Goal: Task Accomplishment & Management: Complete application form

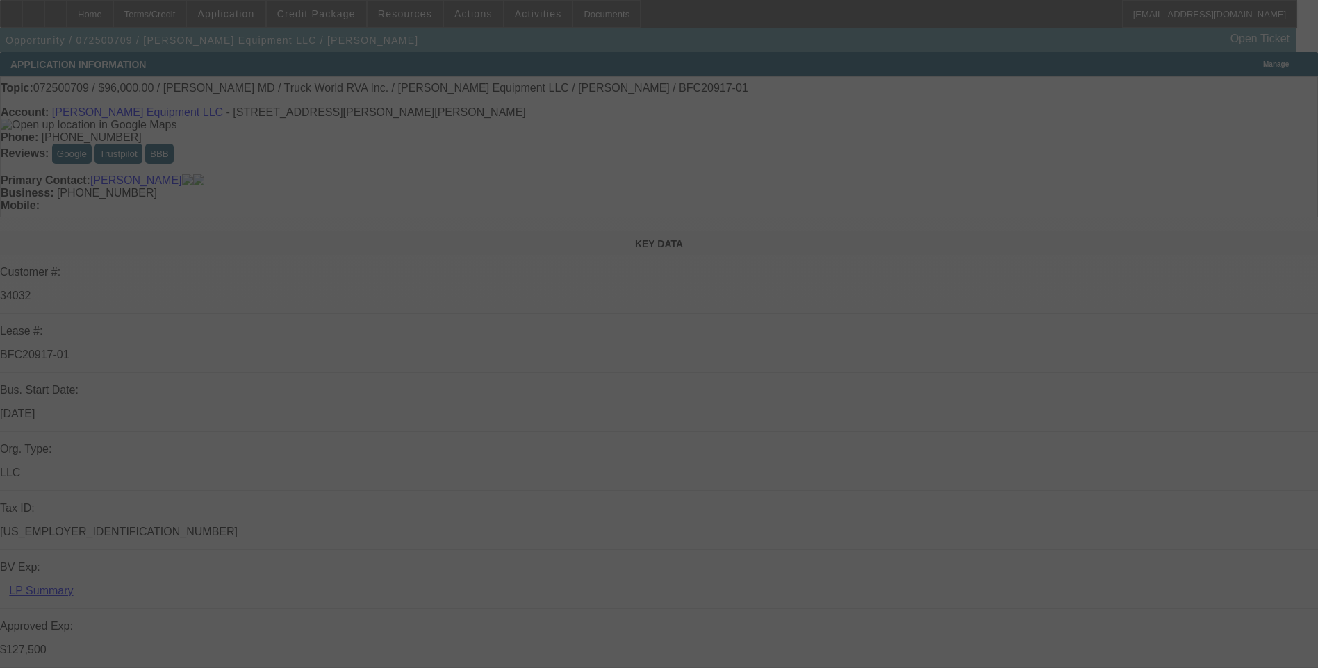
select select "0.15"
select select "2"
select select "0"
select select "0.15"
select select "2"
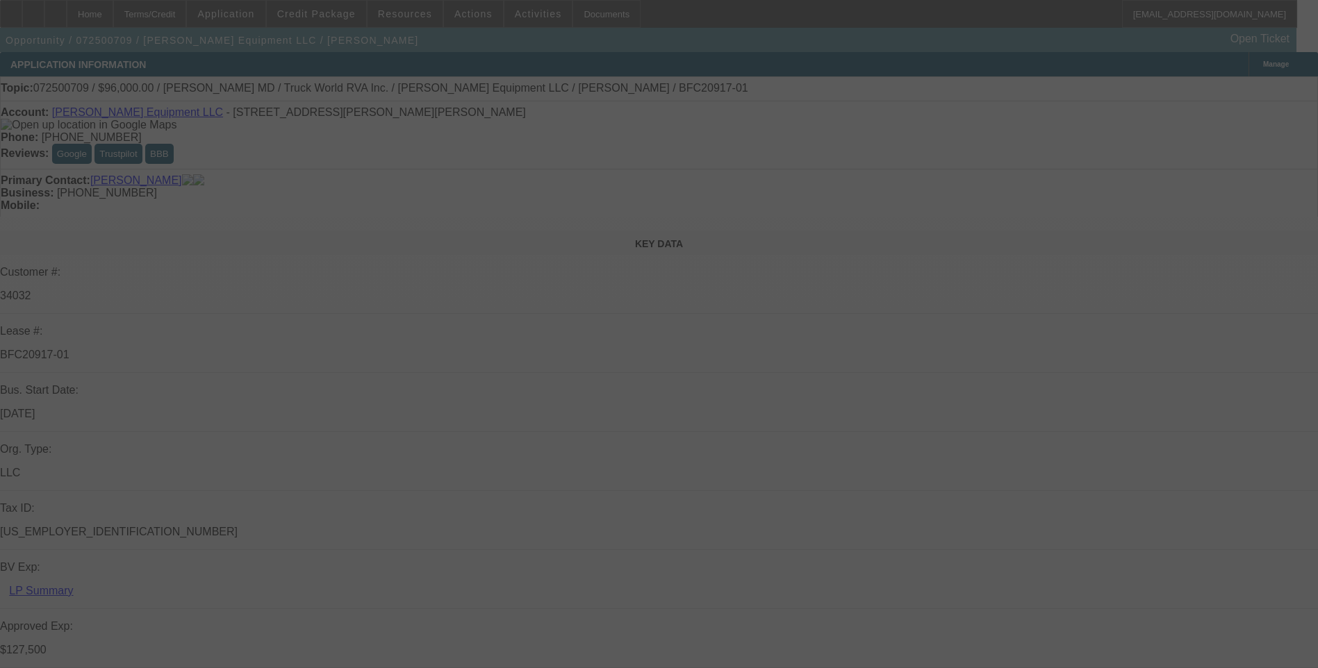
select select "0"
select select "2"
select select "0"
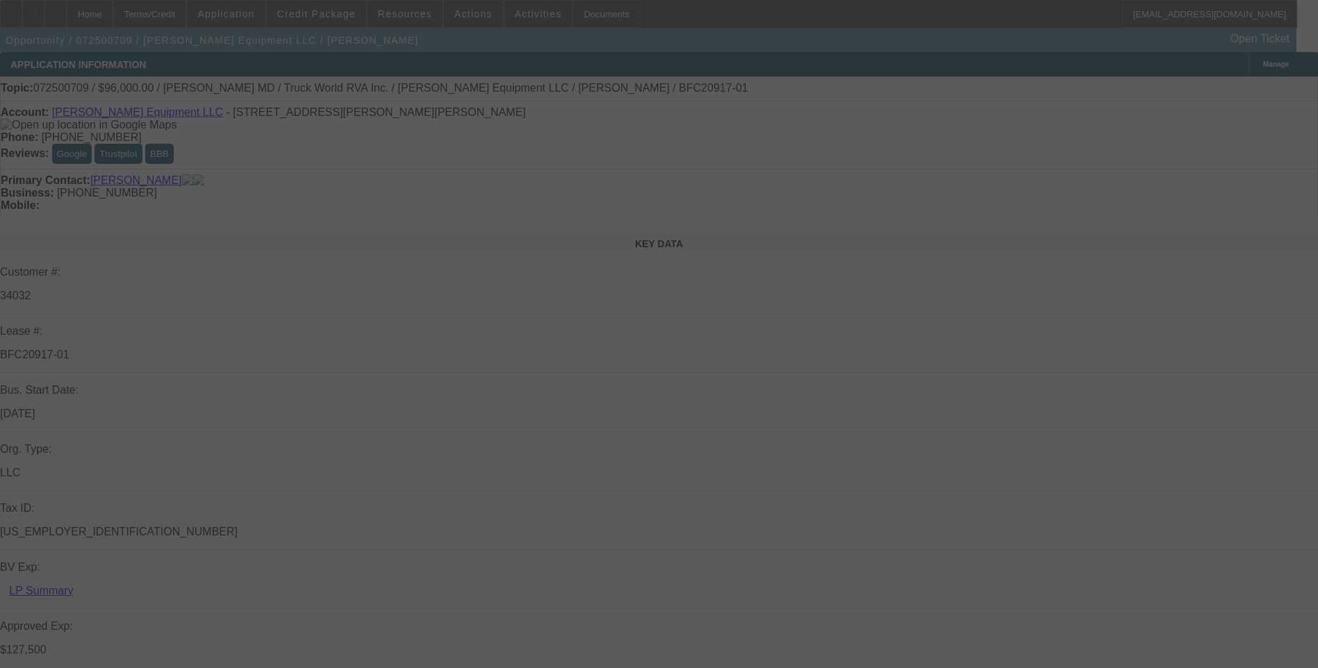
select select "2"
select select "0"
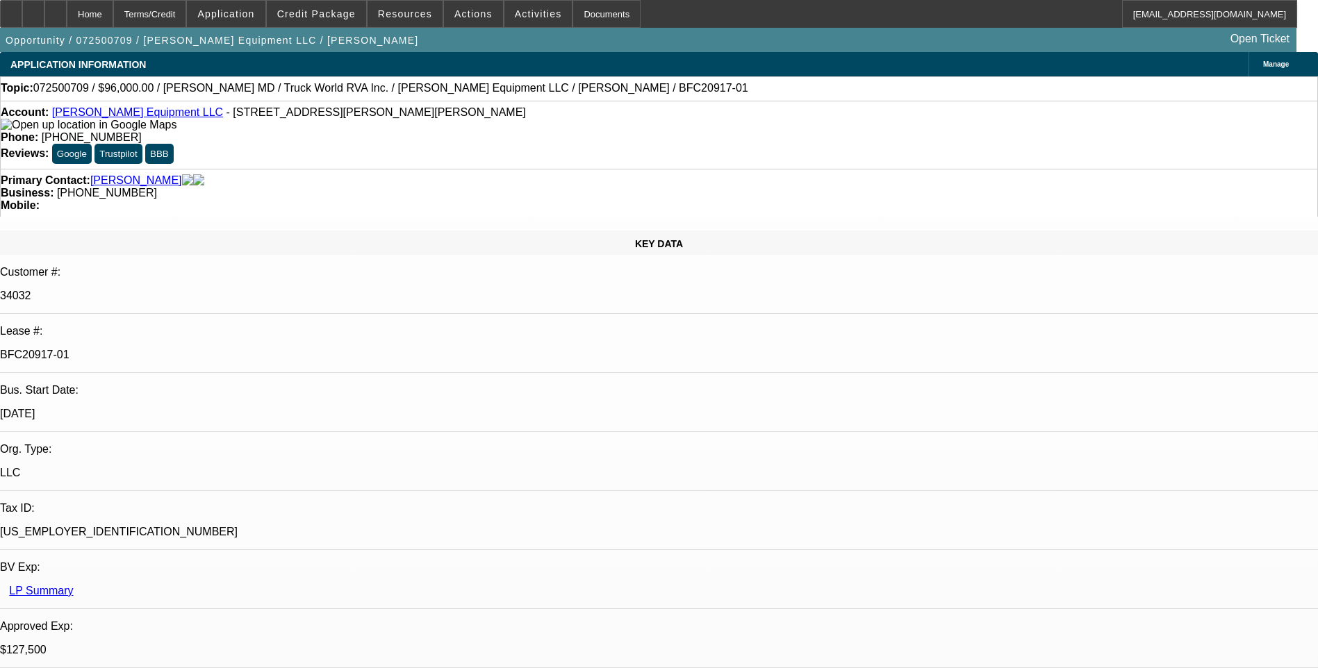
select select "1"
select select "2"
select select "6"
select select "1"
select select "2"
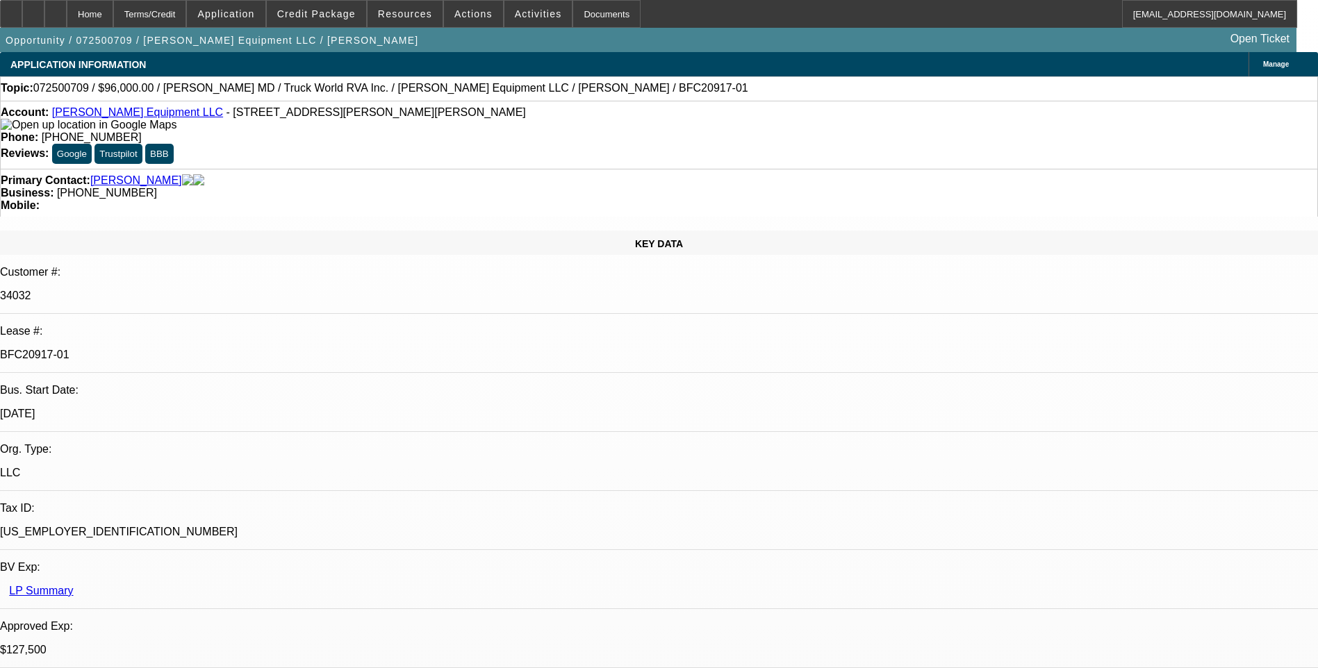
select select "6"
select select "1"
select select "2"
select select "6"
select select "1"
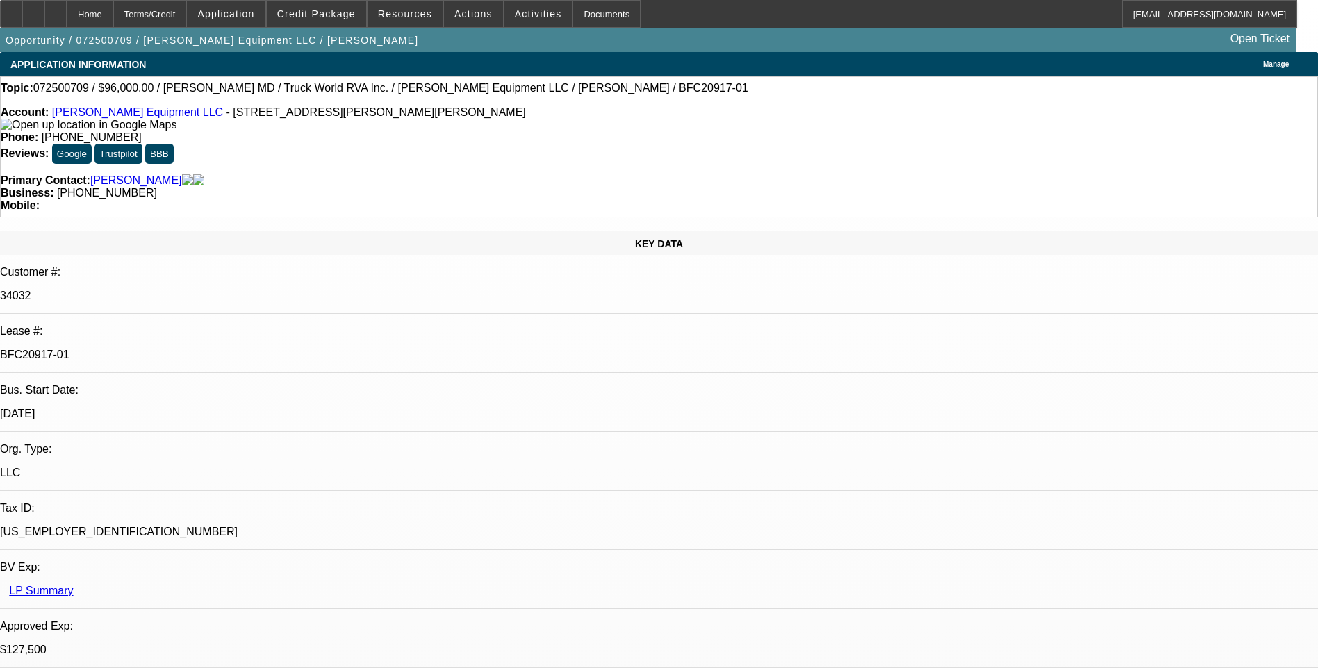
select select "2"
select select "6"
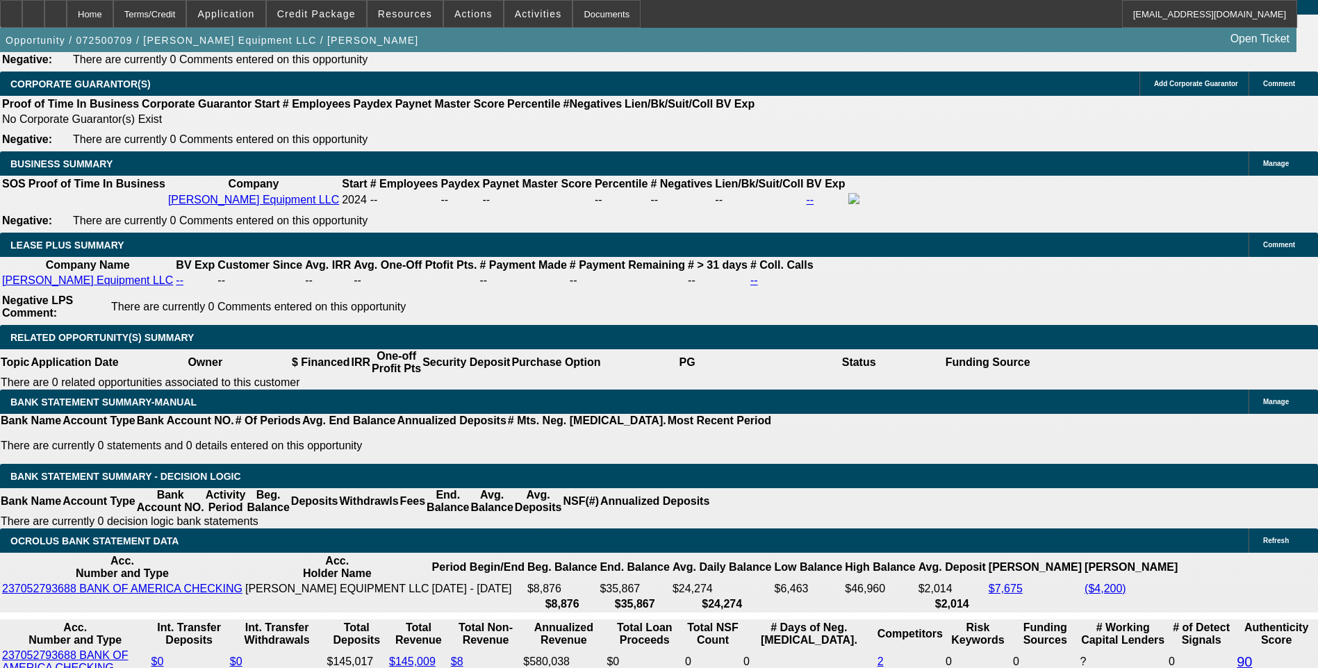
scroll to position [2154, 0]
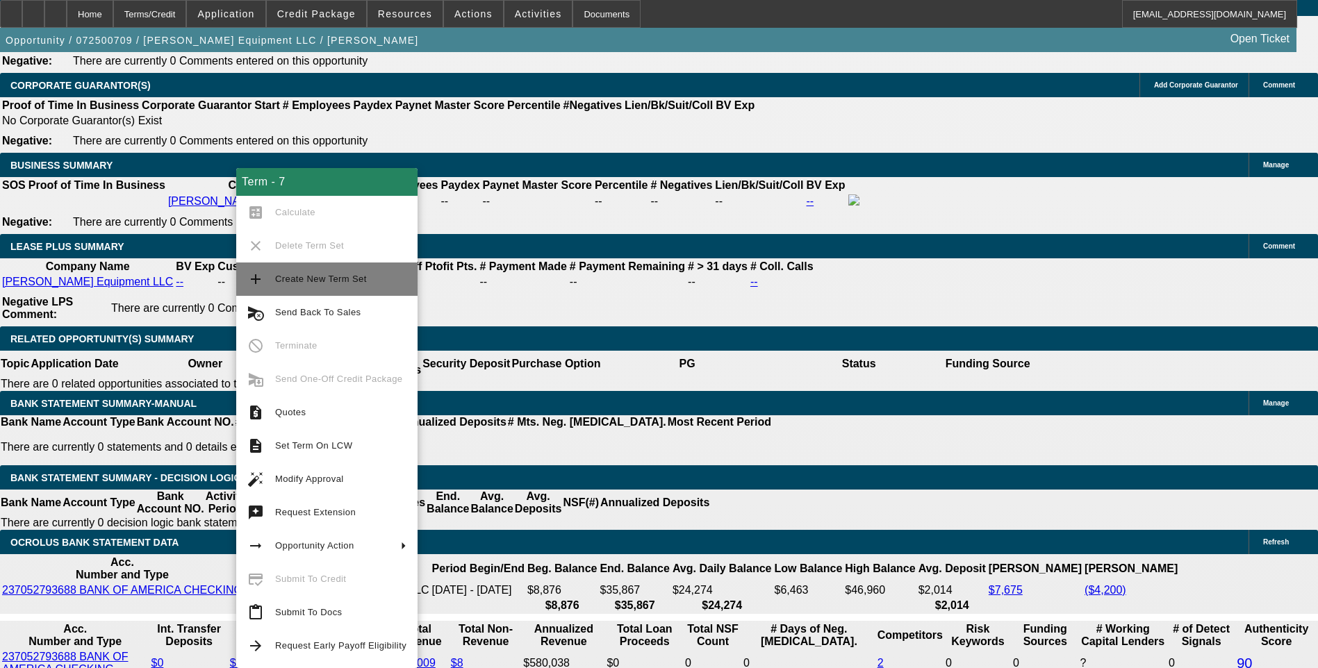
click at [330, 284] on span "Create New Term Set" at bounding box center [340, 279] width 131 height 17
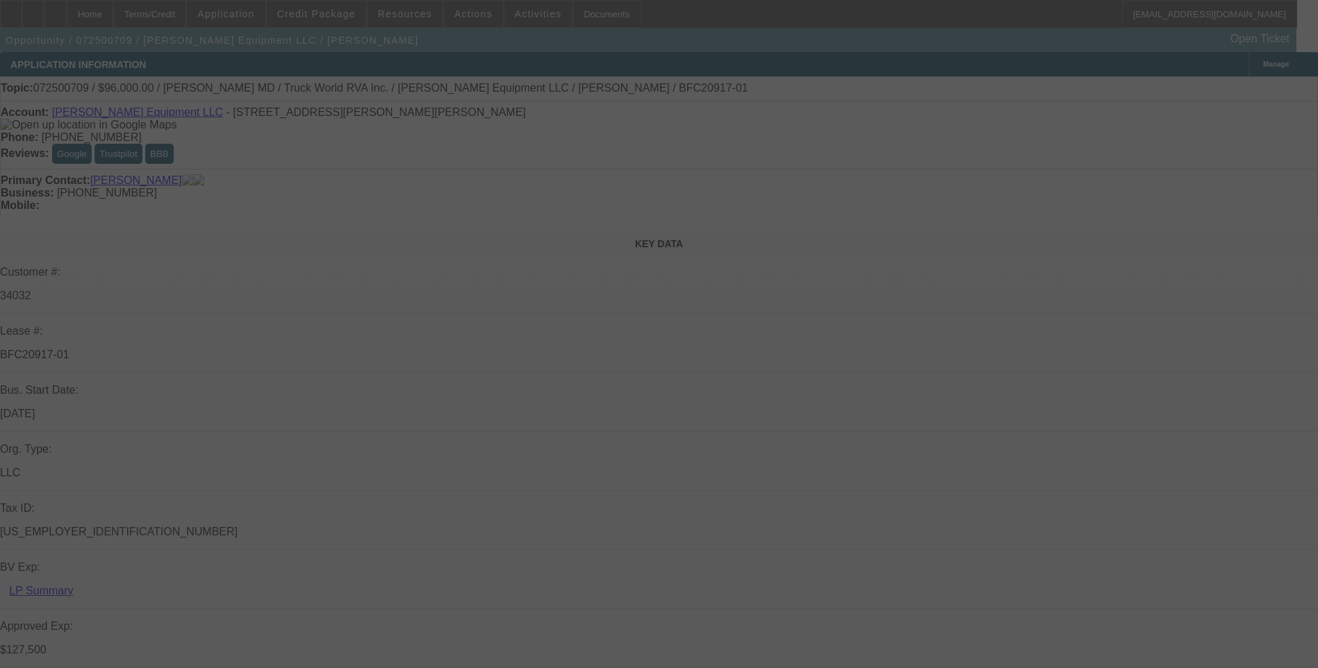
select select "0.15"
select select "2"
select select "0"
select select "0.15"
select select "2"
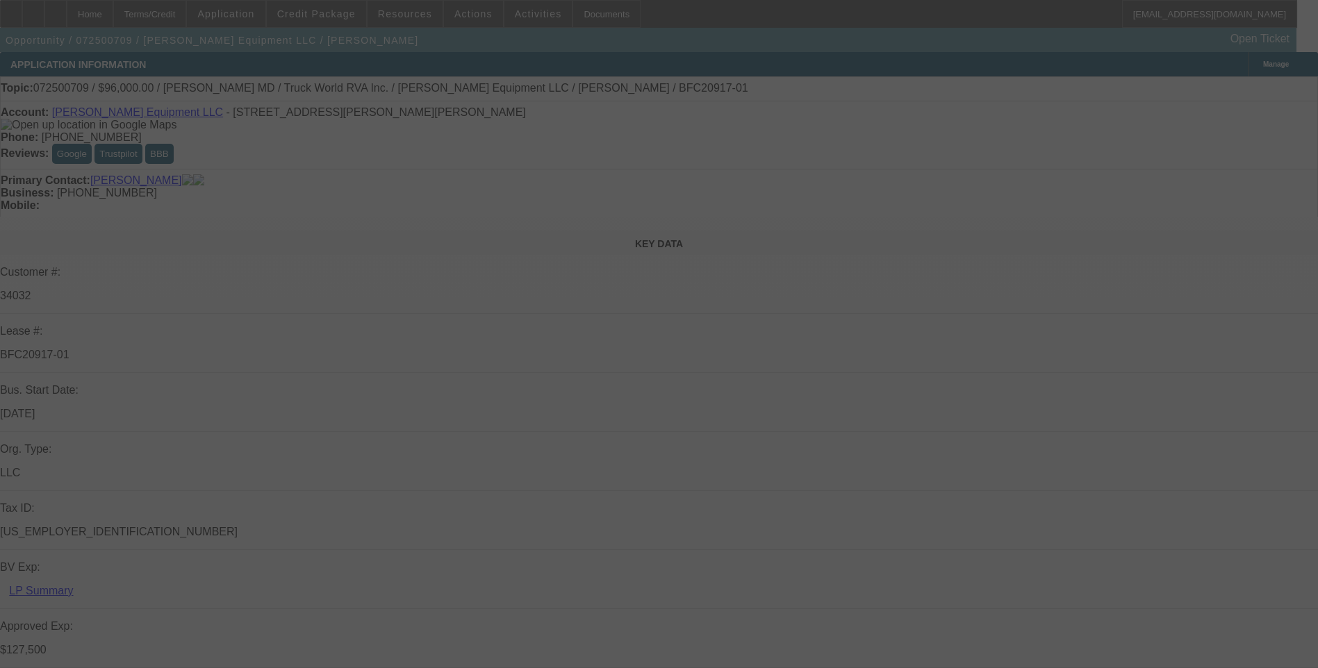
select select "0"
select select "0.15"
select select "2"
select select "0"
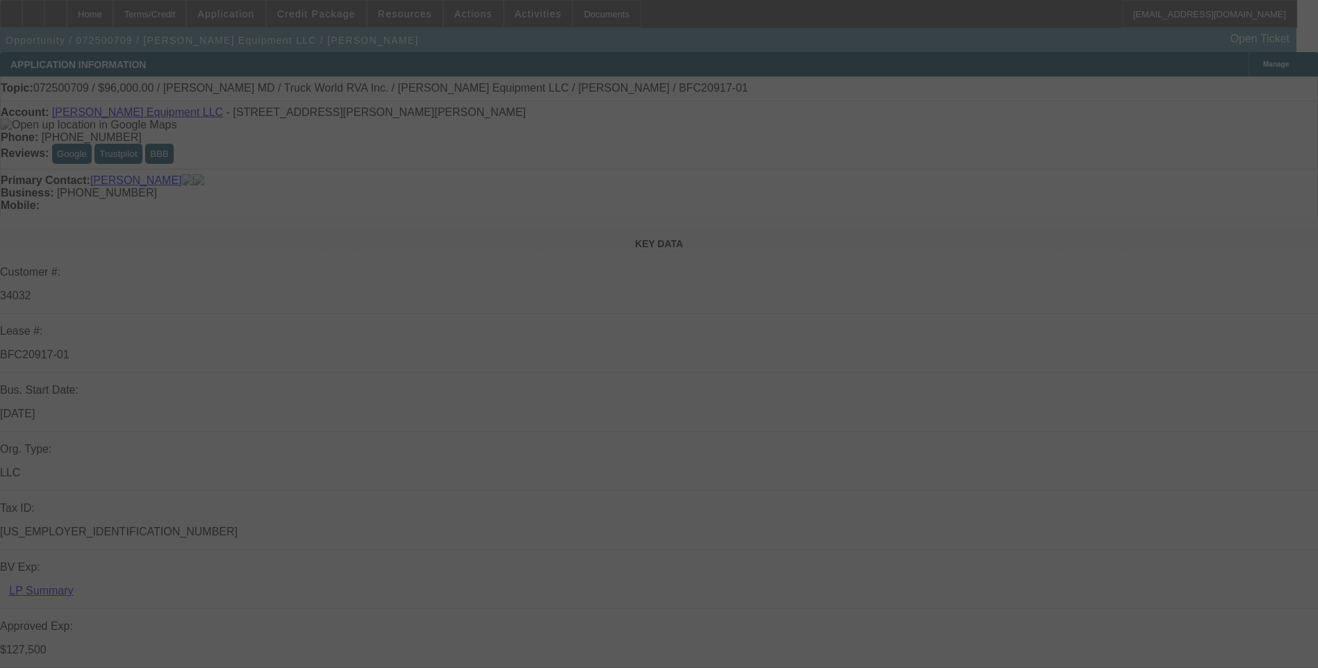
select select "2"
select select "0"
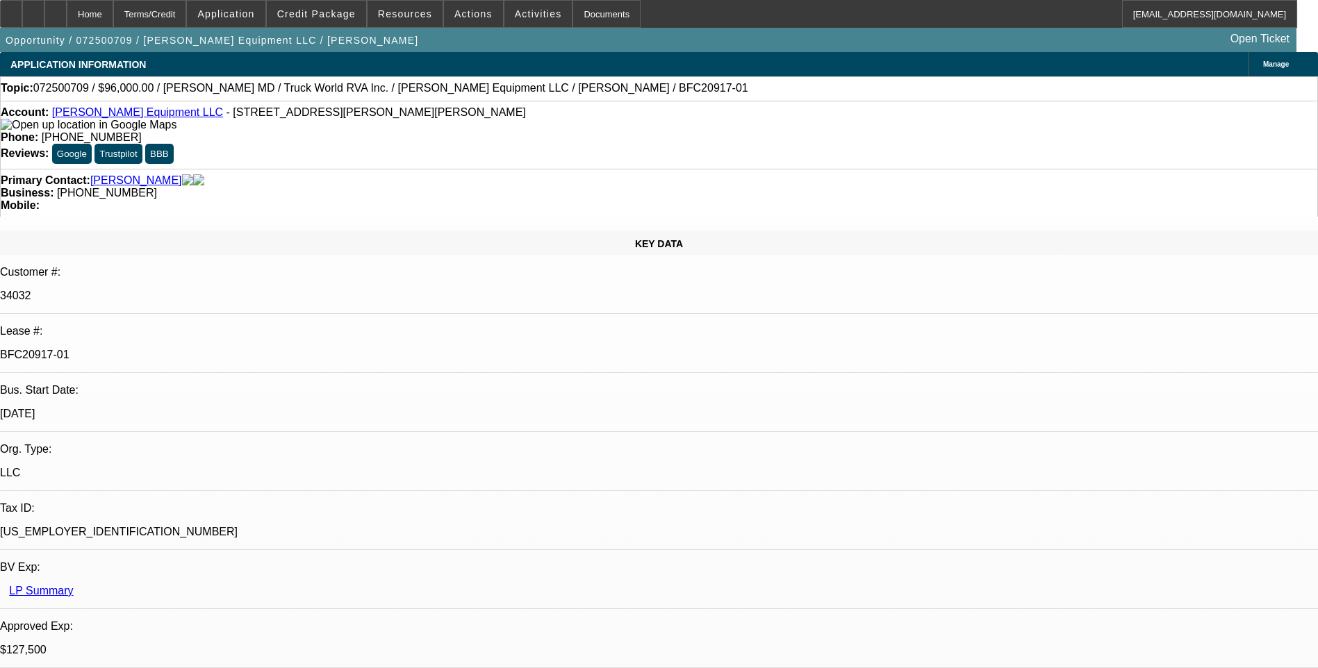
select select "1"
select select "2"
select select "6"
select select "1"
select select "2"
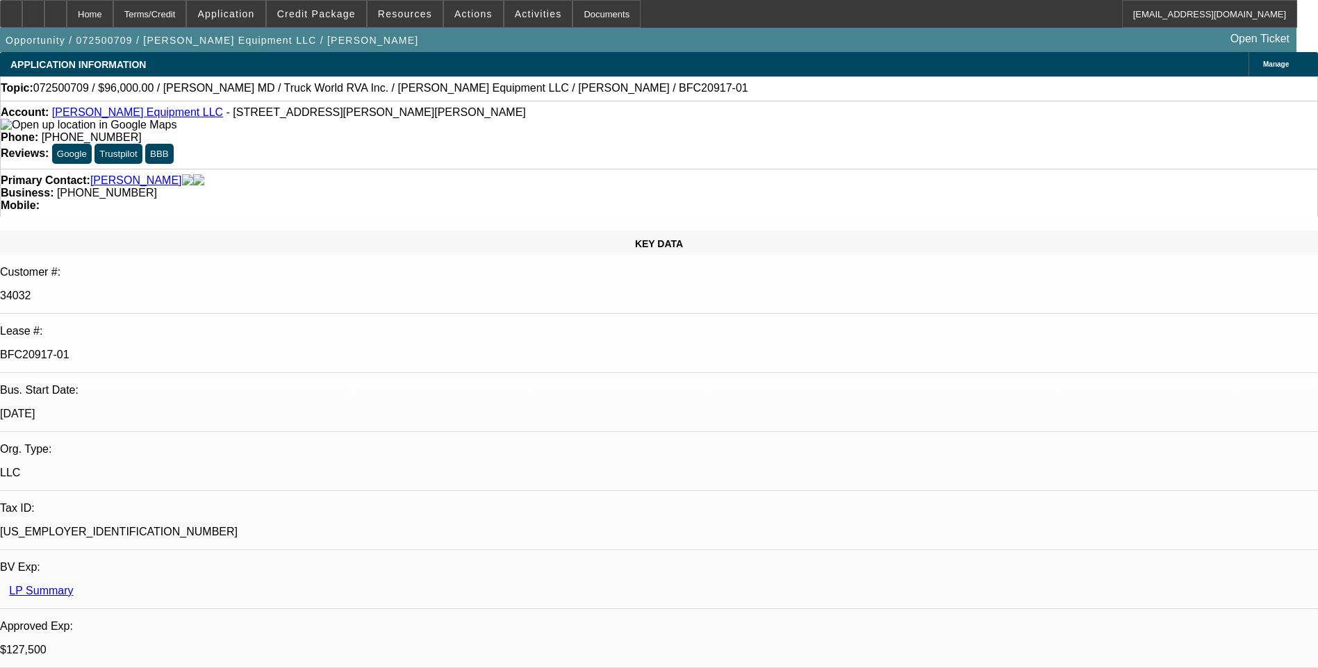
select select "6"
select select "1"
select select "2"
select select "6"
select select "1"
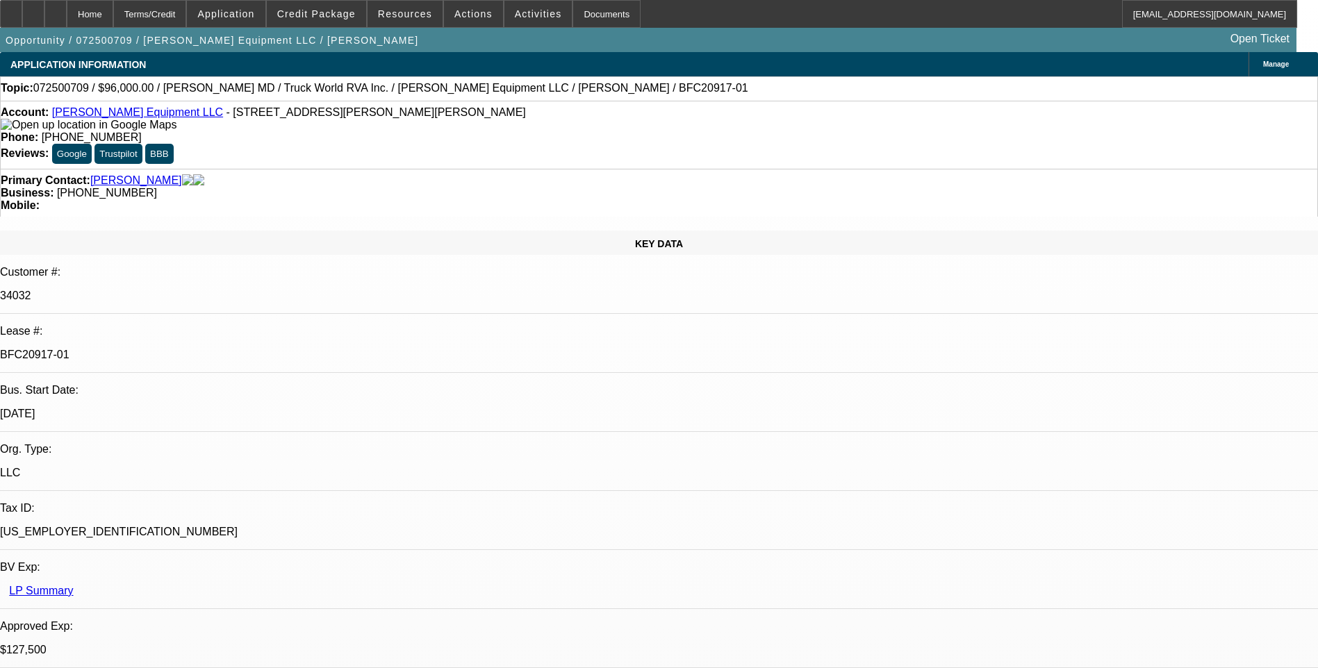
select select "2"
select select "6"
click at [187, 14] on div "Terms/Credit" at bounding box center [150, 14] width 74 height 28
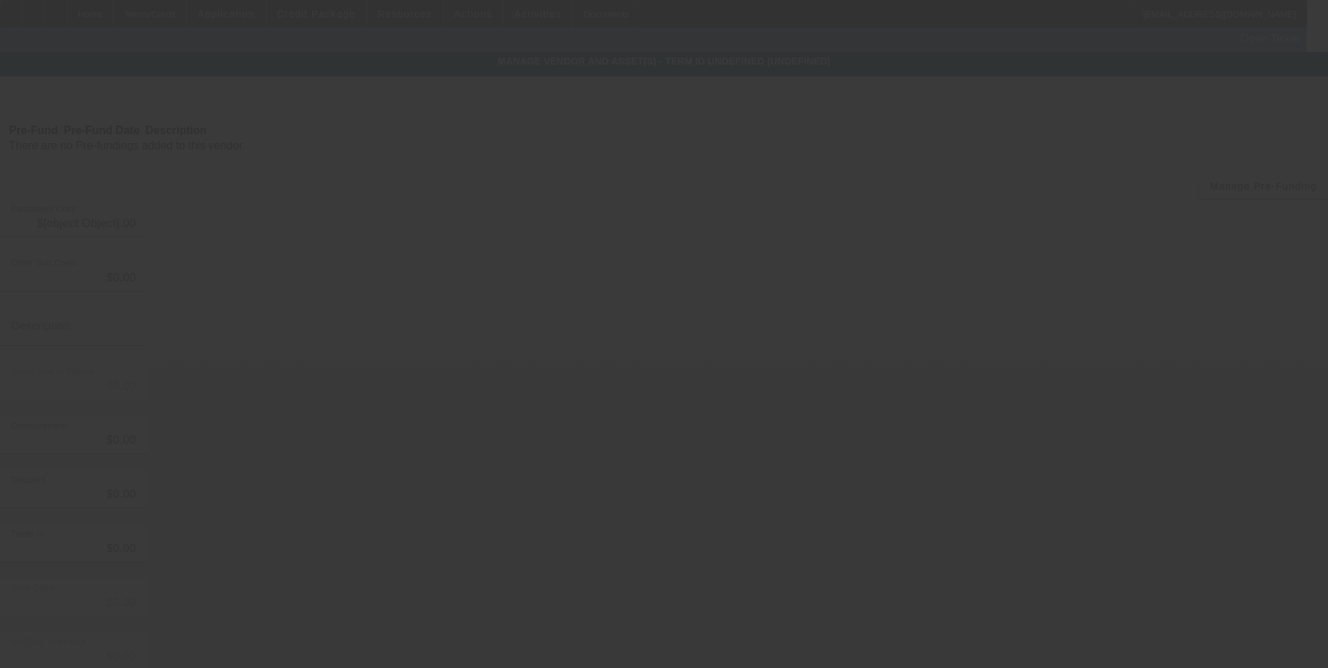
type input "$147,500.00"
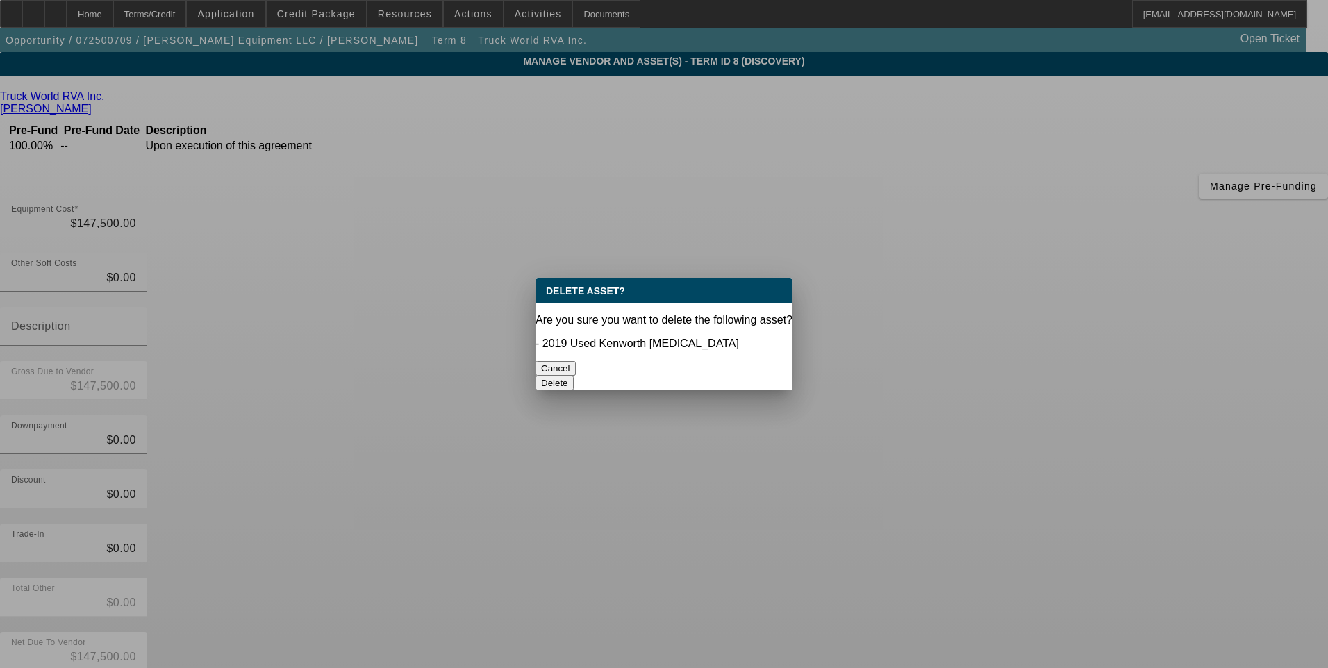
click at [574, 376] on button "Delete" at bounding box center [555, 383] width 38 height 15
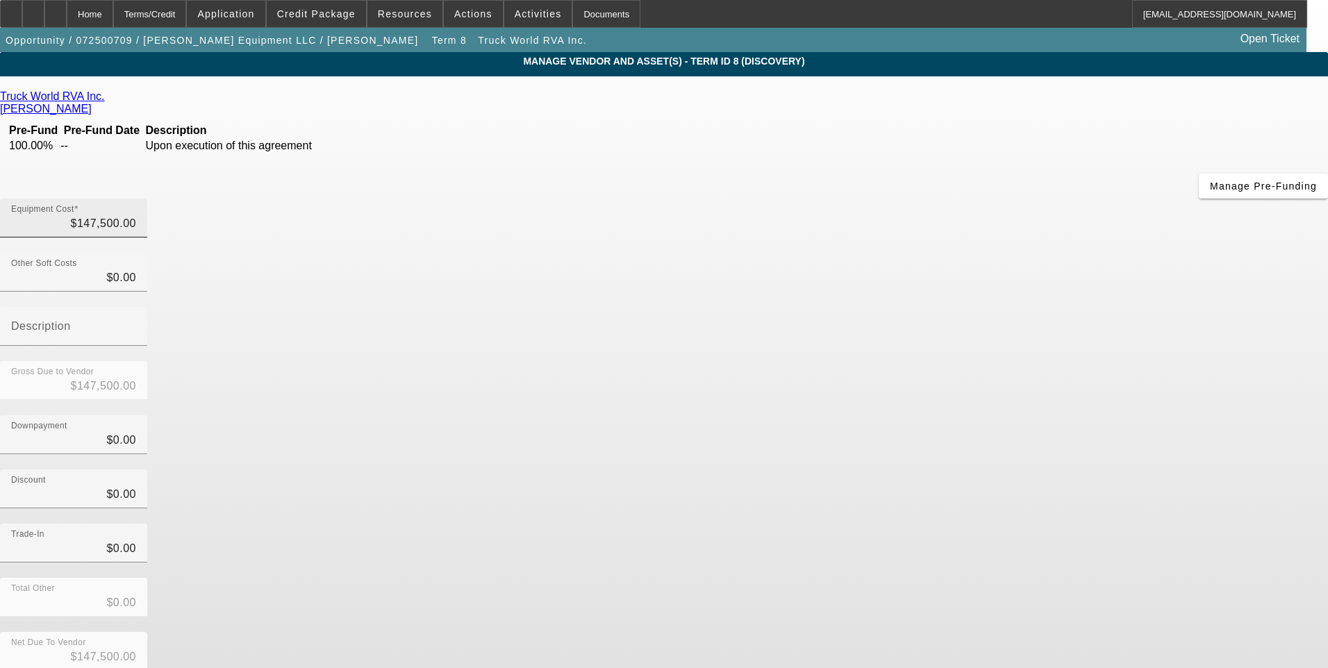
type input "147500"
click at [136, 215] on input "147500" at bounding box center [73, 223] width 125 height 17
type input "$0.00"
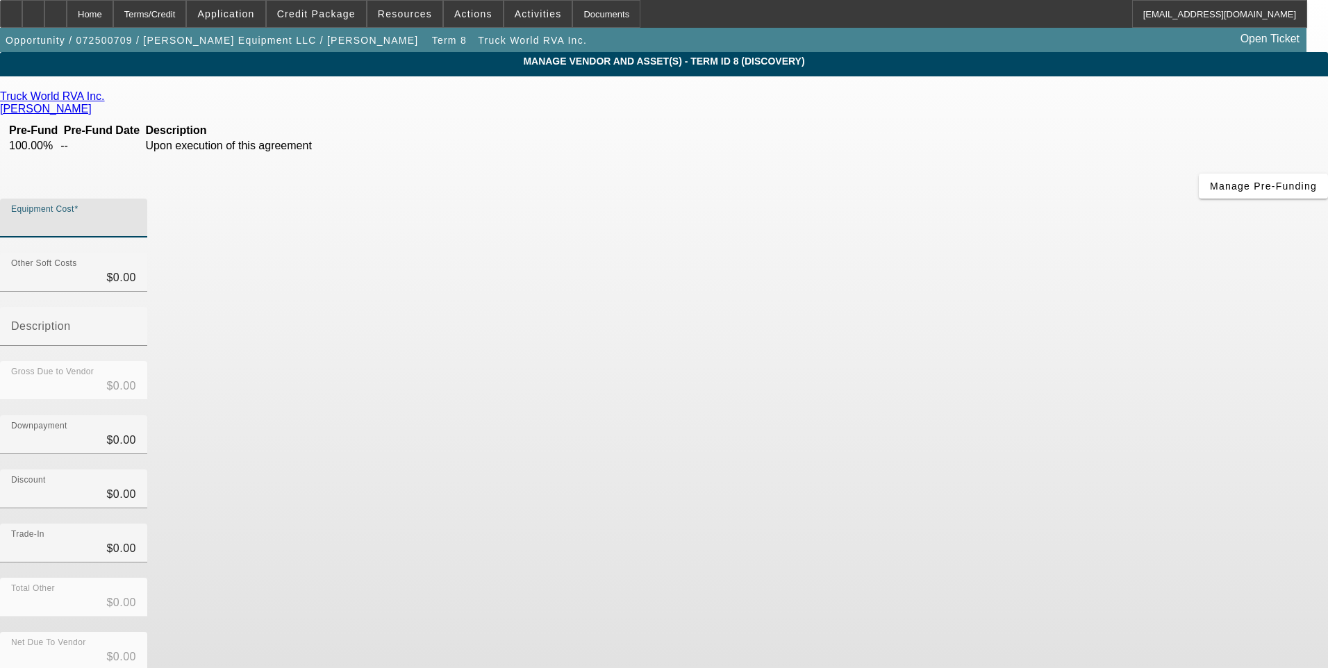
type input "1"
type input "$1.00"
type input "16"
type input "$16.00"
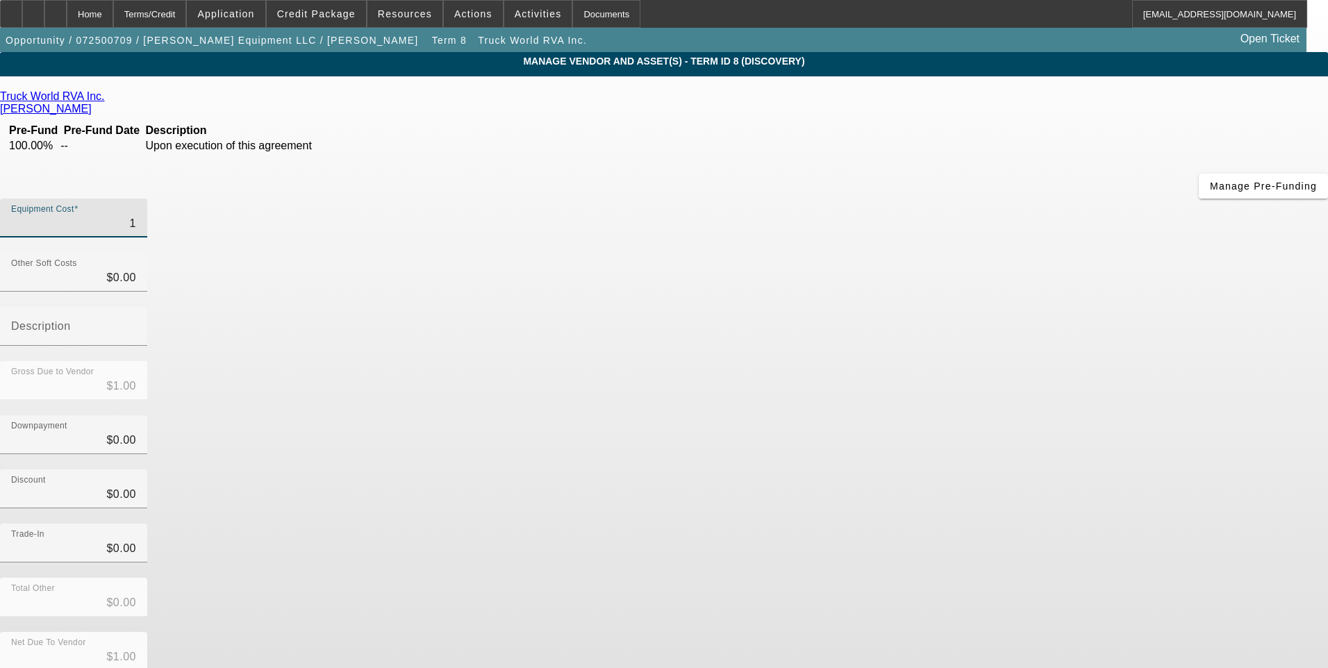
type input "$16.00"
type input "160"
type input "$160.00"
type input "1600"
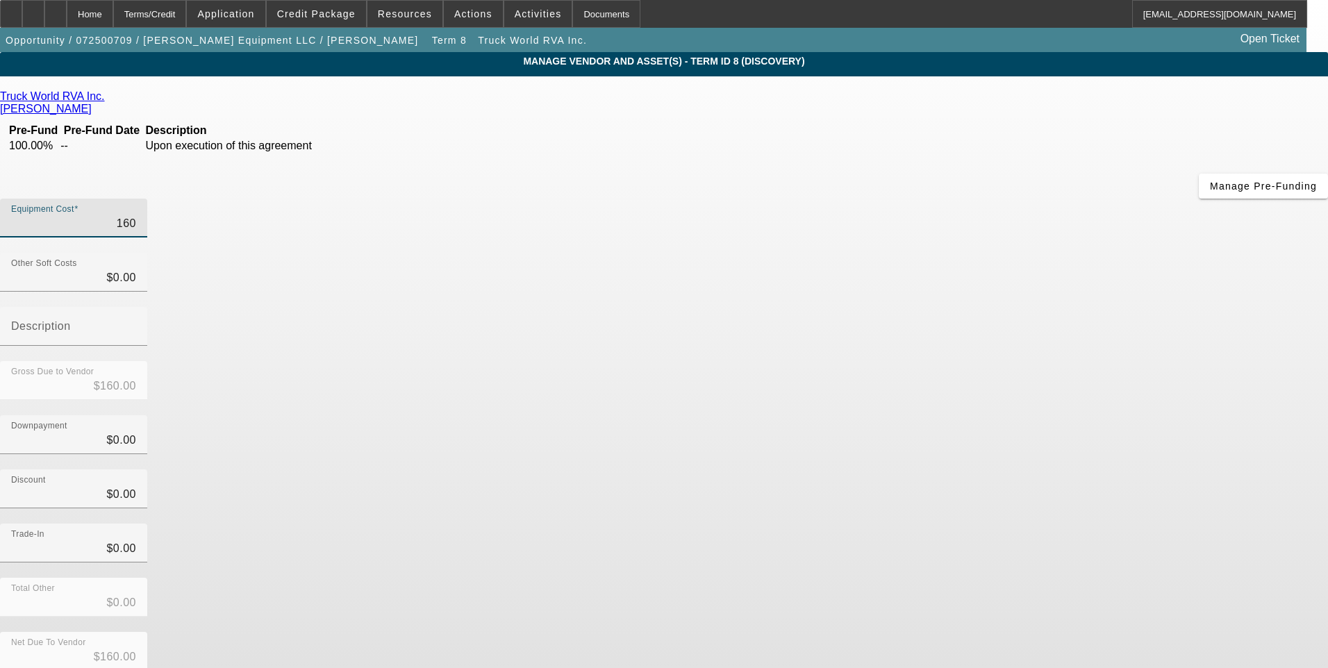
type input "$1,600.00"
type input "16000"
type input "$16,000.00"
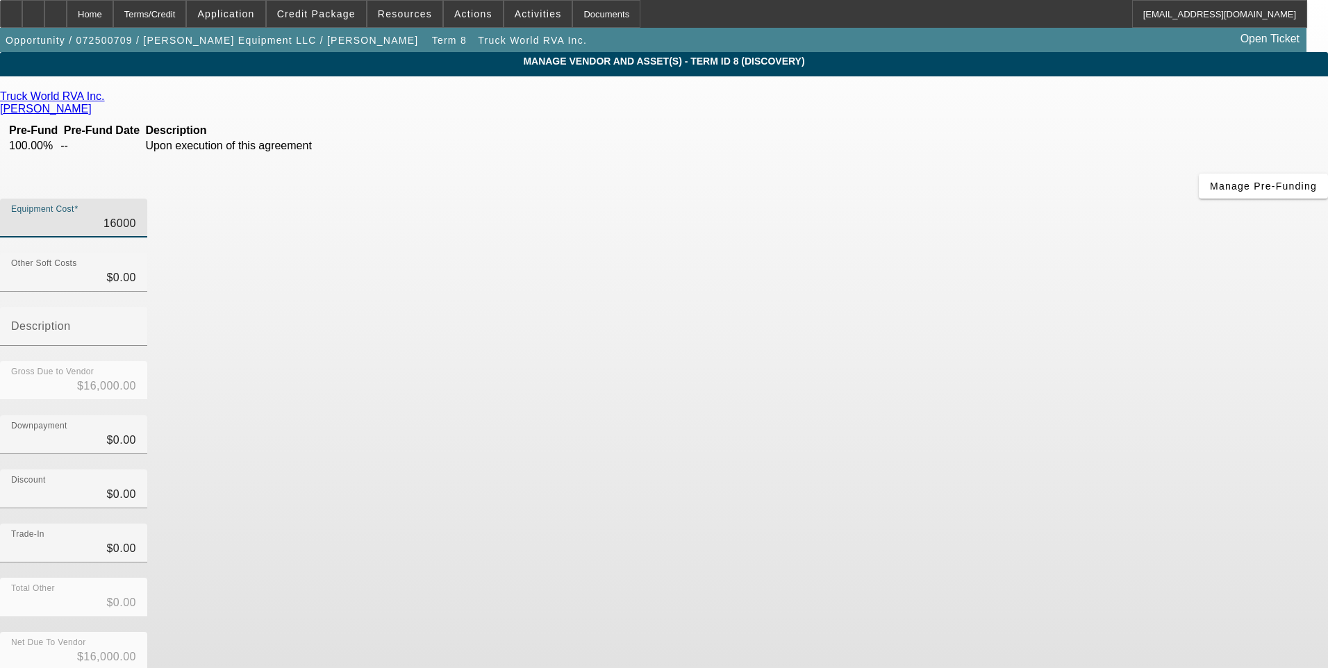
type input "160000"
type input "$160,000.00"
click at [891, 361] on div "Gross Due to Vendor $160,000.00" at bounding box center [664, 388] width 1328 height 54
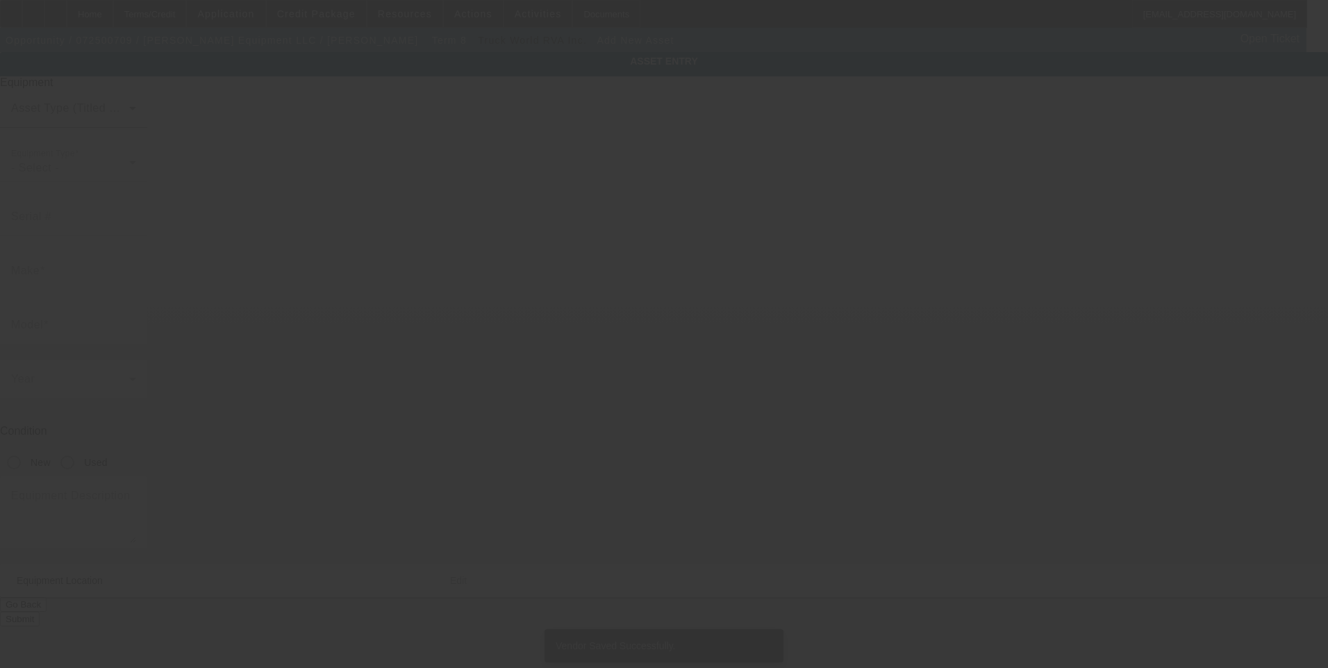
type input "5274 Lisa Ln"
type input "Hickory"
type input "28602"
type input "Catawba"
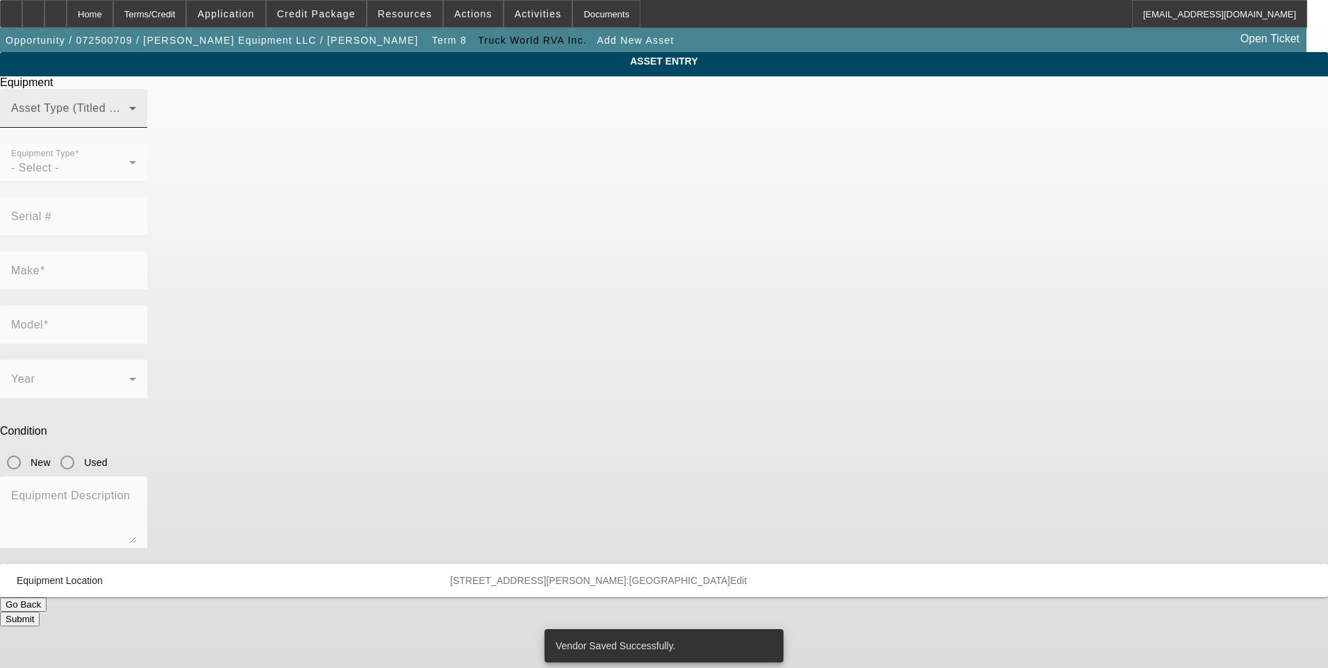
click at [136, 126] on div "Asset Type (Titled or Non-Titled)" at bounding box center [73, 108] width 125 height 39
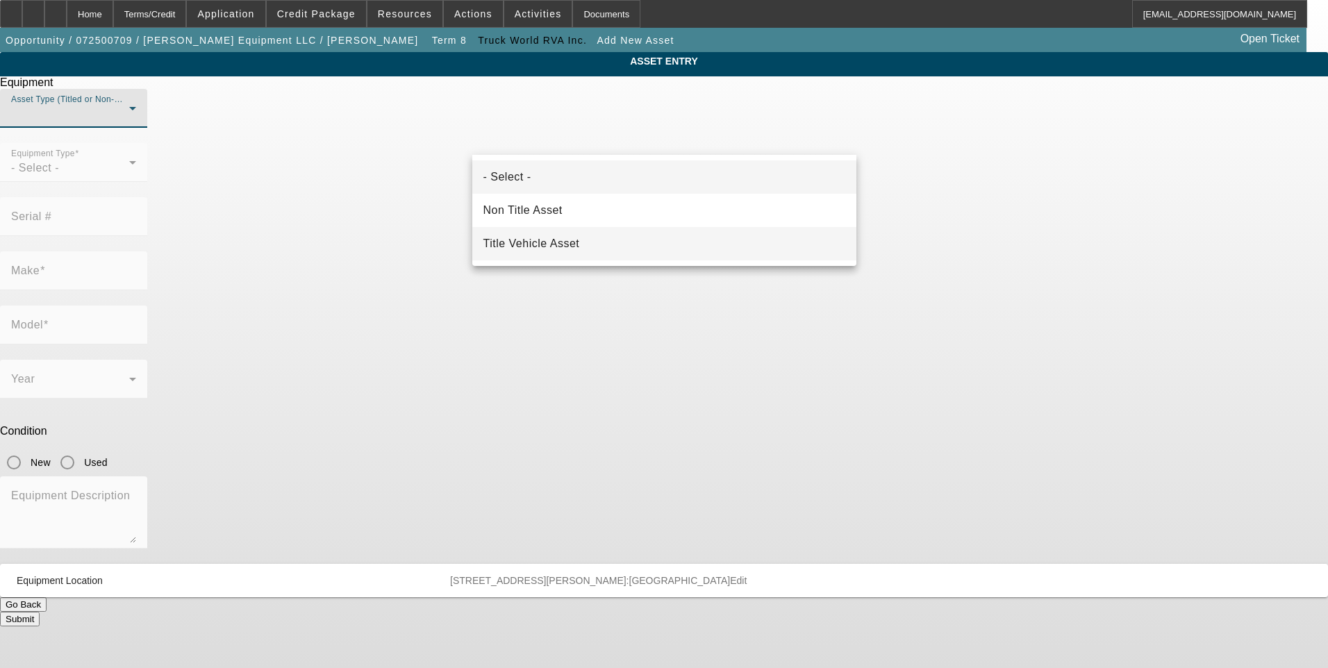
click at [569, 248] on span "Title Vehicle Asset" at bounding box center [532, 244] width 97 height 17
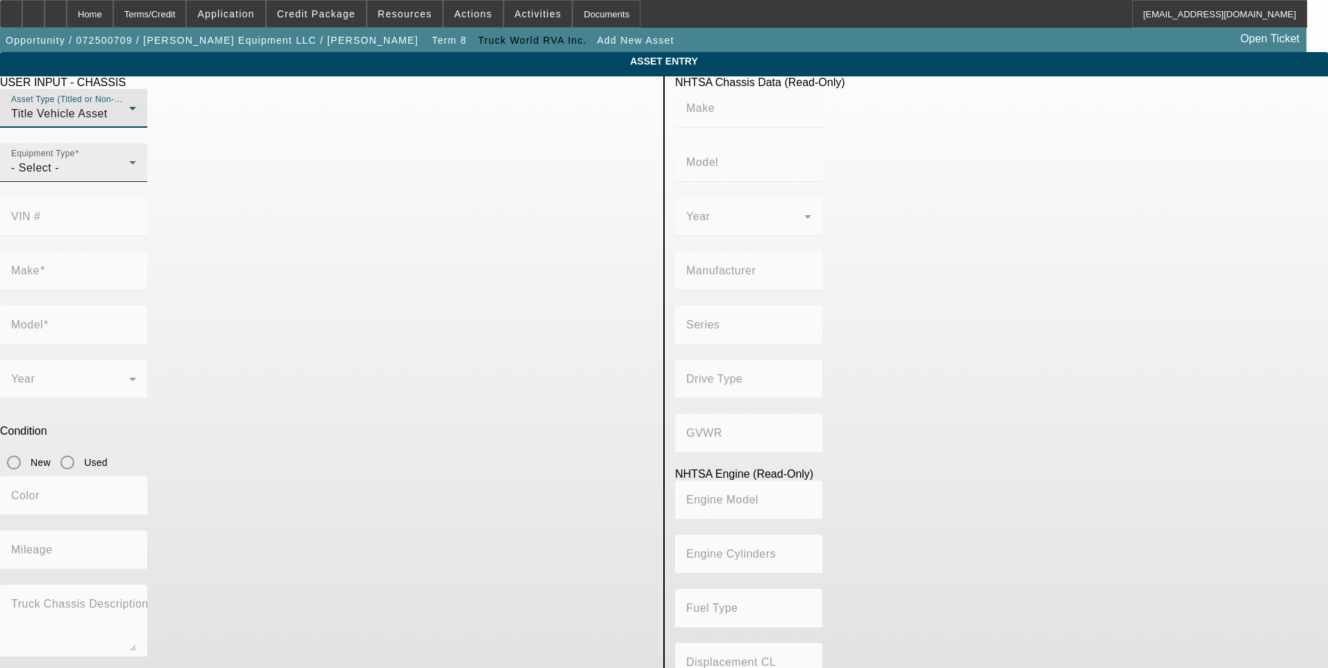
click at [141, 171] on icon at bounding box center [132, 162] width 17 height 17
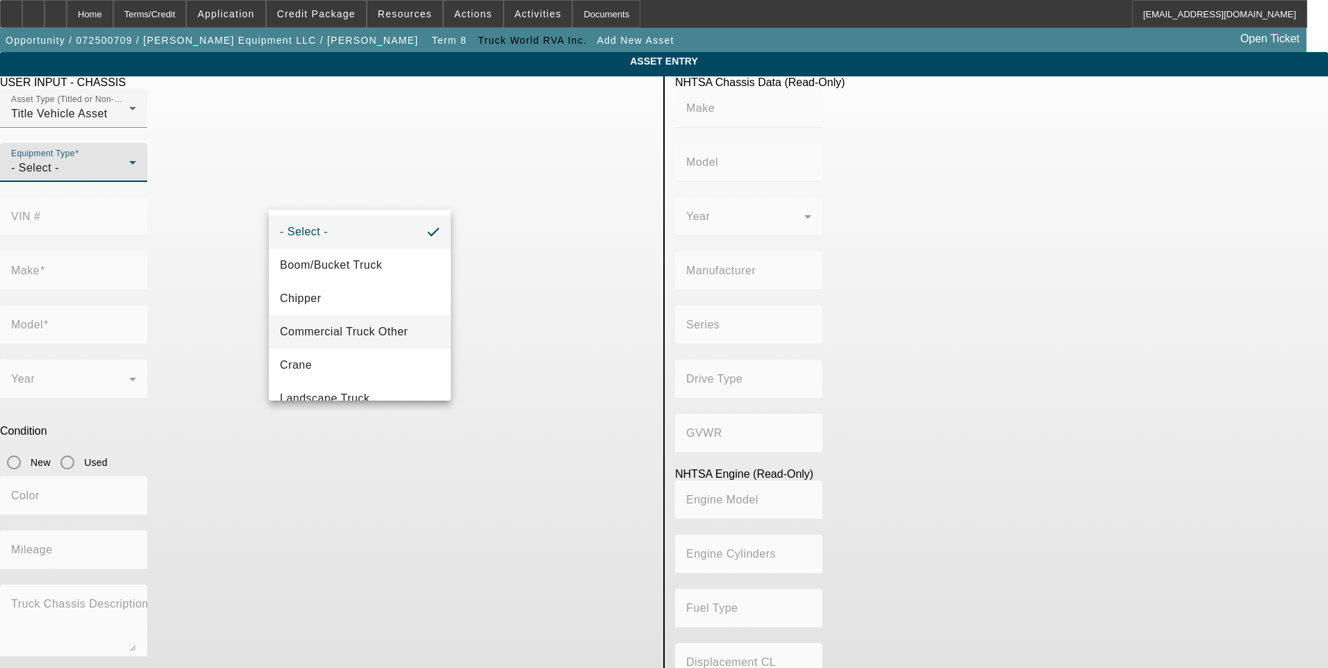
click at [373, 338] on span "Commercial Truck Other" at bounding box center [344, 332] width 128 height 17
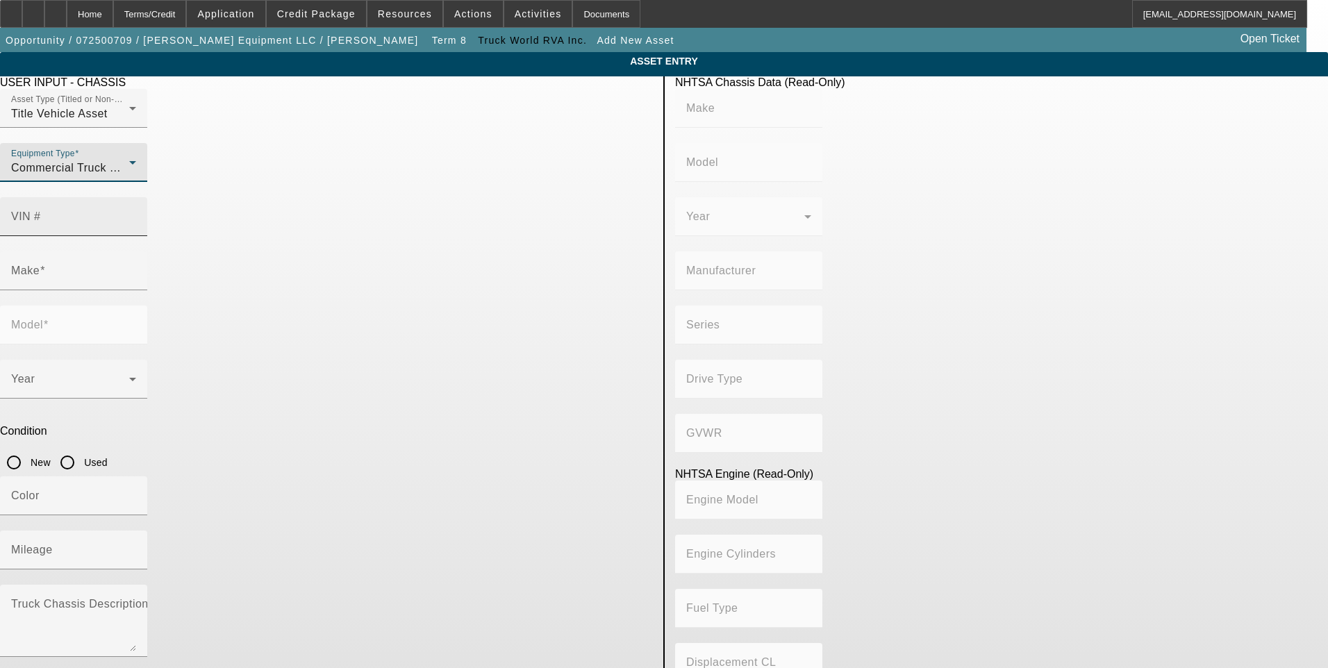
click at [136, 214] on input "VIN #" at bounding box center [73, 222] width 125 height 17
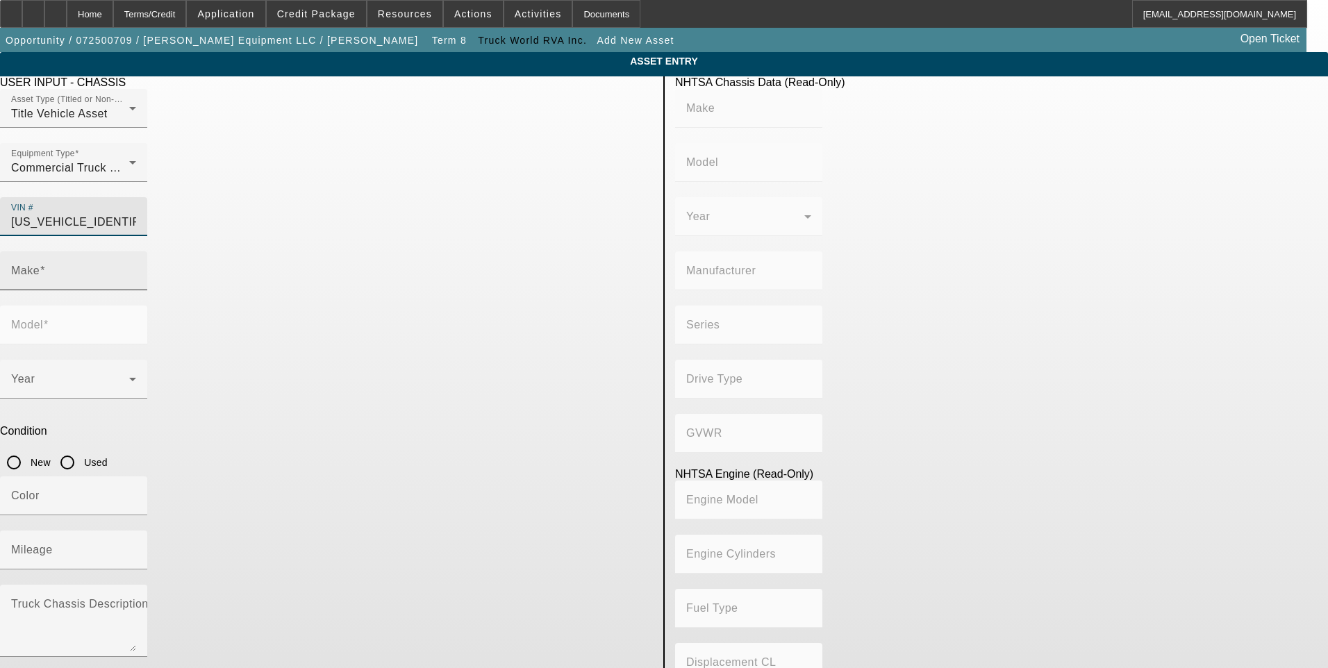
type input "2NKHHM6X9NM492057"
click at [40, 265] on mat-label "Make" at bounding box center [25, 271] width 28 height 12
click at [136, 268] on input "Make" at bounding box center [73, 276] width 125 height 17
click at [229, 245] on app-asset-collateral-manage "ASSET ENTRY USER INPUT - CHASSIS Asset Type (Titled or Non-Titled) Title Vehicl…" at bounding box center [664, 437] width 1328 height 770
click at [136, 214] on input "2NKHHM6X9NM492057" at bounding box center [73, 222] width 125 height 17
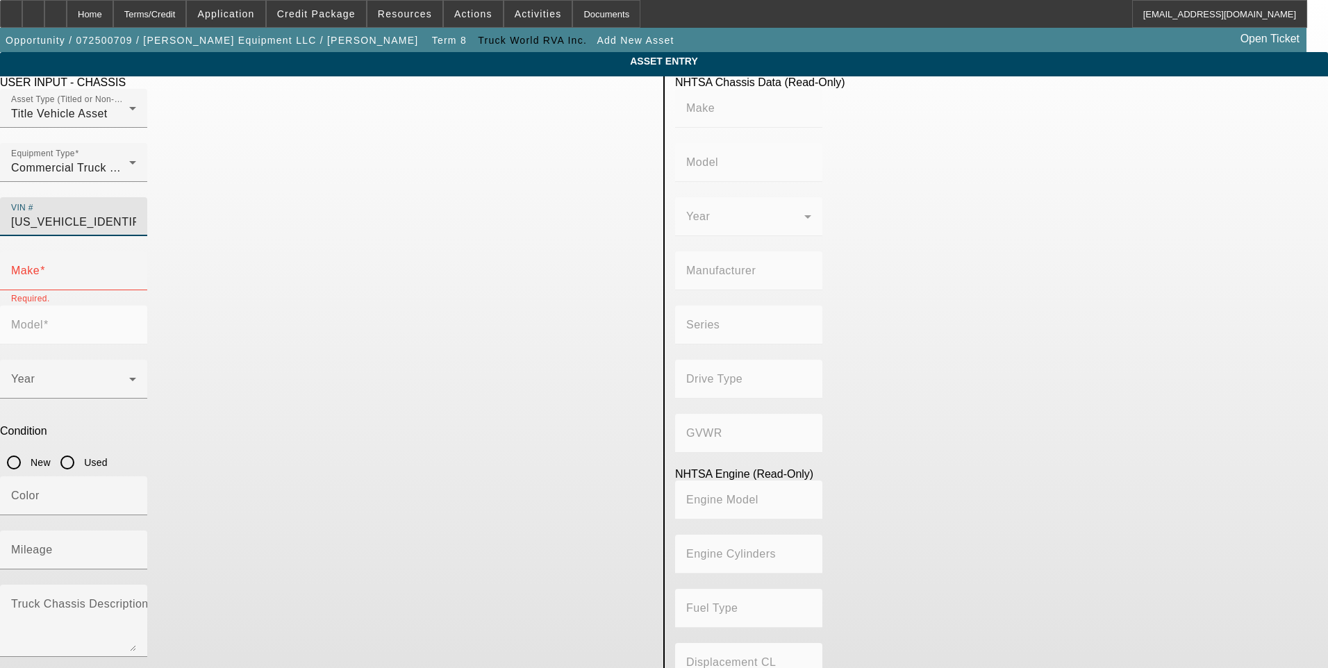
click at [136, 214] on input "2NKHHM6X9NM492057" at bounding box center [73, 222] width 125 height 17
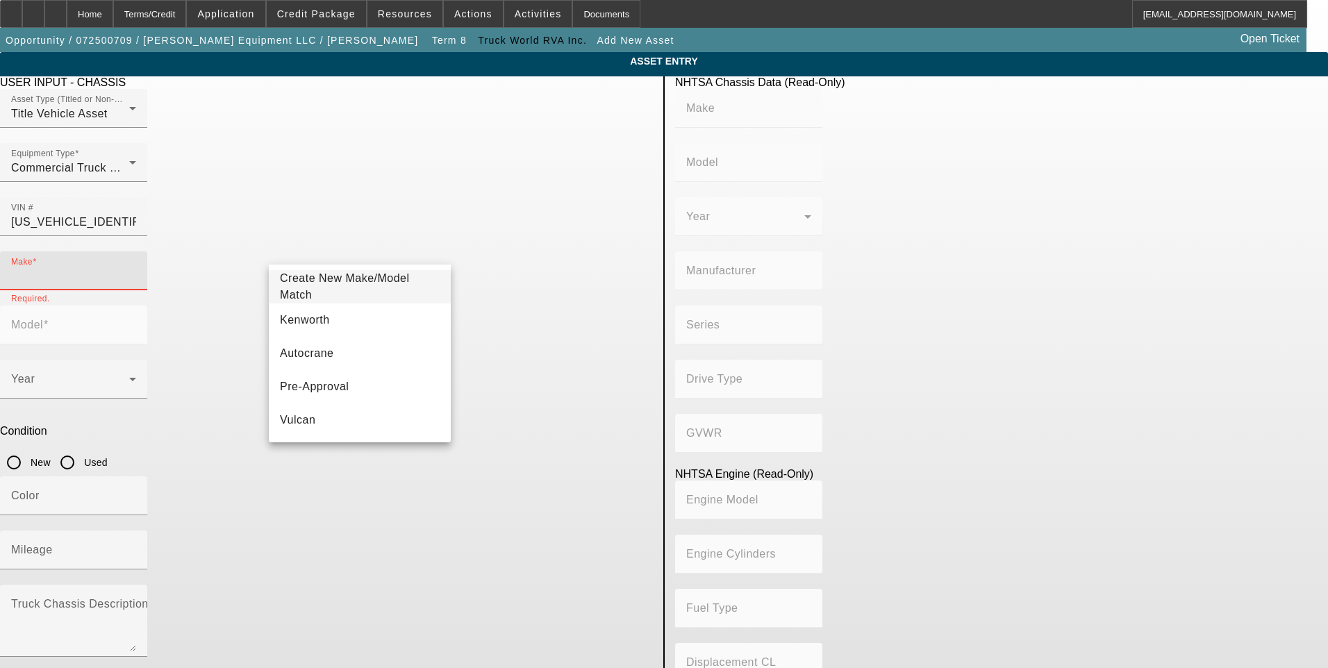
click at [136, 268] on input "Make" at bounding box center [73, 276] width 125 height 17
type input "k"
click at [358, 310] on mat-option "Kenworth" at bounding box center [360, 320] width 182 height 33
type input "Kenworth"
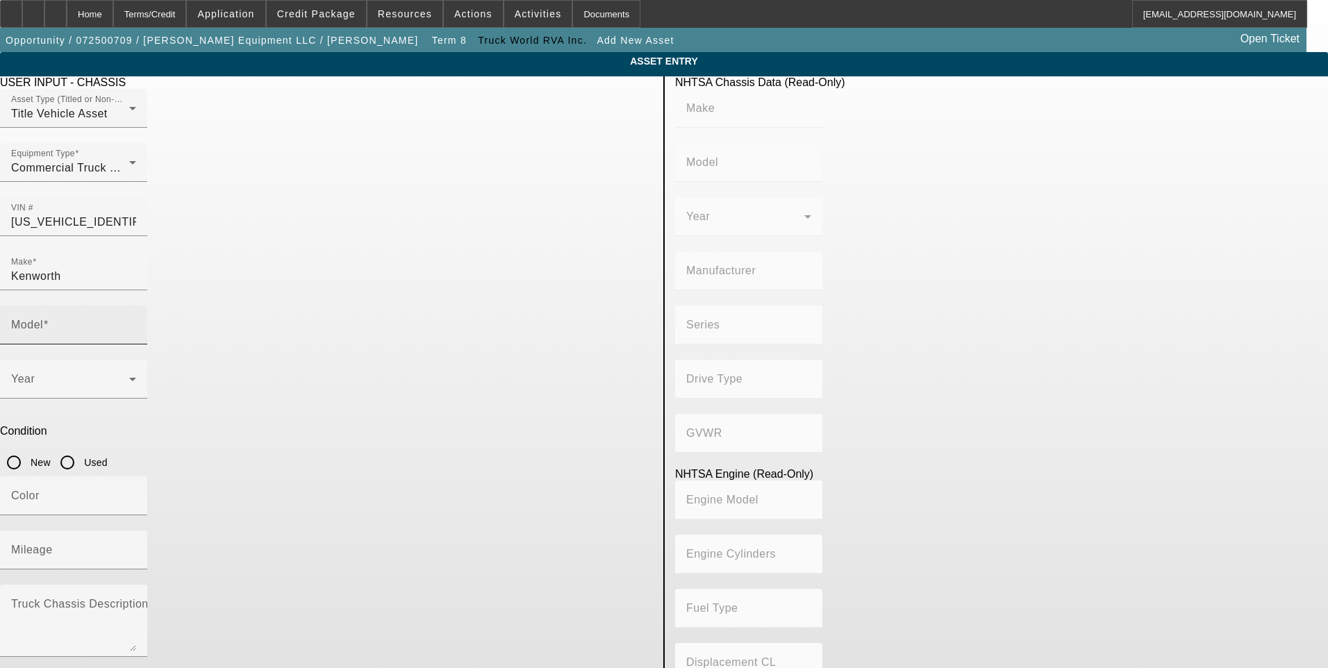
click at [136, 306] on div "Model" at bounding box center [73, 325] width 125 height 39
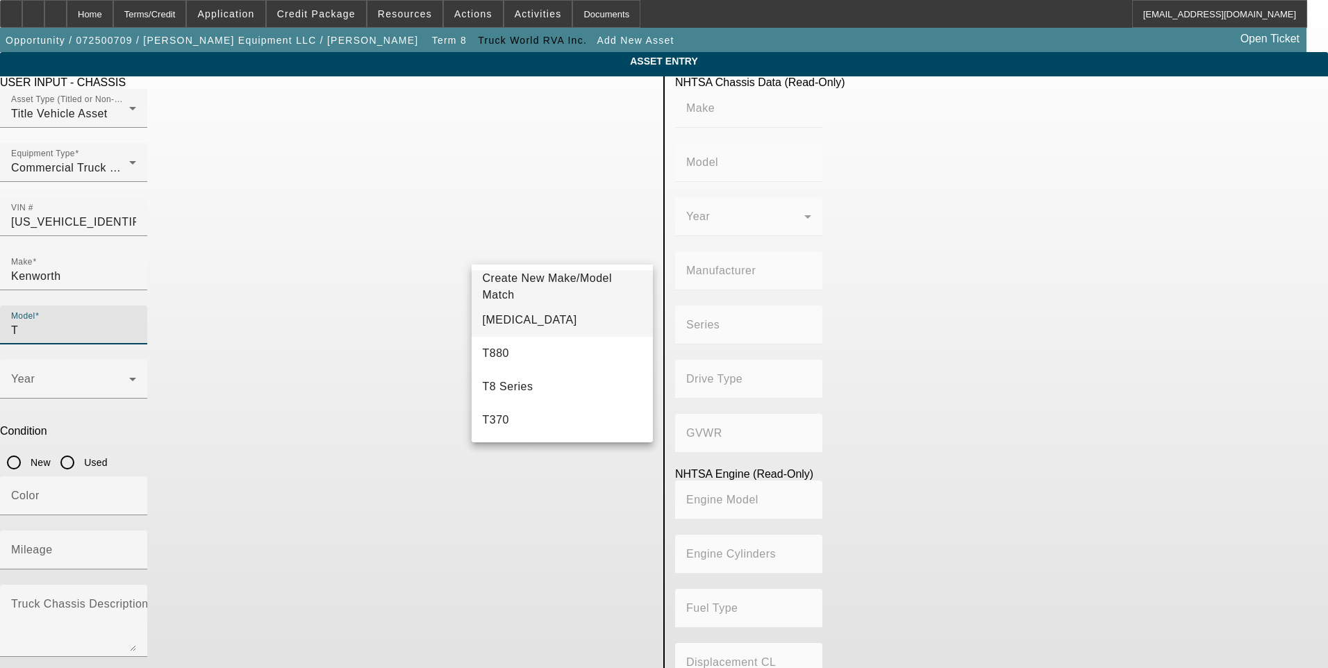
click at [492, 327] on span "T3" at bounding box center [530, 320] width 94 height 17
type input "T3"
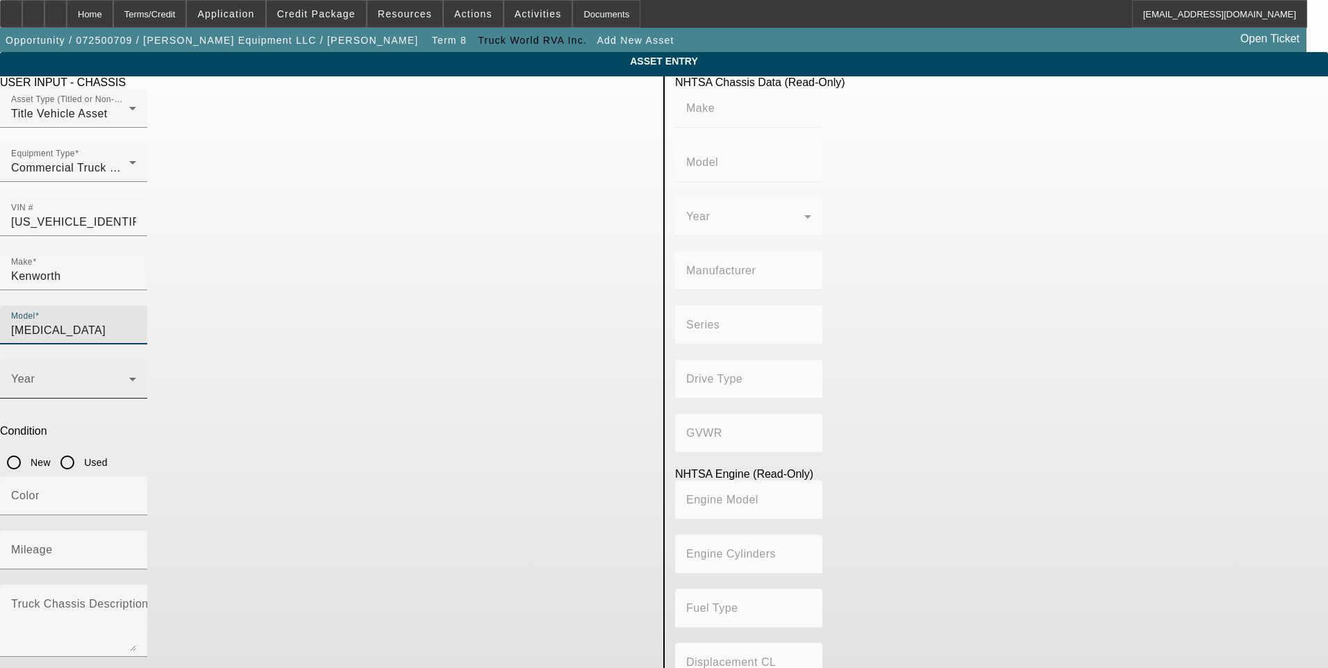
click at [129, 377] on span at bounding box center [70, 385] width 118 height 17
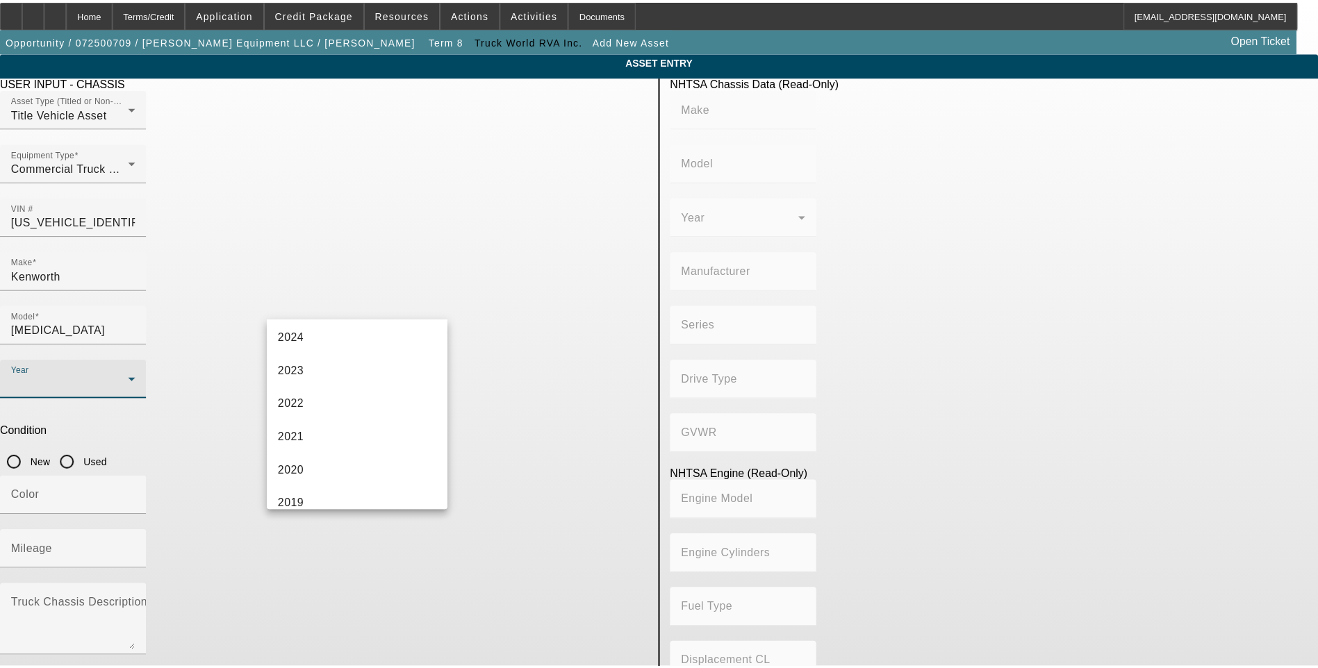
scroll to position [139, 0]
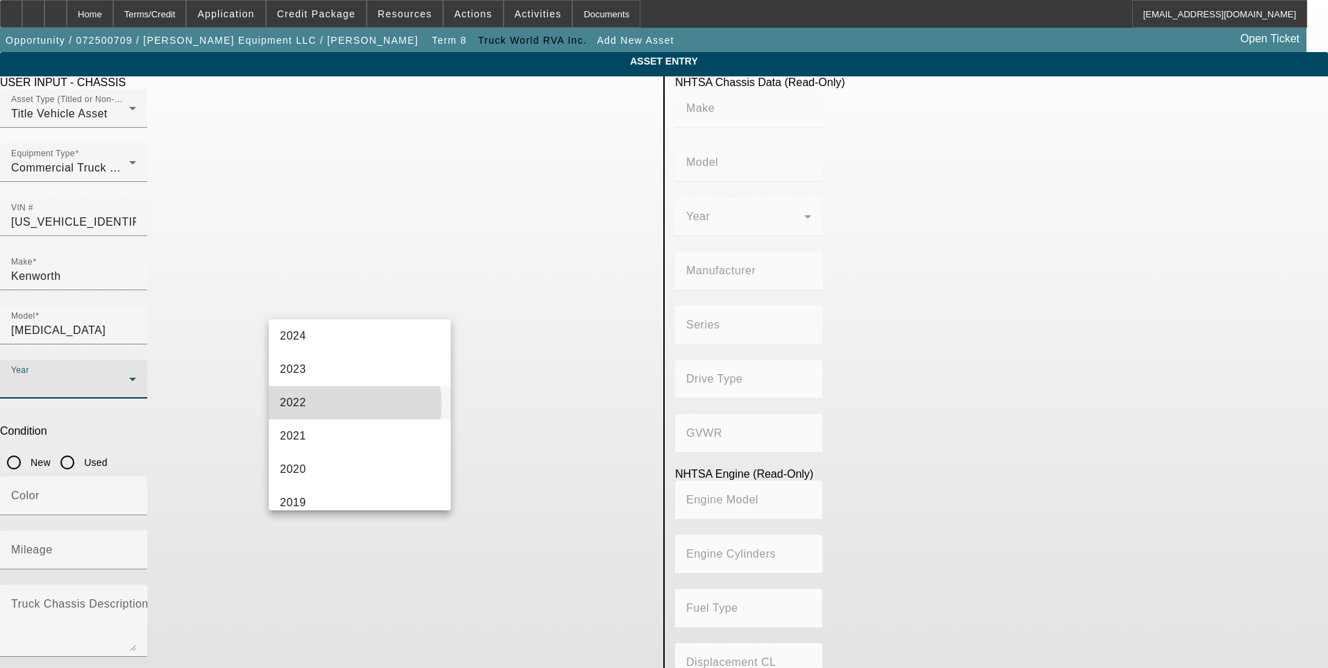
drag, startPoint x: 352, startPoint y: 404, endPoint x: 451, endPoint y: 349, distance: 112.9
click at [352, 404] on mat-option "2022" at bounding box center [360, 402] width 182 height 33
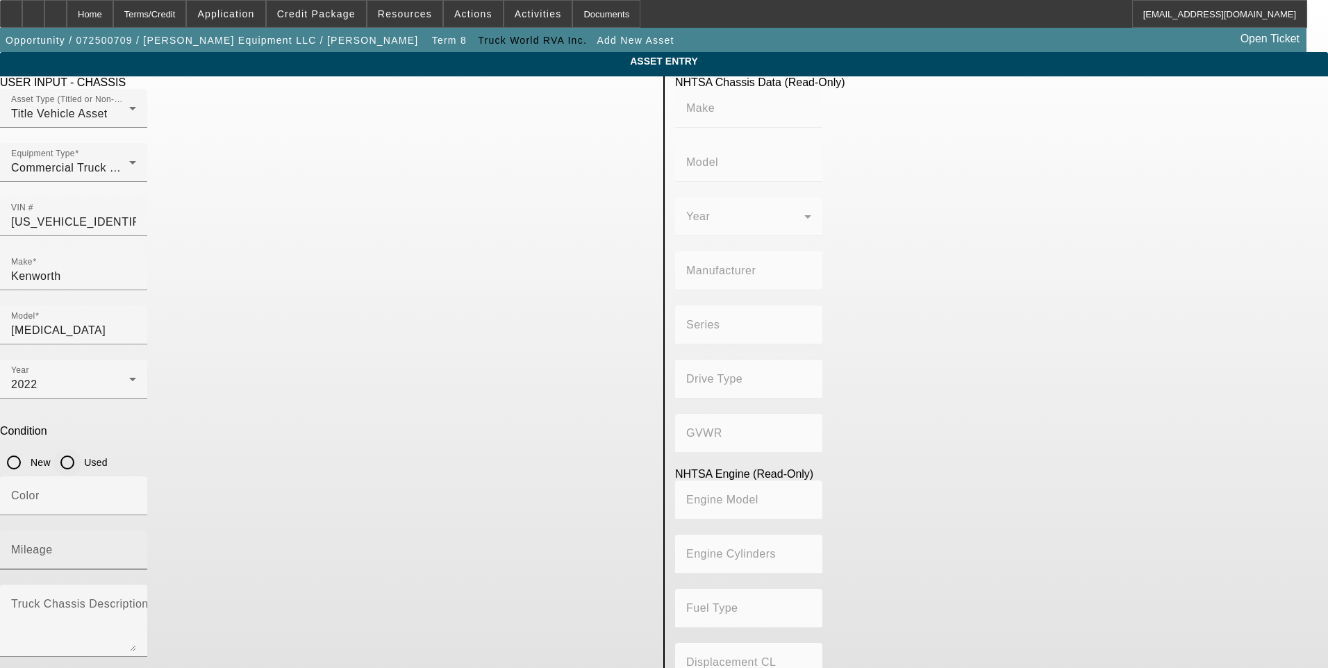
drag, startPoint x: 546, startPoint y: 313, endPoint x: 529, endPoint y: 348, distance: 38.8
click at [81, 449] on input "Used" at bounding box center [67, 463] width 28 height 28
radio input "true"
click at [136, 547] on input "Mileage" at bounding box center [73, 555] width 125 height 17
type input "94247"
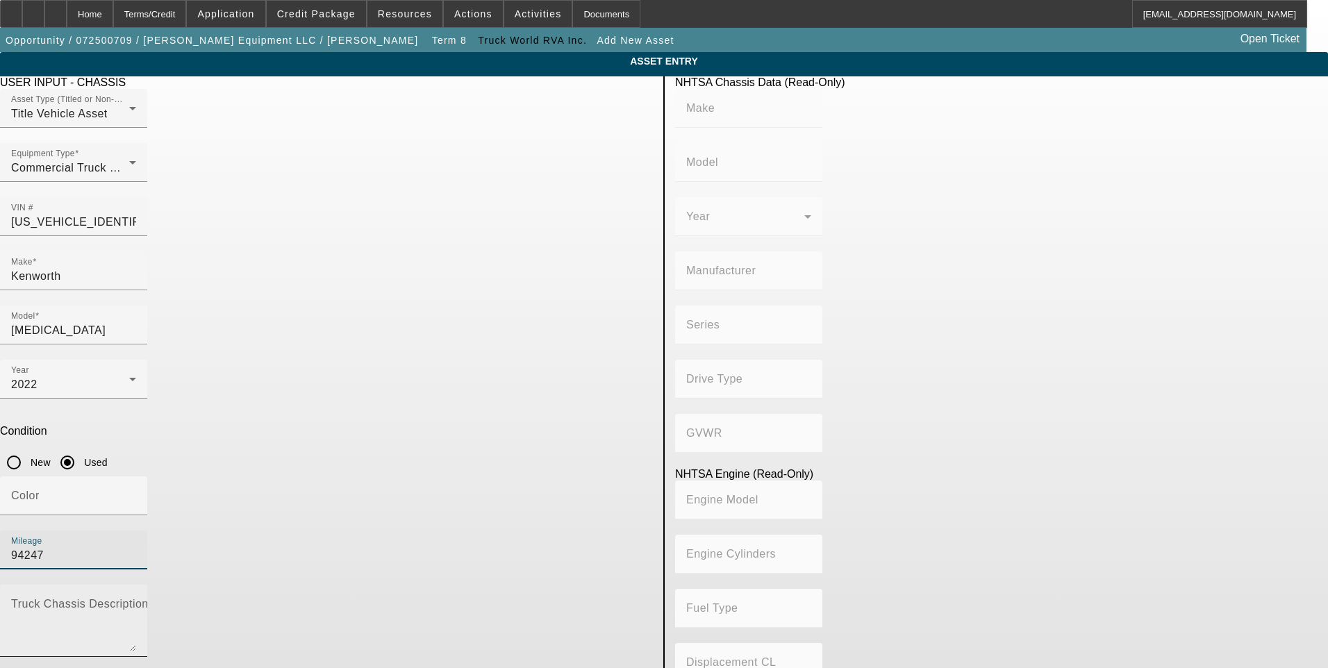
type input "KENWORTH"
type input "548CH"
type input "KENWORTH TRUCK COMPANY"
type input "4x2"
type input "Class 6: 19,501 - 26,000 lb (8,845 - 11,794 kg)"
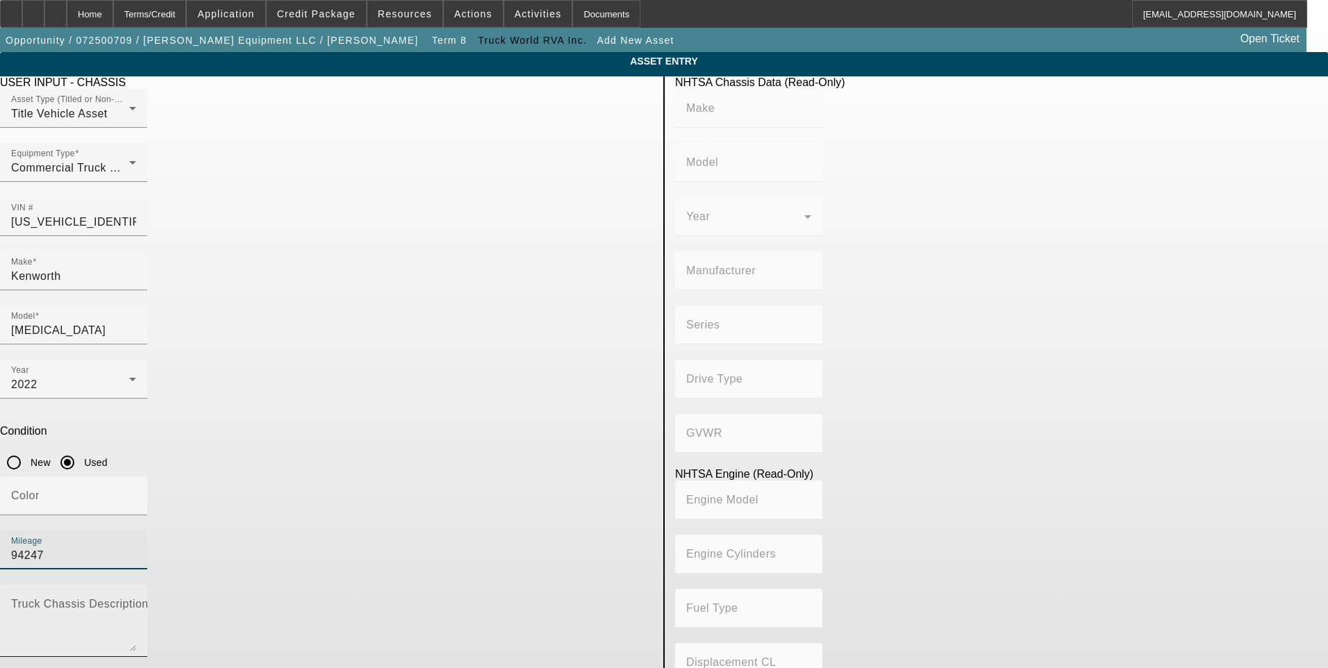
type input "8V-71"
type input "8"
type input "Diesel"
type input "567.52082008101"
type input "9.3"
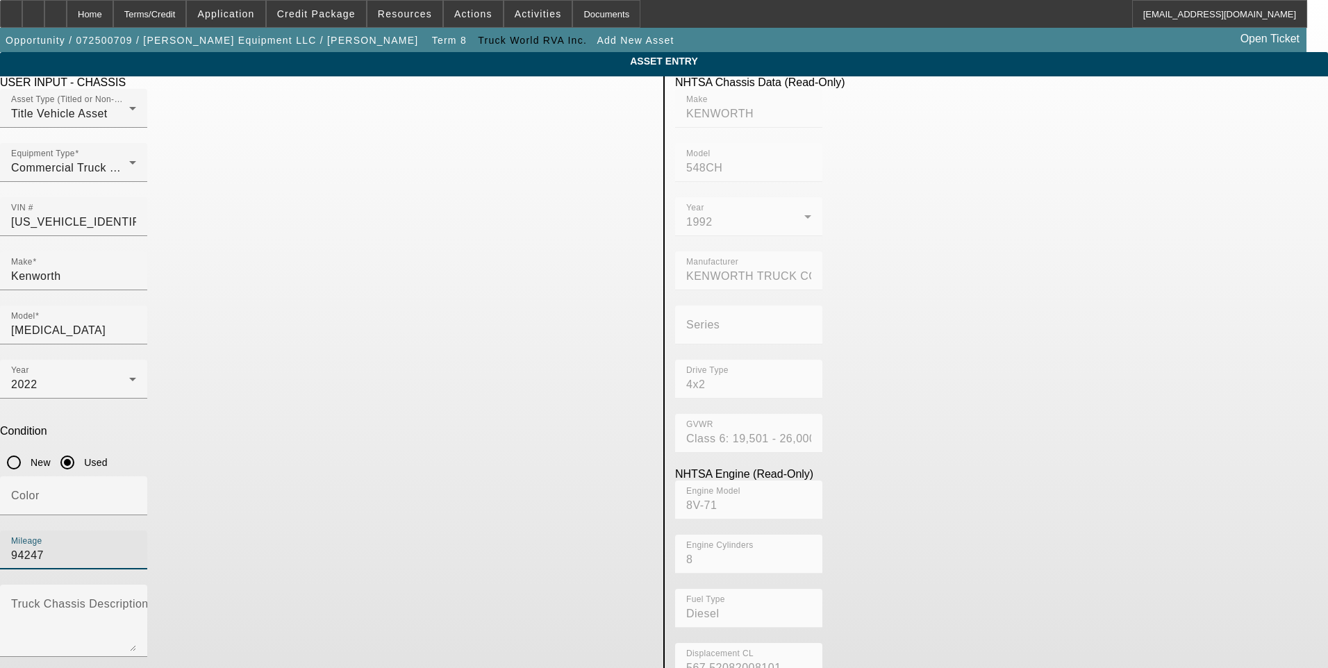
type input "94247"
click at [230, 452] on app-asset-collateral-manage "ASSET ENTRY USER INPUT - CHASSIS Asset Type (Titled or Non-Titled) Title Vehicl…" at bounding box center [664, 437] width 1328 height 770
click at [17, 668] on icon "button" at bounding box center [11, 679] width 13 height 13
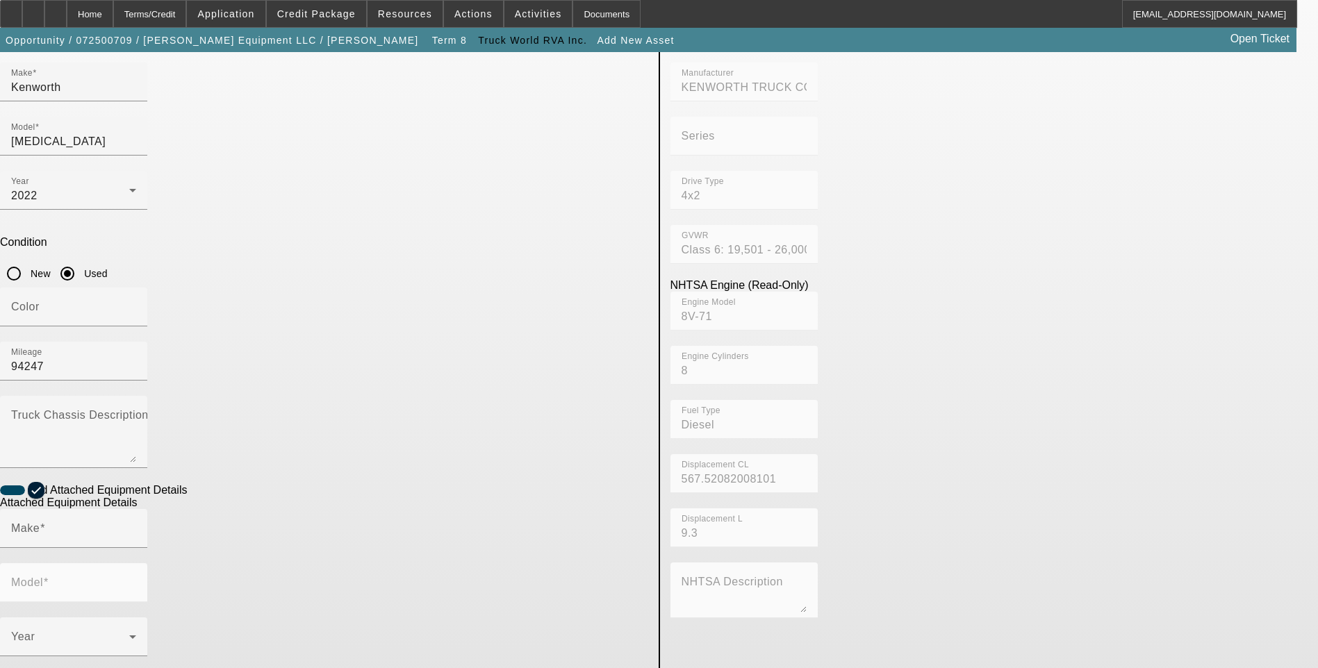
scroll to position [226, 0]
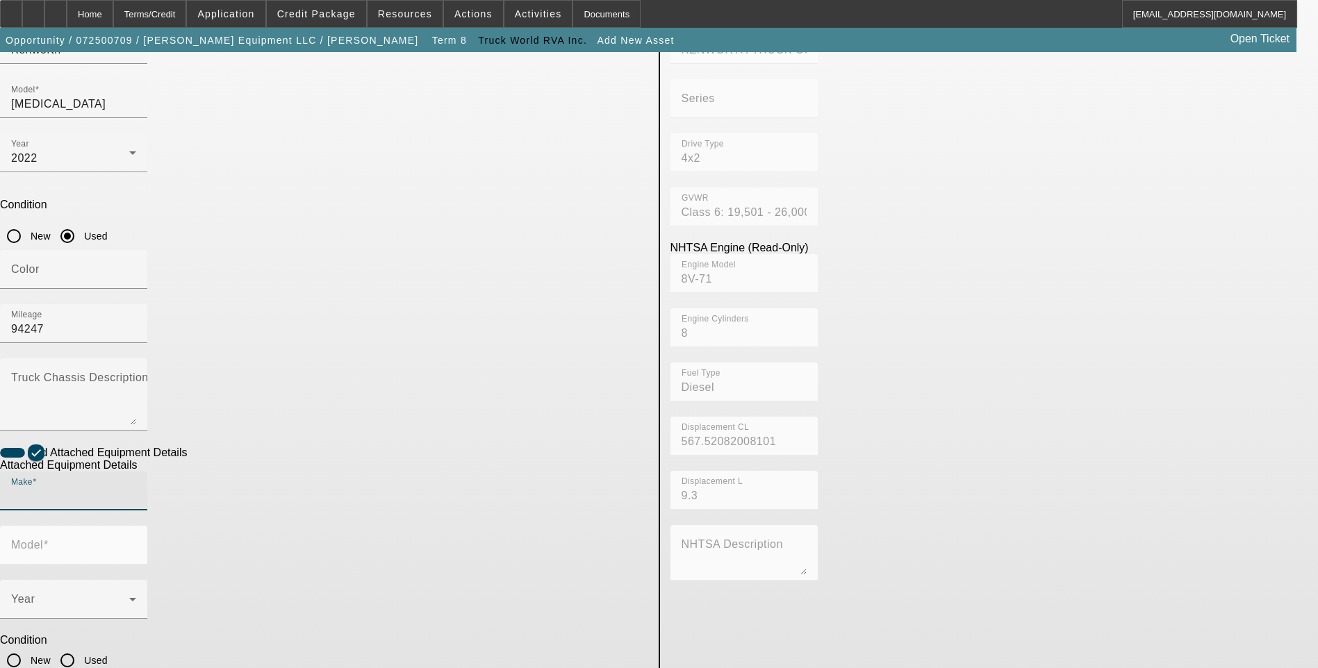
click at [136, 488] on input "Make" at bounding box center [73, 496] width 125 height 17
type input "Stellar"
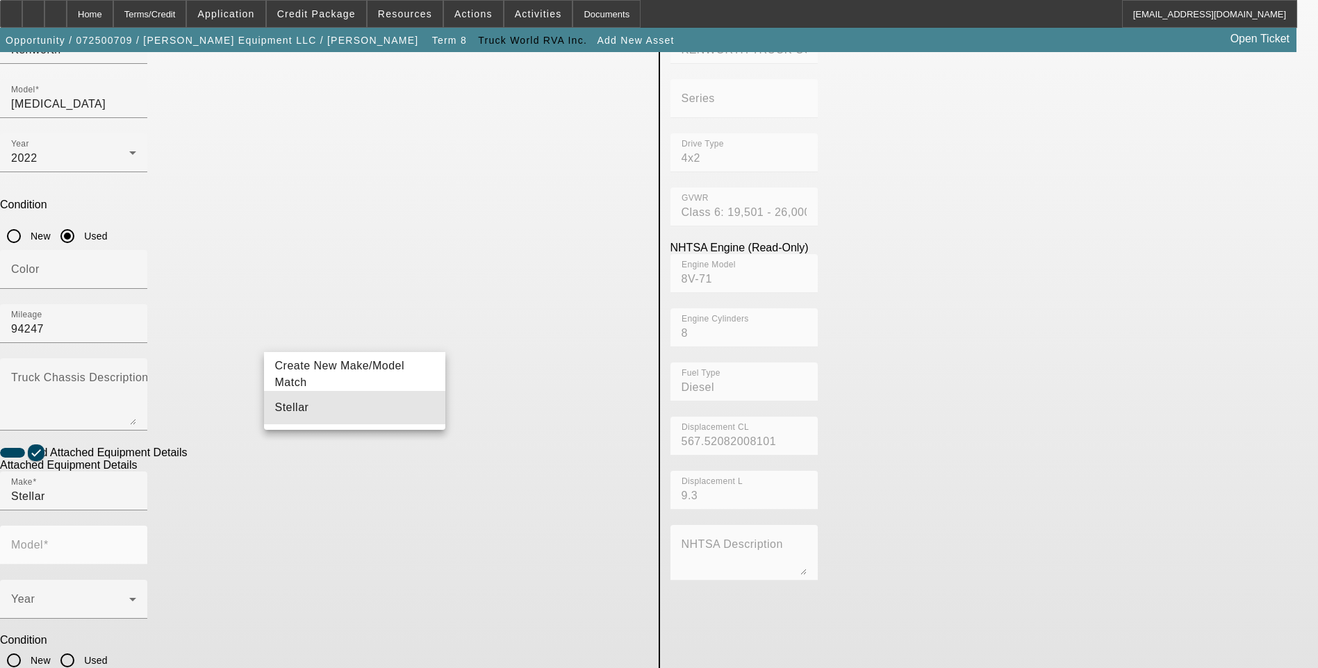
drag, startPoint x: 325, startPoint y: 412, endPoint x: 469, endPoint y: 368, distance: 150.5
click at [326, 412] on mat-option "Stellar" at bounding box center [355, 407] width 182 height 33
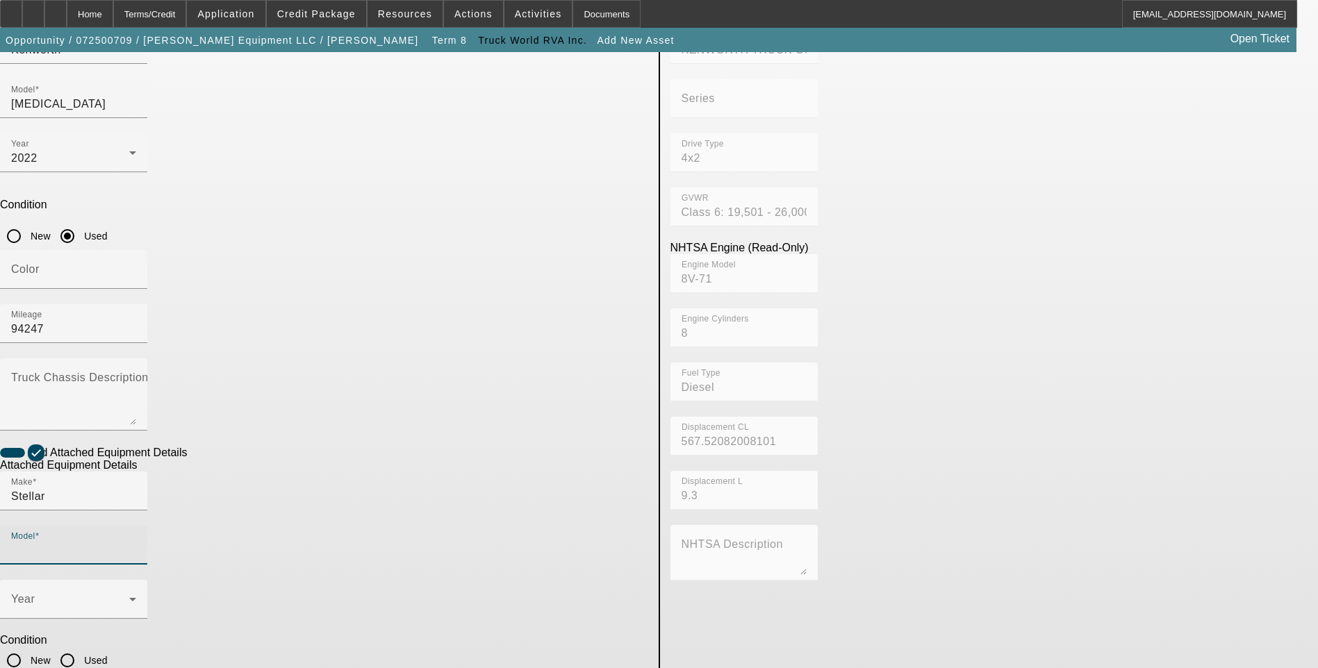
click at [136, 543] on input "Model" at bounding box center [73, 551] width 125 height 17
type input "126"
click at [511, 372] on span "Create New Make/Model Match" at bounding box center [542, 374] width 130 height 28
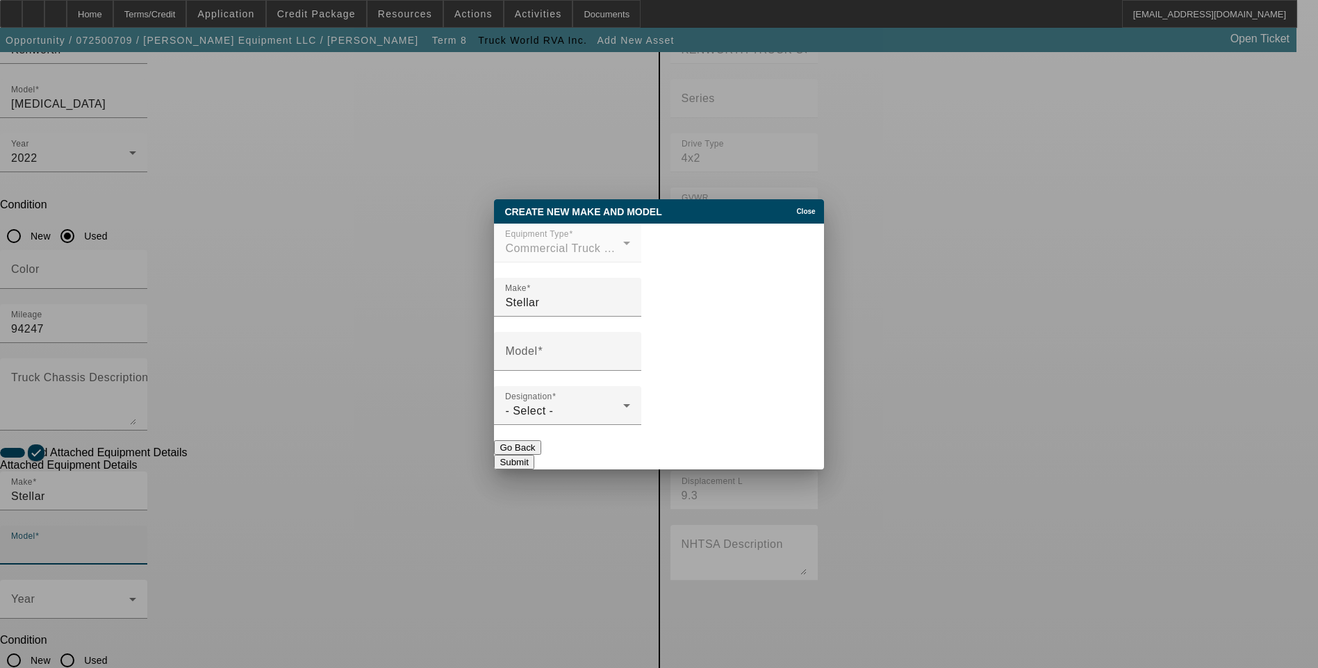
scroll to position [0, 0]
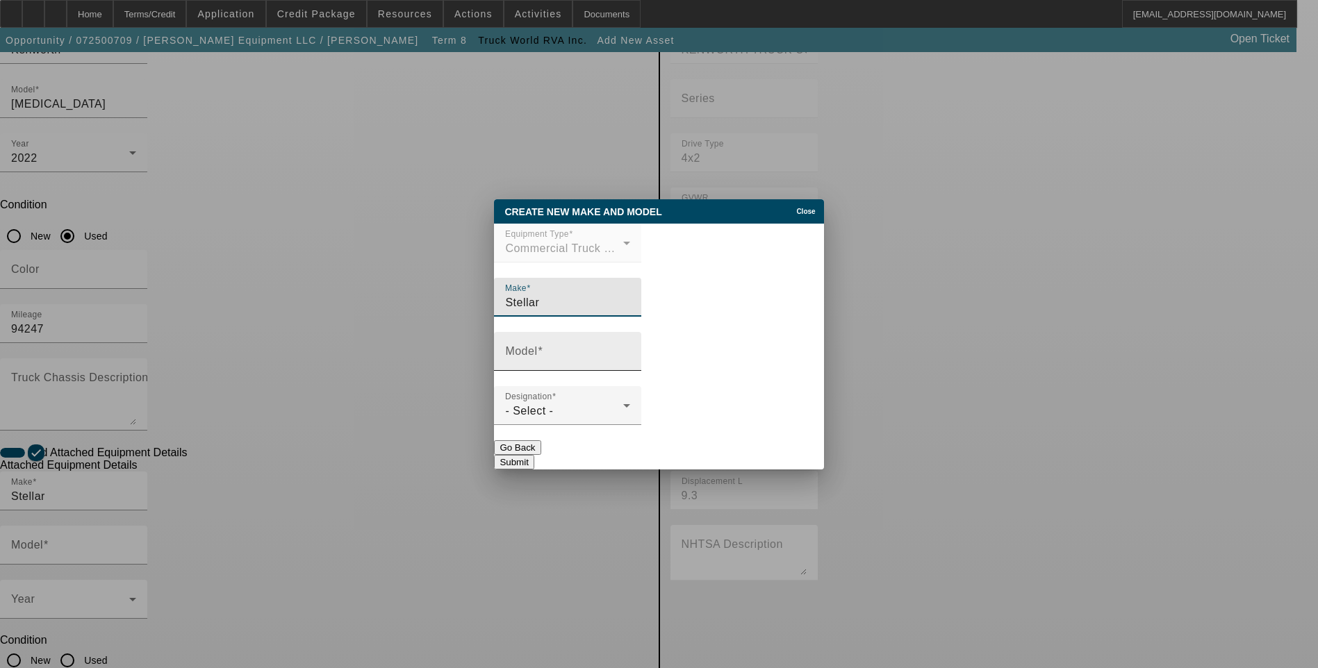
click at [570, 361] on input "Model" at bounding box center [567, 357] width 125 height 17
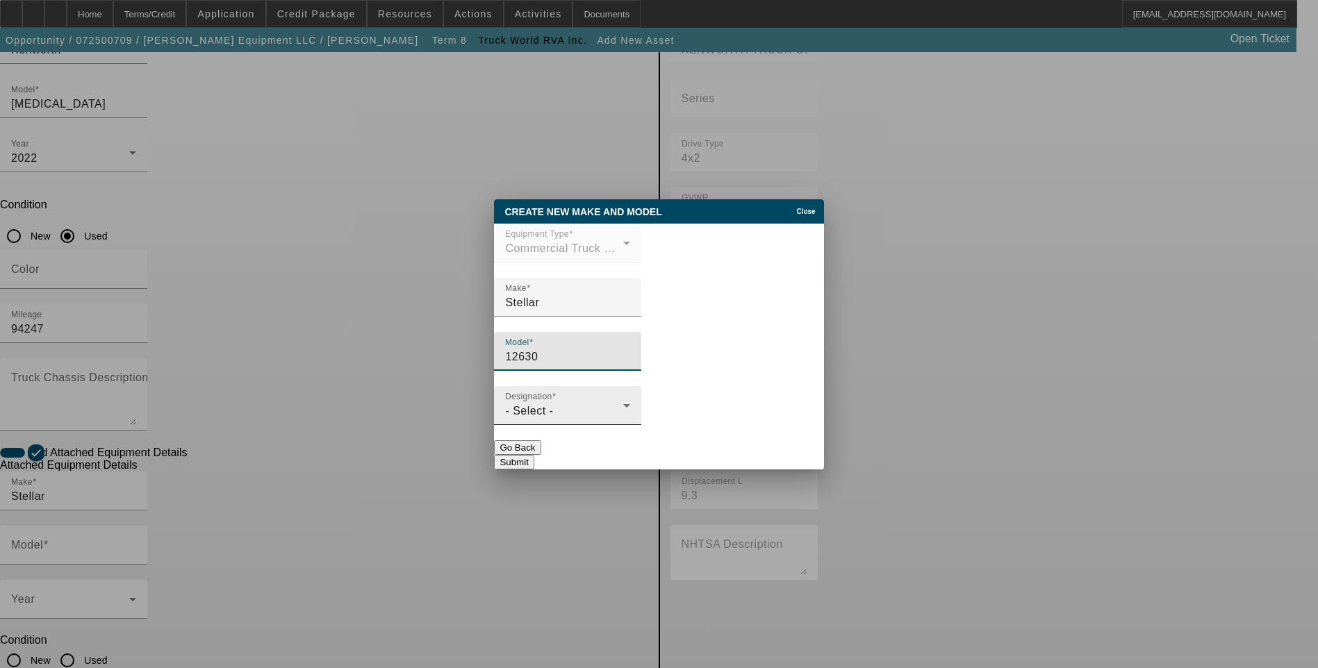
type input "12630"
click at [581, 415] on div "- Select -" at bounding box center [564, 411] width 118 height 17
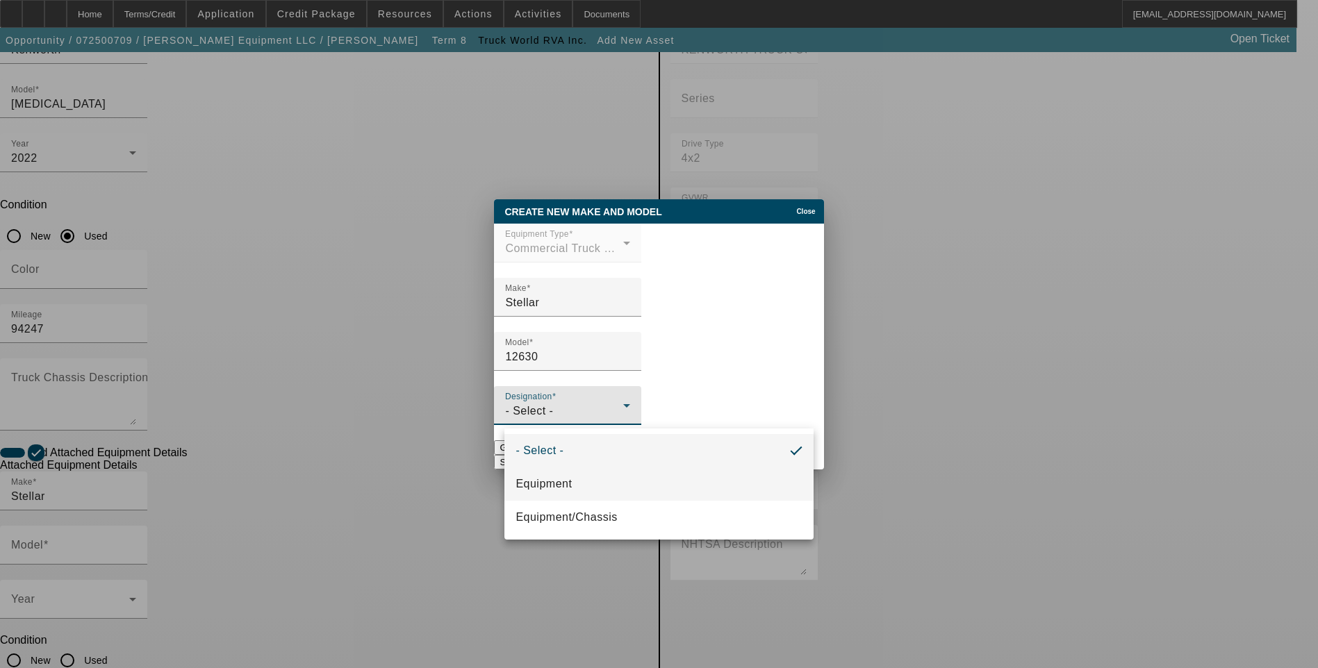
click at [584, 481] on mat-option "Equipment" at bounding box center [658, 484] width 308 height 33
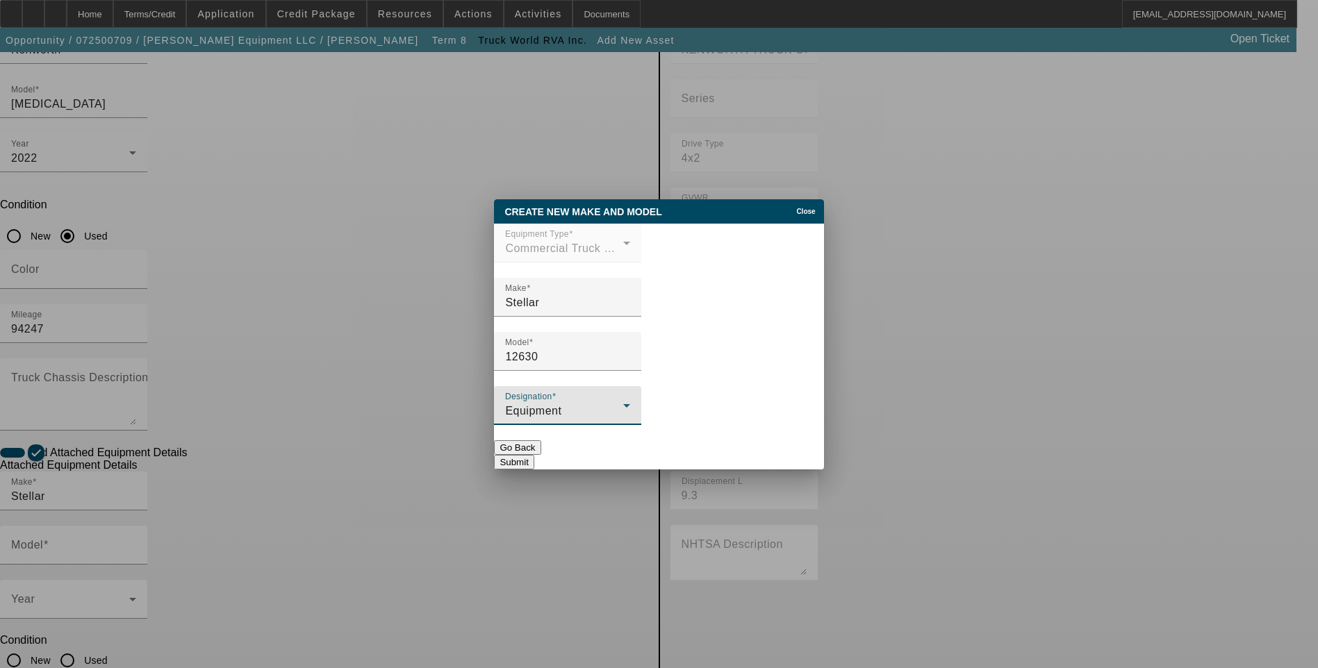
drag, startPoint x: 811, startPoint y: 459, endPoint x: 801, endPoint y: 460, distance: 9.8
click at [534, 459] on button "Submit" at bounding box center [514, 462] width 40 height 15
type input "12630"
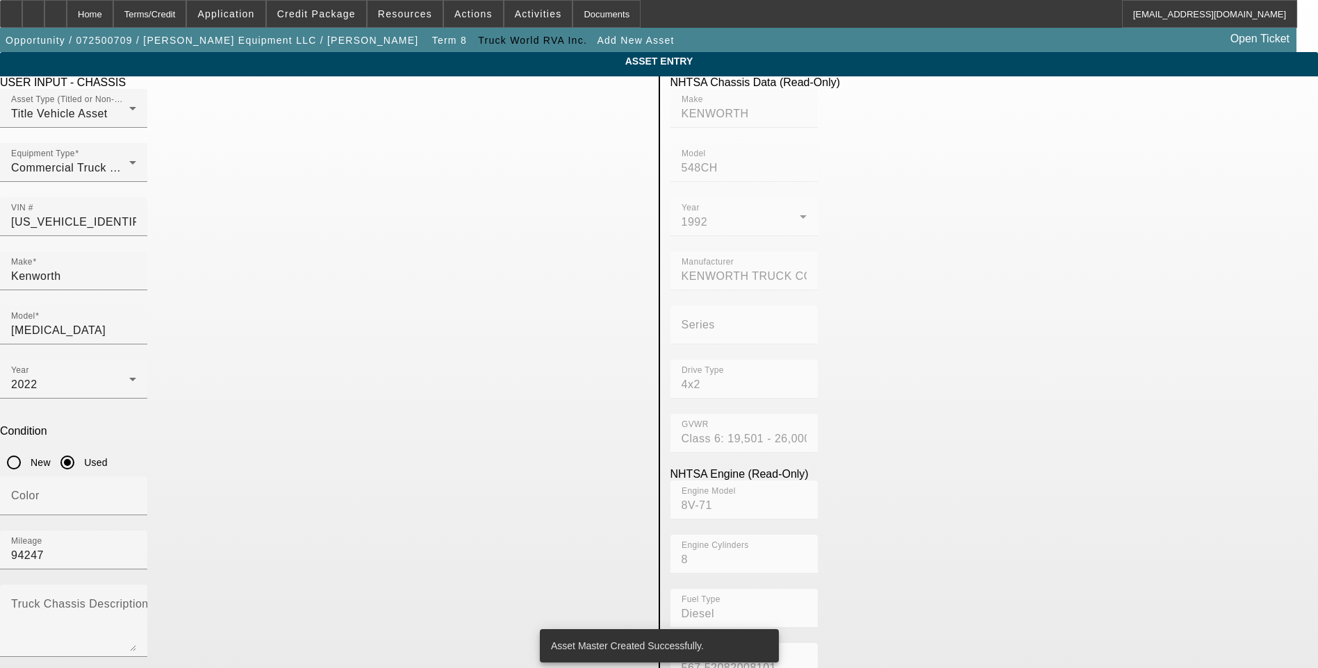
scroll to position [226, 0]
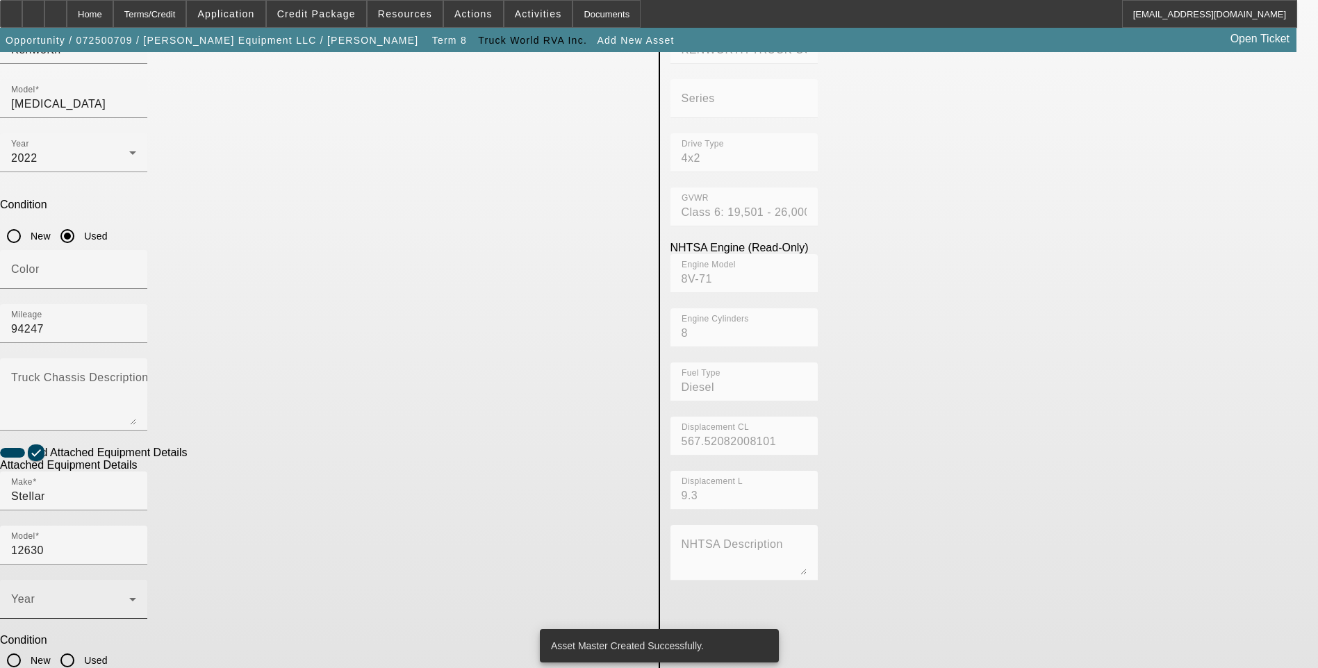
click at [136, 580] on div "Year" at bounding box center [73, 599] width 125 height 39
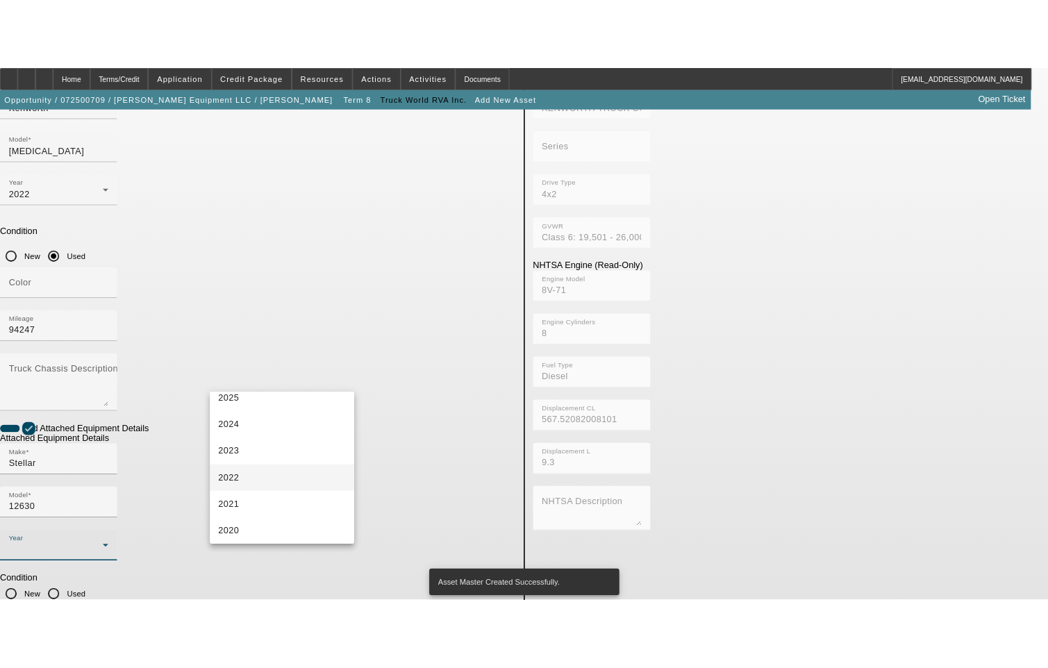
scroll to position [139, 0]
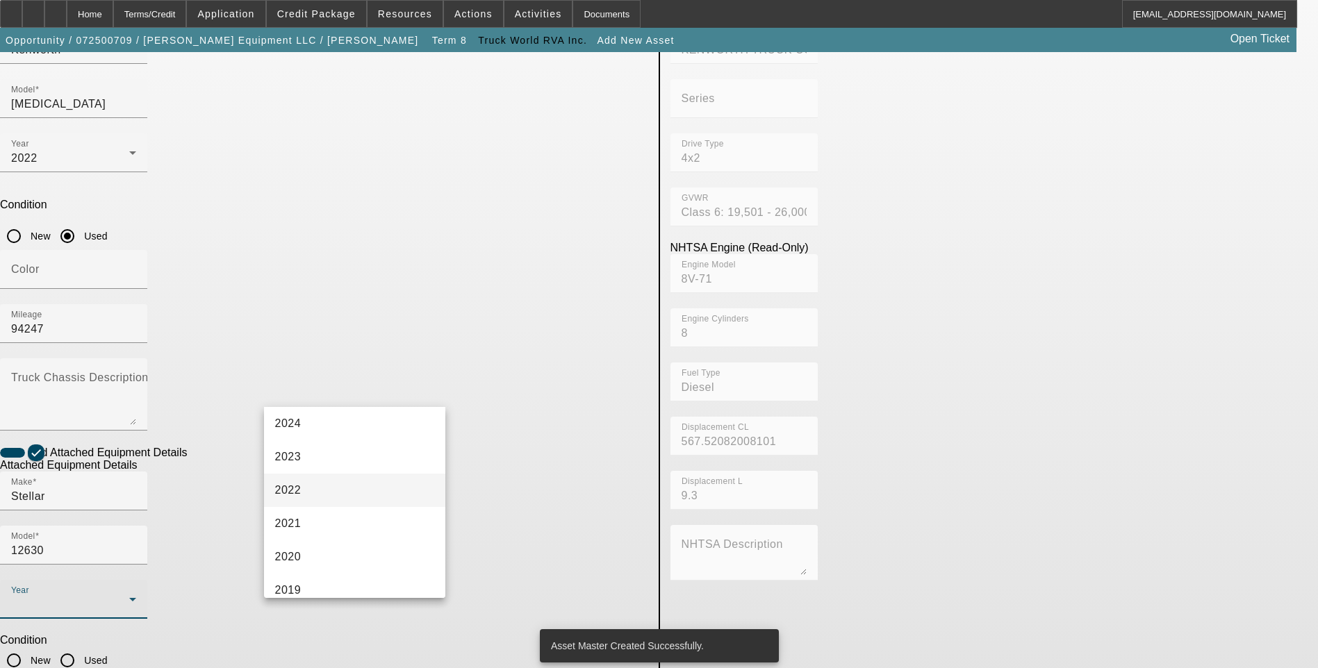
click at [347, 484] on mat-option "2022" at bounding box center [355, 490] width 182 height 33
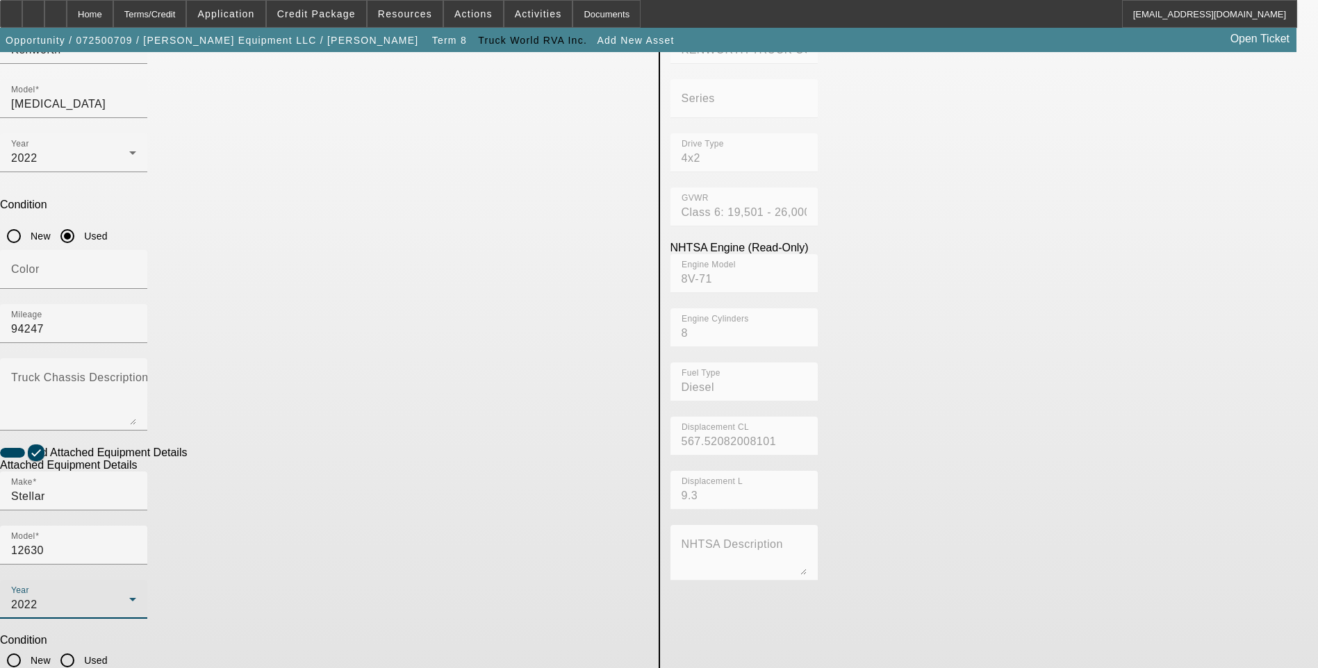
click at [81, 647] on input "Used" at bounding box center [67, 661] width 28 height 28
radio input "true"
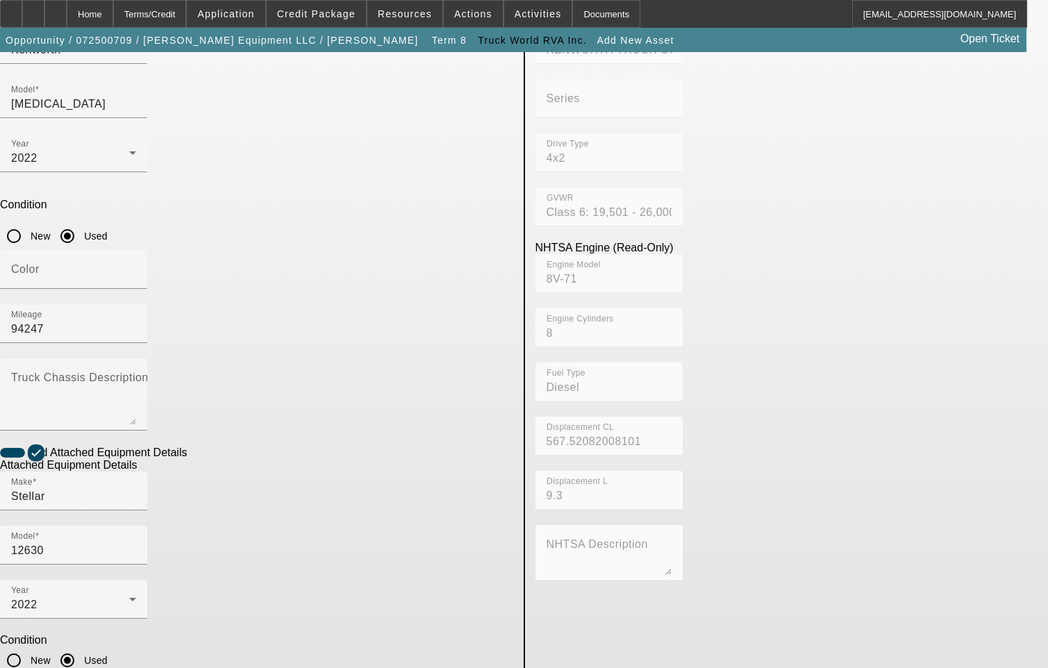
type textarea "12,000 capacity 30' total reach"
type input "e"
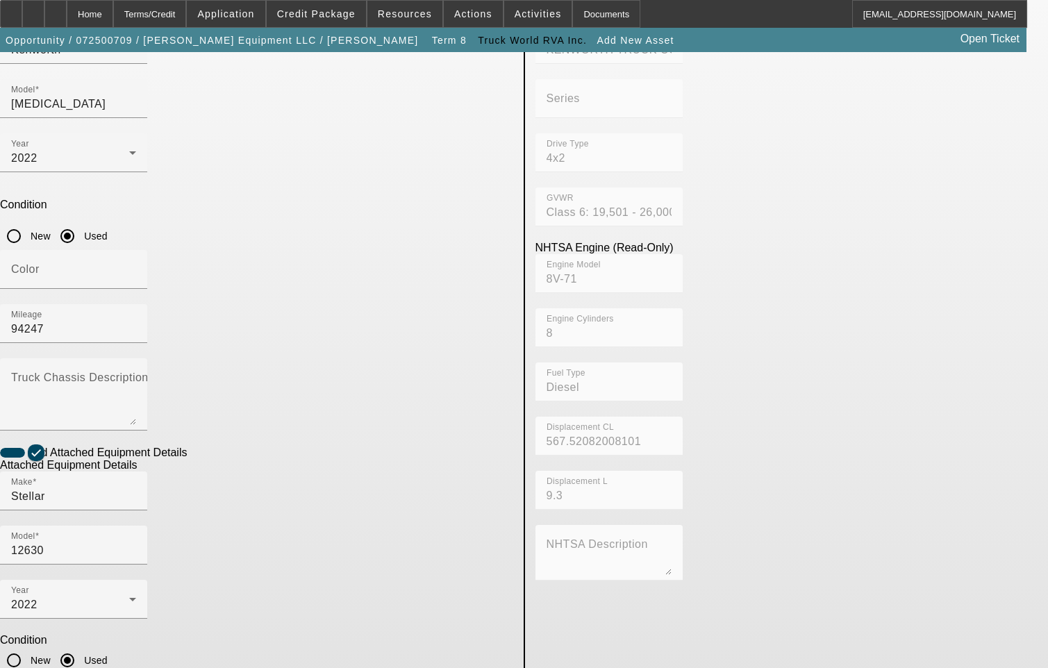
type input "EHC21G1624"
click at [9, 333] on app-asset-collateral-manage "ASSET ENTRY USER INPUT - CHASSIS Asset Type (Titled or Non-Titled) Title Vehicl…" at bounding box center [524, 366] width 1048 height 1081
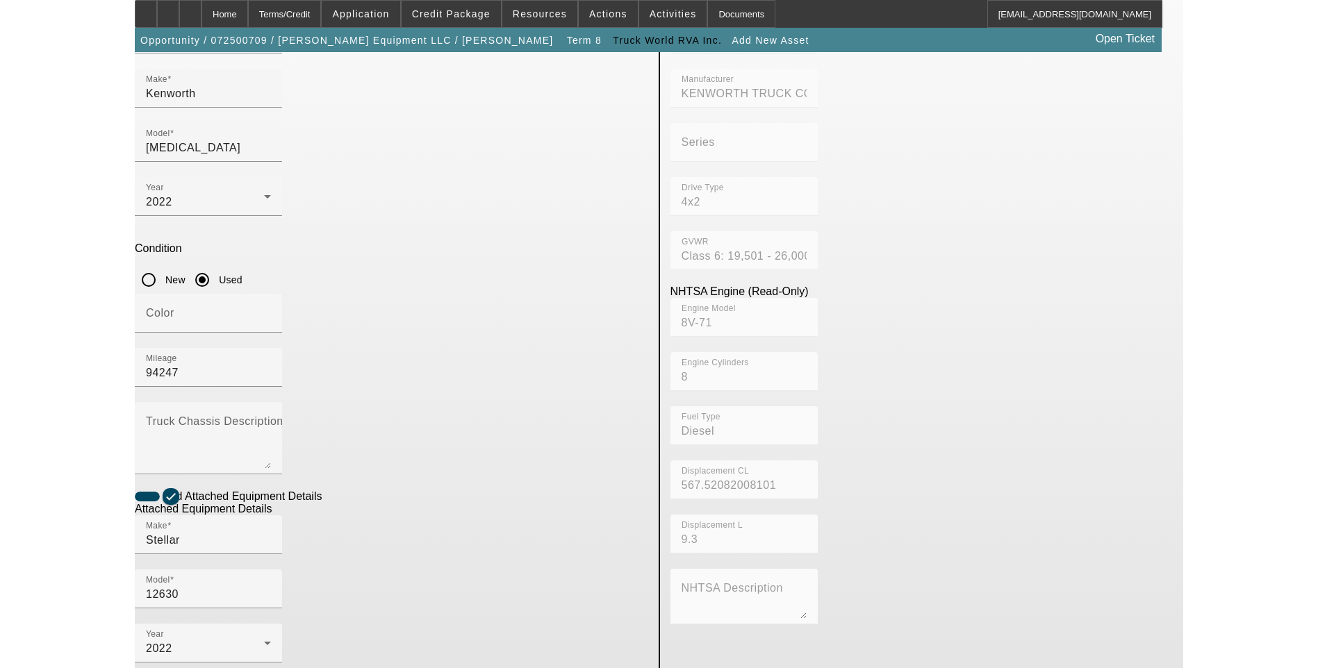
scroll to position [226, 0]
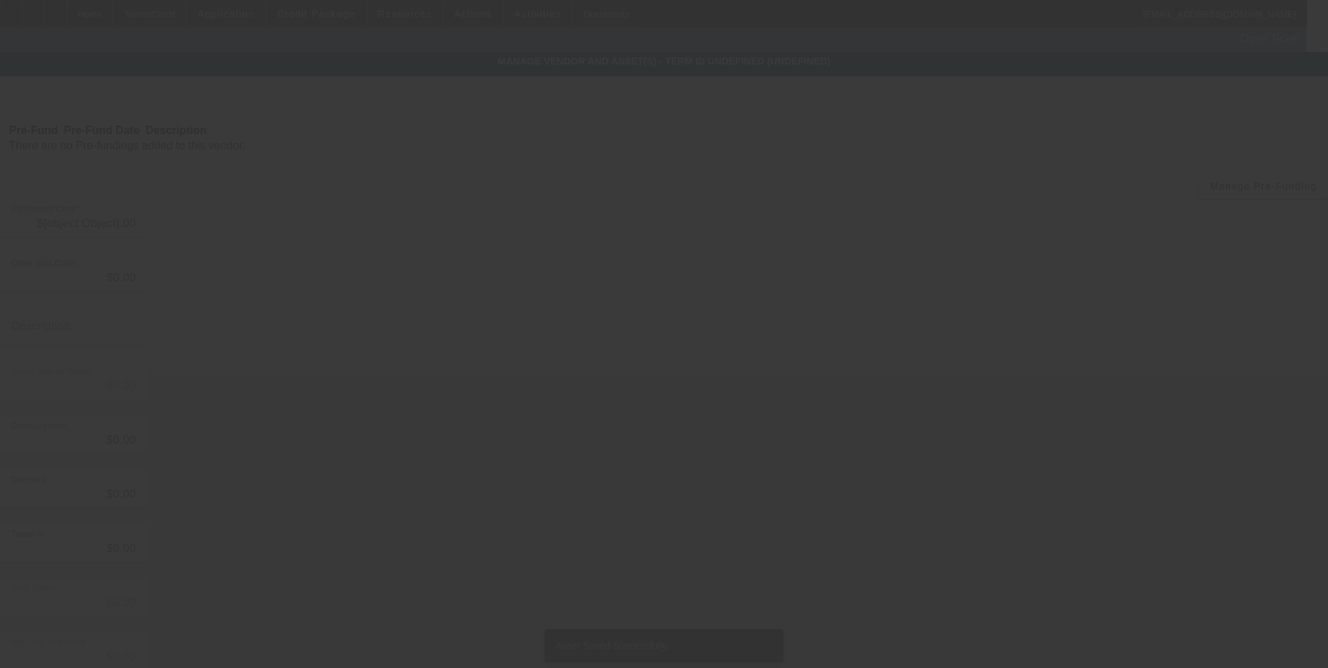
type input "$160,000.00"
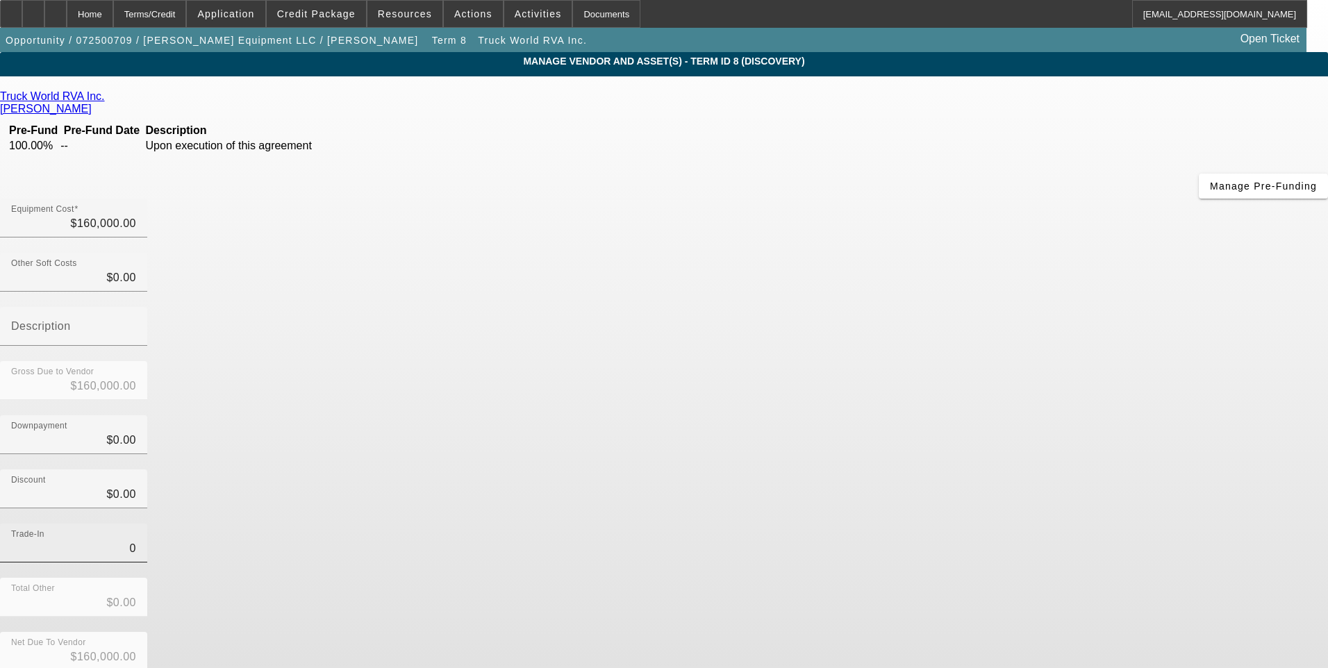
drag, startPoint x: 825, startPoint y: 388, endPoint x: 850, endPoint y: 397, distance: 25.7
click at [136, 540] on input "0" at bounding box center [73, 548] width 125 height 17
type input "$0.00"
drag, startPoint x: 887, startPoint y: 407, endPoint x: 898, endPoint y: 420, distance: 16.7
click at [889, 524] on div "Trade-In $0.00" at bounding box center [664, 551] width 1328 height 54
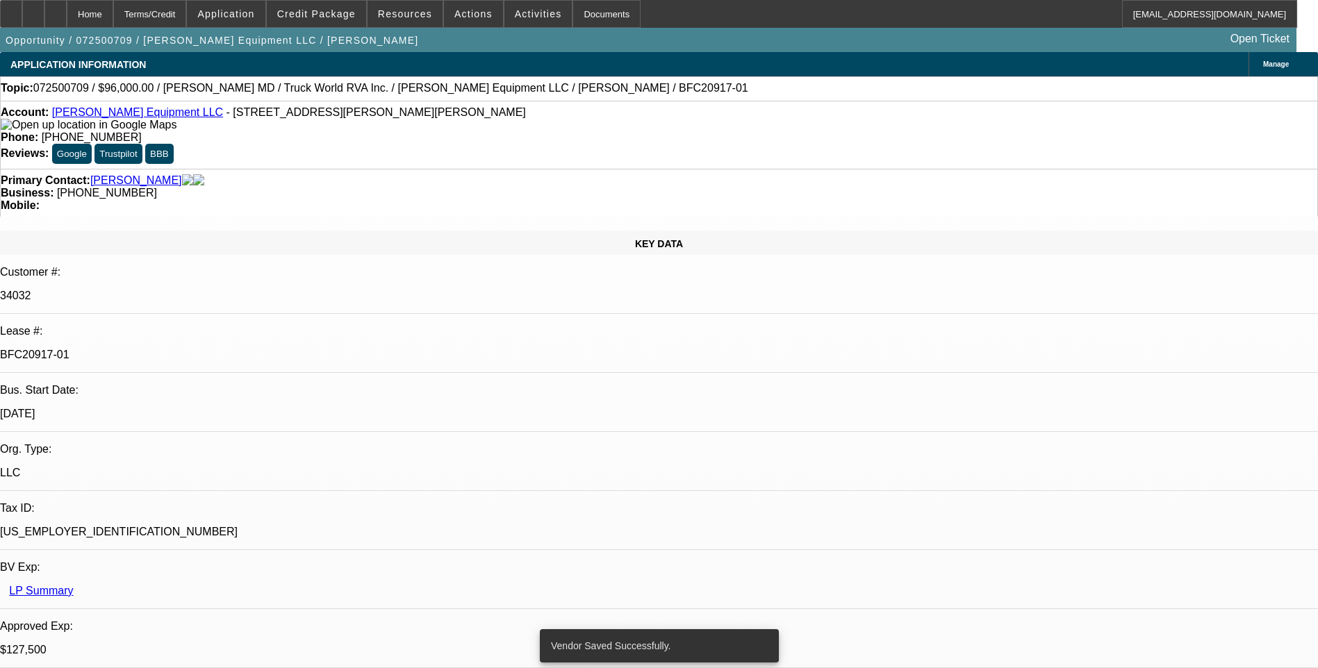
select select "0.15"
select select "2"
select select "0"
select select "6"
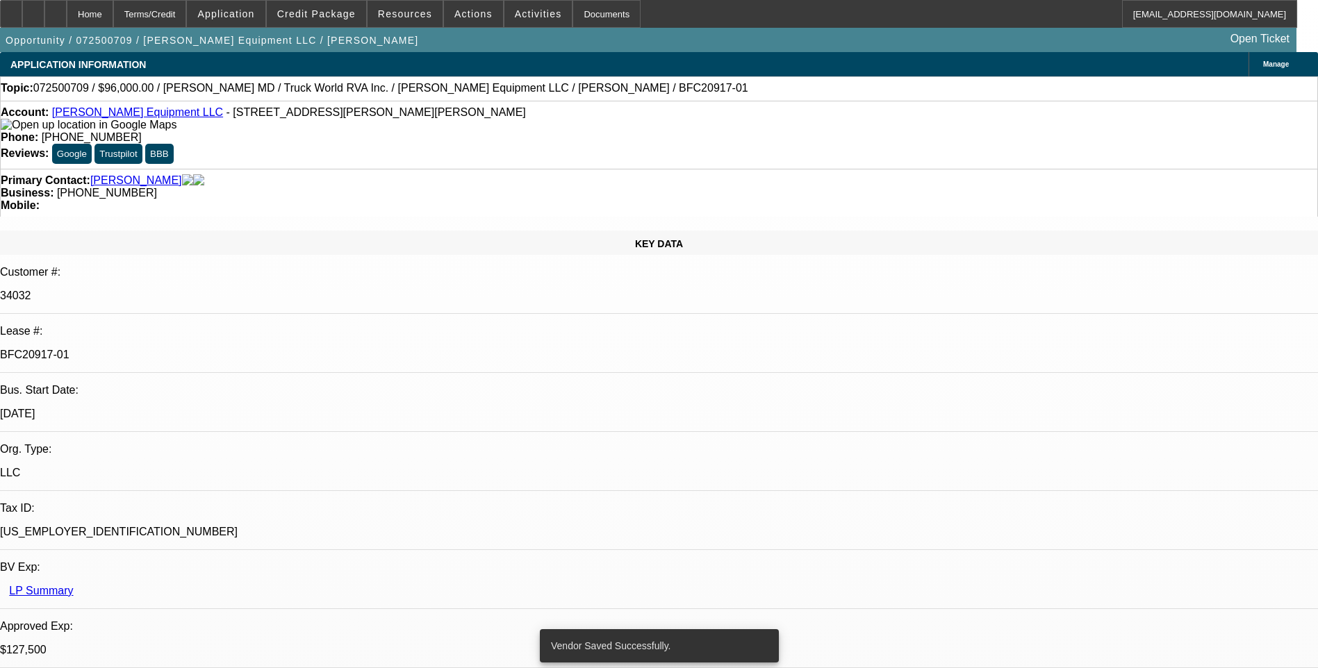
select select "0.15"
select select "2"
select select "0"
select select "6"
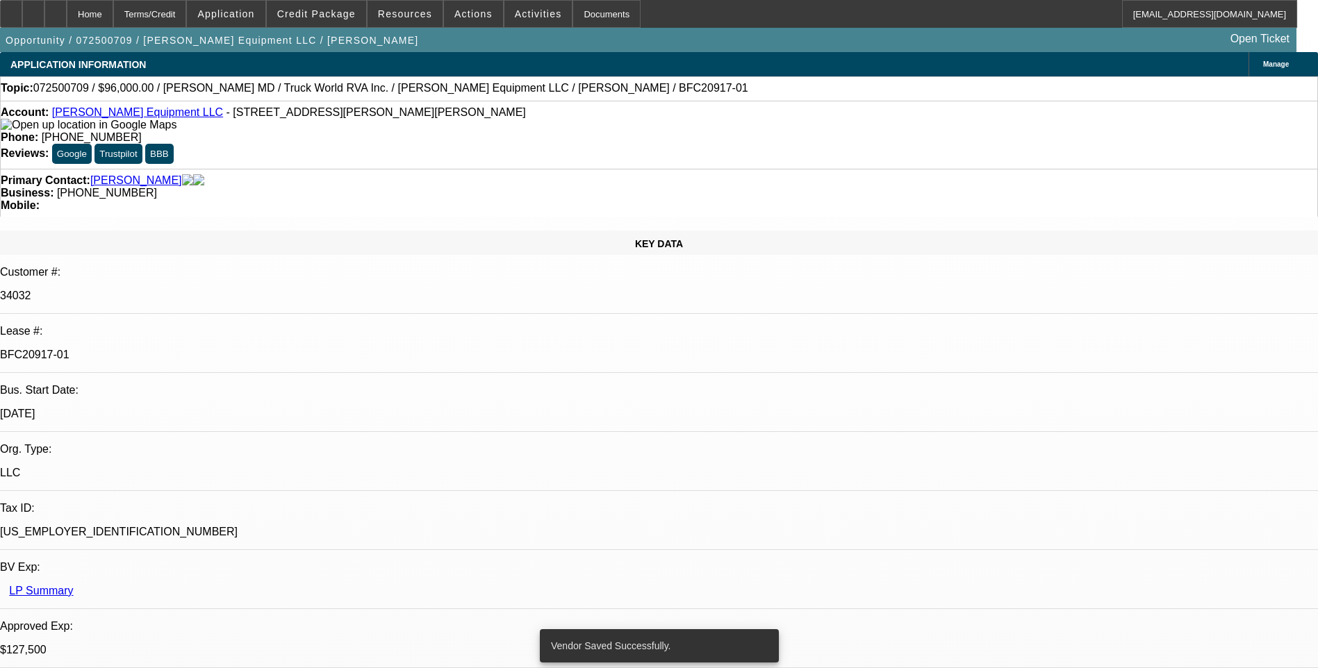
select select "0.15"
select select "2"
select select "0"
select select "6"
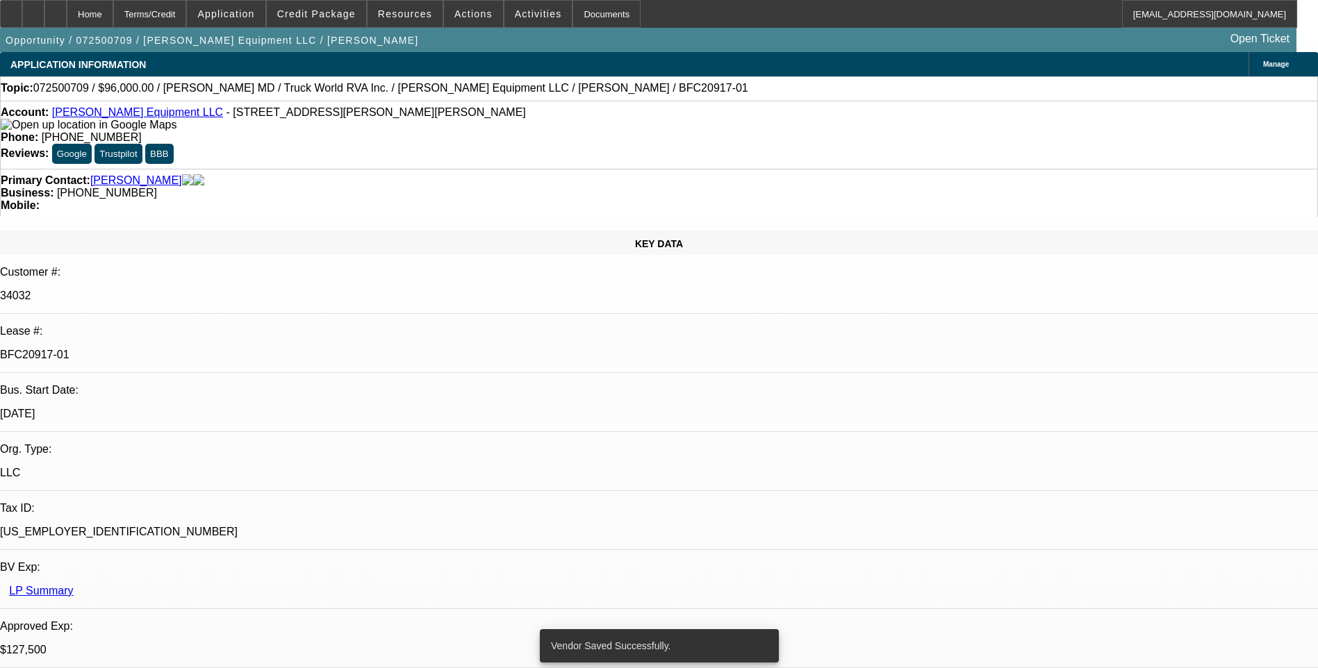
select select "0"
select select "2"
select select "0"
select select "6"
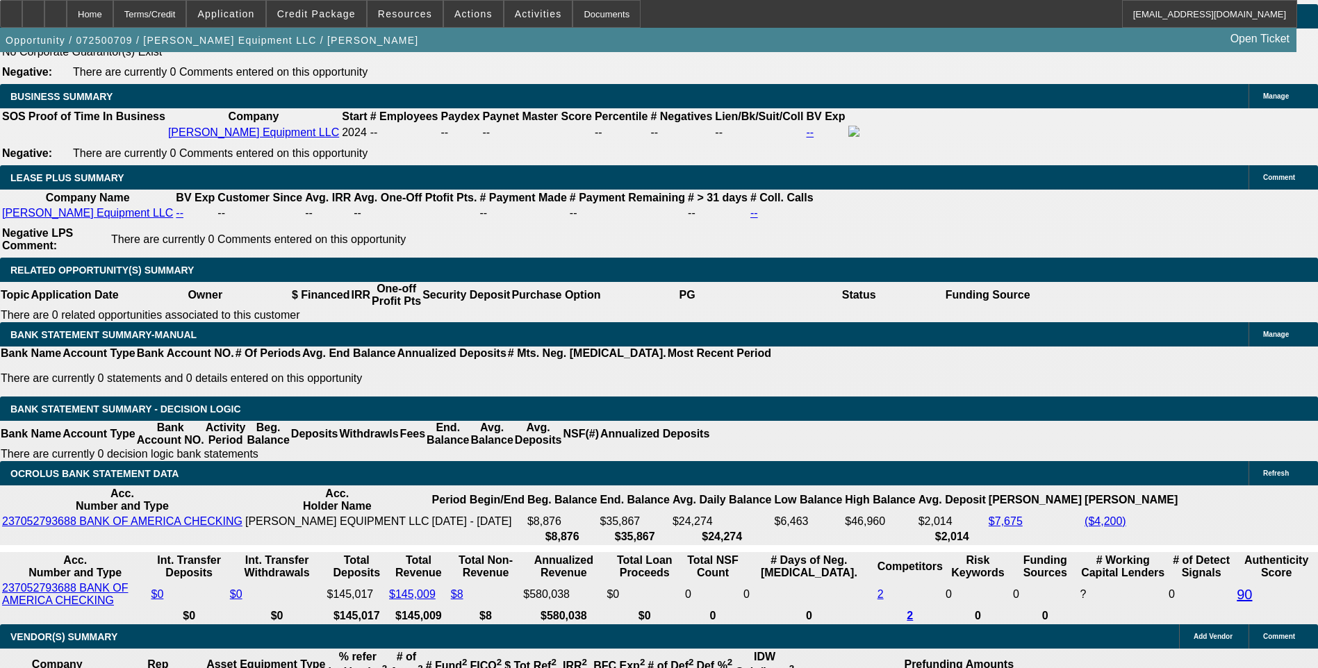
scroll to position [2223, 0]
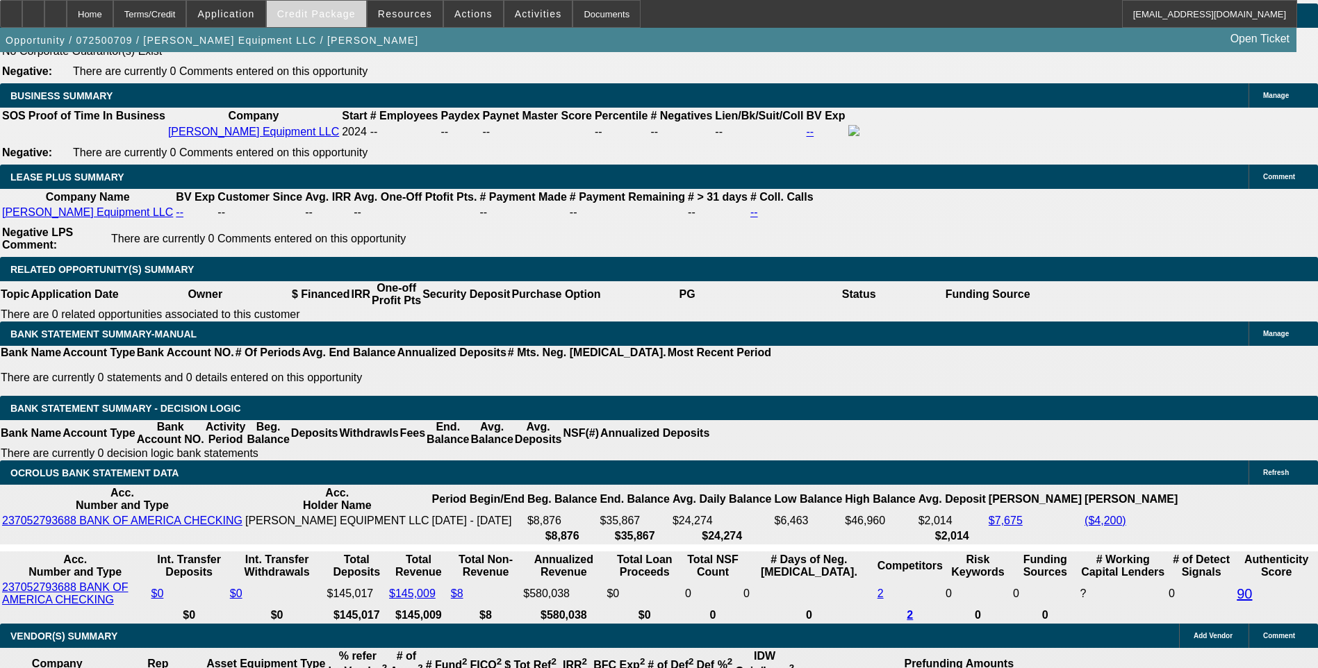
click at [335, 26] on span at bounding box center [316, 13] width 99 height 33
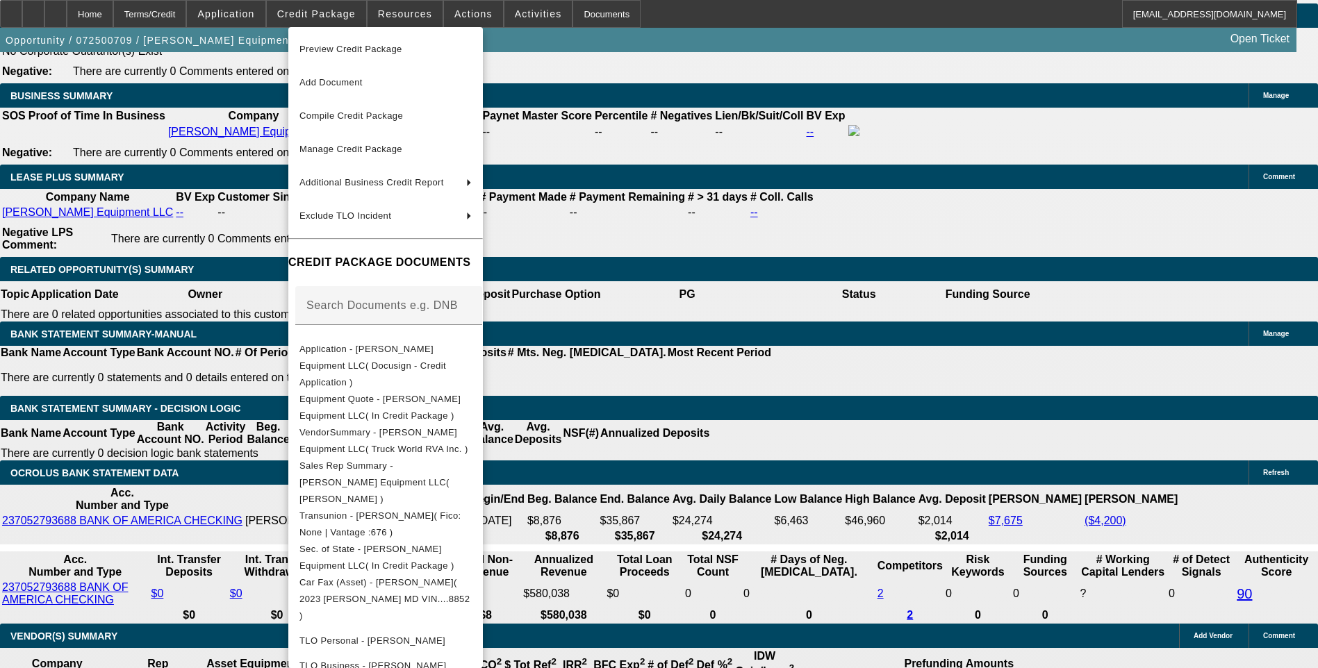
click at [395, 394] on span "Equipment Quote - Niehaus Equipment LLC( In Credit Package )" at bounding box center [379, 407] width 161 height 27
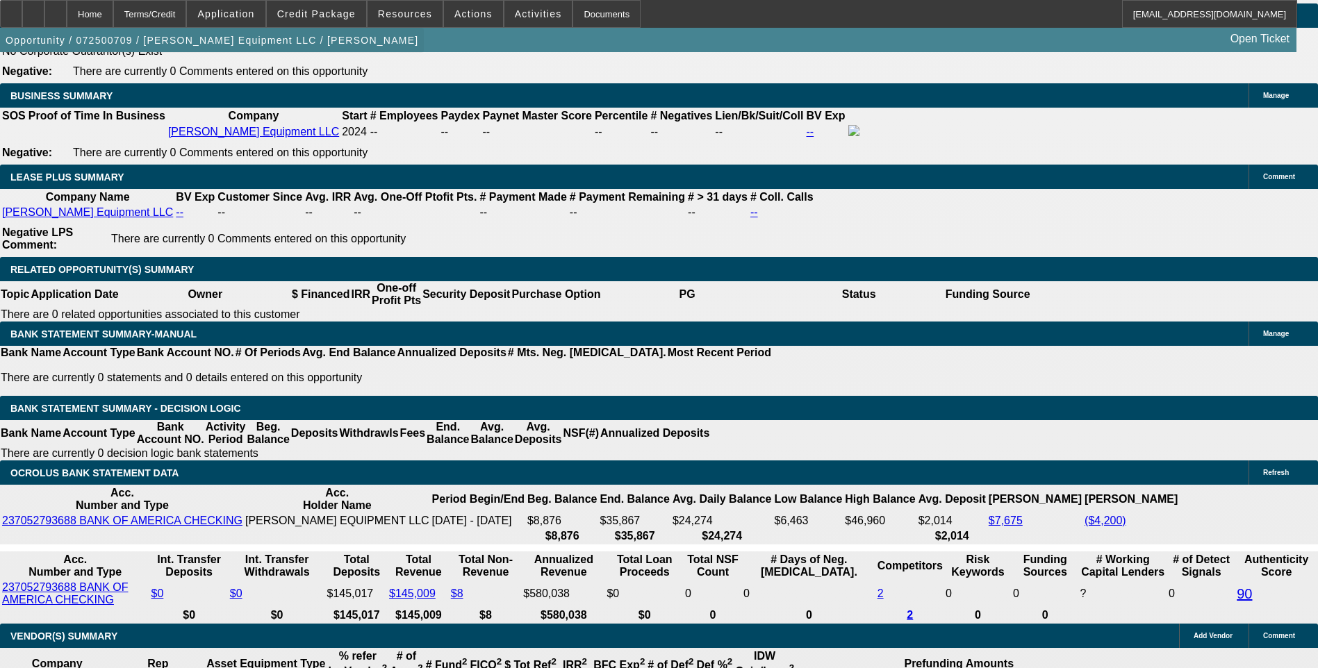
drag, startPoint x: 60, startPoint y: 18, endPoint x: 210, endPoint y: 38, distance: 152.0
click at [33, 9] on icon at bounding box center [33, 9] width 0 height 0
click at [67, 22] on div at bounding box center [55, 14] width 22 height 28
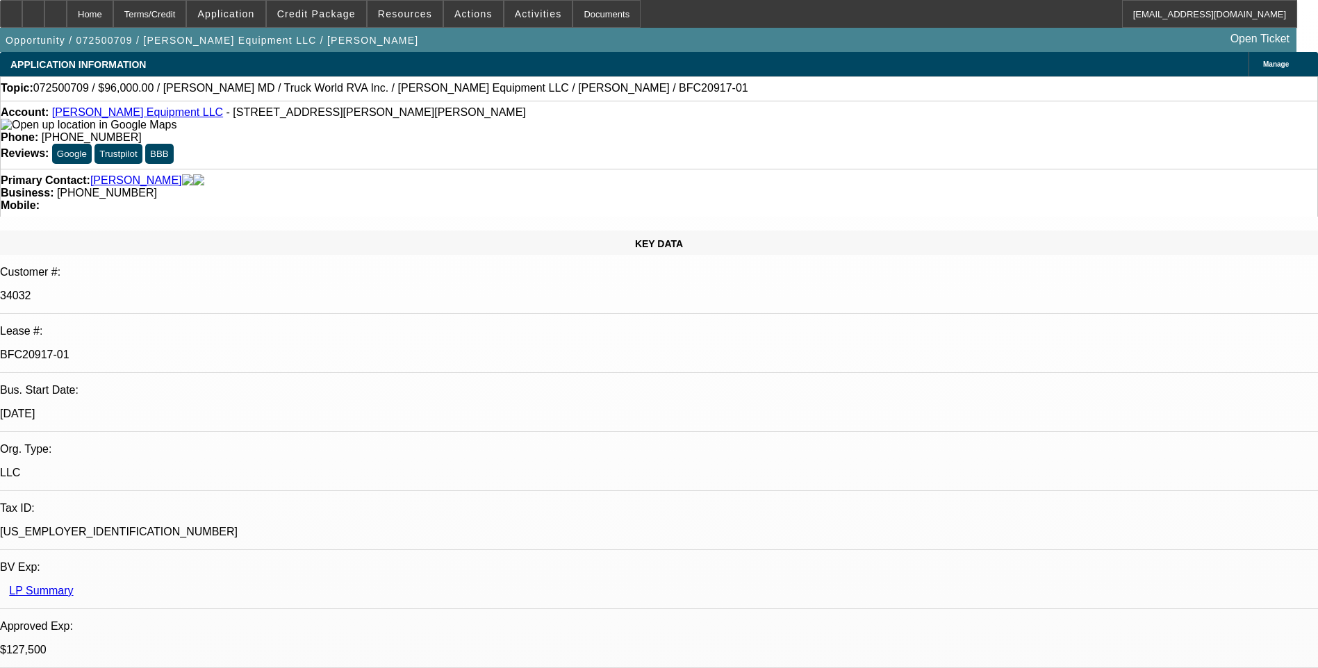
select select "0.15"
select select "2"
select select "0"
select select "0.15"
select select "2"
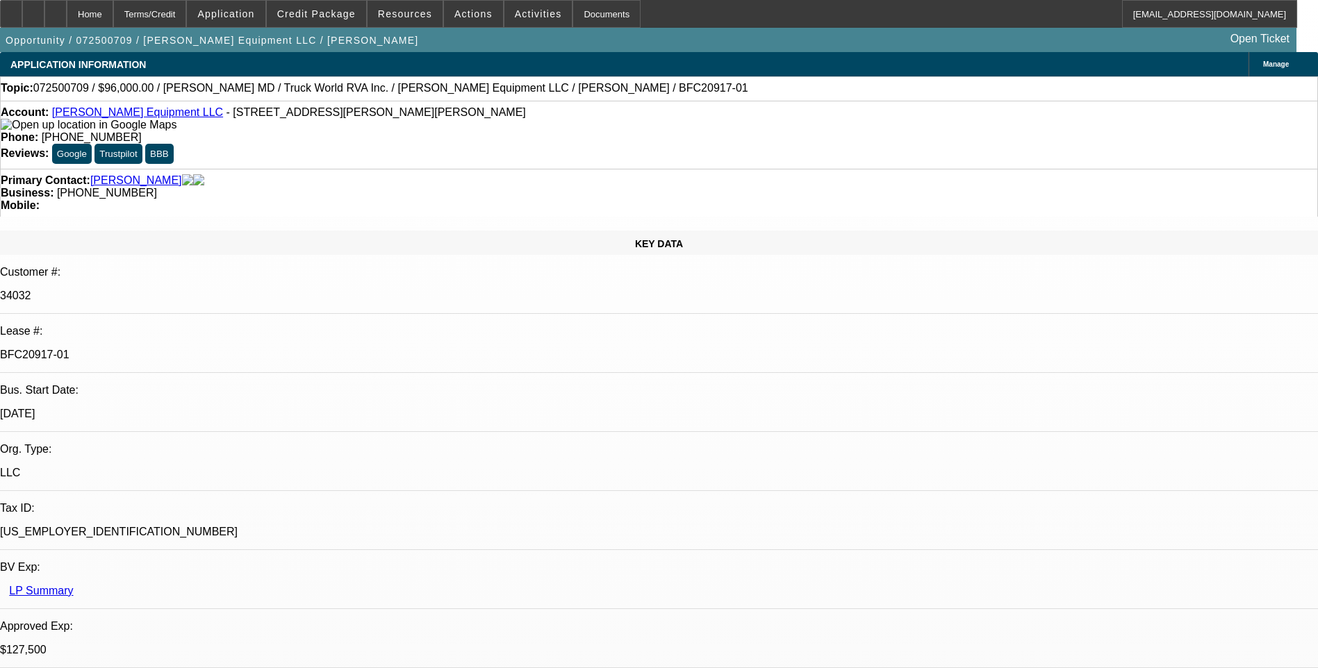
select select "0"
select select "0.15"
select select "2"
select select "0"
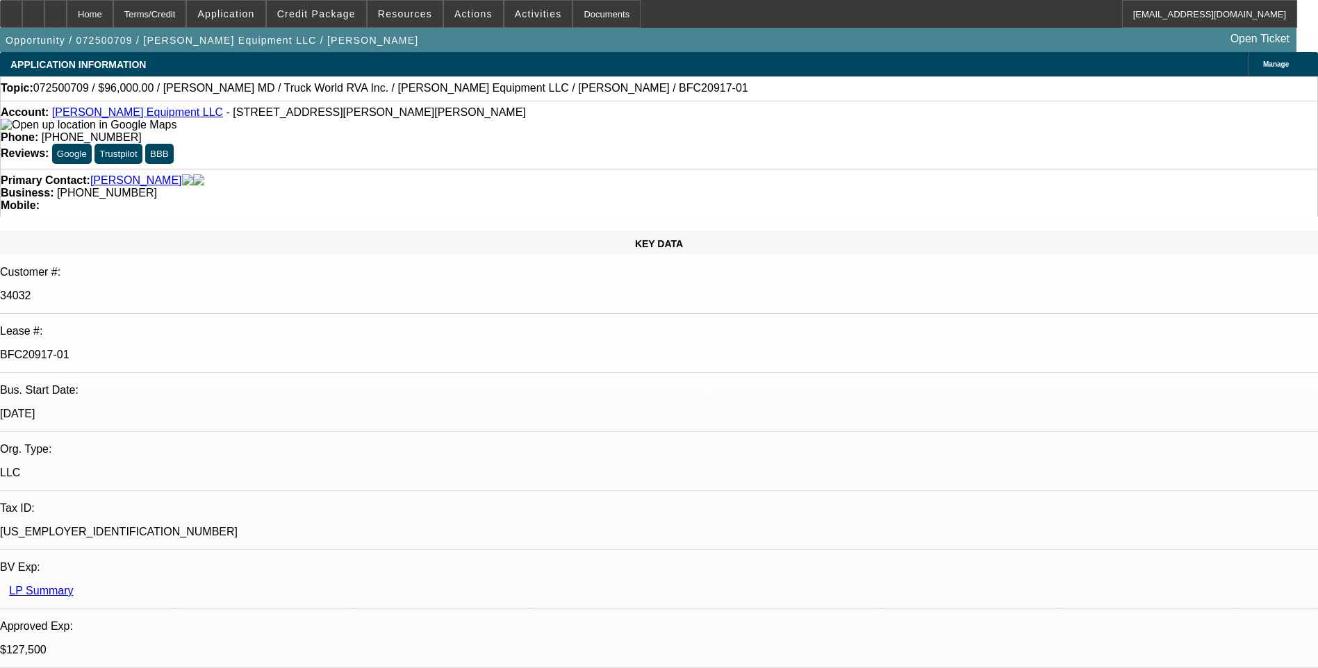
select select "2"
select select "0"
select select "1"
select select "2"
select select "6"
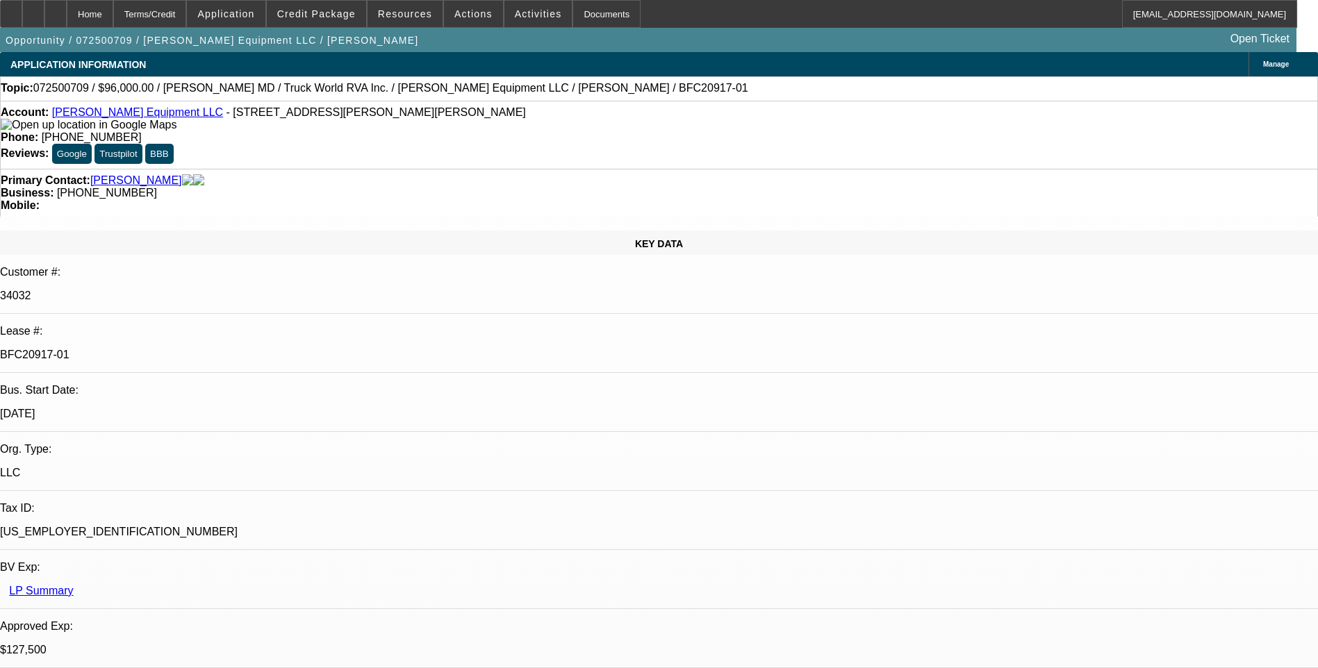
select select "1"
select select "2"
select select "6"
select select "1"
select select "2"
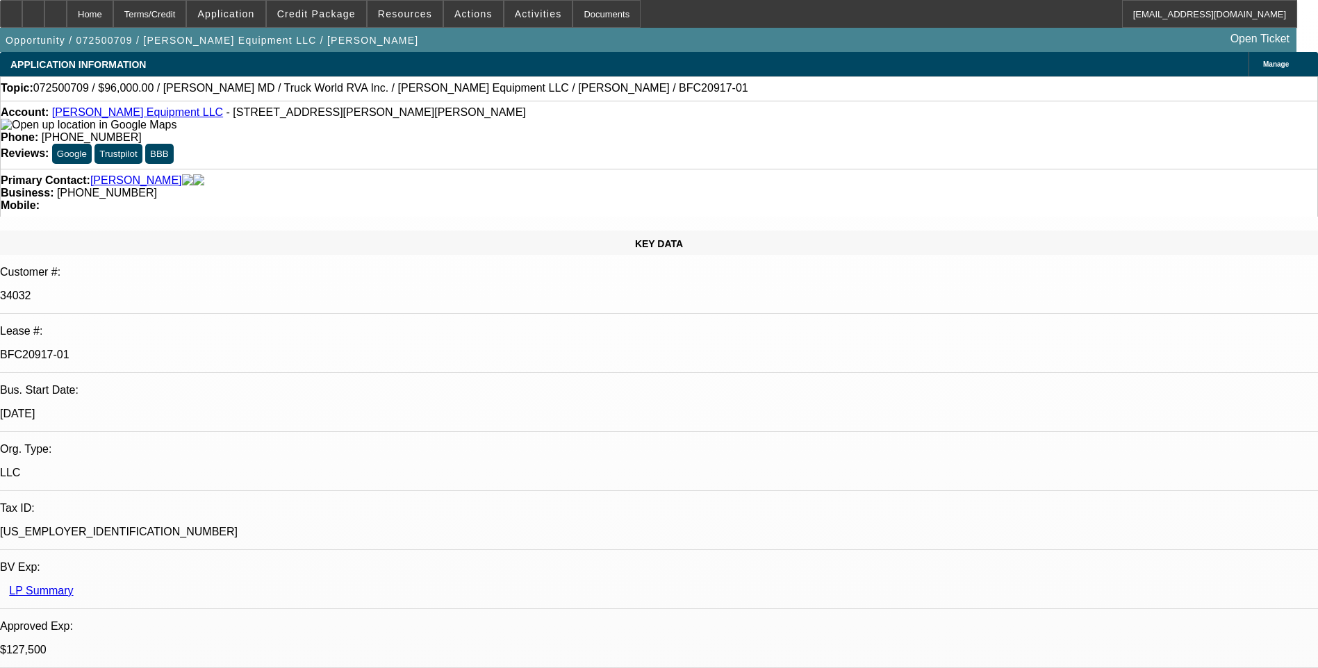
select select "6"
select select "1"
select select "2"
select select "6"
click at [187, 17] on div "Terms/Credit" at bounding box center [150, 14] width 74 height 28
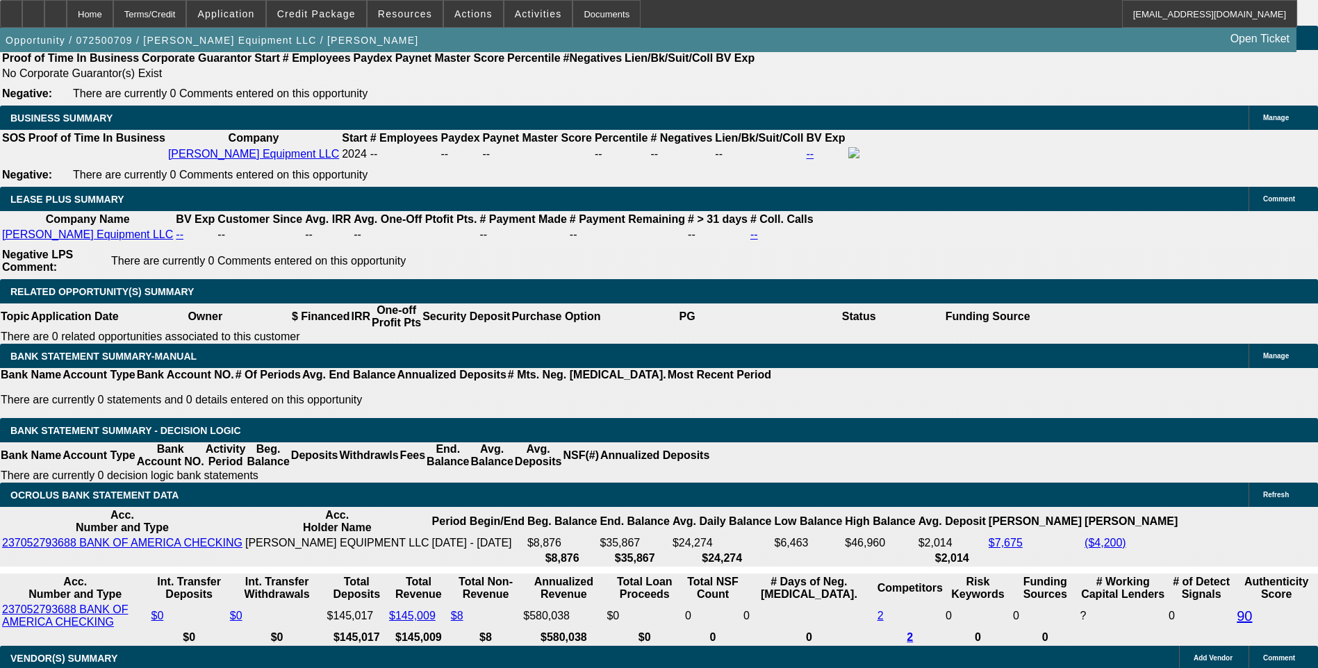
scroll to position [2204, 0]
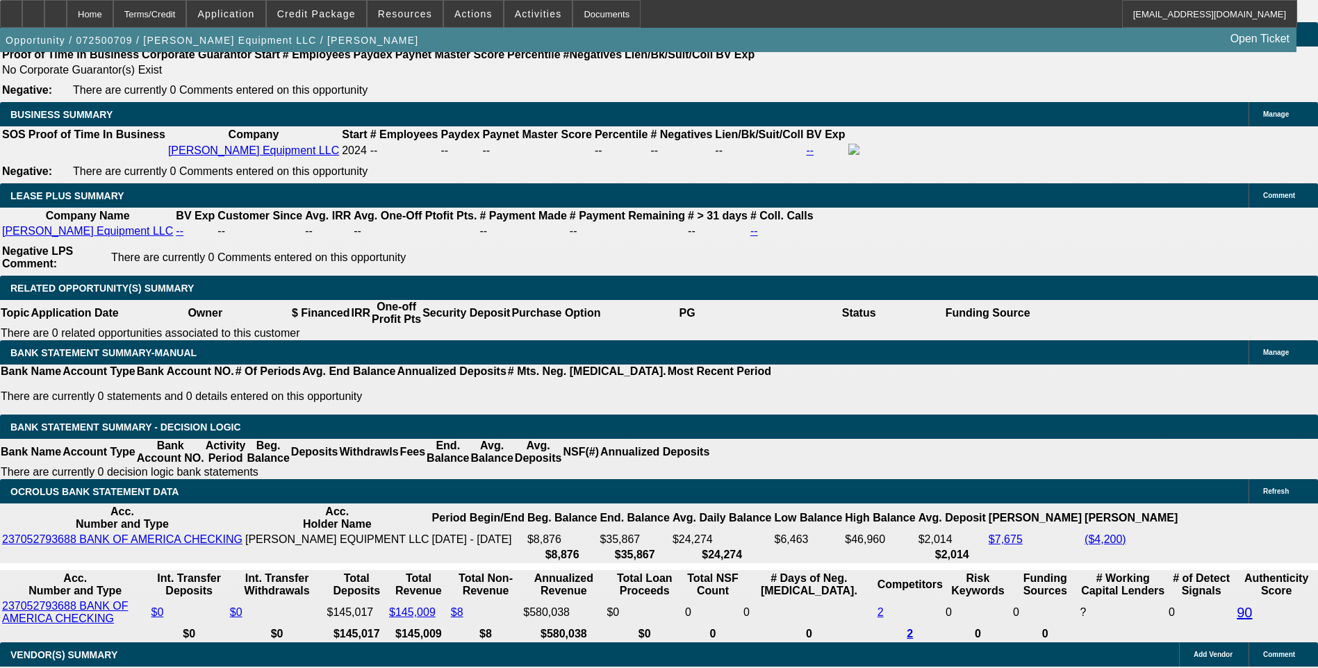
type input "3671.8"
type input "$7,343.60"
type input "UNKNOWN"
type input "367"
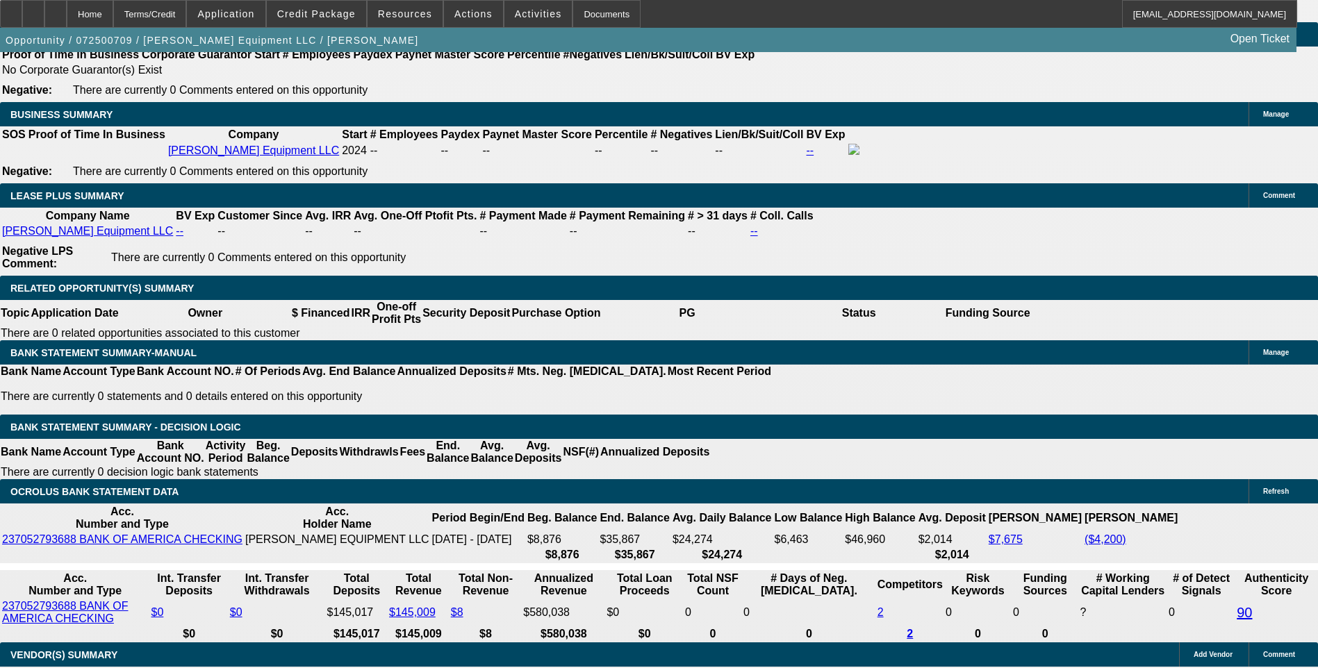
type input "$734.00"
type input "3670"
type input "$7,340.00"
type input "20.9"
type input "$3,670.00"
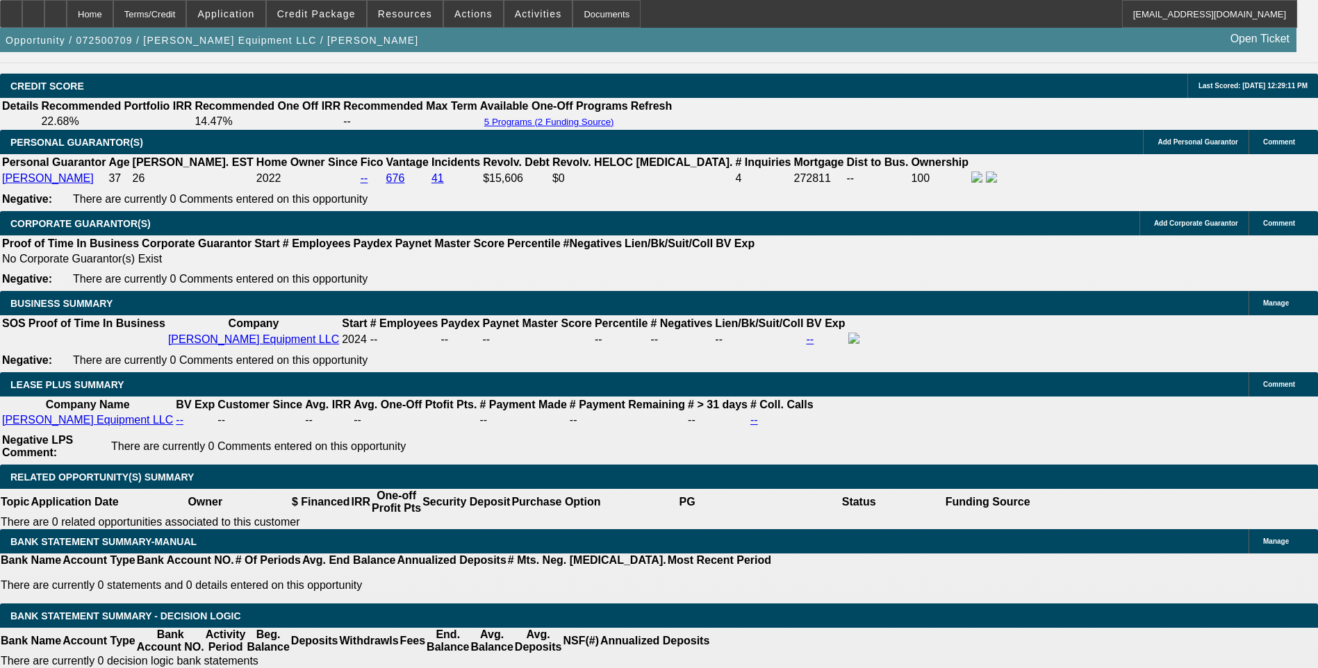
scroll to position [1996, 0]
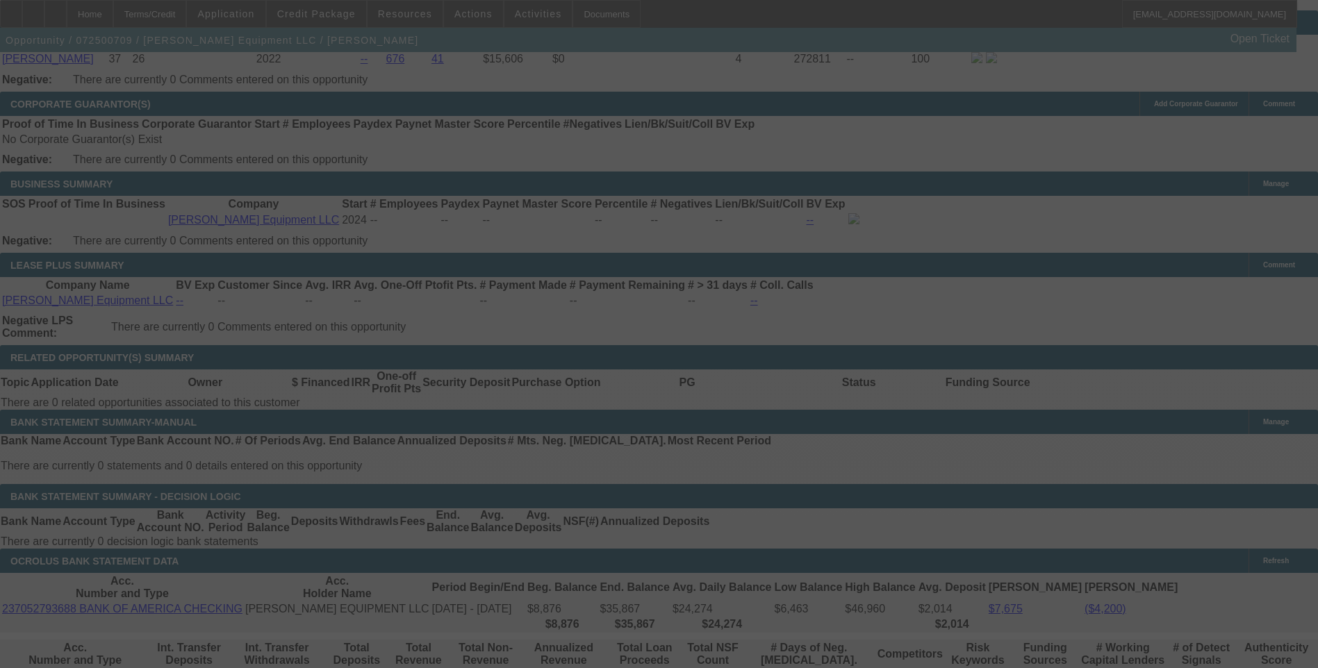
scroll to position [2204, 0]
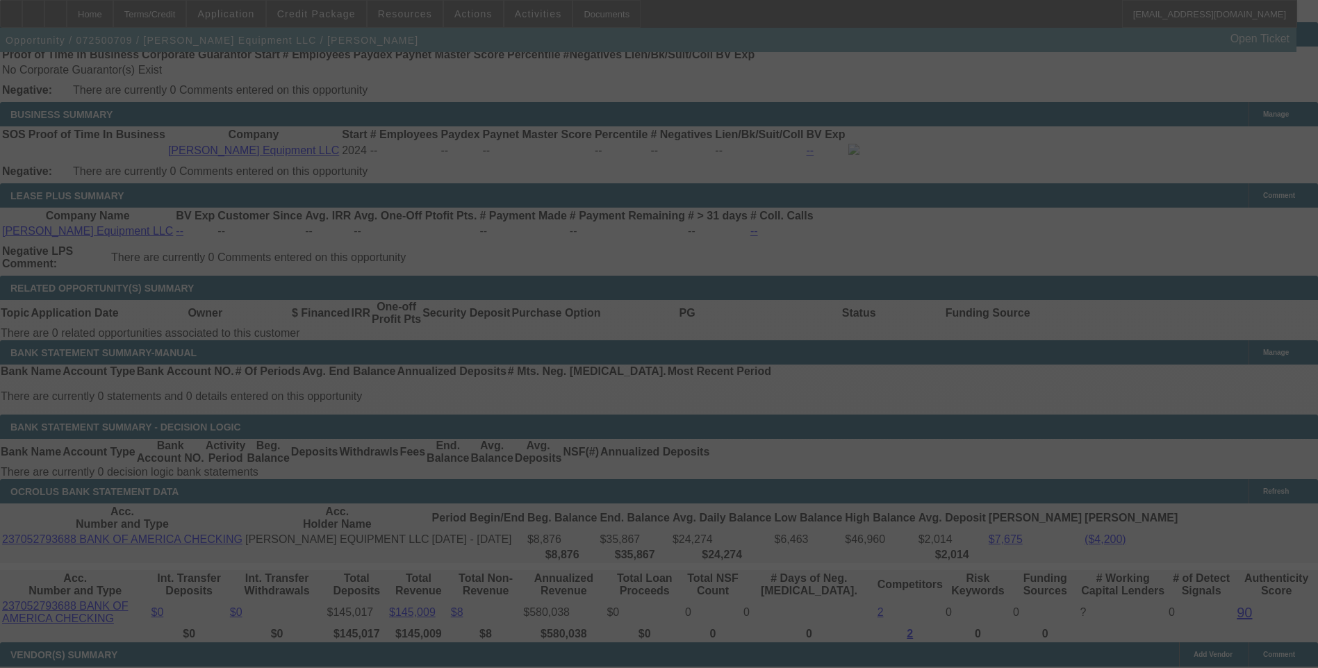
select select "0.15"
select select "2"
select select "0"
select select "6"
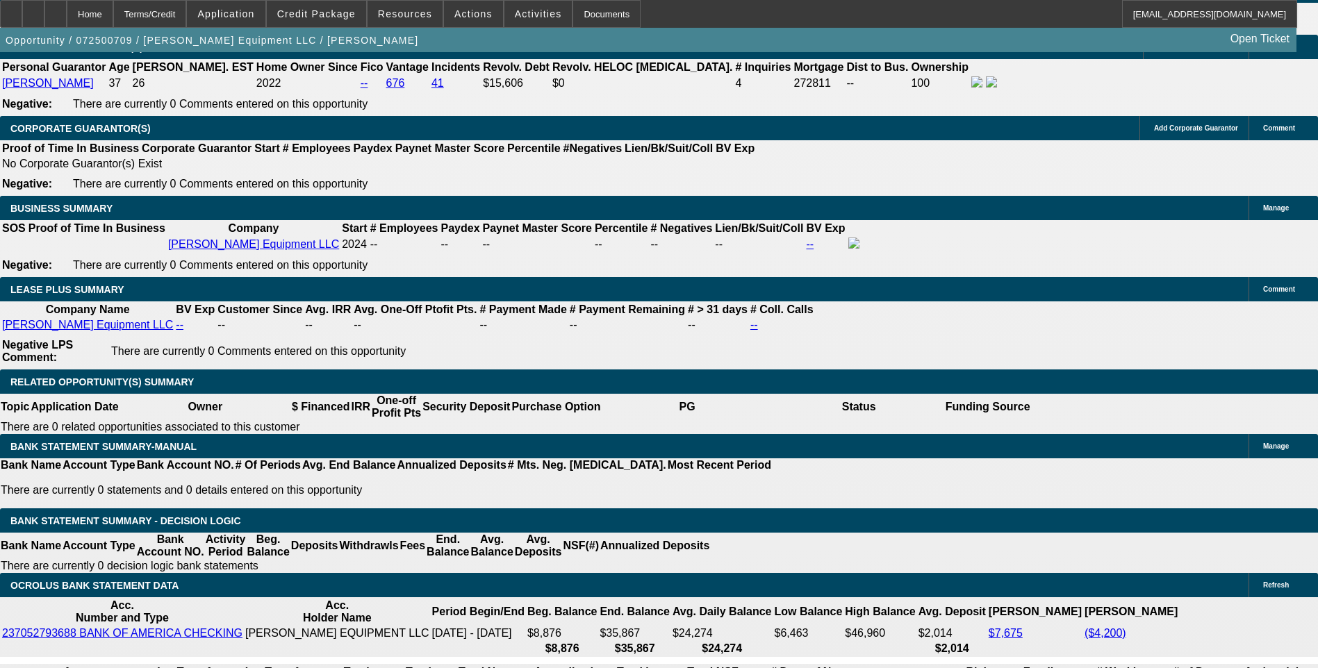
scroll to position [2135, 0]
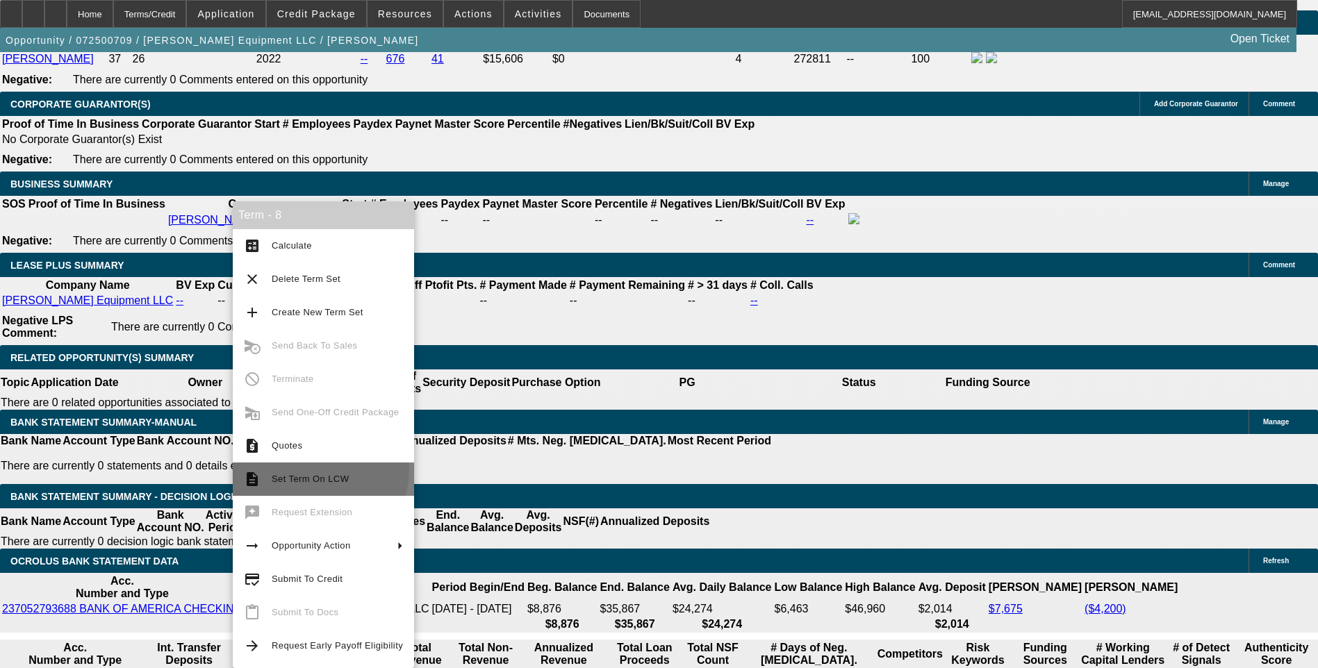
click at [315, 470] on button "description Set Term On LCW" at bounding box center [323, 479] width 181 height 33
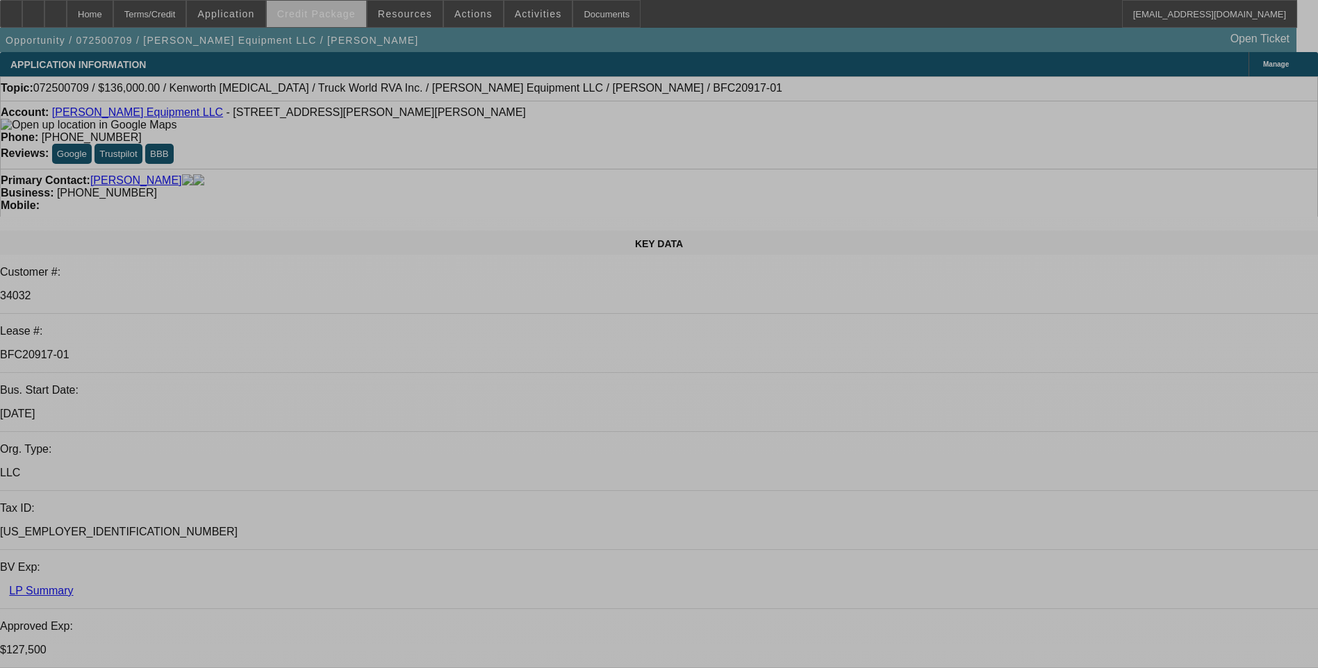
select select "0.15"
select select "2"
select select "0"
select select "0.15"
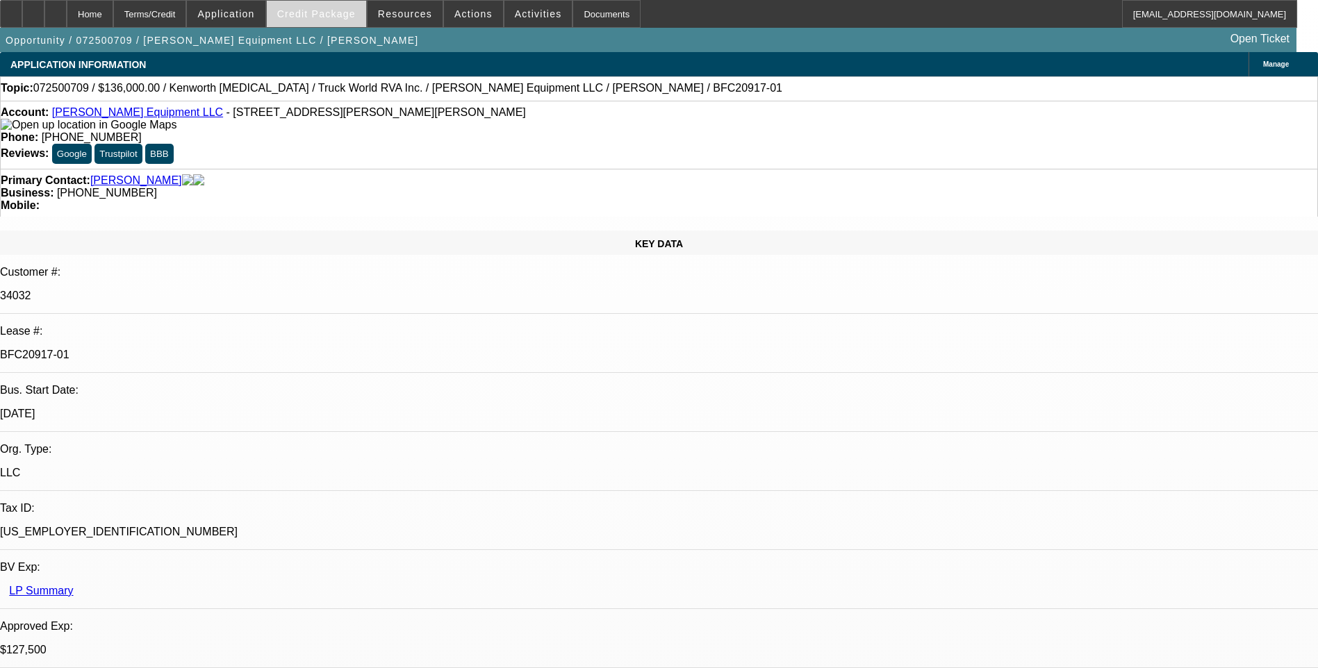
select select "2"
select select "0"
select select "0.15"
select select "2"
select select "0"
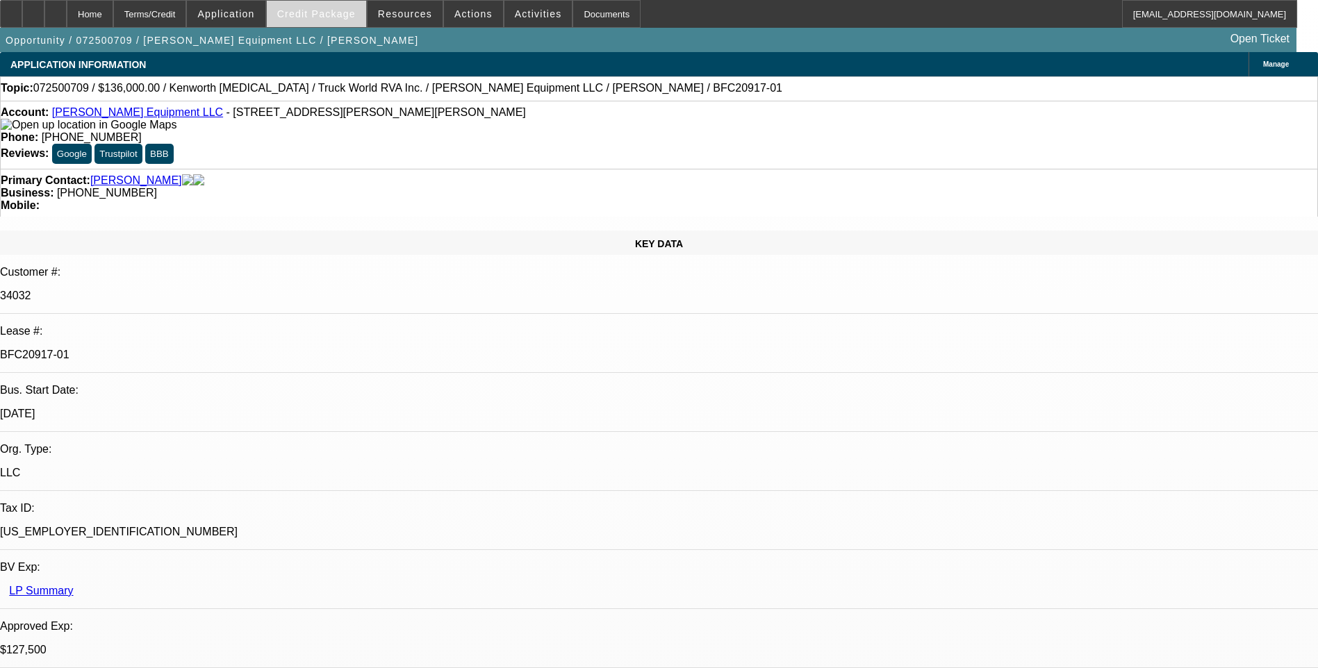
select select "0"
select select "2"
select select "0"
select select "1"
select select "2"
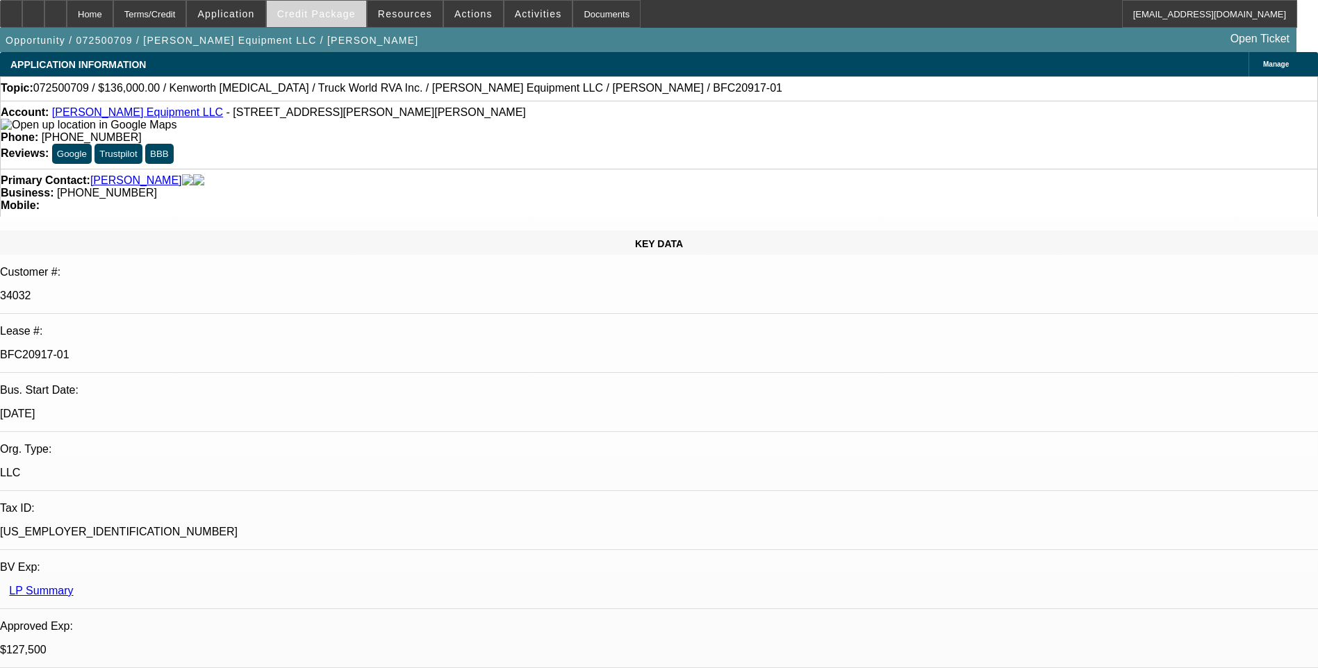
select select "6"
select select "1"
select select "2"
select select "6"
select select "1"
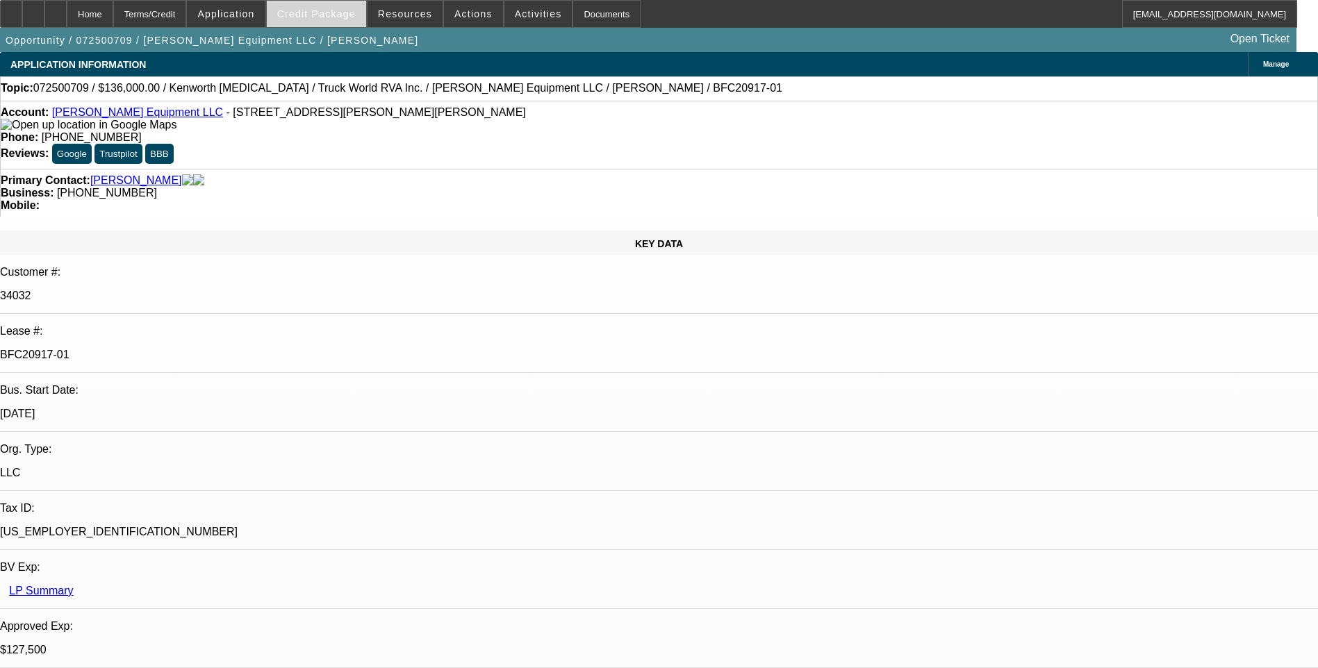
select select "2"
select select "6"
select select "1"
select select "2"
select select "6"
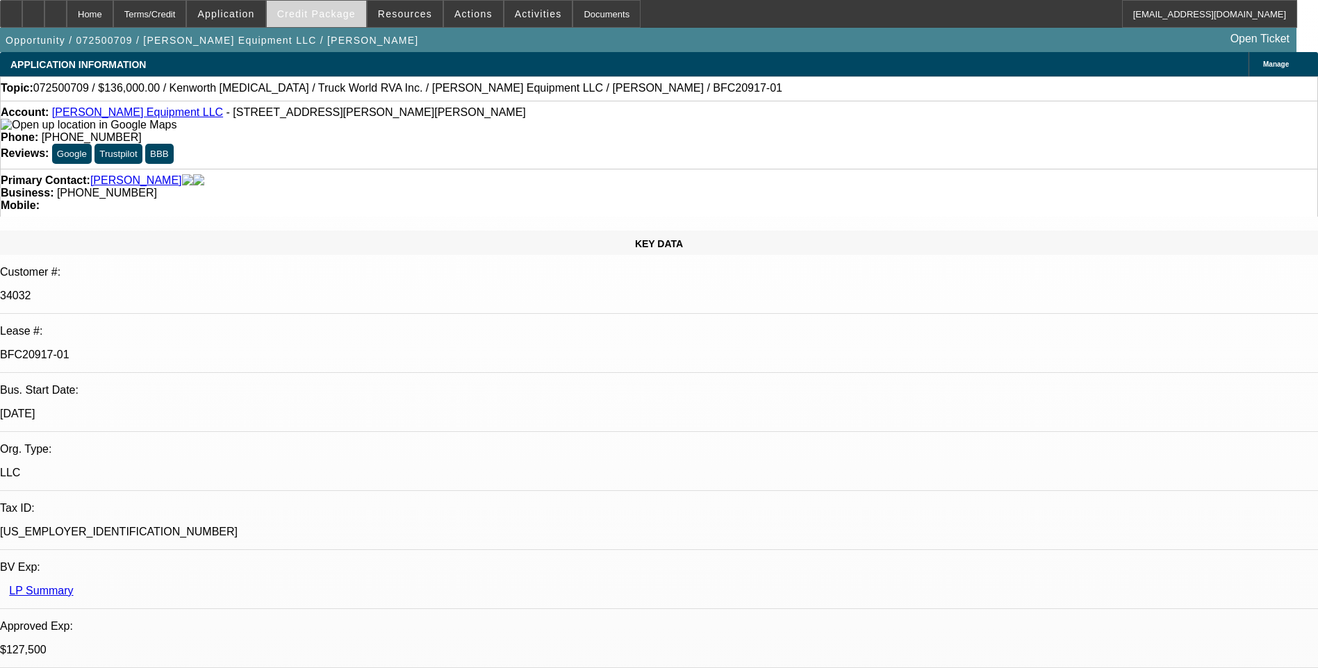
click at [331, 22] on span at bounding box center [316, 13] width 99 height 33
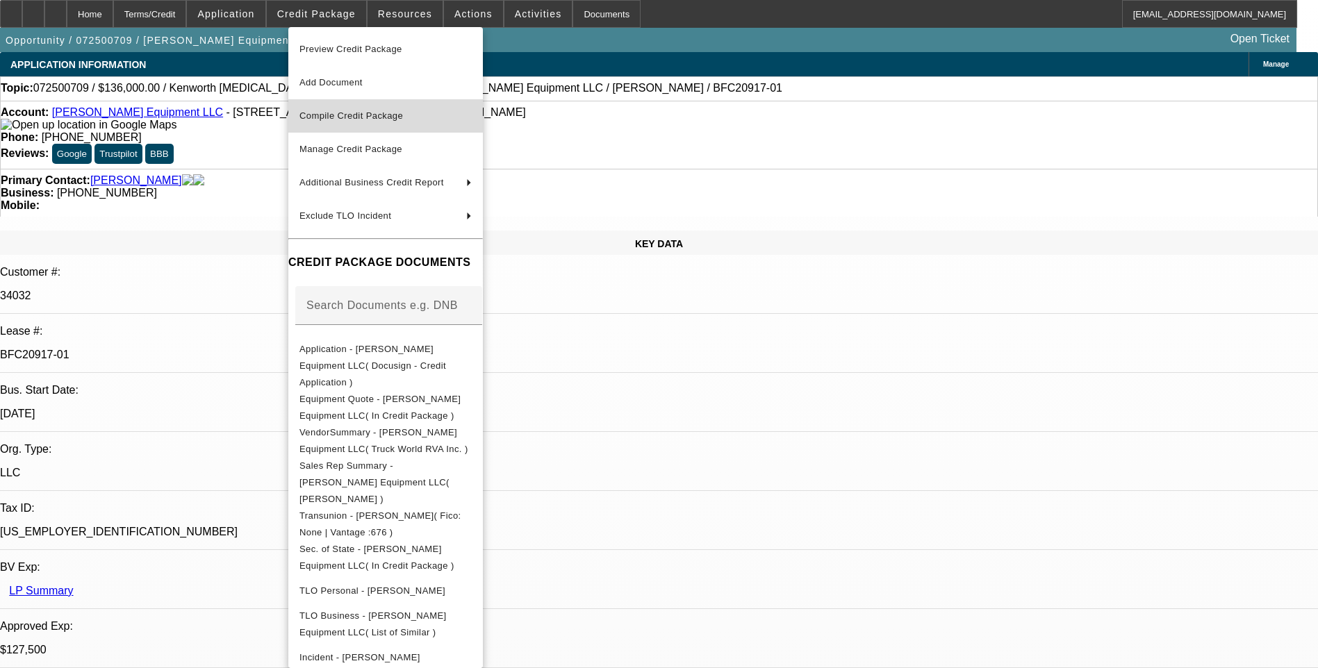
click at [393, 119] on span "Compile Credit Package" at bounding box center [351, 115] width 104 height 10
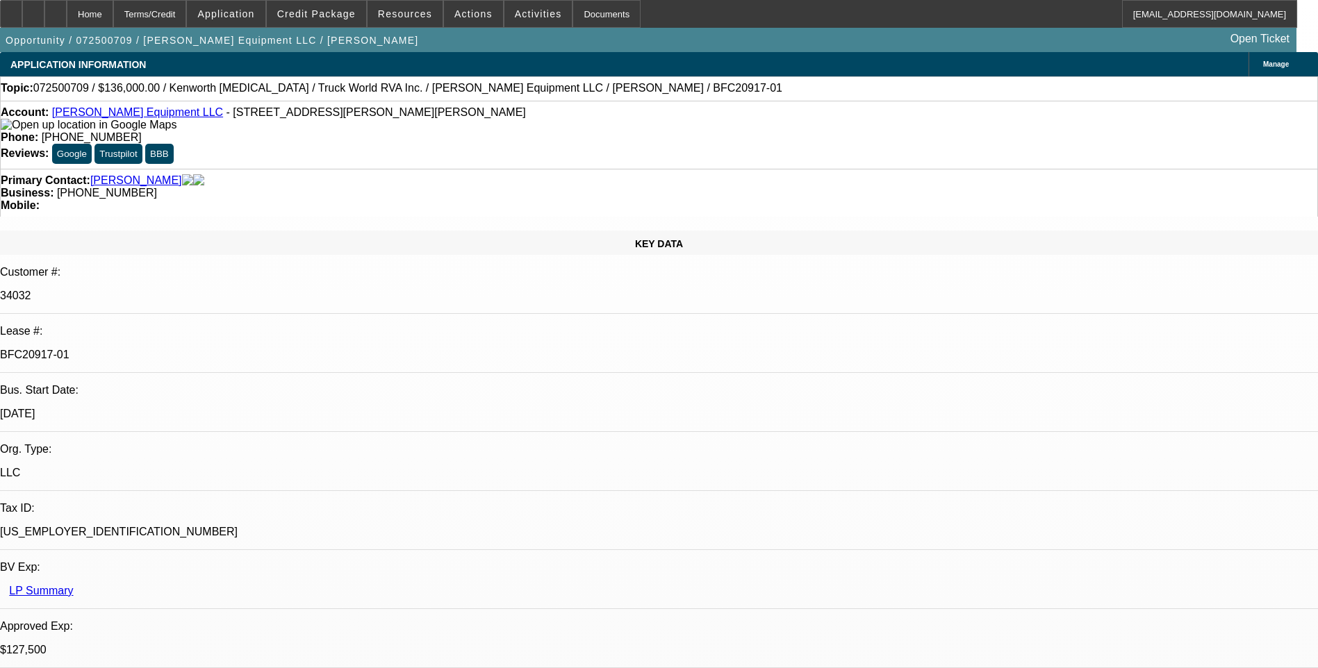
select select "0.15"
select select "2"
select select "0"
select select "6"
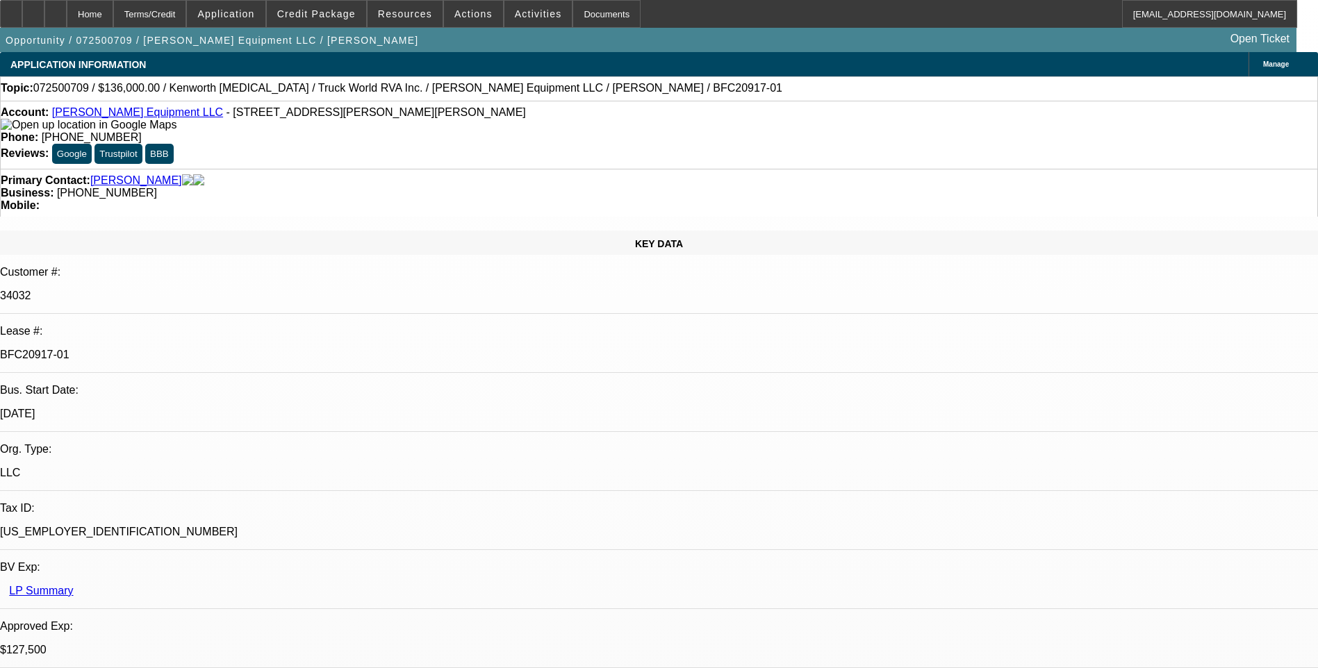
select select "0.15"
select select "2"
select select "0"
select select "6"
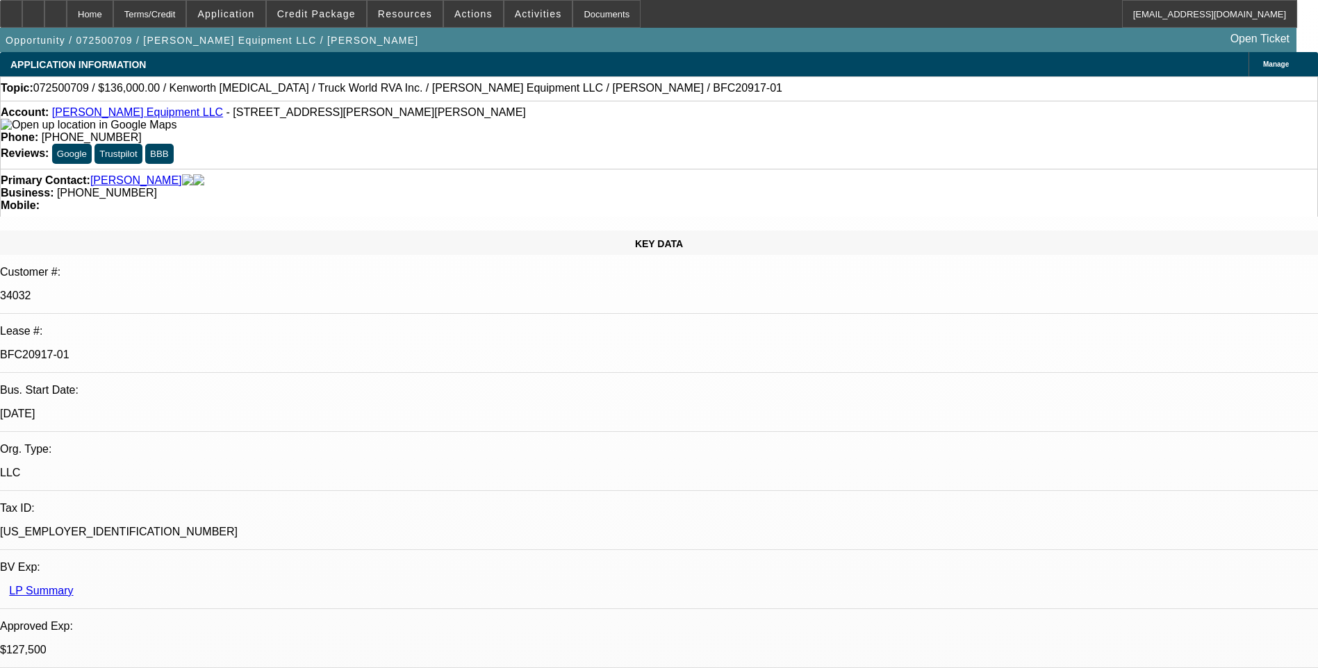
select select "0.15"
select select "2"
select select "0"
select select "6"
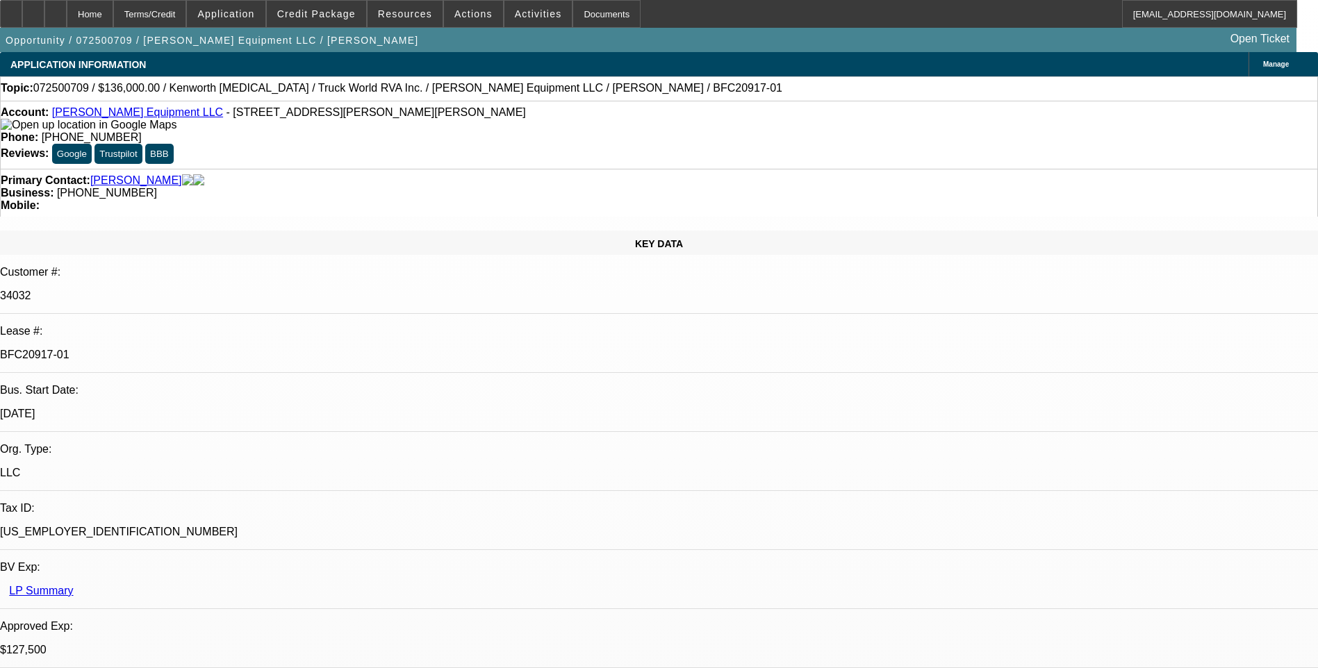
select select "0"
select select "2"
select select "0"
select select "6"
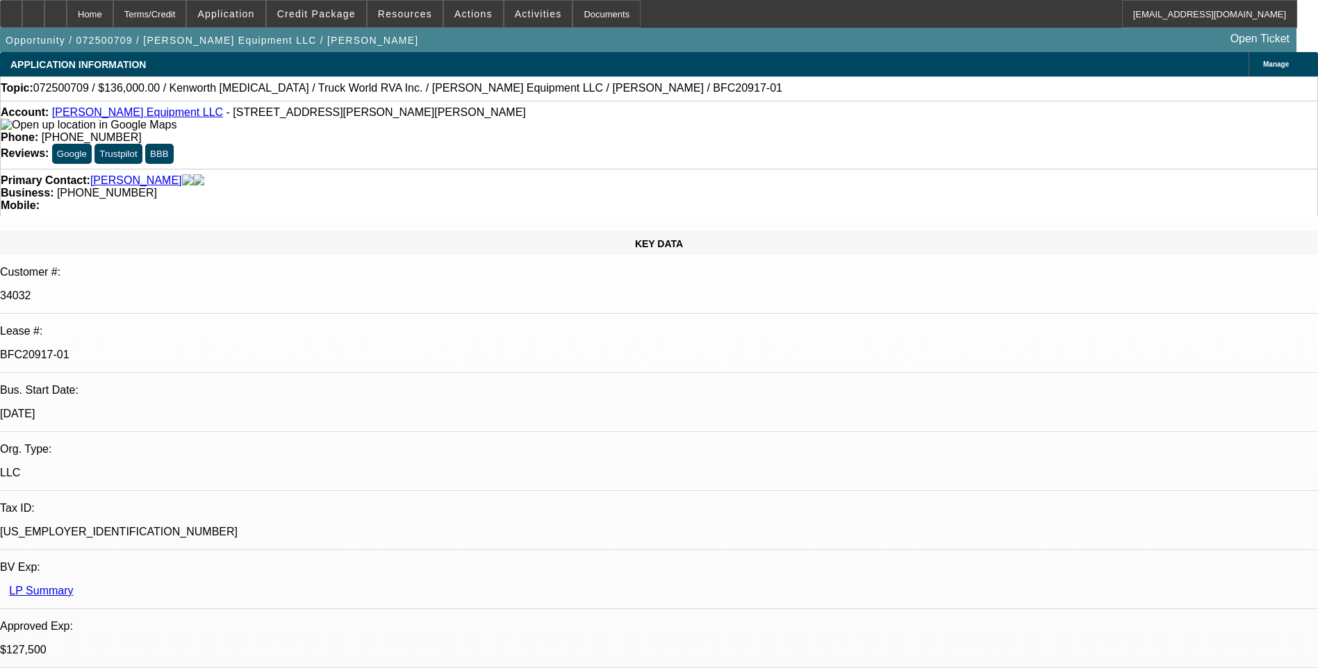
click at [169, 23] on div "Terms/Credit" at bounding box center [150, 14] width 74 height 28
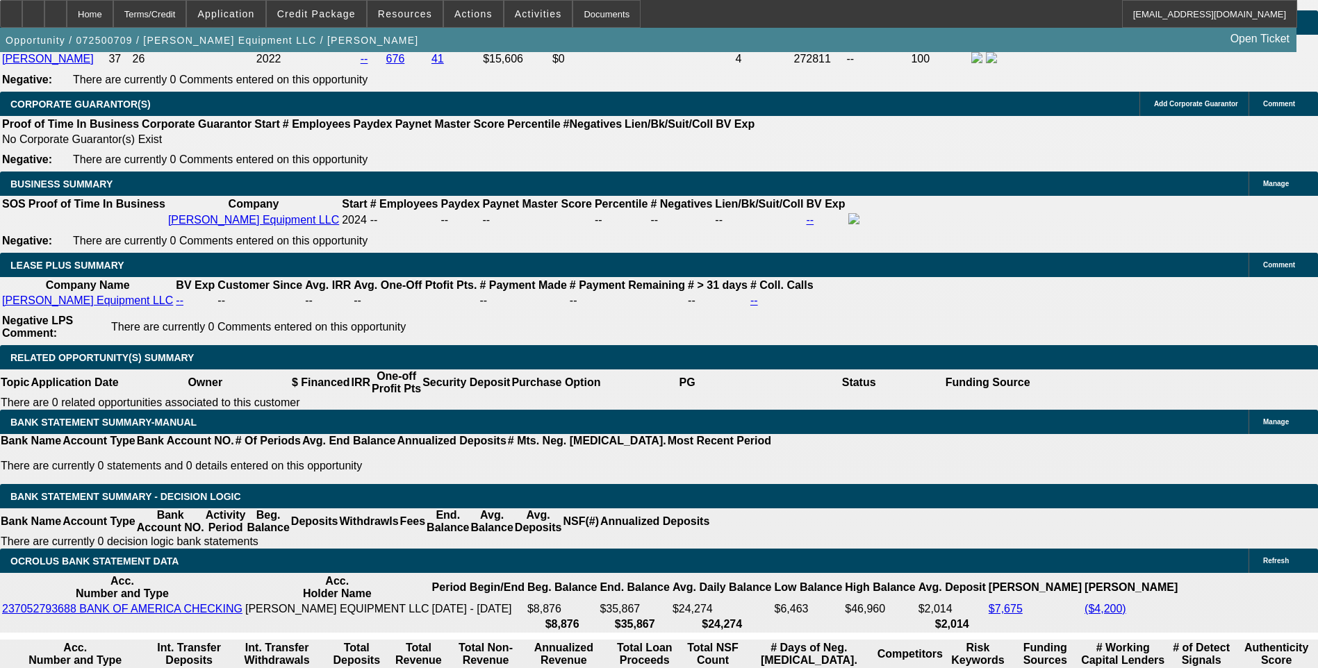
scroll to position [2204, 0]
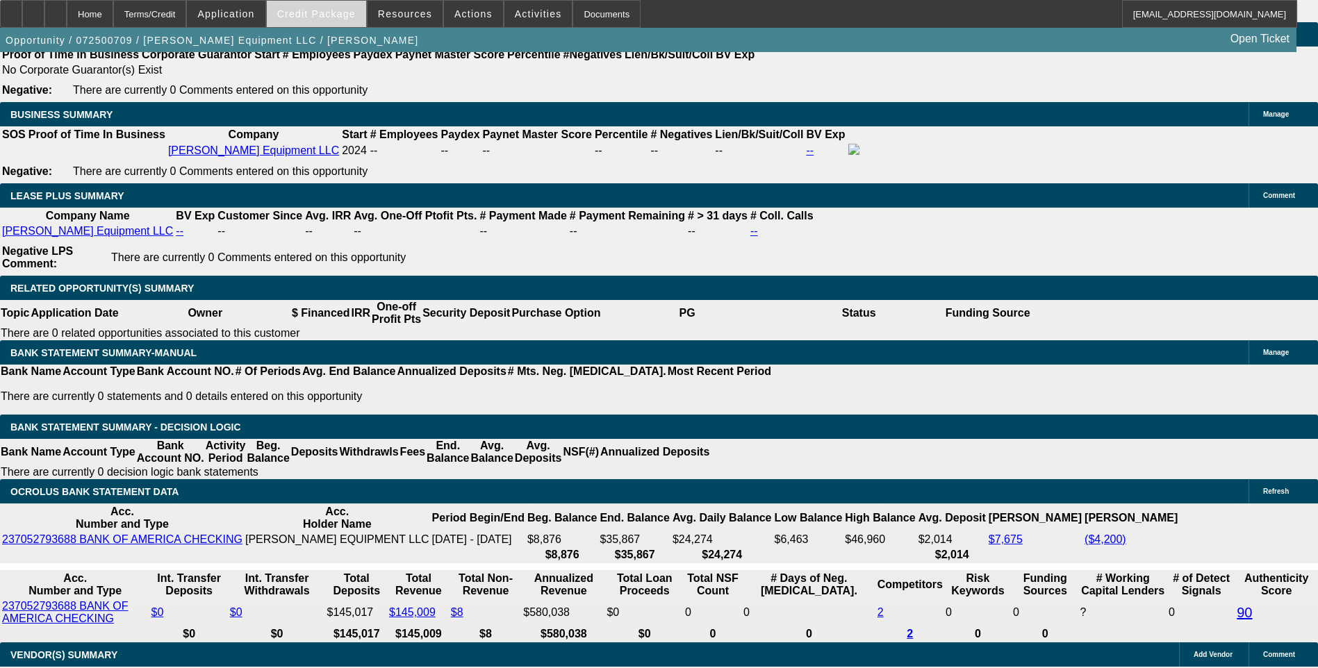
click at [336, 26] on span at bounding box center [316, 13] width 99 height 33
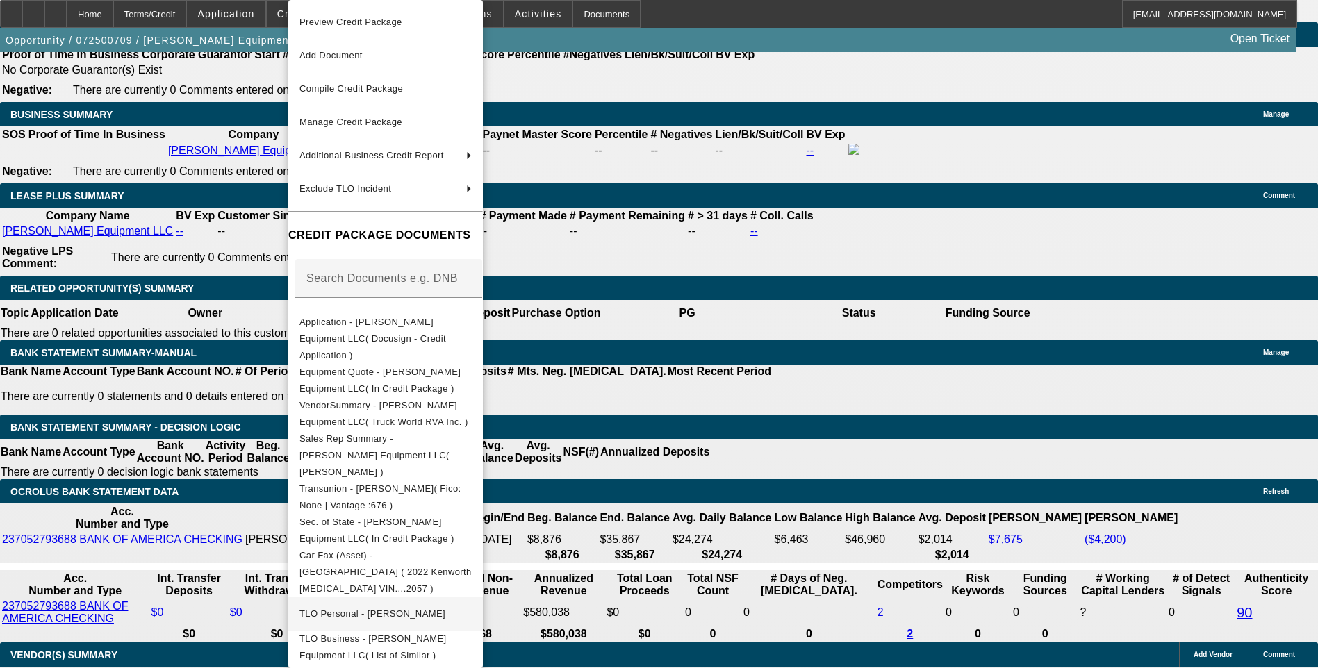
scroll to position [47, 0]
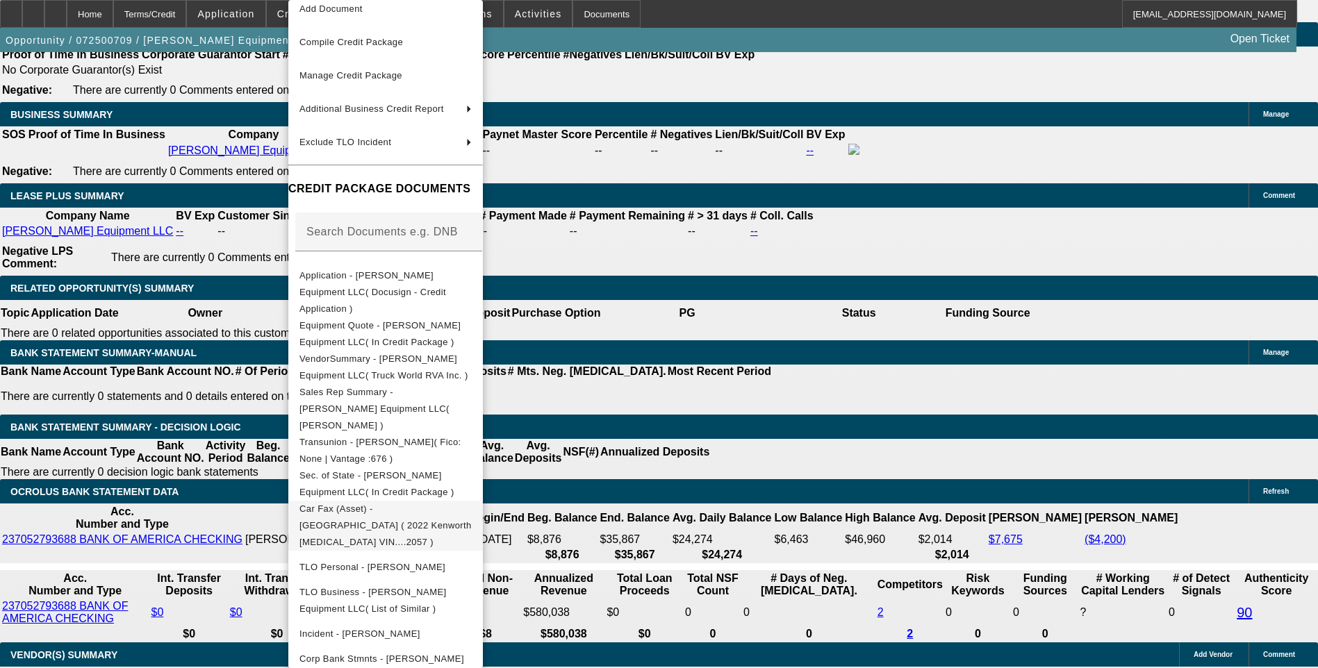
click at [424, 504] on span "Car Fax (Asset) - Kenworth ( 2022 Kenworth T3 VIN....2057 )" at bounding box center [385, 526] width 172 height 44
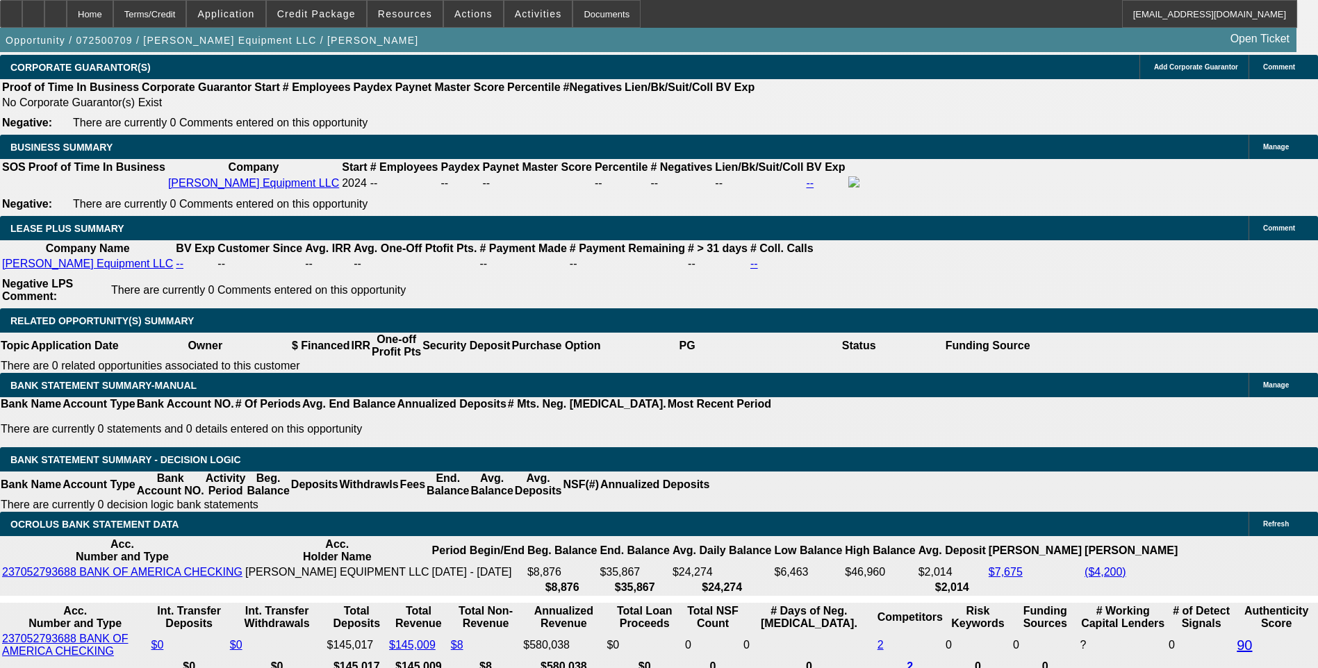
scroll to position [2204, 0]
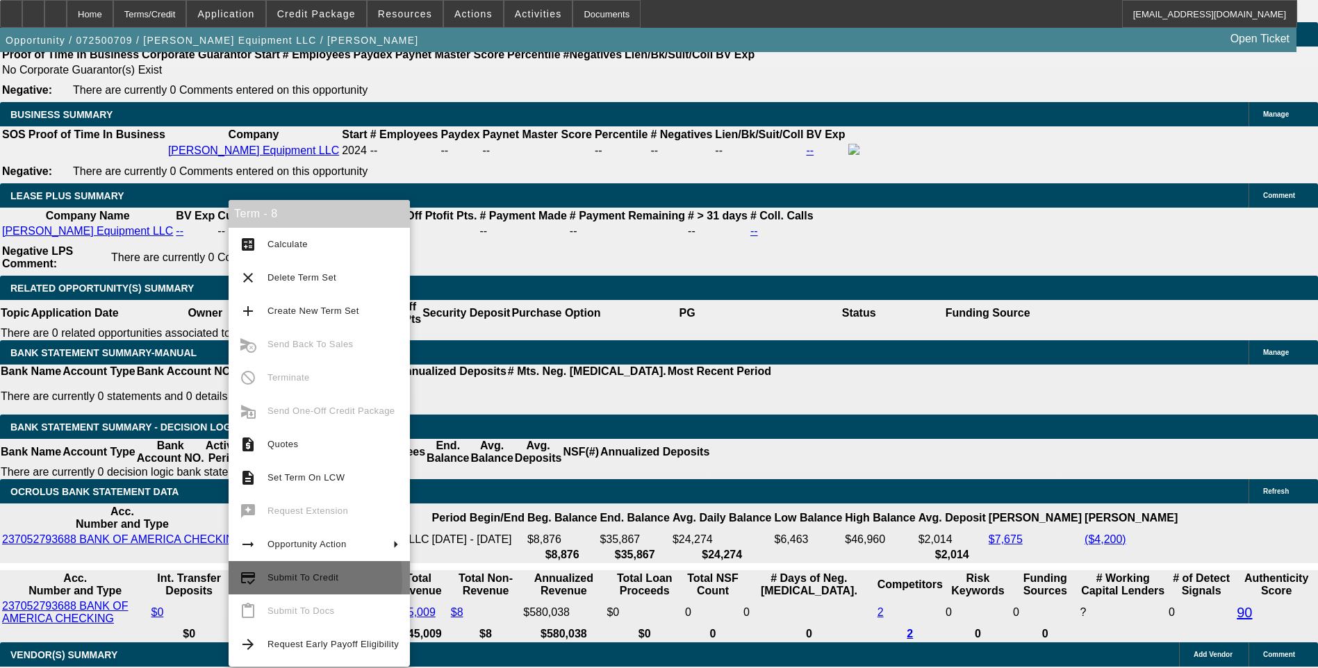
click at [276, 579] on span "Submit To Credit" at bounding box center [302, 577] width 71 height 10
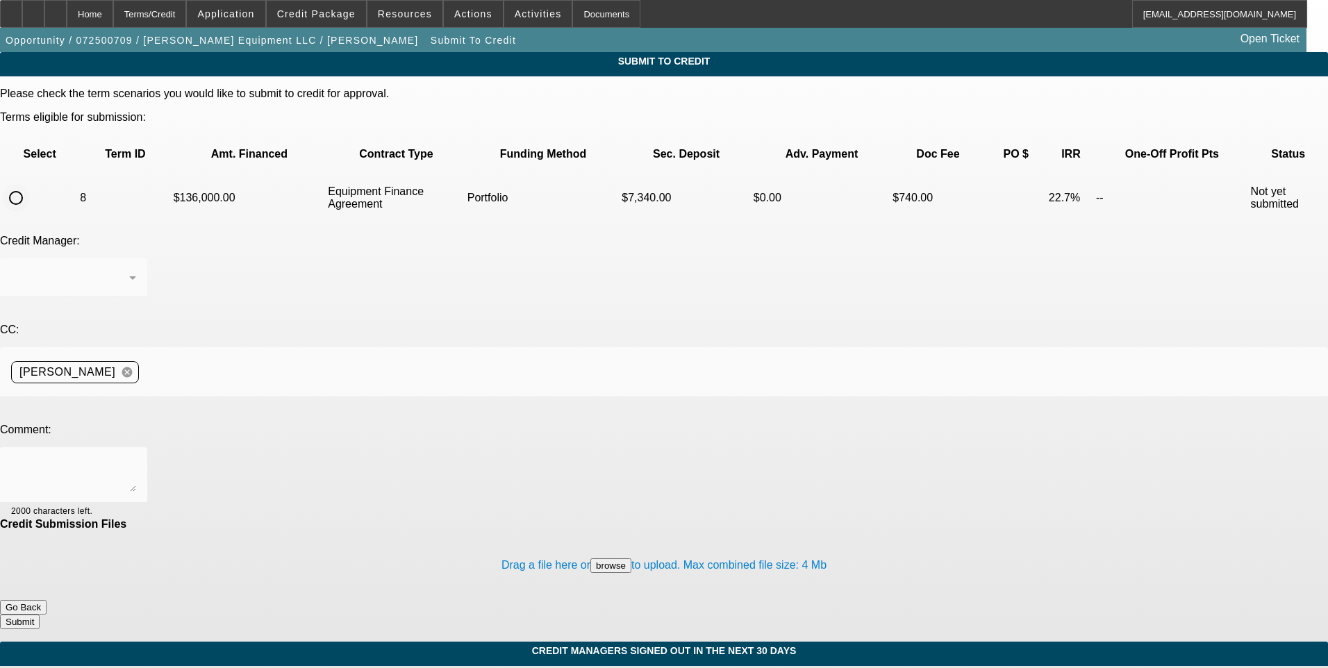
click at [30, 184] on input "radio" at bounding box center [16, 198] width 28 height 28
radio input "true"
click at [136, 258] on div "Arida, George" at bounding box center [73, 277] width 125 height 39
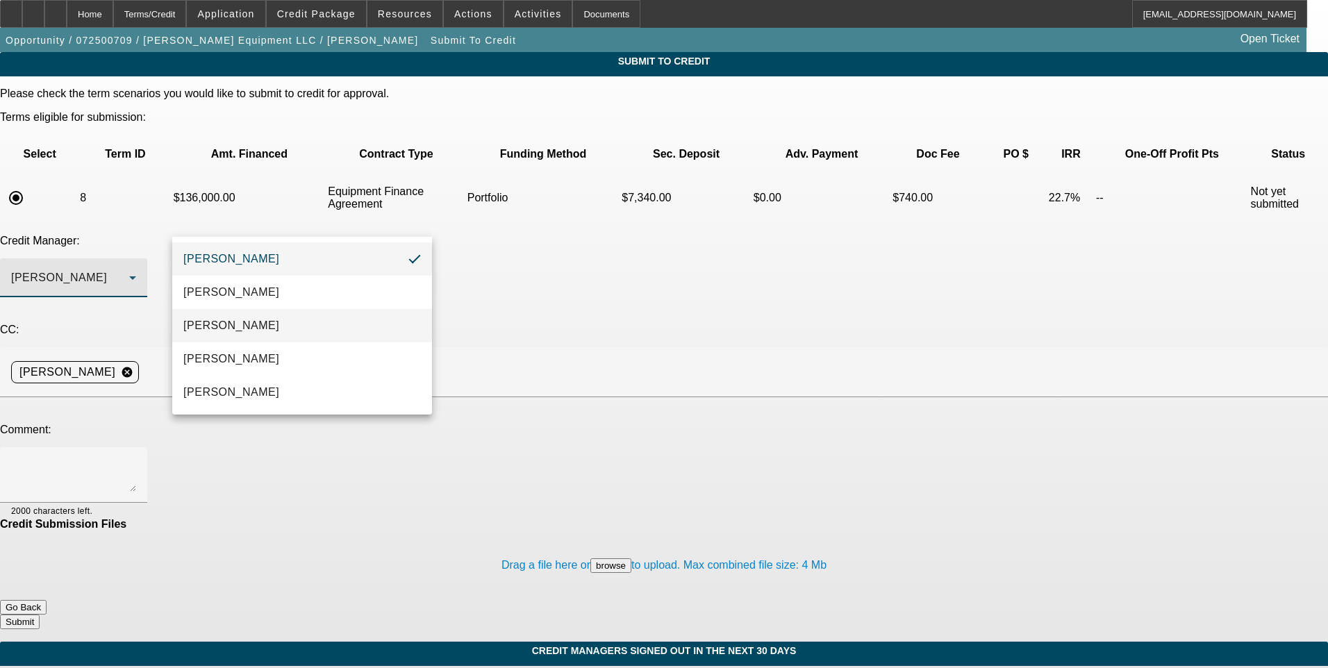
click at [302, 327] on mat-option "Arida, Michael" at bounding box center [302, 325] width 260 height 33
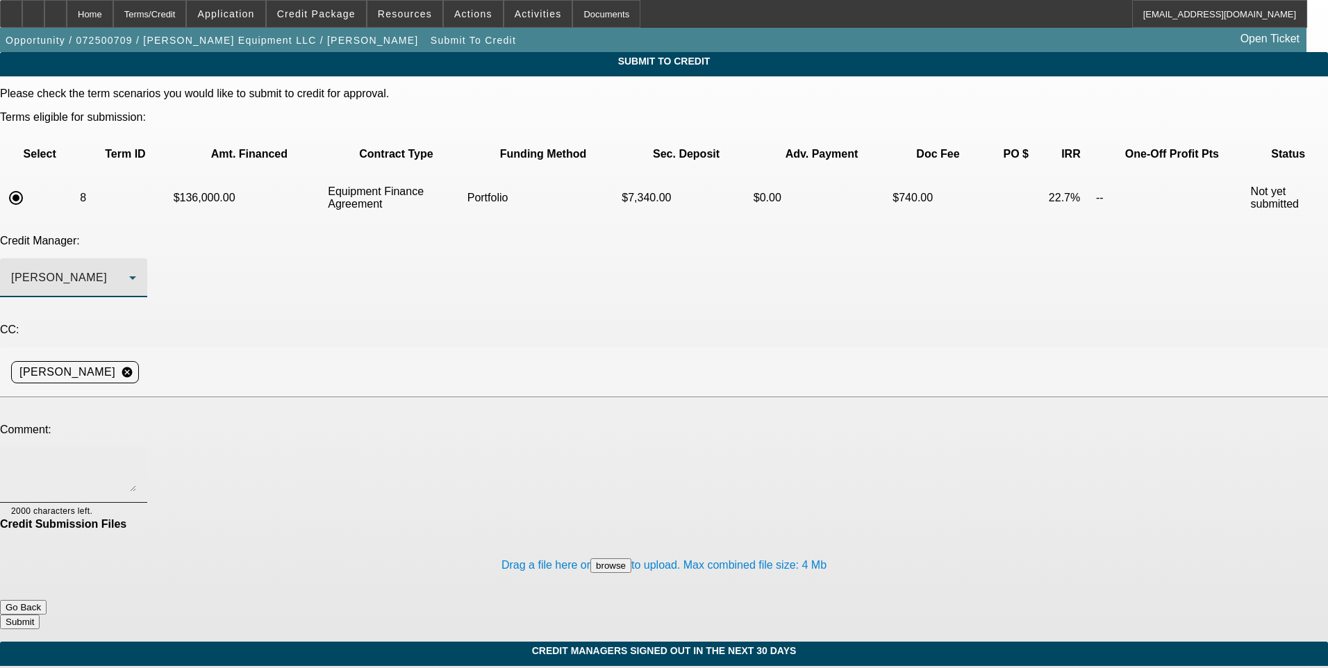
click at [136, 459] on textarea at bounding box center [73, 475] width 125 height 33
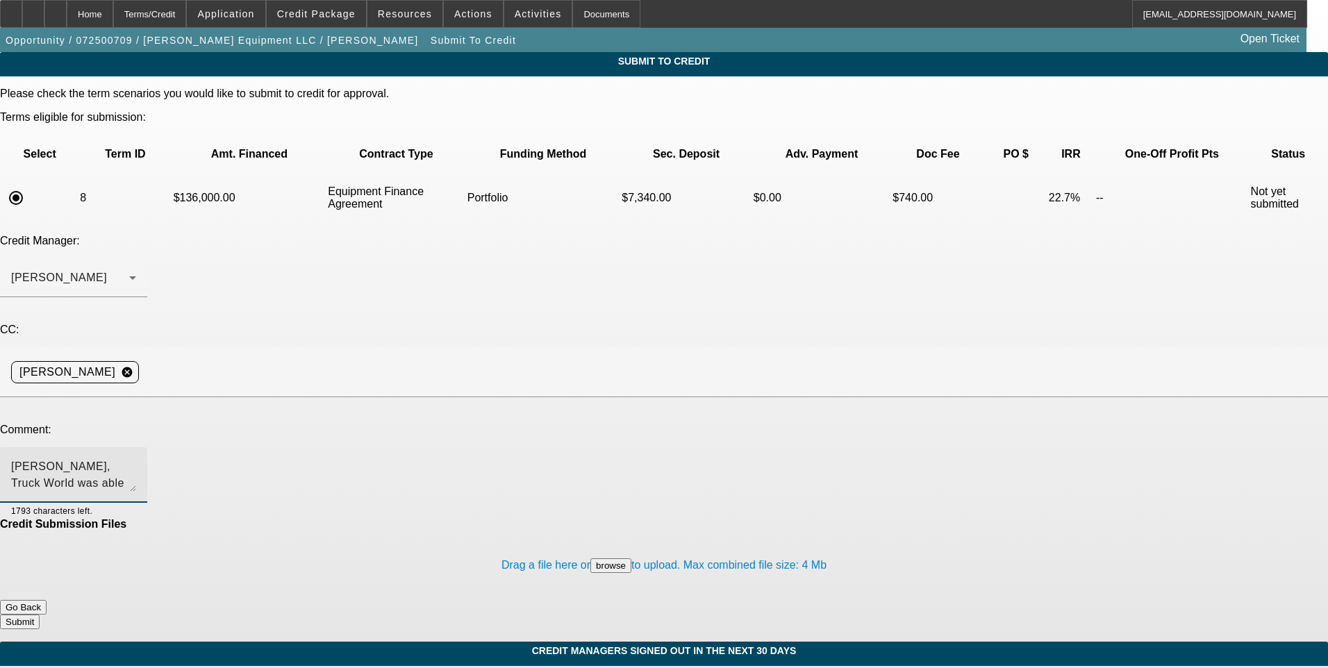
type textarea "Michael, Truck World was able to locate a newer truck with lower miles and spec…"
click at [40, 615] on button "Submit" at bounding box center [20, 622] width 40 height 15
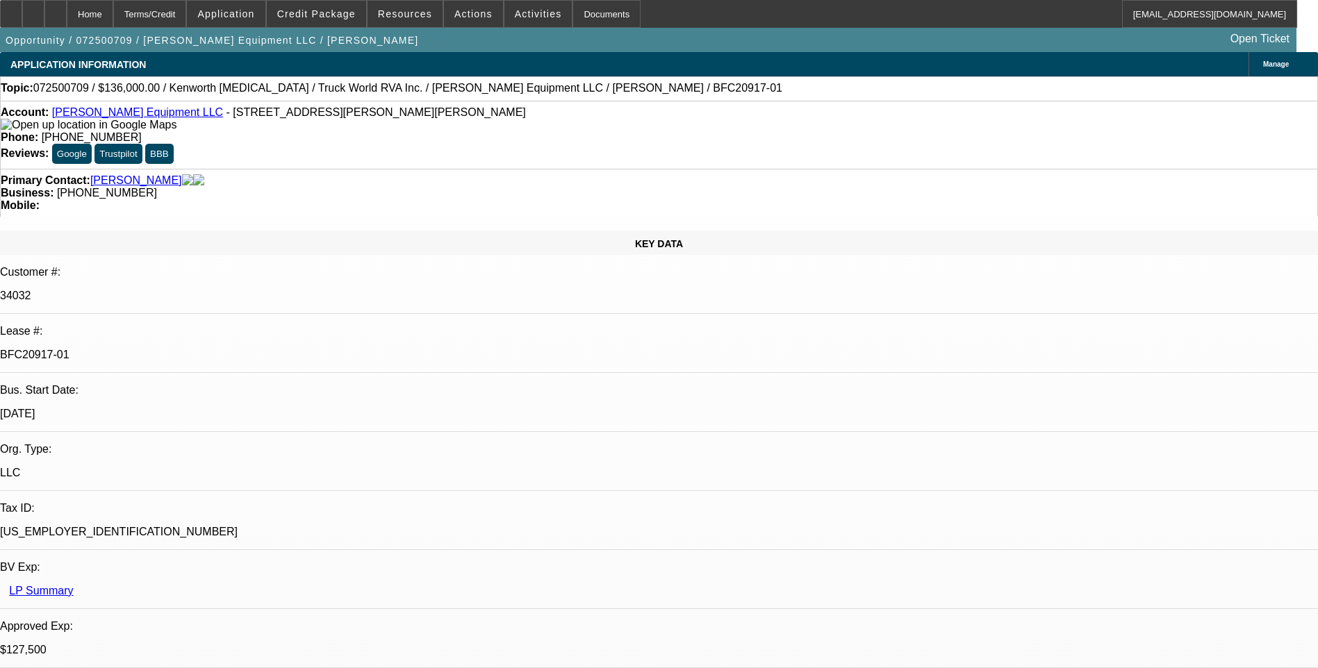
select select "0.15"
select select "2"
select select "0"
select select "6"
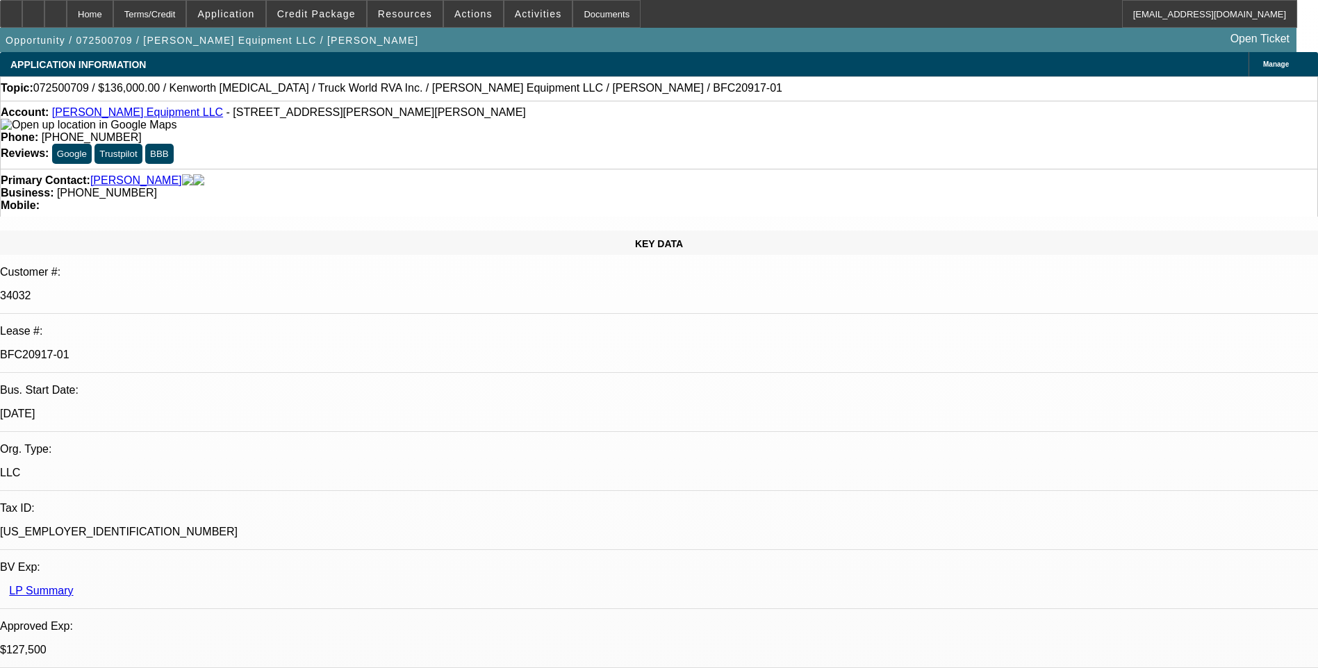
select select "0.15"
select select "2"
select select "0"
select select "6"
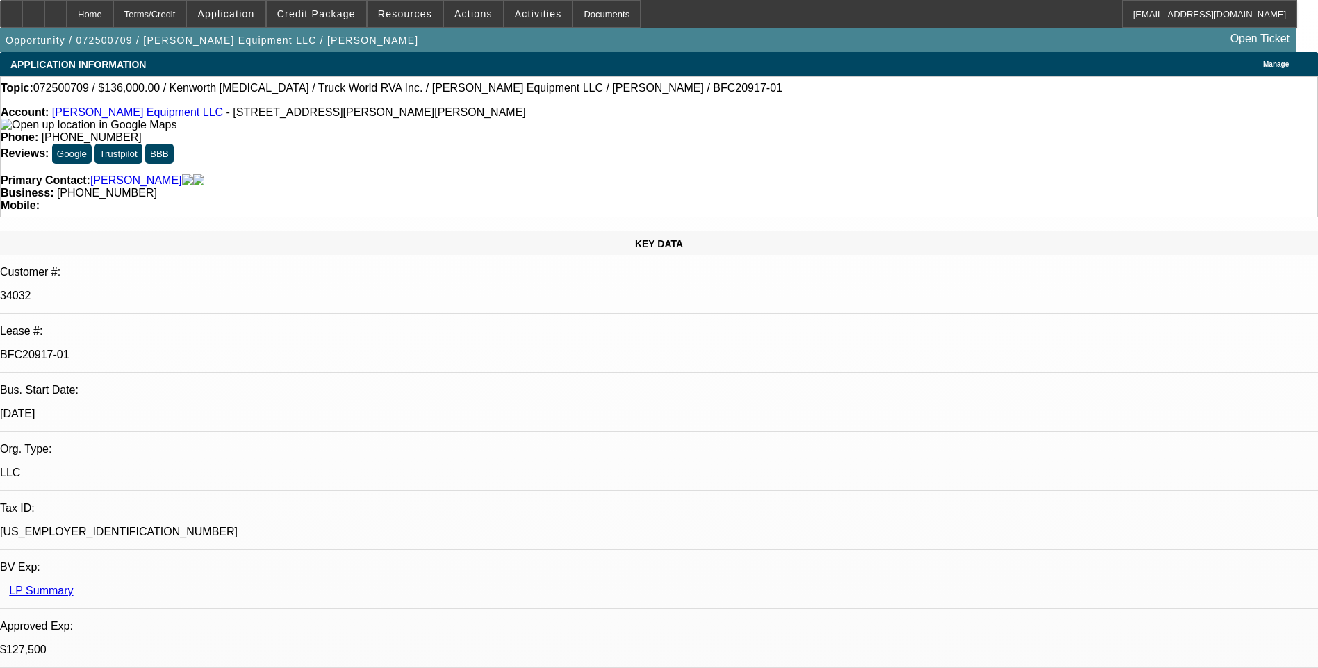
select select "0.15"
select select "2"
select select "0"
select select "6"
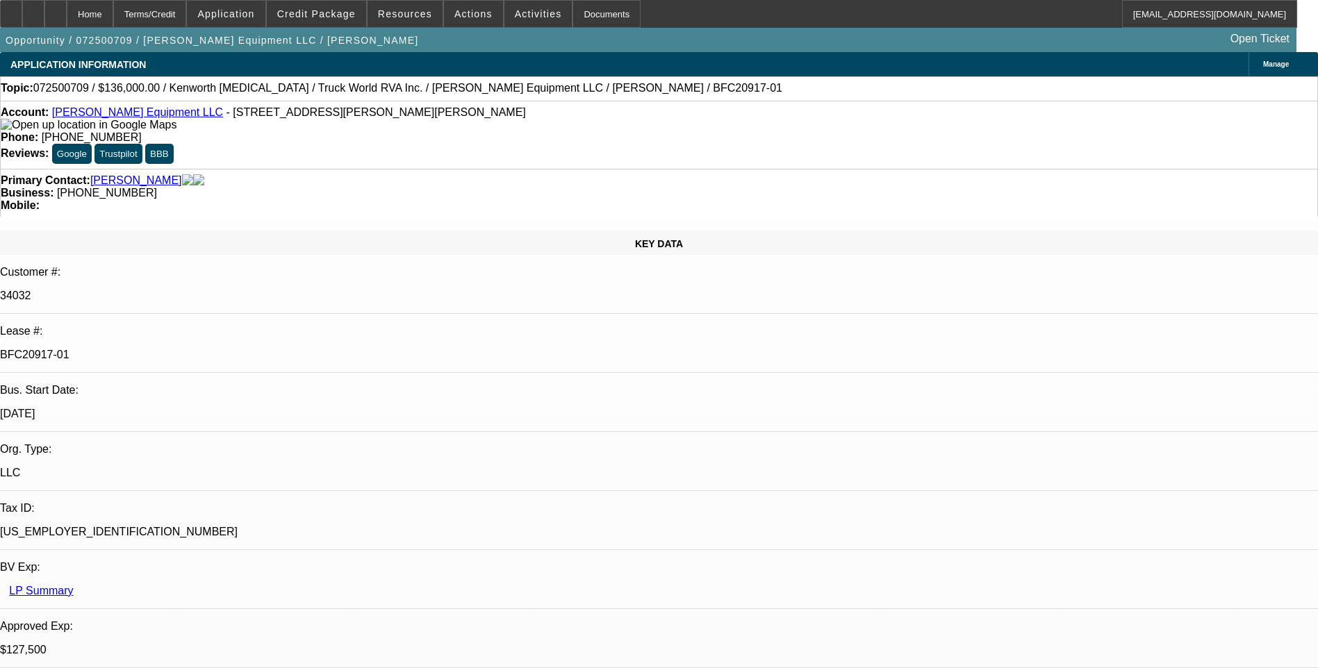
select select "0"
select select "2"
select select "0"
select select "6"
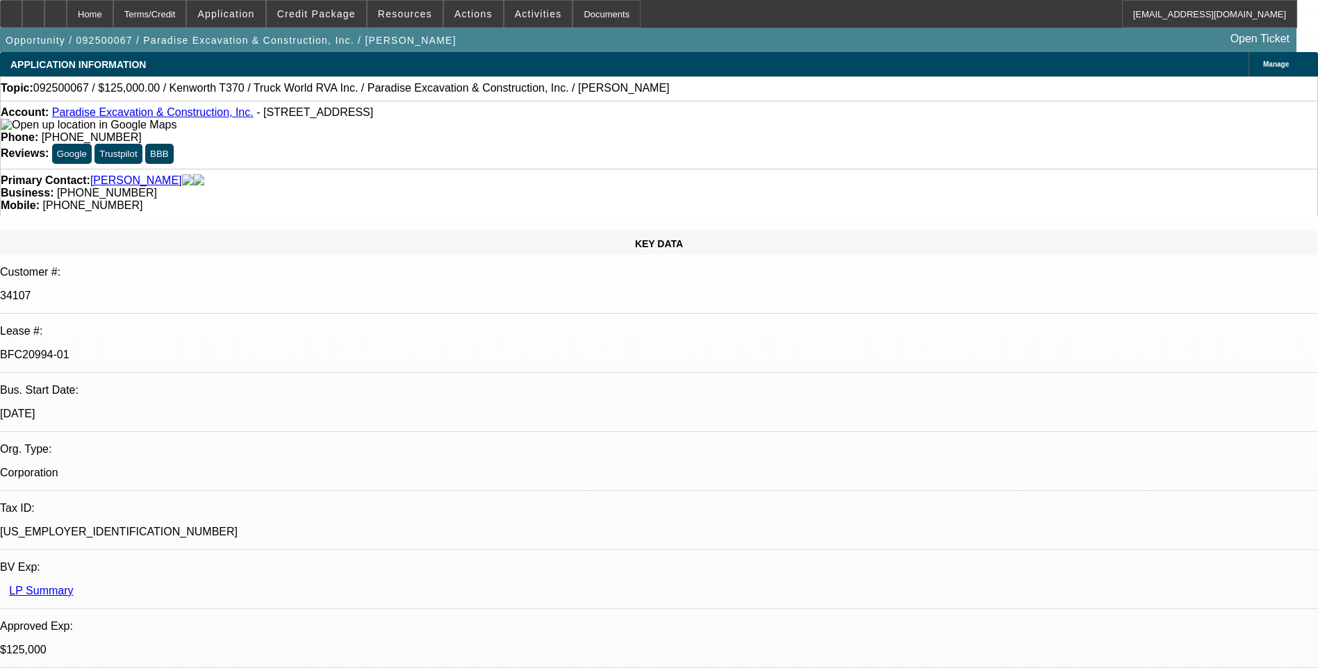
select select "0"
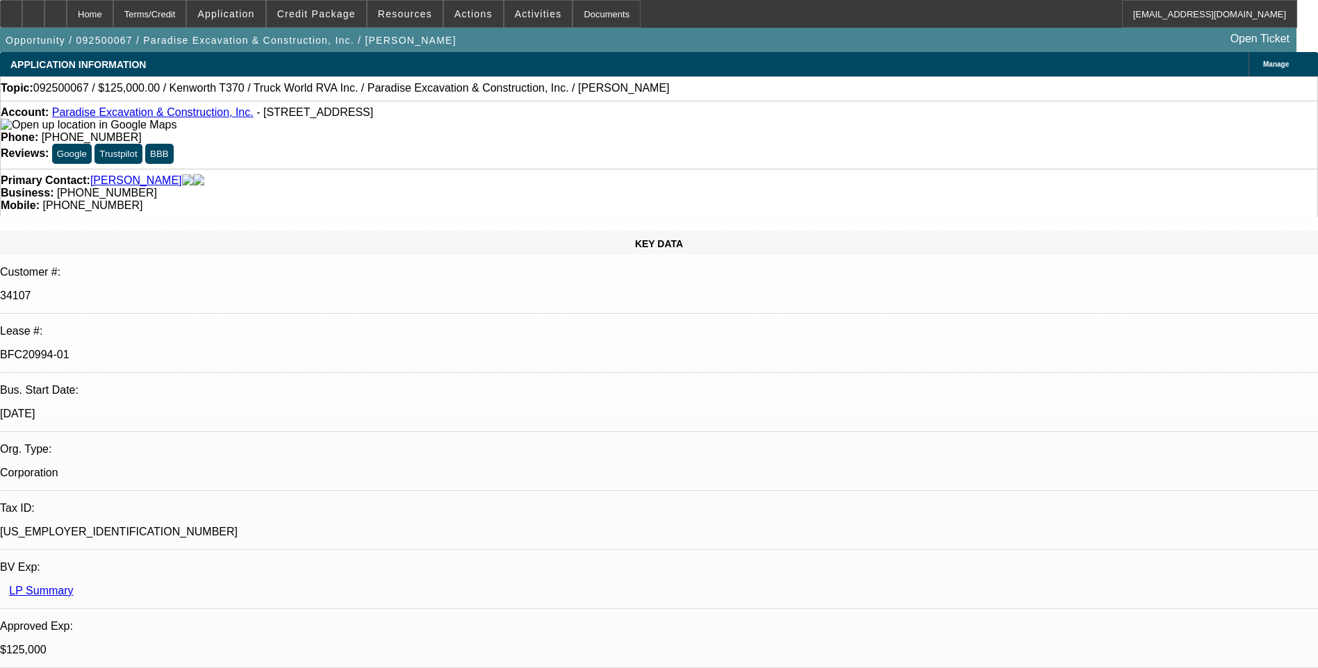
select select "0"
select select "1"
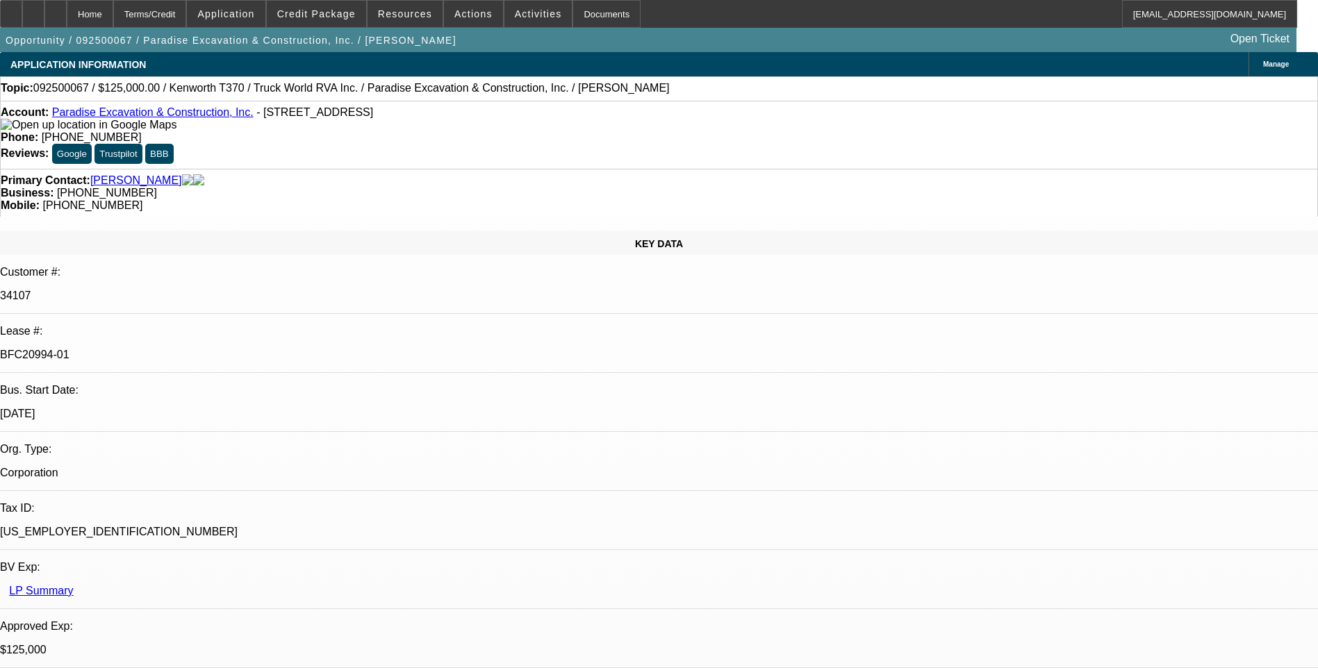
select select "1"
select select "6"
select select "1"
select select "6"
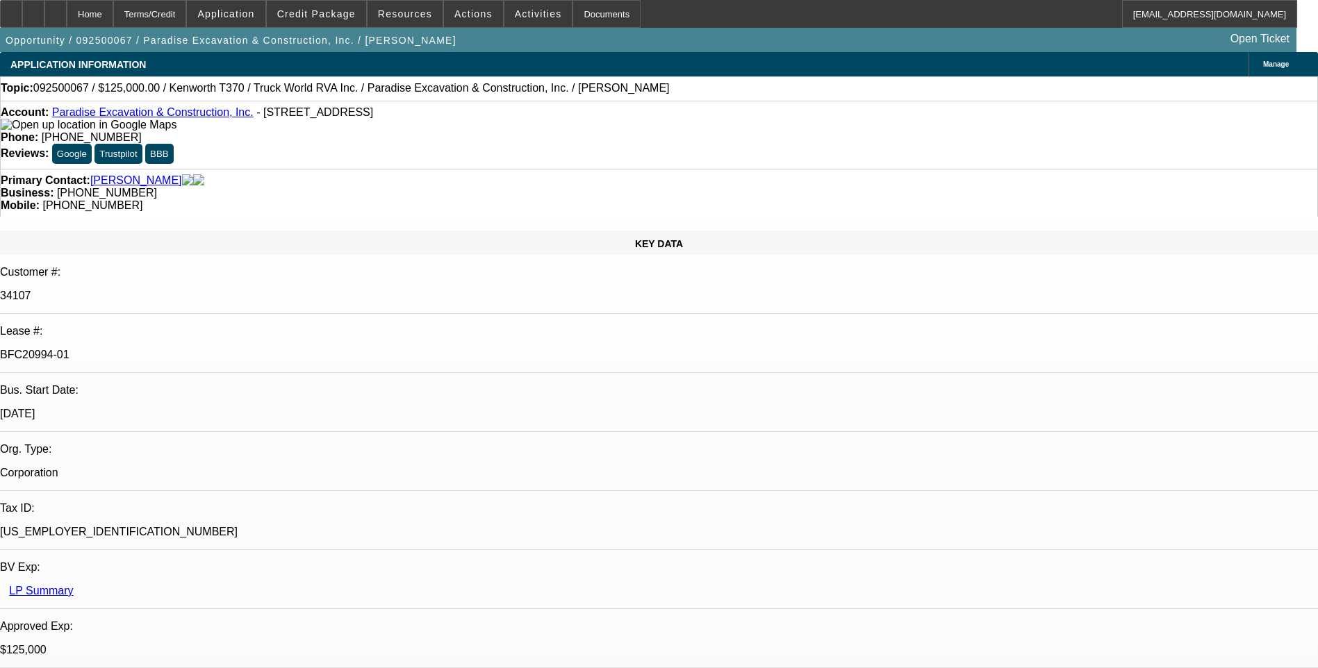
select select "1"
select select "6"
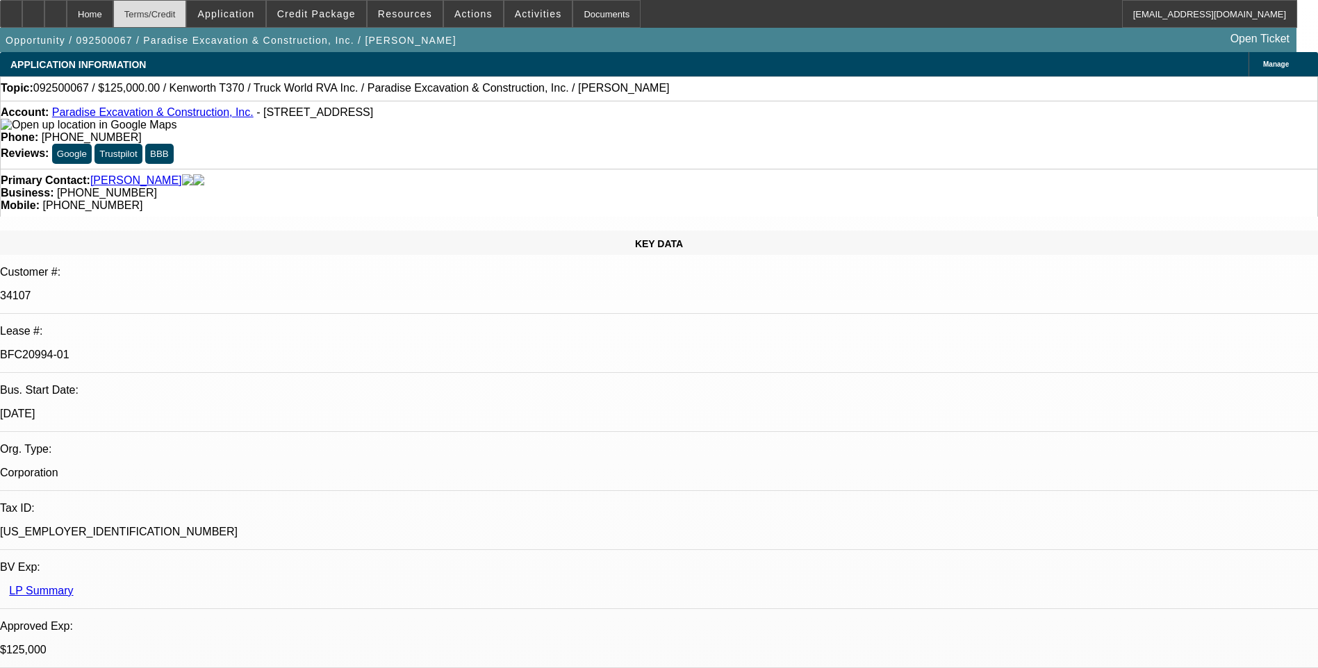
click at [181, 17] on div "Terms/Credit" at bounding box center [150, 14] width 74 height 28
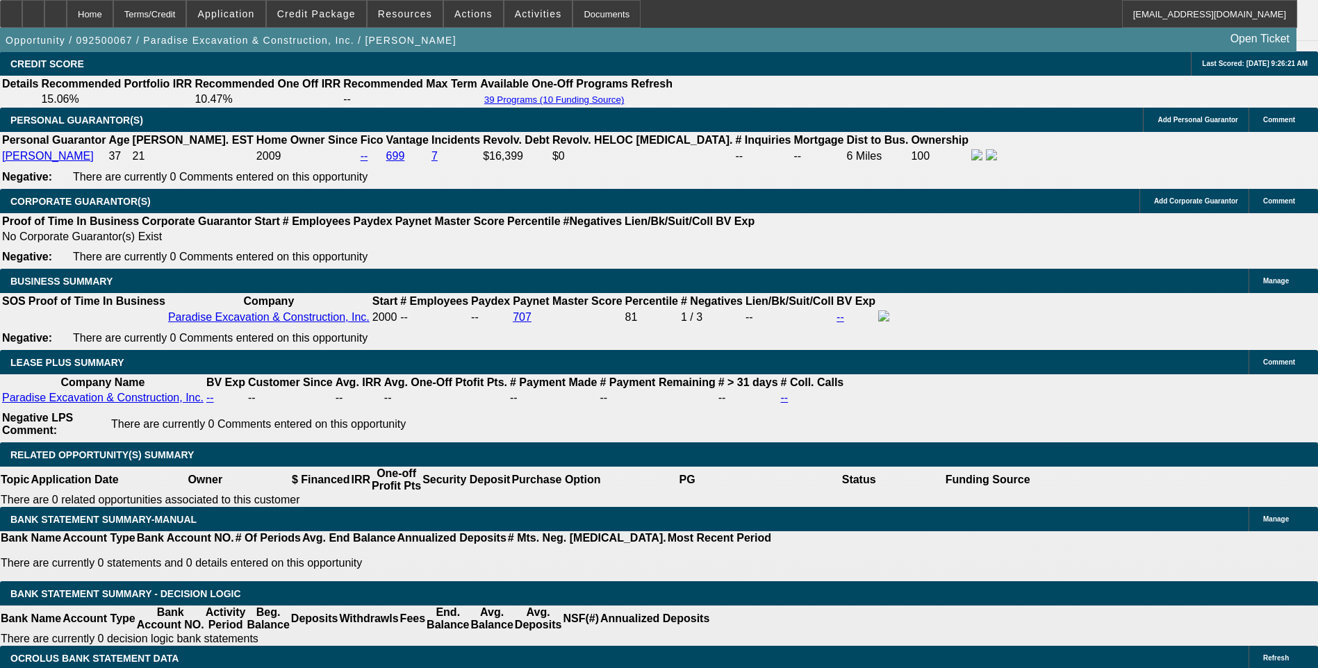
scroll to position [2154, 0]
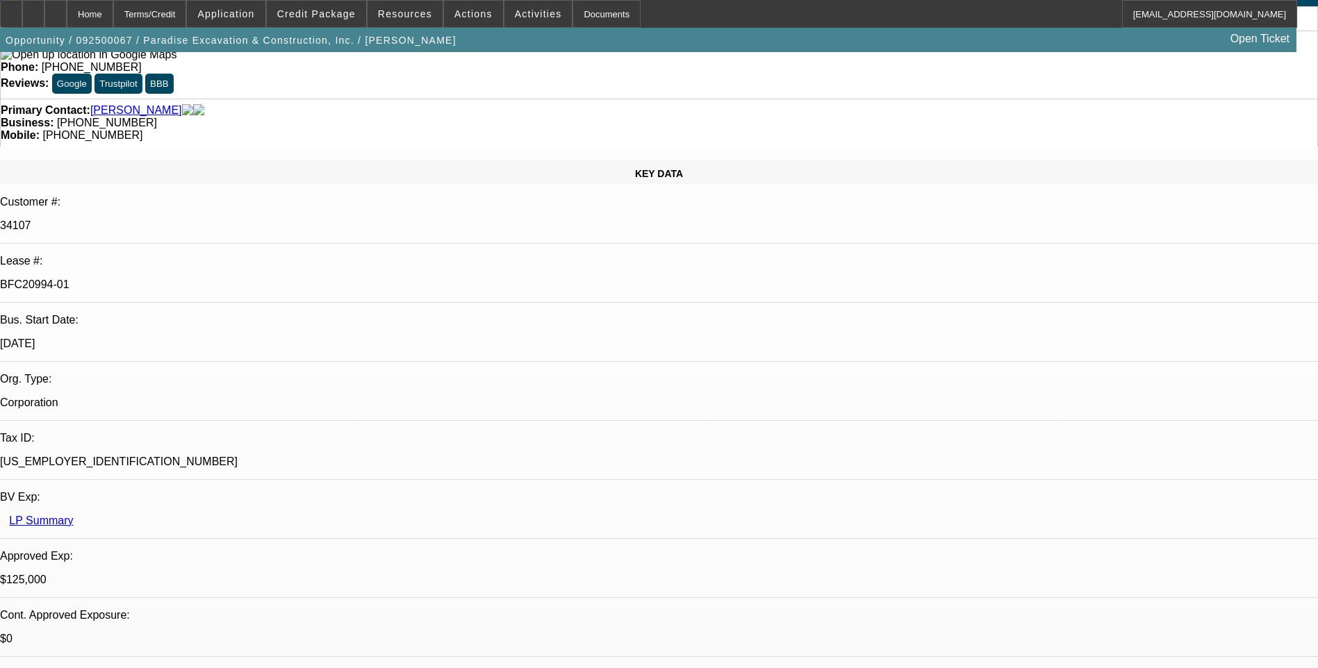
scroll to position [0, 0]
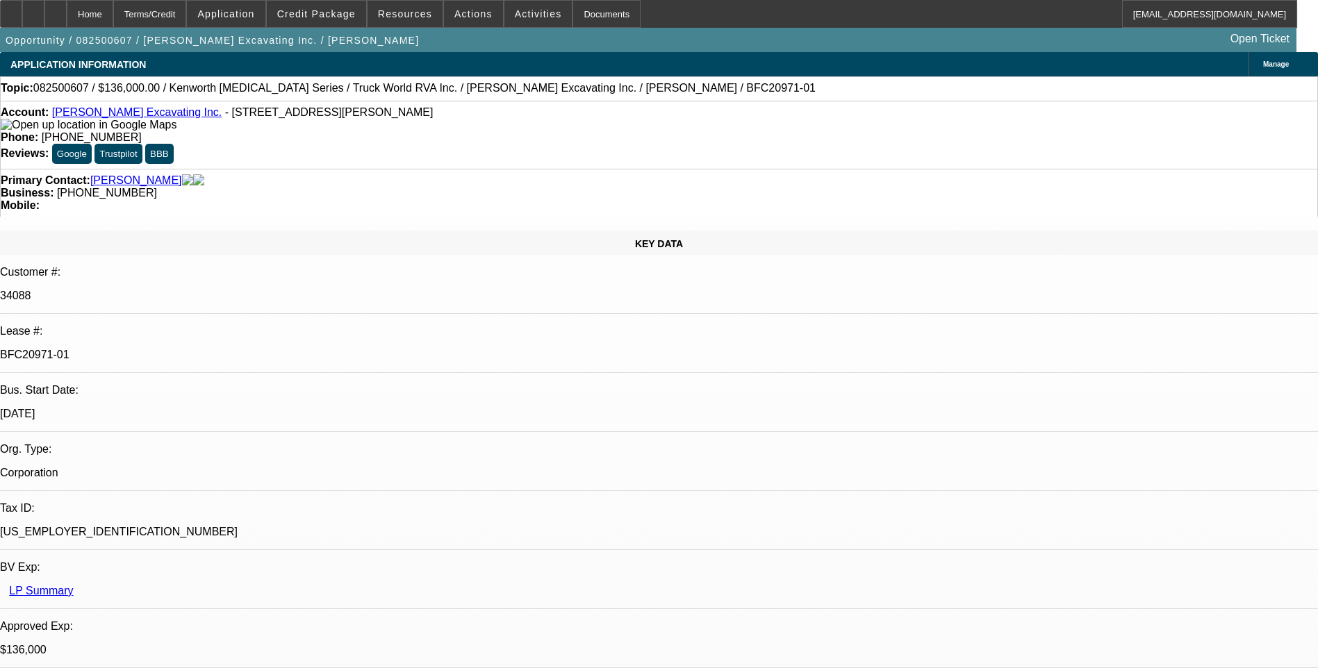
select select "0"
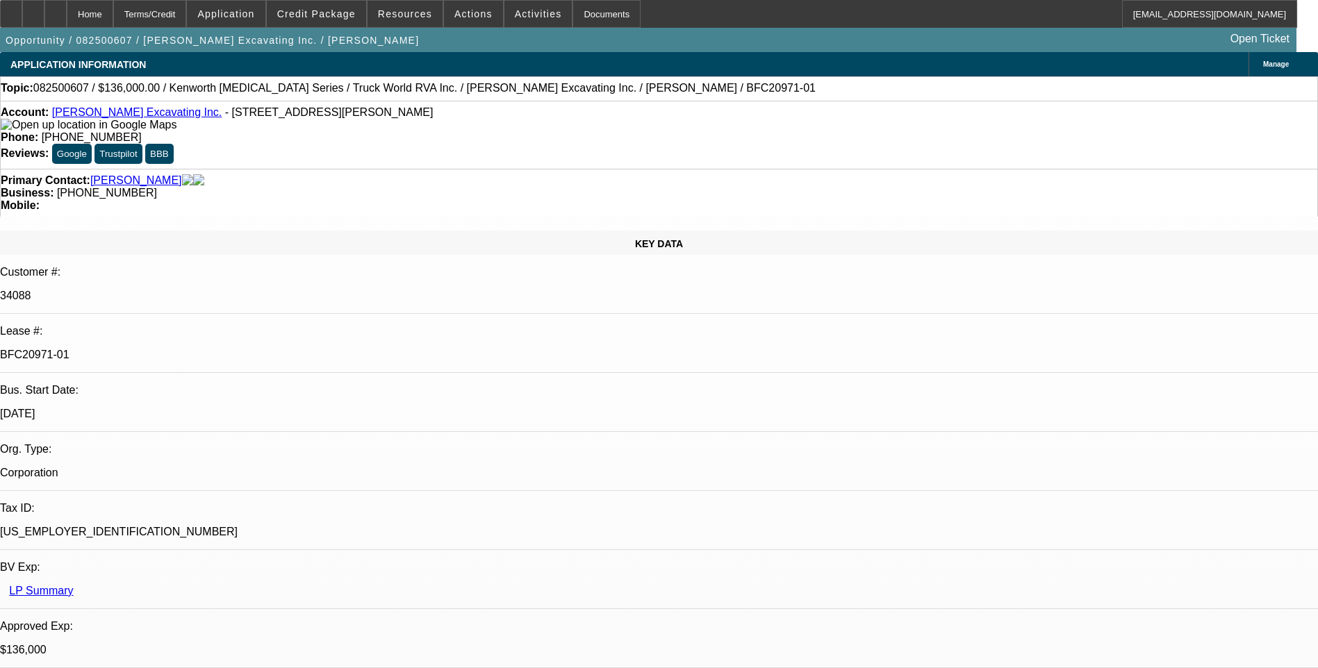
select select "0"
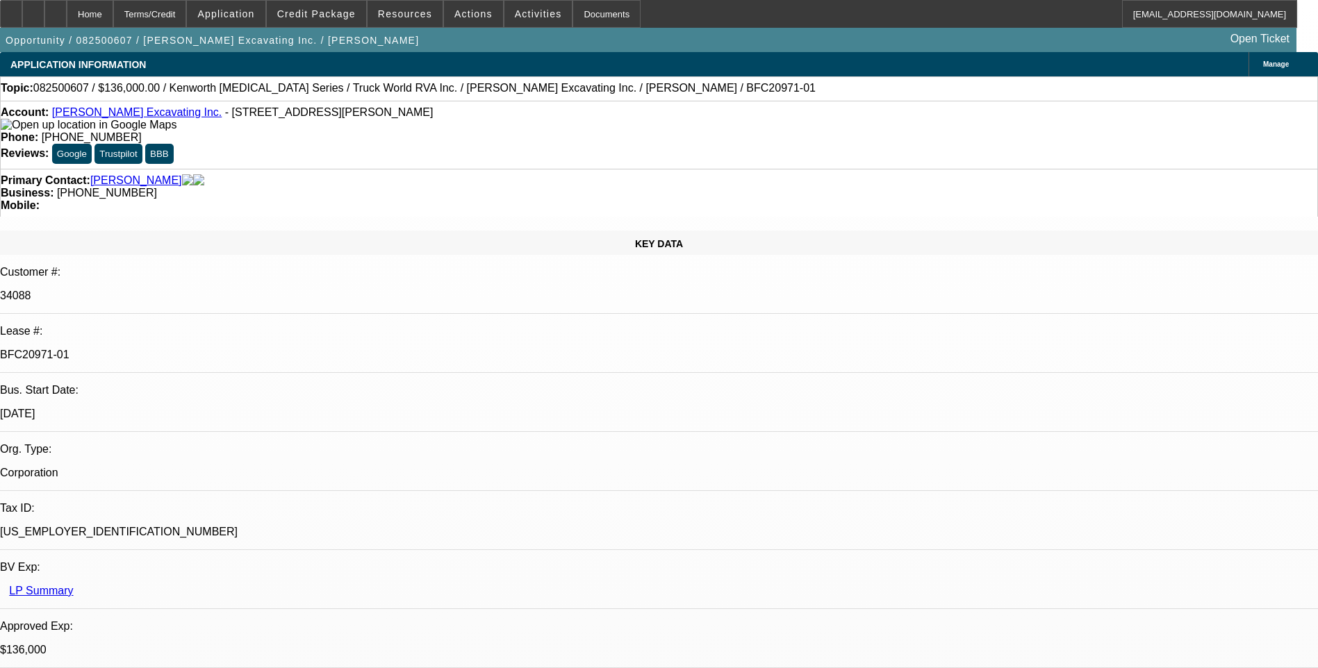
select select "0"
select select "1"
select select "2"
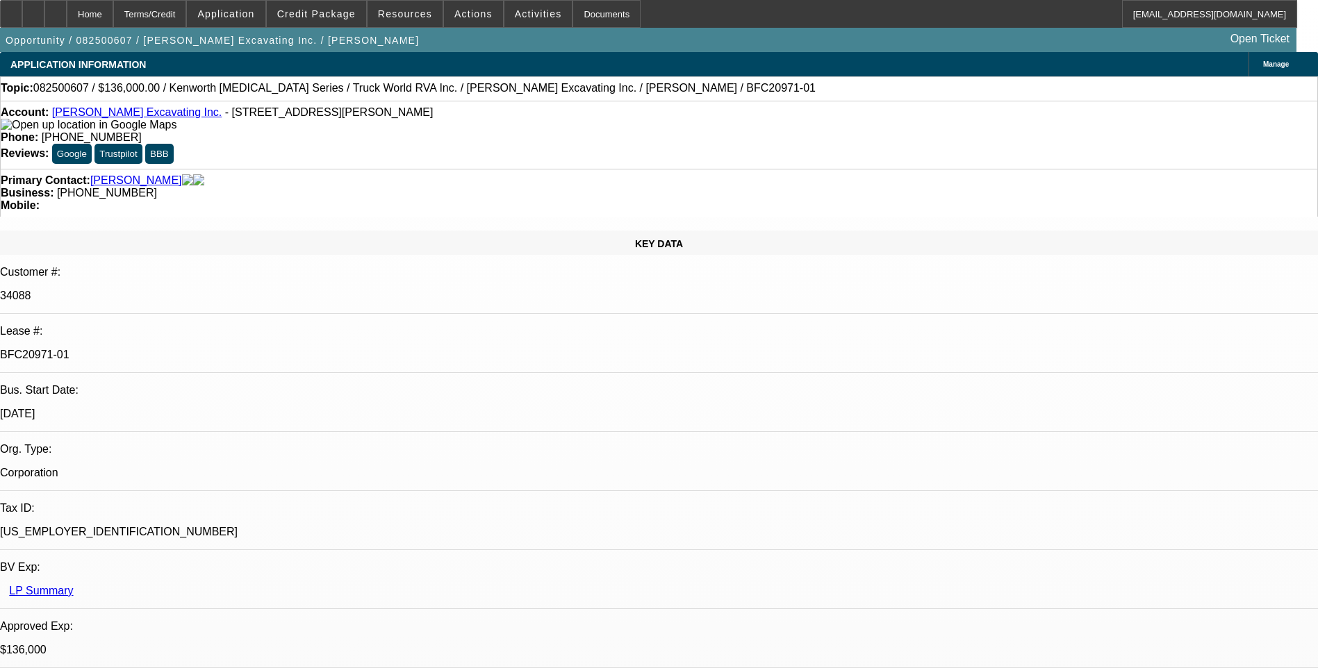
select select "1"
select select "6"
select select "1"
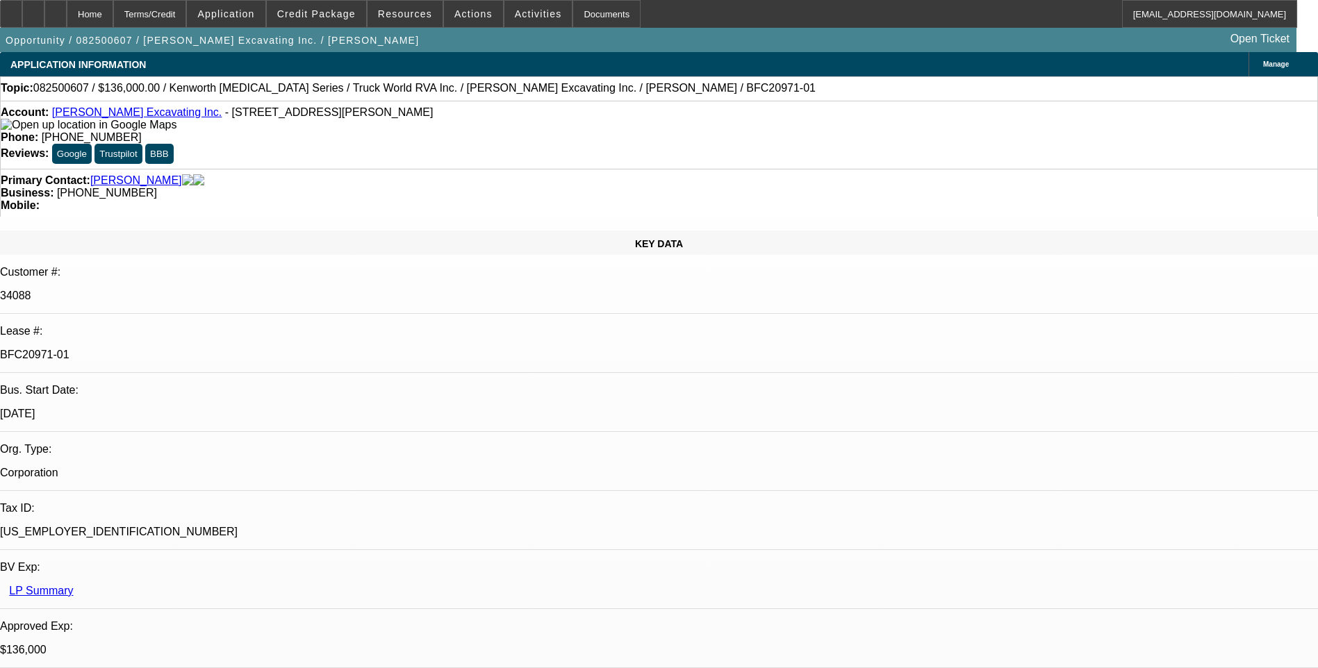
select select "6"
select select "1"
select select "6"
click at [184, 17] on div "Terms/Credit" at bounding box center [150, 14] width 74 height 28
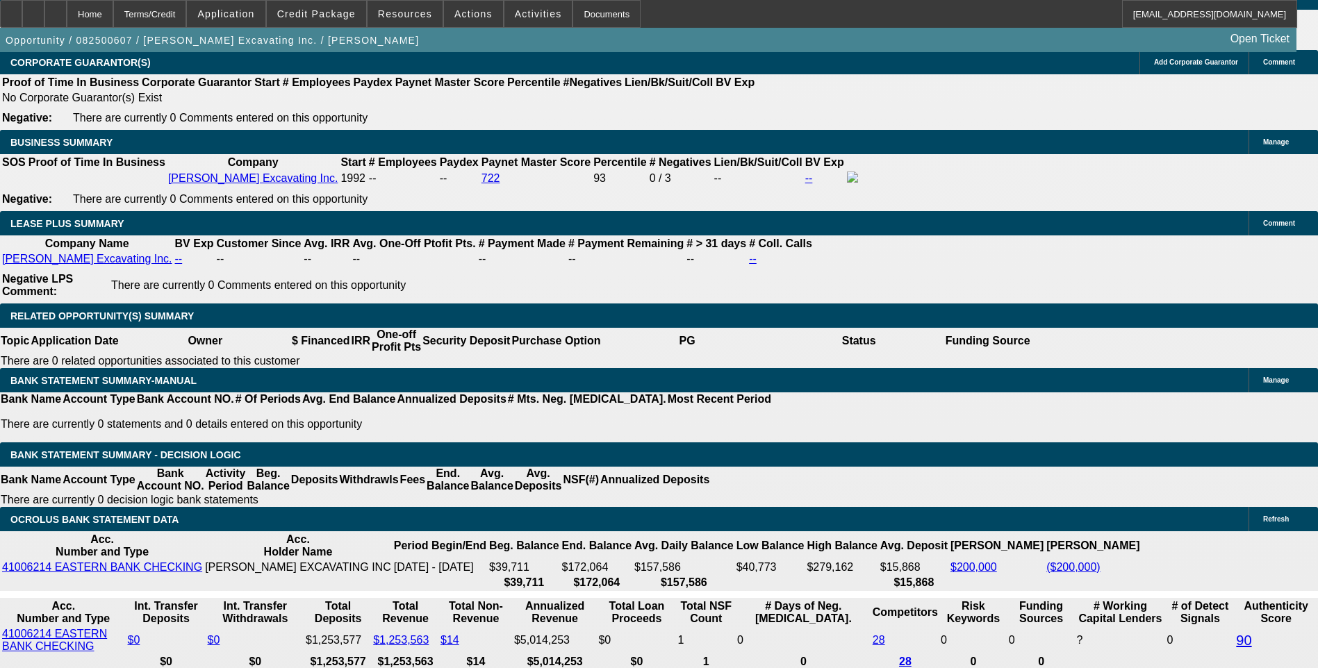
scroll to position [2117, 0]
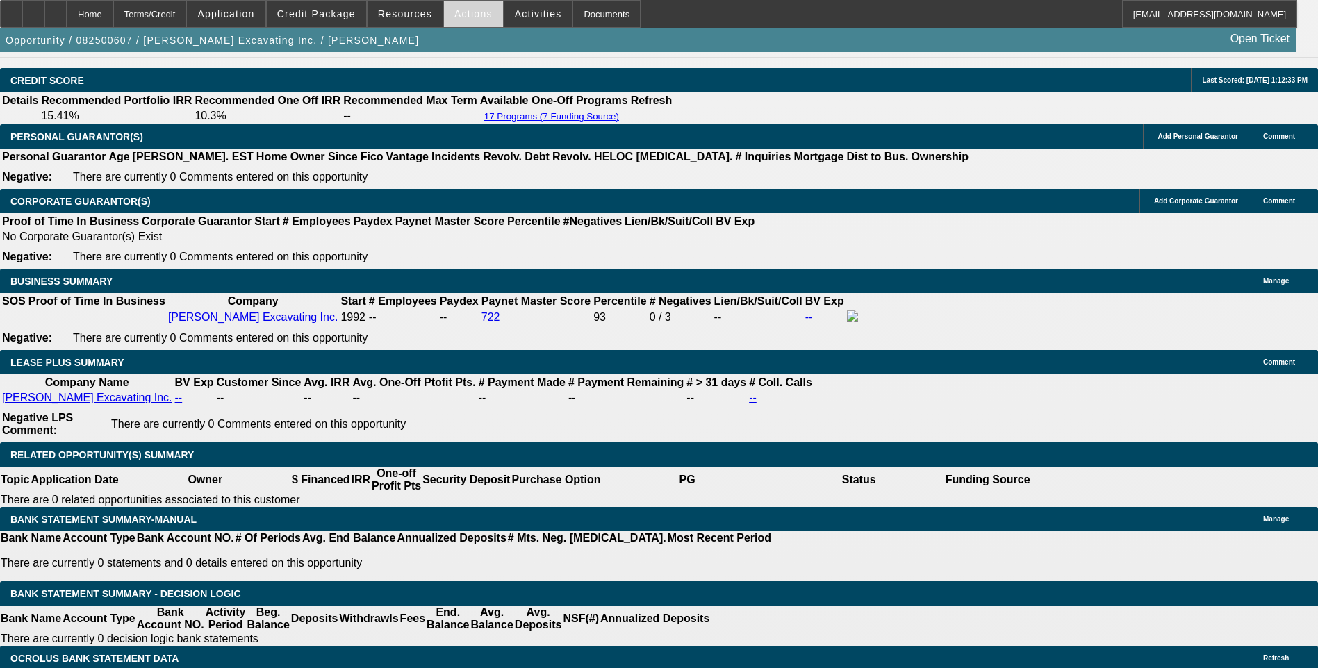
click at [481, 16] on span at bounding box center [473, 13] width 59 height 33
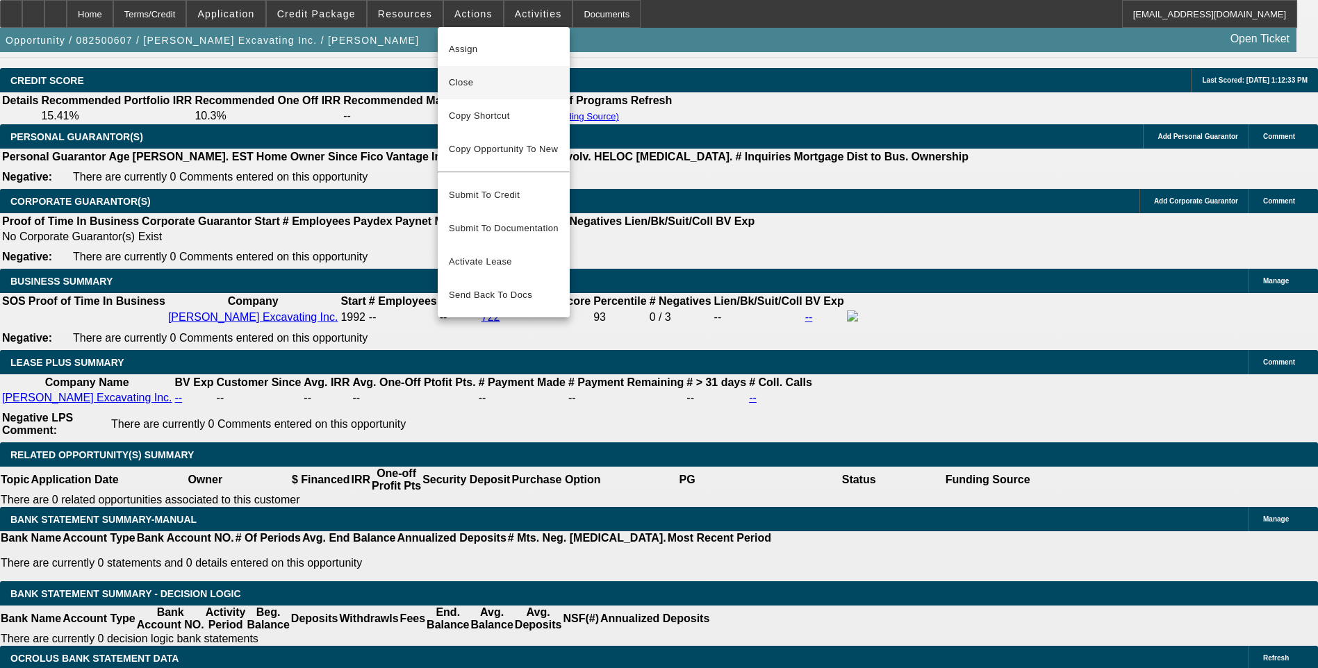
click at [470, 81] on span "Close" at bounding box center [504, 82] width 110 height 17
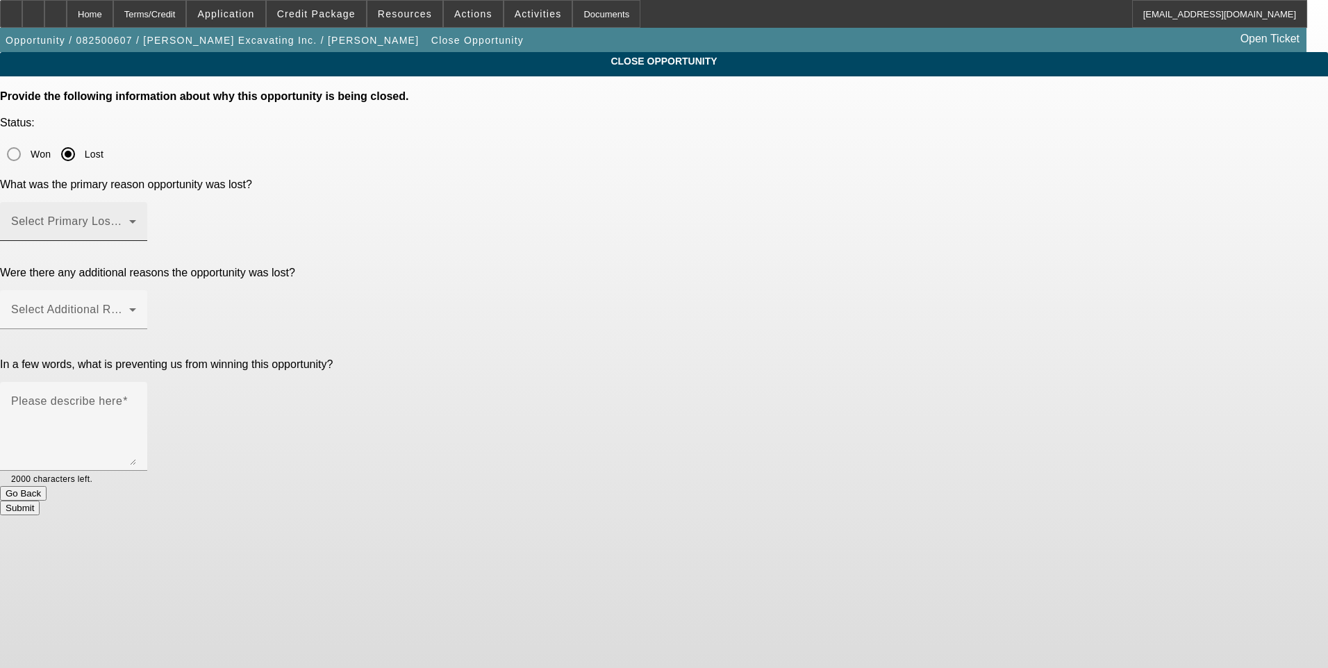
click at [129, 219] on span at bounding box center [70, 227] width 118 height 17
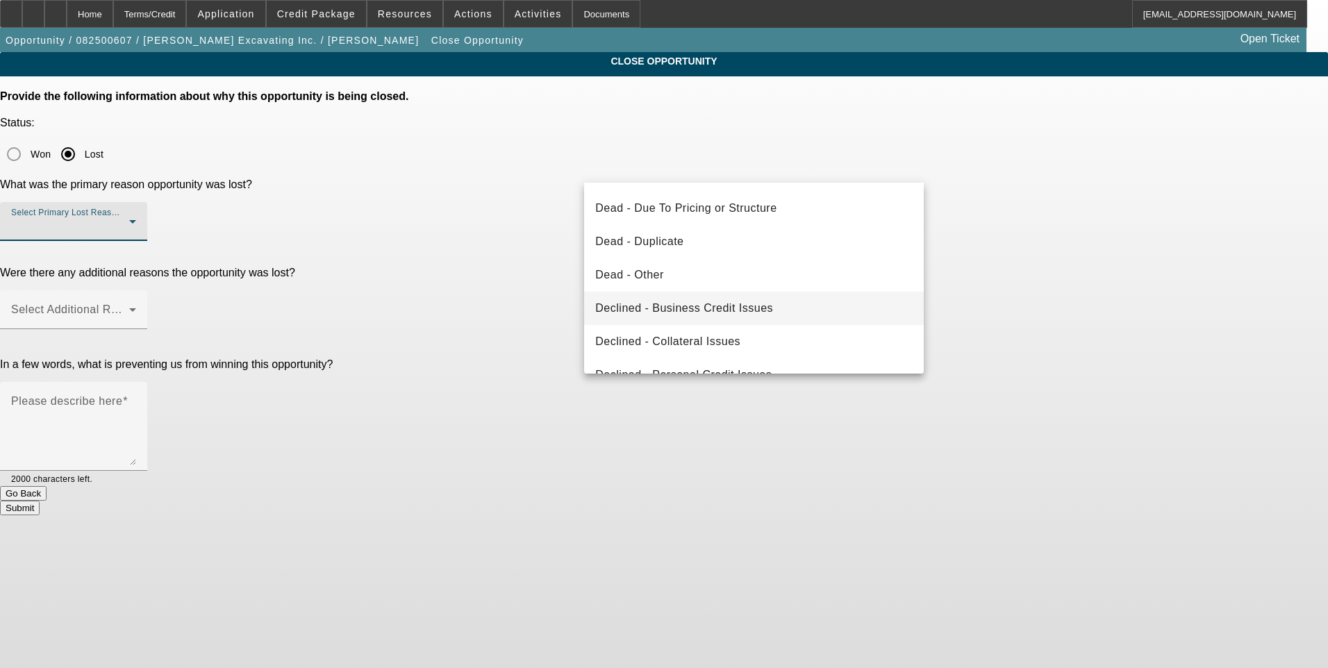
scroll to position [139, 0]
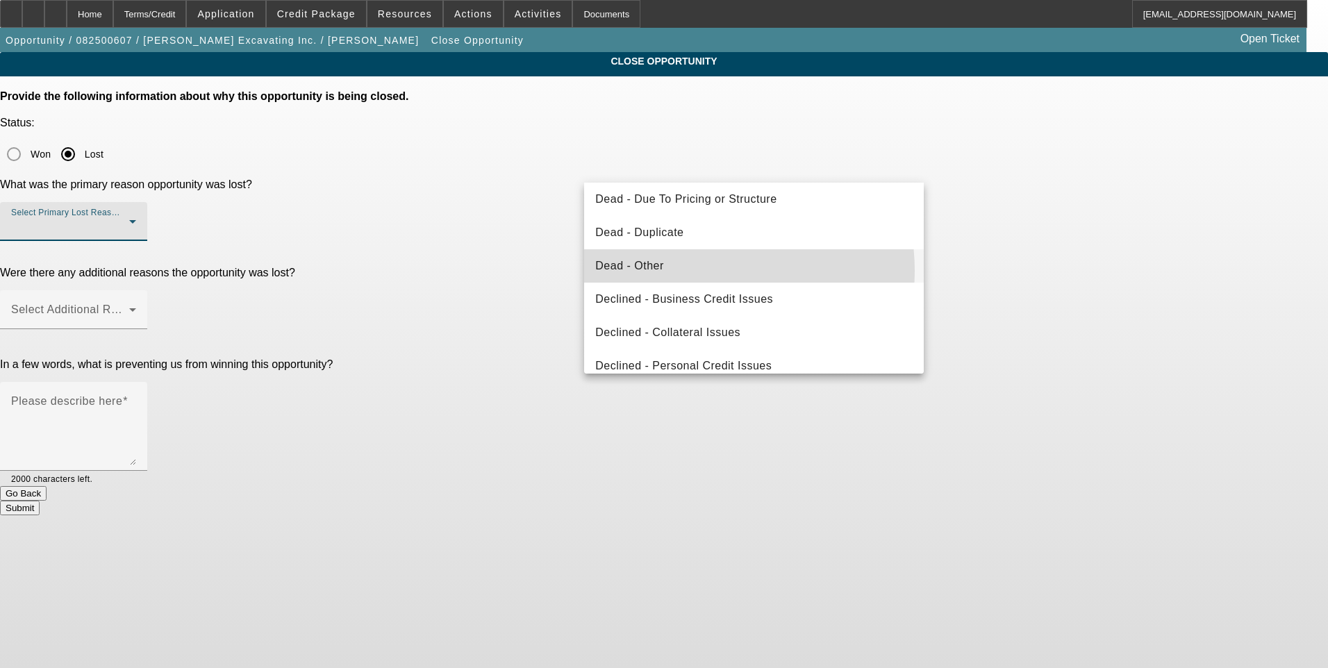
click at [704, 271] on mat-option "Dead - Other" at bounding box center [754, 265] width 340 height 33
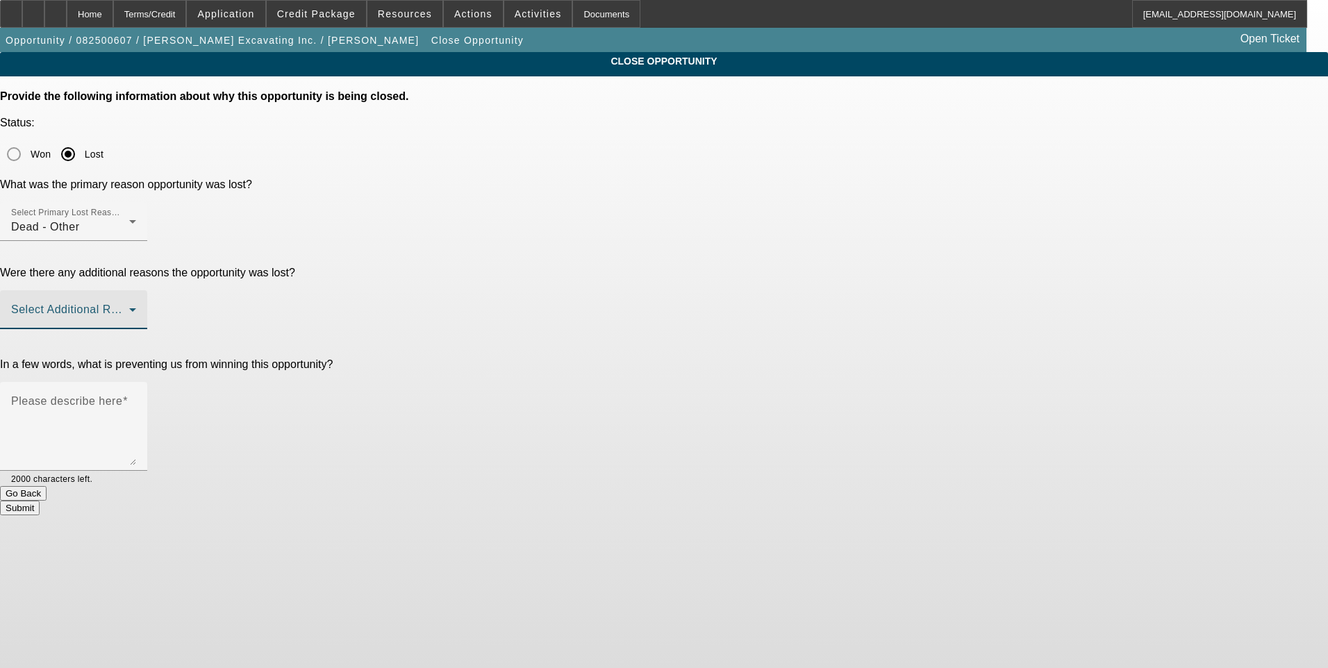
click at [129, 307] on span at bounding box center [70, 315] width 118 height 17
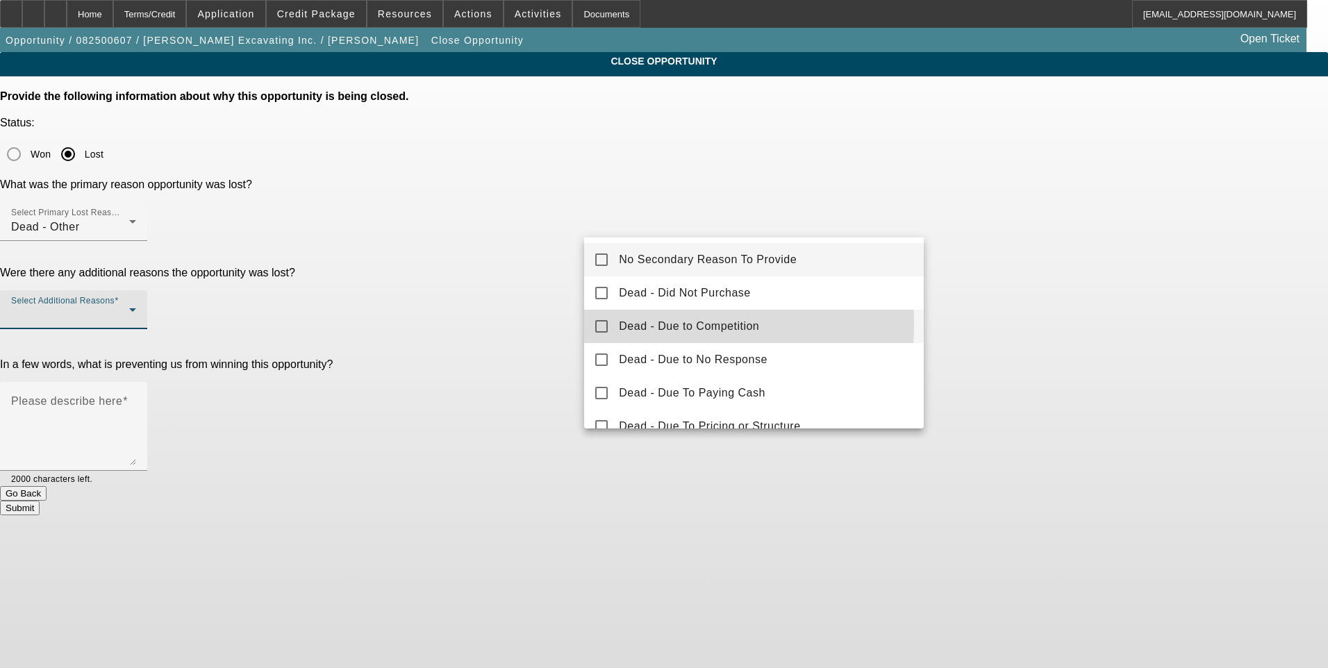
click at [604, 324] on mat-pseudo-checkbox at bounding box center [601, 326] width 13 height 13
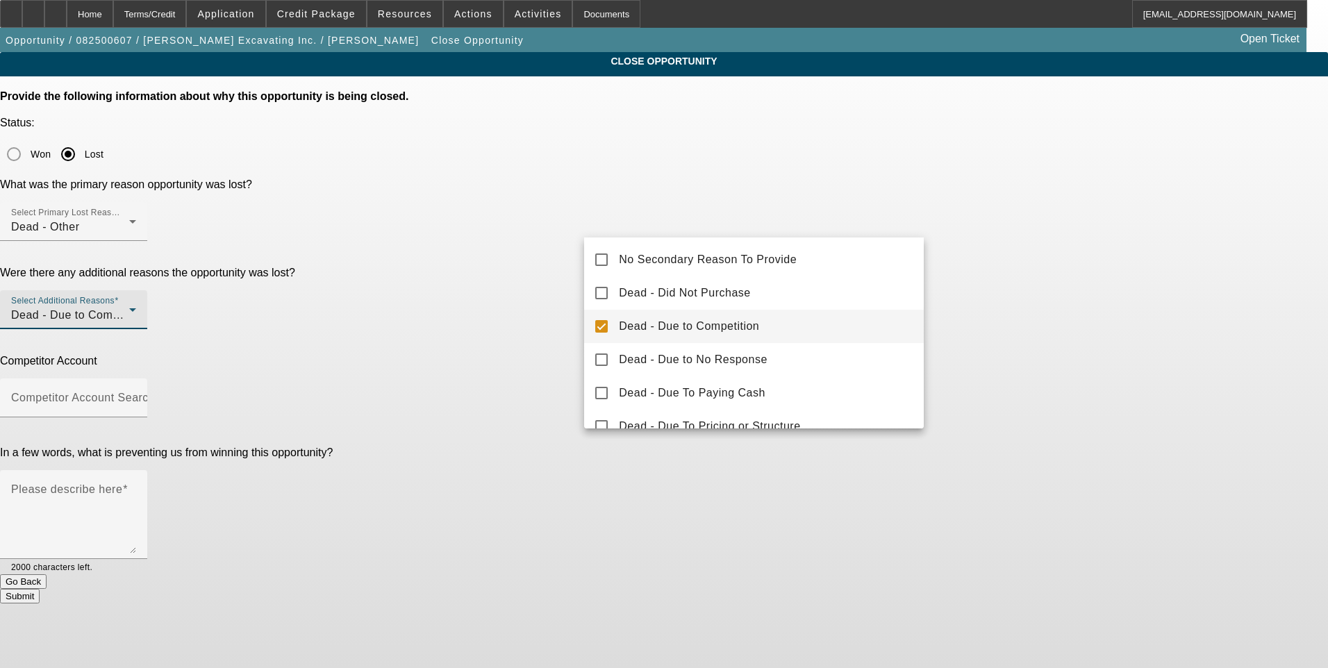
click at [1033, 284] on div at bounding box center [664, 334] width 1328 height 668
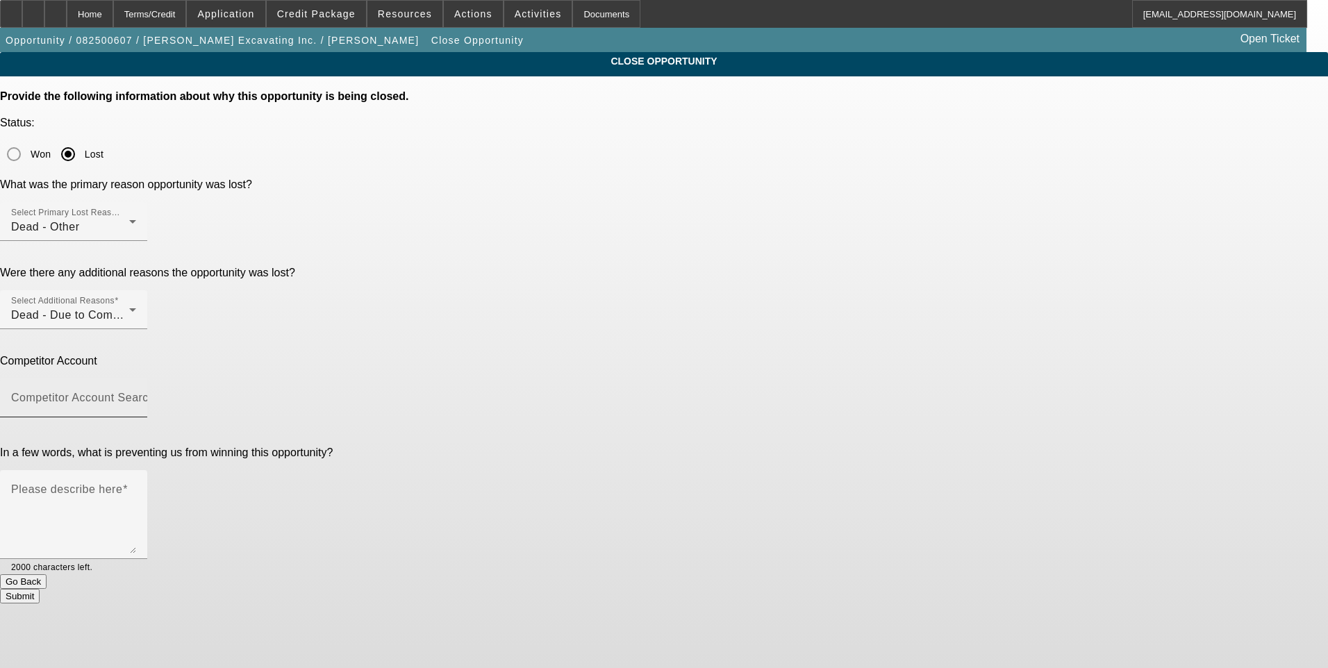
click at [136, 395] on input "Competitor Account Search" at bounding box center [73, 403] width 125 height 17
click at [716, 306] on mat-option "-- Other Competitor --" at bounding box center [754, 314] width 340 height 33
type input "-- Other Competitor --"
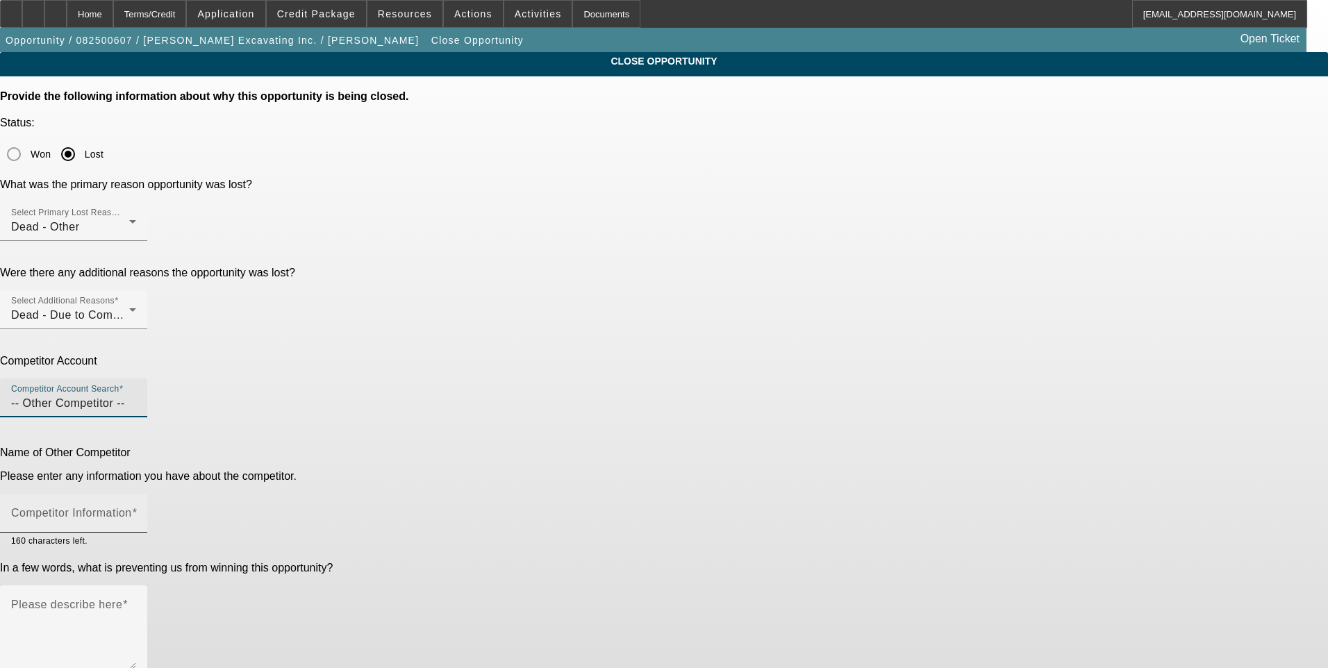
click at [132, 507] on mat-label "Competitor Information" at bounding box center [71, 513] width 121 height 12
click at [136, 511] on input "Competitor Information" at bounding box center [73, 519] width 125 height 17
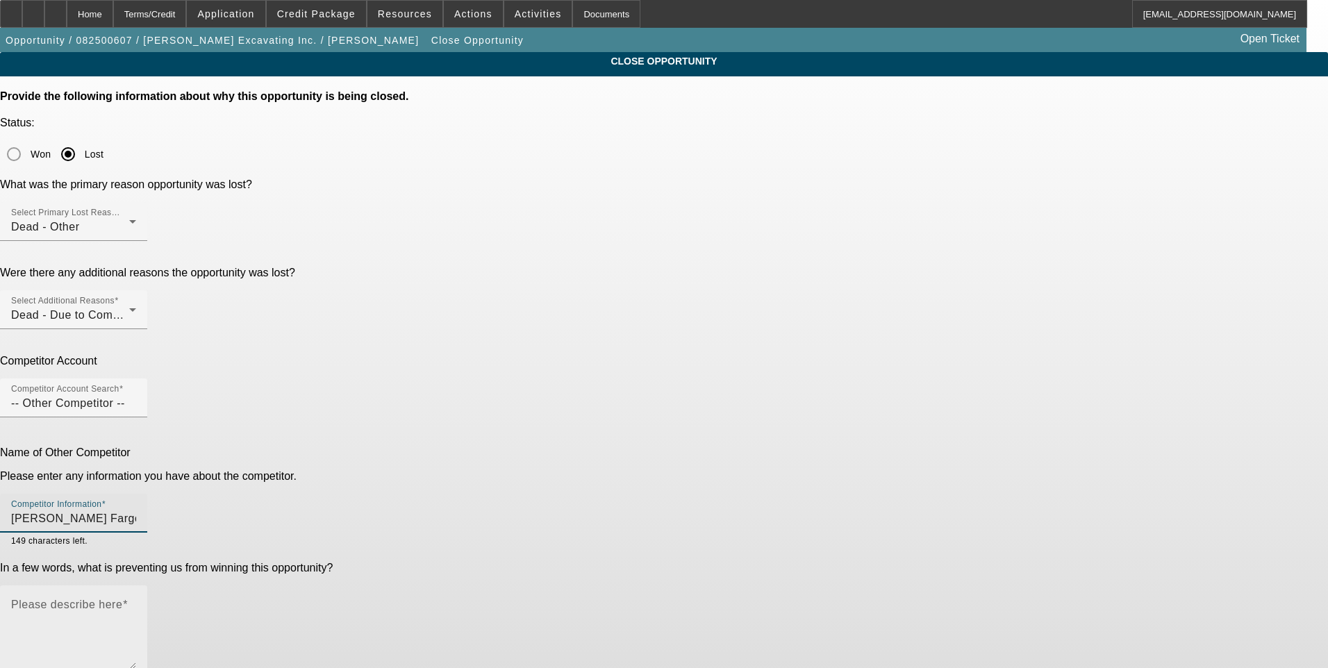
type input "Wells Fargo"
click at [136, 602] on textarea "Please describe here" at bounding box center [73, 635] width 125 height 67
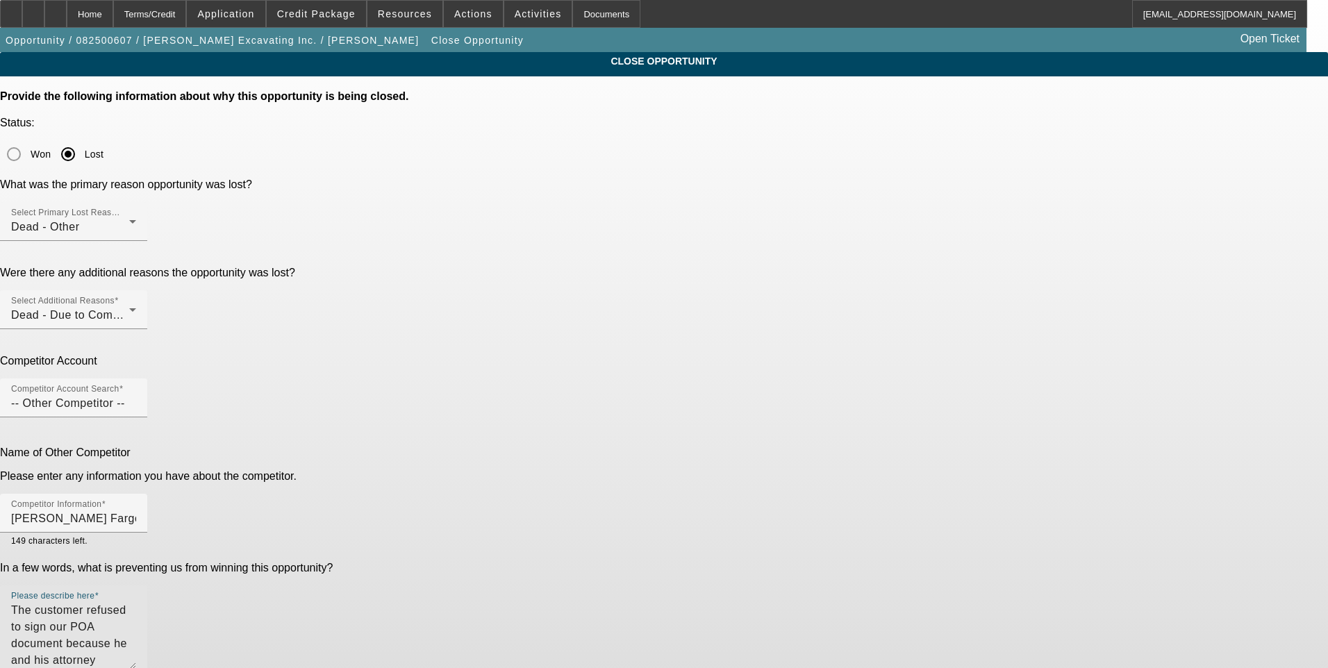
type textarea "The customer refused to sign our POA document because he and his attorney claim…"
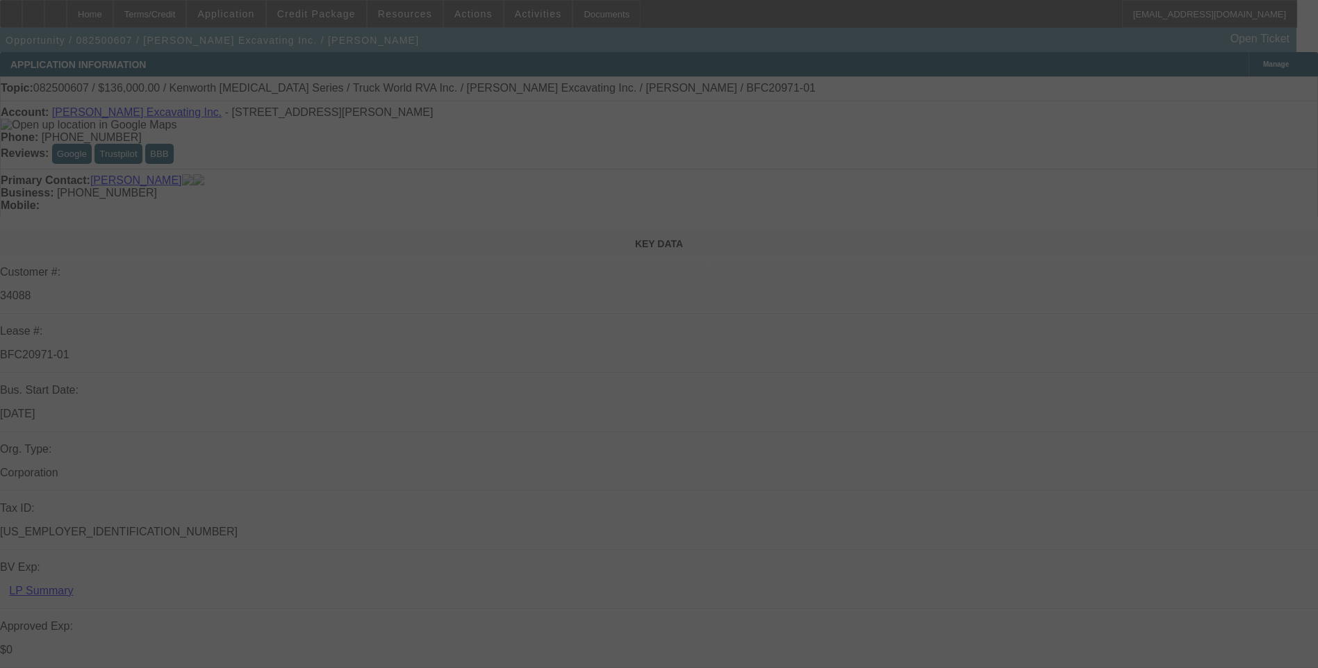
select select "0"
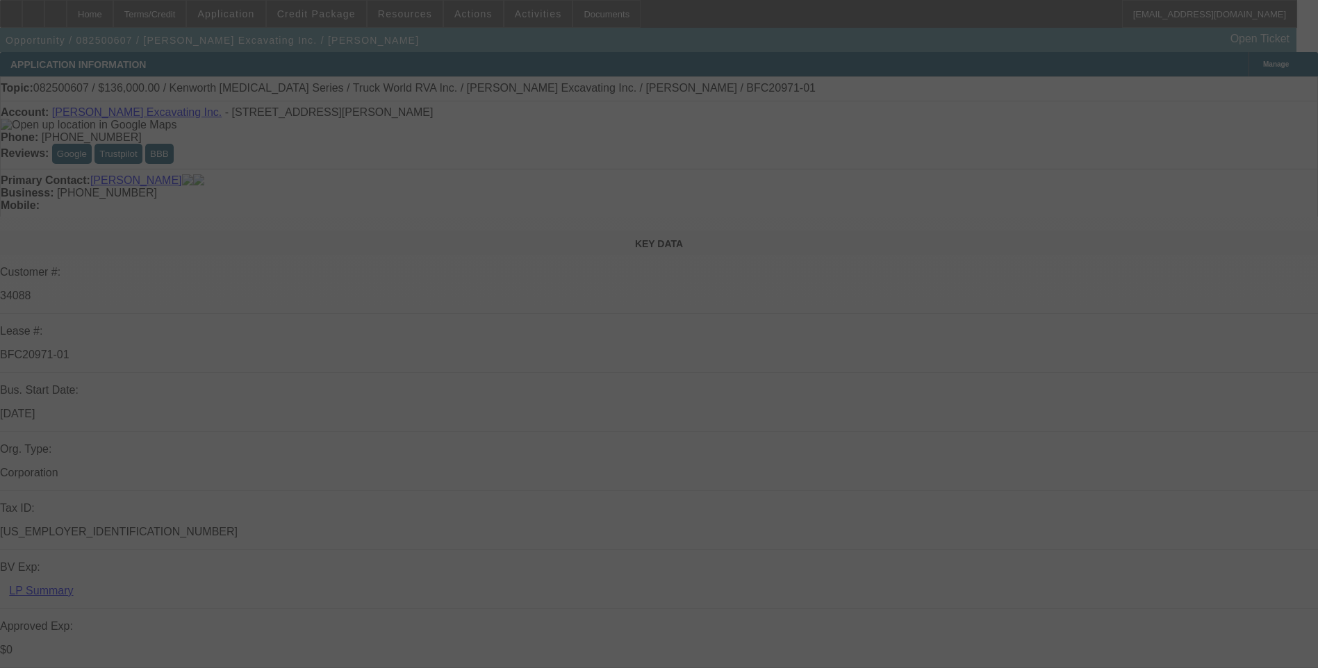
select select "0"
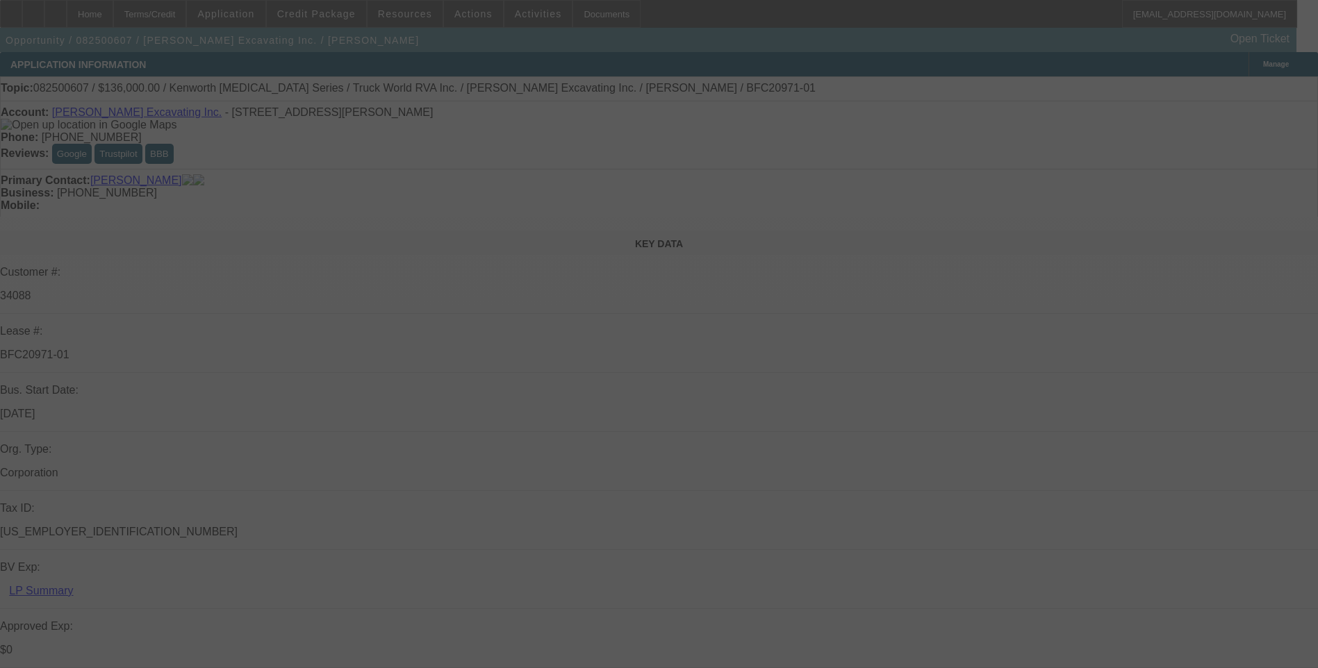
select select "0"
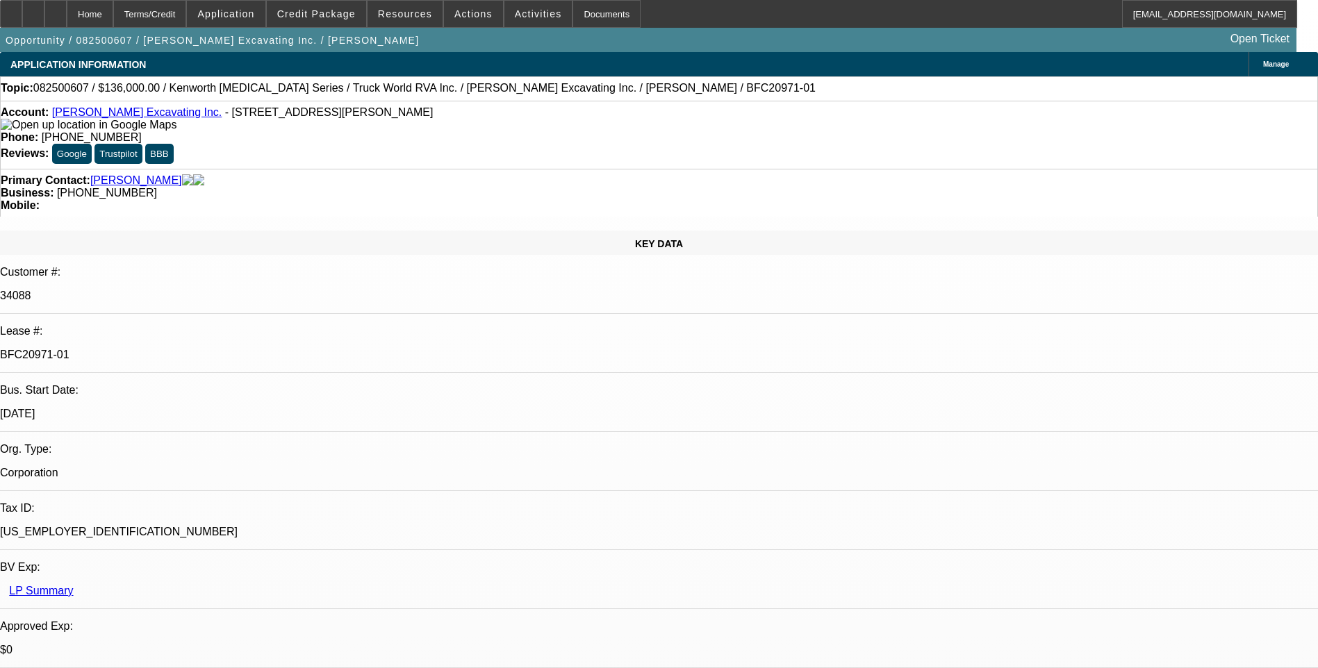
select select "1"
select select "2"
select select "1"
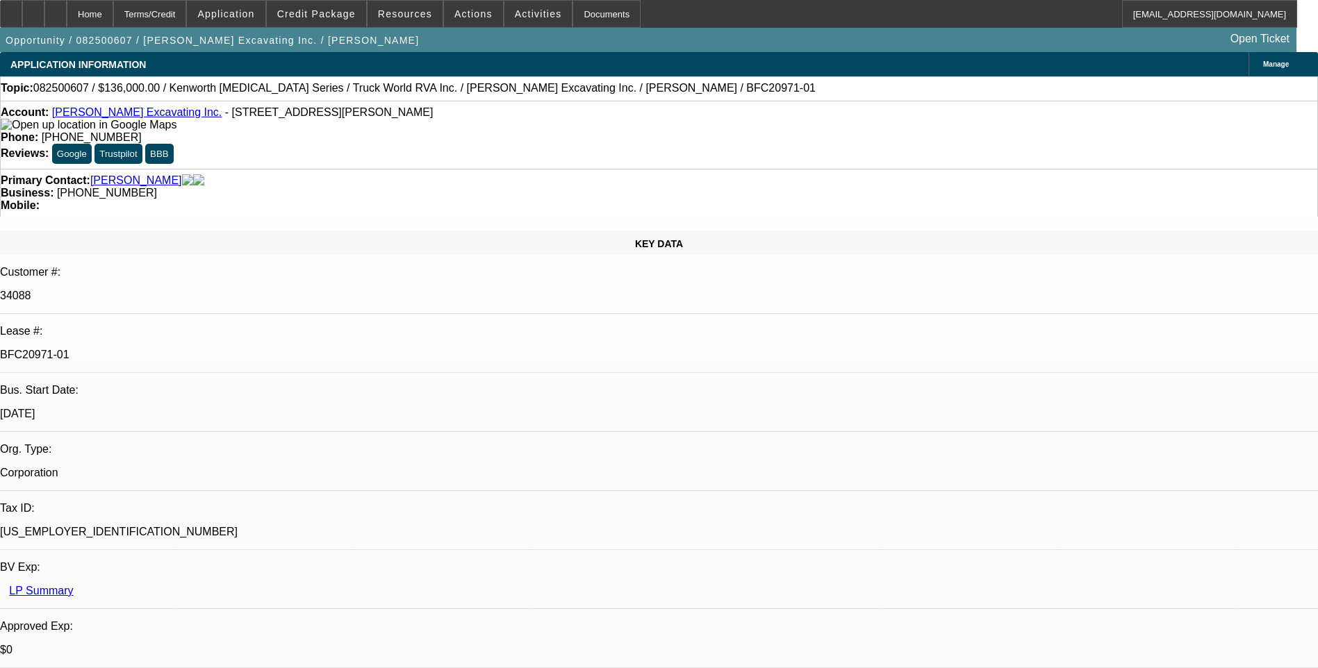
select select "6"
select select "1"
select select "6"
select select "1"
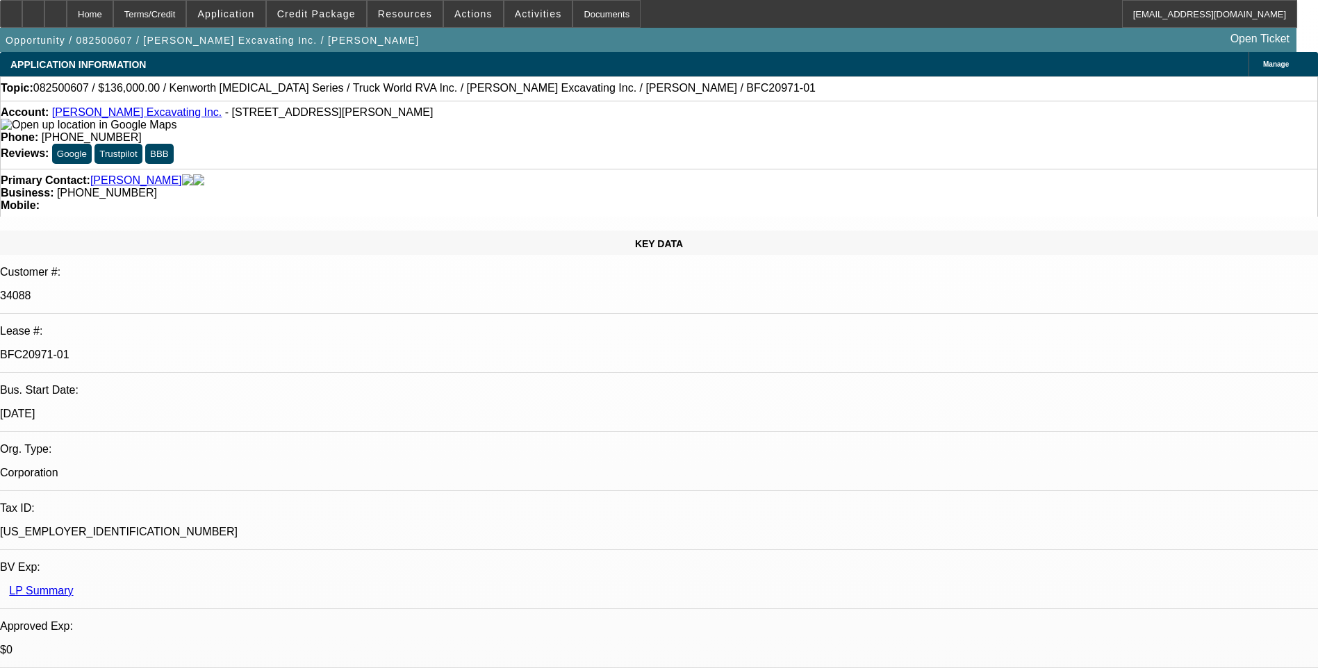
select select "1"
select select "6"
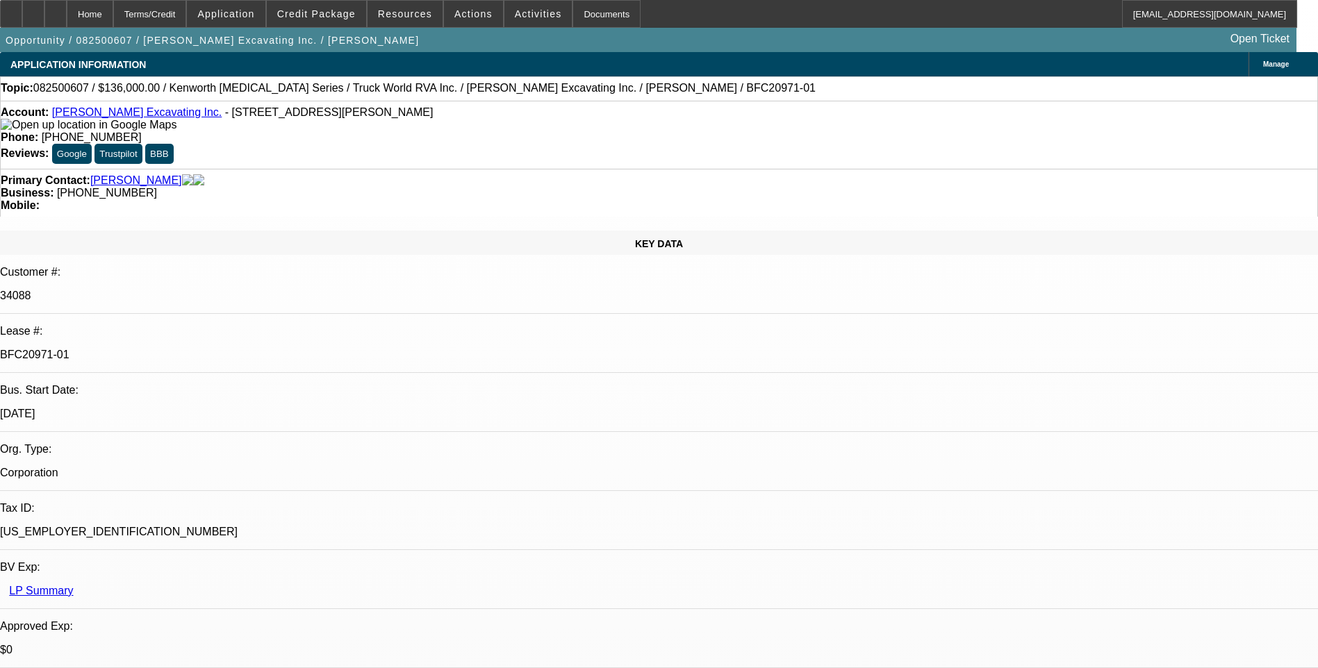
click at [113, 117] on link "[PERSON_NAME] Excavating Inc." at bounding box center [137, 112] width 170 height 12
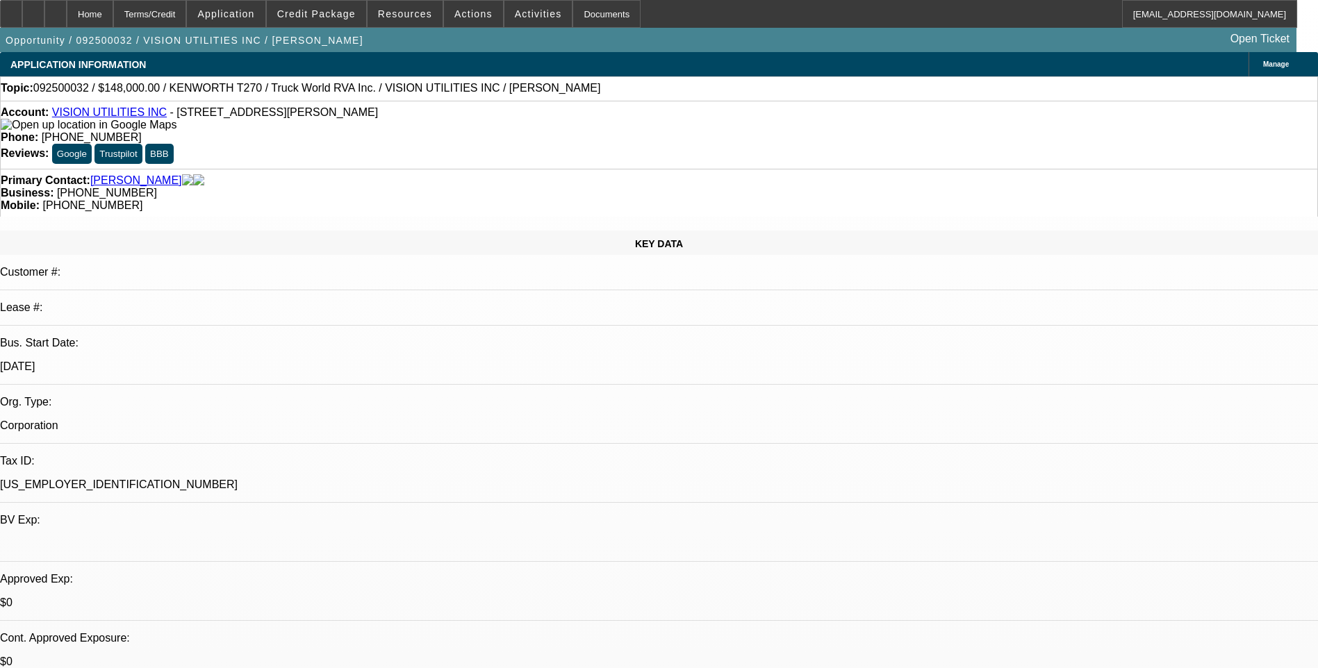
select select "0"
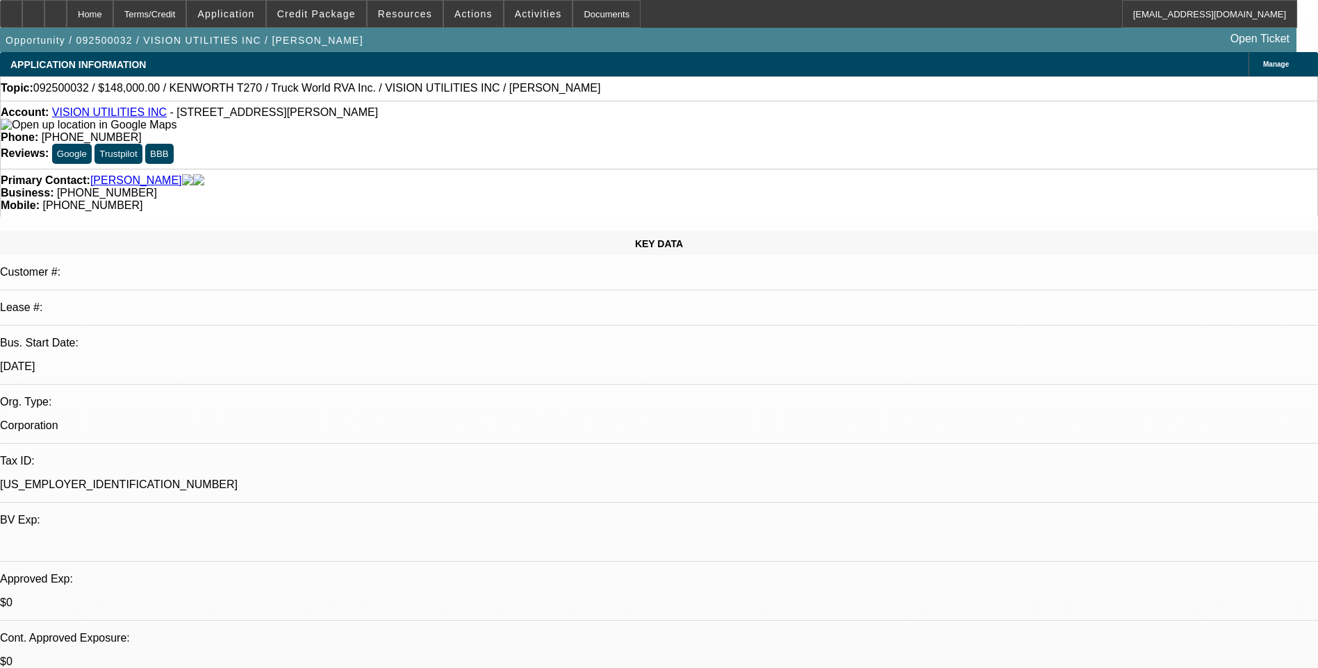
select select "0"
select select "0.1"
select select "0"
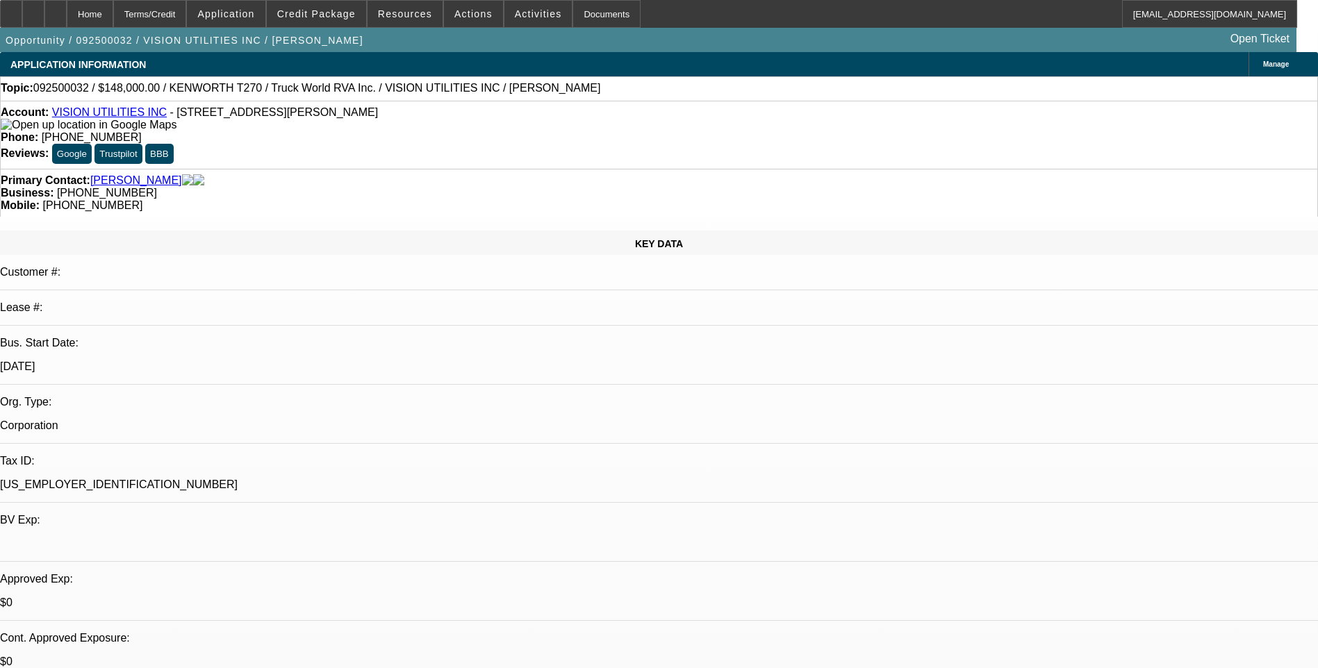
select select "0"
select select "1"
select select "6"
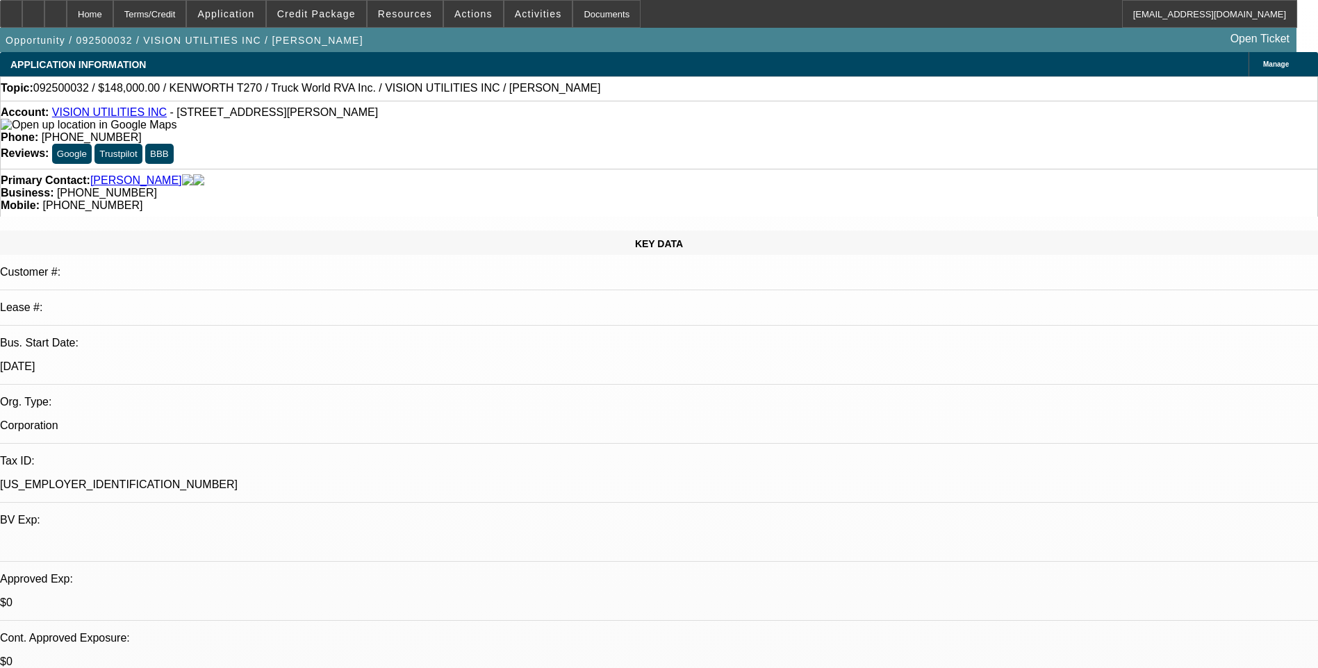
select select "1"
select select "6"
select select "1"
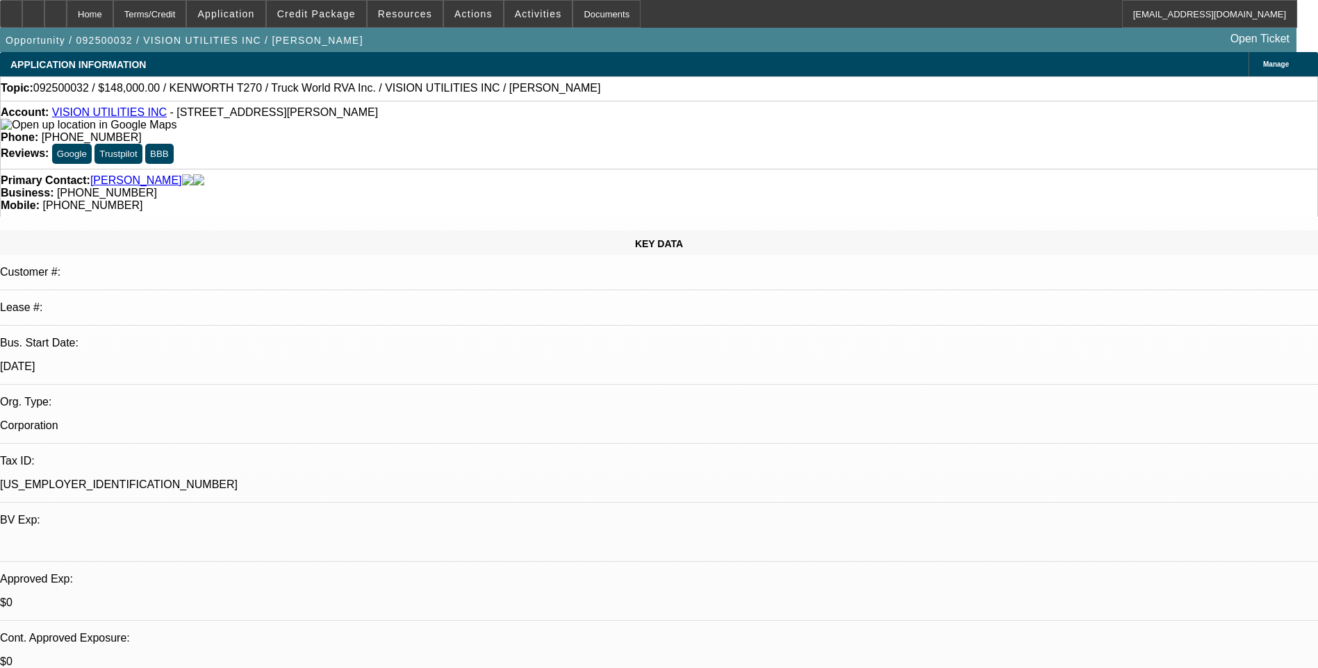
select select "6"
select select "1"
select select "6"
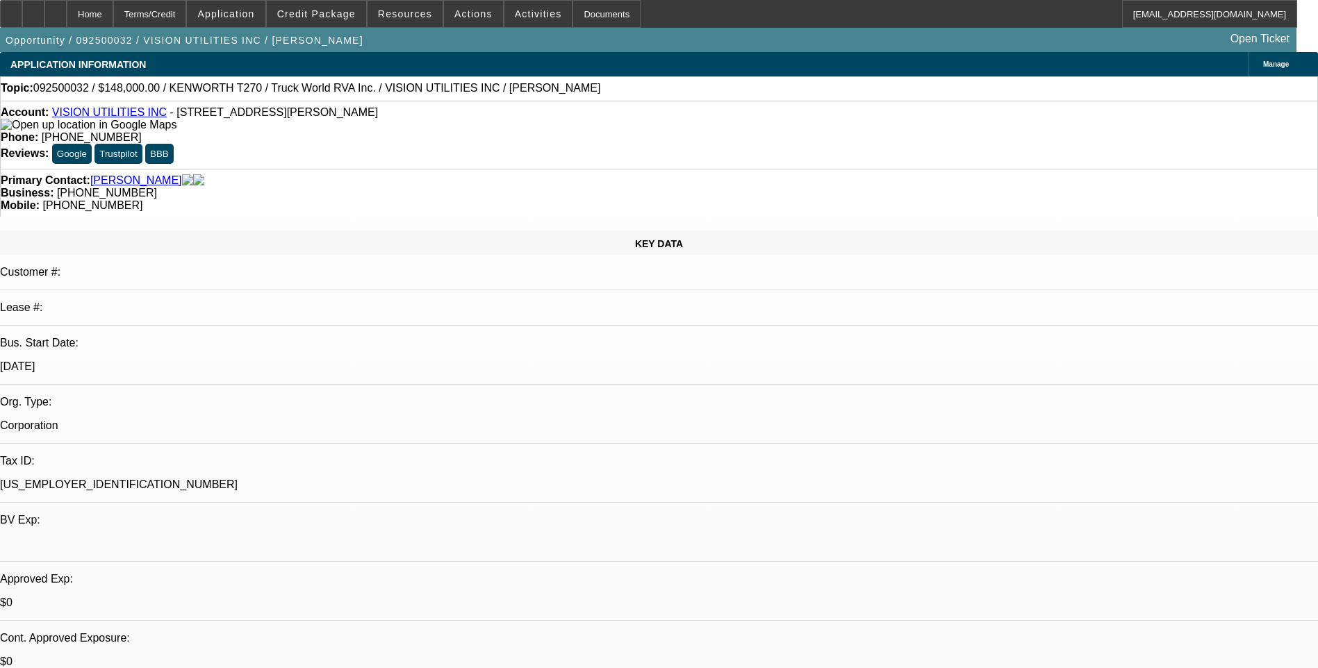
click at [470, 14] on span "Actions" at bounding box center [473, 13] width 38 height 11
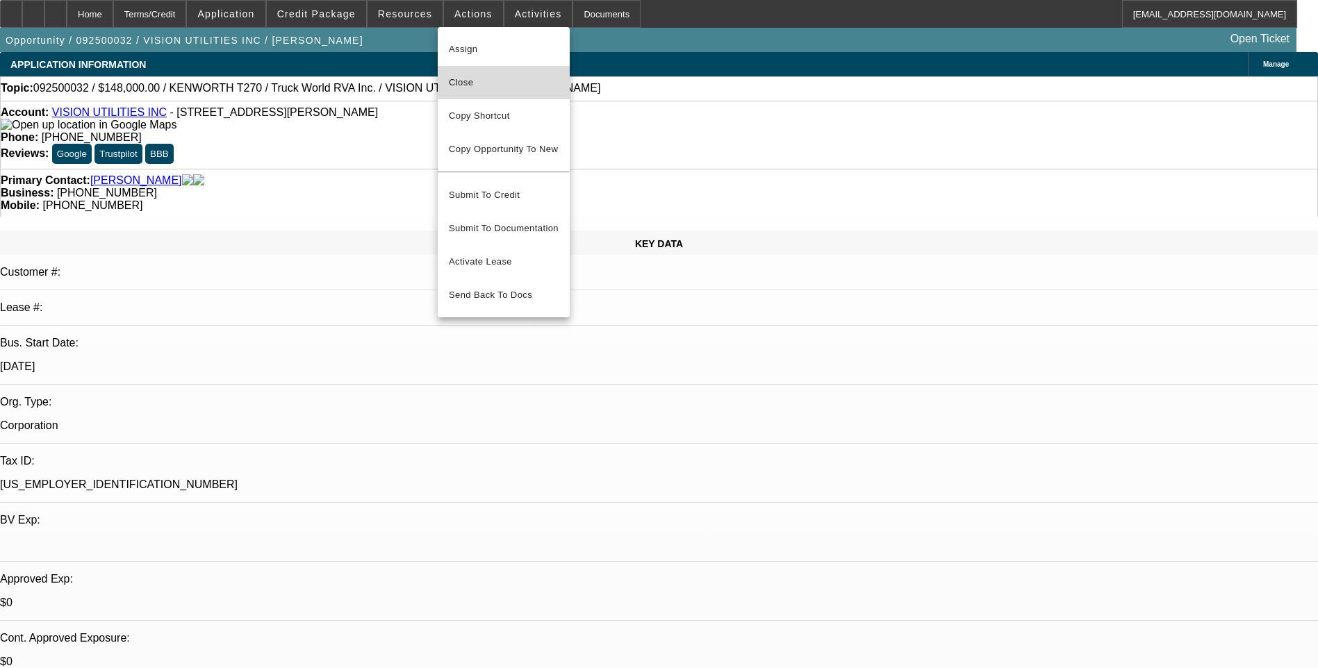
click at [488, 85] on span "Close" at bounding box center [504, 82] width 110 height 17
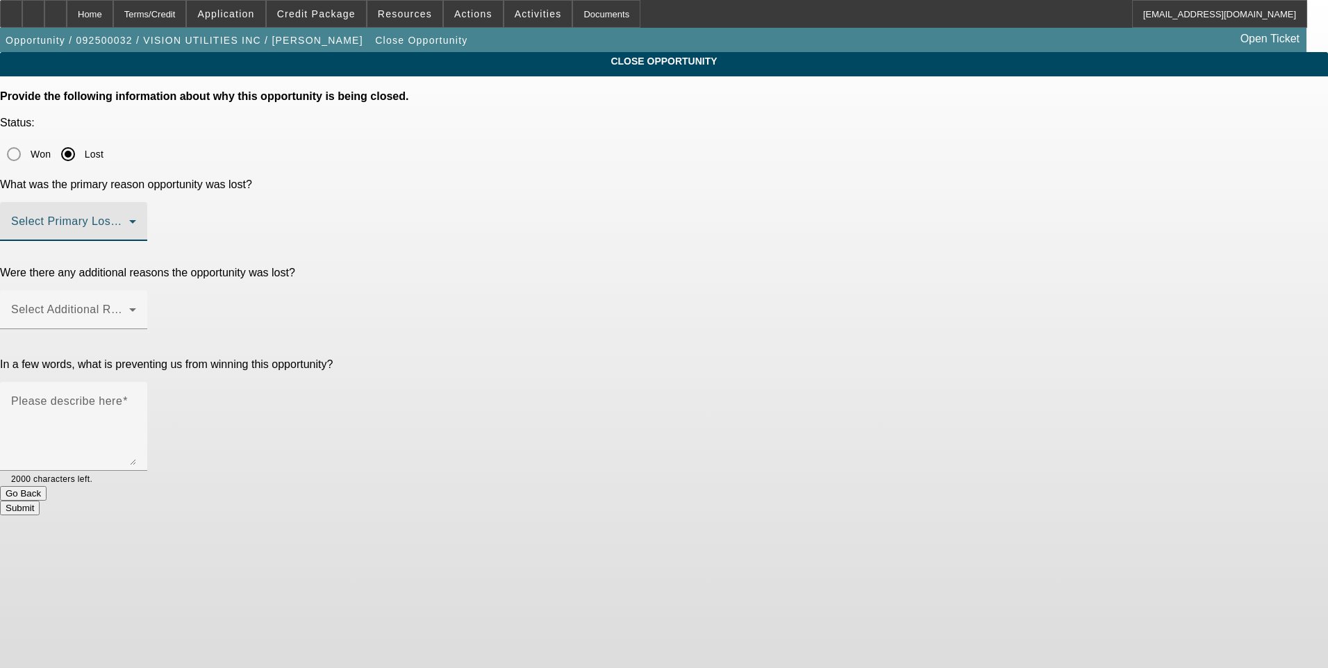
click at [129, 219] on span at bounding box center [70, 227] width 118 height 17
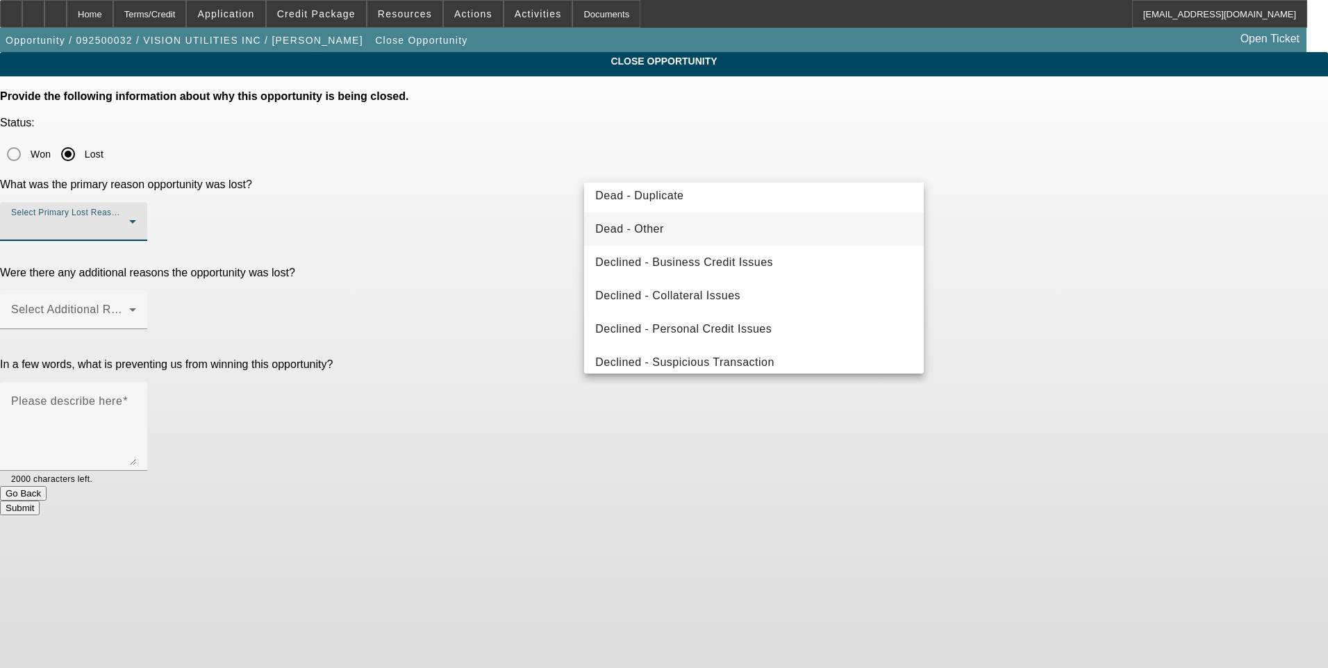
scroll to position [187, 0]
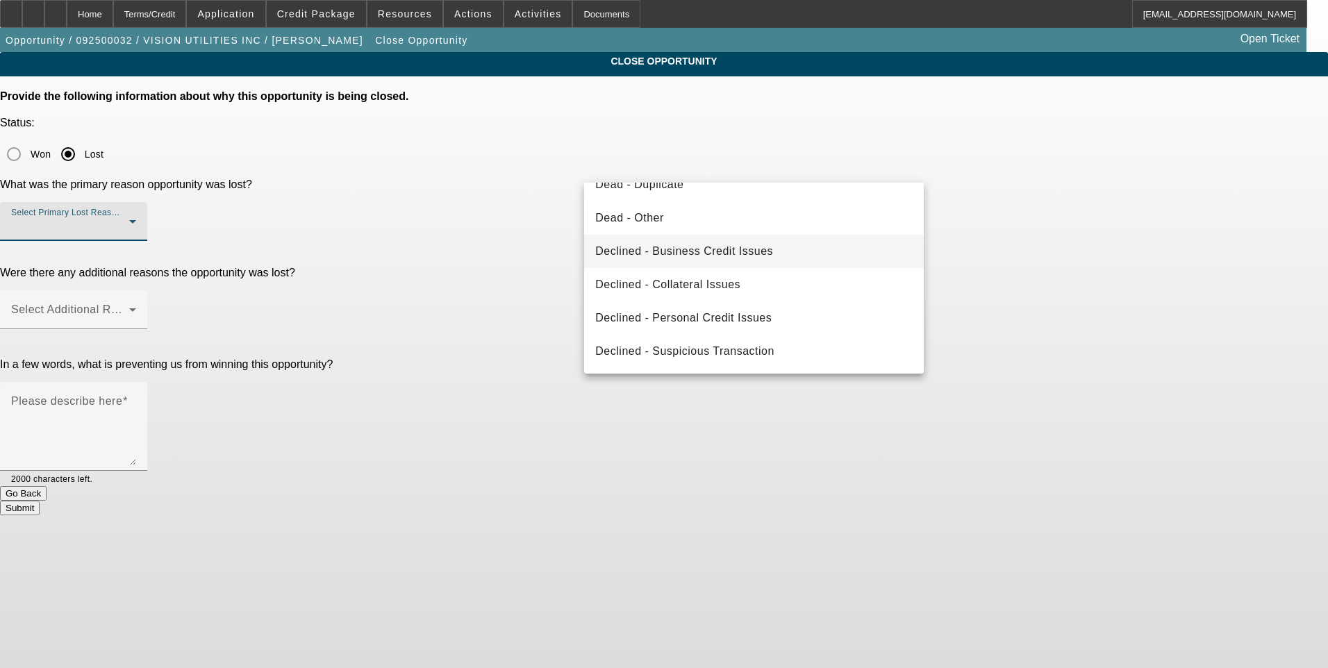
click at [713, 258] on span "Declined - Business Credit Issues" at bounding box center [684, 251] width 178 height 17
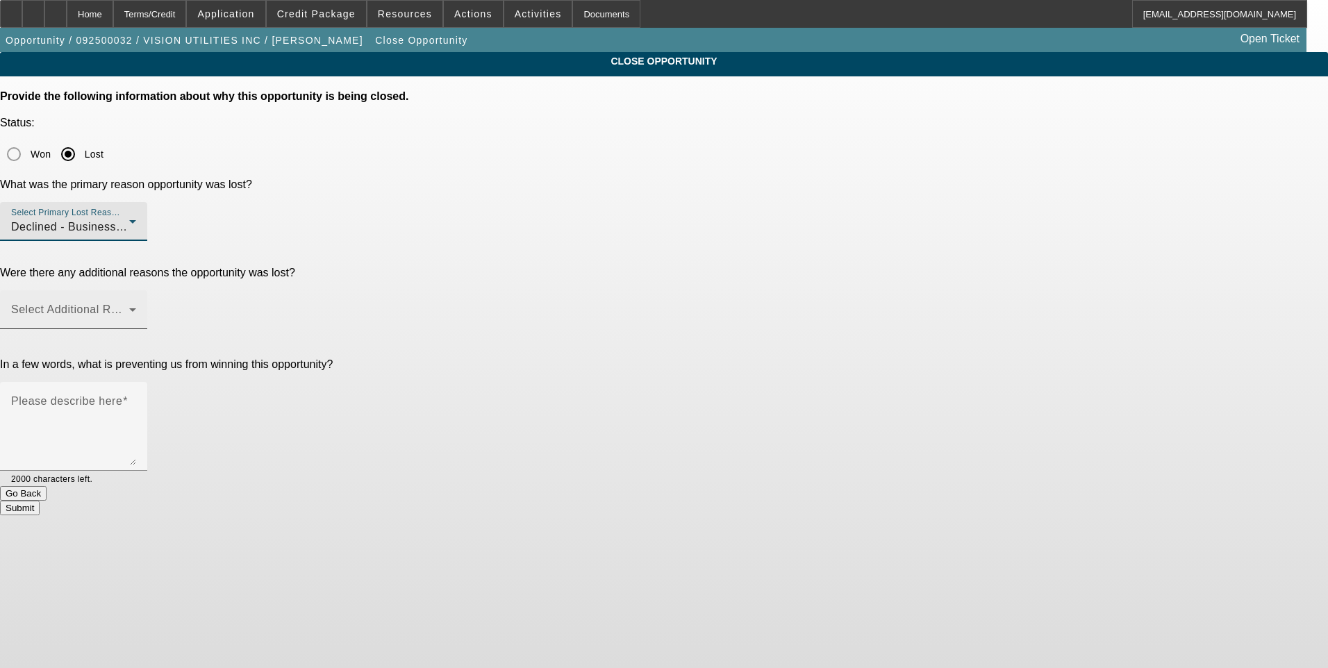
click at [129, 307] on span at bounding box center [70, 315] width 118 height 17
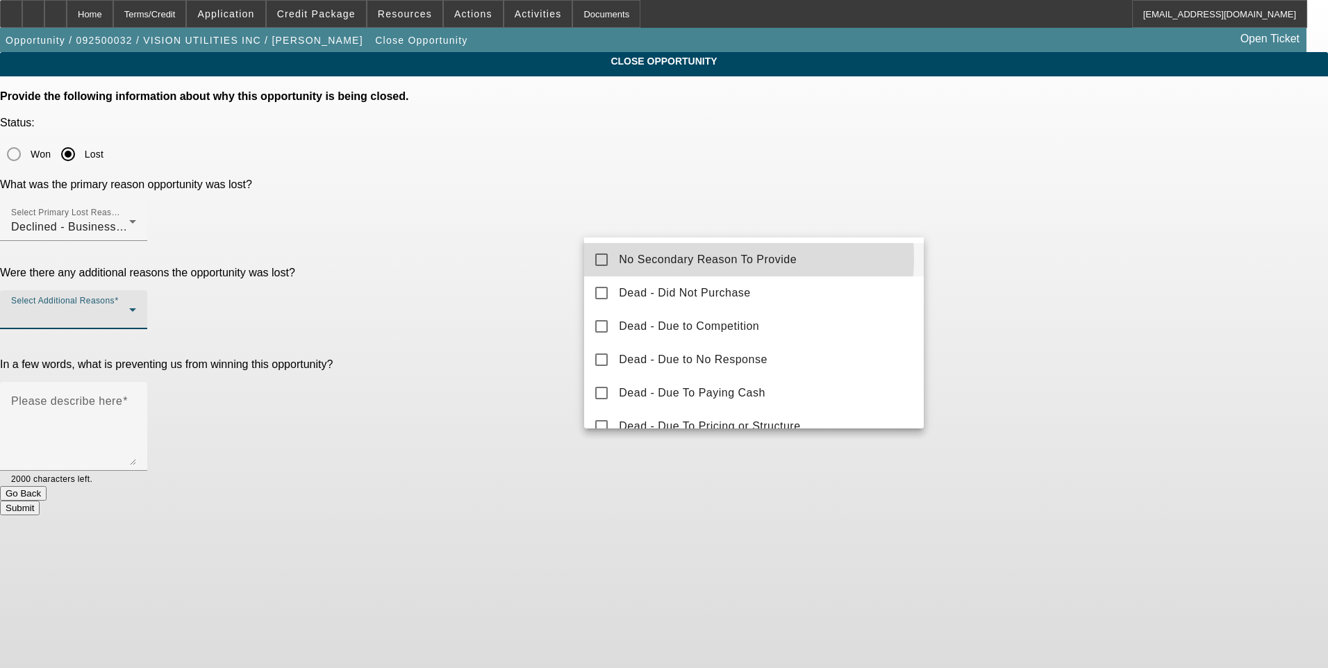
click at [696, 258] on span "No Secondary Reason To Provide" at bounding box center [708, 259] width 178 height 17
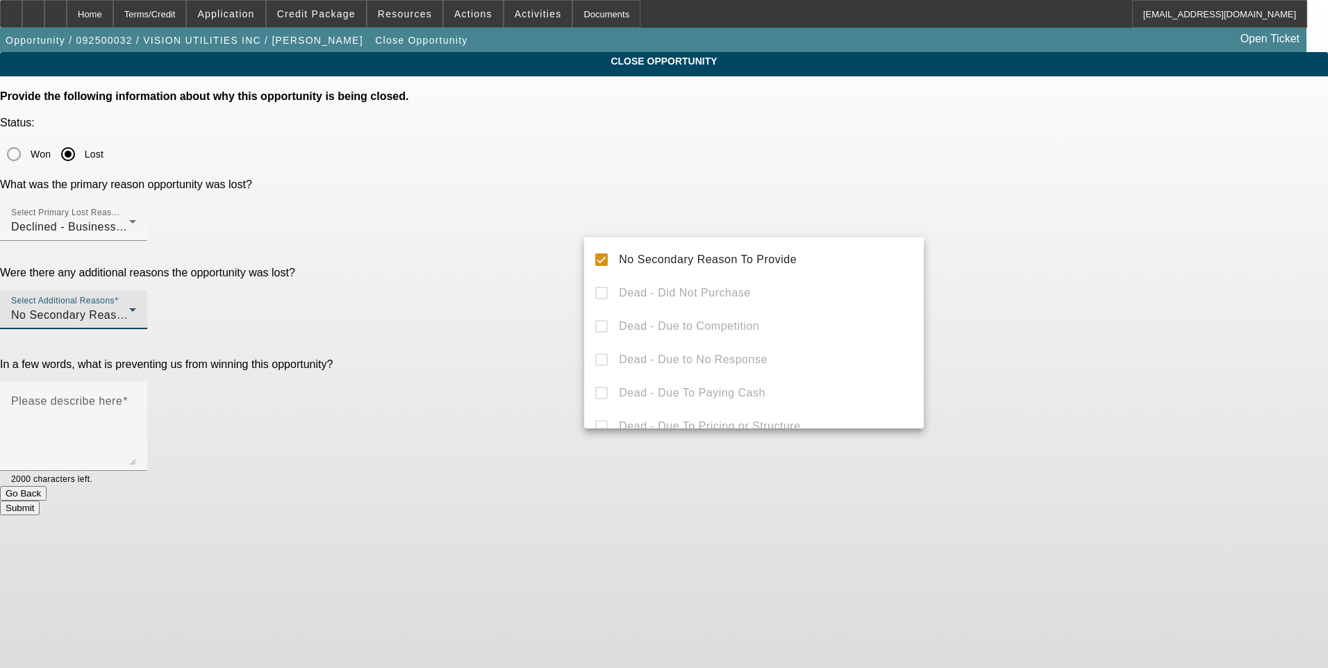
click at [1102, 287] on div at bounding box center [664, 334] width 1328 height 668
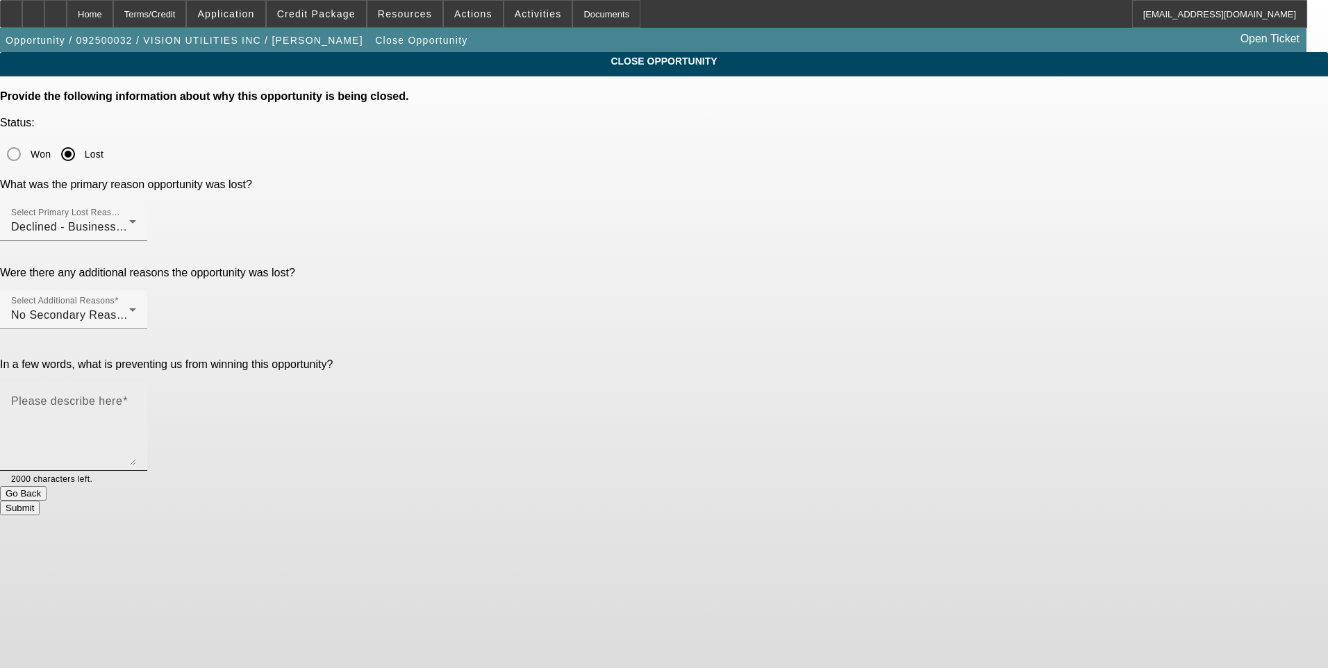
click at [136, 399] on textarea "Please describe here" at bounding box center [73, 432] width 125 height 67
type textarea "P"
type textarea "Customer only wanted a corp only deal. Could not get an approval corp only due …"
click at [40, 501] on button "Submit" at bounding box center [20, 508] width 40 height 15
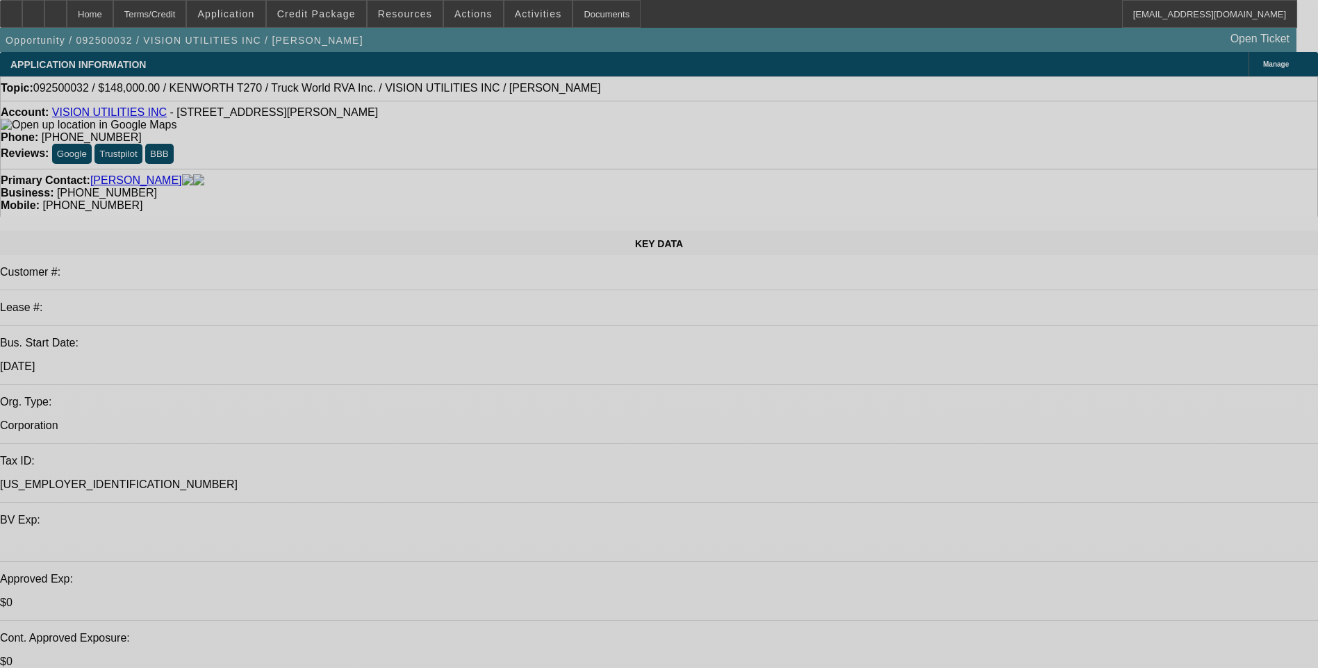
select select "0"
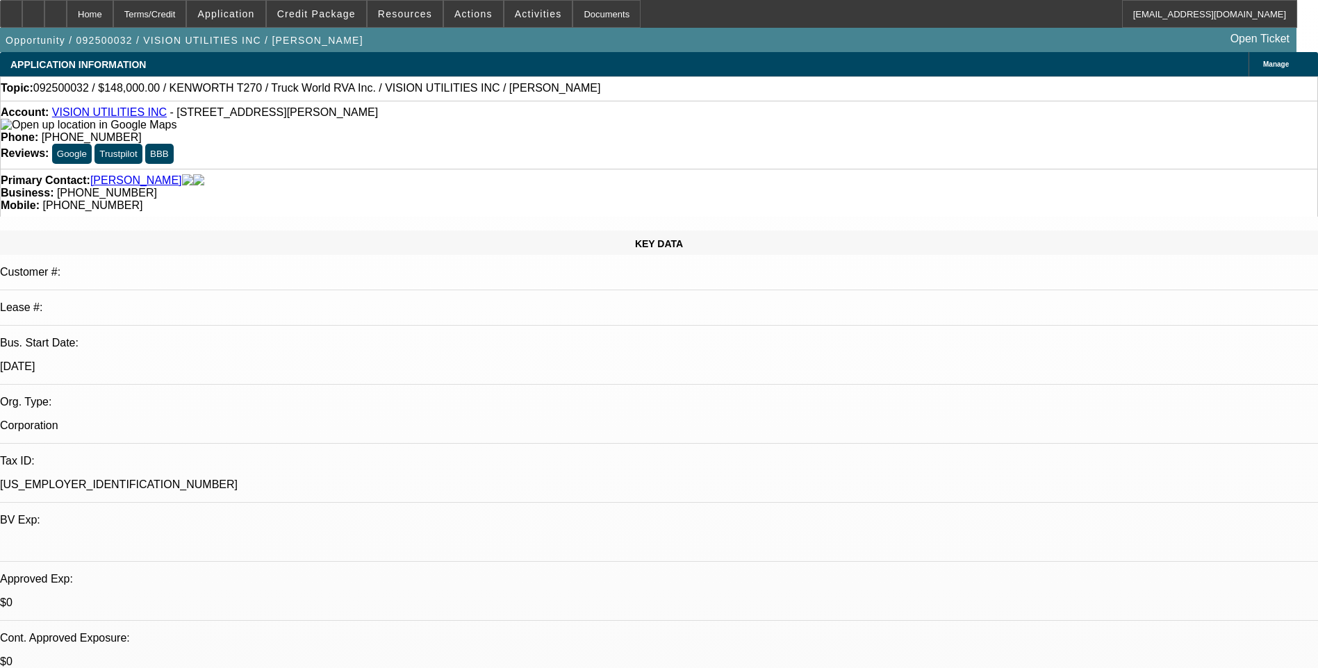
select select "0"
select select "0.1"
select select "0"
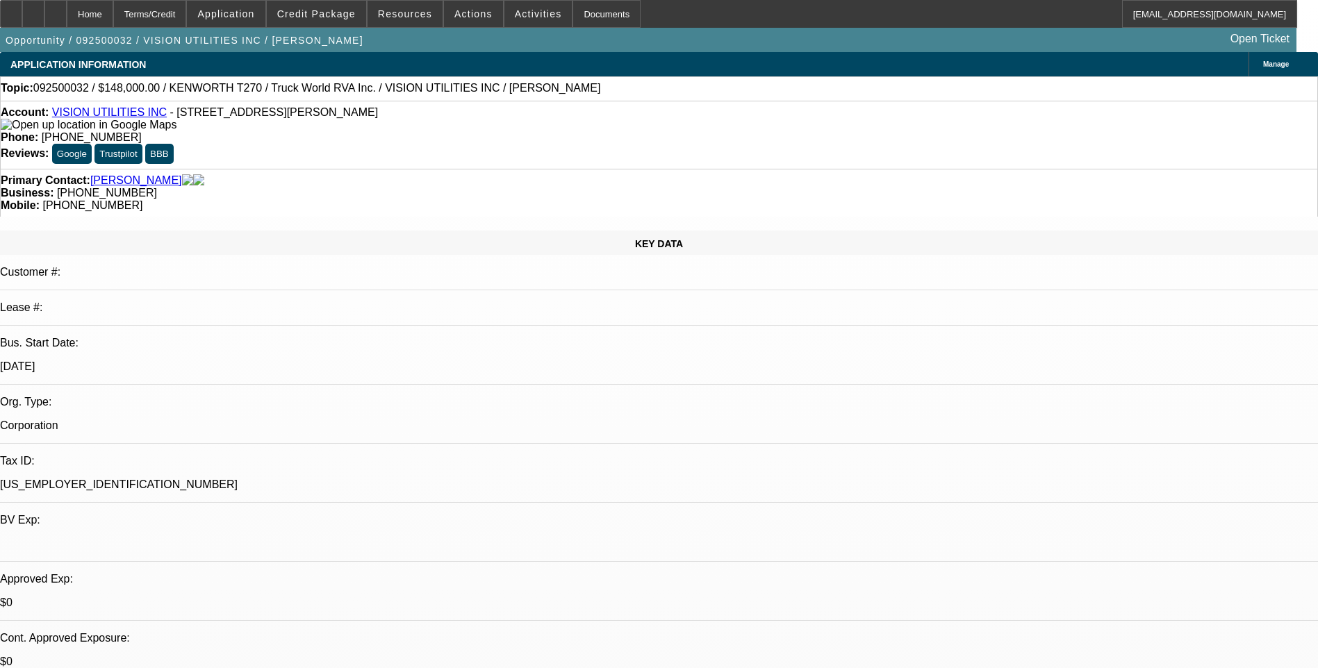
select select "0"
select select "1"
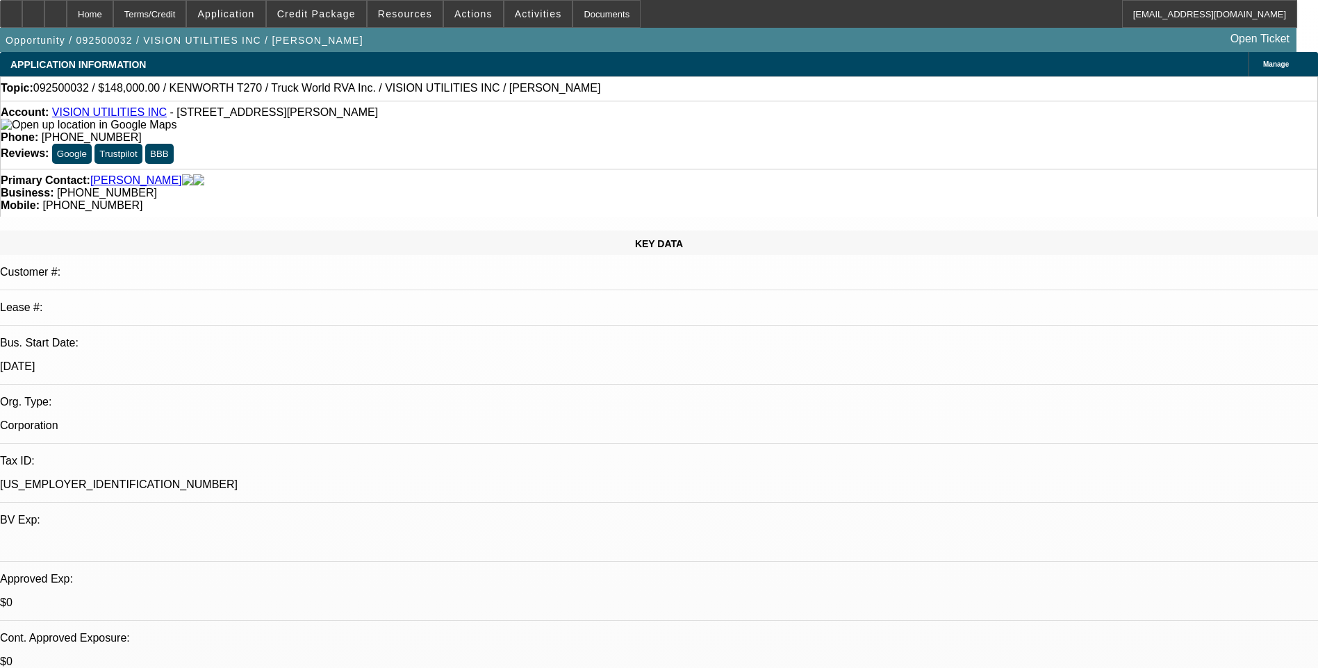
select select "6"
select select "1"
select select "6"
select select "1"
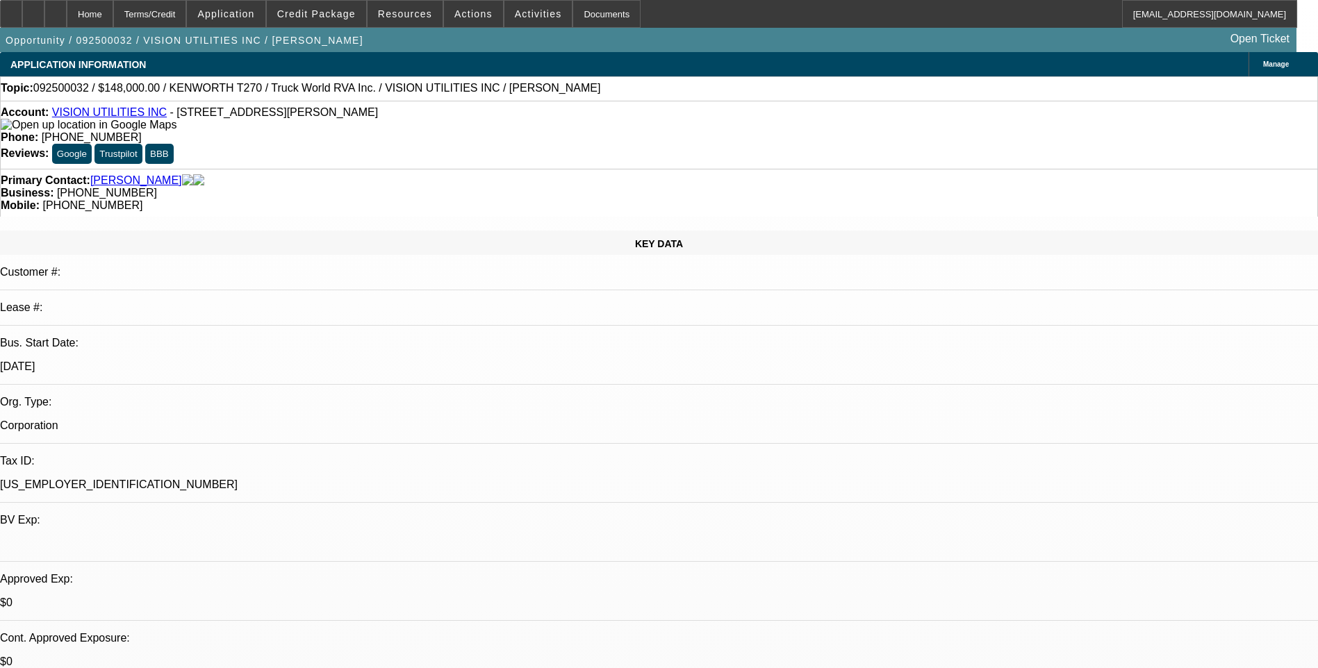
select select "1"
select select "6"
select select "1"
select select "6"
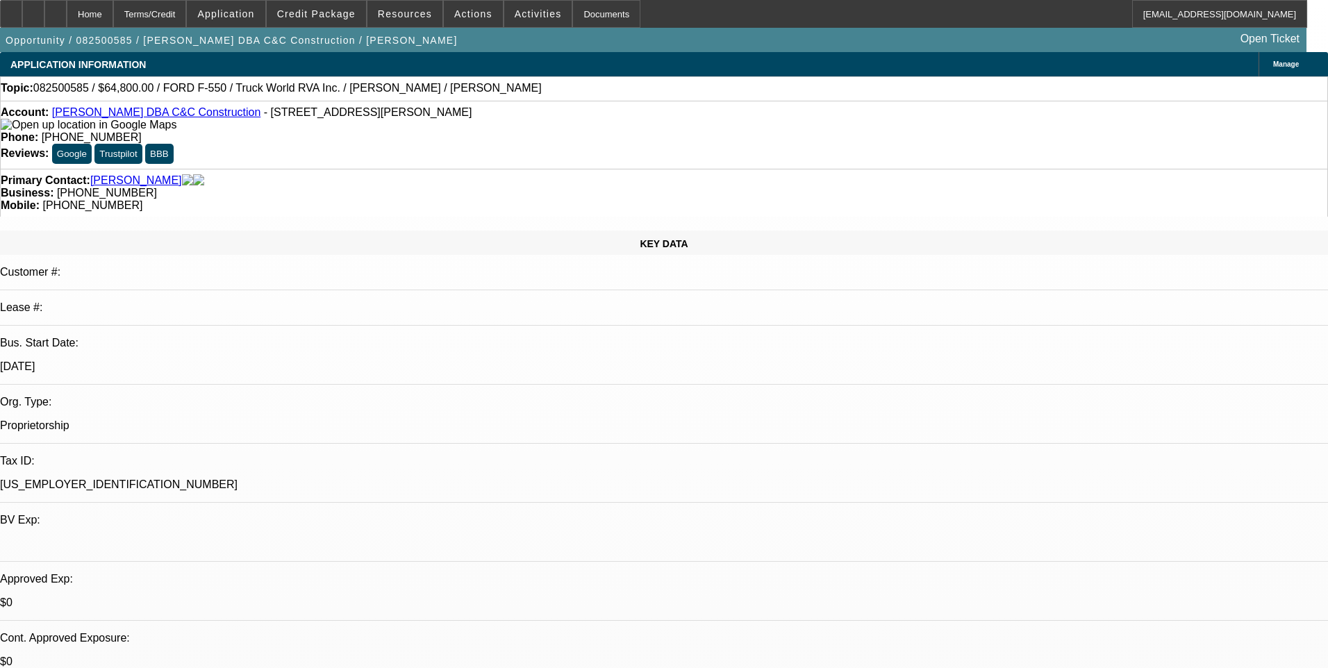
select select "0.1"
select select "2"
select select "0"
select select "0.1"
select select "2"
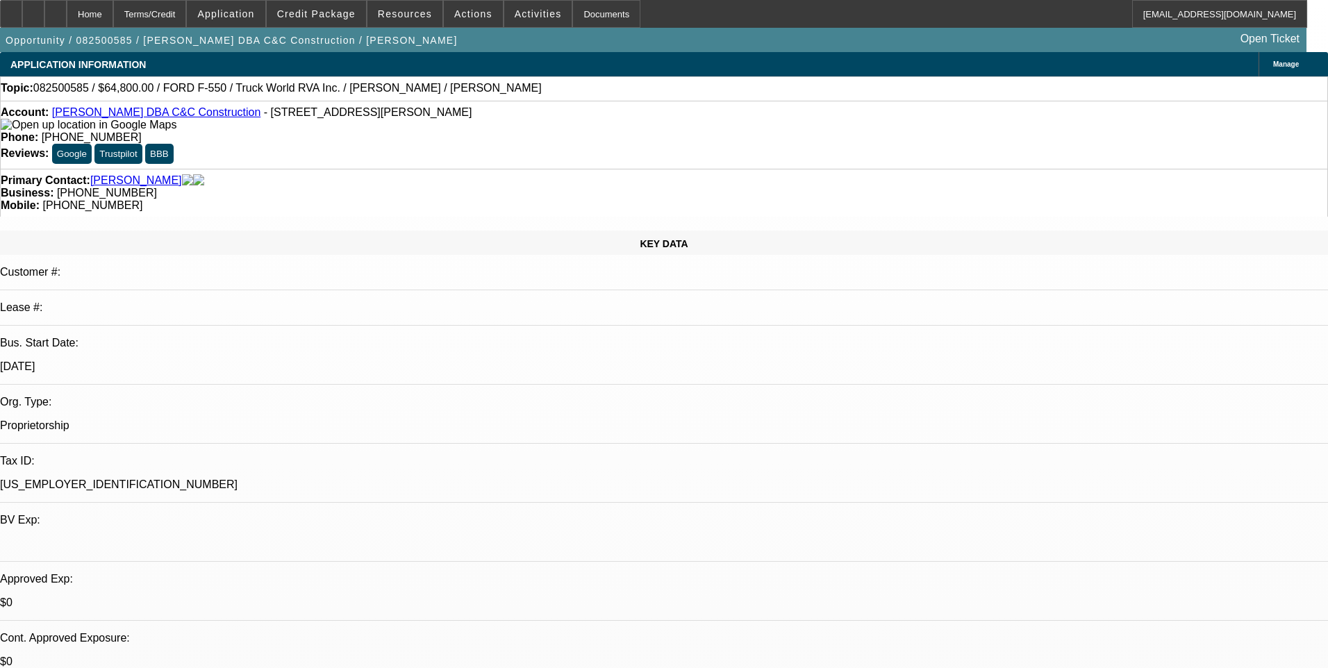
select select "0"
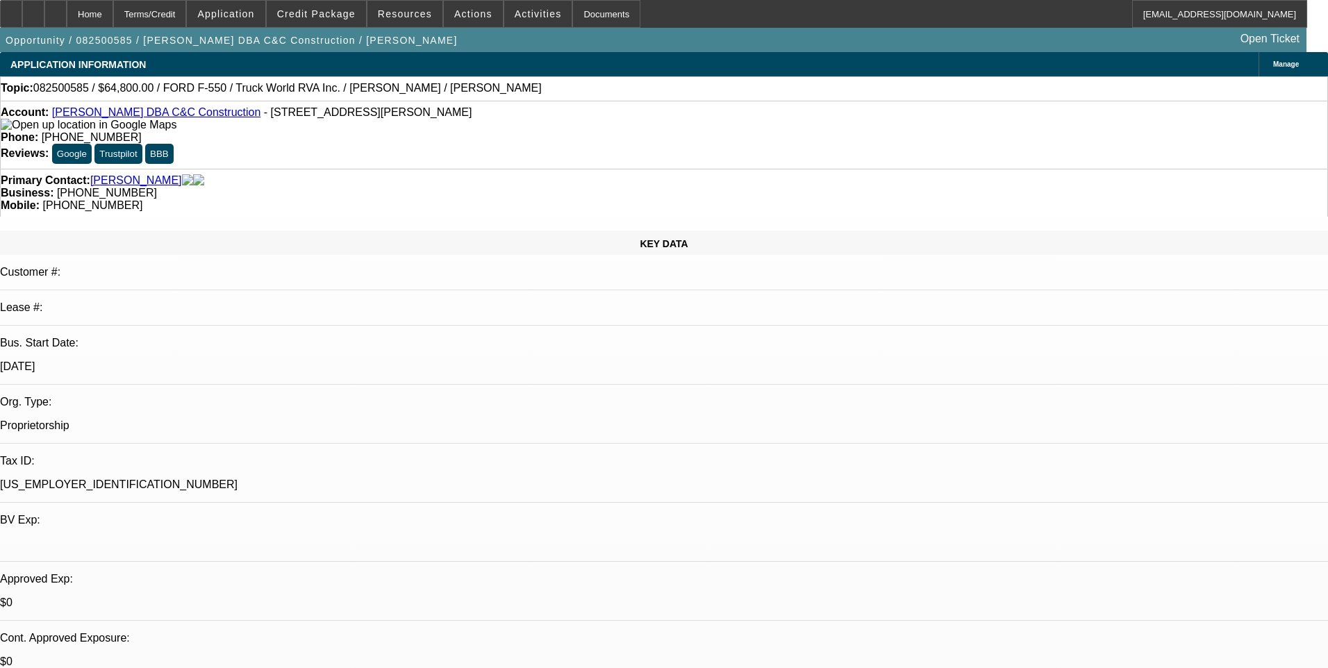
select select "0"
select select "1"
select select "2"
select select "6"
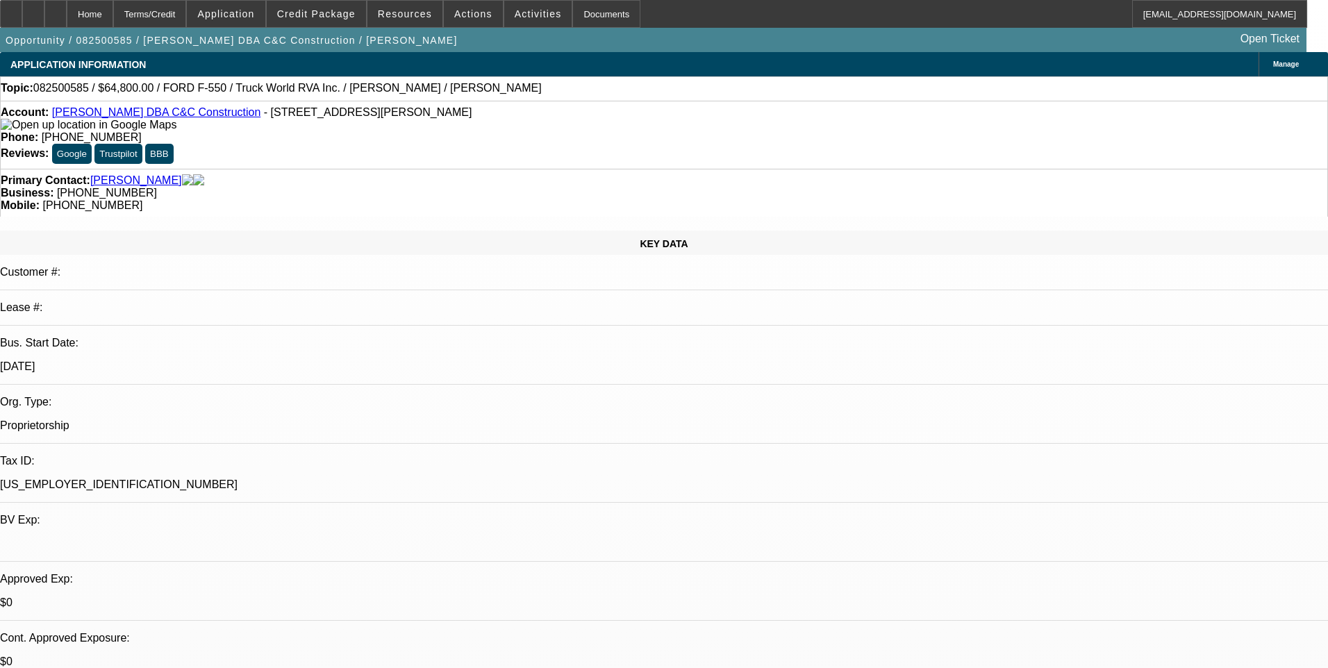
select select "1"
select select "2"
select select "6"
select select "1"
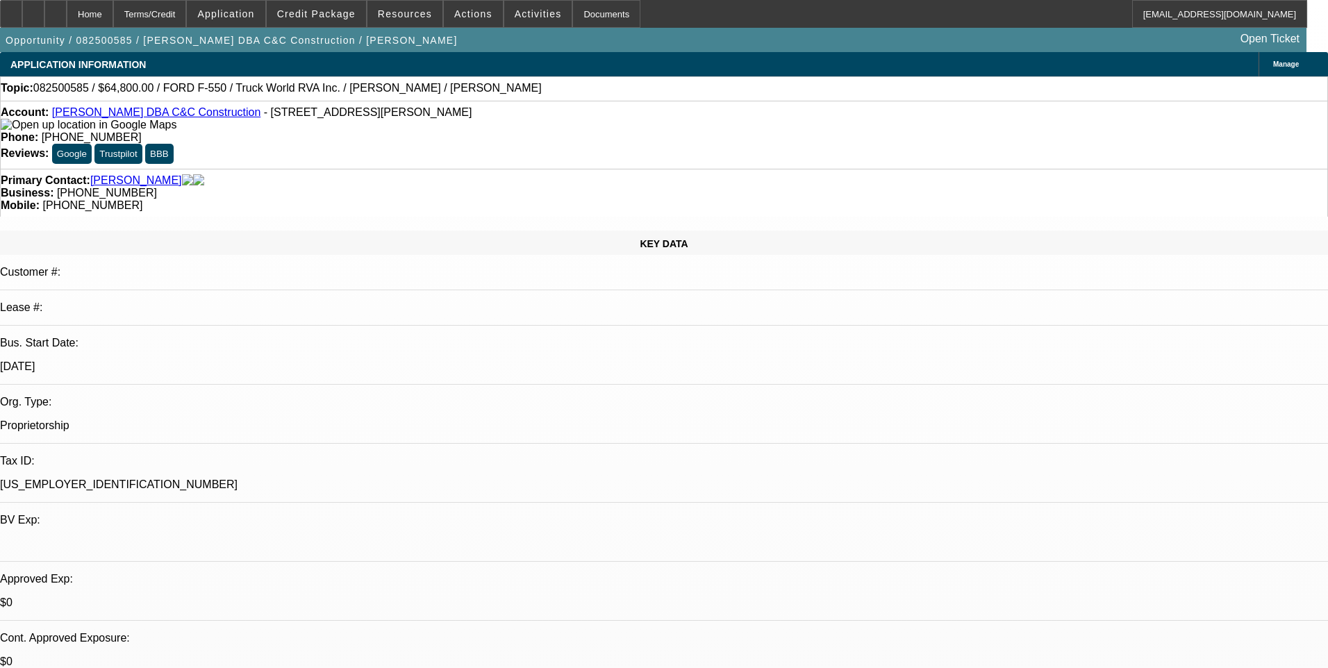
select select "6"
select select "1"
select select "6"
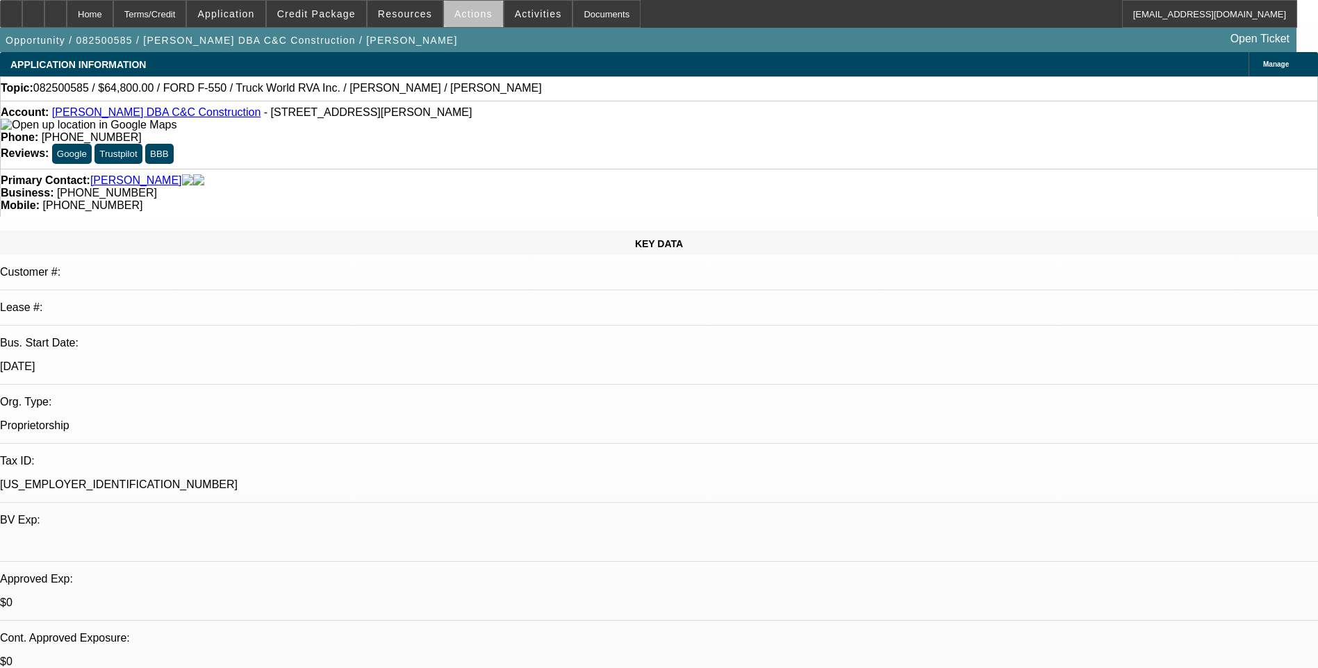
click at [470, 15] on span "Actions" at bounding box center [473, 13] width 38 height 11
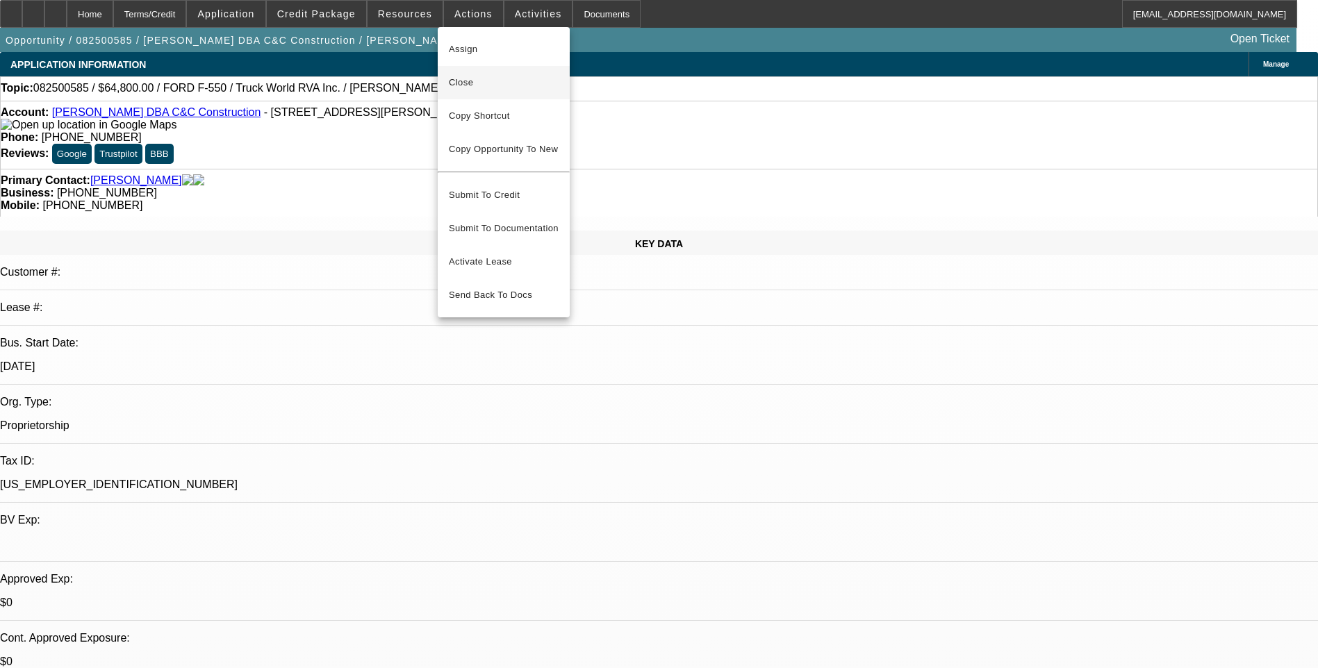
click at [497, 84] on span "Close" at bounding box center [504, 82] width 110 height 17
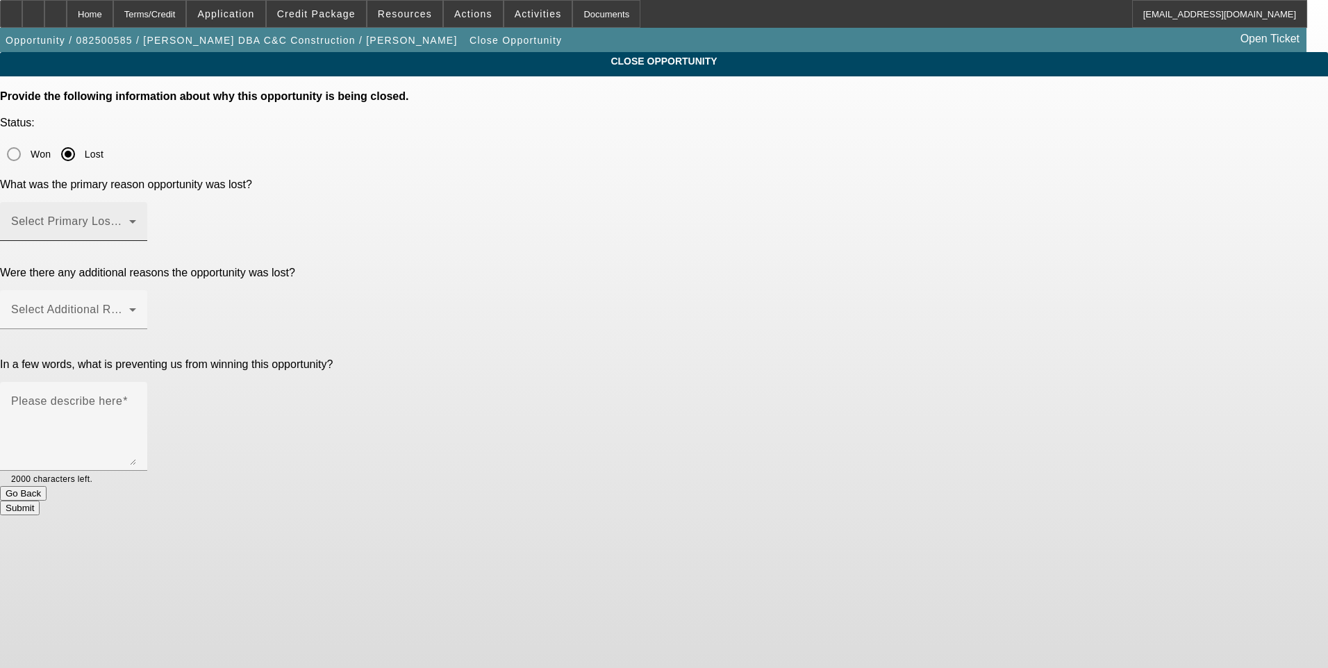
click at [158, 215] on mat-label "Select Primary Lost Reason" at bounding box center [84, 221] width 147 height 12
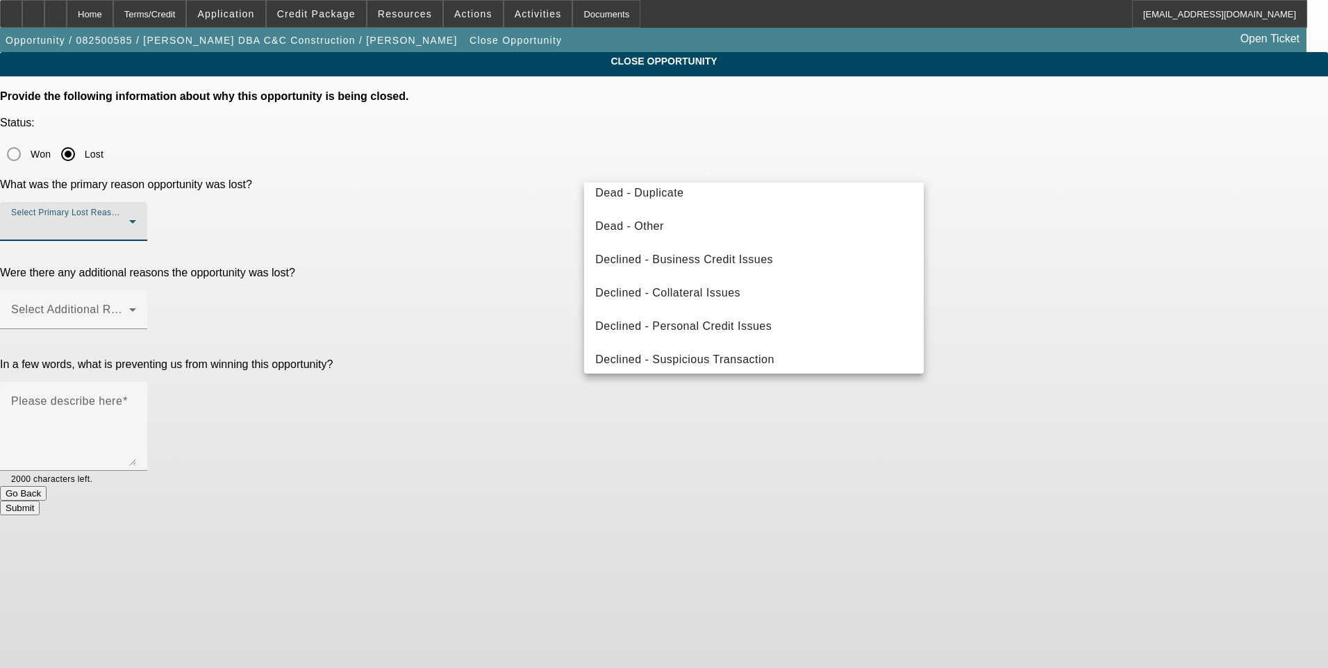
scroll to position [187, 0]
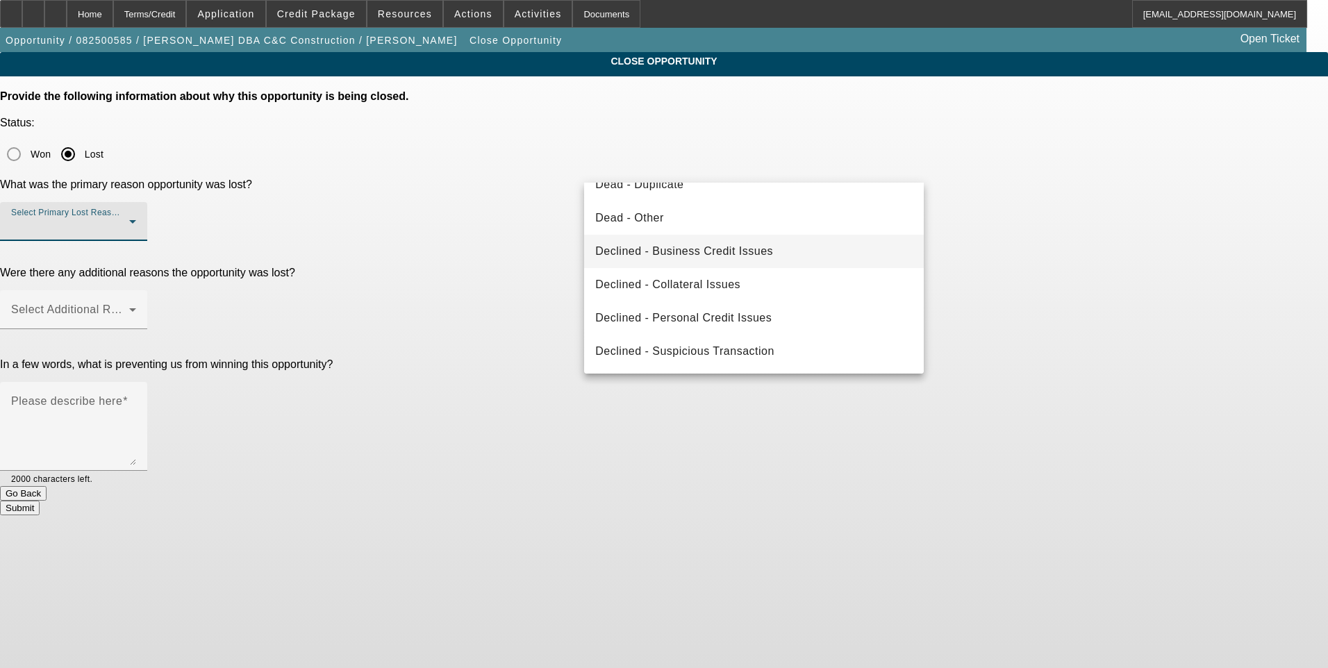
click at [724, 258] on span "Declined - Business Credit Issues" at bounding box center [684, 251] width 178 height 17
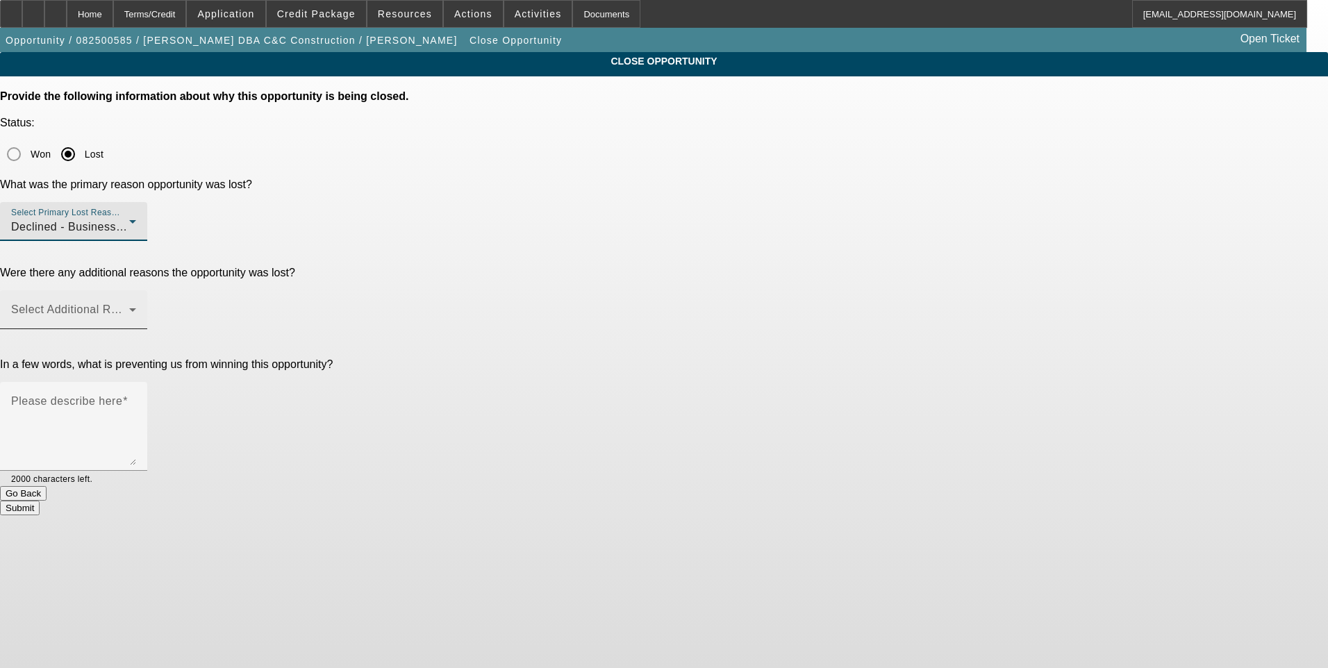
click at [129, 307] on span at bounding box center [70, 315] width 118 height 17
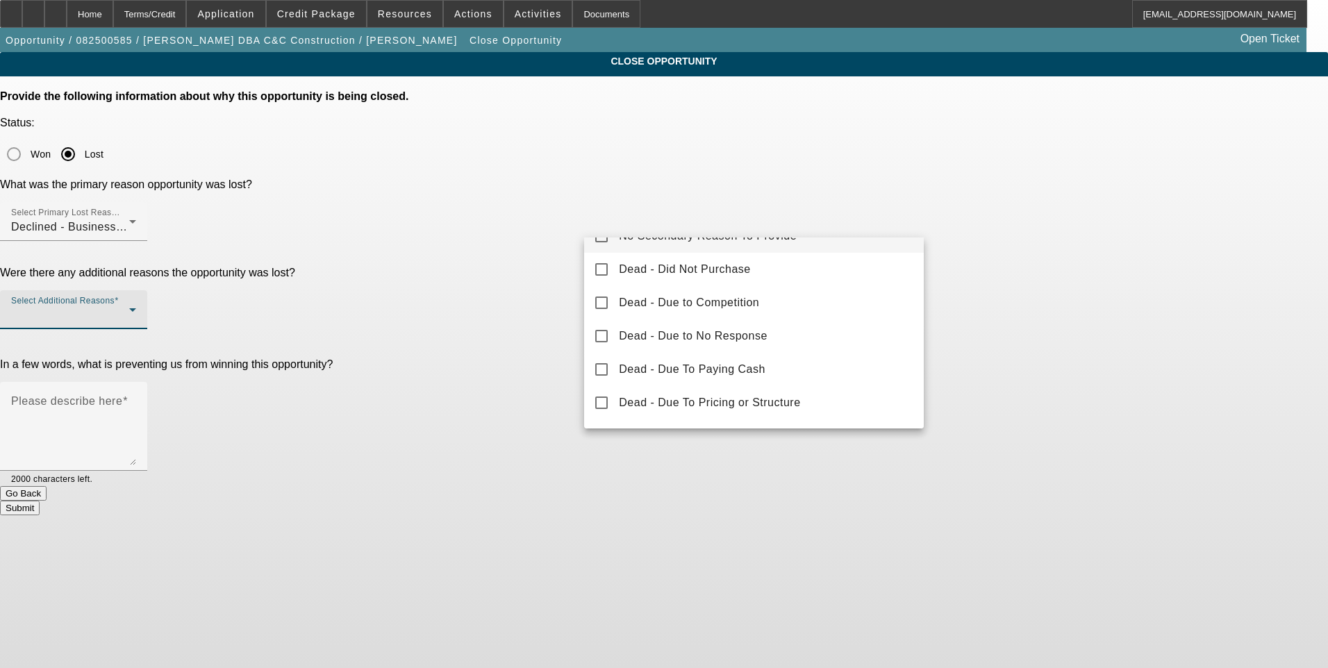
scroll to position [0, 0]
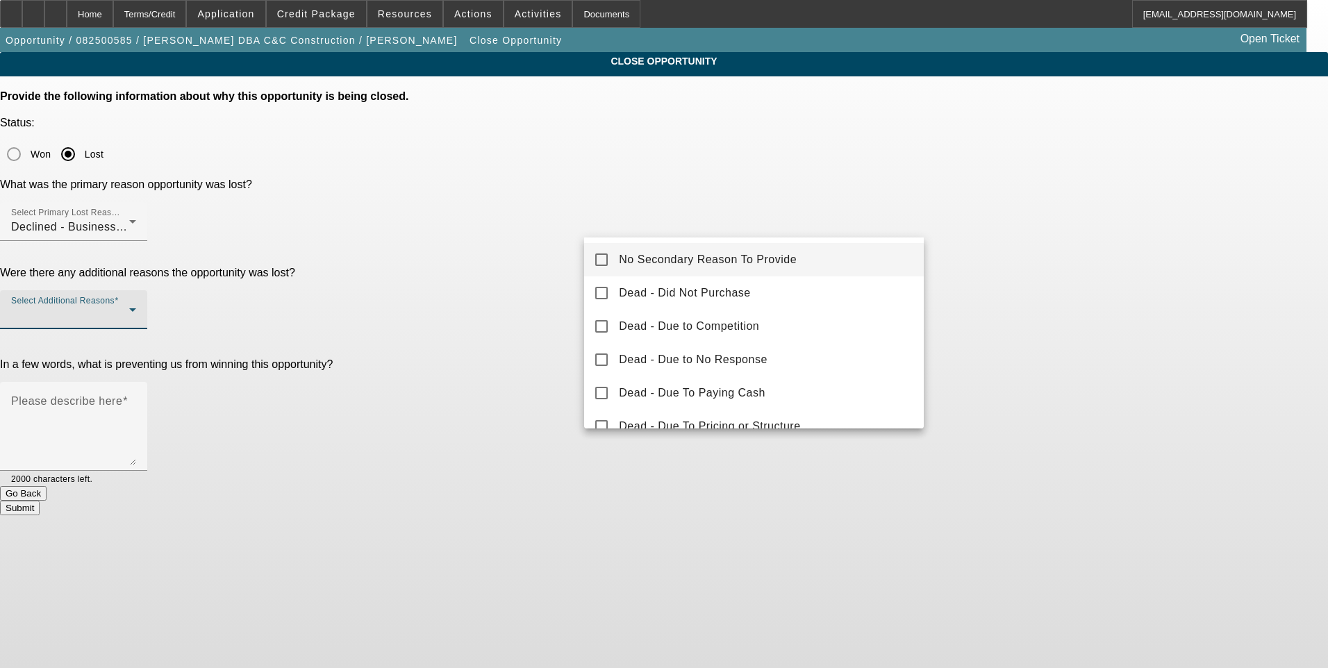
click at [750, 167] on div at bounding box center [664, 334] width 1328 height 668
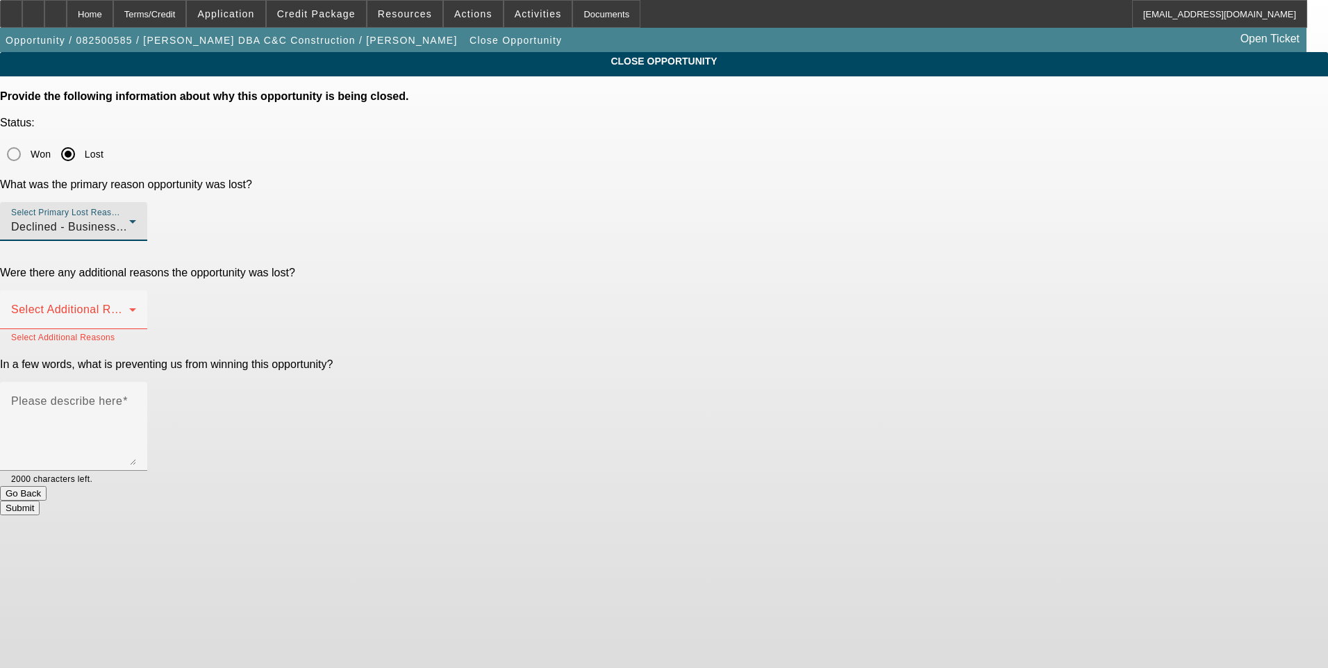
click at [189, 221] on span "Declined - Business Credit Issues" at bounding box center [100, 227] width 178 height 12
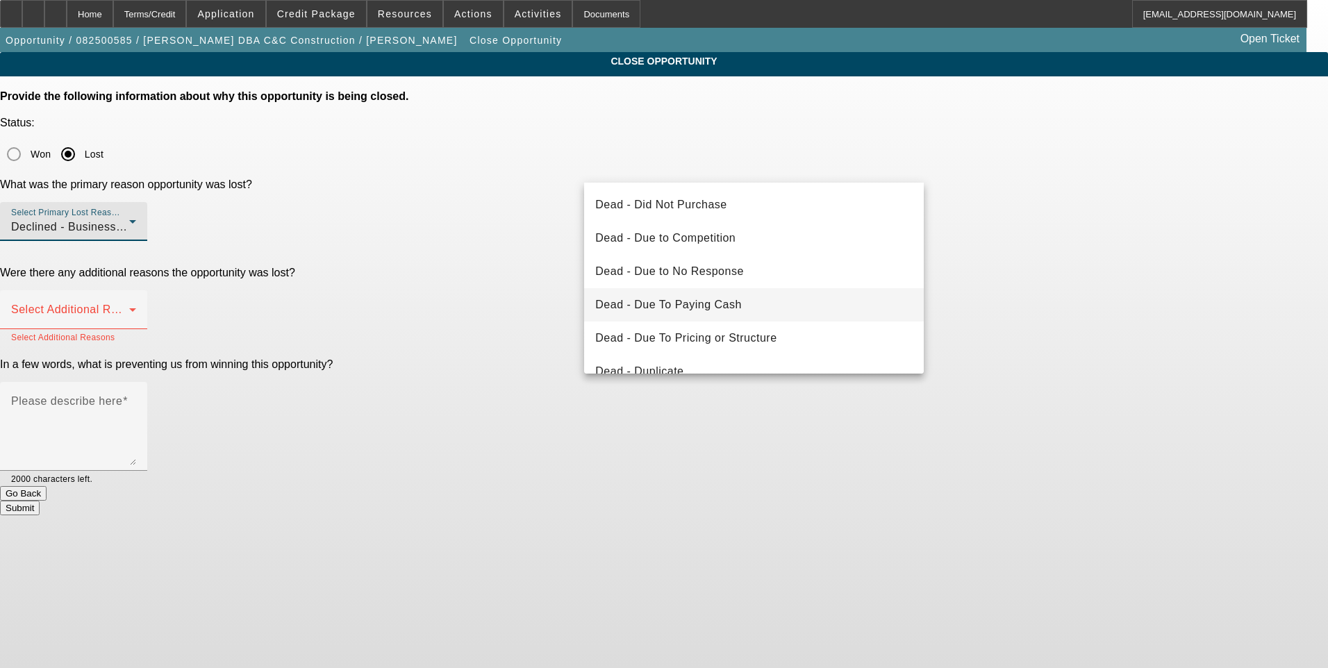
scroll to position [69, 0]
click at [674, 296] on span "Dead - Duplicate" at bounding box center [639, 302] width 88 height 17
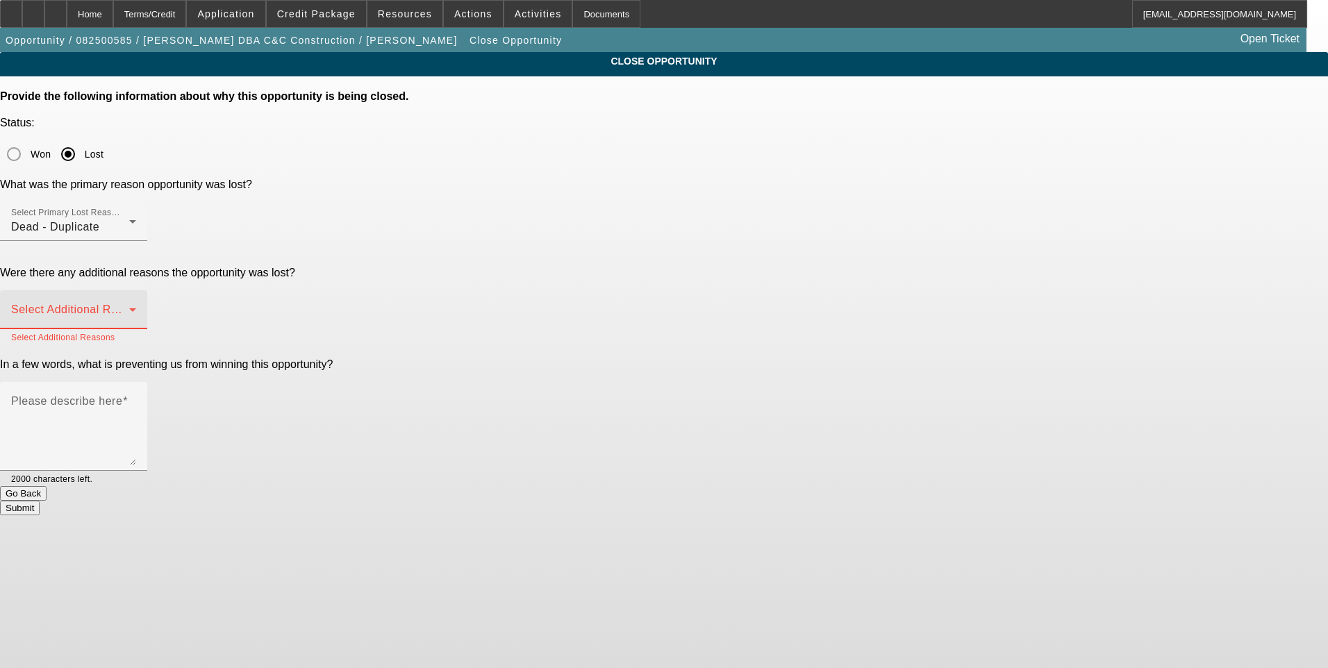
click at [129, 307] on span at bounding box center [70, 315] width 118 height 17
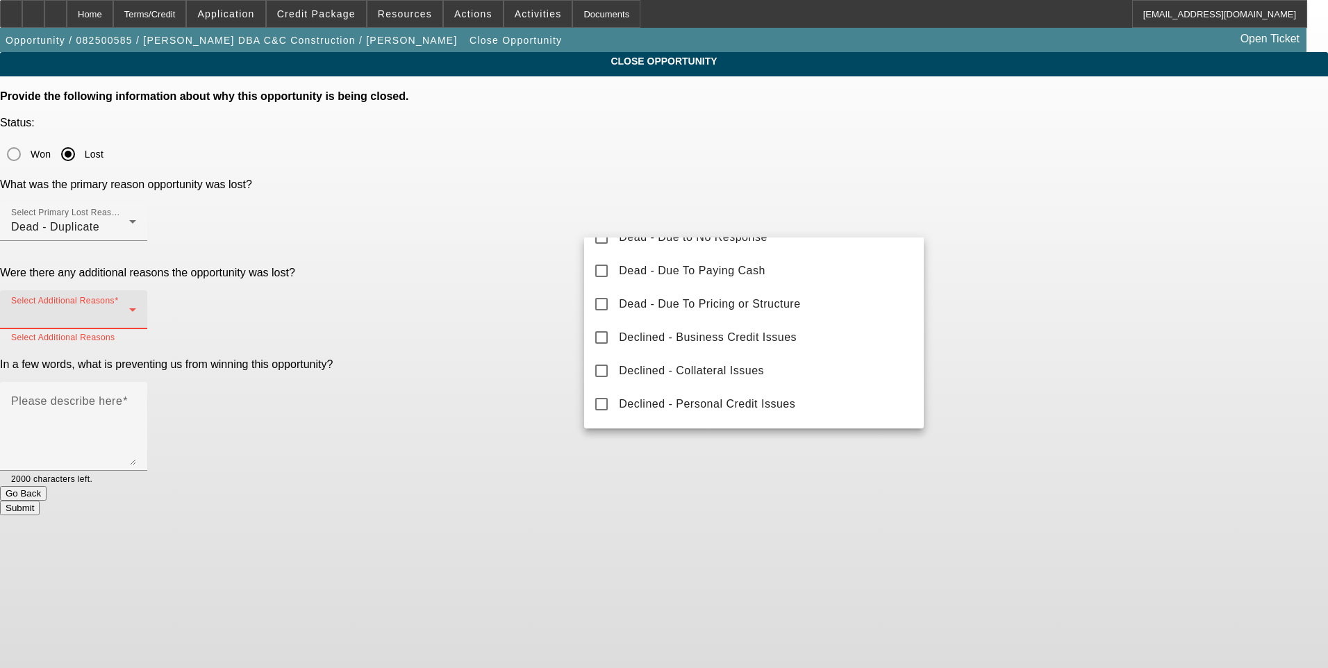
scroll to position [154, 0]
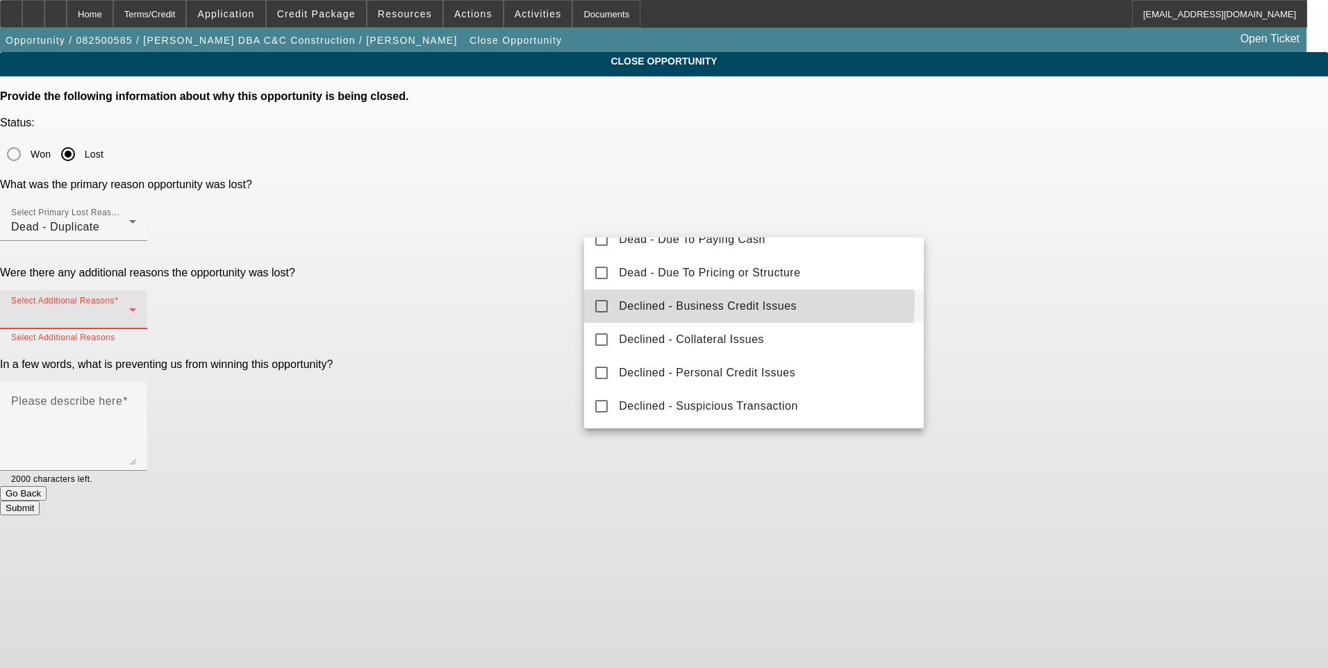
click at [745, 300] on span "Declined - Business Credit Issues" at bounding box center [708, 306] width 178 height 17
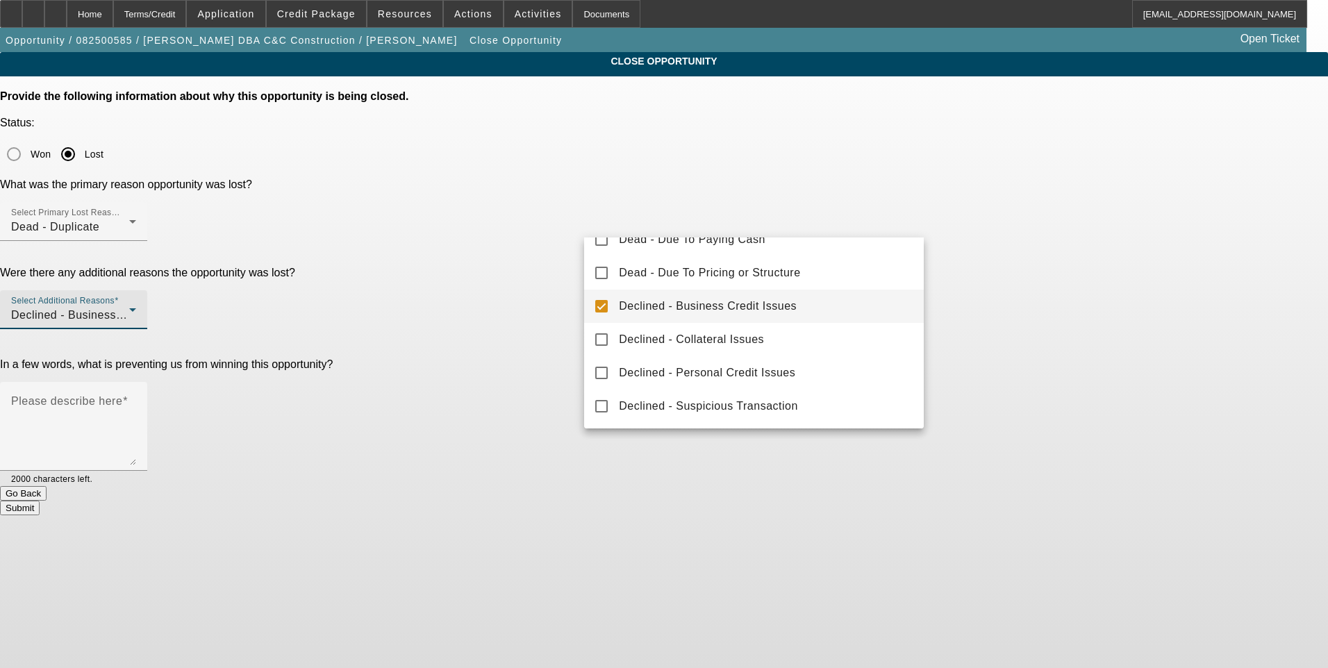
click at [1064, 270] on div at bounding box center [664, 334] width 1328 height 668
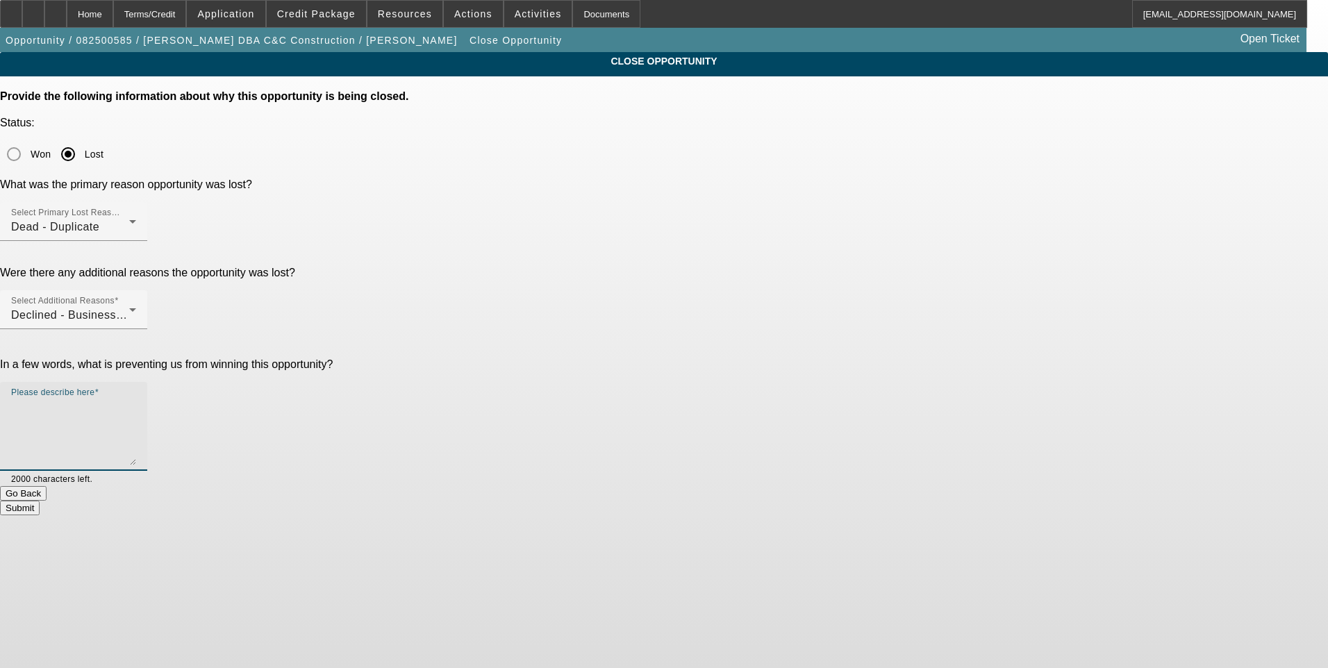
click at [136, 399] on textarea "Please describe here" at bounding box center [73, 432] width 125 height 67
type textarea "This was the second opp that was created for JCS Transport LLC & DBA C&C Constr…"
click at [40, 501] on button "Submit" at bounding box center [20, 508] width 40 height 15
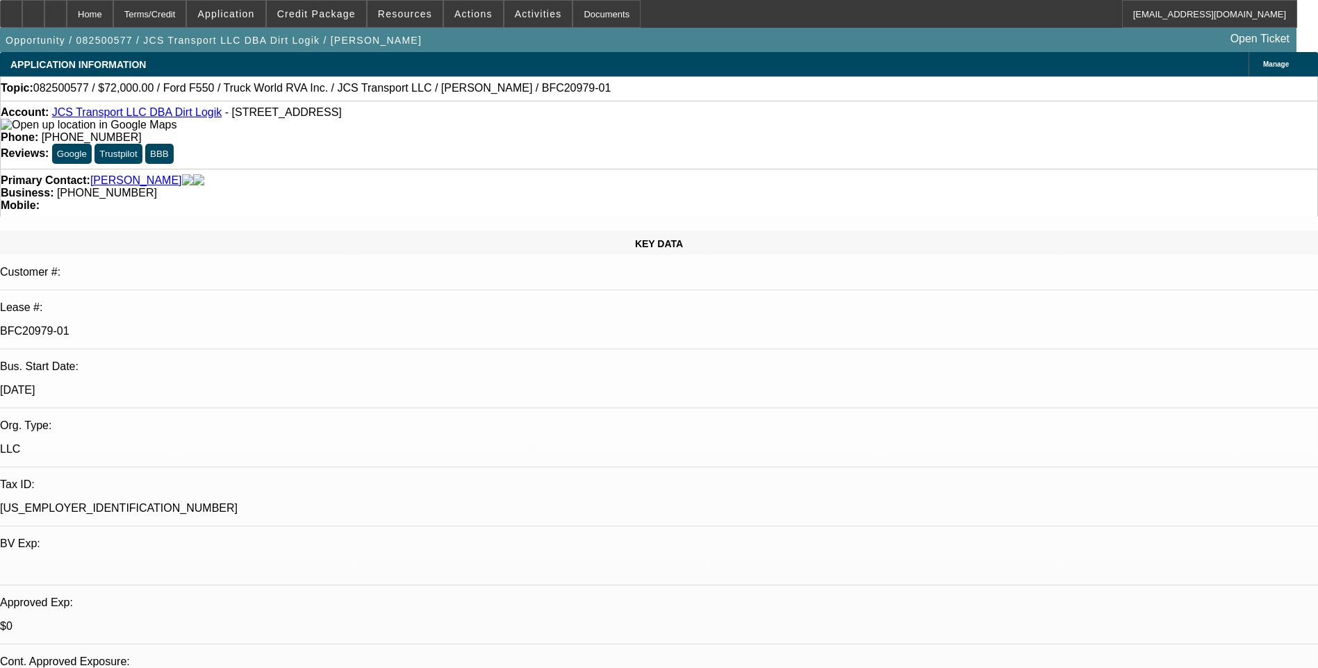
select select "0"
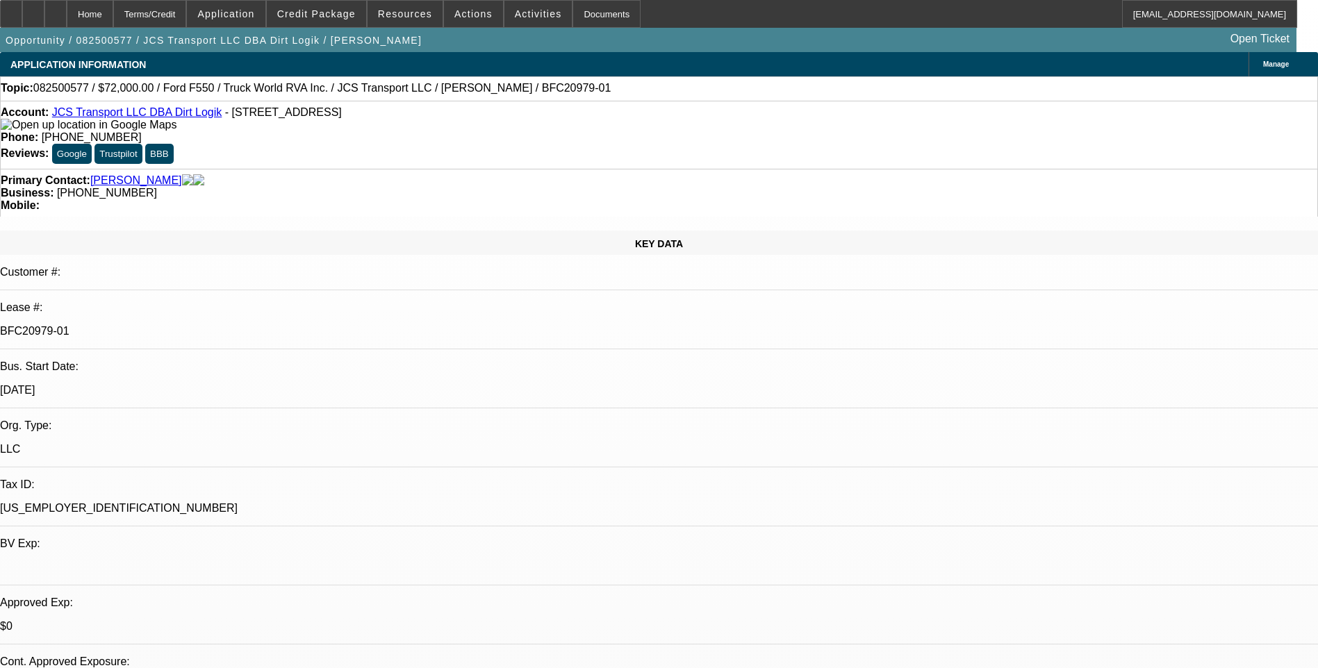
select select "0"
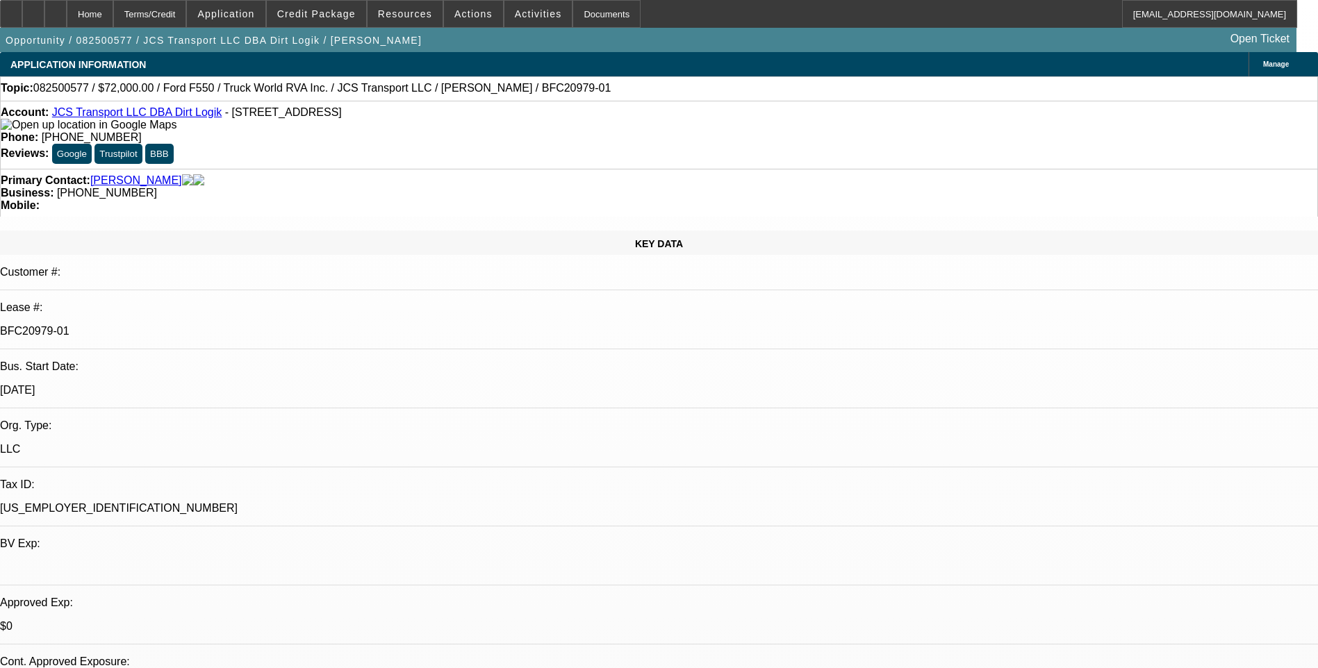
select select "0"
select select "1"
select select "6"
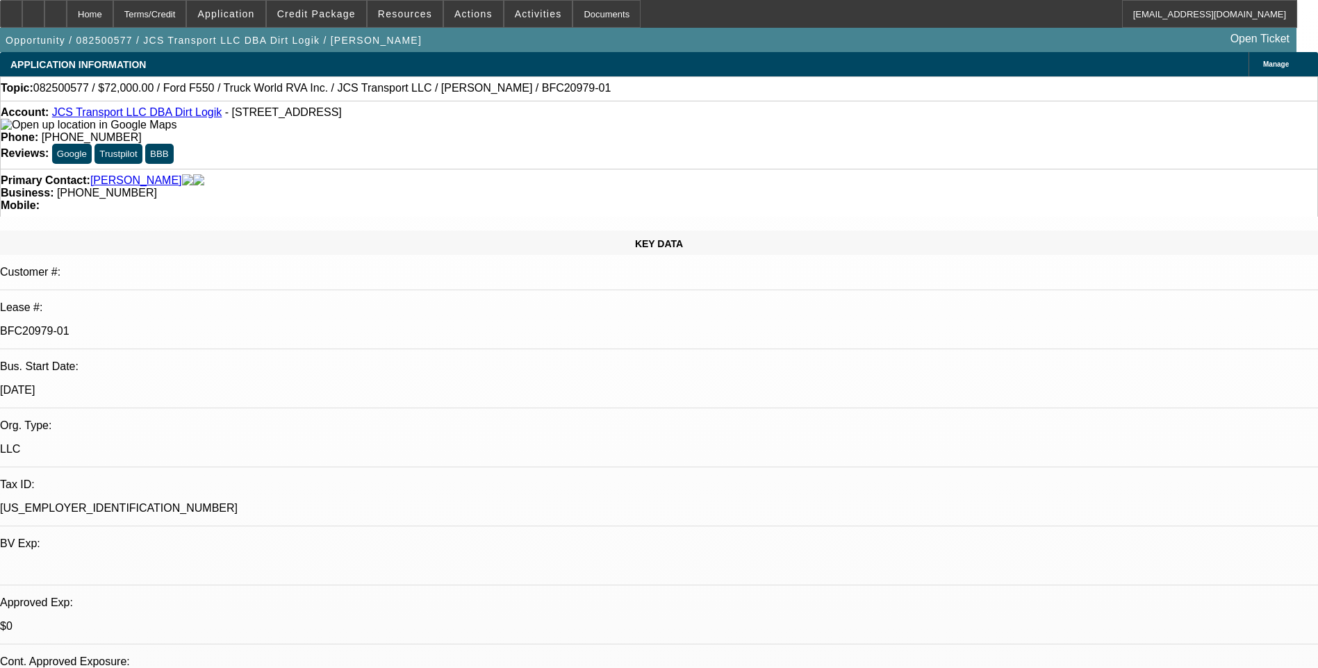
select select "1"
select select "6"
select select "1"
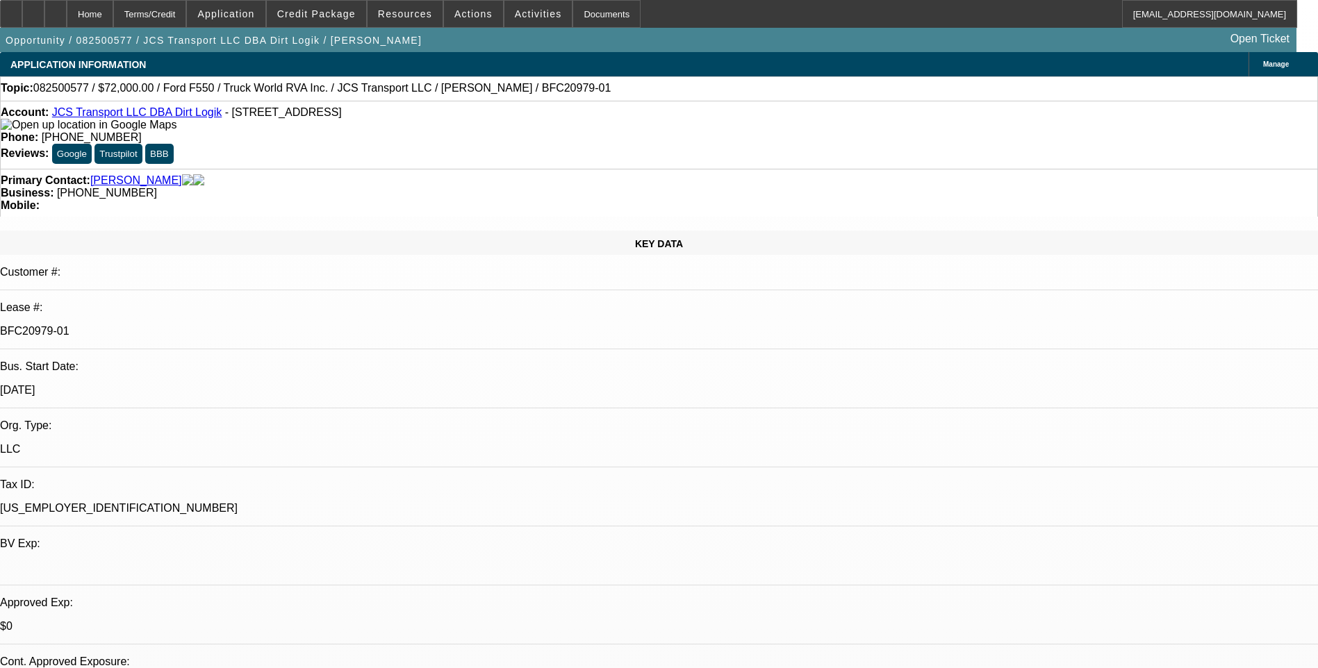
select select "6"
select select "1"
select select "6"
click at [466, 17] on span "Actions" at bounding box center [473, 13] width 38 height 11
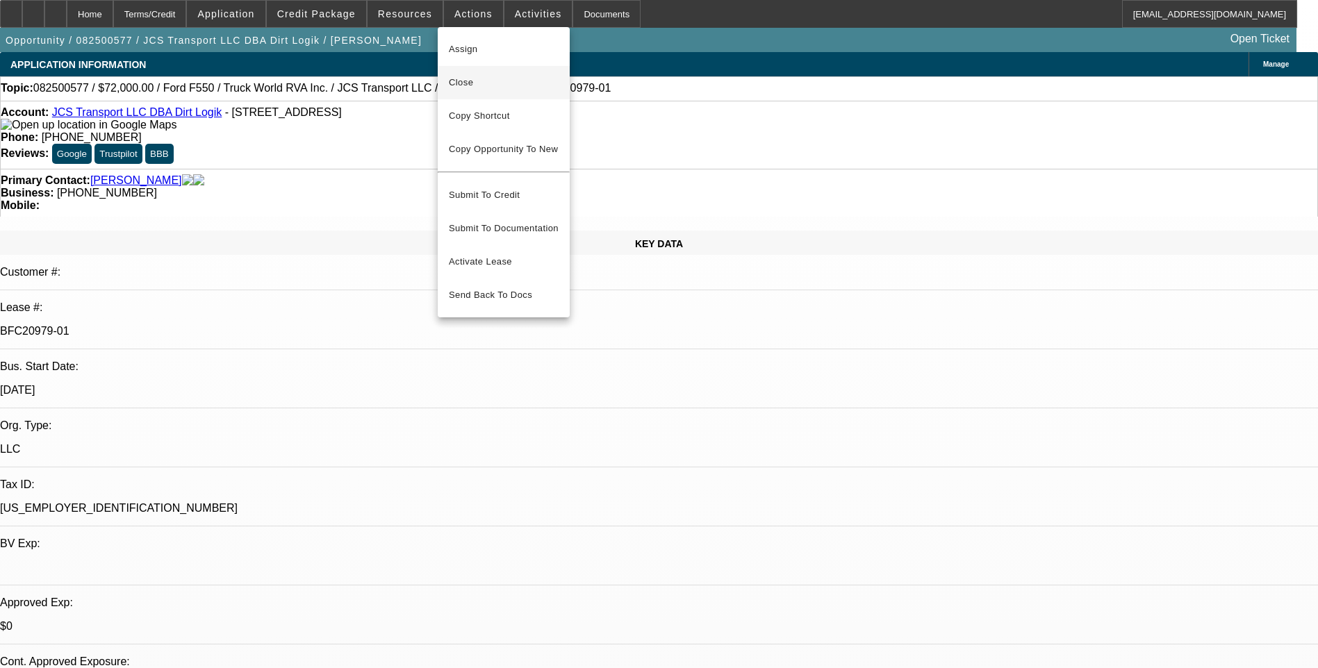
click at [481, 88] on span "Close" at bounding box center [504, 82] width 110 height 17
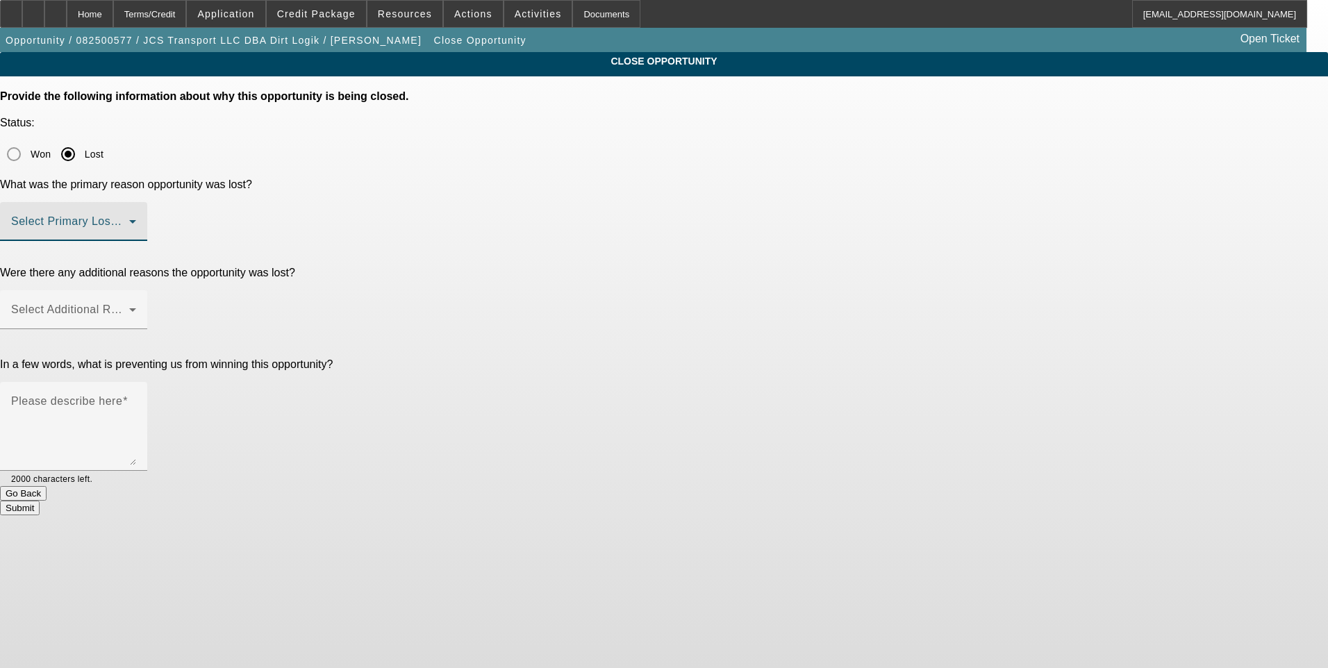
click at [129, 219] on span at bounding box center [70, 227] width 118 height 17
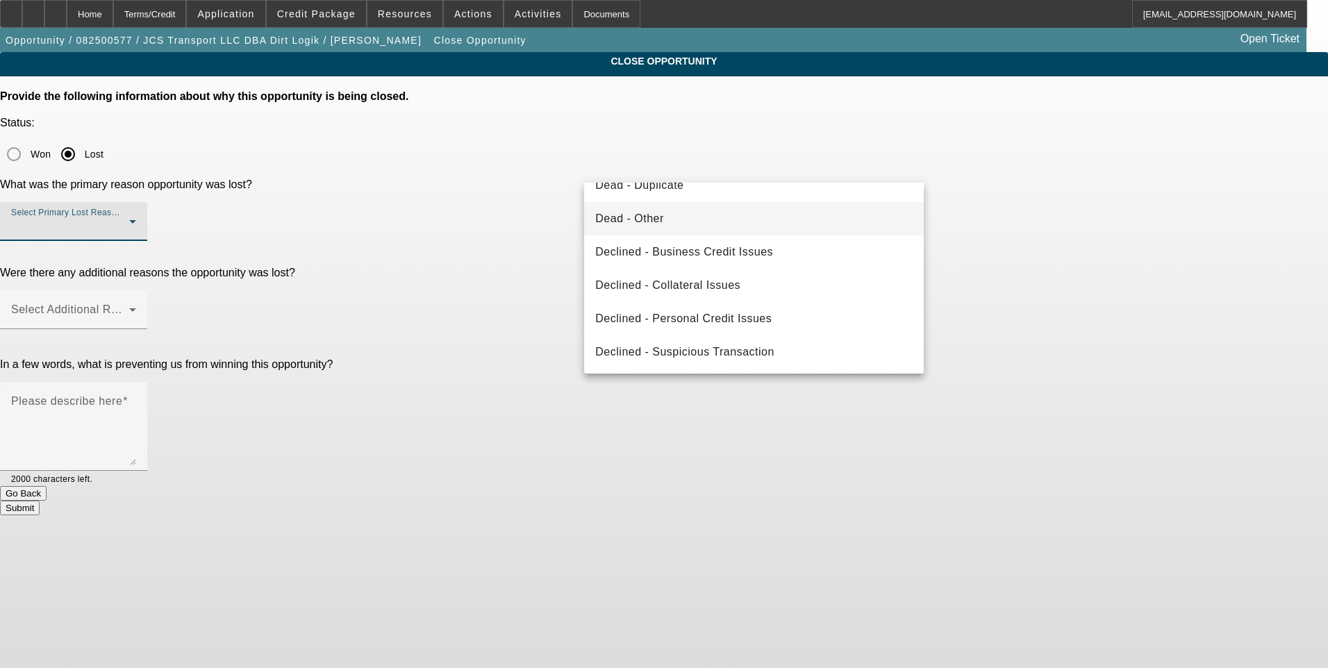
scroll to position [187, 0]
click at [786, 251] on mat-option "Declined - Business Credit Issues" at bounding box center [754, 251] width 340 height 33
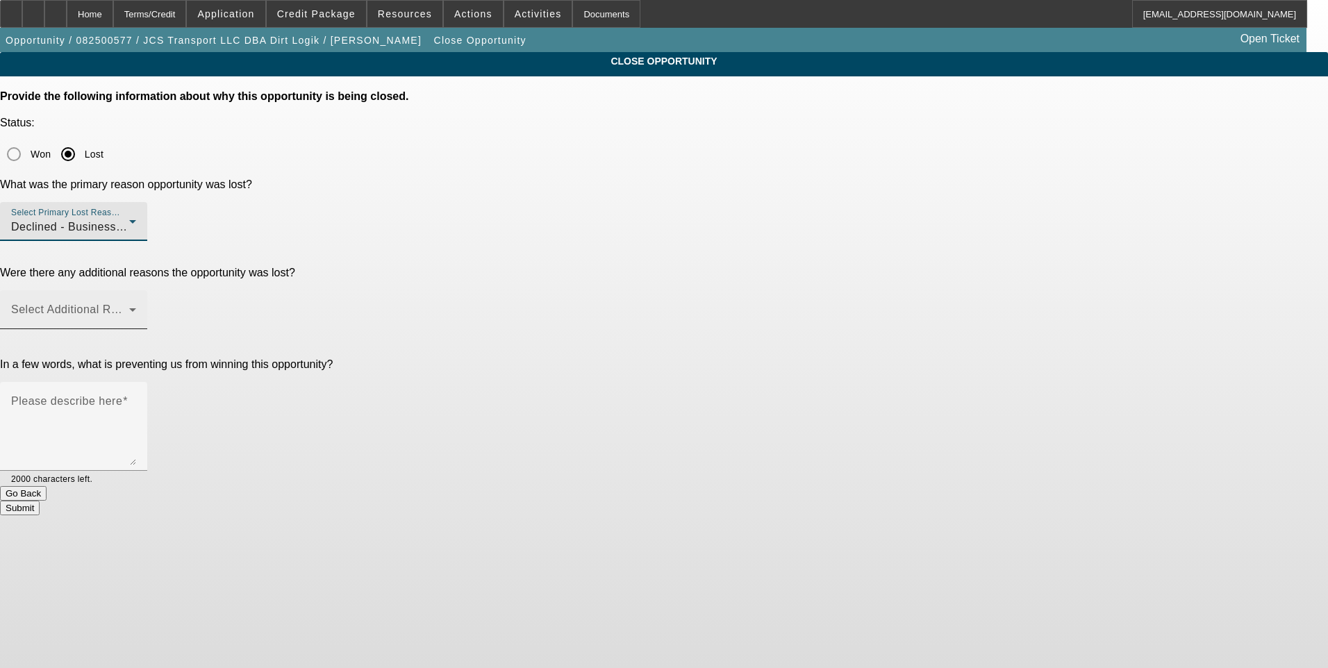
click at [129, 307] on span at bounding box center [70, 315] width 118 height 17
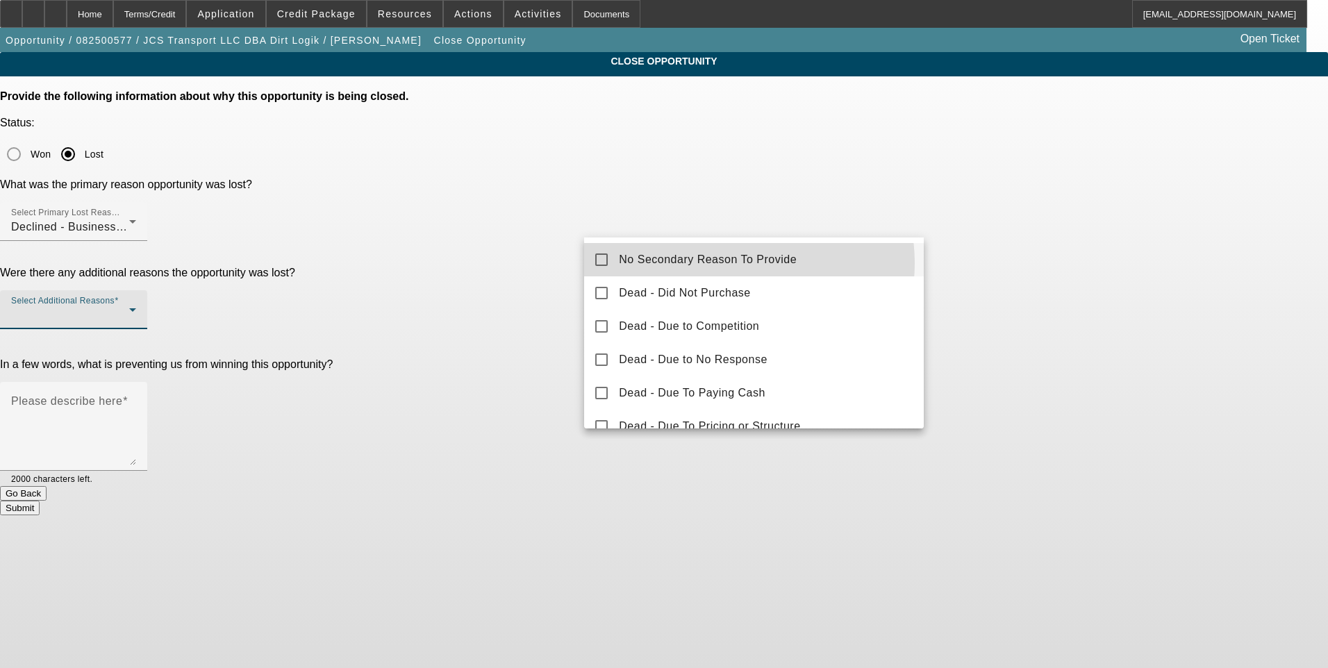
click at [735, 263] on span "No Secondary Reason To Provide" at bounding box center [708, 259] width 178 height 17
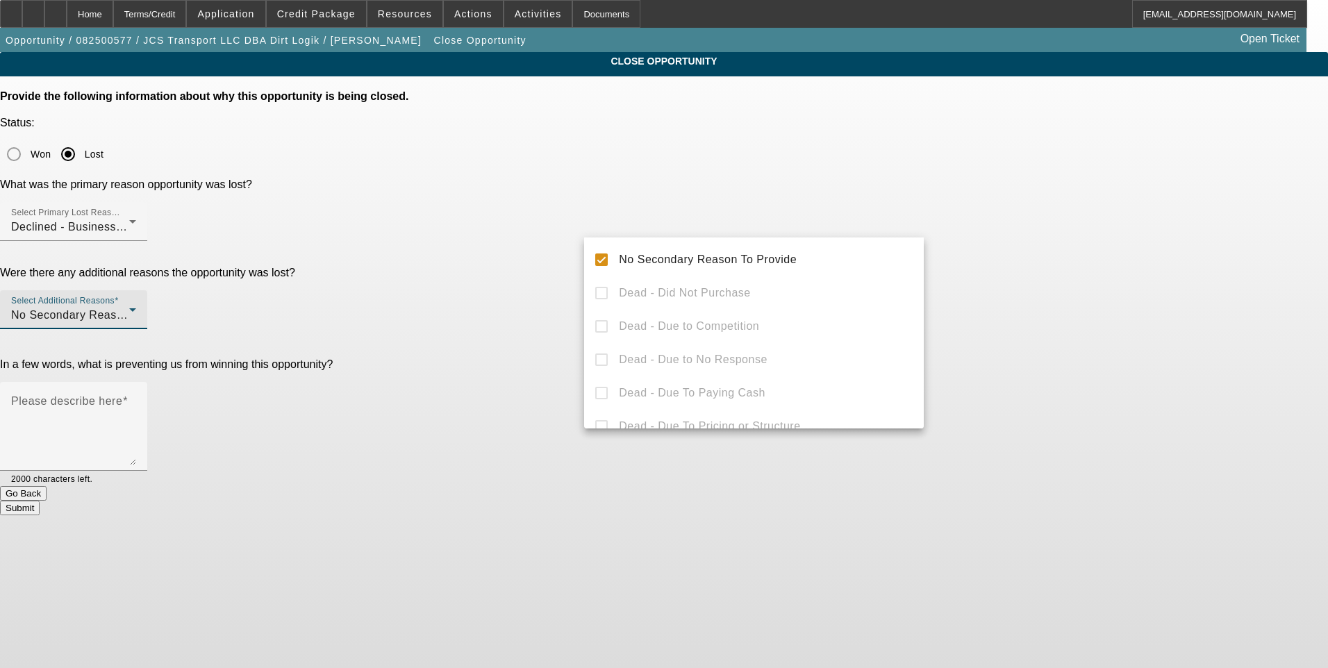
drag, startPoint x: 1068, startPoint y: 258, endPoint x: 1053, endPoint y: 261, distance: 14.7
click at [1066, 258] on div at bounding box center [664, 334] width 1328 height 668
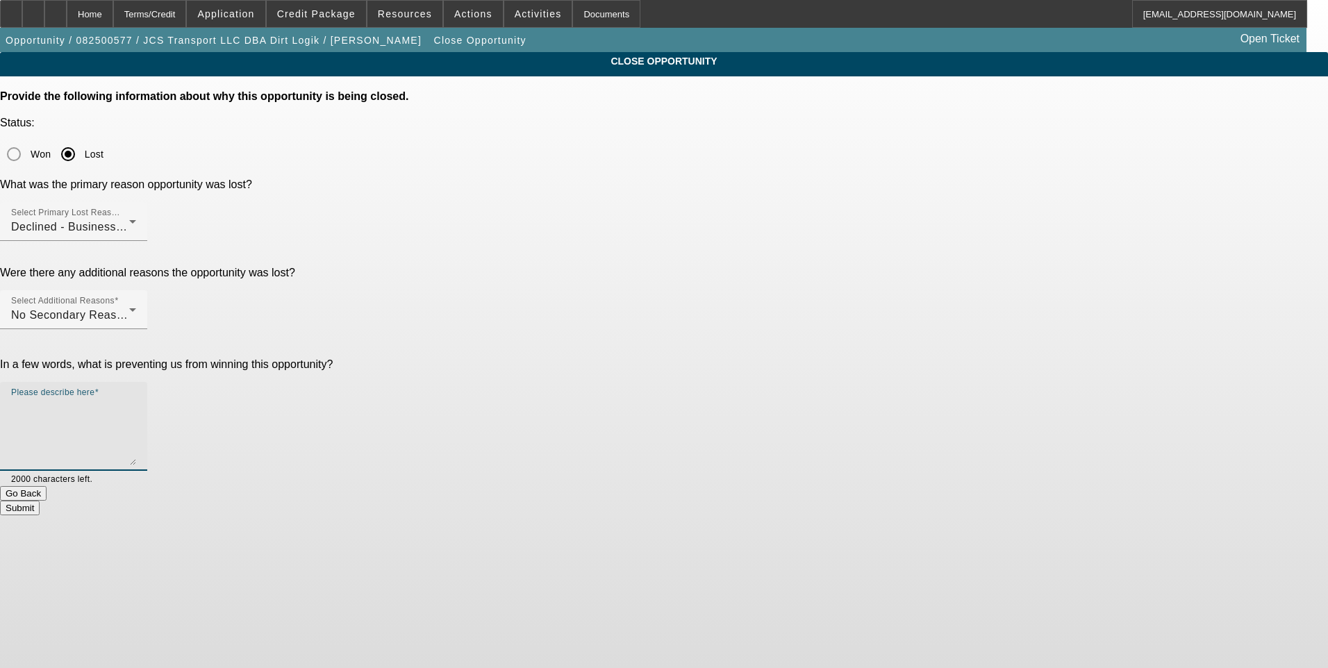
click at [136, 399] on textarea "Please describe here" at bounding box center [73, 432] width 125 height 67
type textarea "A"
type textarea "Deal was in docs under JCS Transport LLC DBA Dirt Logik. Customer then provided…"
click at [40, 501] on button "Submit" at bounding box center [20, 508] width 40 height 15
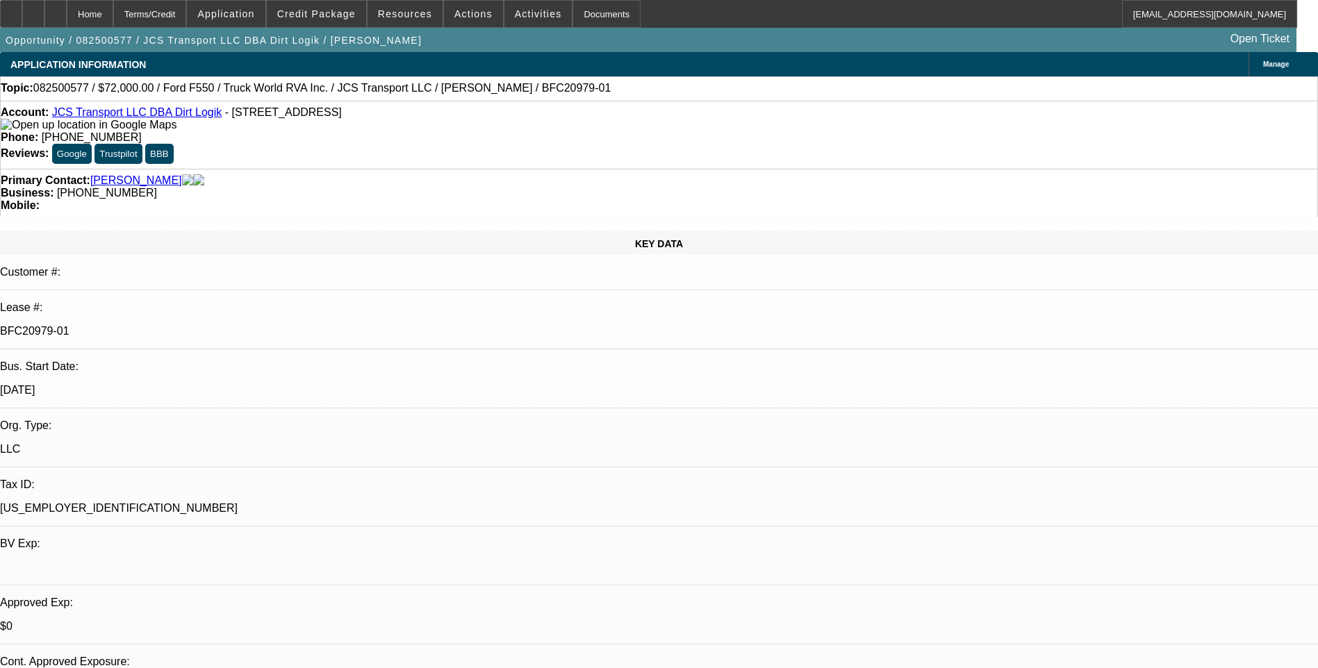
select select "0"
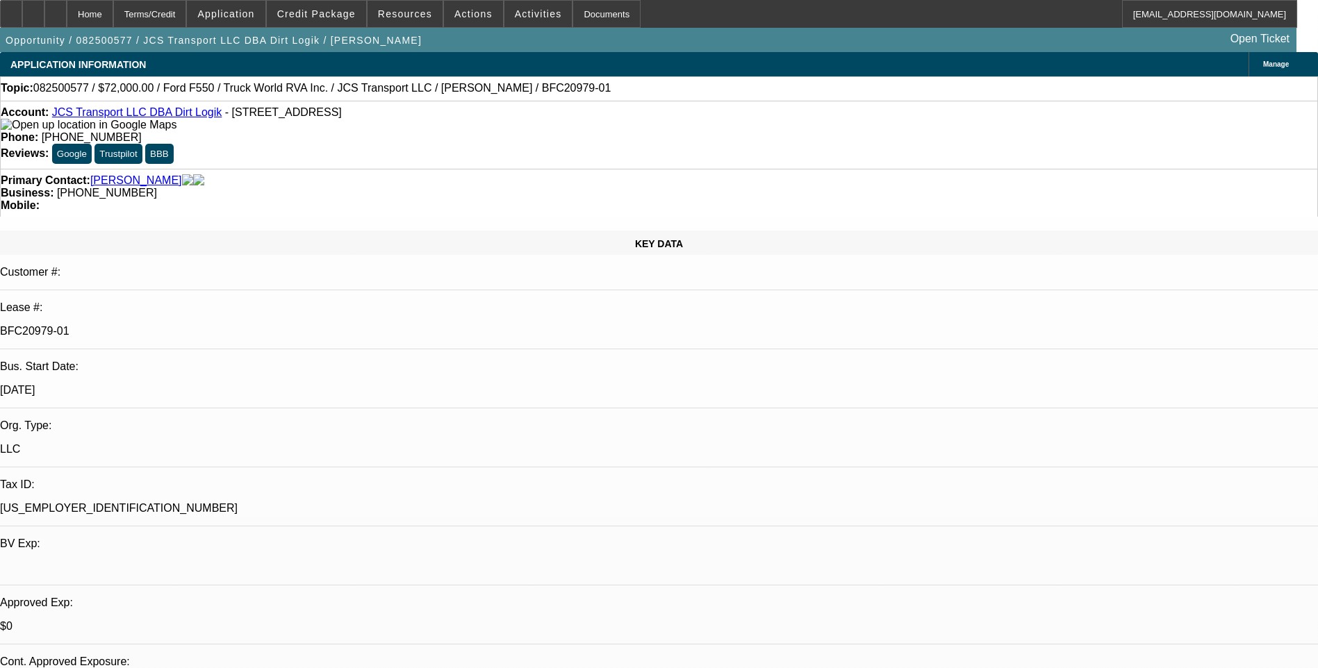
select select "0"
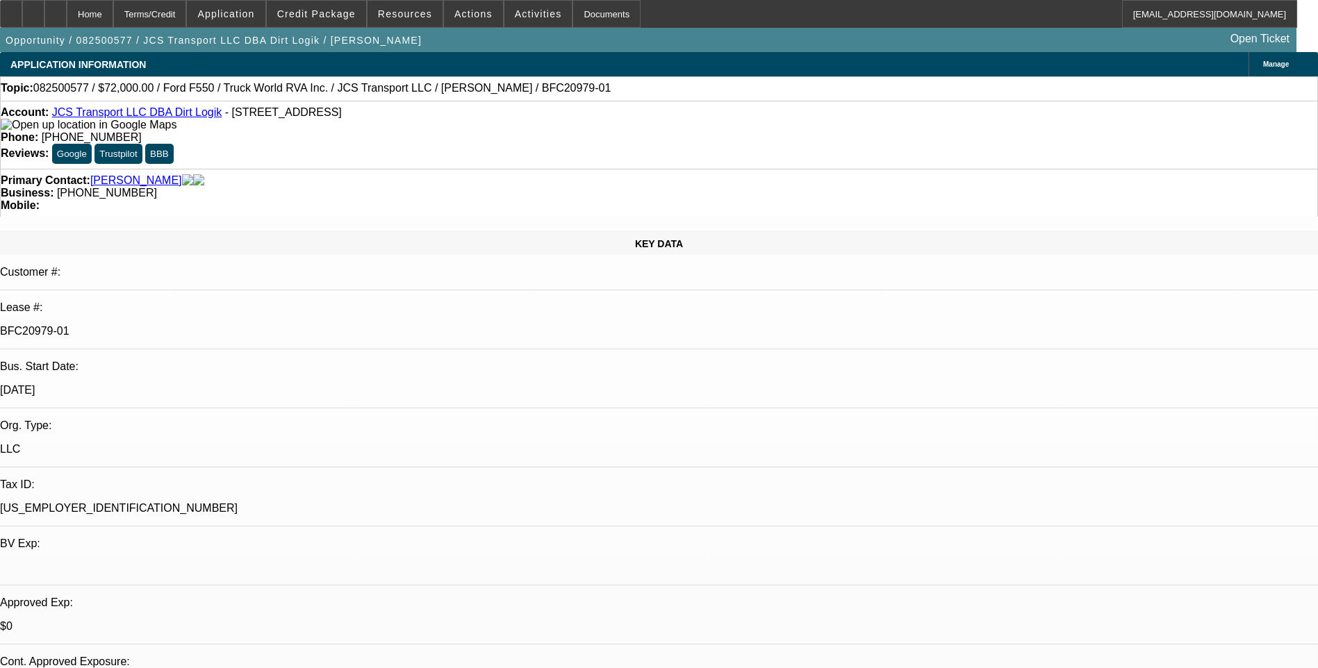
select select "0"
select select "1"
select select "6"
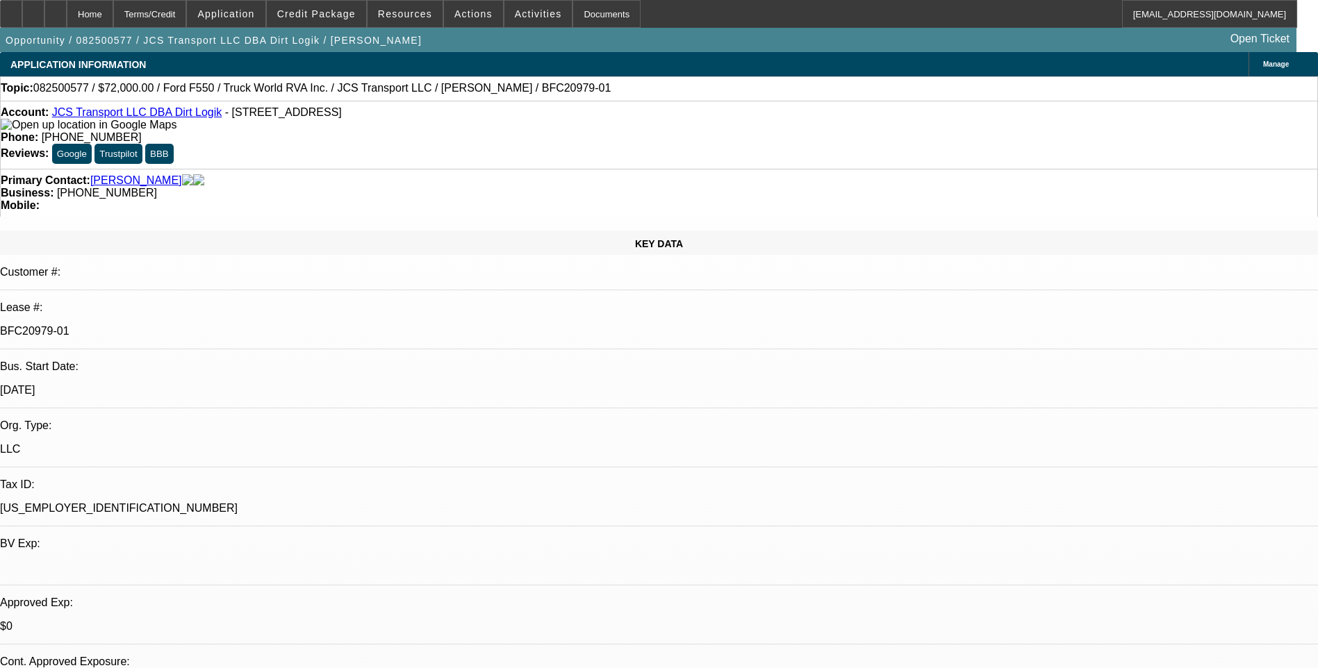
select select "1"
select select "6"
select select "1"
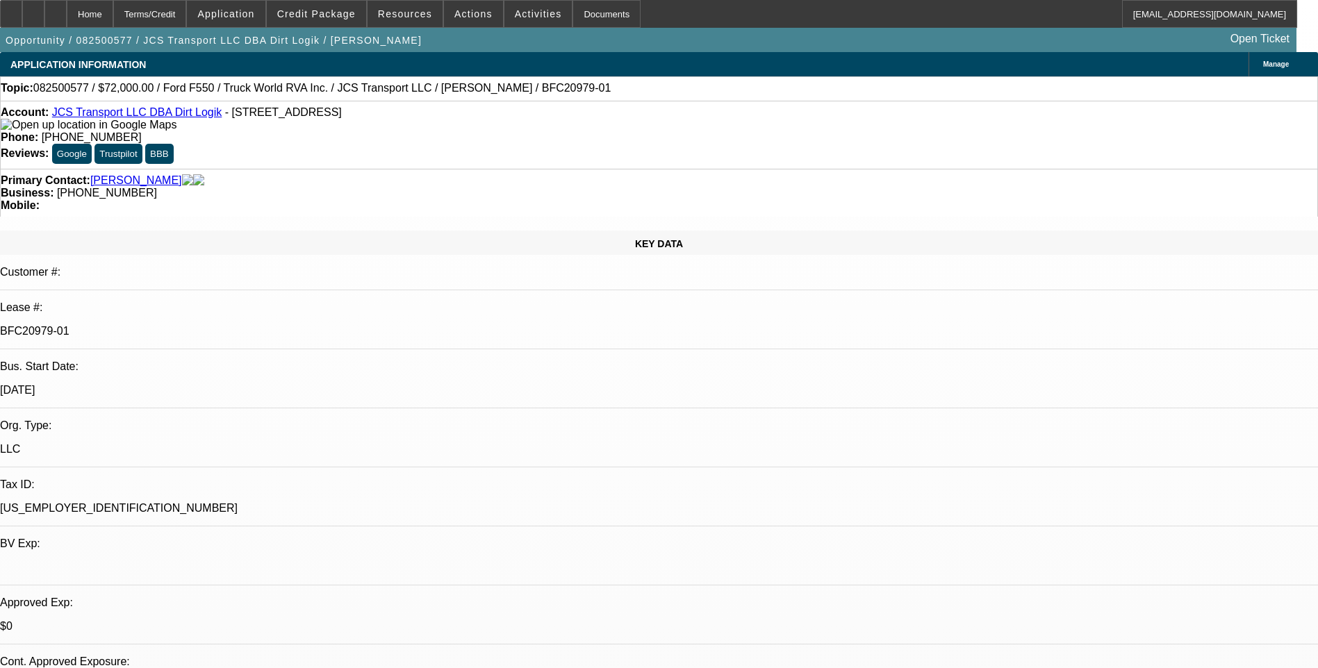
select select "6"
select select "1"
select select "6"
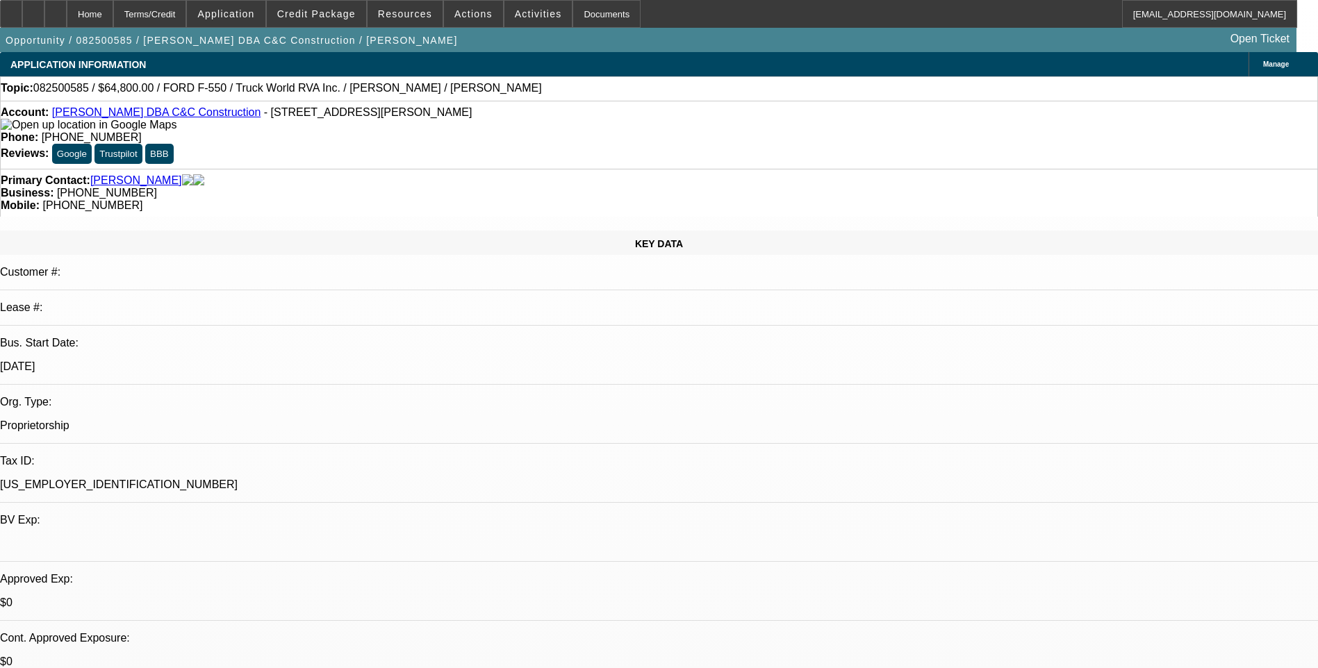
select select "0.1"
select select "2"
select select "0"
select select "0.1"
select select "2"
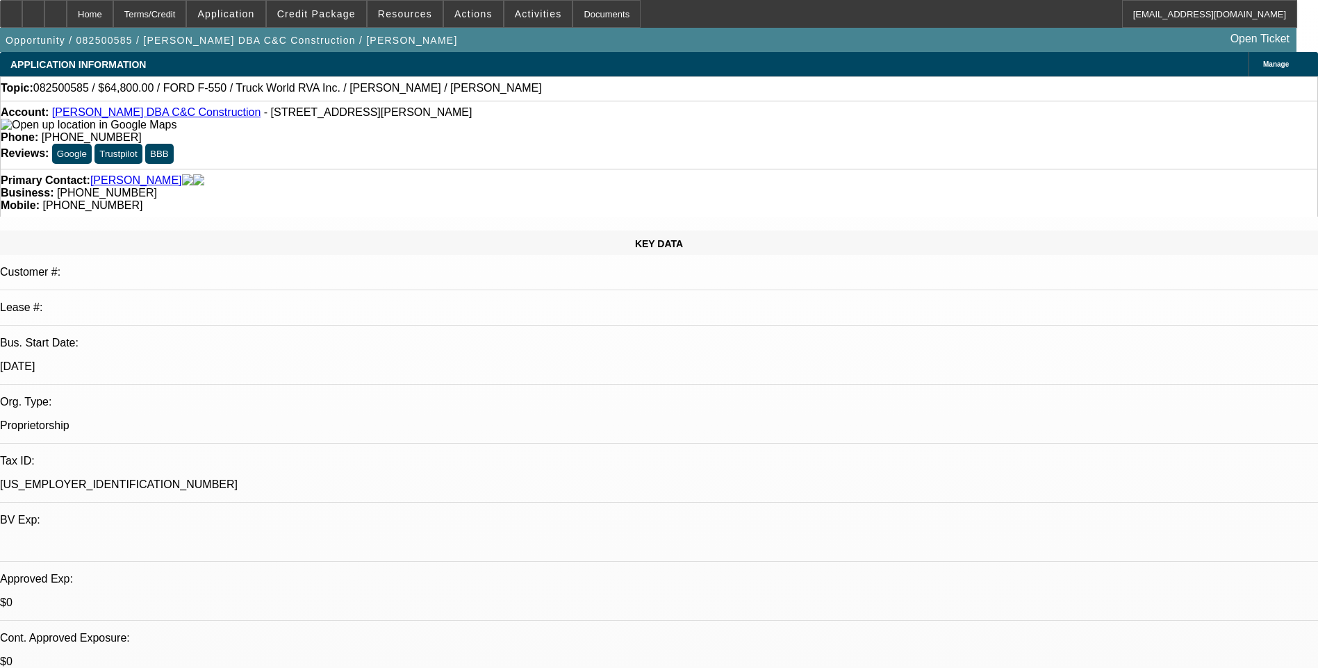
select select "0"
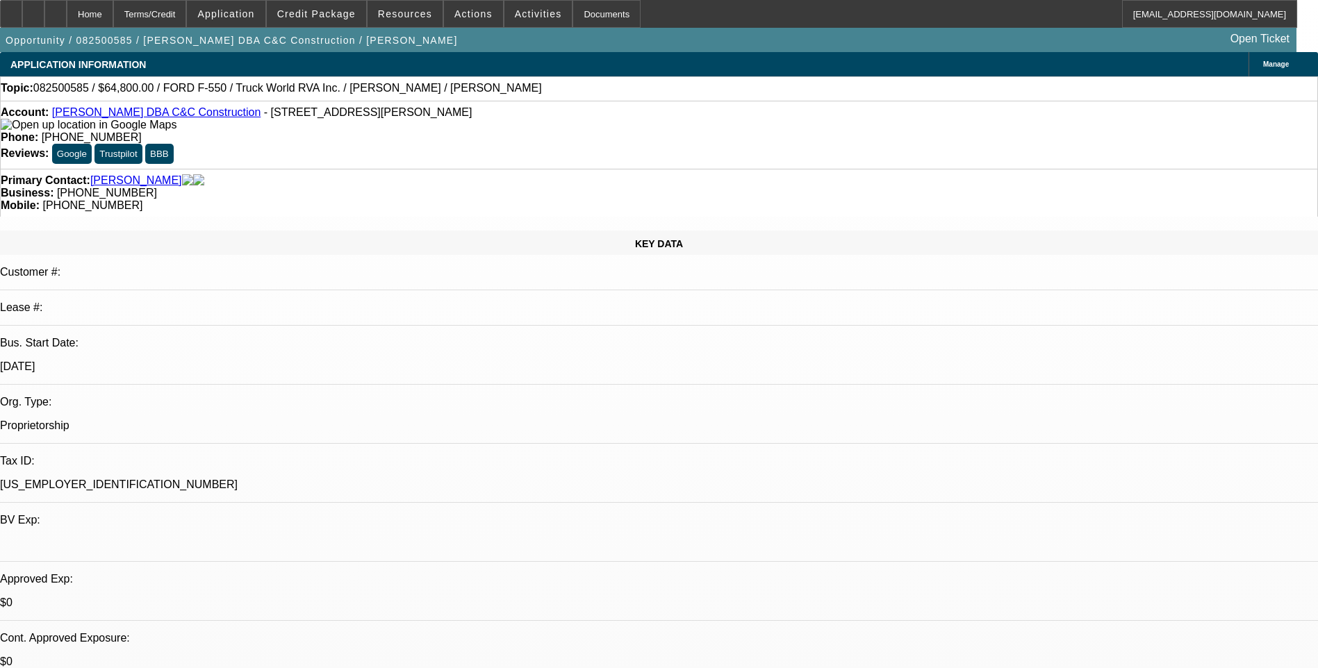
select select "0"
select select "1"
select select "2"
select select "6"
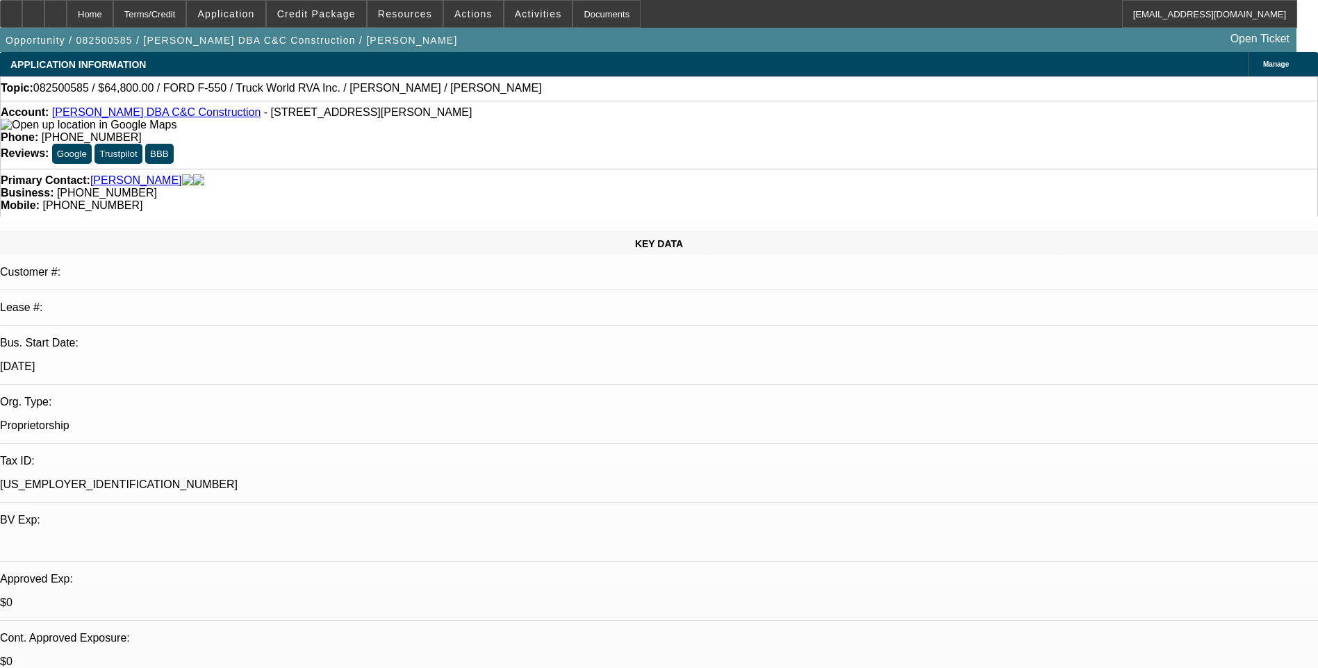
select select "1"
select select "2"
select select "6"
select select "1"
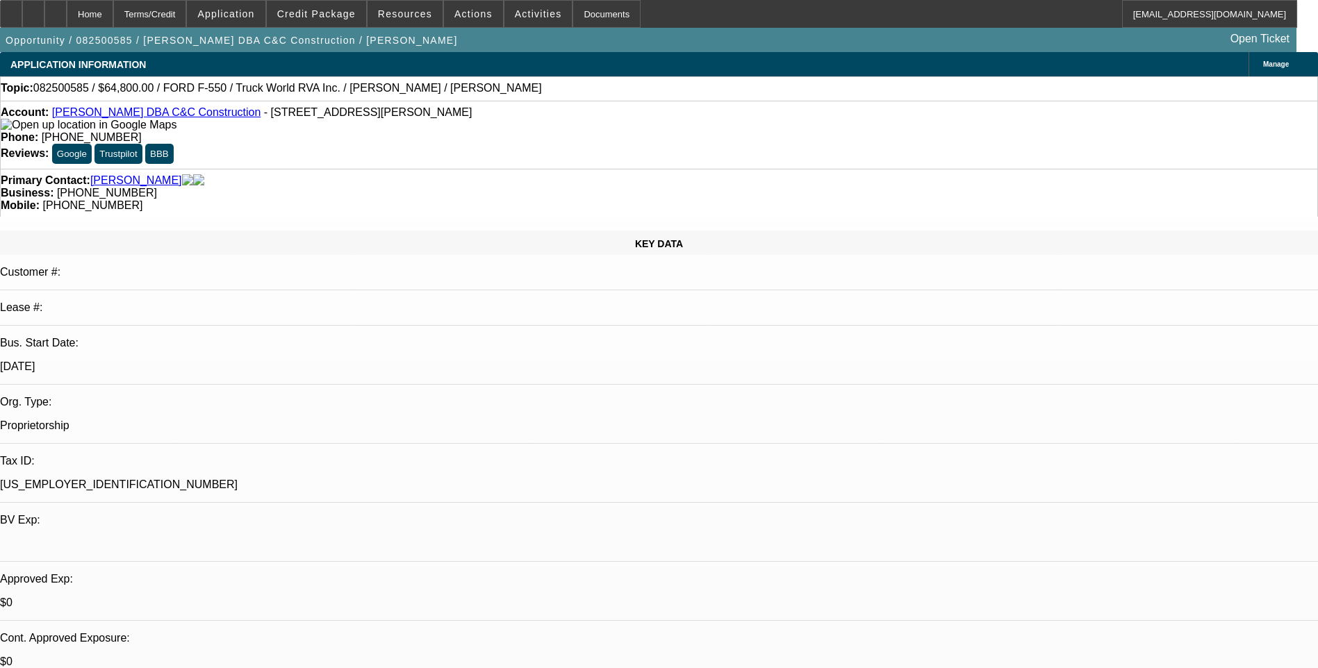
select select "6"
select select "1"
select select "6"
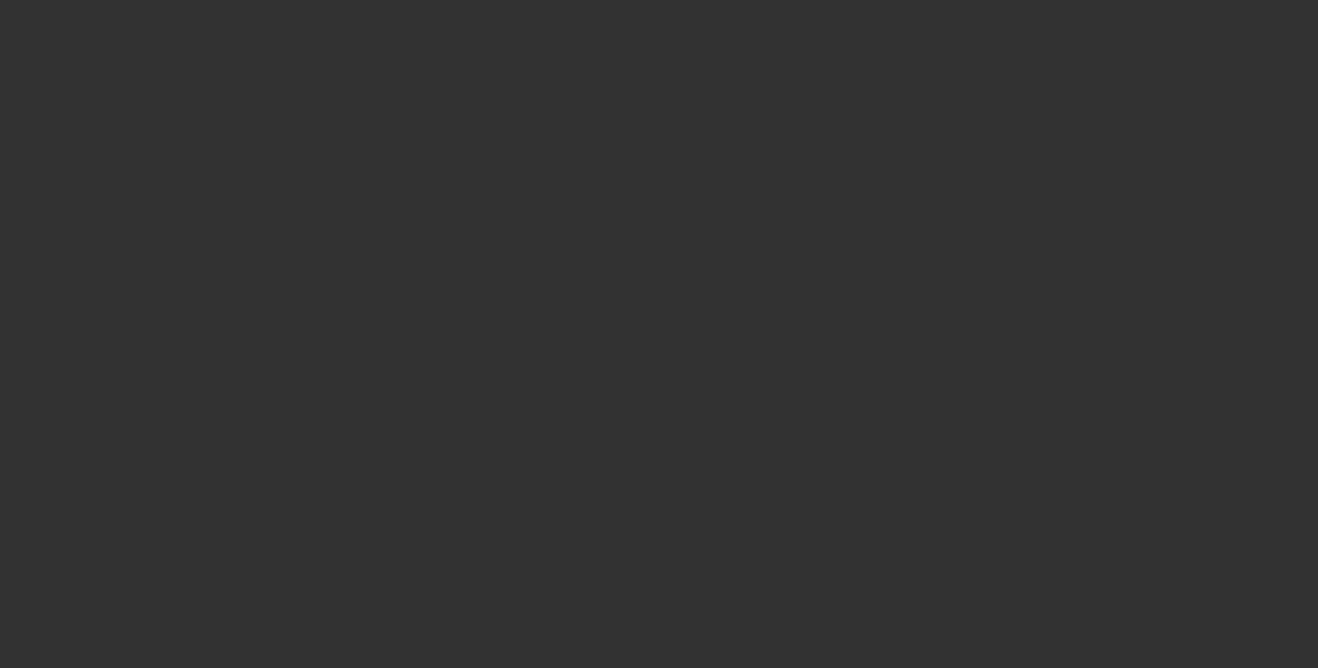
select select "0"
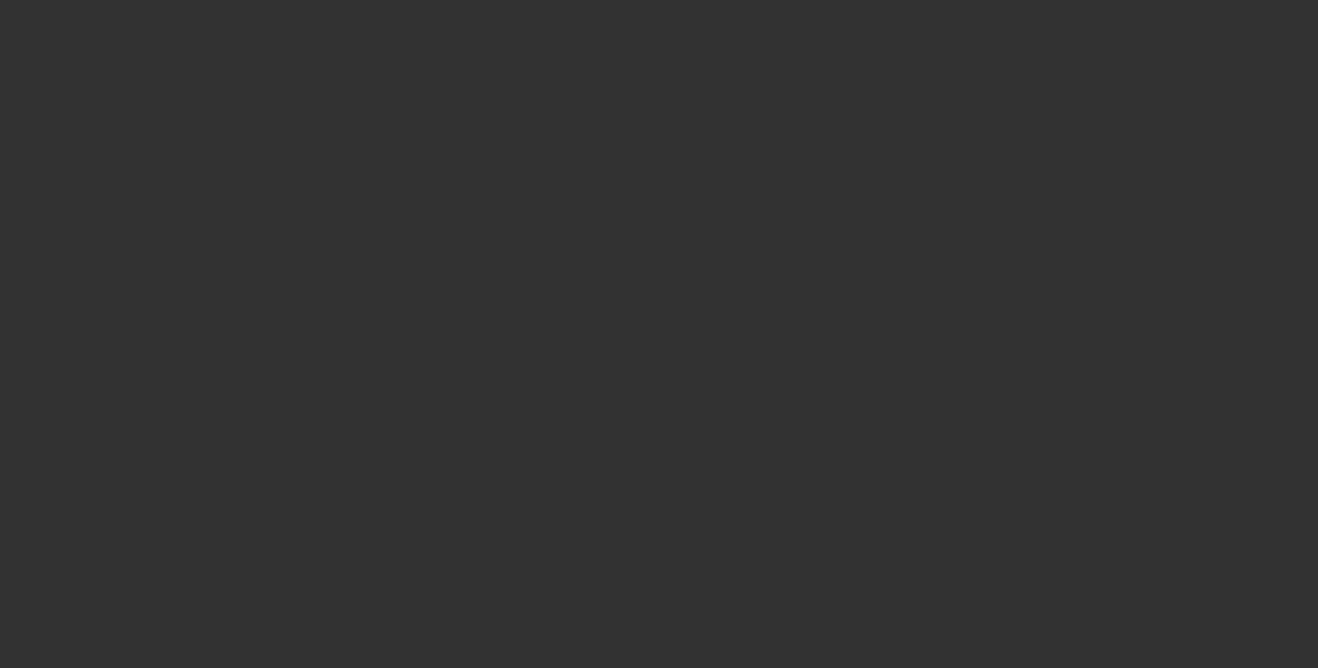
select select "0"
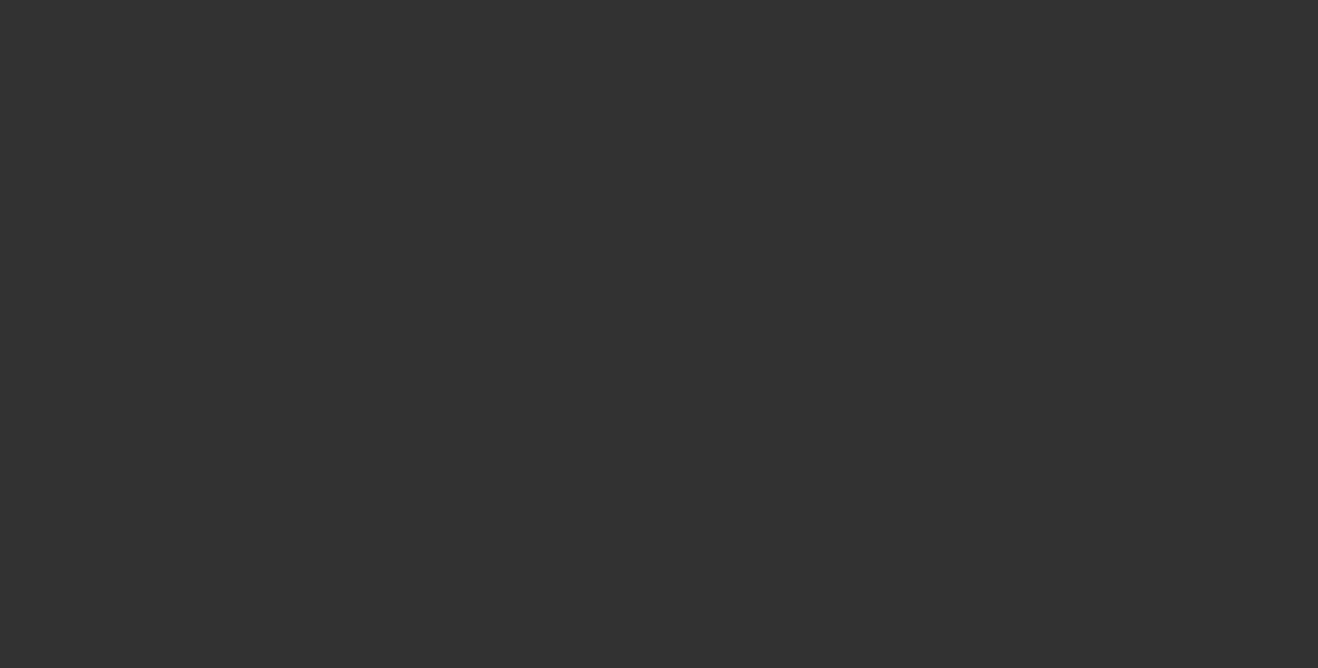
select select "0"
select select "1"
select select "6"
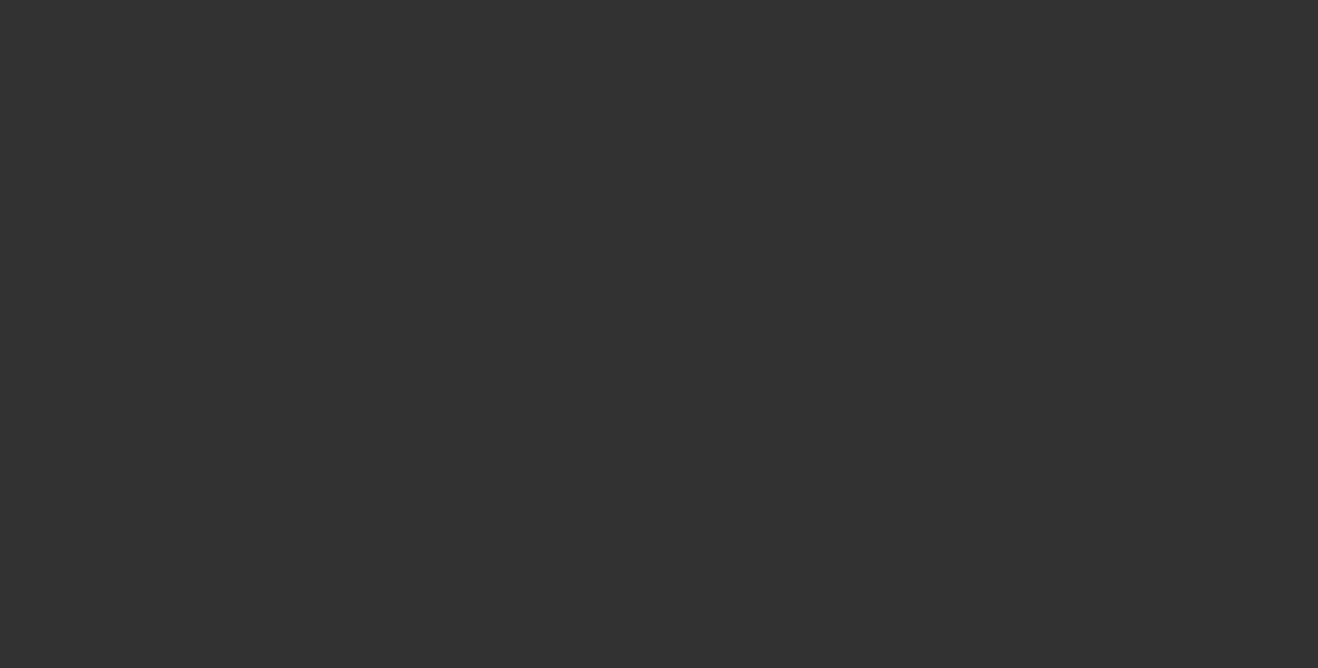
select select "1"
select select "6"
select select "1"
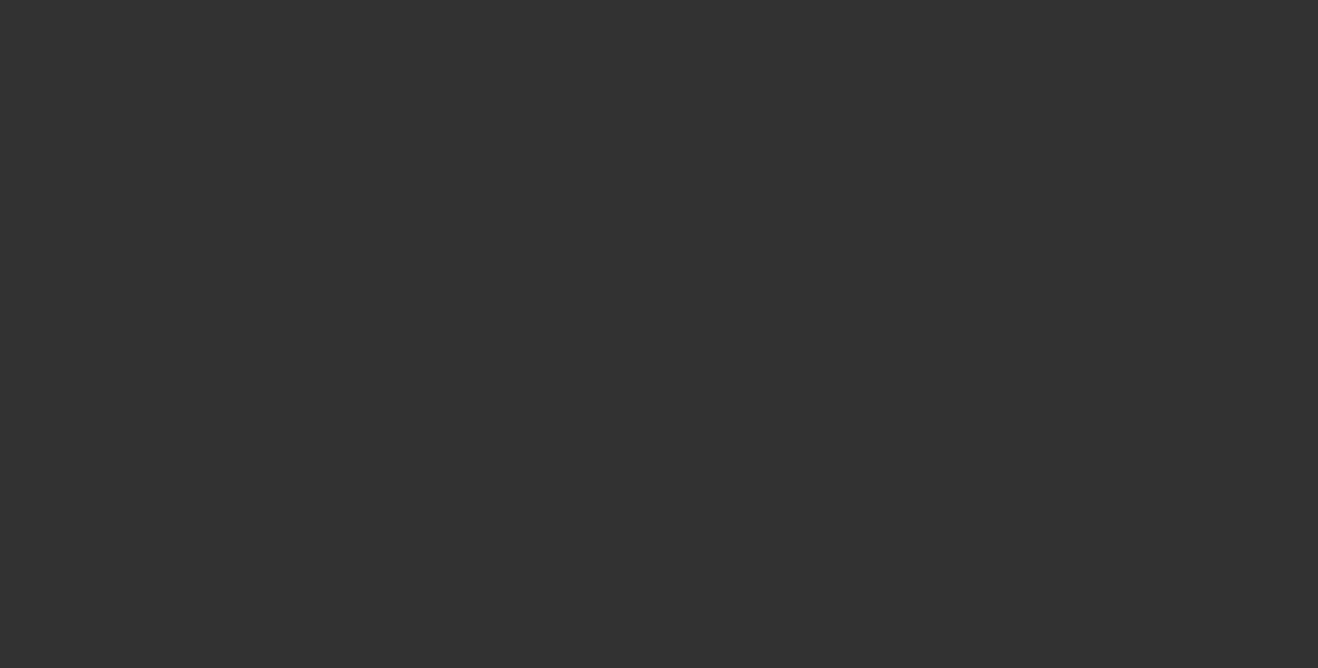
select select "6"
select select "1"
select select "6"
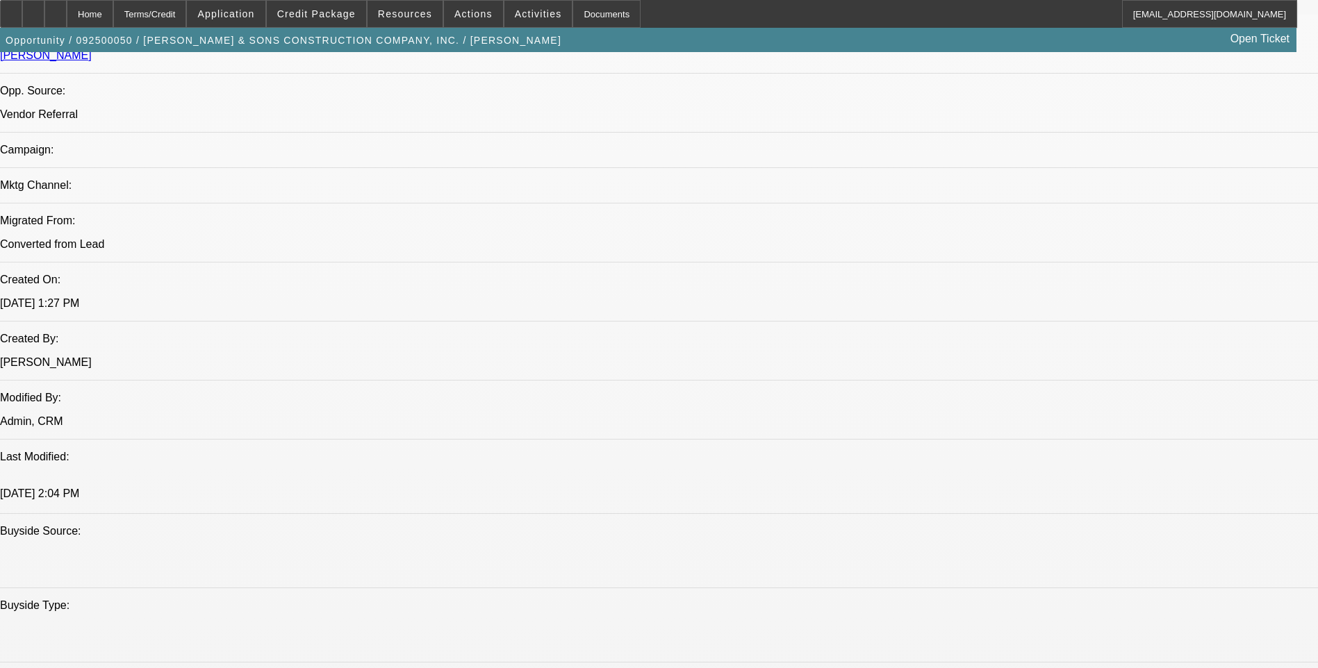
scroll to position [903, 0]
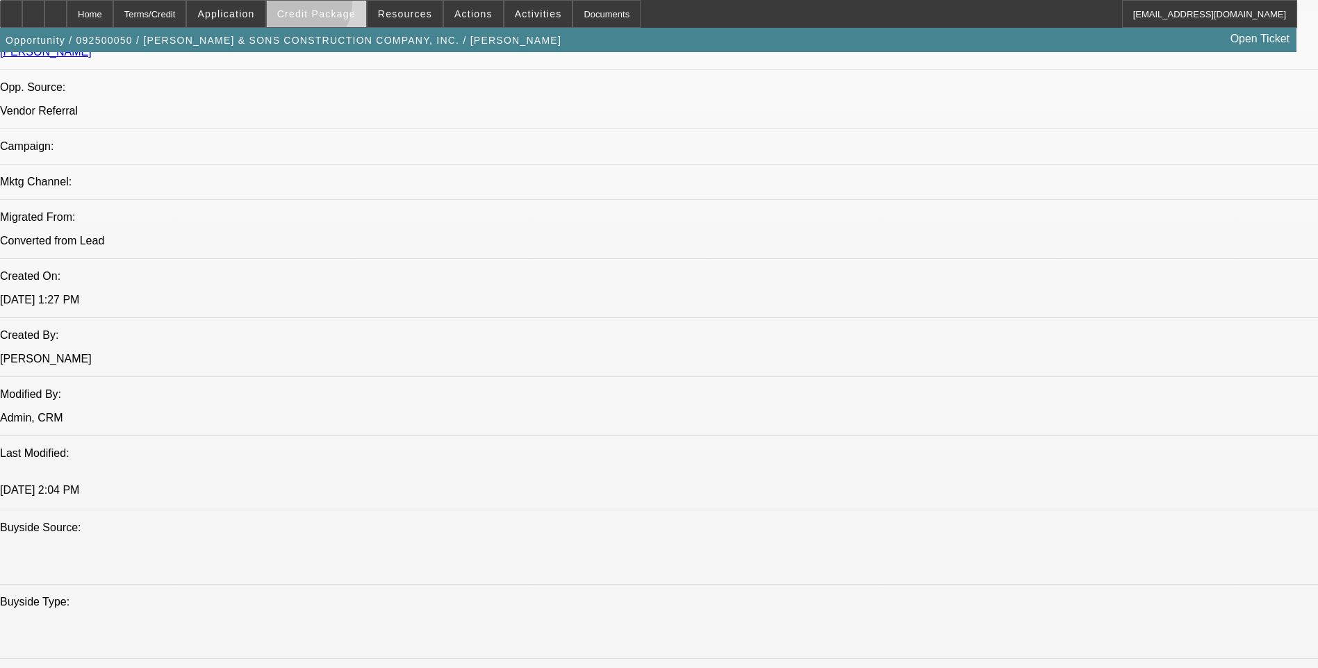
click at [320, 6] on span at bounding box center [316, 13] width 99 height 33
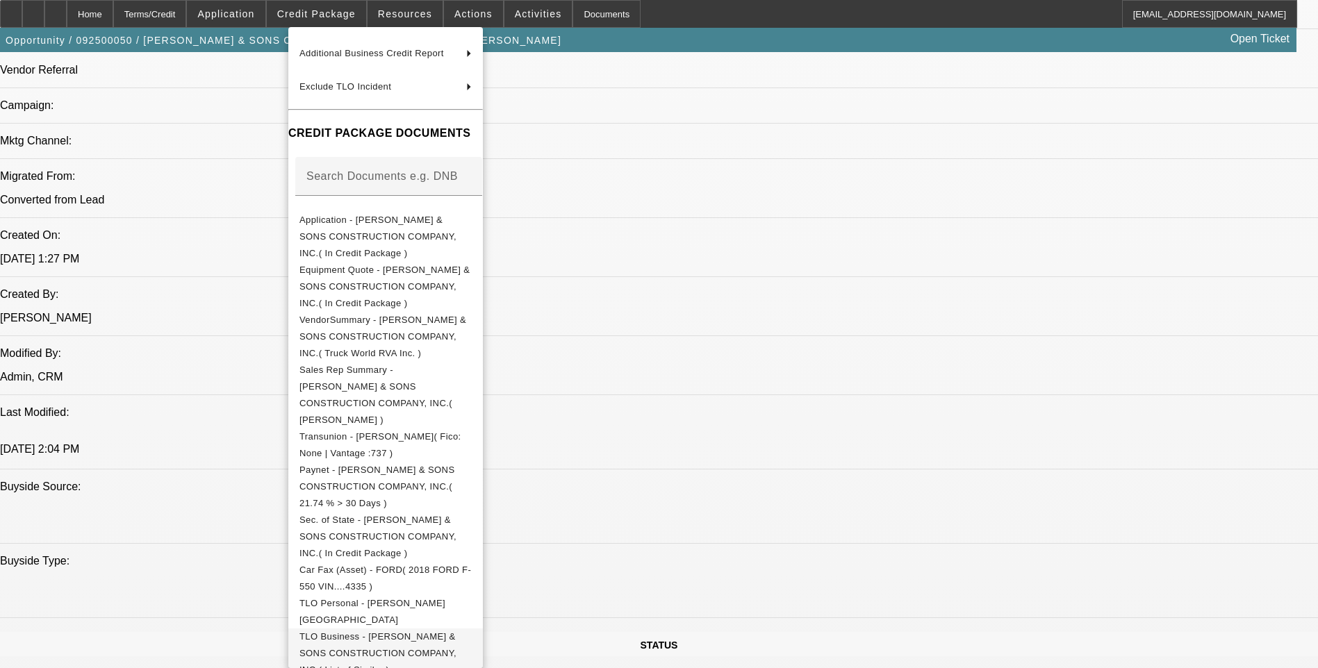
scroll to position [1112, 0]
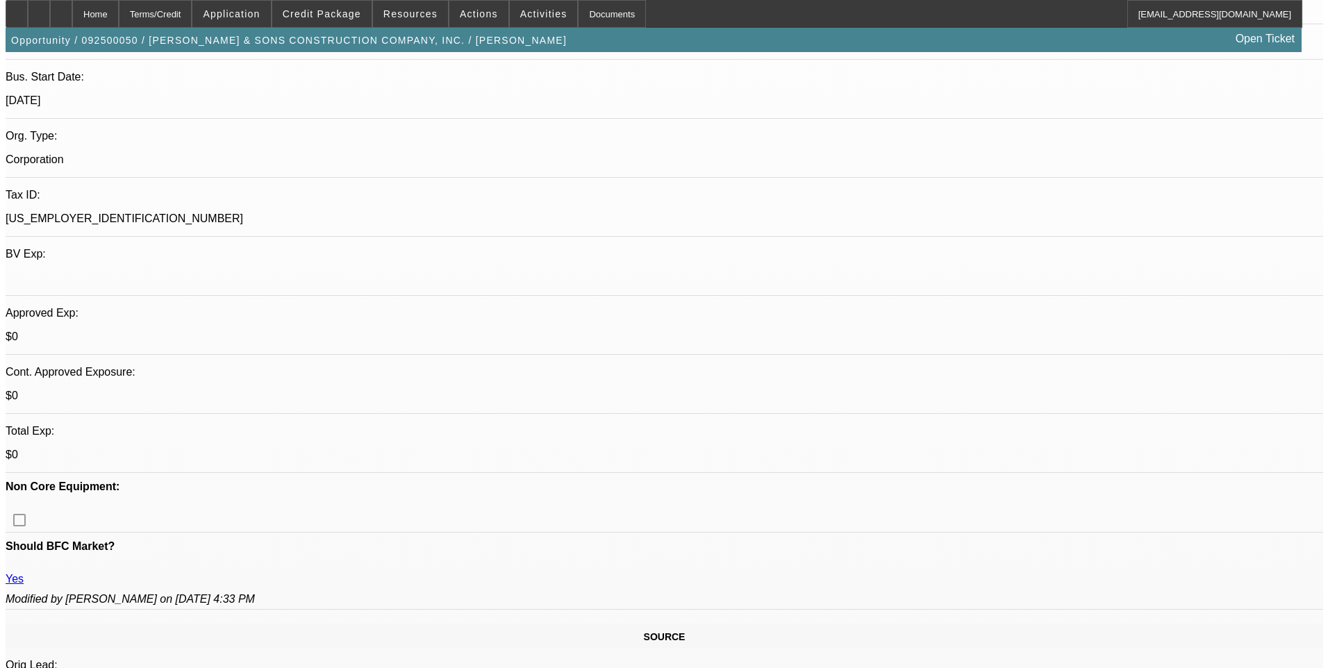
scroll to position [0, 0]
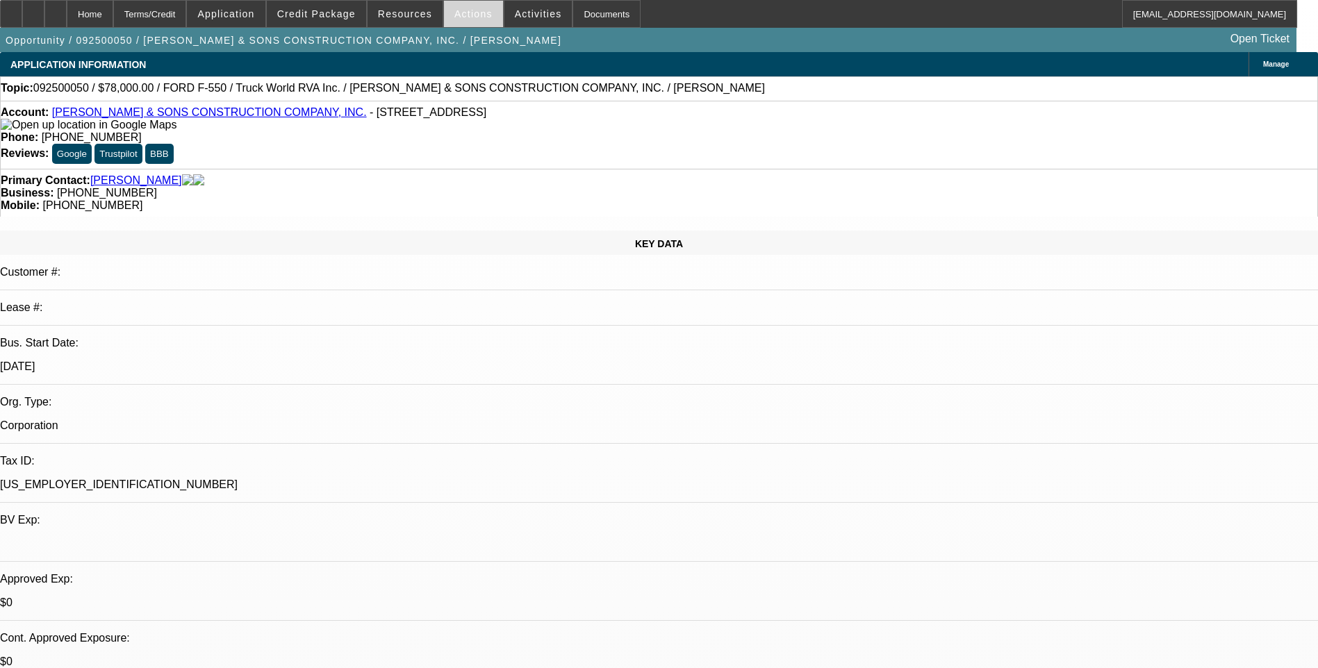
click at [472, 15] on span "Actions" at bounding box center [473, 13] width 38 height 11
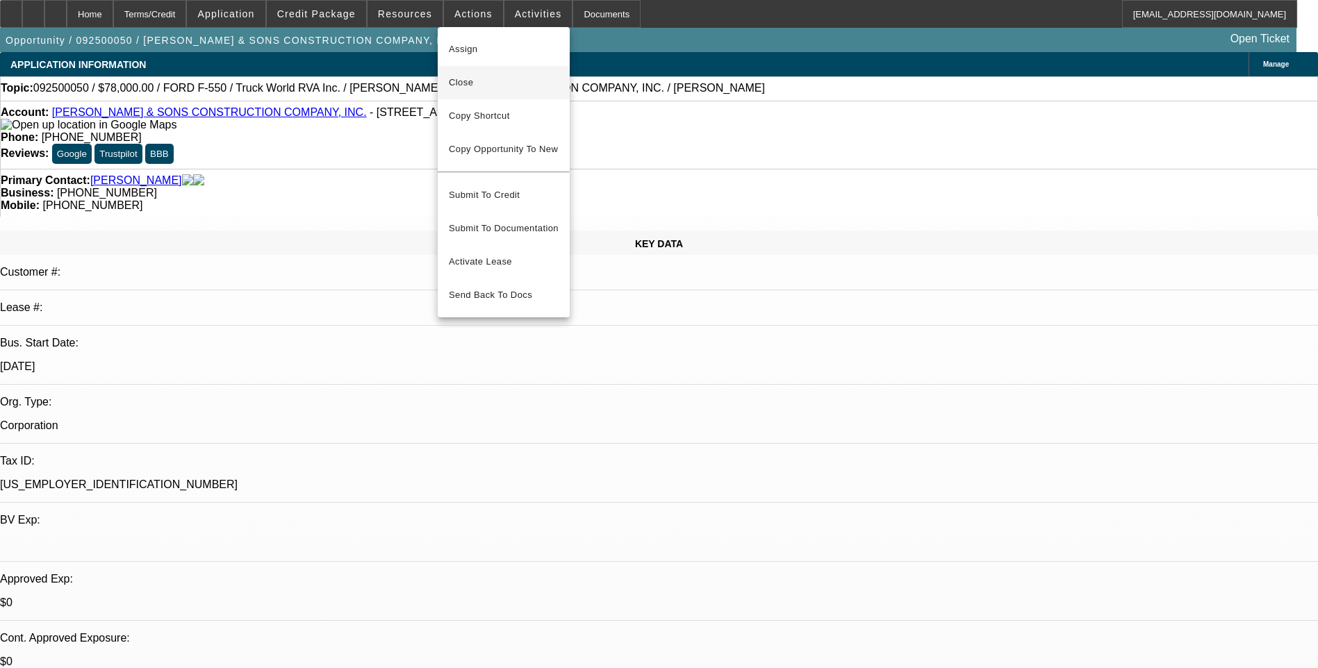
click at [481, 84] on span "Close" at bounding box center [504, 82] width 110 height 17
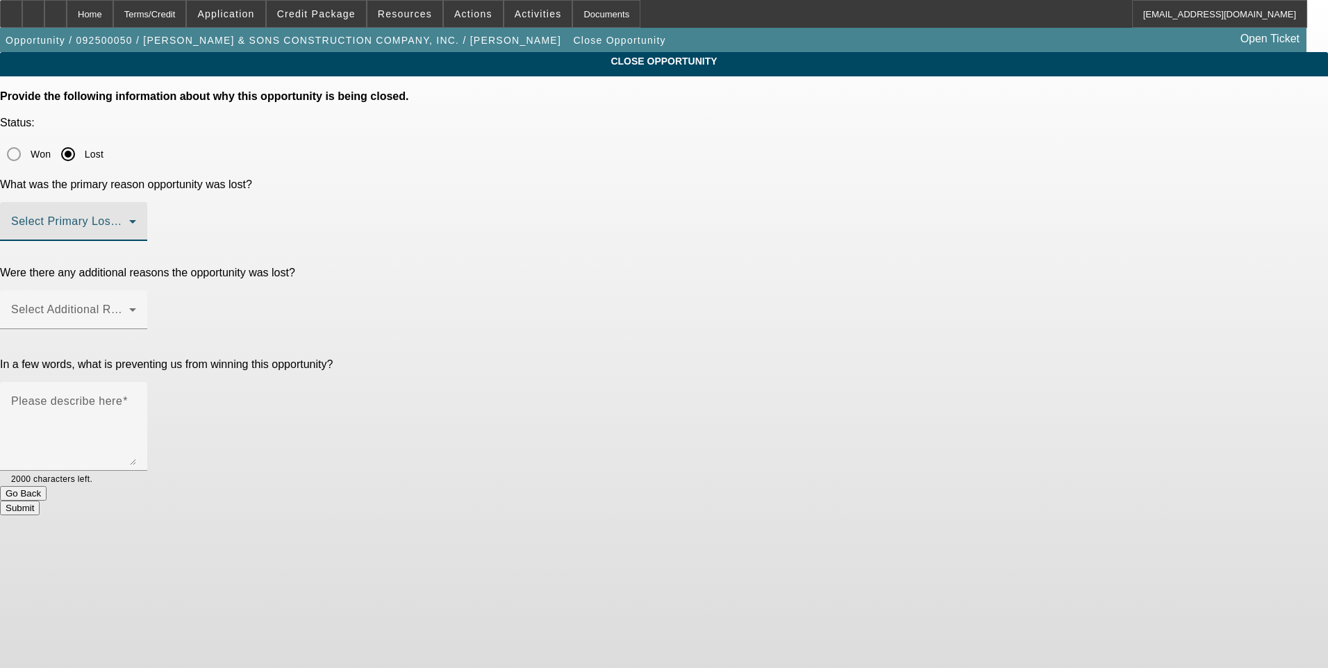
click at [129, 219] on span at bounding box center [70, 227] width 118 height 17
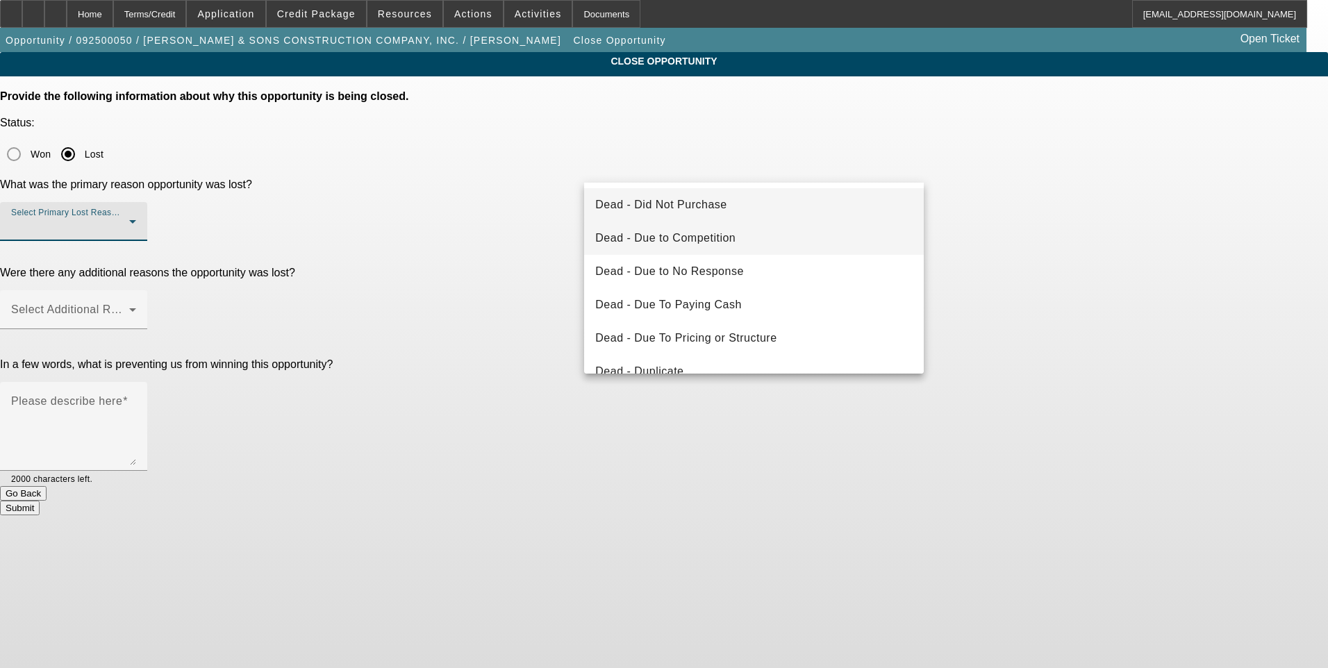
click at [684, 239] on span "Dead - Due to Competition" at bounding box center [665, 238] width 140 height 17
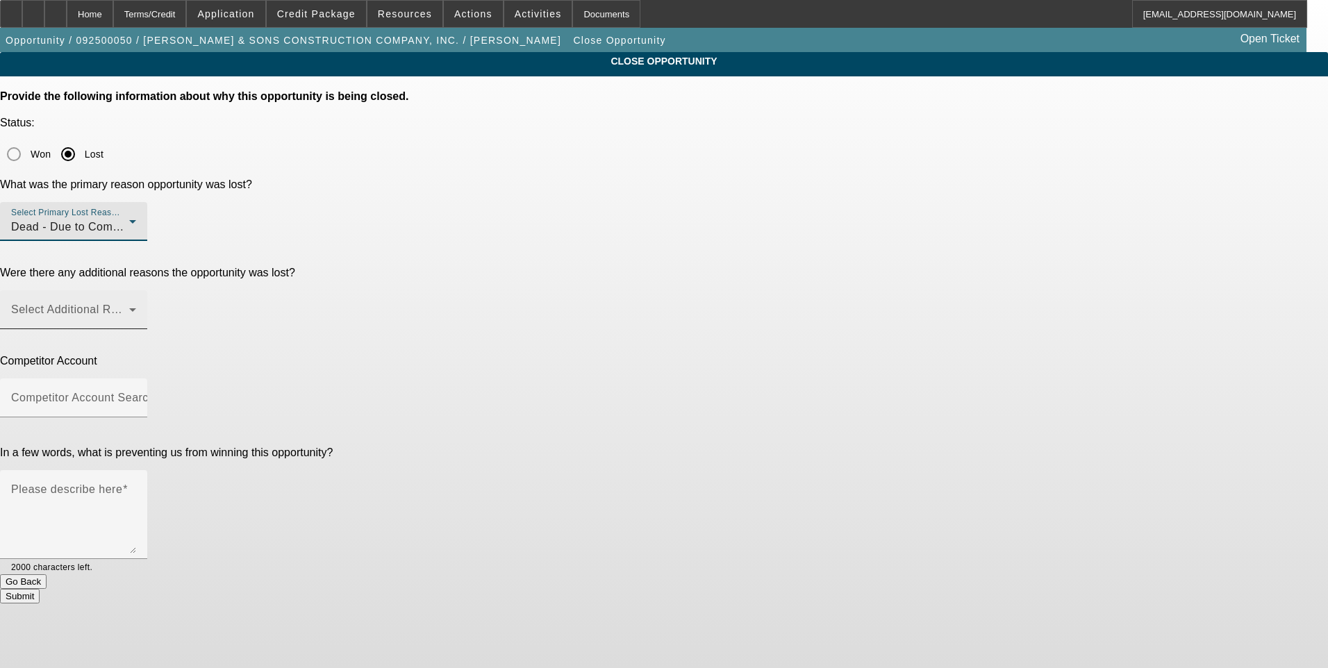
click at [129, 307] on span at bounding box center [70, 315] width 118 height 17
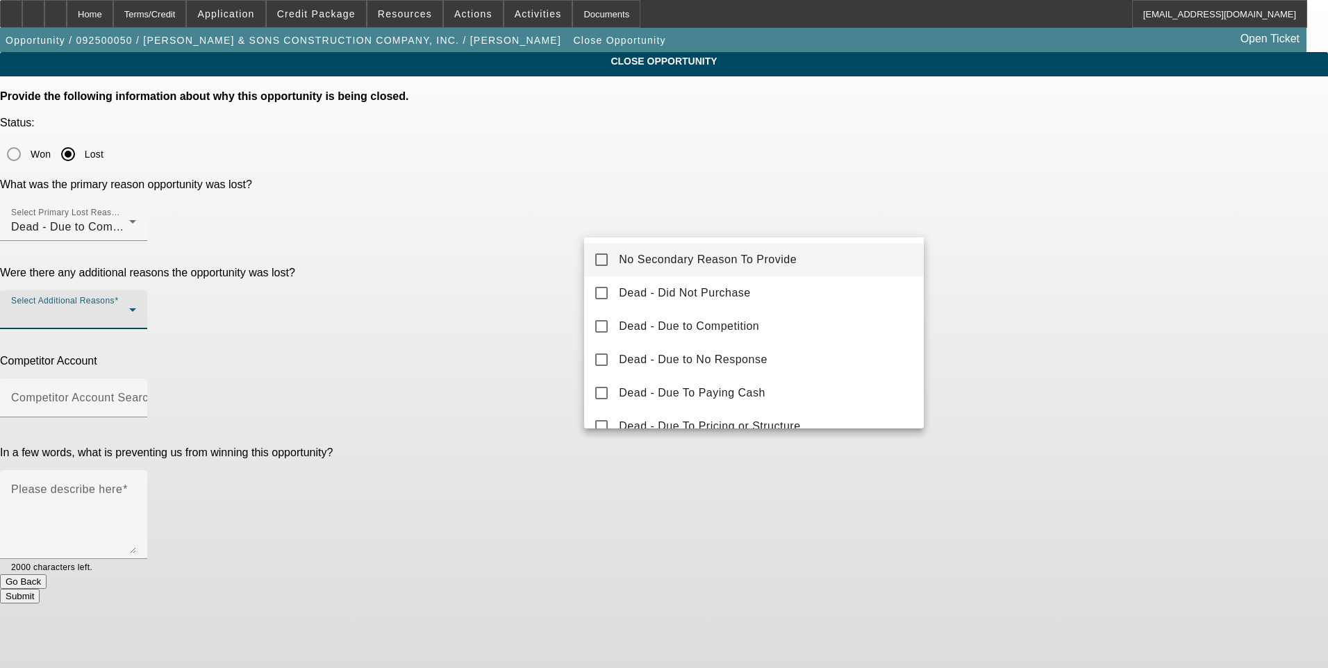
click at [681, 263] on span "No Secondary Reason To Provide" at bounding box center [708, 259] width 178 height 17
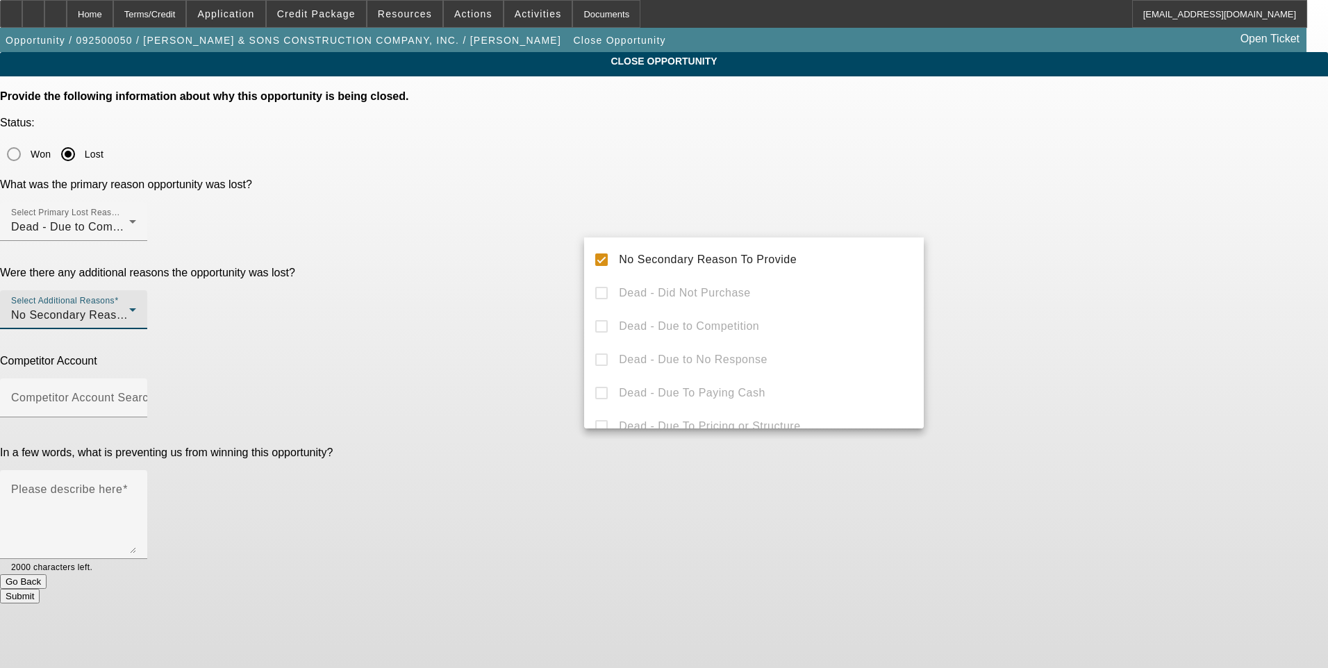
click at [1021, 286] on div at bounding box center [664, 334] width 1328 height 668
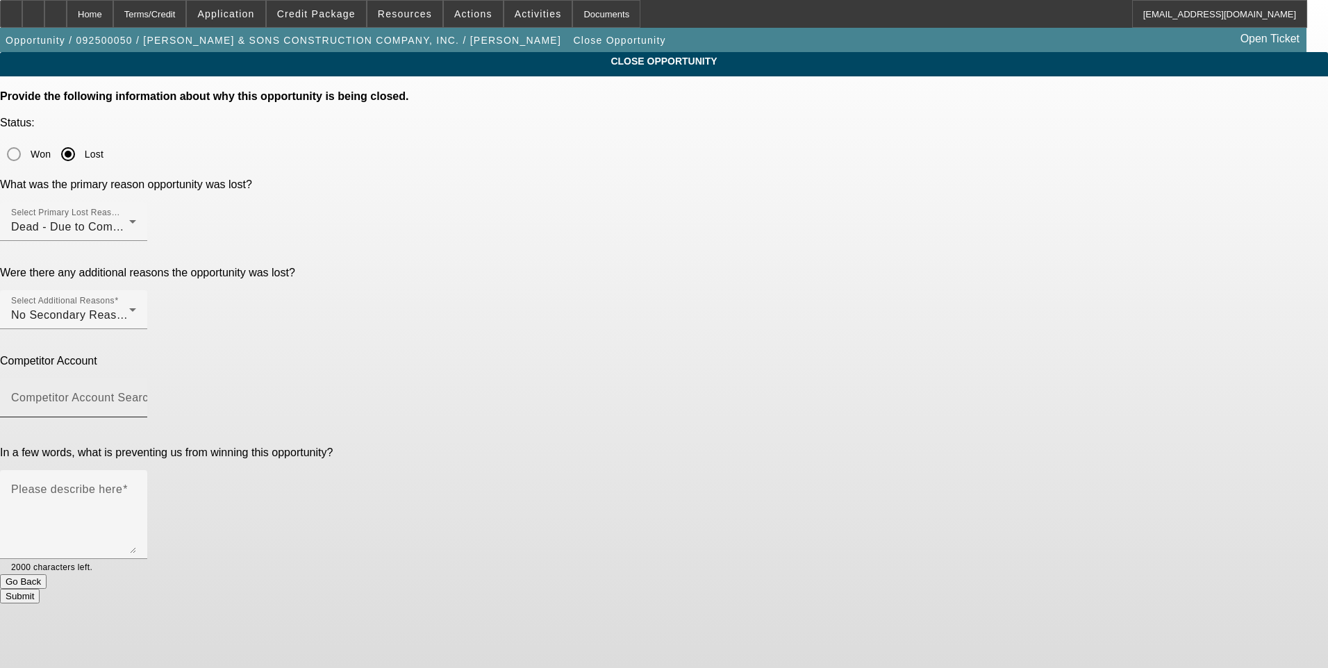
click at [136, 379] on div "Competitor Account Search" at bounding box center [73, 398] width 125 height 39
click at [622, 324] on mat-option "-- Other Competitor --" at bounding box center [754, 314] width 340 height 33
type input "-- Other Competitor --"
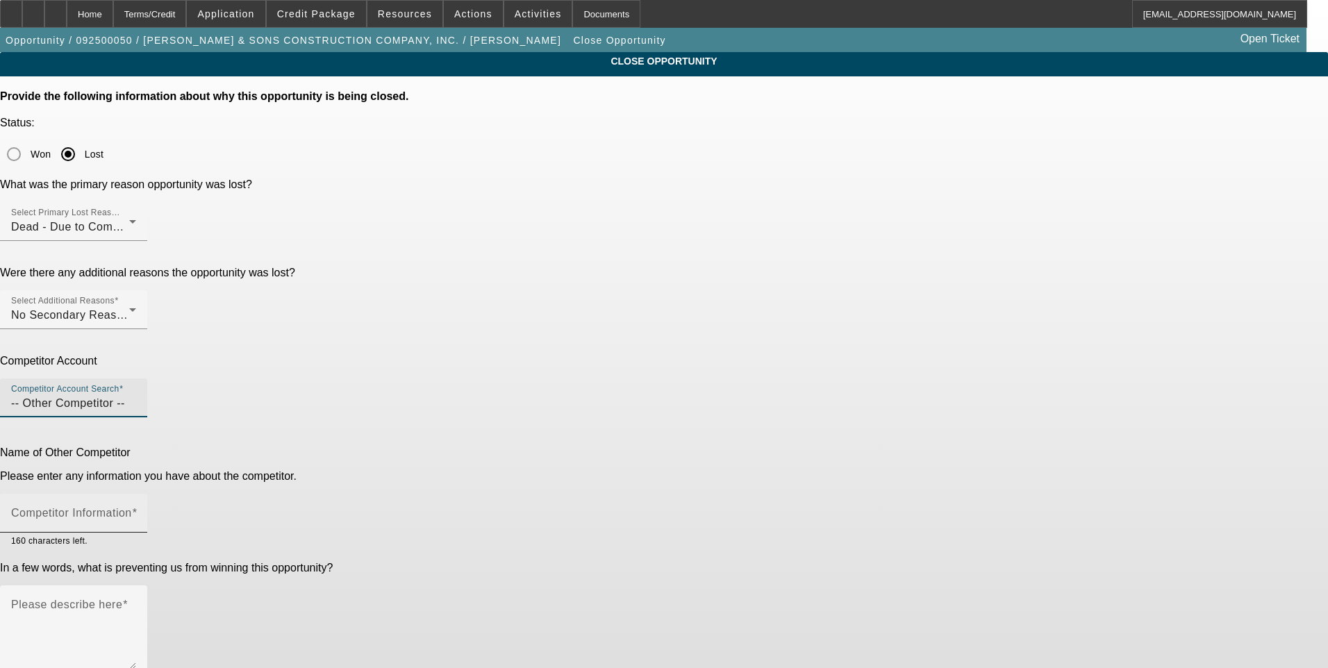
click at [132, 507] on mat-label "Competitor Information" at bounding box center [71, 513] width 121 height 12
click at [136, 511] on input "Competitor Information" at bounding box center [73, 519] width 125 height 17
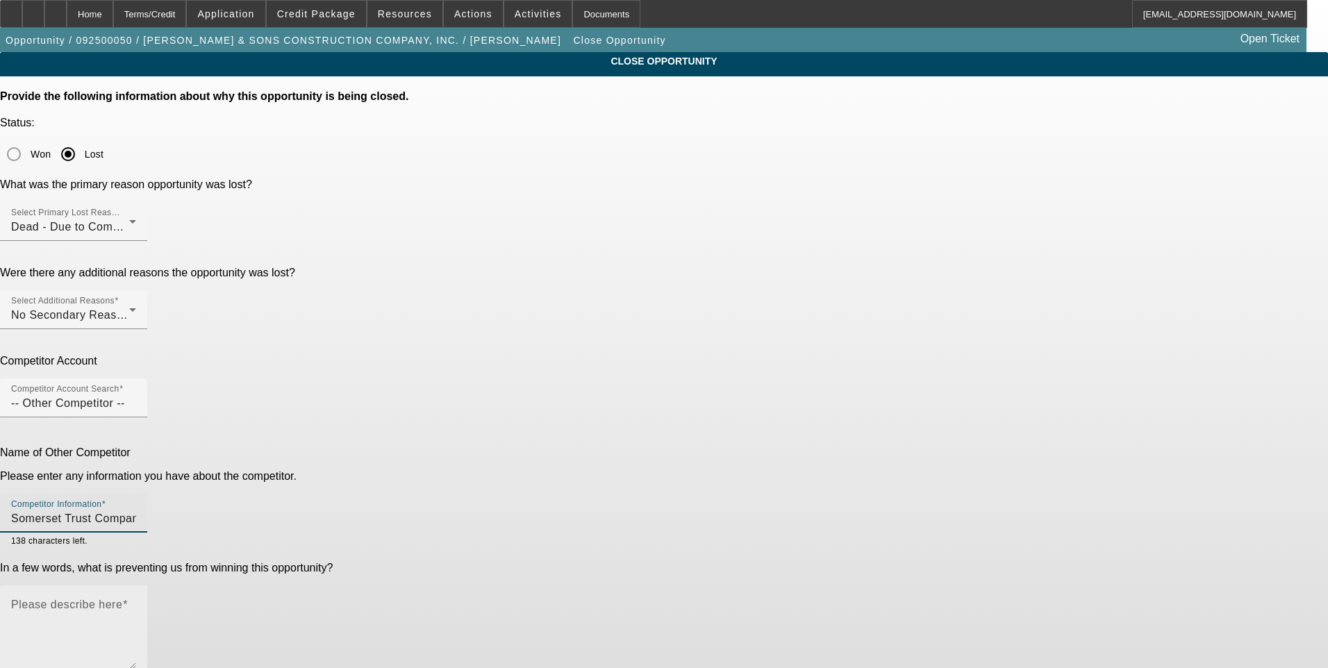
type input "Somerset Trust Company"
click at [136, 602] on textarea "Please describe here" at bounding box center [73, 635] width 125 height 67
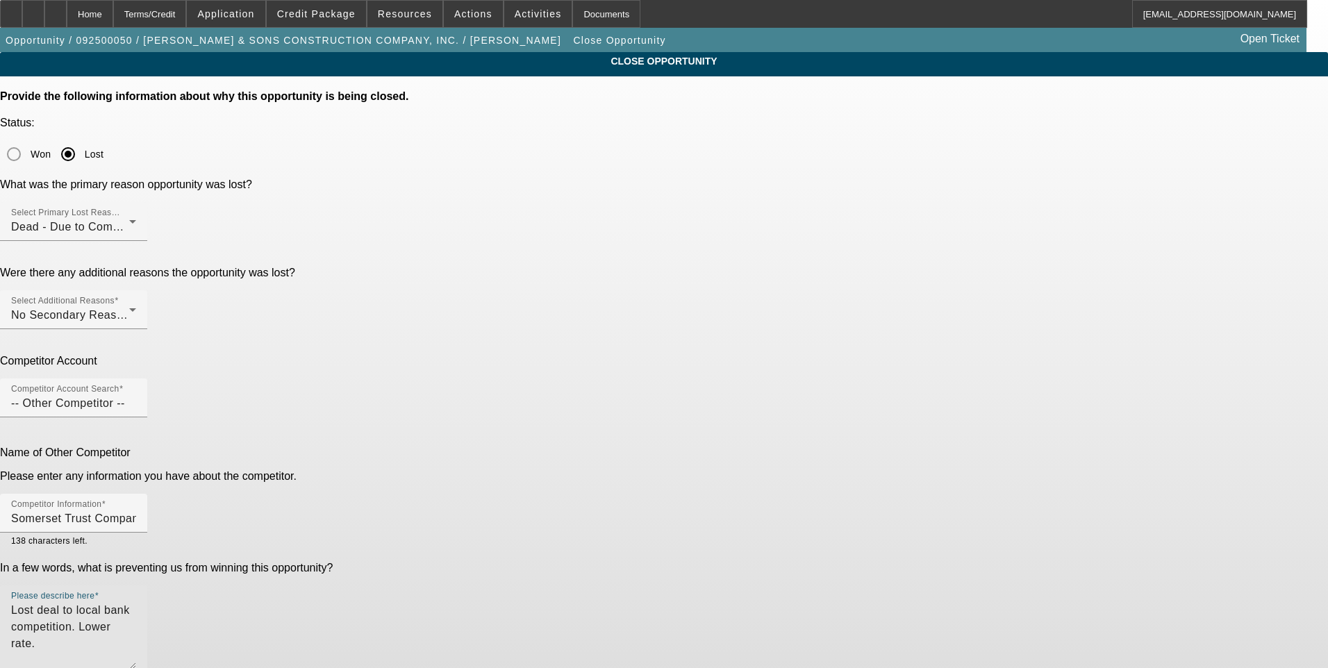
type textarea "Lost deal to local bank competition. Lower rate."
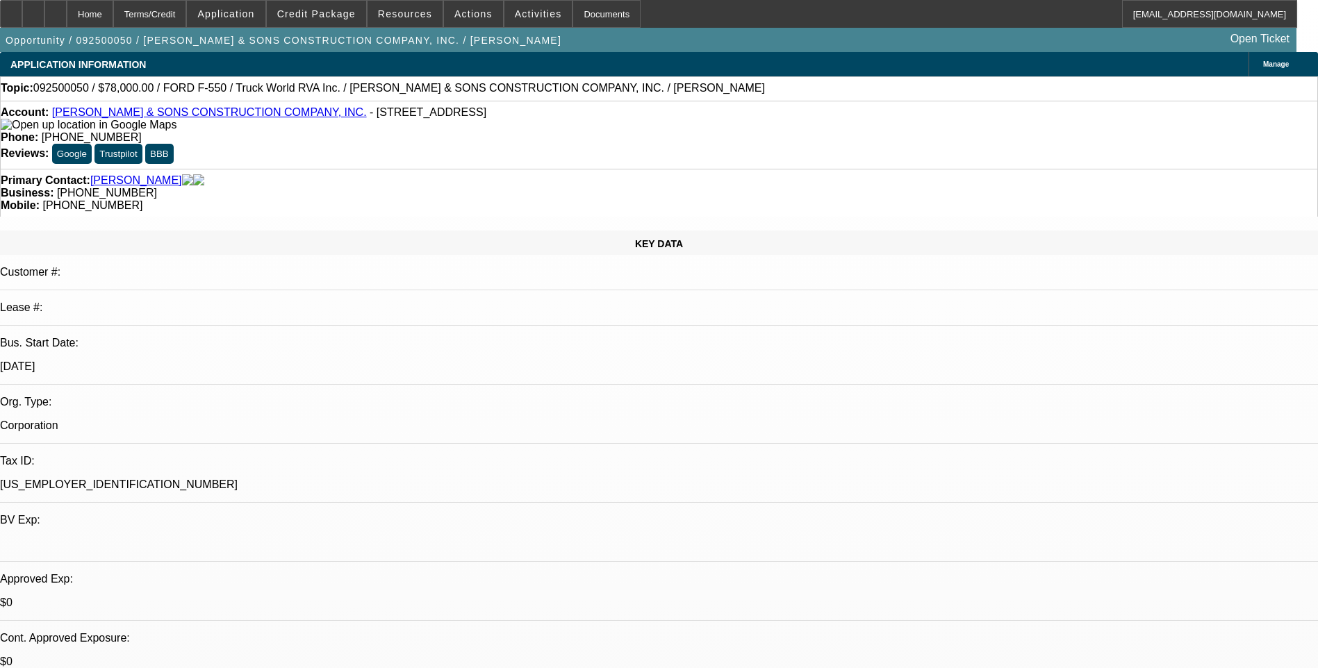
select select "0"
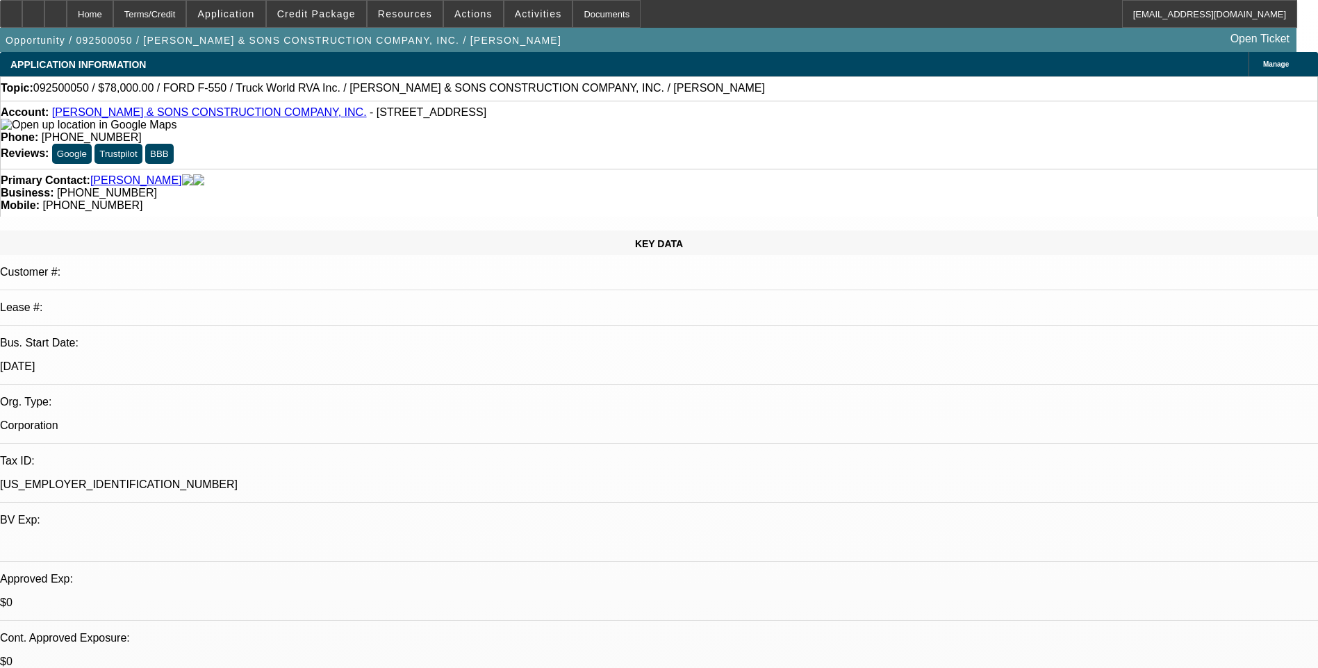
select select "0"
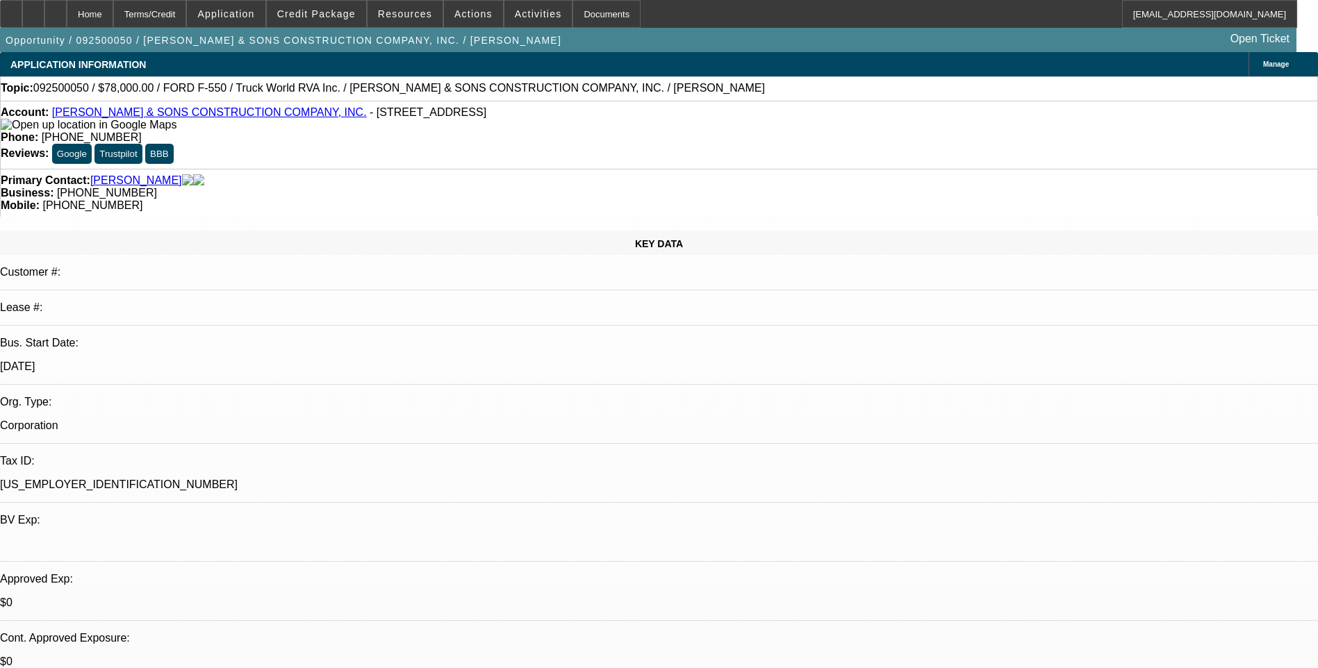
select select "0"
select select "1"
select select "6"
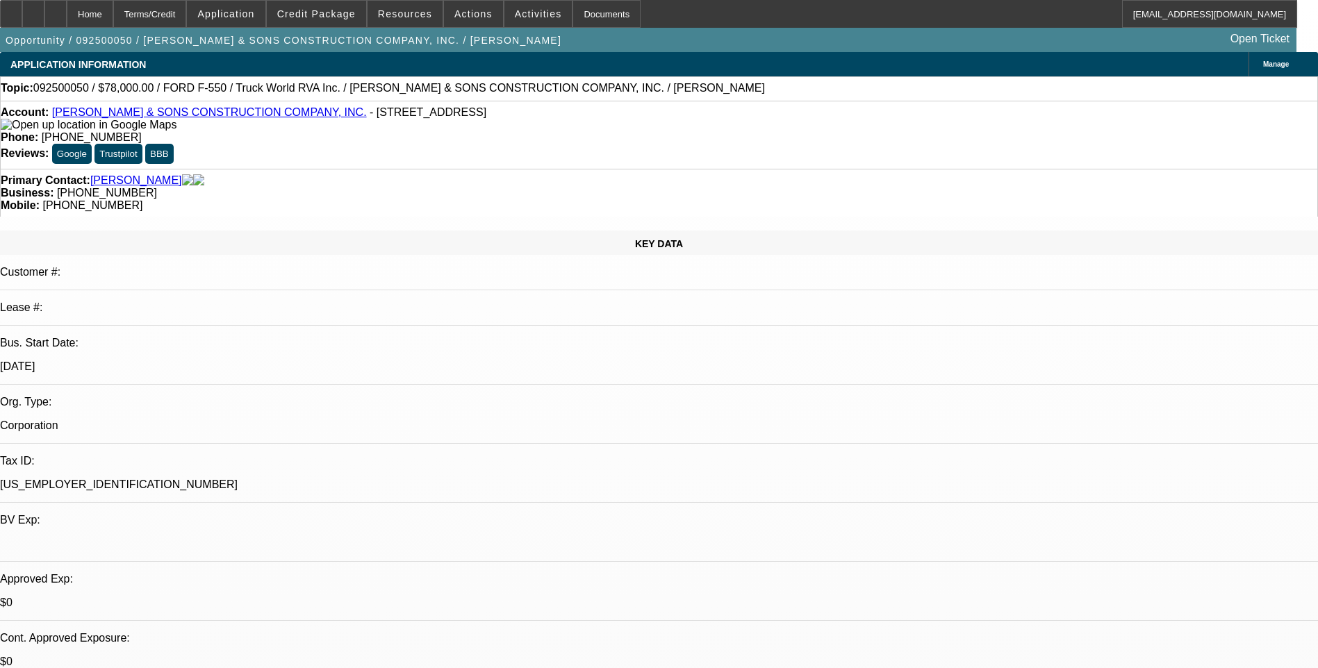
select select "1"
select select "6"
select select "1"
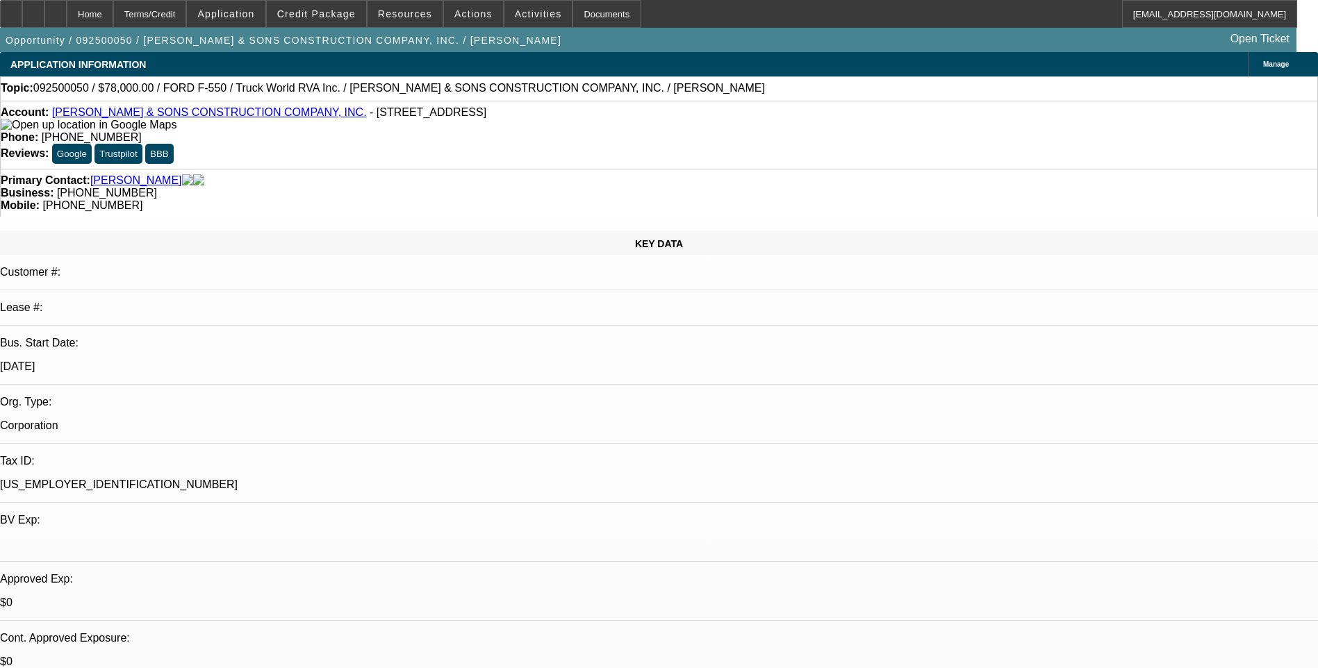
select select "6"
select select "1"
select select "6"
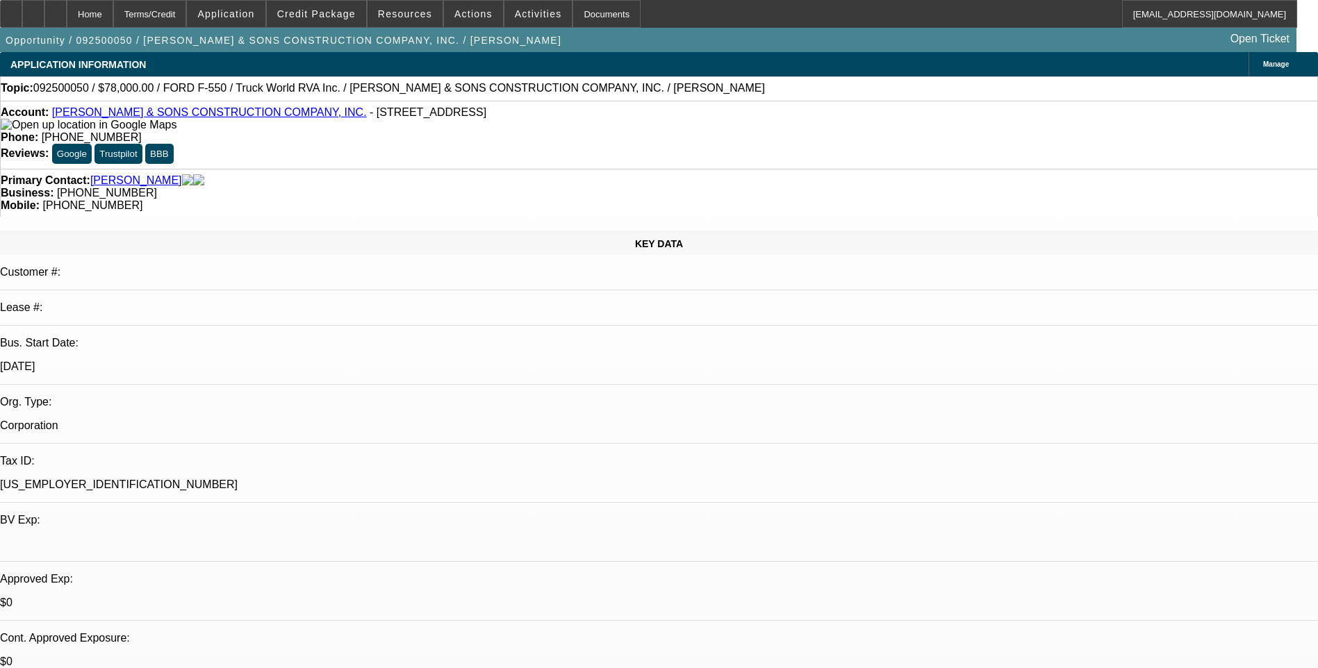
click at [187, 14] on div "Terms/Credit" at bounding box center [150, 14] width 74 height 28
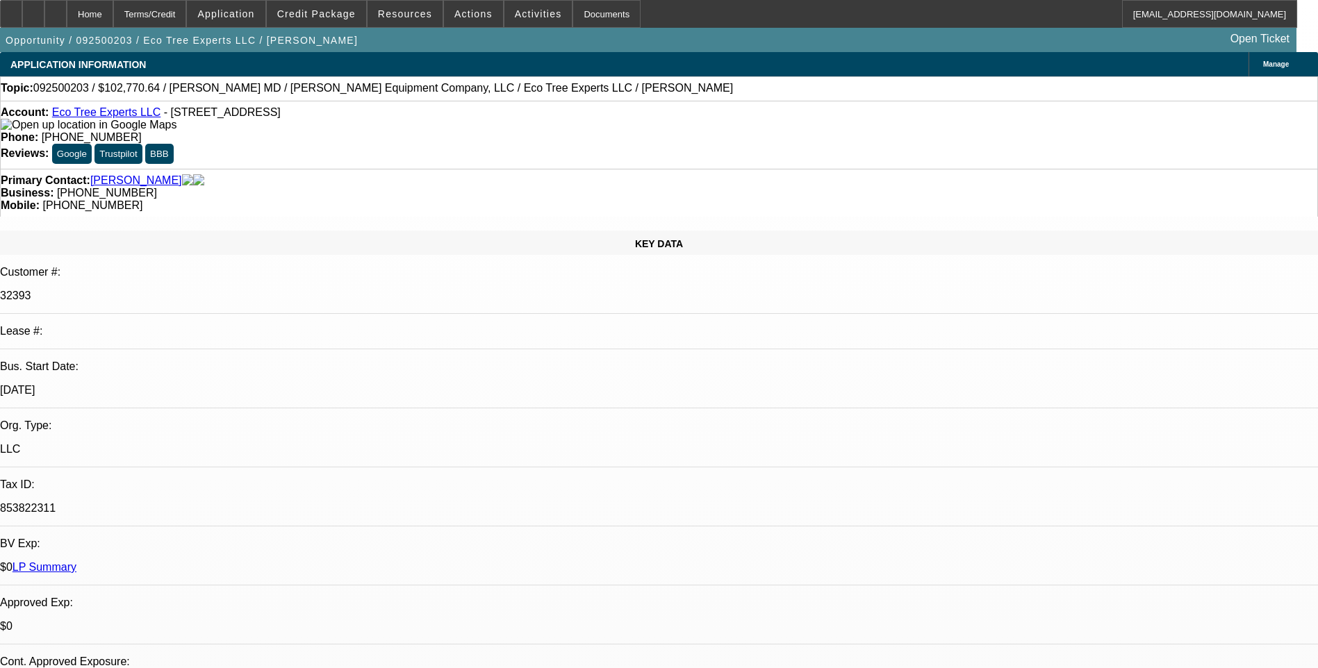
select select "0"
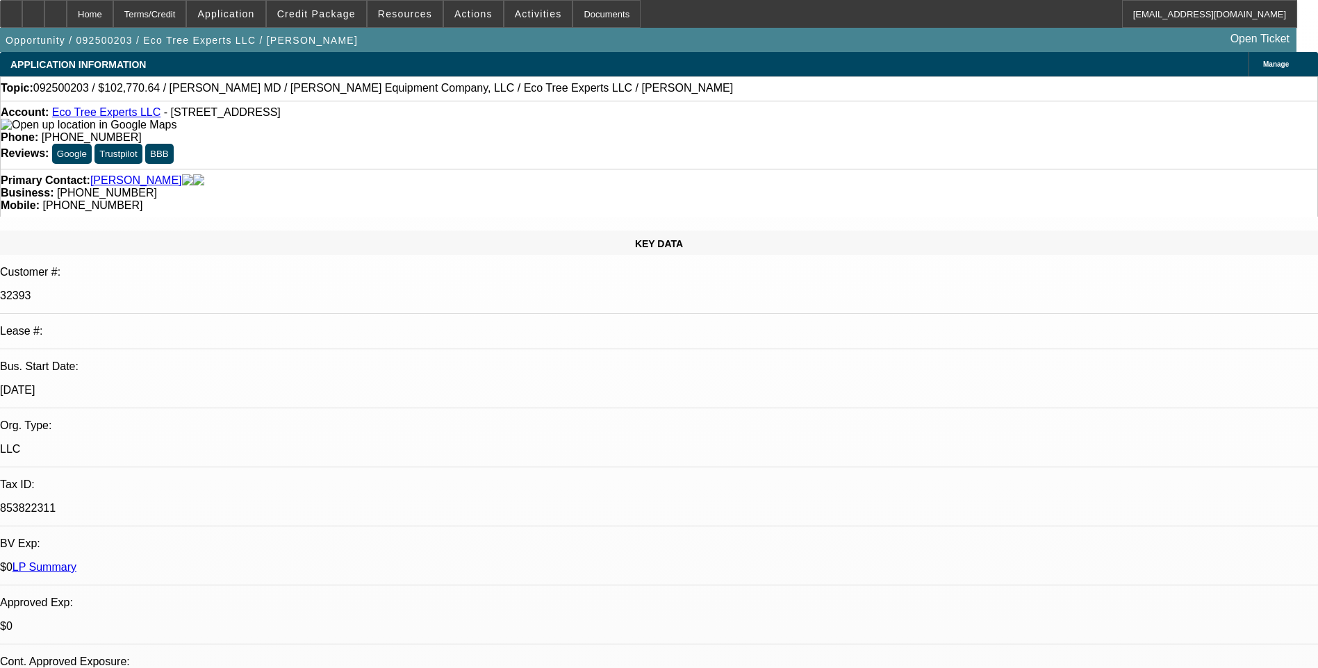
select select "0"
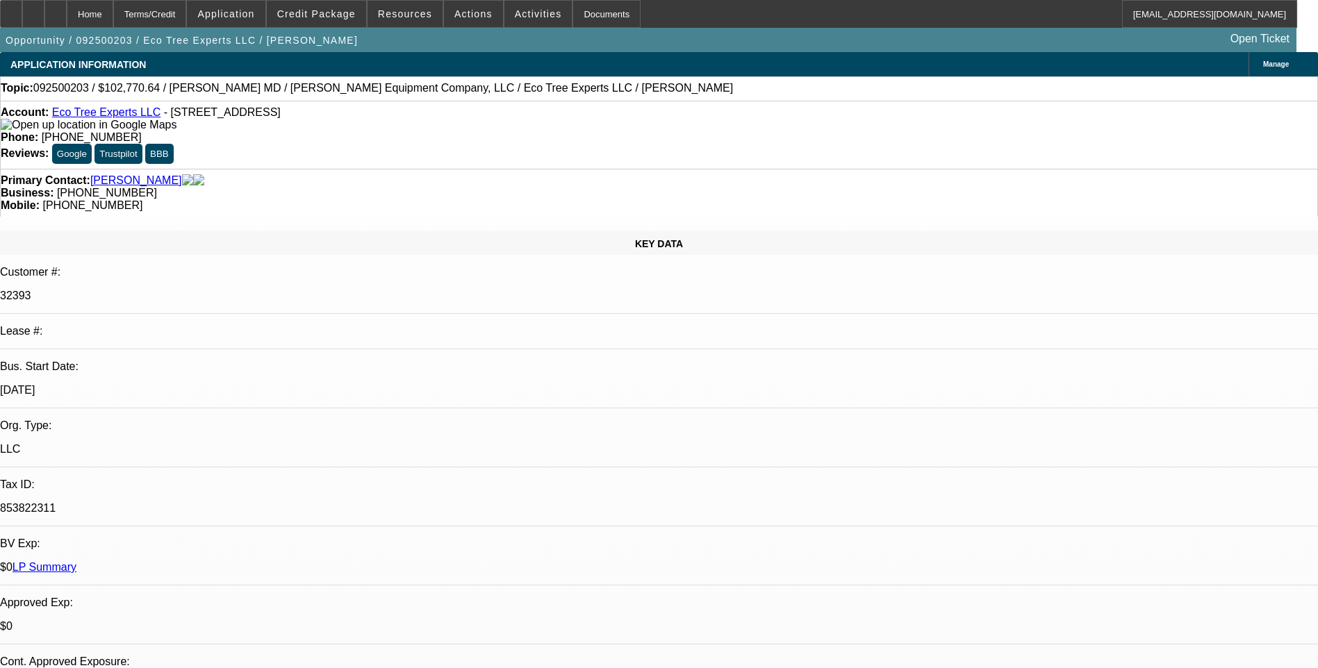
select select "0"
select select "1"
select select "6"
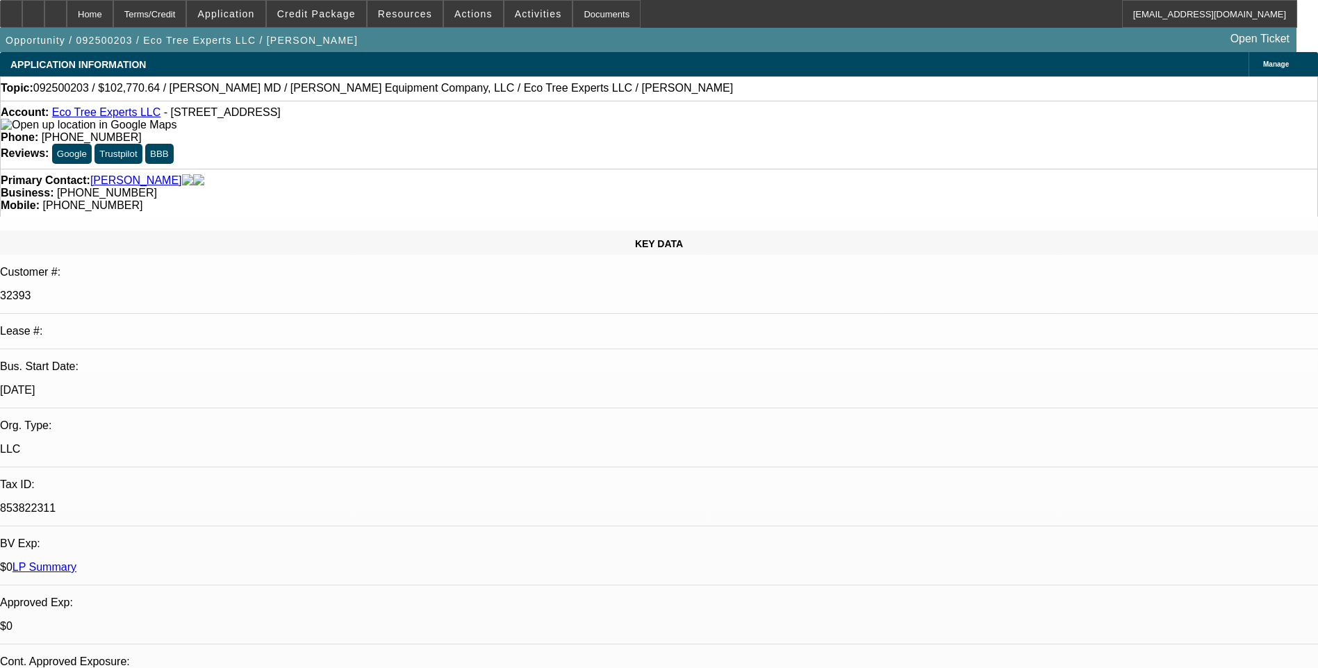
select select "1"
select select "6"
select select "1"
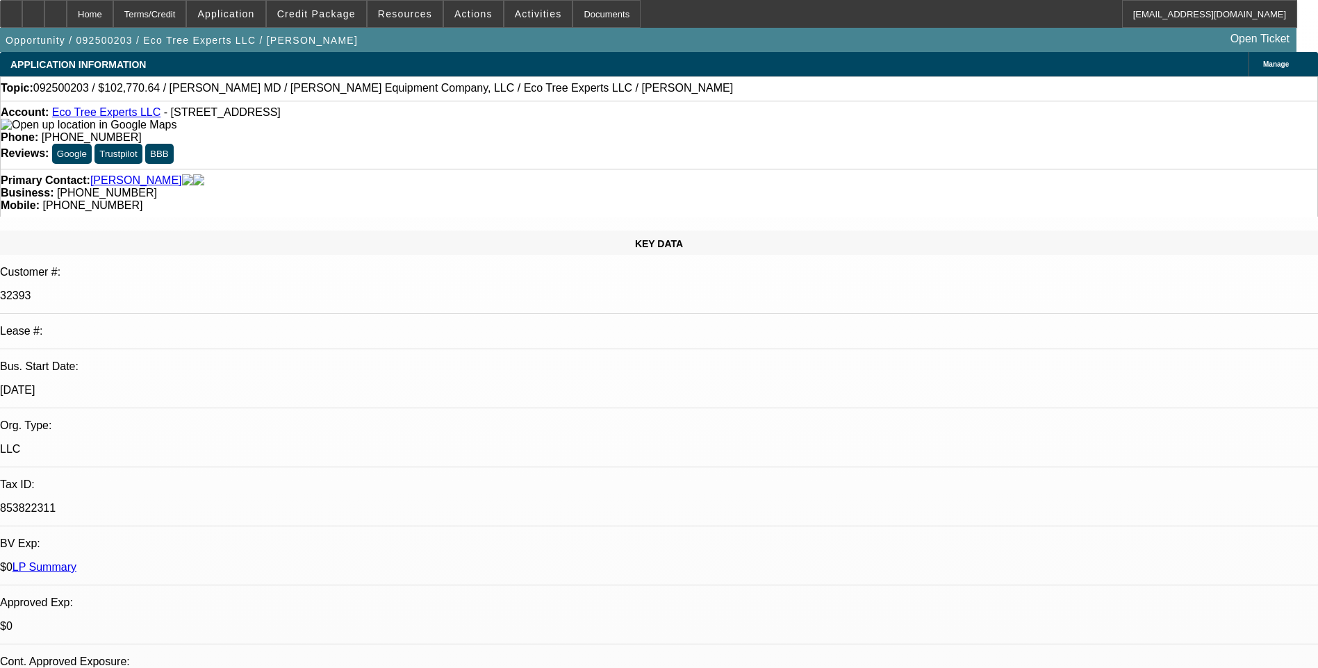
select select "6"
select select "1"
select select "6"
click at [172, 14] on div "Terms/Credit" at bounding box center [150, 14] width 74 height 28
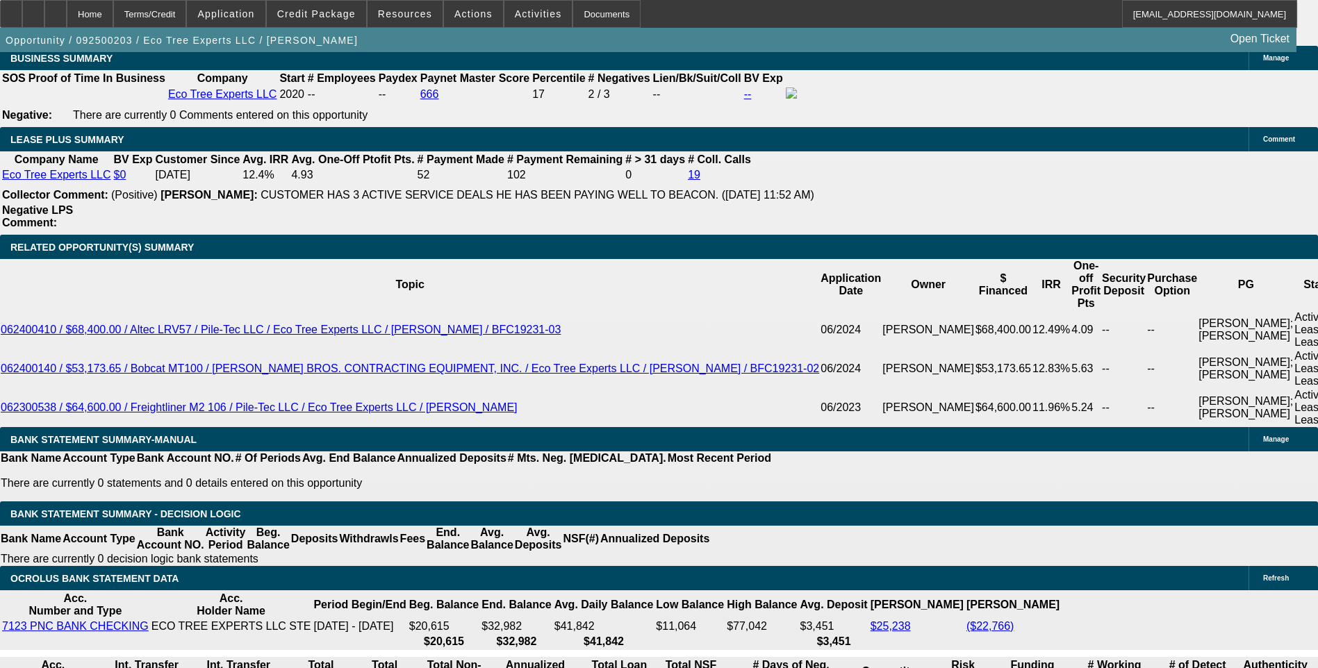
scroll to position [486, 0]
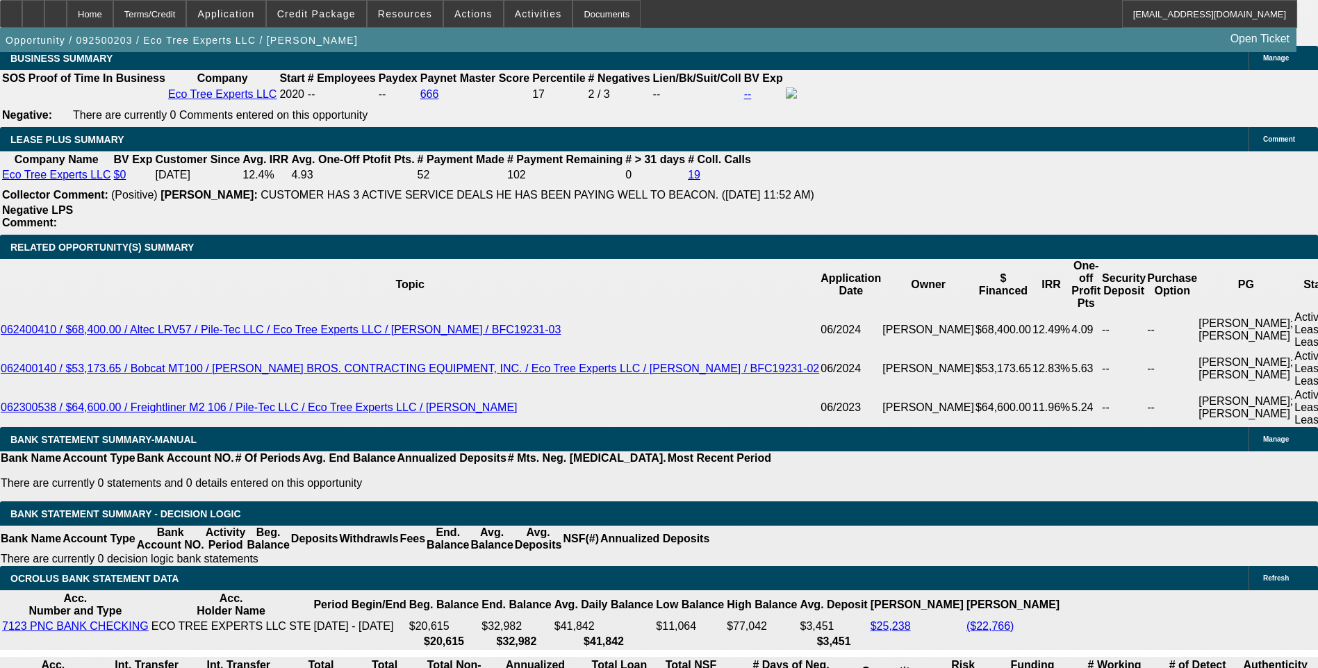
scroll to position [347, 0]
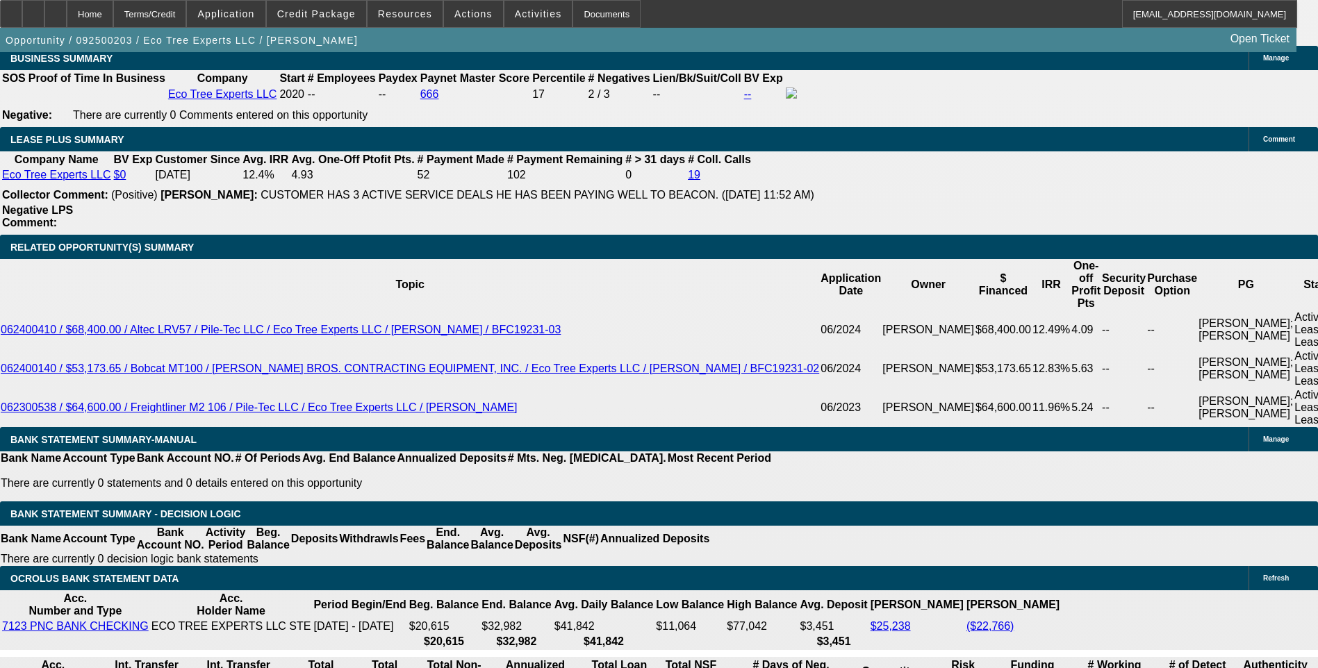
scroll to position [0, 0]
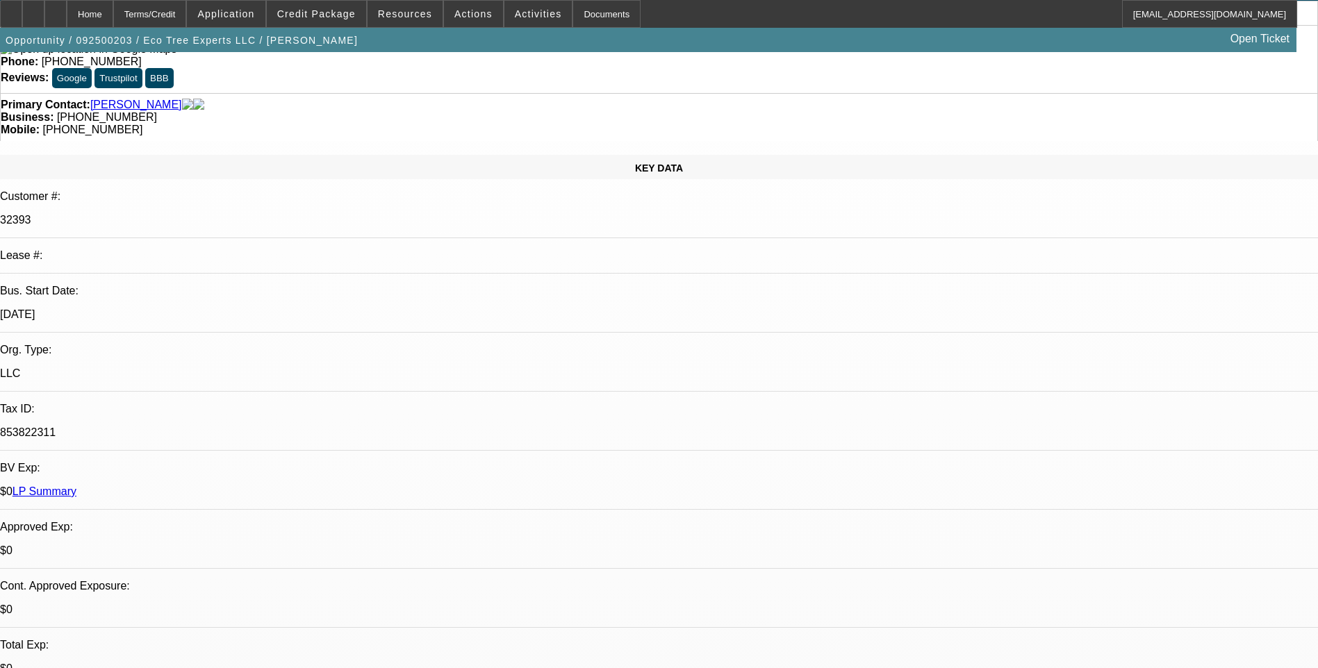
scroll to position [0, 0]
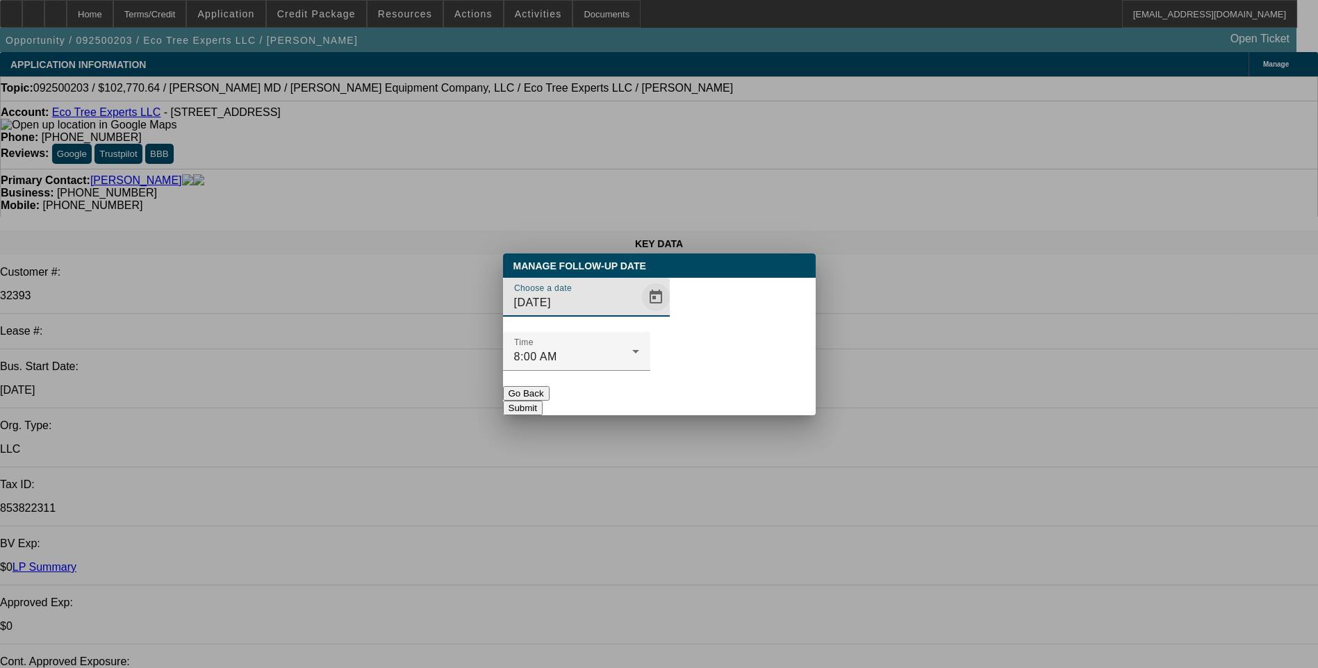
click at [639, 314] on span "Open calendar" at bounding box center [655, 297] width 33 height 33
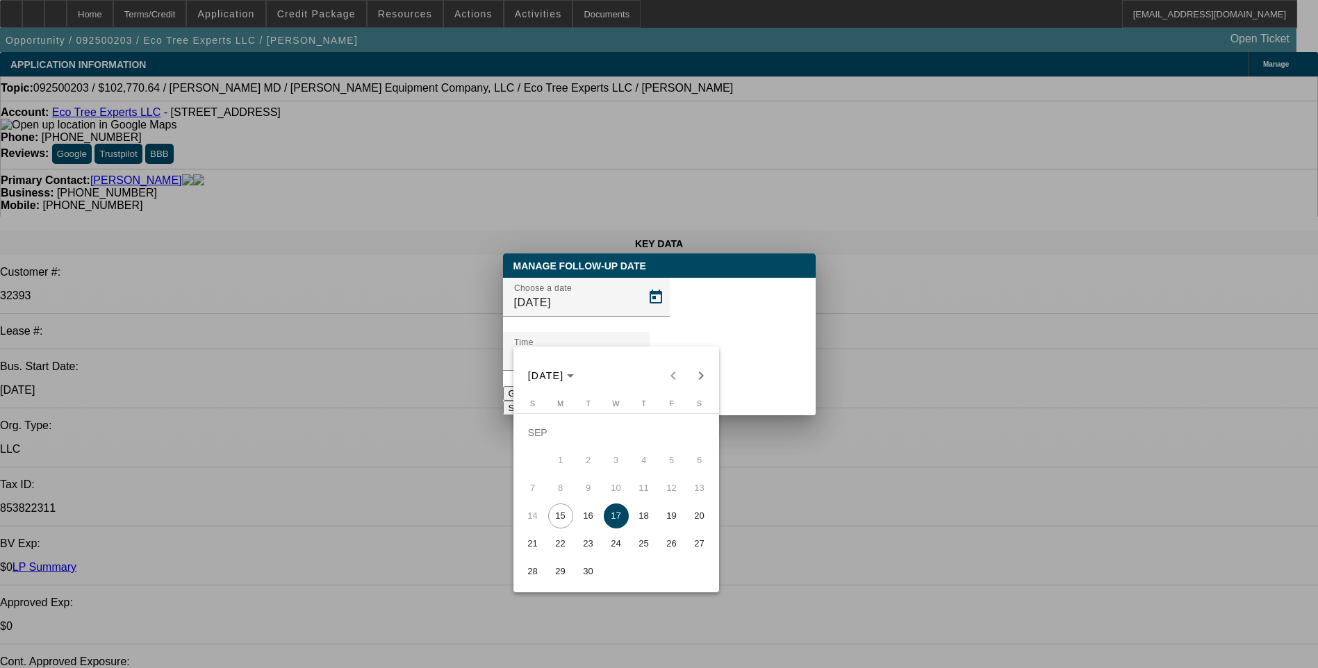
click at [563, 517] on span "15" at bounding box center [560, 516] width 25 height 25
type input "9/15/2025"
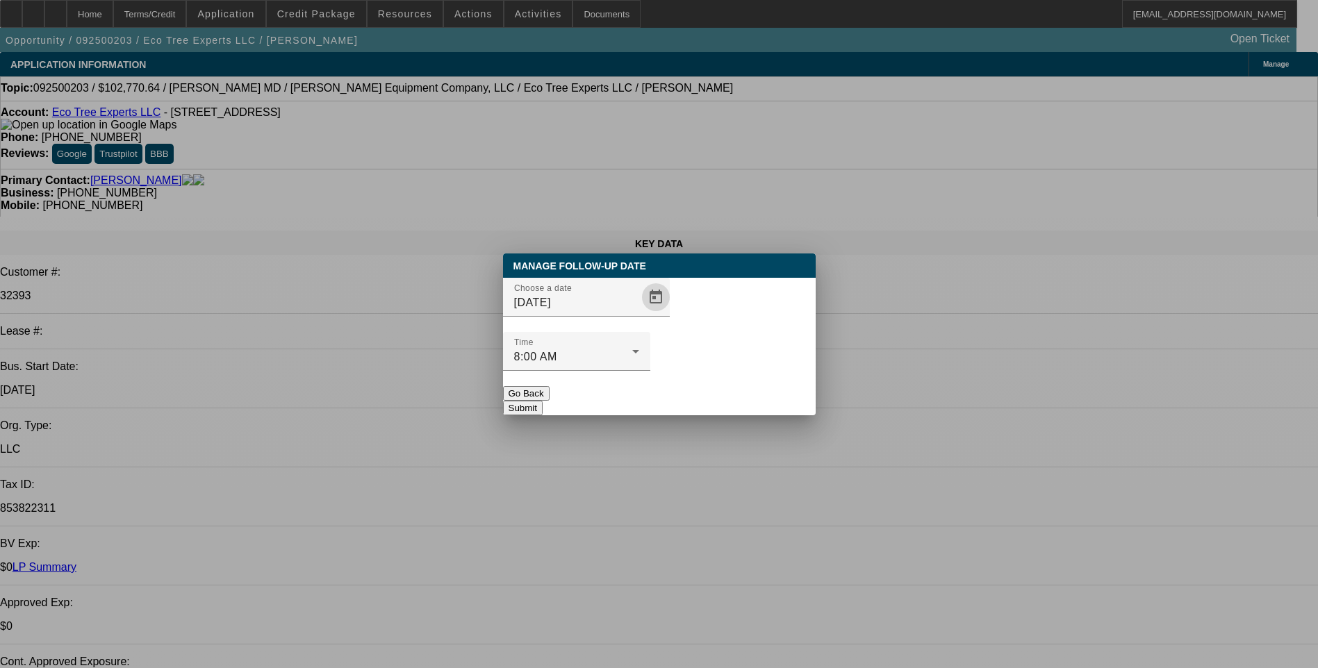
click at [543, 401] on button "Submit" at bounding box center [523, 408] width 40 height 15
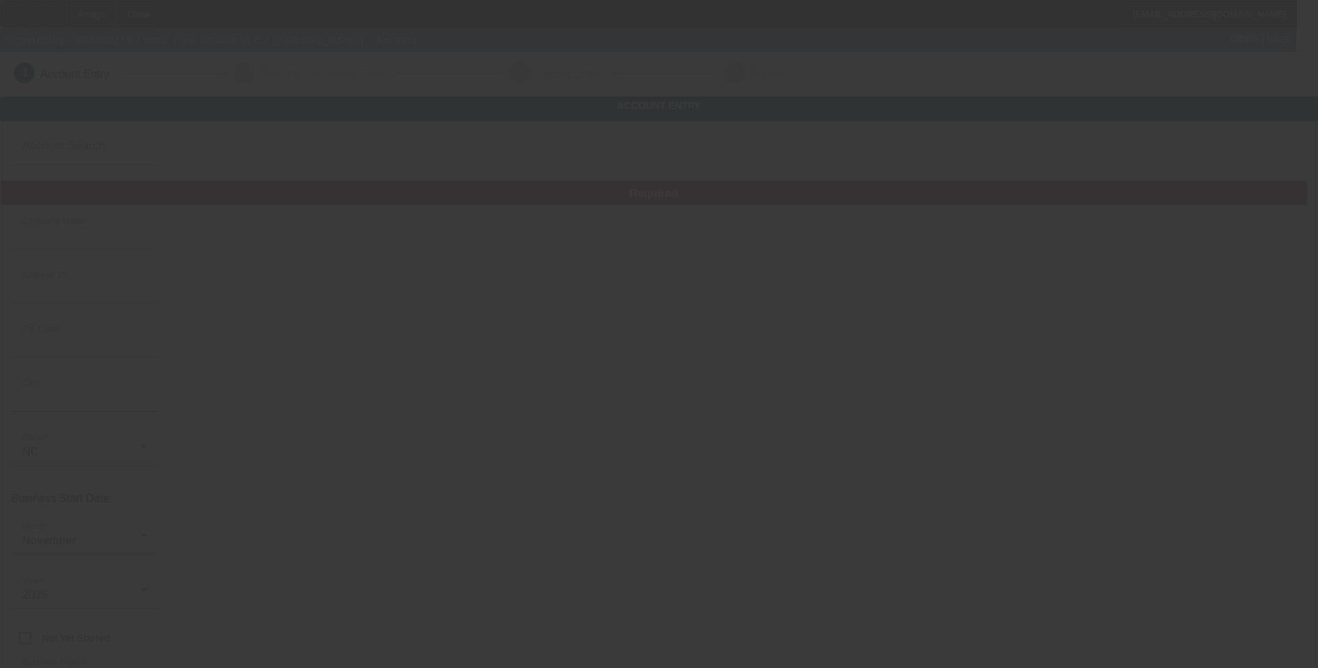
type input "WNC Tree Service LLC"
type input "1568 [PERSON_NAME] Cove Rd"
type input "28904"
type input "[GEOGRAPHIC_DATA]"
type input "[PHONE_NUMBER]"
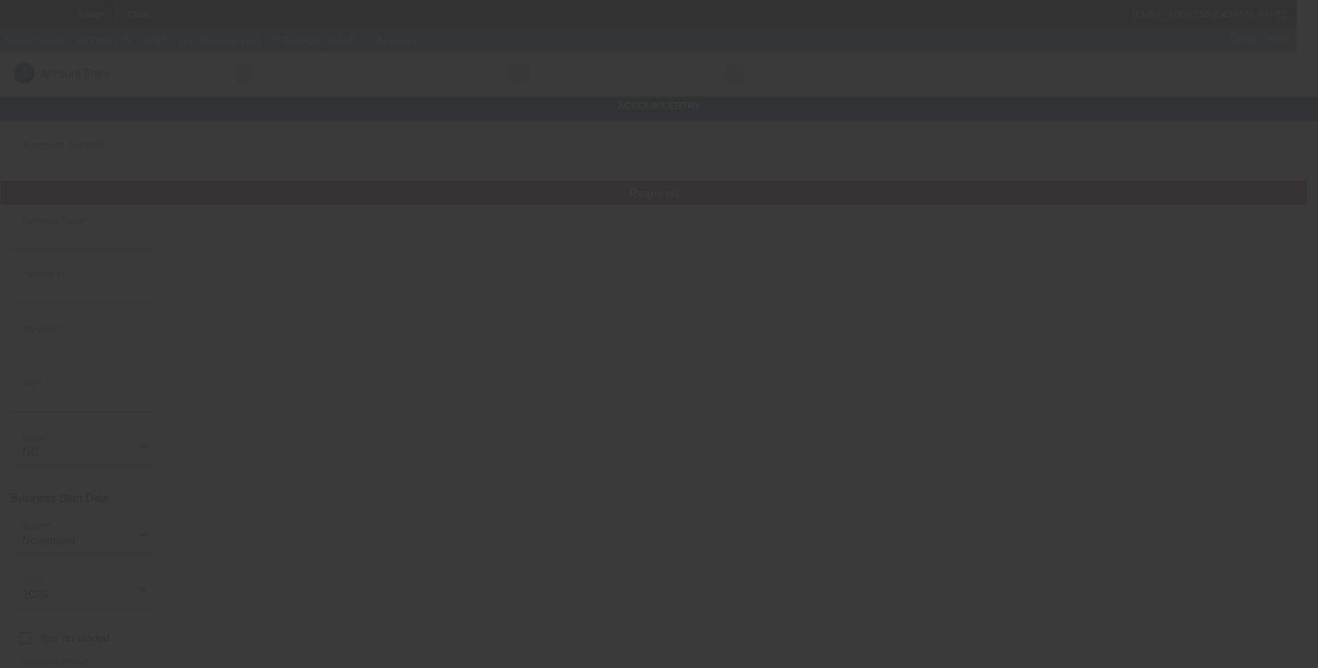
type input "[EMAIL_ADDRESS][DOMAIN_NAME]"
type input "[US_EMPLOYER_IDENTIFICATION_NUMBER]"
type input "[URL][DOMAIN_NAME]"
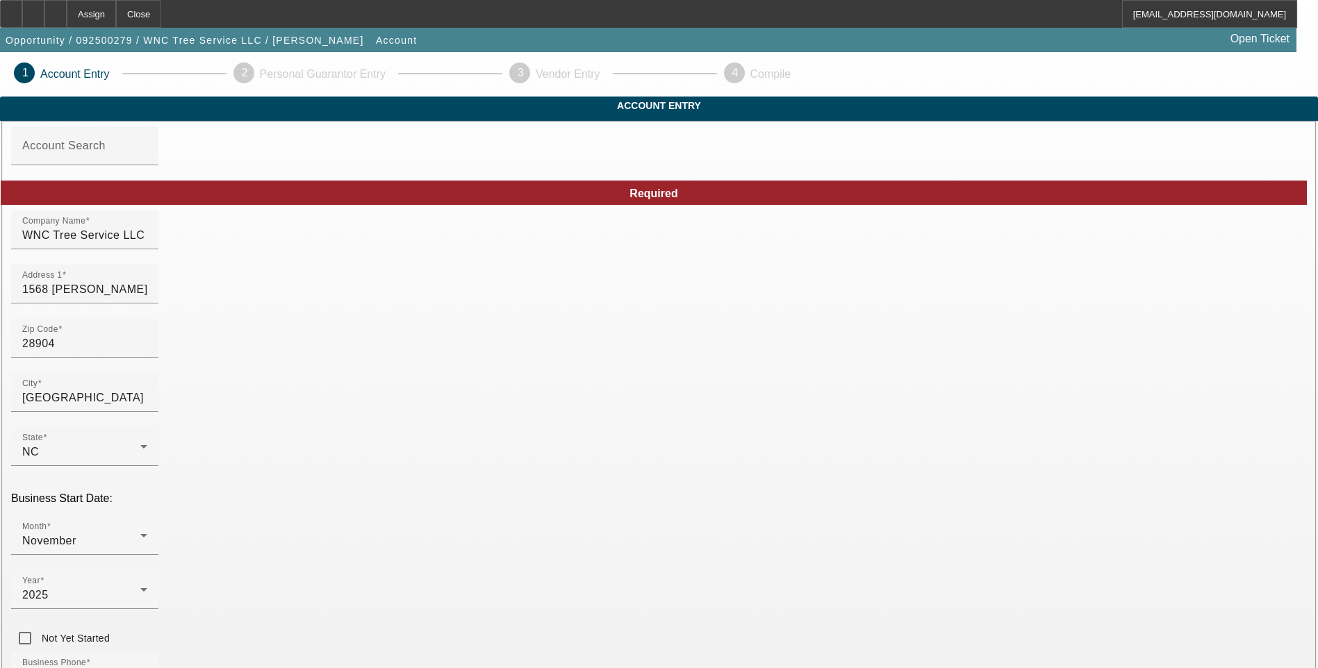
type input "9/12/2025"
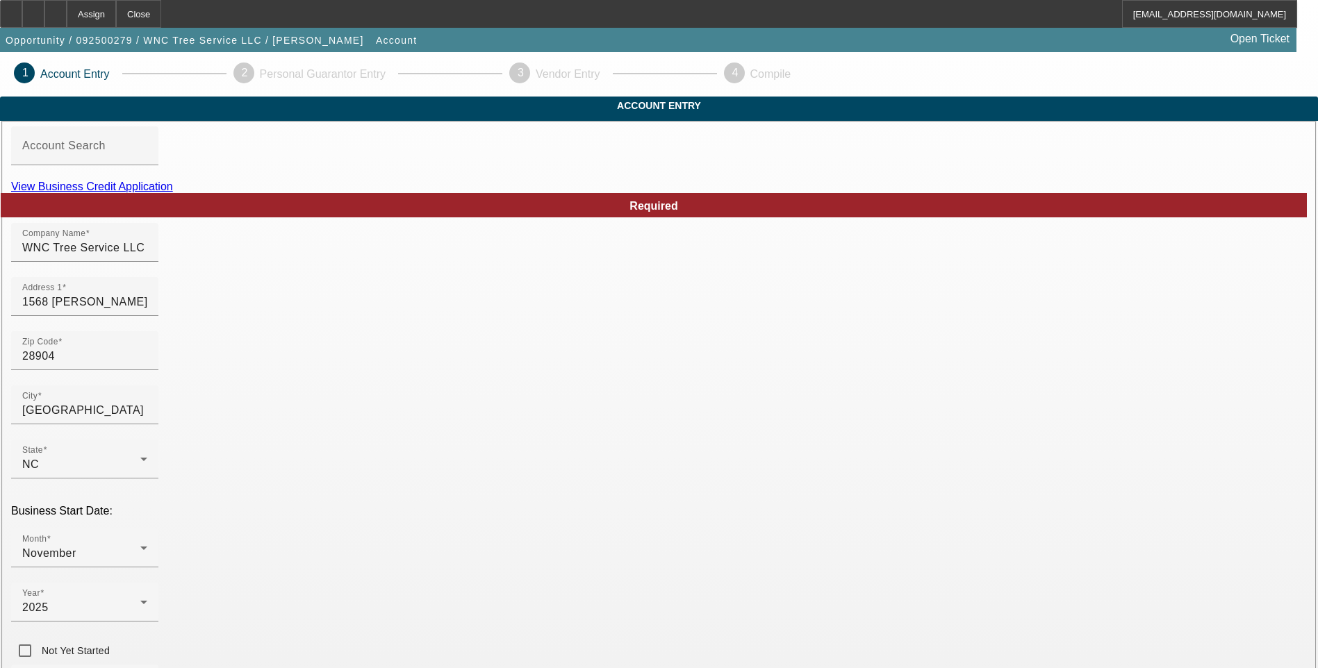
click at [173, 192] on link "View Business Credit Application" at bounding box center [92, 187] width 162 height 12
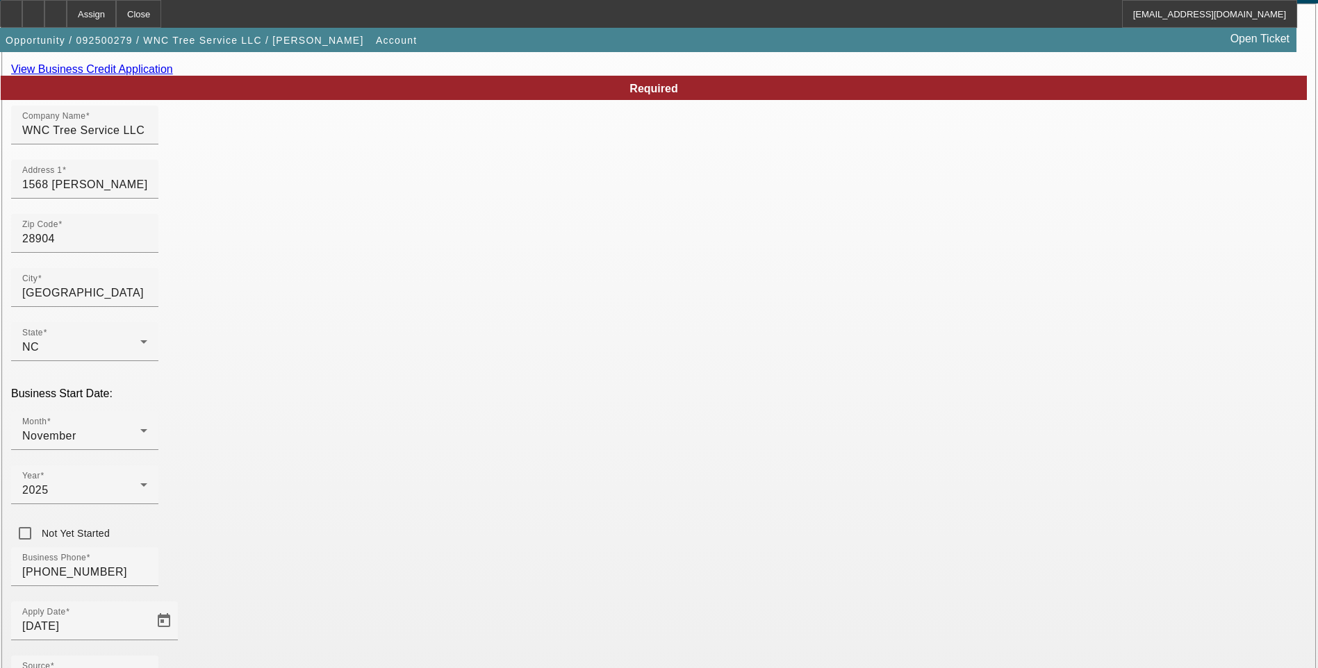
scroll to position [151, 0]
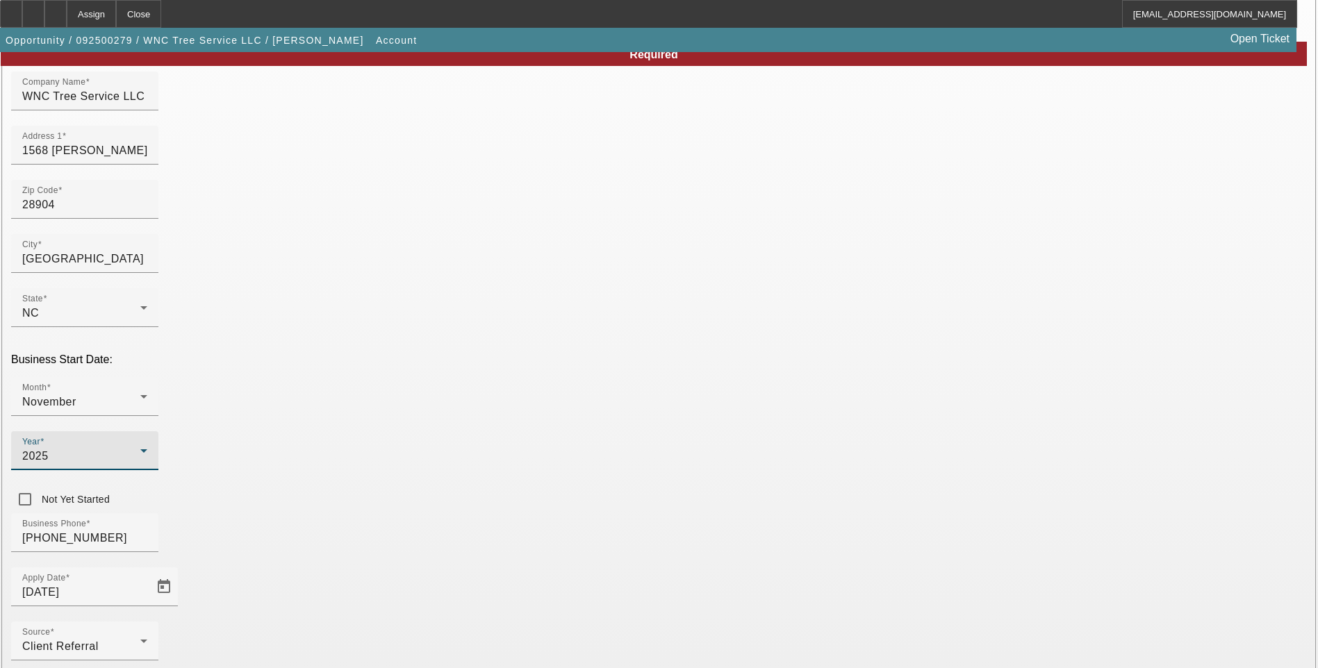
click at [152, 443] on icon at bounding box center [143, 451] width 17 height 17
click at [505, 454] on mat-option "2024" at bounding box center [507, 456] width 81 height 33
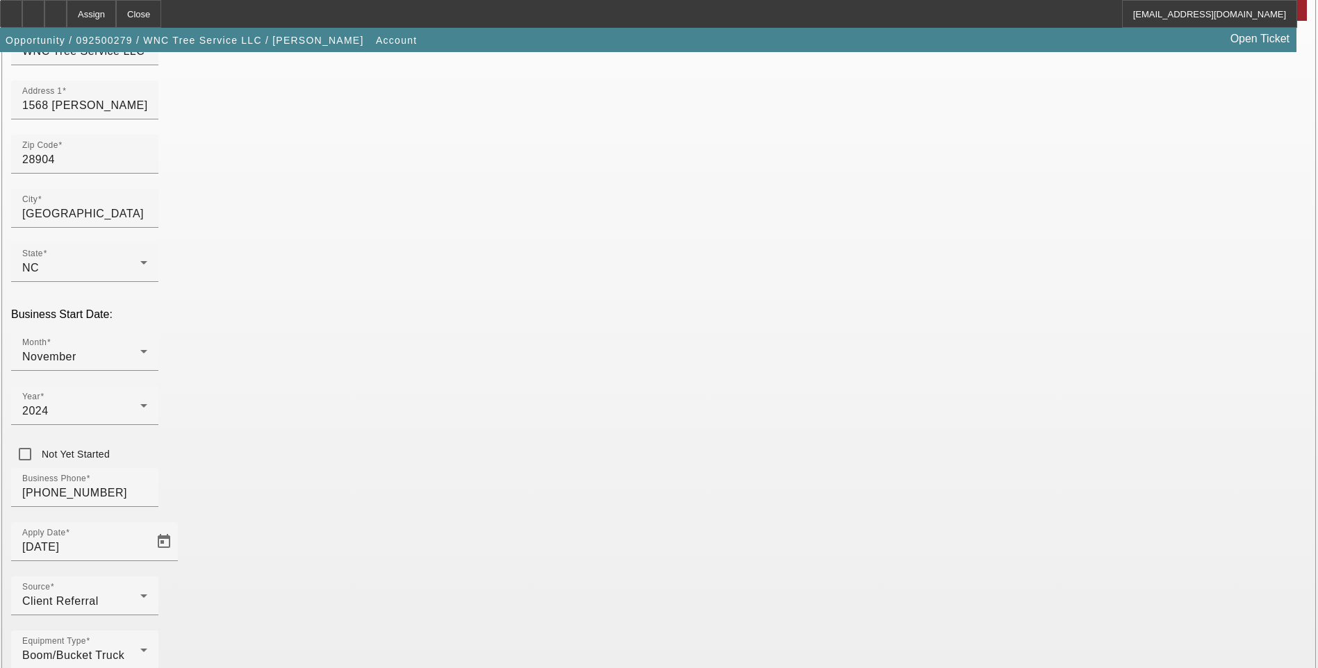
scroll to position [221, 0]
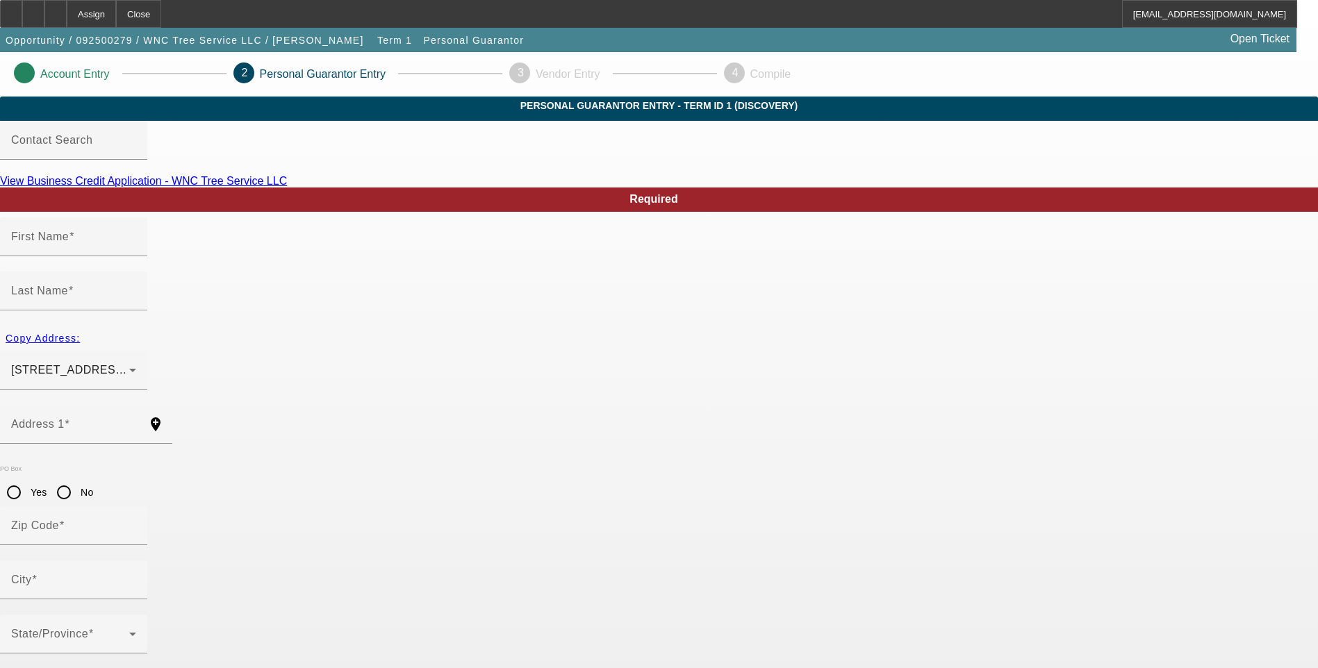
type input "Jacob"
type input "McTaggart"
type input "1568 Carter Cove Road"
radio input "true"
type input "28904"
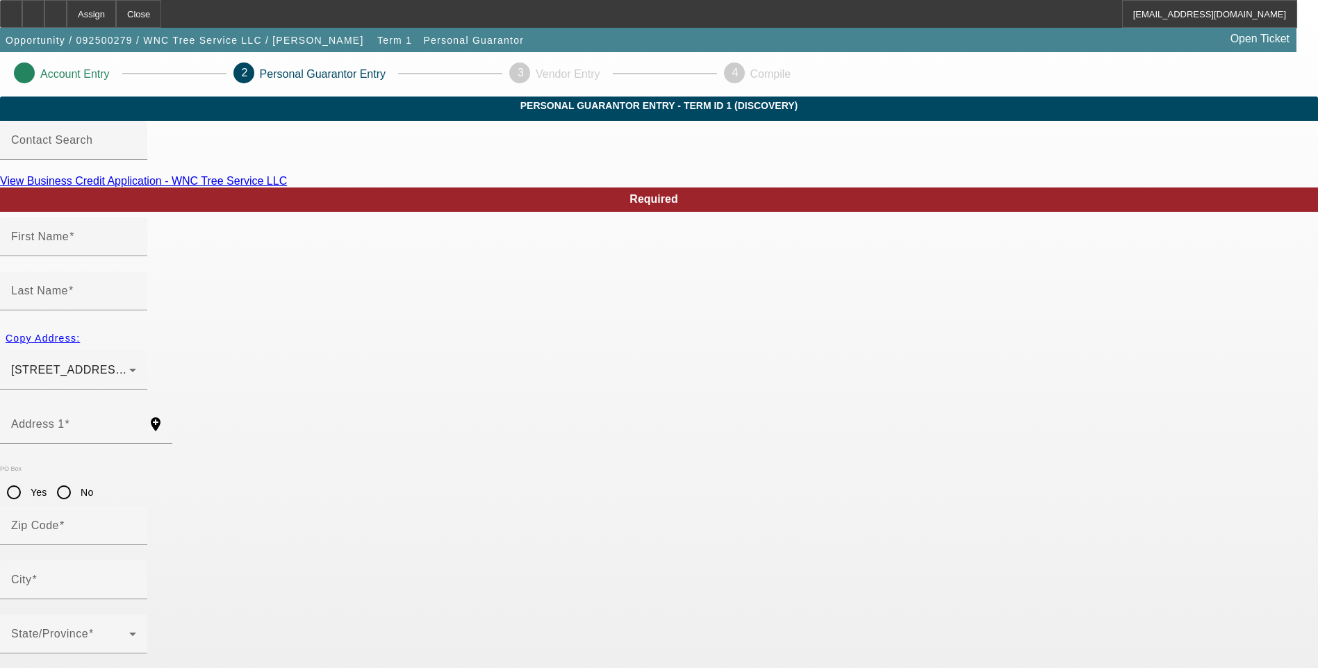
type input "Hayesville"
type input "[PHONE_NUMBER]"
type input "100"
type input "690-01-8632"
type input "mctaggarttree@gmail.com"
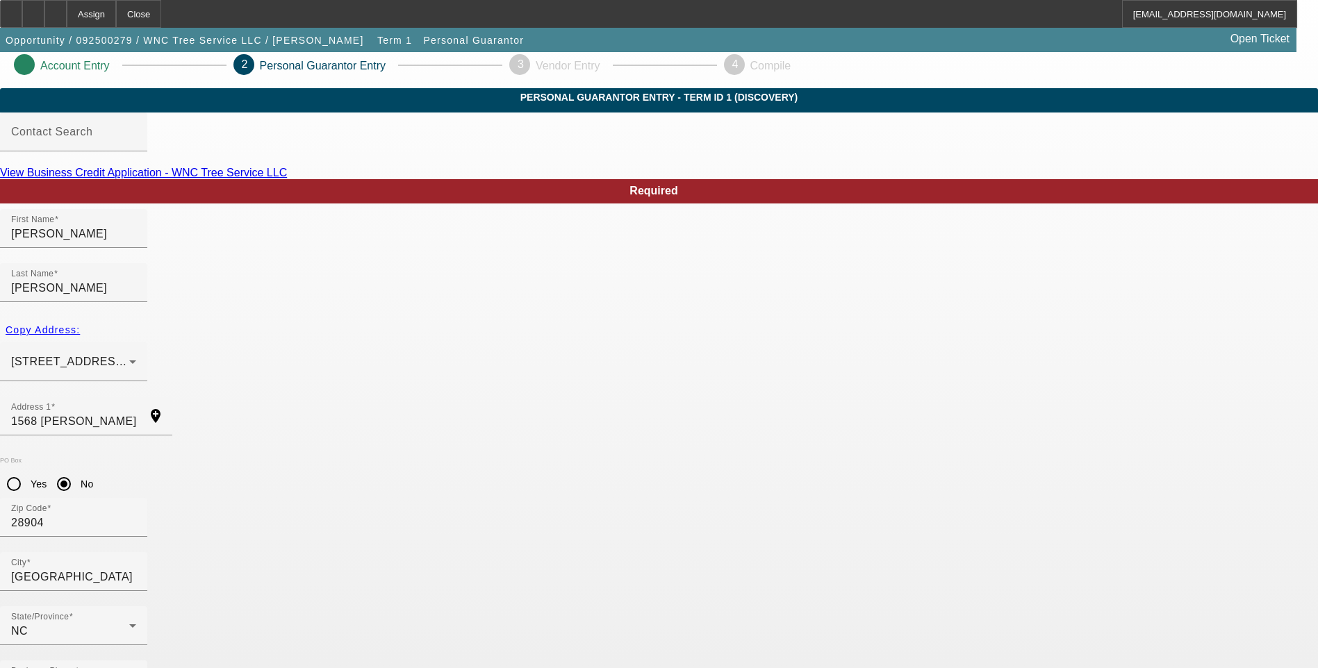
scroll to position [11, 0]
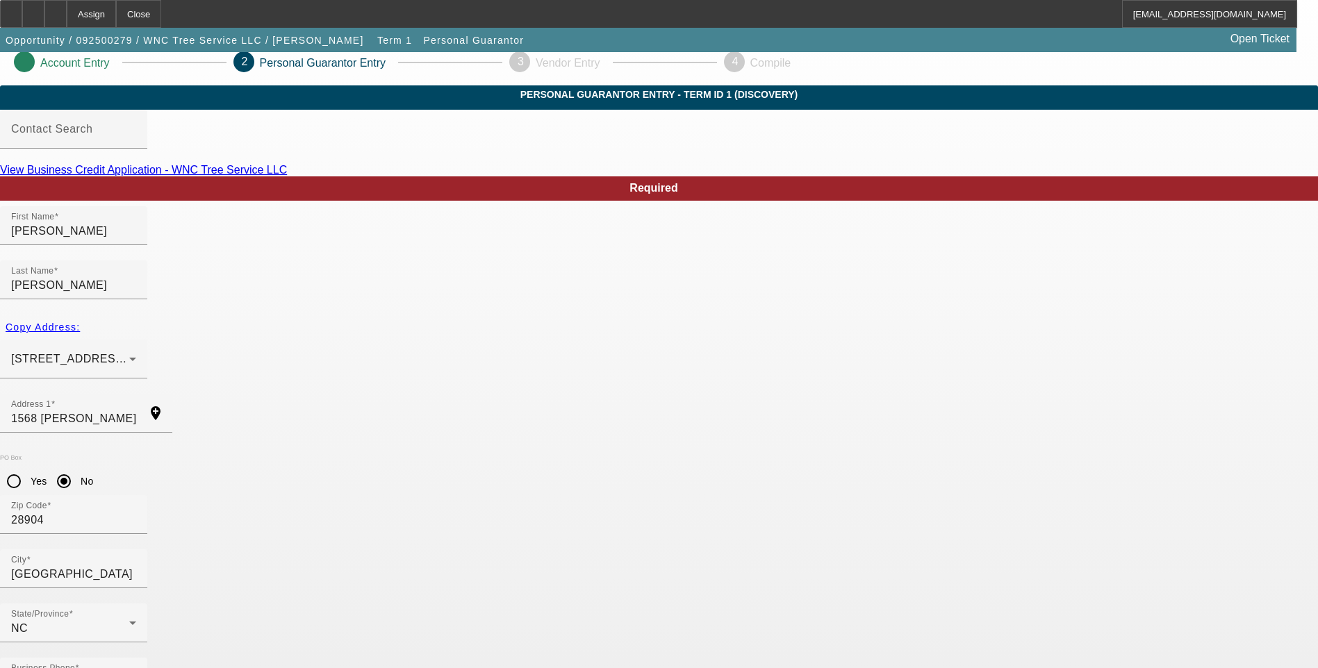
type input "[PHONE_NUMBER]"
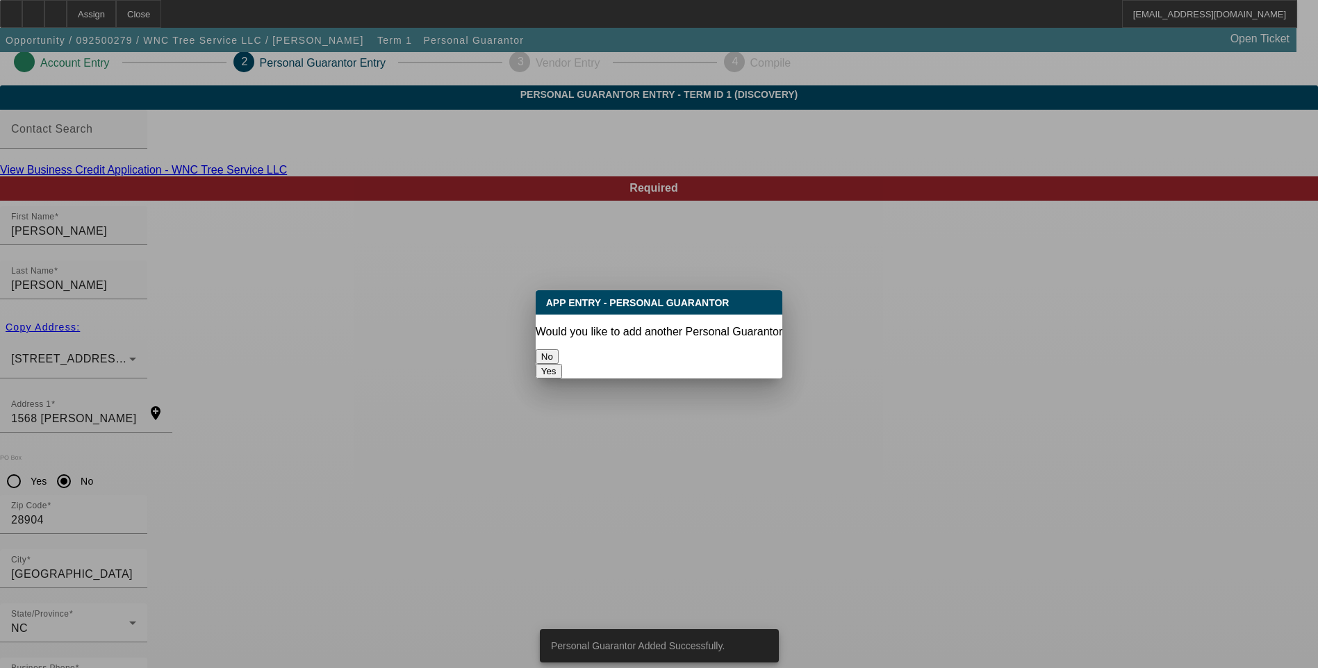
scroll to position [0, 0]
click at [559, 352] on button "No" at bounding box center [547, 356] width 23 height 15
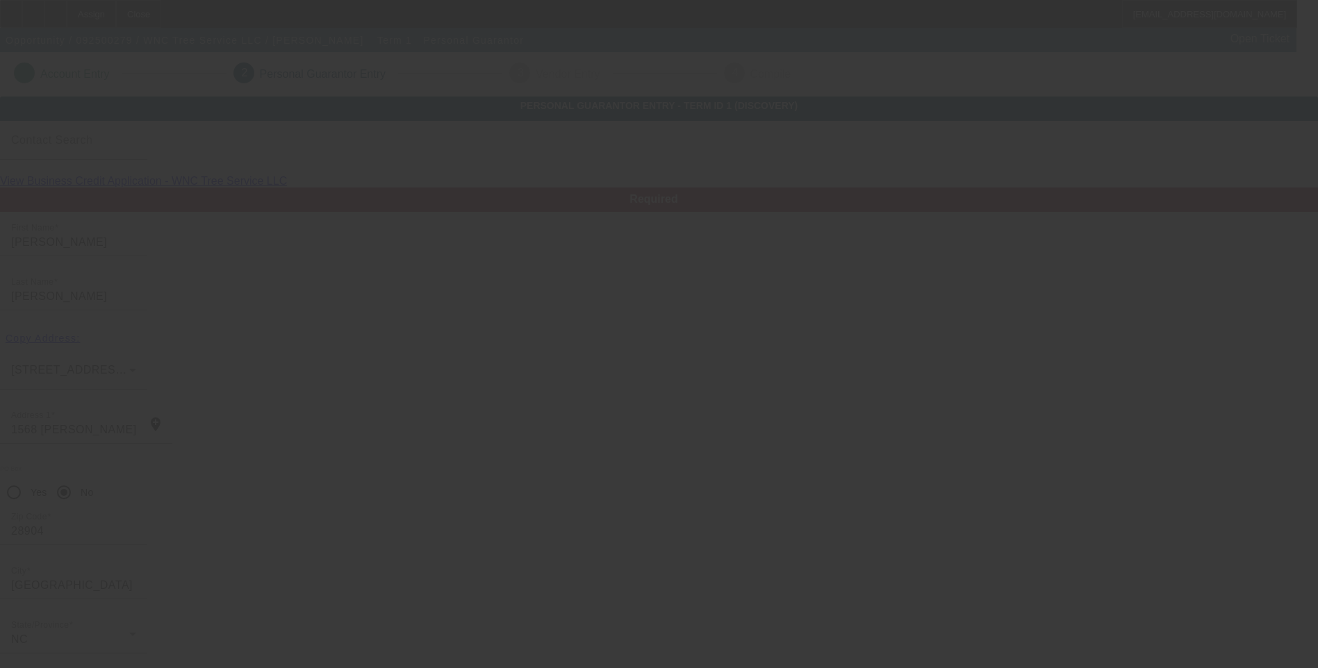
scroll to position [11, 0]
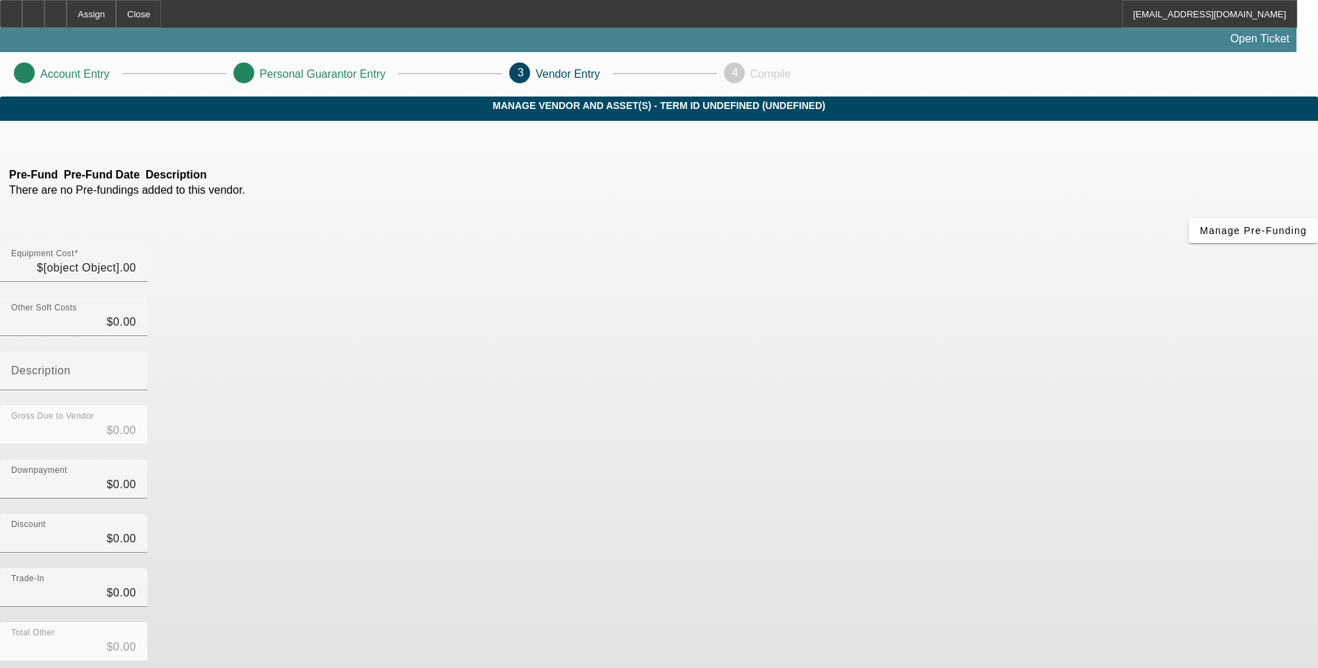
type input "$68,000.00"
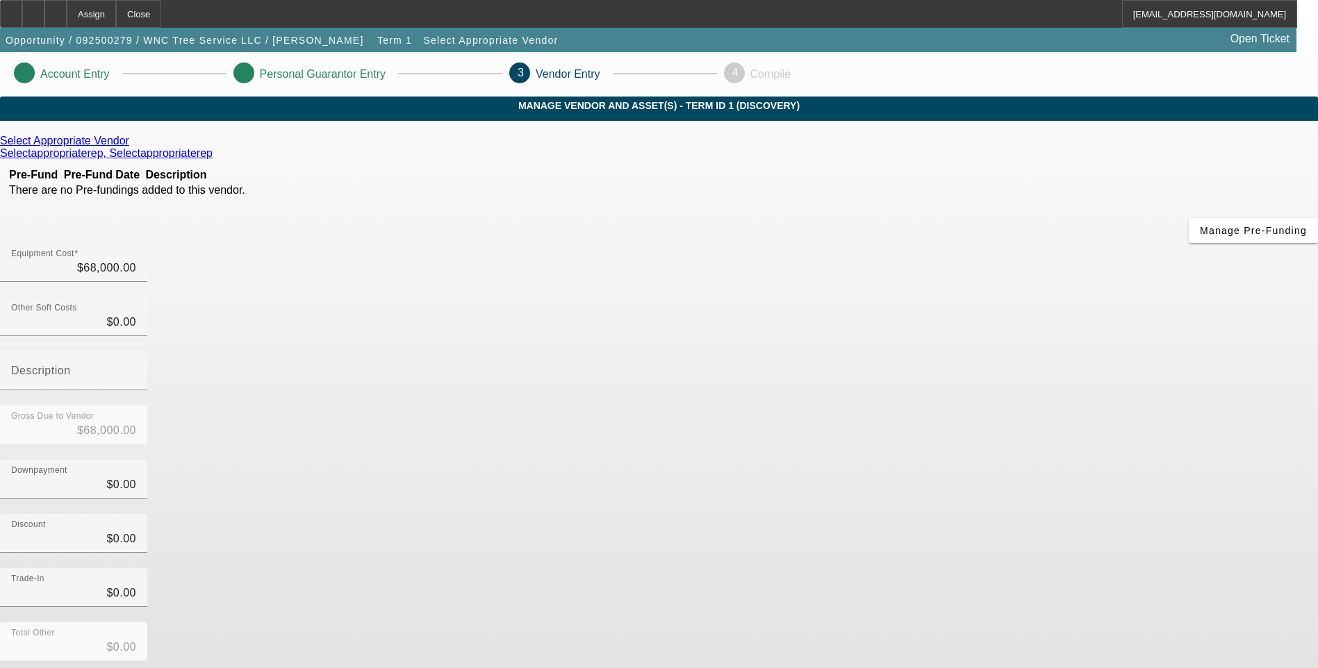
scroll to position [41, 0]
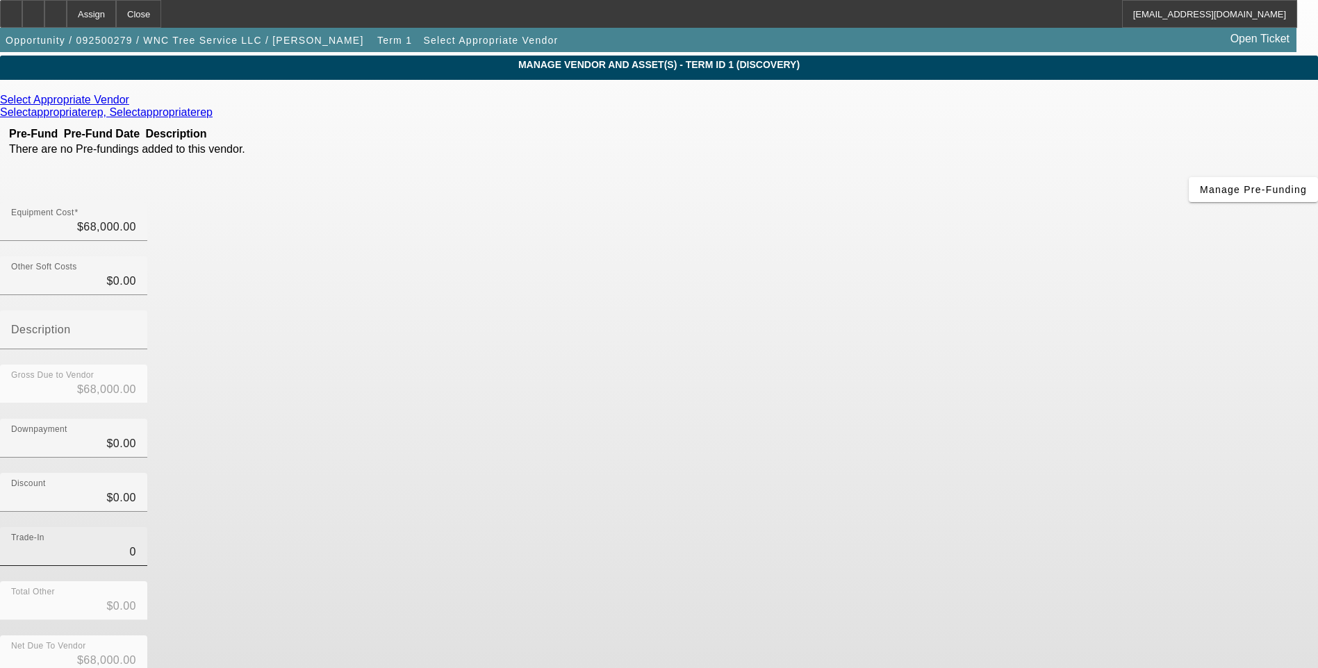
click at [136, 544] on input "0" at bounding box center [73, 552] width 125 height 17
type input "$0.00"
click at [890, 527] on div "Trade-In $0.00" at bounding box center [659, 554] width 1318 height 54
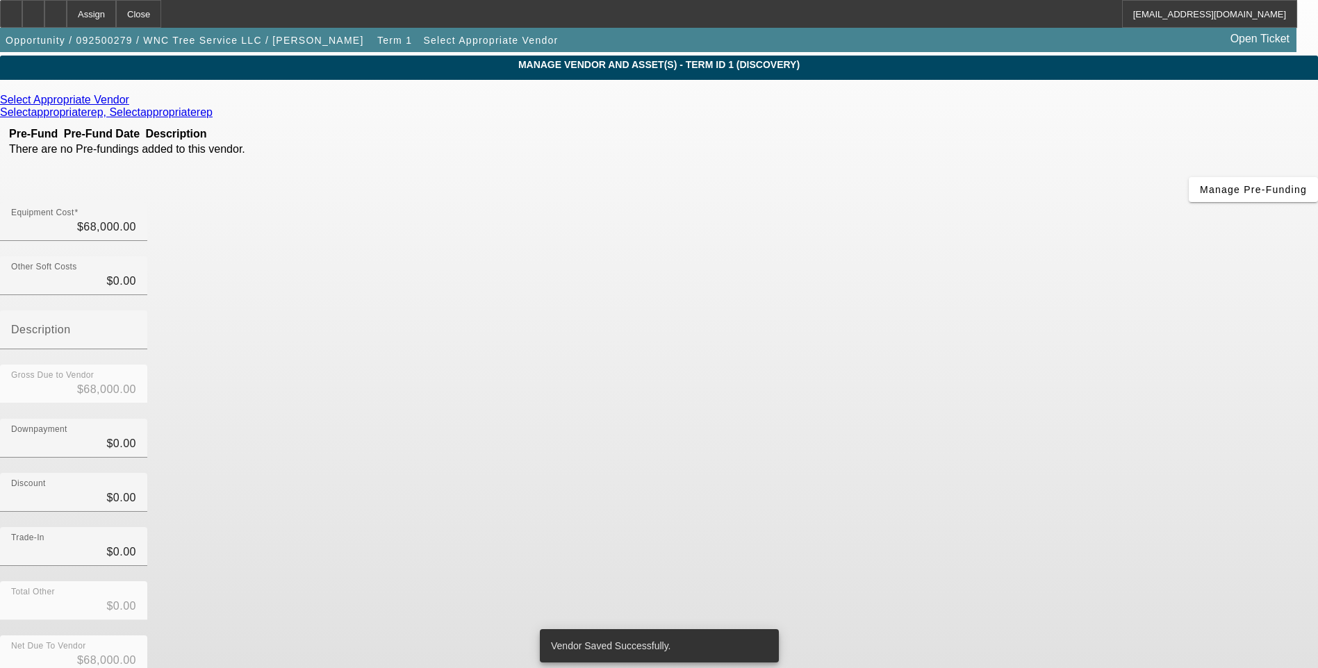
scroll to position [0, 0]
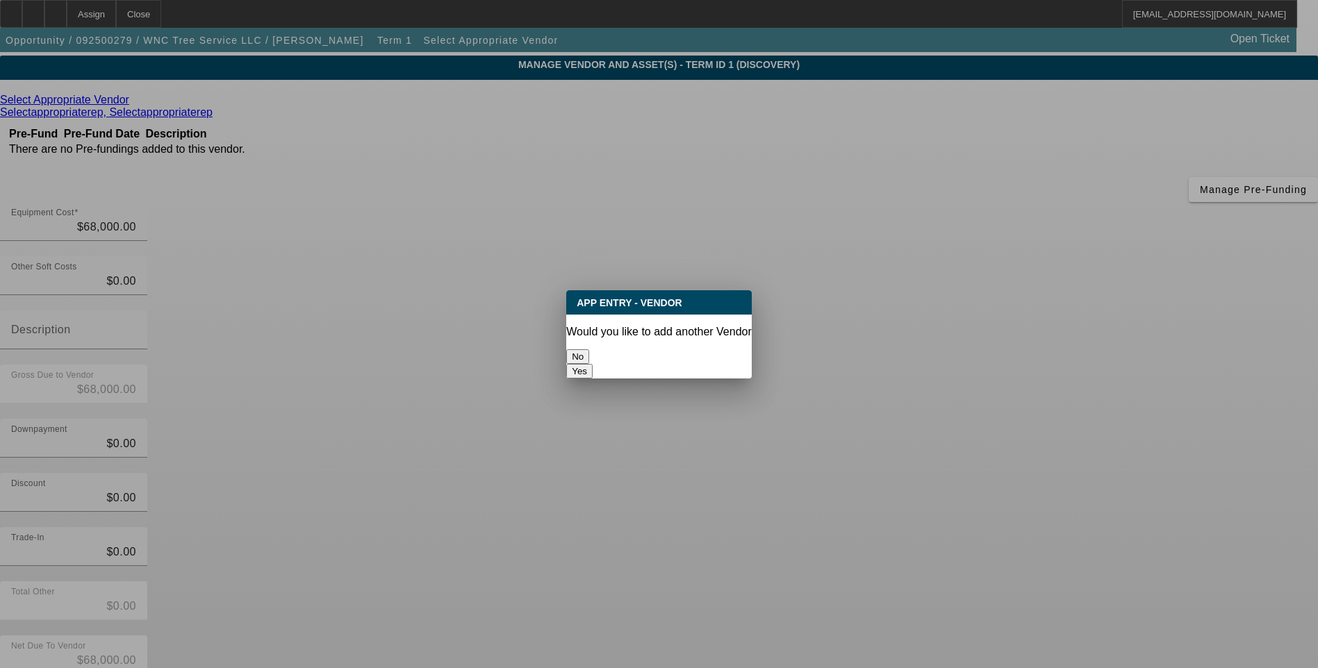
click at [589, 349] on button "No" at bounding box center [577, 356] width 23 height 15
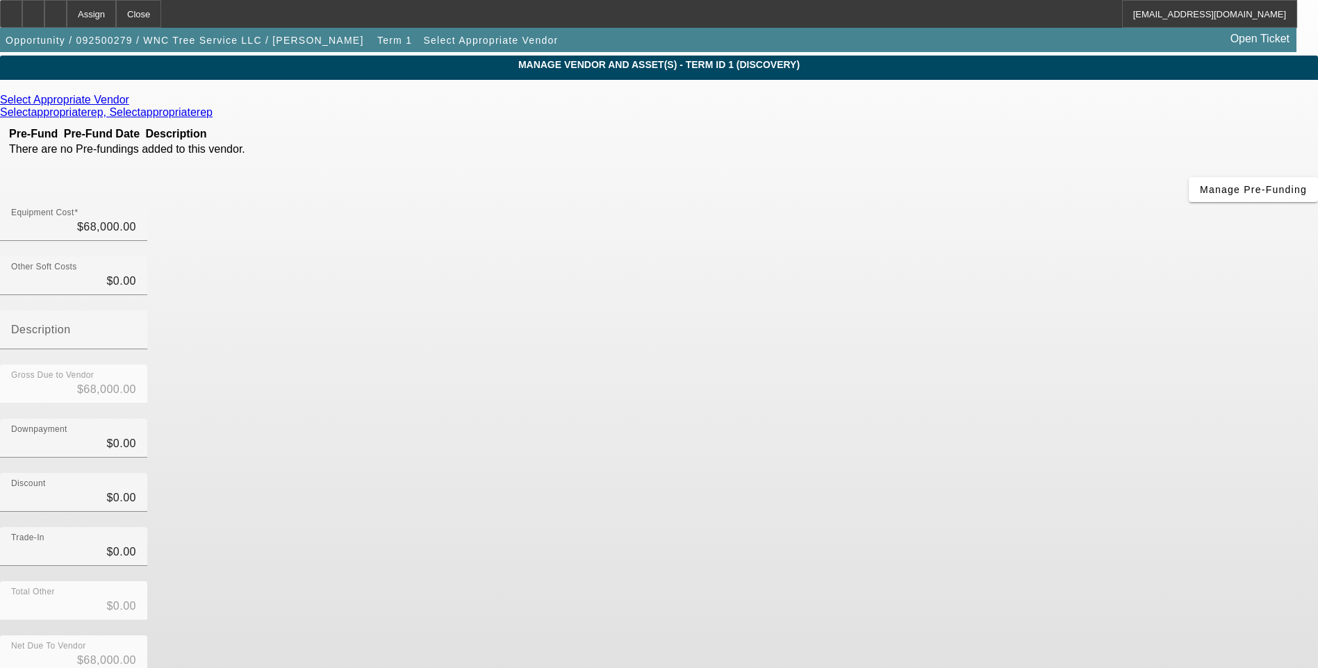
scroll to position [41, 0]
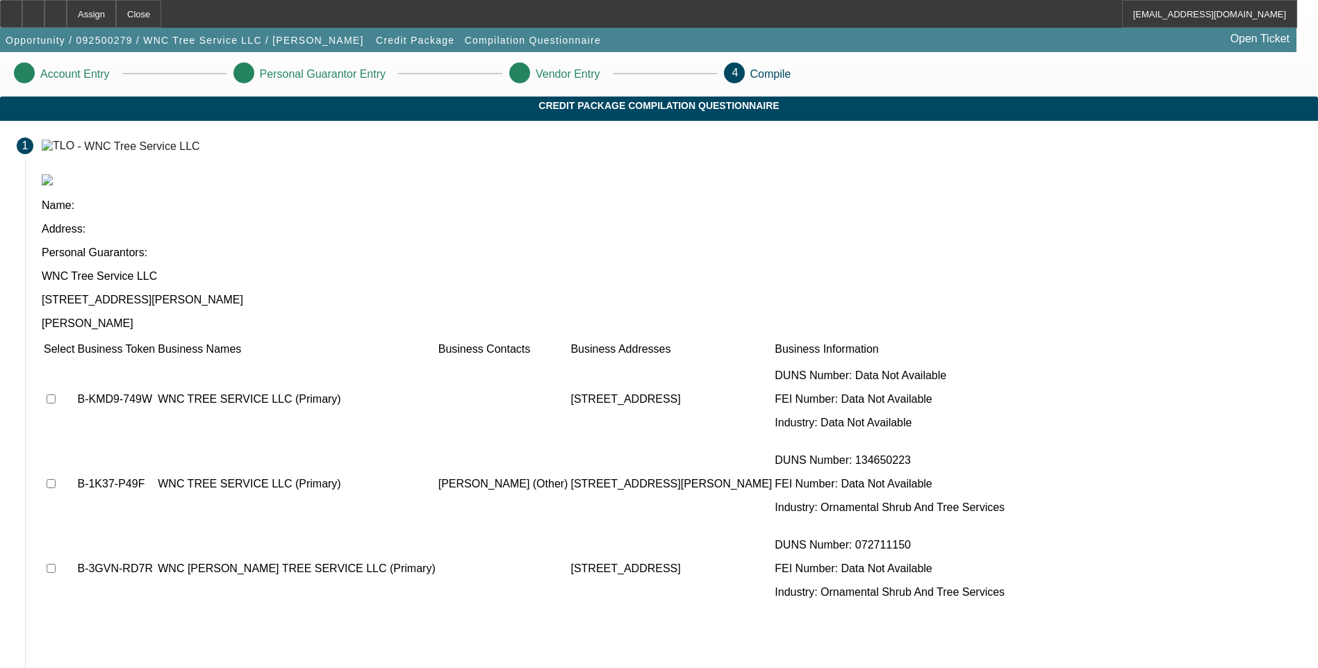
click at [56, 479] on input "checkbox" at bounding box center [51, 483] width 9 height 9
checkbox input "true"
click at [56, 395] on input "checkbox" at bounding box center [51, 399] width 9 height 9
checkbox input "true"
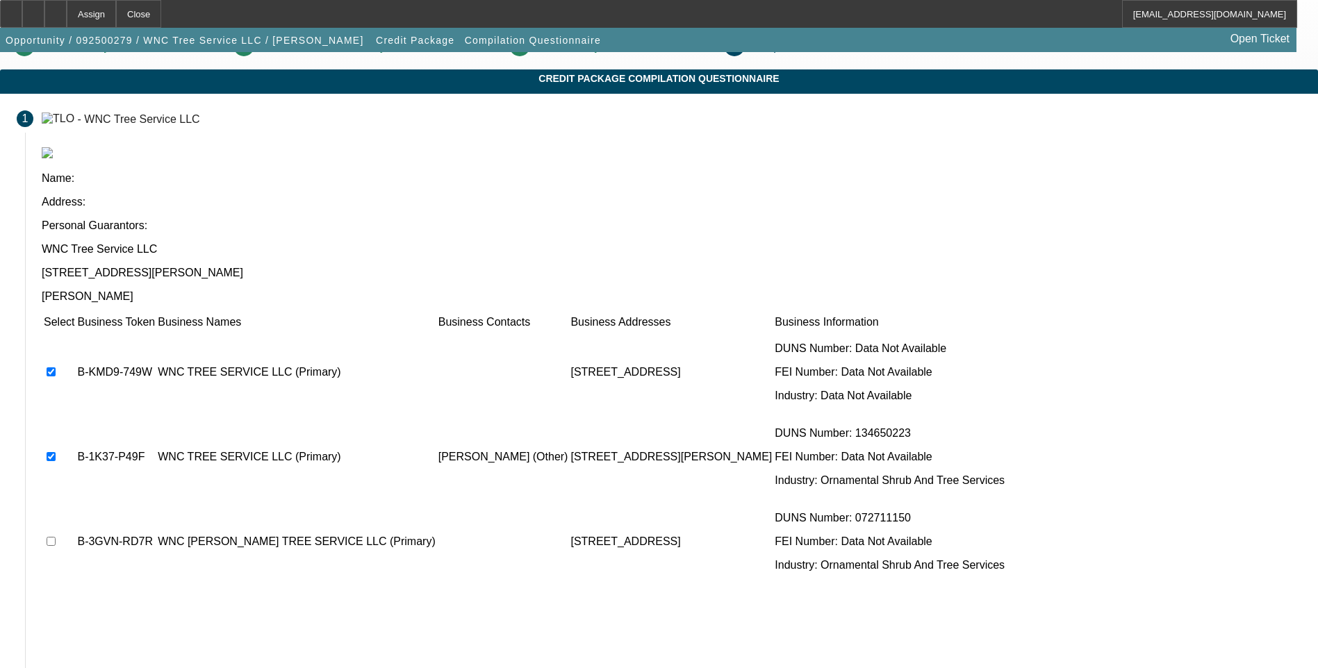
scroll to position [50, 0]
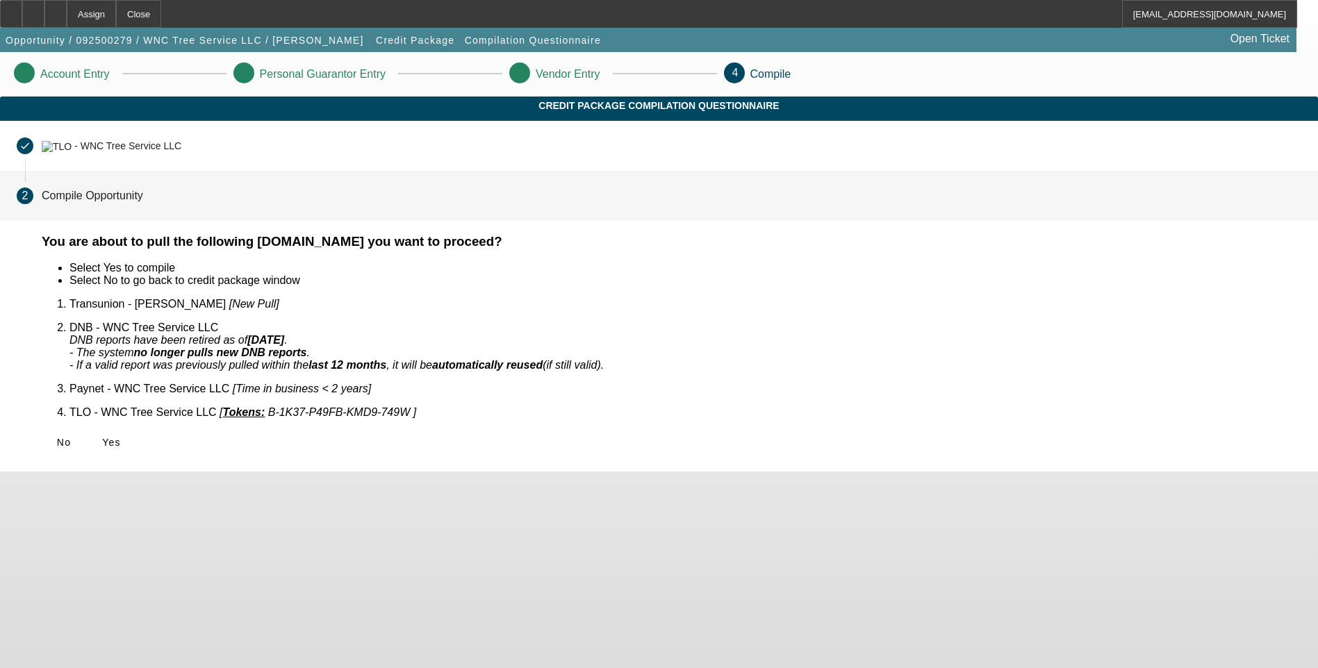
scroll to position [0, 0]
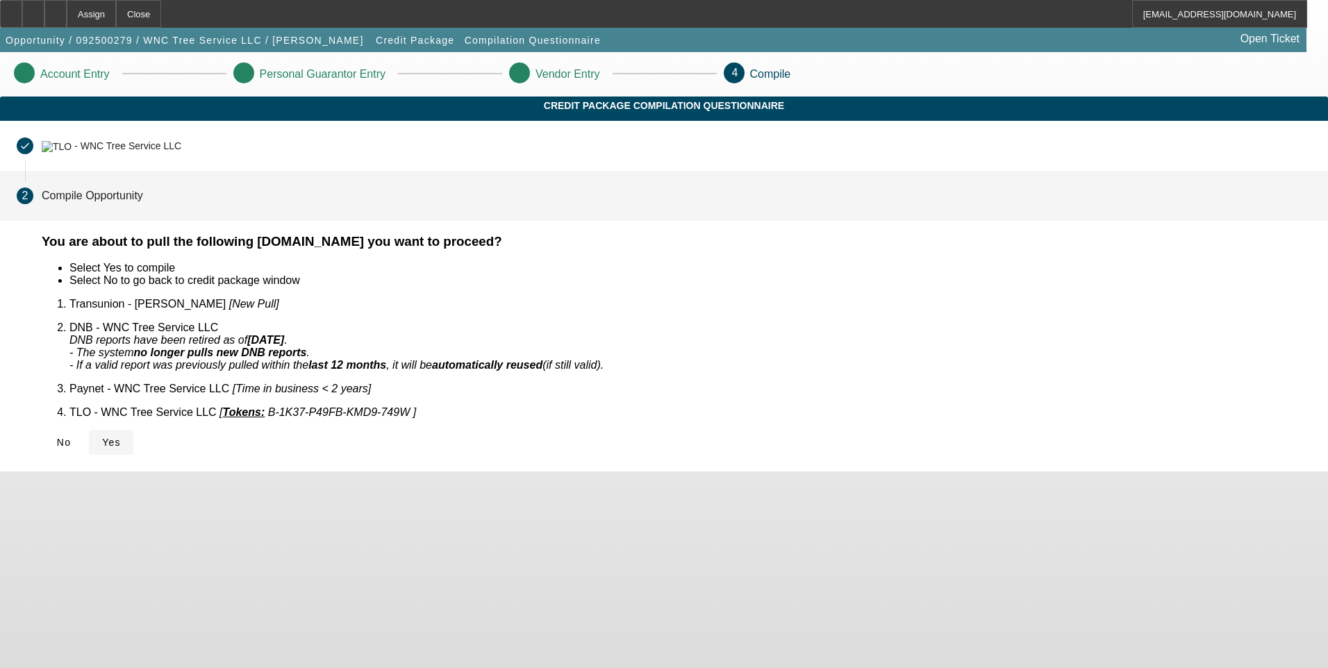
click at [121, 437] on span "Yes" at bounding box center [111, 442] width 19 height 11
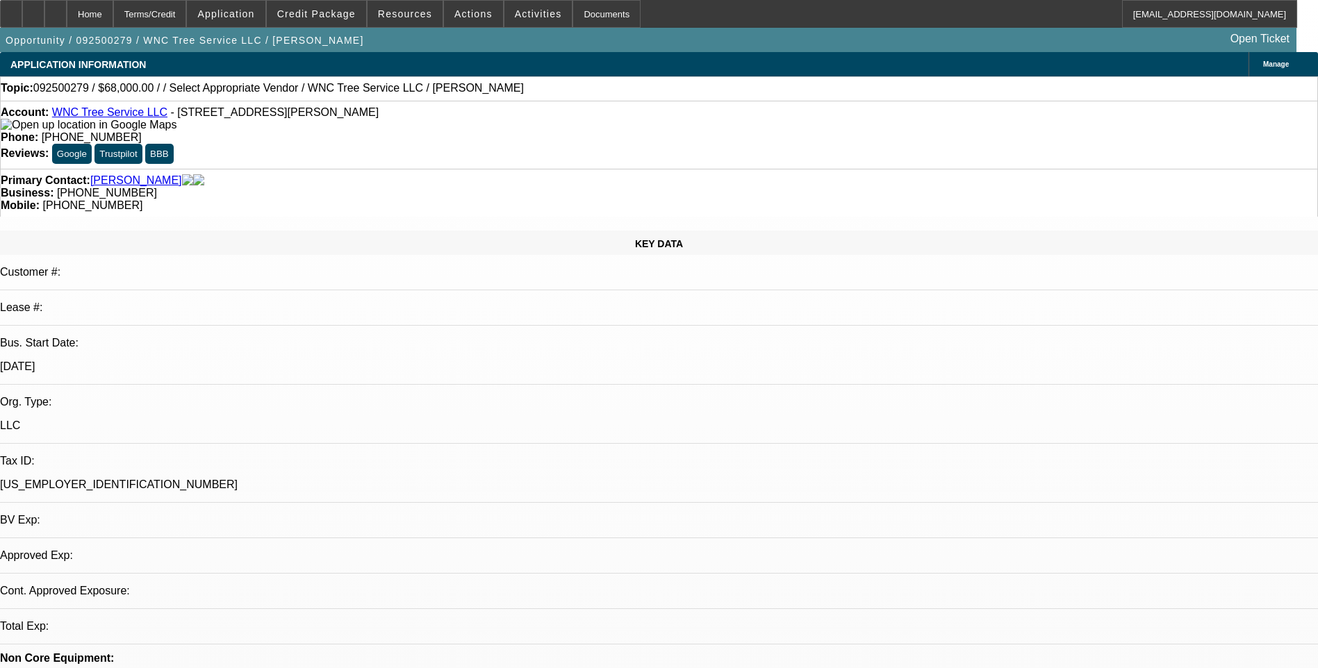
select select "0"
select select "2"
select select "0.1"
select select "1"
select select "2"
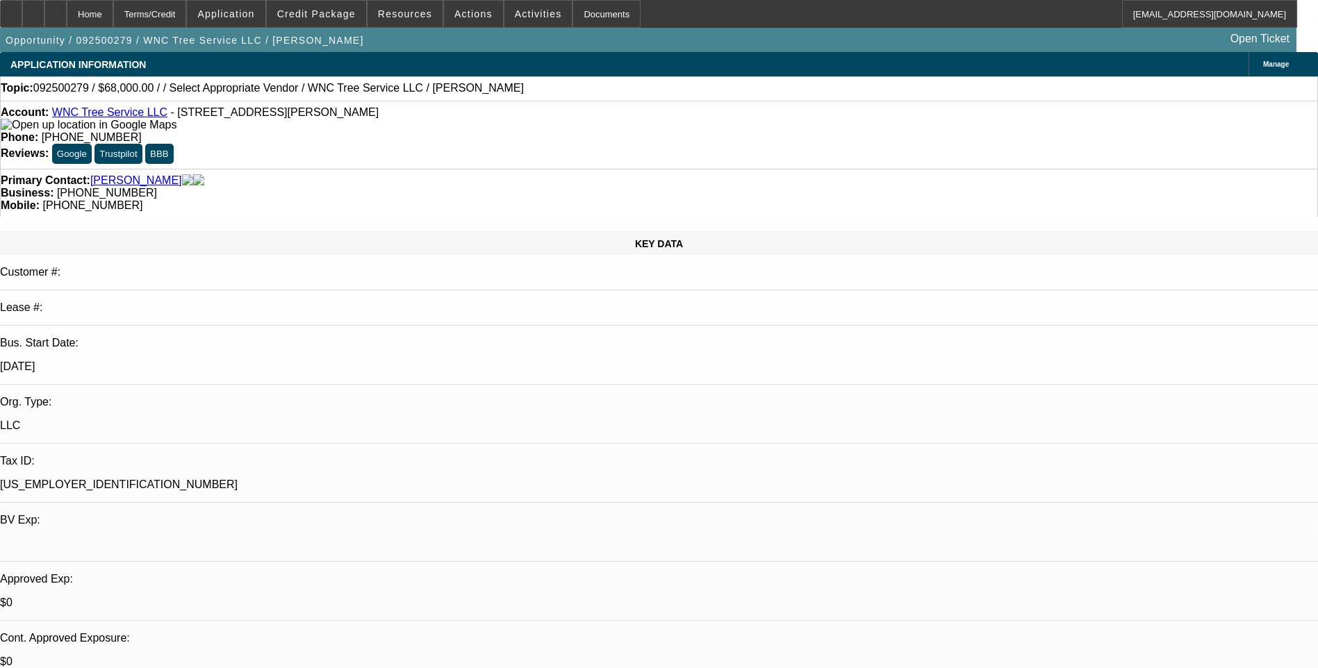
select select "4"
click at [56, 9] on icon at bounding box center [56, 9] width 0 height 0
select select "0"
select select "2"
select select "0.1"
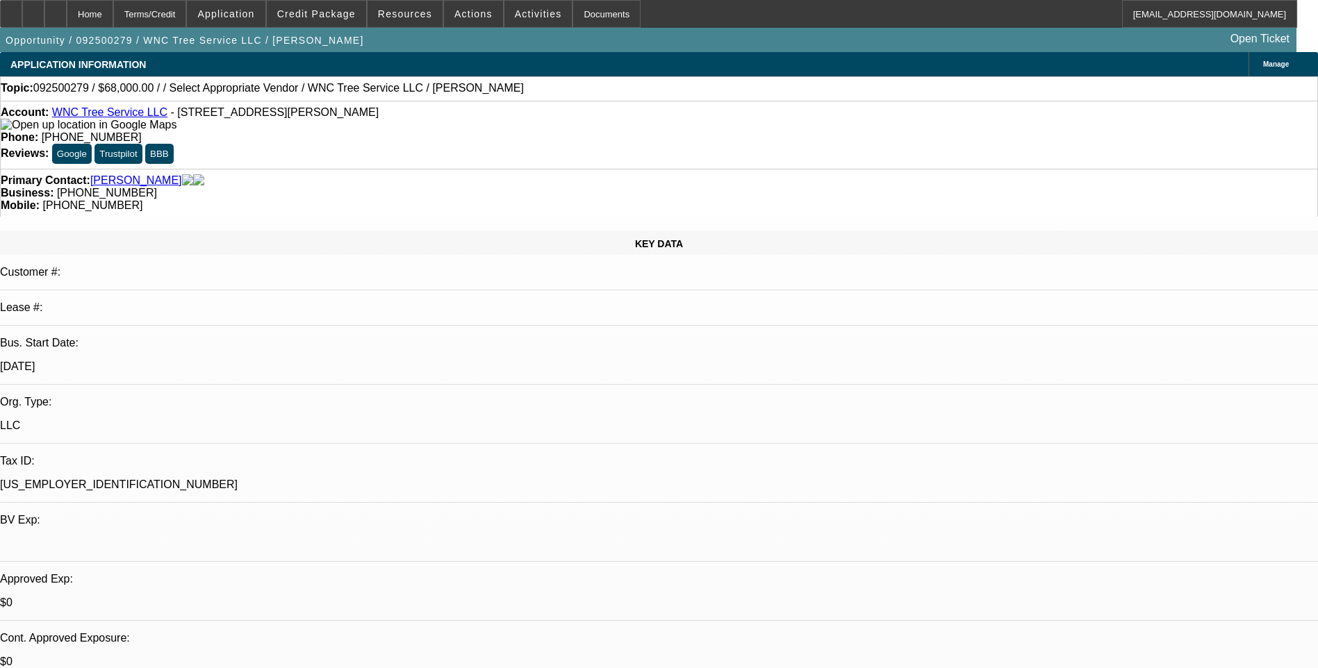
select select "1"
select select "2"
select select "4"
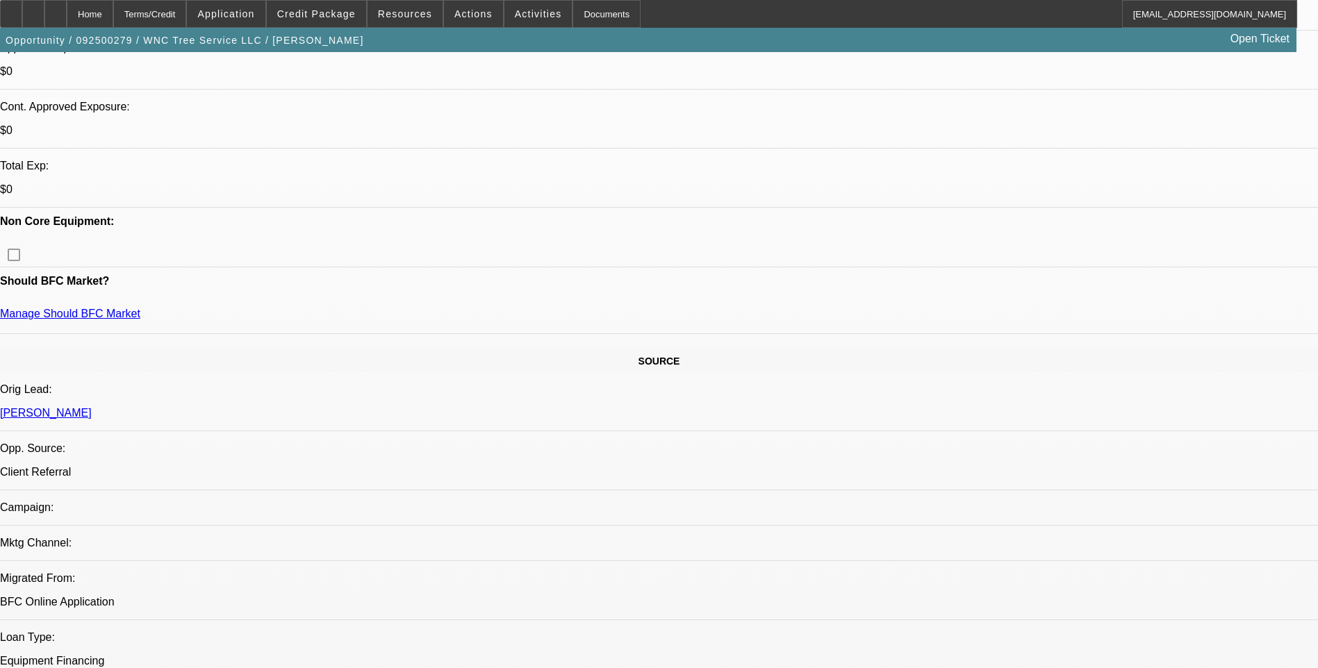
scroll to position [556, 0]
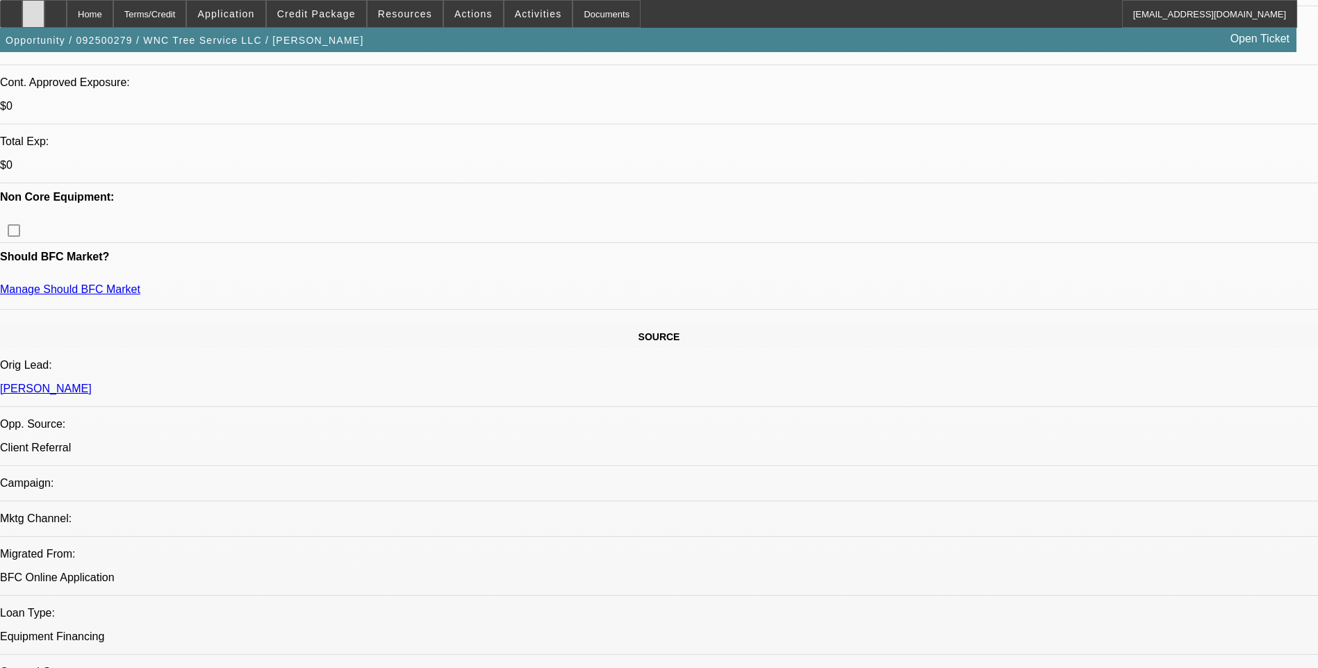
drag, startPoint x: 57, startPoint y: 15, endPoint x: 70, endPoint y: 15, distance: 13.2
click at [33, 9] on icon at bounding box center [33, 9] width 0 height 0
click at [56, 9] on icon at bounding box center [56, 9] width 0 height 0
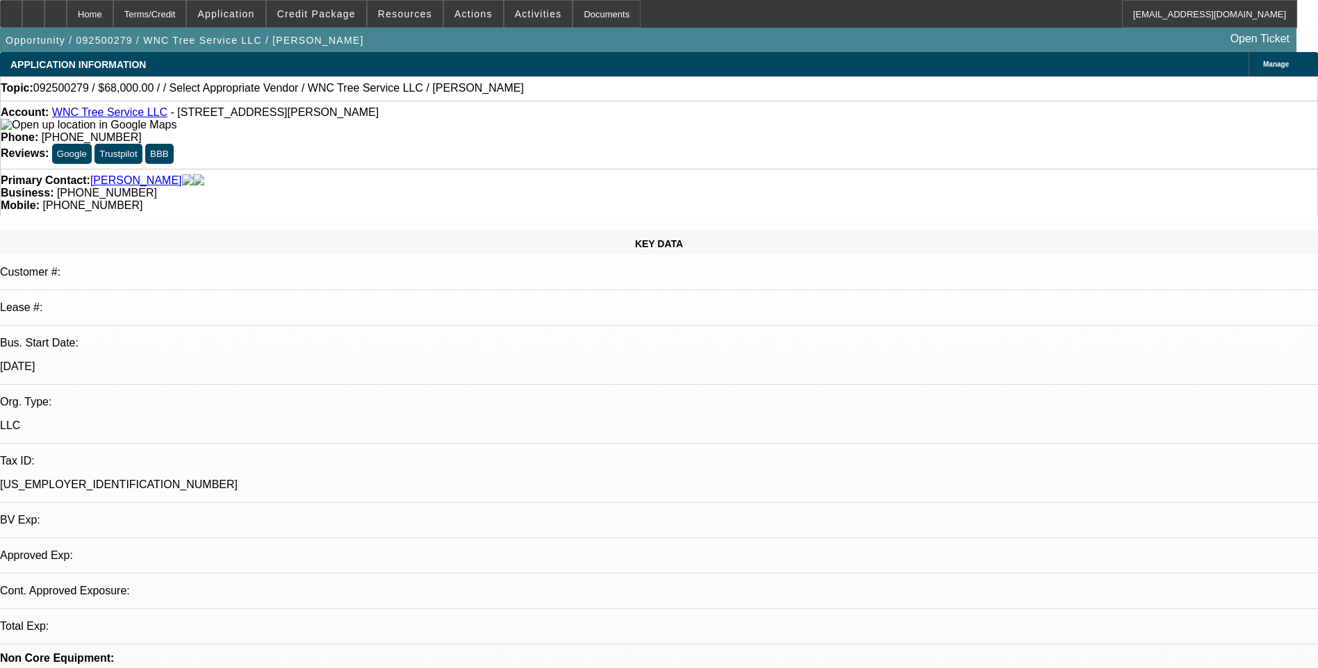
select select "0"
select select "2"
select select "0.1"
select select "4"
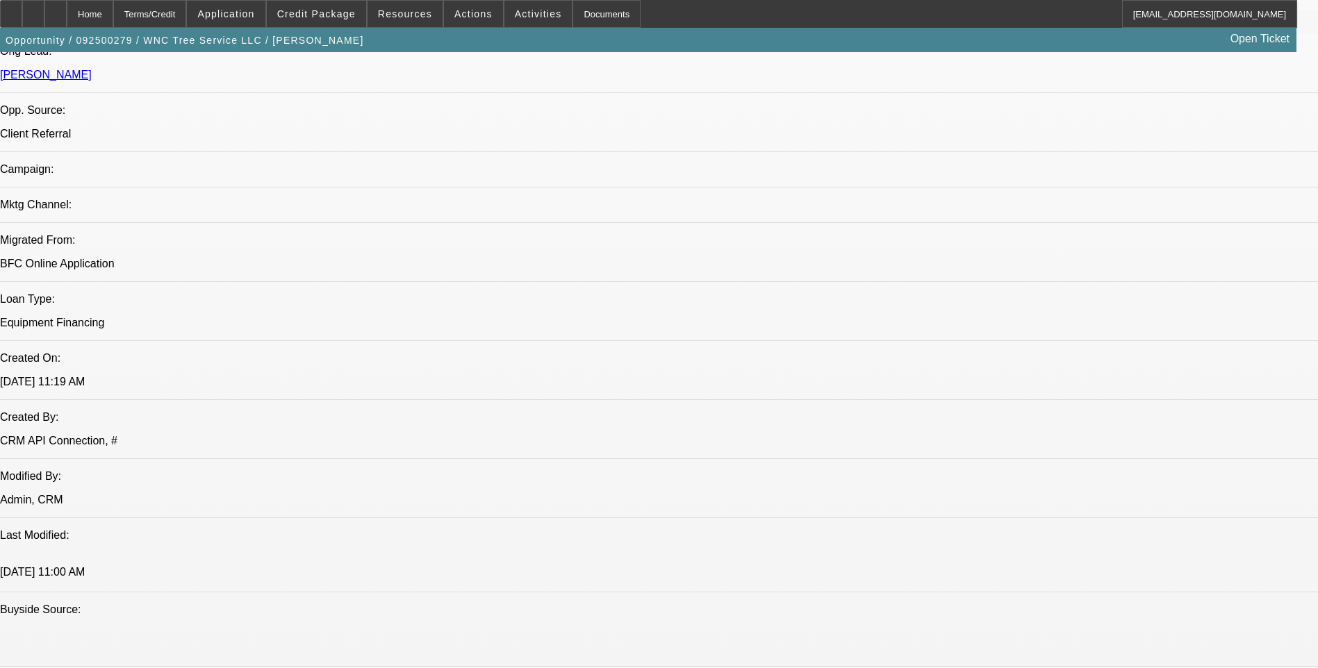
scroll to position [834, 0]
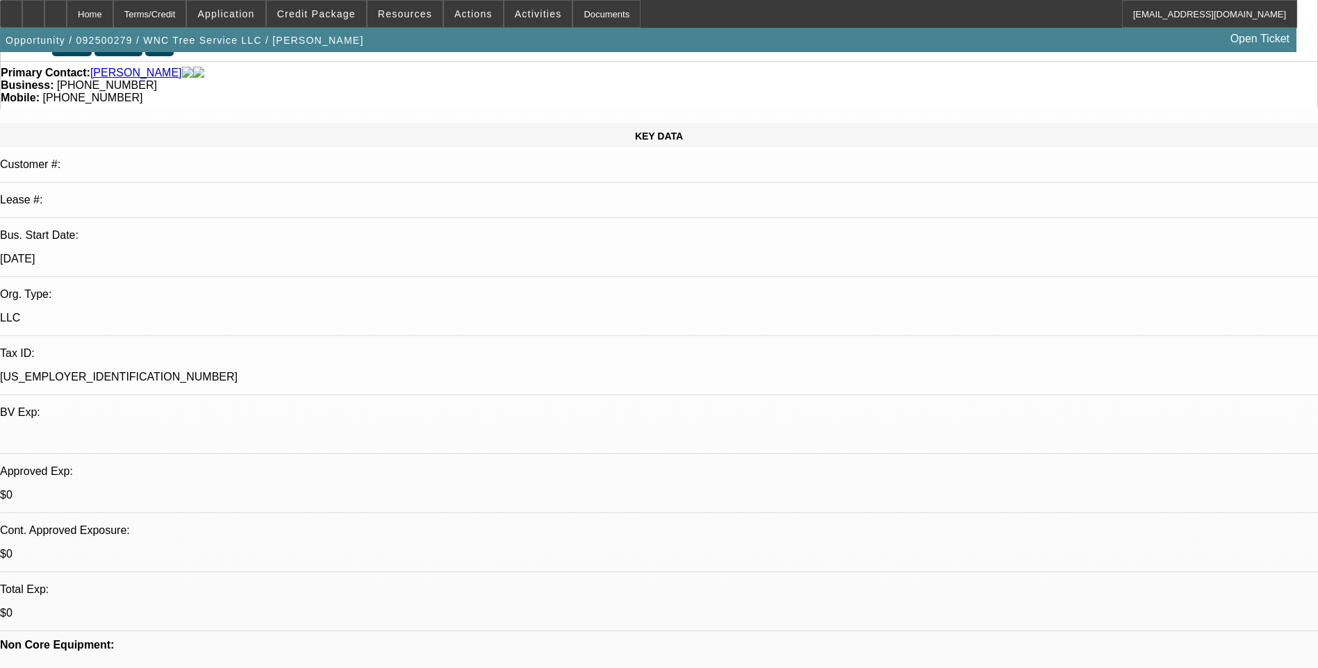
scroll to position [0, 0]
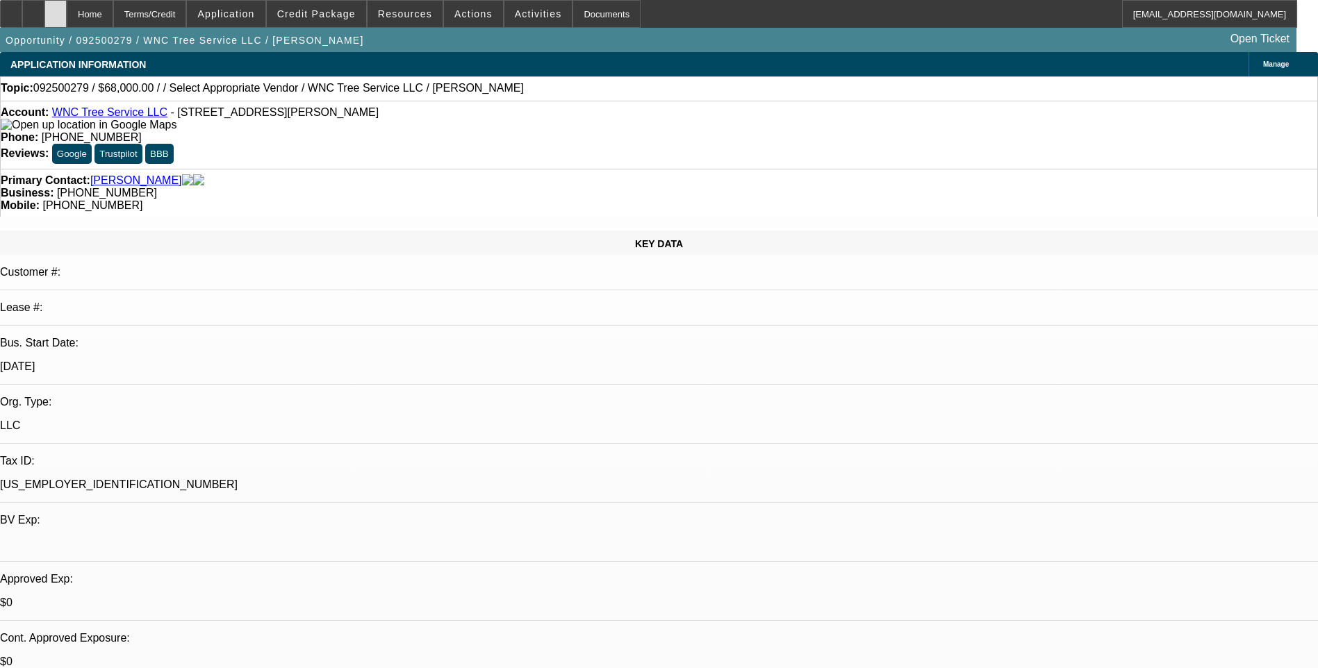
click at [67, 17] on div at bounding box center [55, 14] width 22 height 28
select select "0"
select select "2"
select select "0.1"
select select "1"
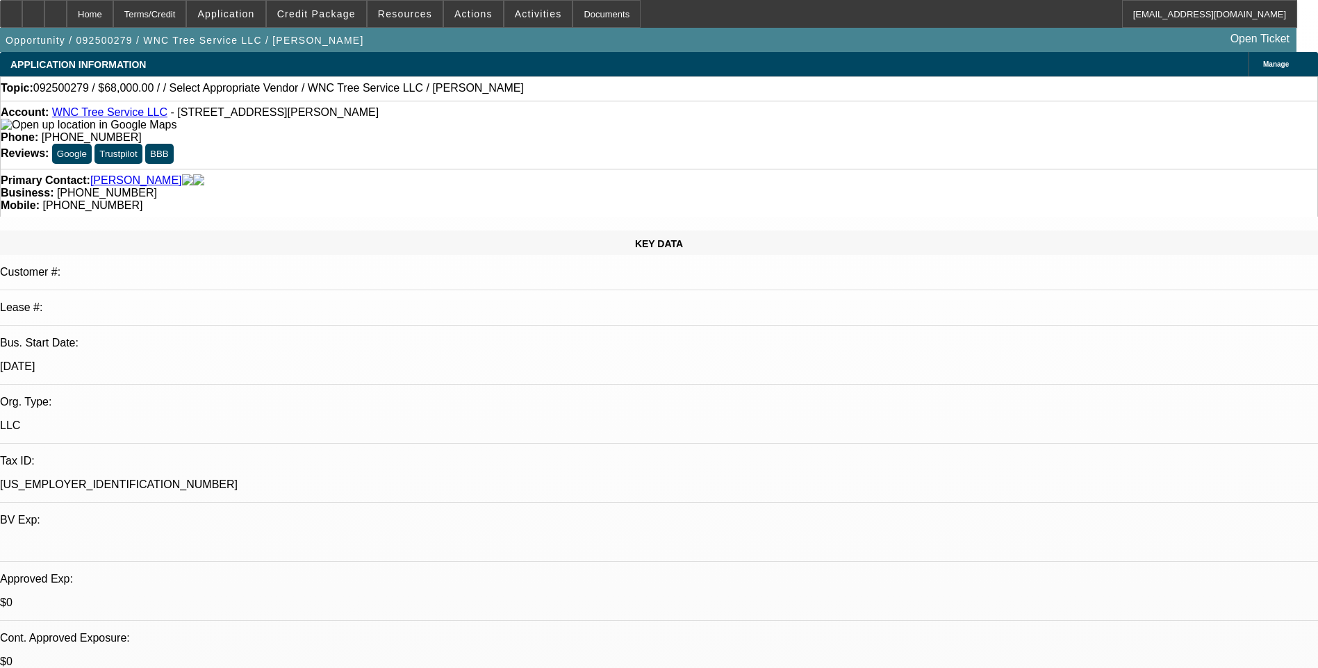
select select "2"
select select "4"
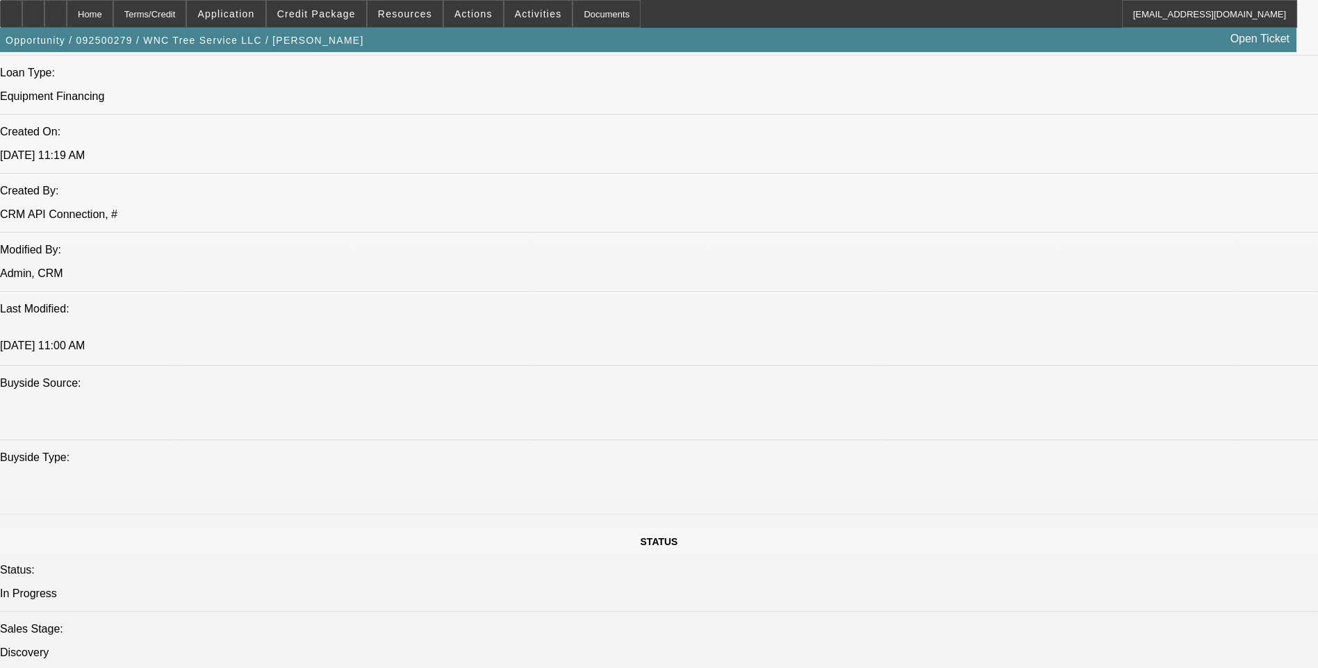
scroll to position [903, 0]
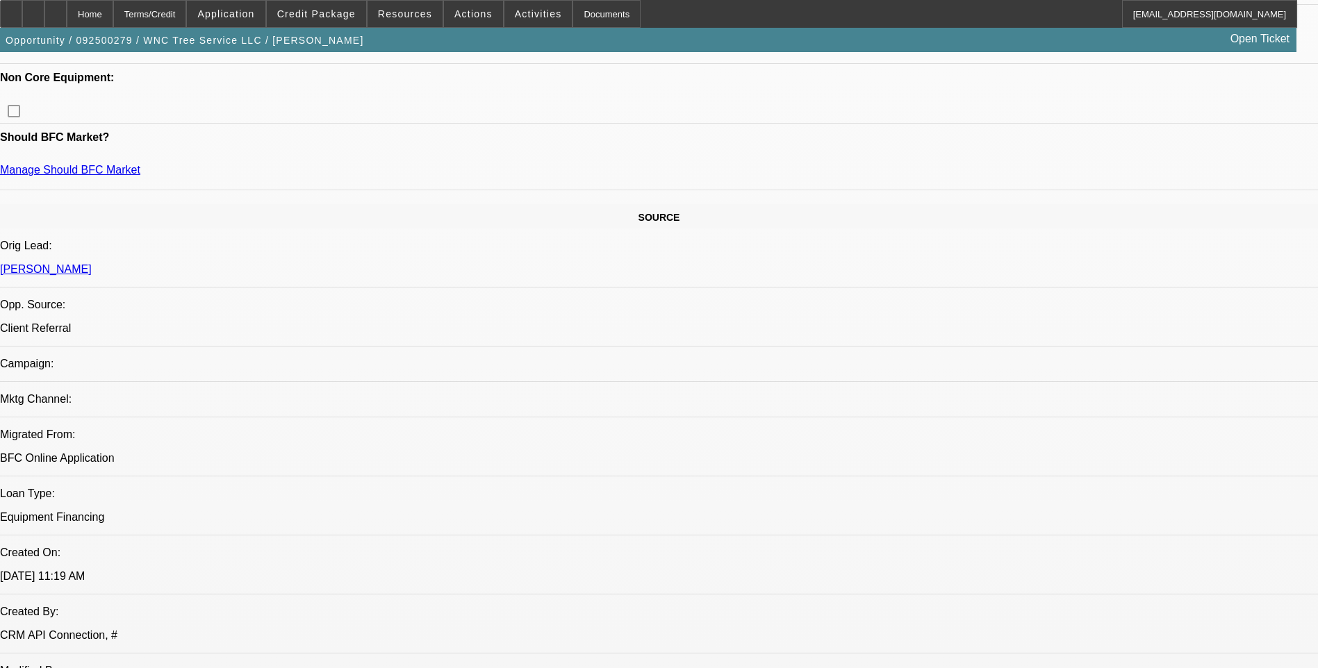
scroll to position [695, 0]
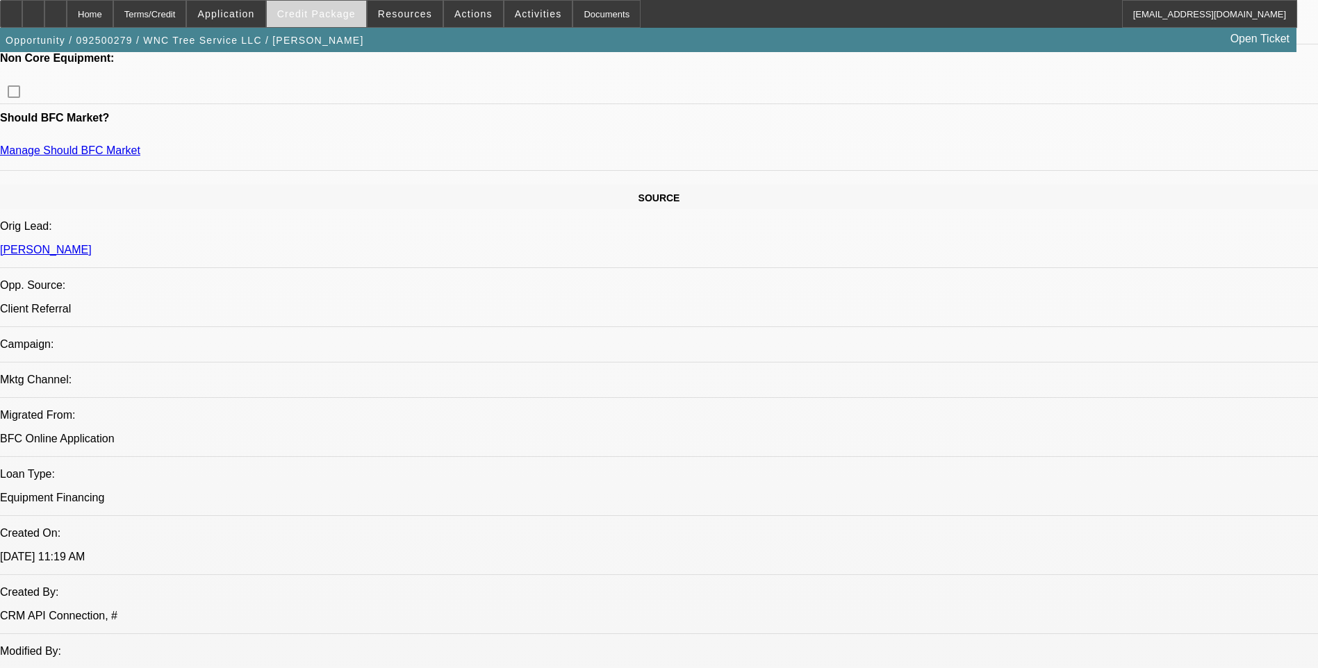
click at [326, 15] on span "Credit Package" at bounding box center [316, 13] width 79 height 11
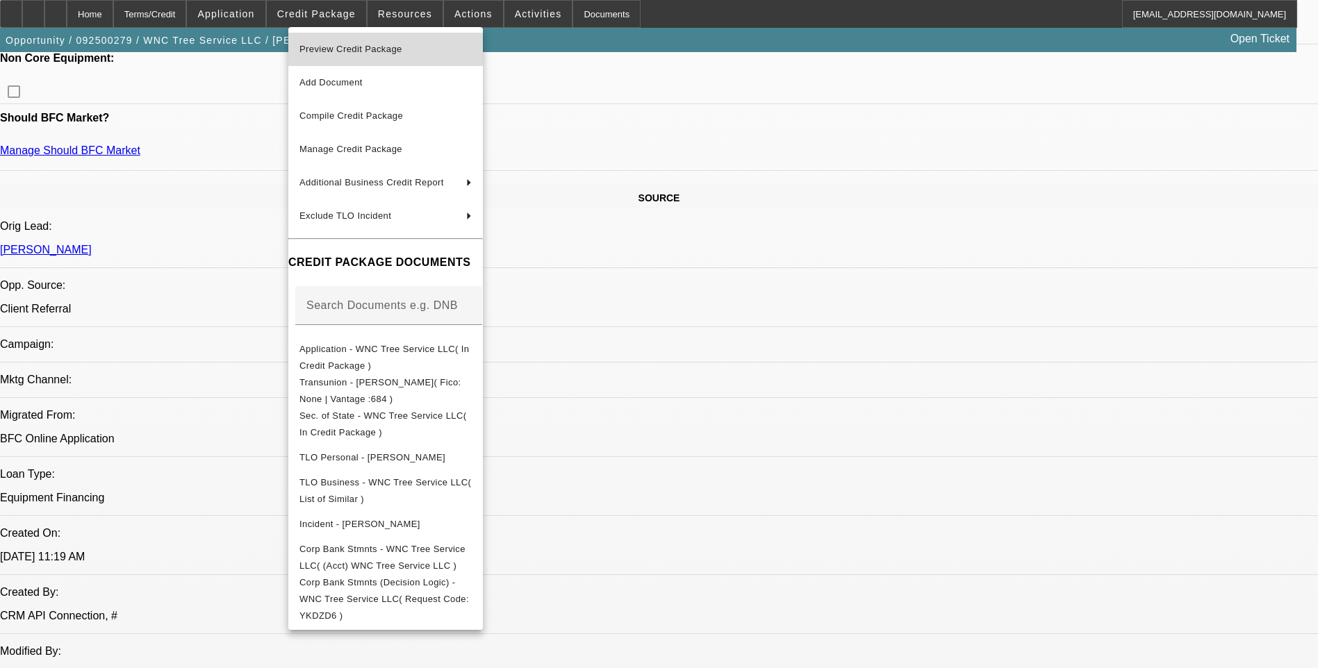
click at [441, 56] on span "Preview Credit Package" at bounding box center [385, 49] width 172 height 17
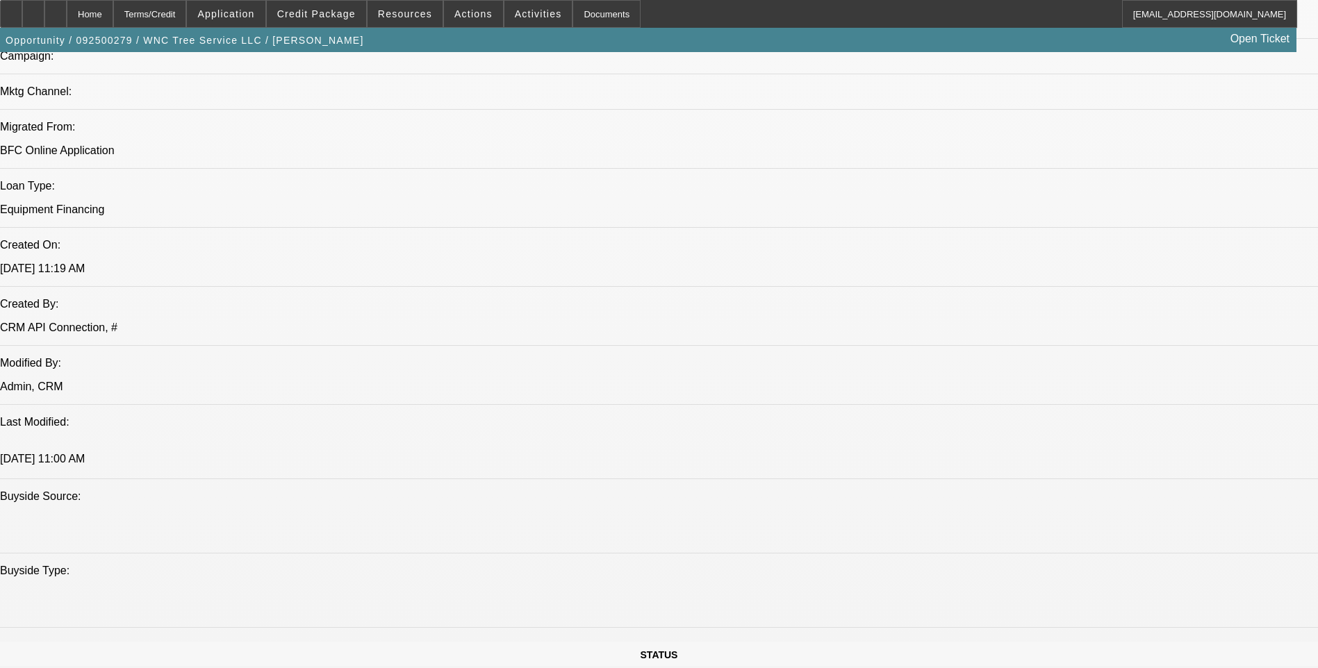
scroll to position [1042, 0]
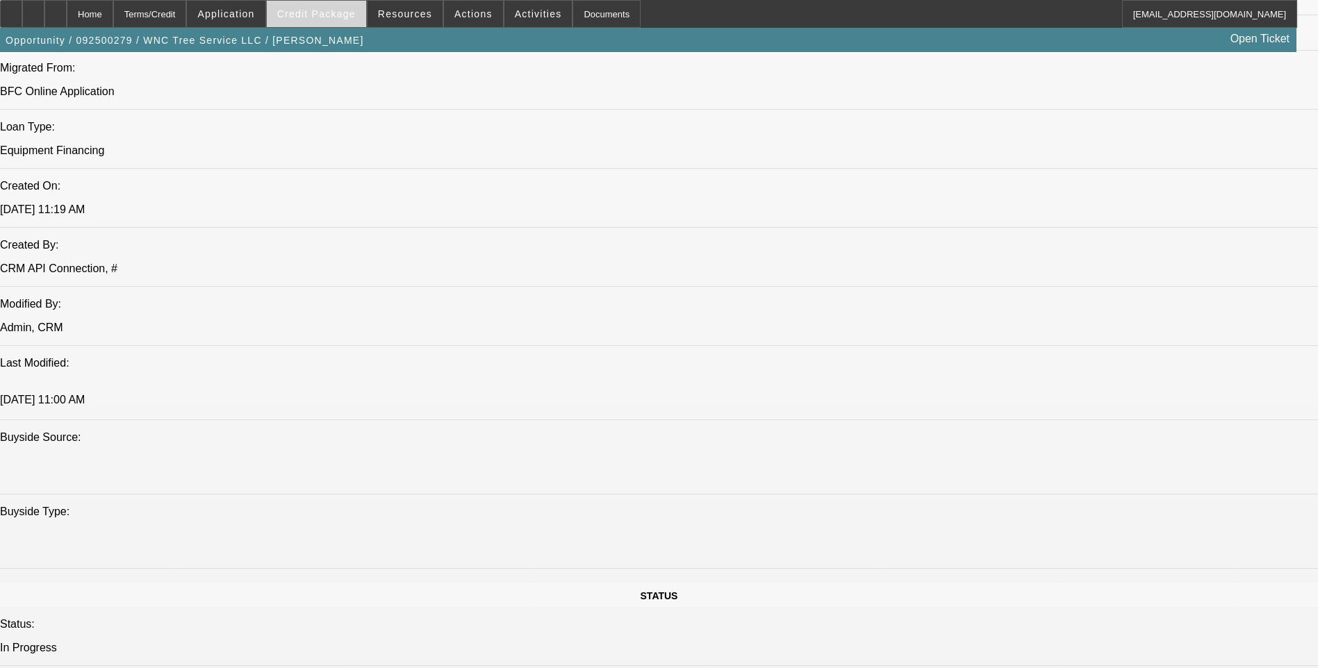
click at [334, 24] on span at bounding box center [316, 13] width 99 height 33
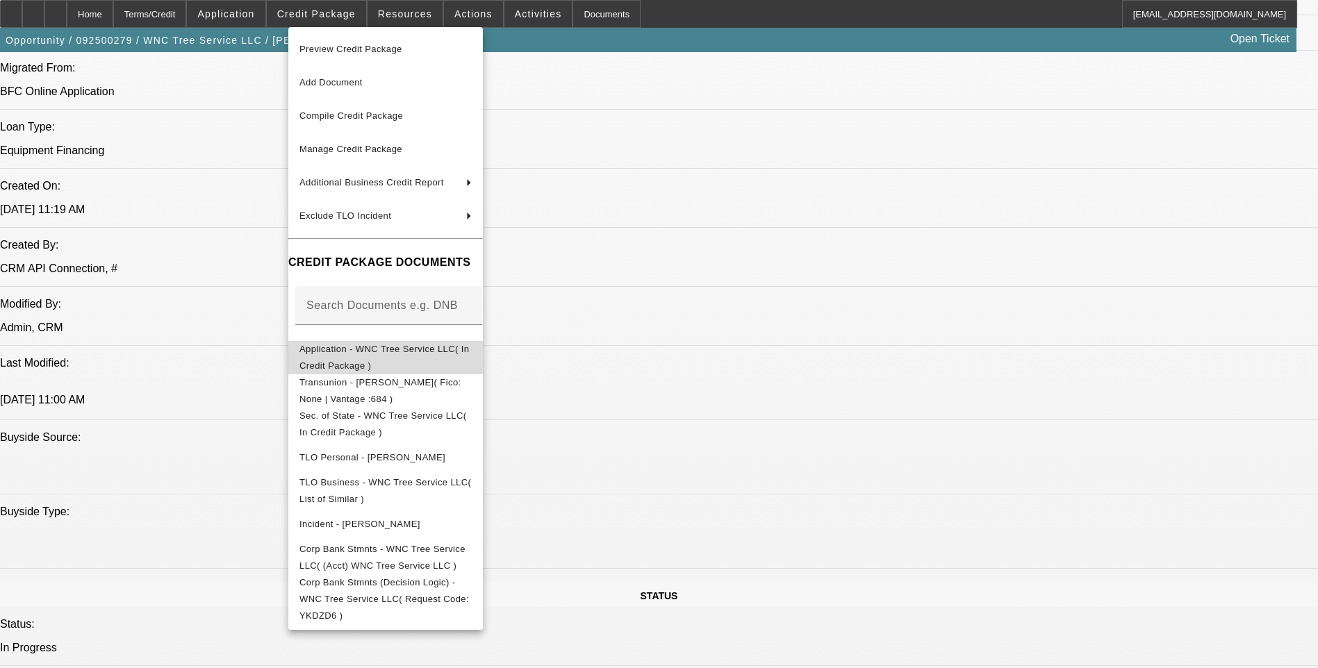
click at [411, 358] on span "Application - WNC Tree Service LLC( In Credit Package )" at bounding box center [385, 357] width 172 height 33
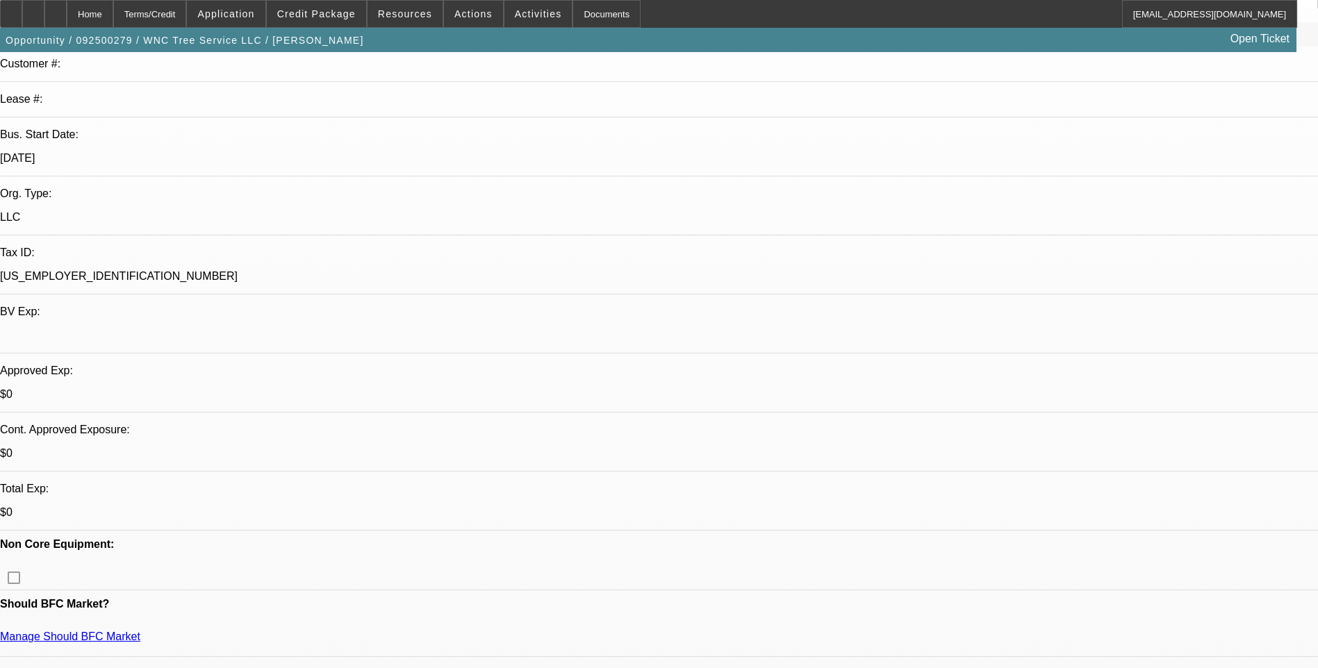
scroll to position [0, 0]
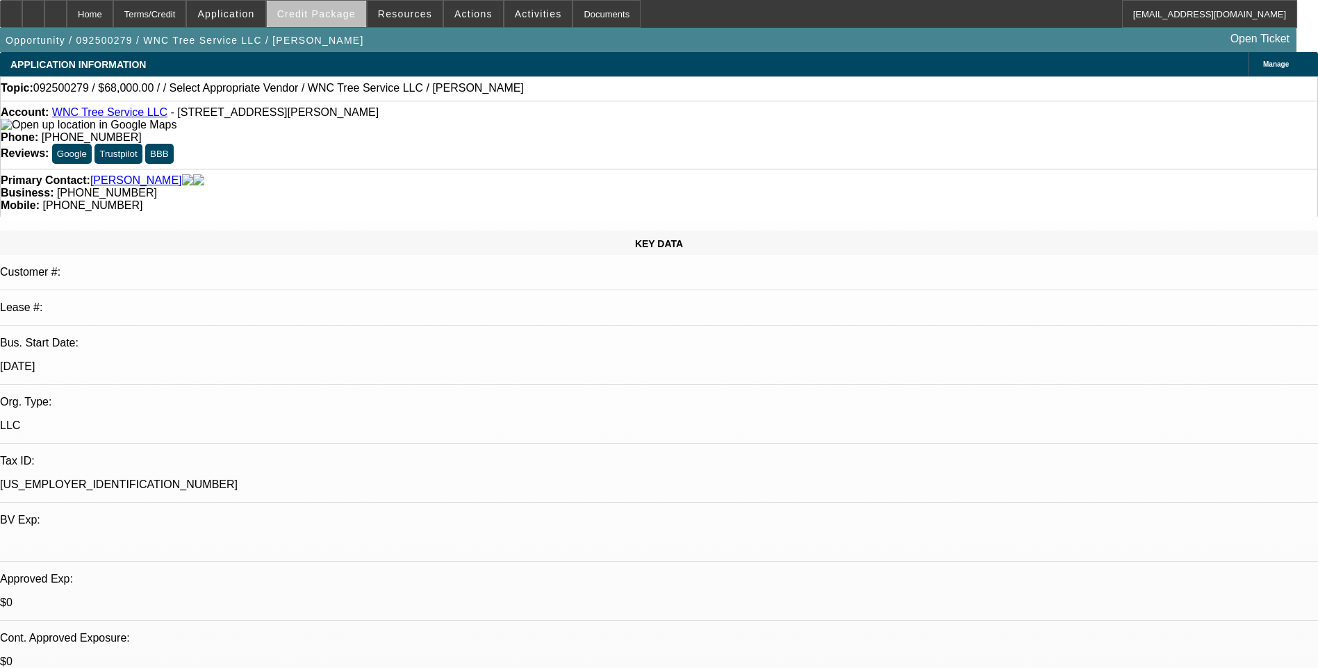
click at [348, 17] on span "Credit Package" at bounding box center [316, 13] width 79 height 11
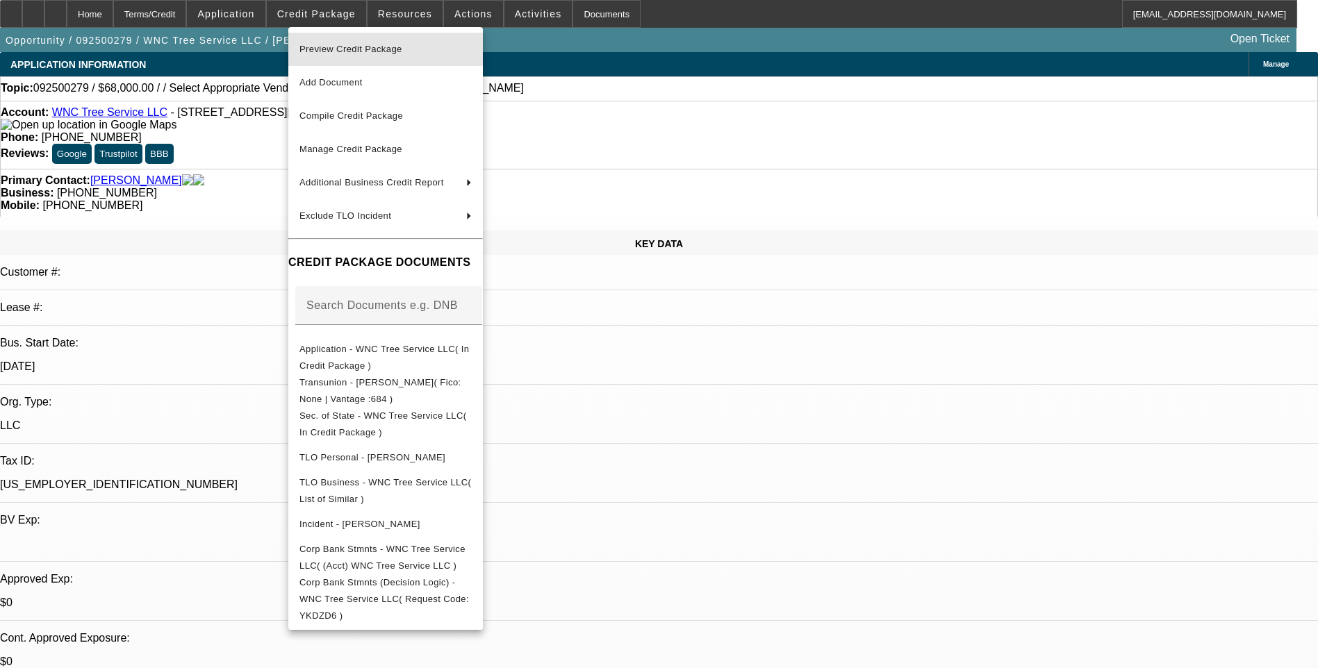
click at [429, 53] on span "Preview Credit Package" at bounding box center [385, 49] width 172 height 17
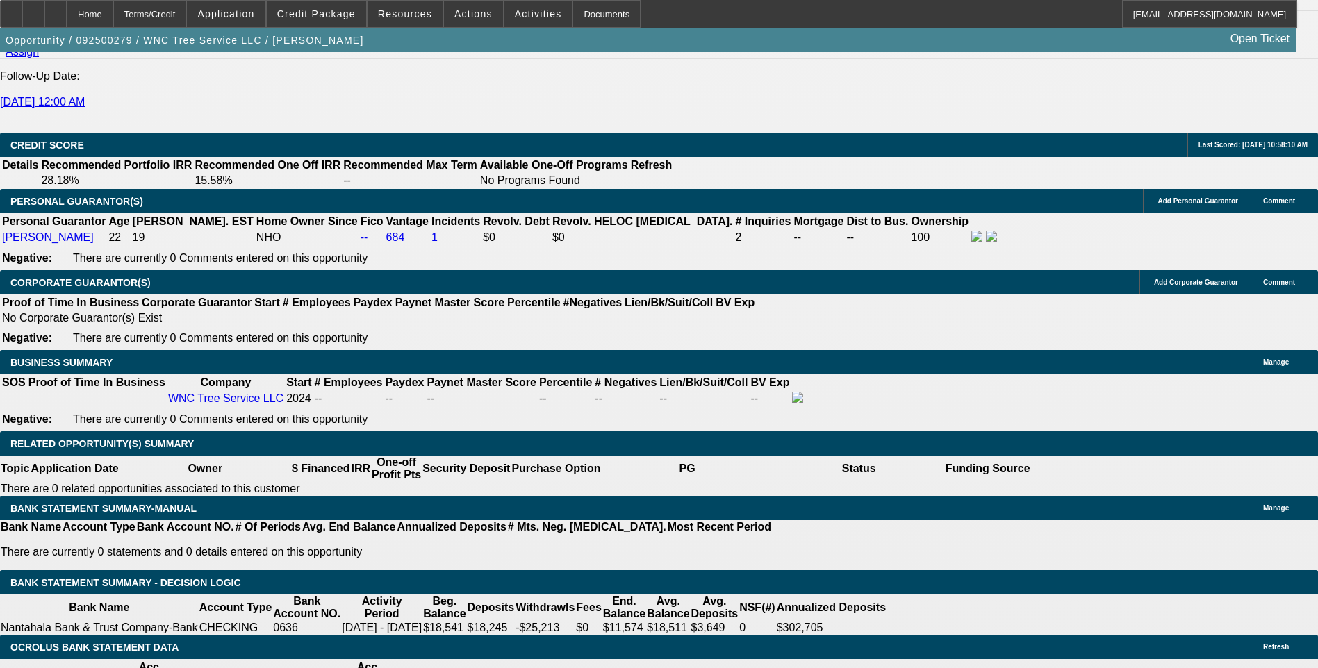
scroll to position [2015, 0]
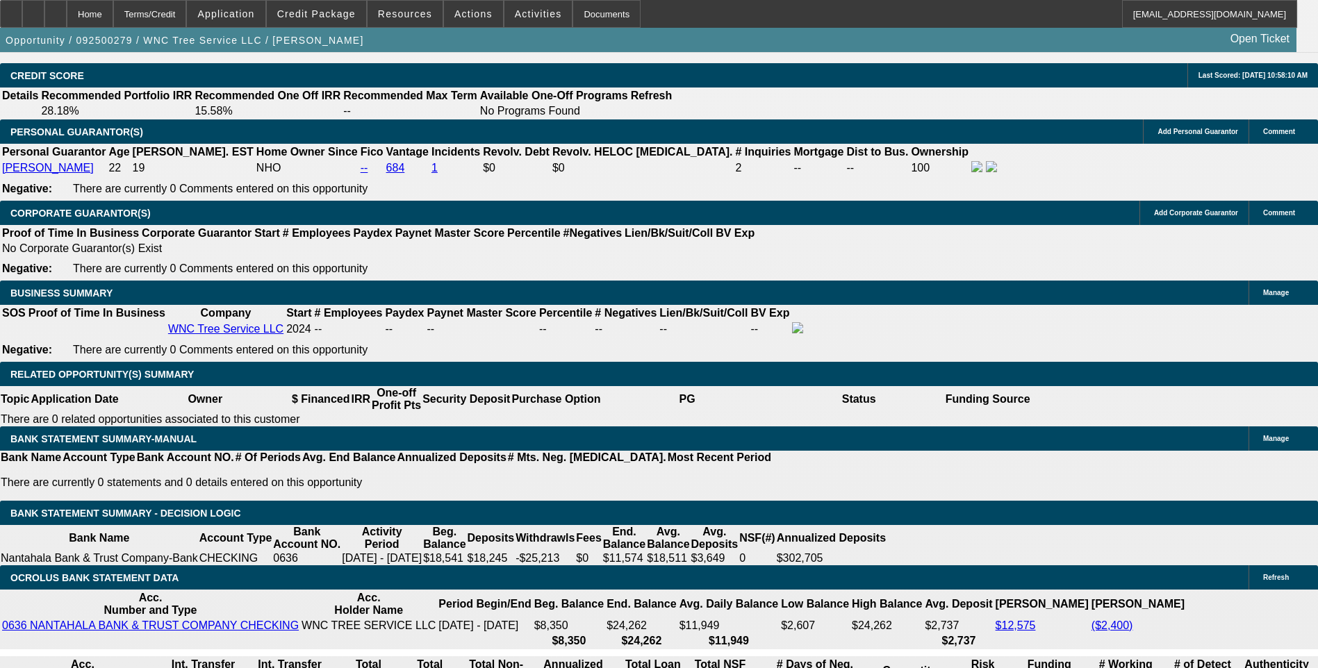
click at [868, 165] on div "APPLICATION INFORMATION Manage Topic: 092500279 / $68,000.00 / / Select Appropr…" at bounding box center [659, 350] width 1318 height 4626
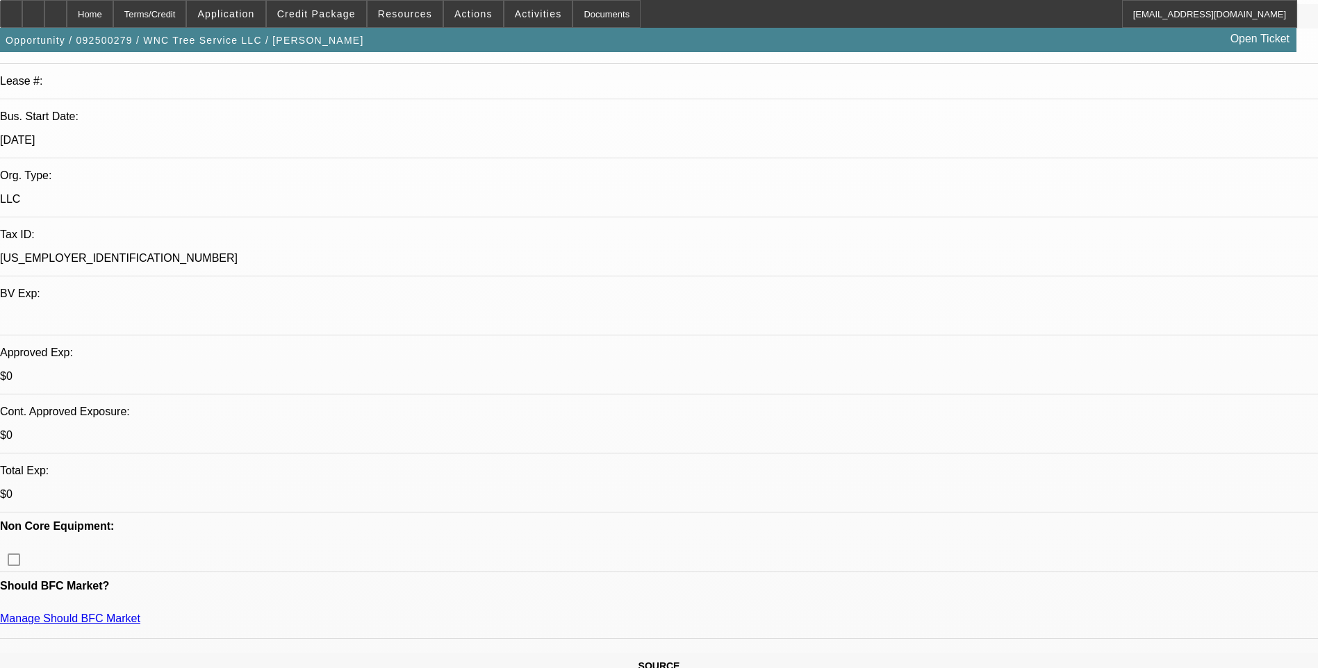
scroll to position [0, 0]
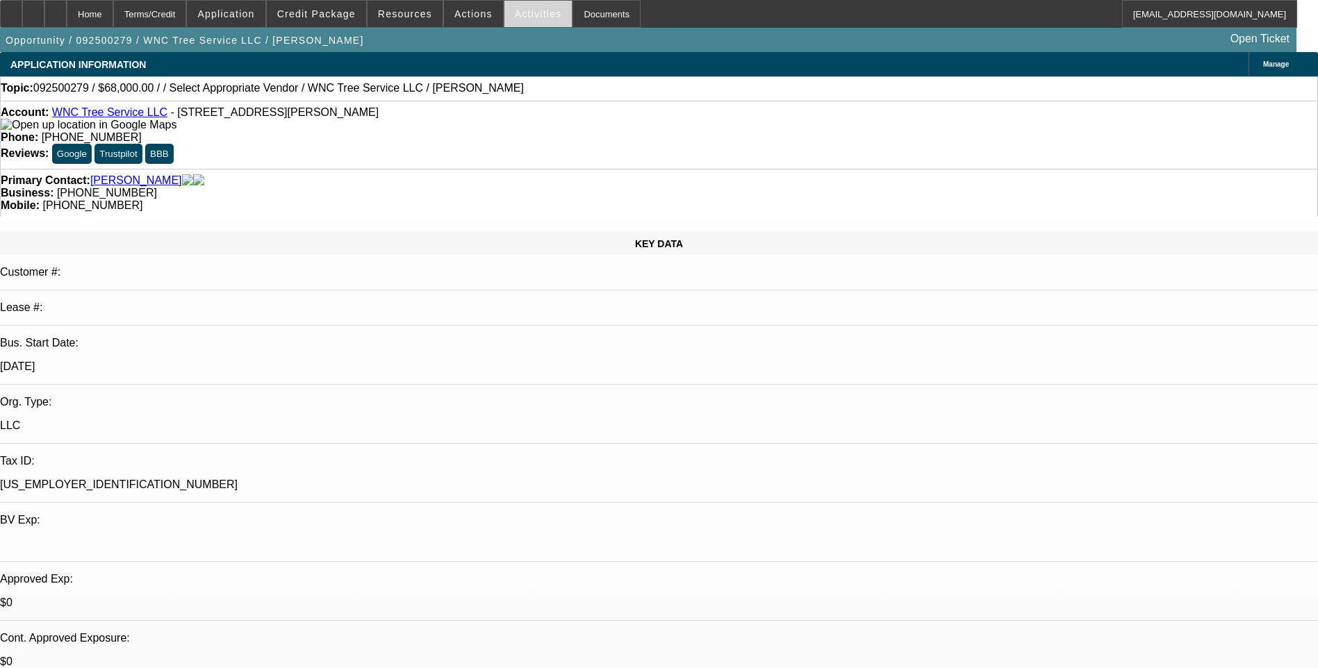
click at [519, 17] on span "Activities" at bounding box center [538, 13] width 47 height 11
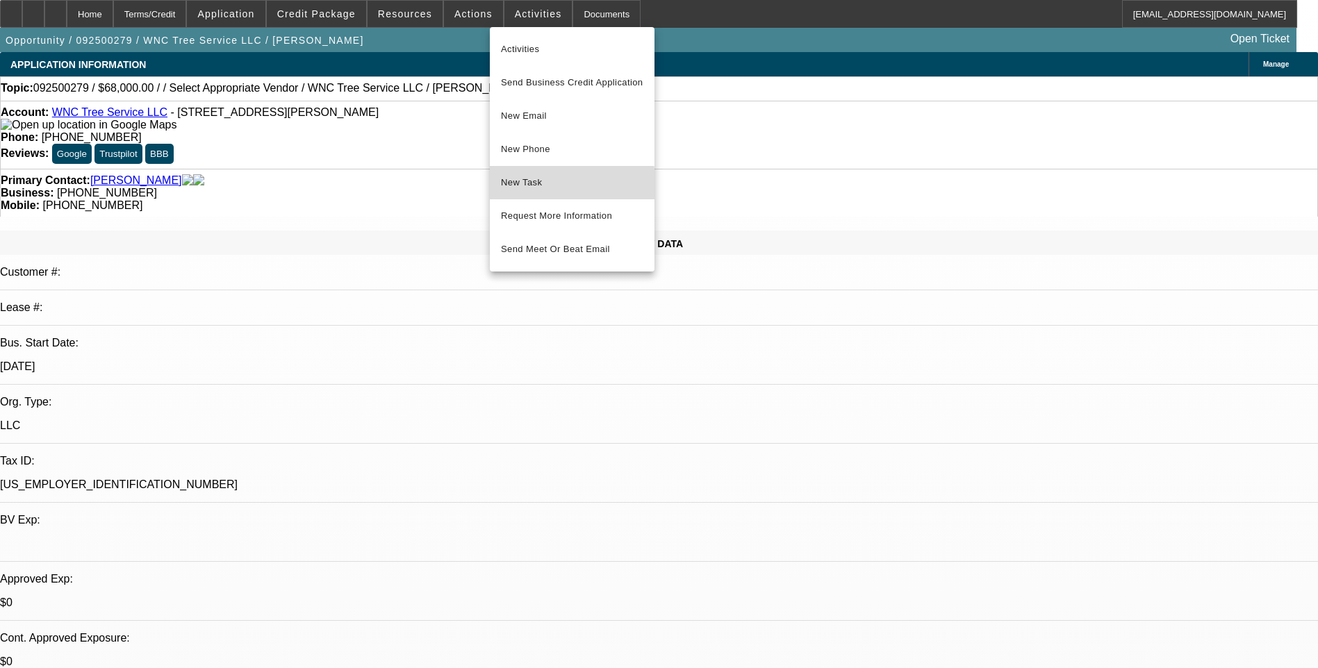
click at [552, 185] on span "New Task" at bounding box center [572, 182] width 142 height 17
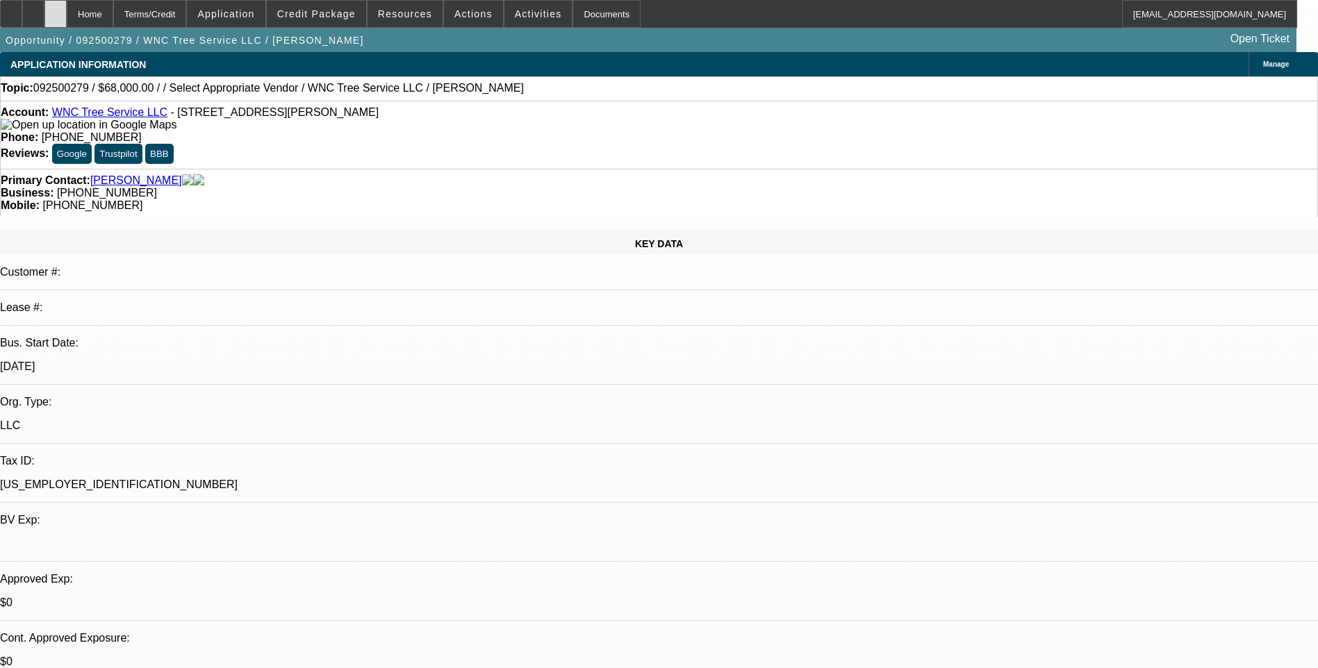
click at [56, 9] on icon at bounding box center [56, 9] width 0 height 0
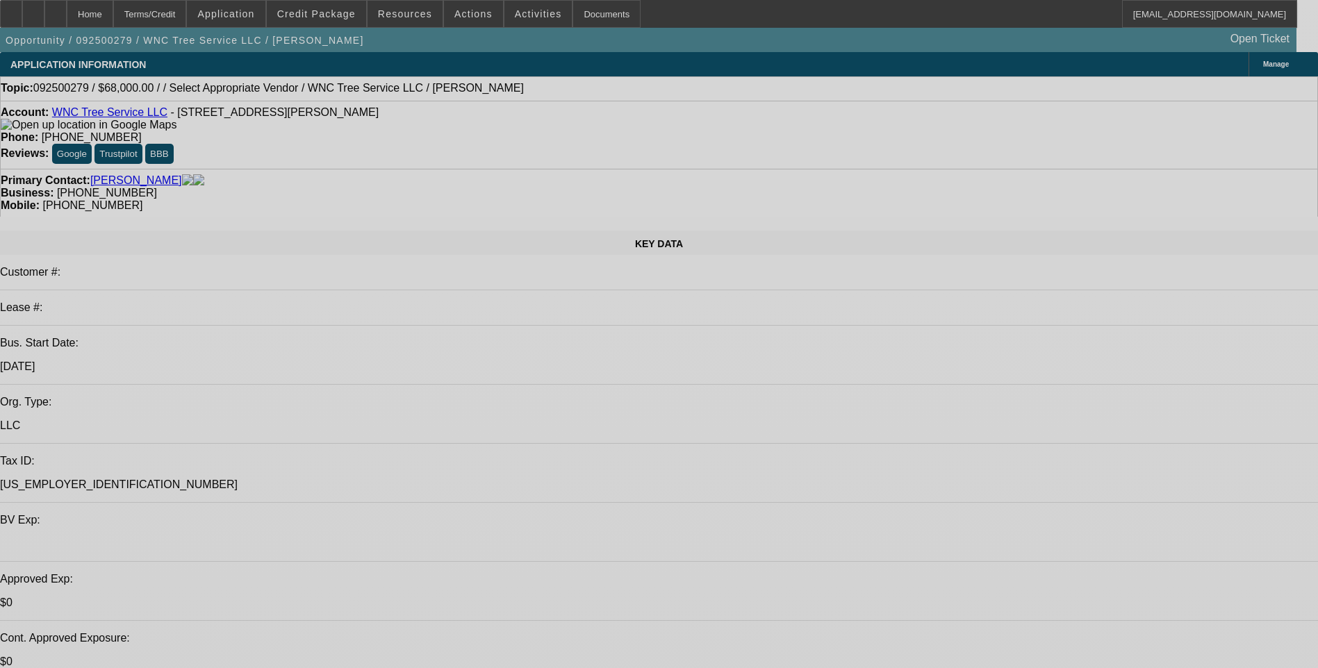
select select "0"
select select "2"
select select "0.1"
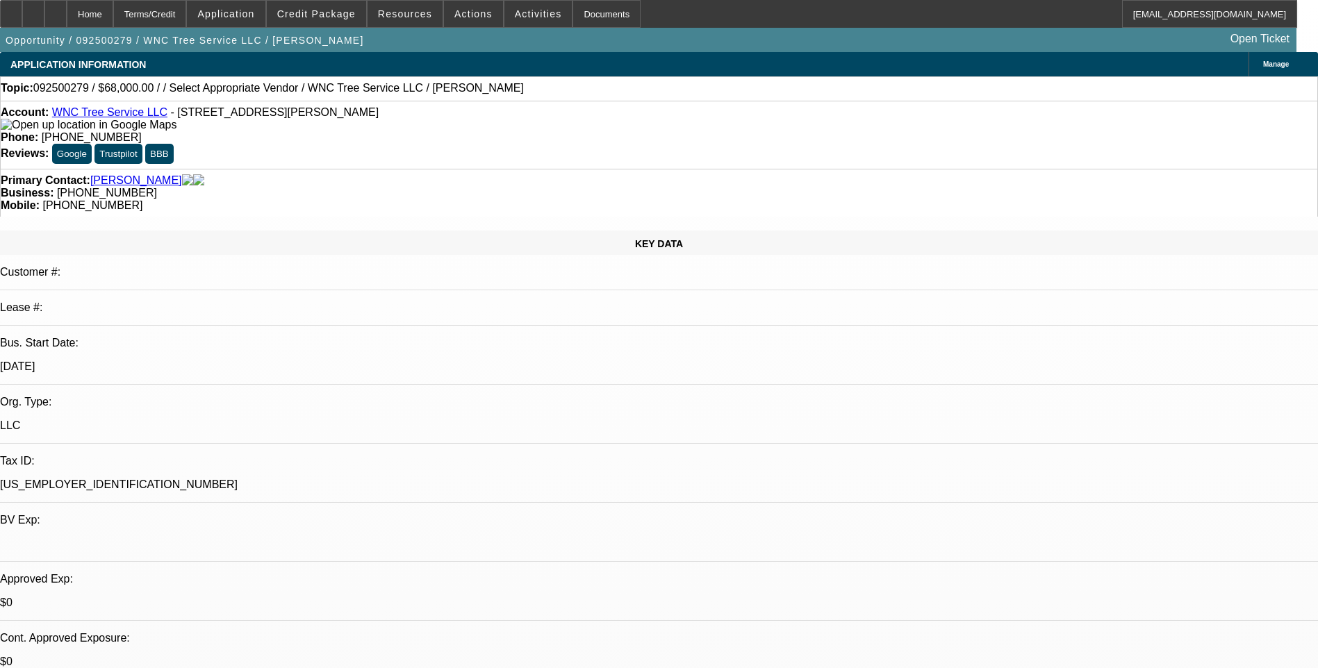
select select "1"
select select "2"
select select "4"
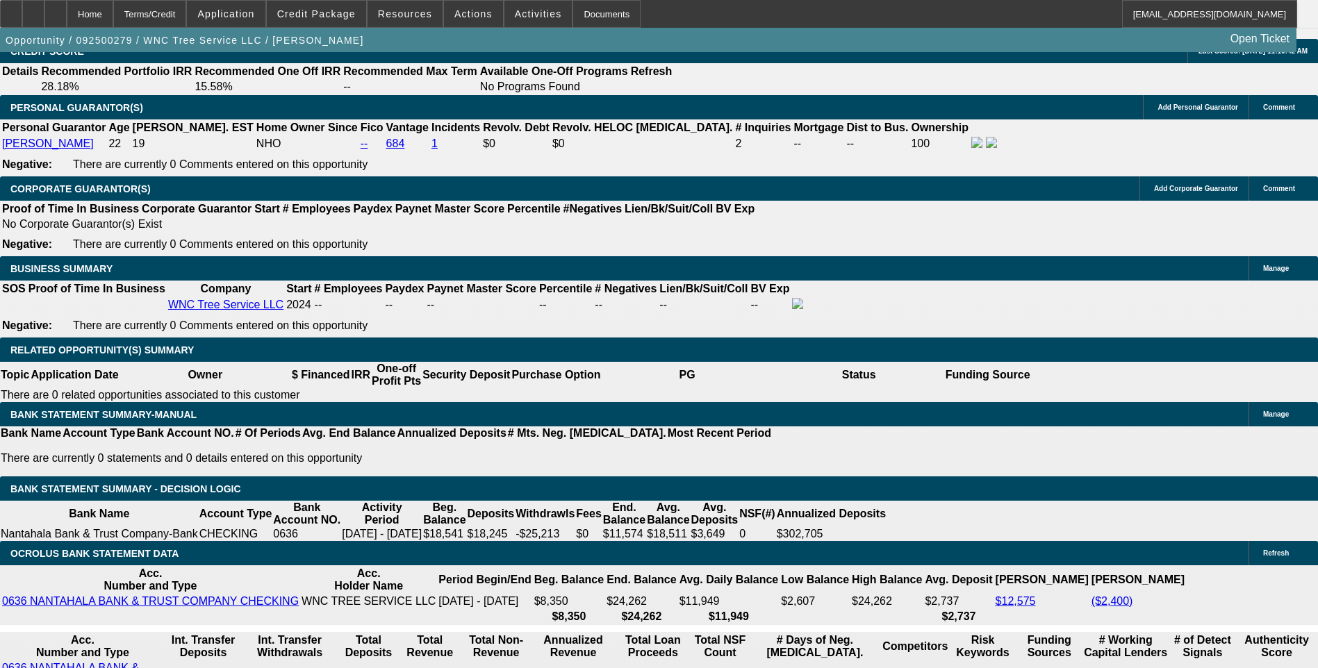
scroll to position [2015, 0]
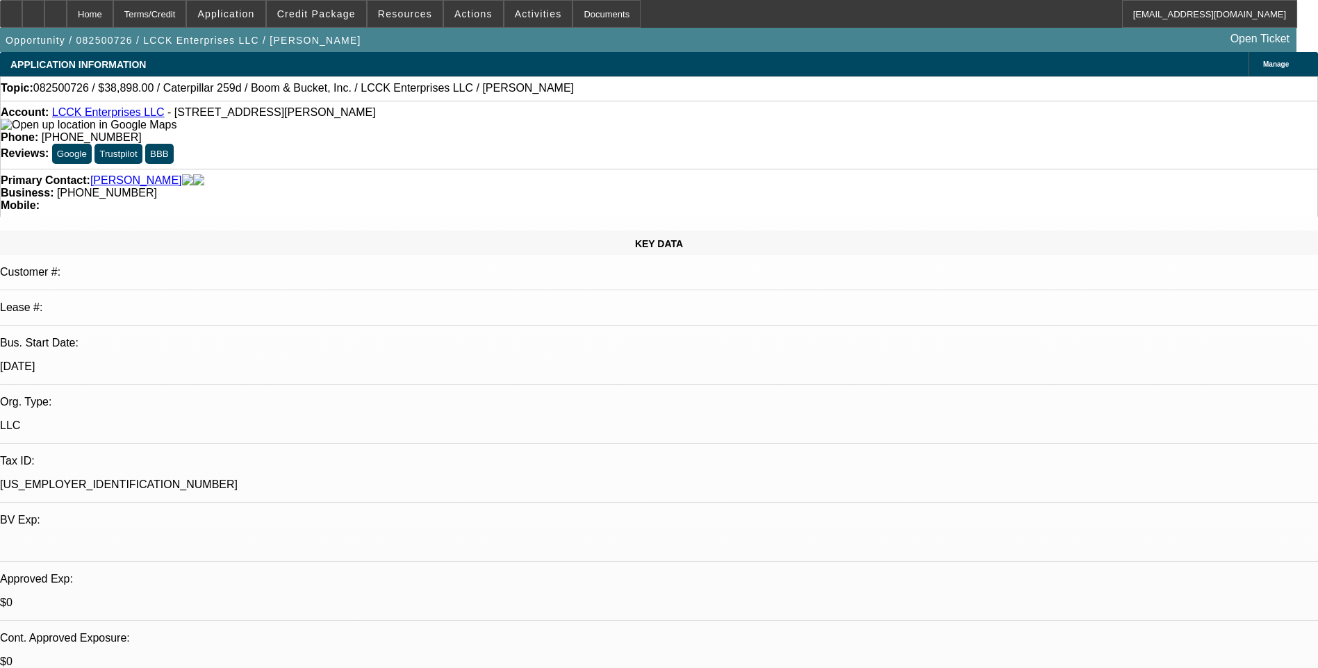
select select "0"
select select "0.1"
select select "0"
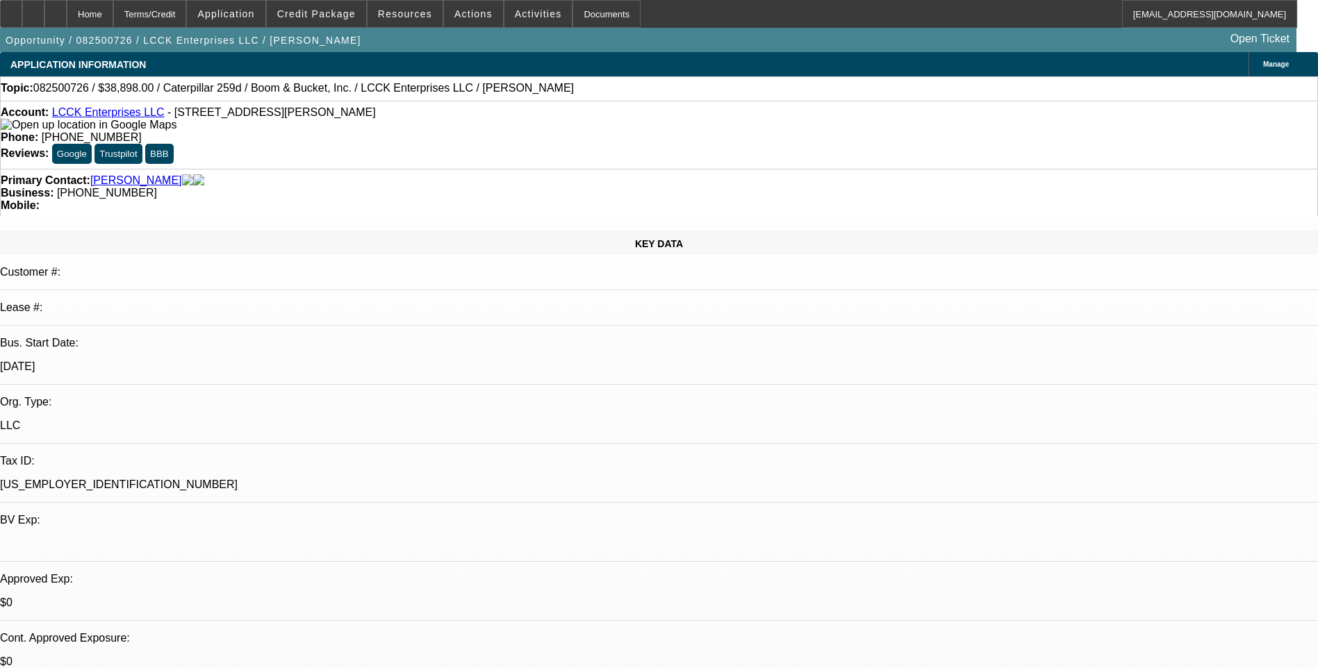
select select "0.1"
select select "0"
select select "2"
select select "0.1"
select select "1"
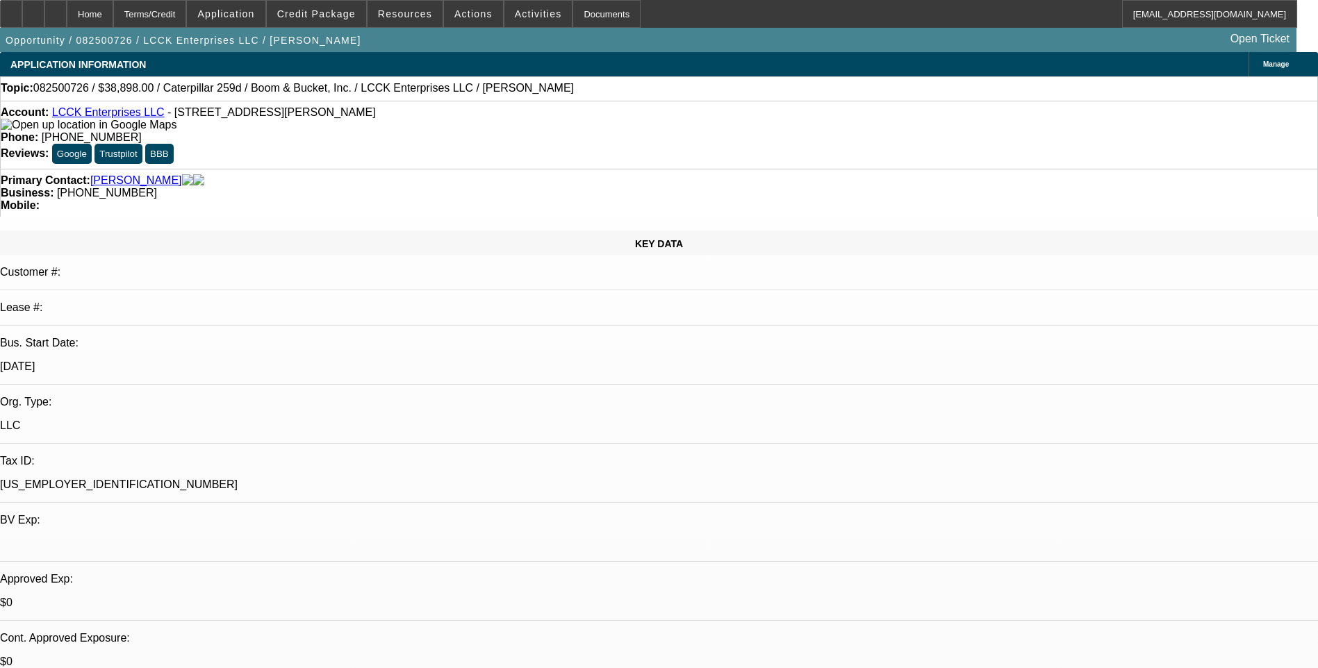
select select "1"
select select "4"
select select "1"
select select "4"
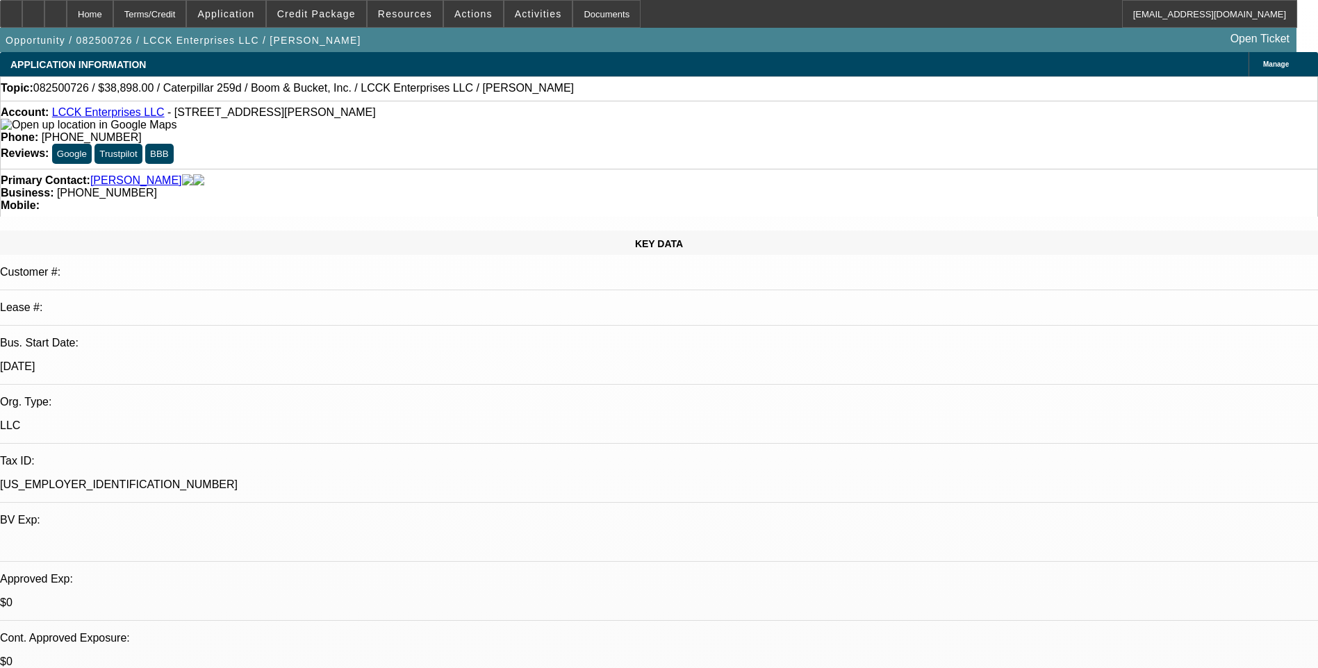
select select "1"
select select "2"
select select "4"
click at [33, 9] on icon at bounding box center [33, 9] width 0 height 0
click at [67, 13] on div at bounding box center [55, 14] width 22 height 28
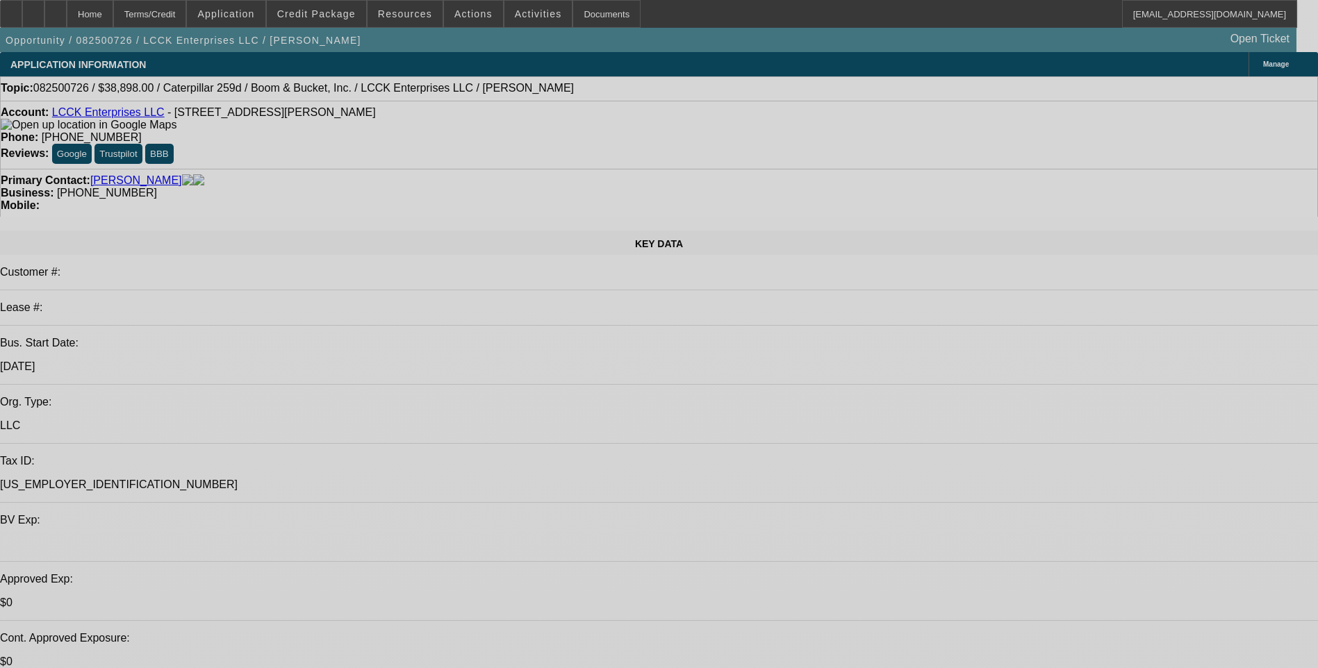
select select "0"
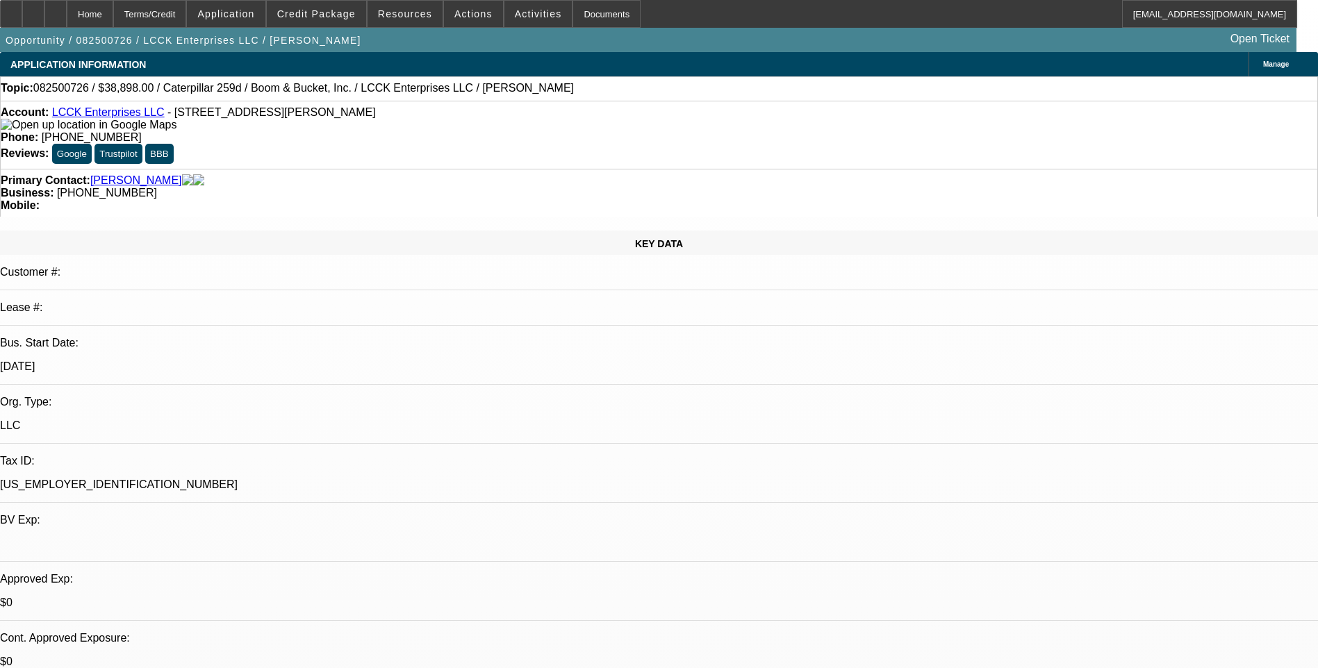
select select "0"
select select "0.1"
select select "0"
select select "0.1"
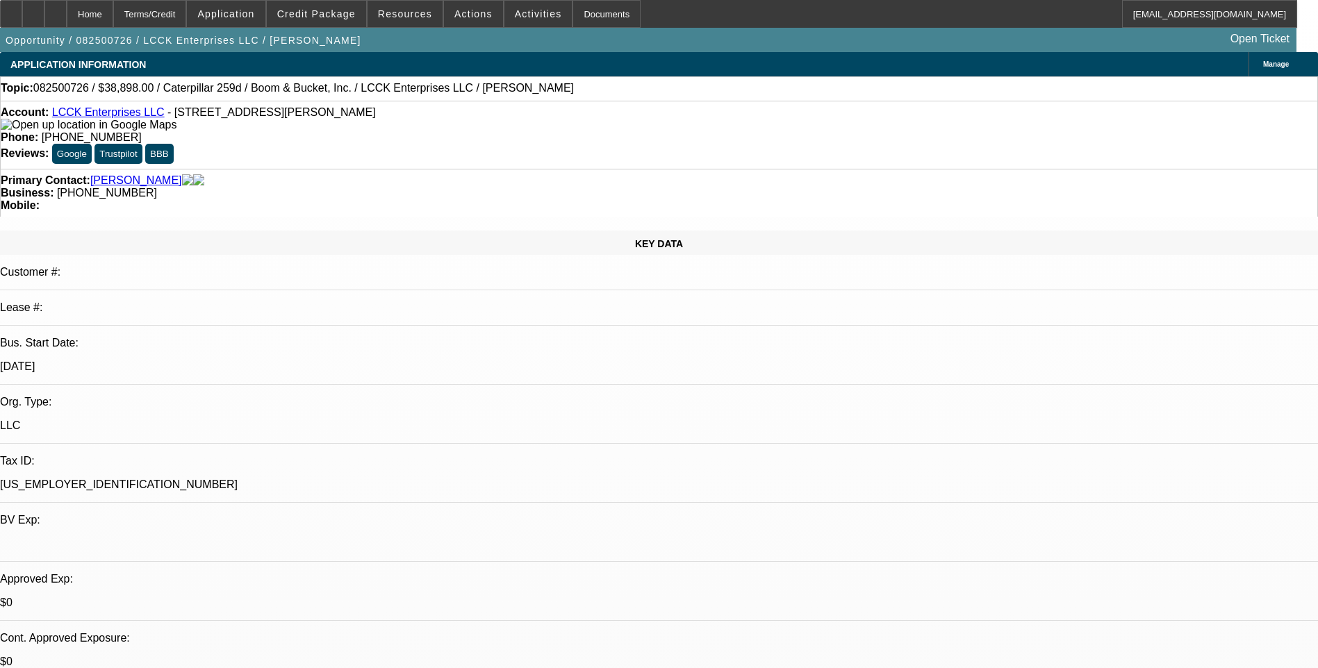
select select "0"
select select "2"
select select "0.1"
select select "1"
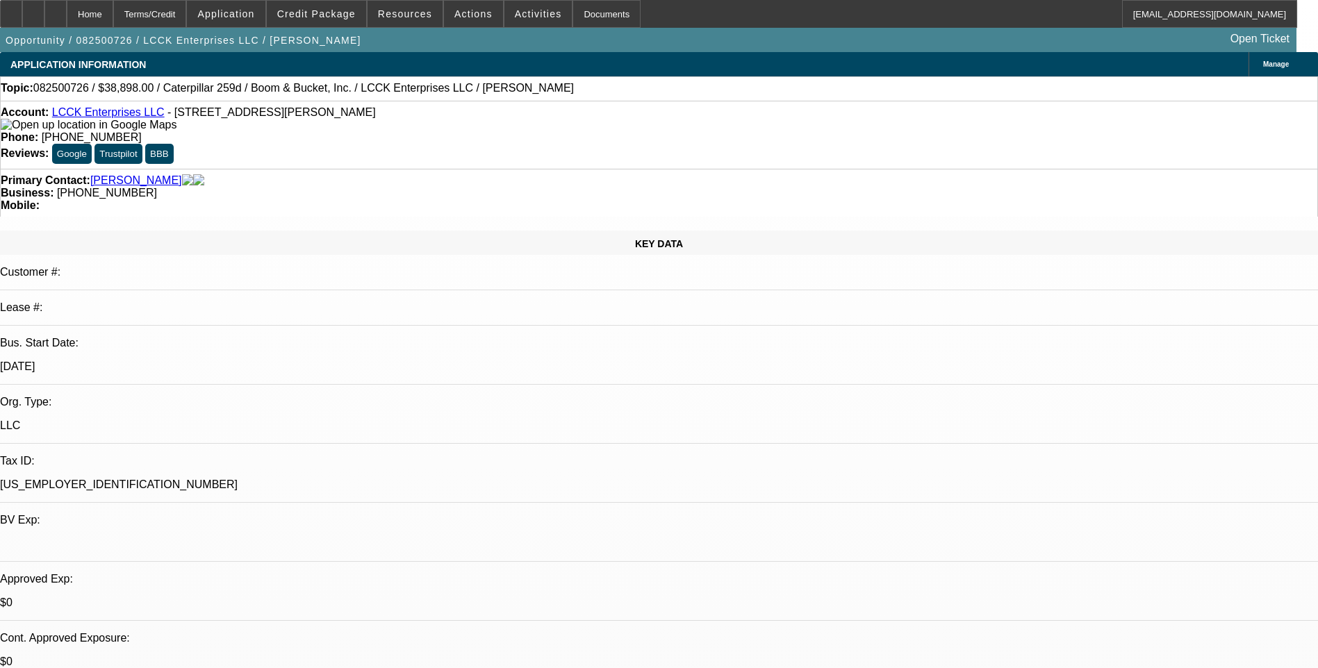
select select "4"
select select "1"
select select "4"
select select "1"
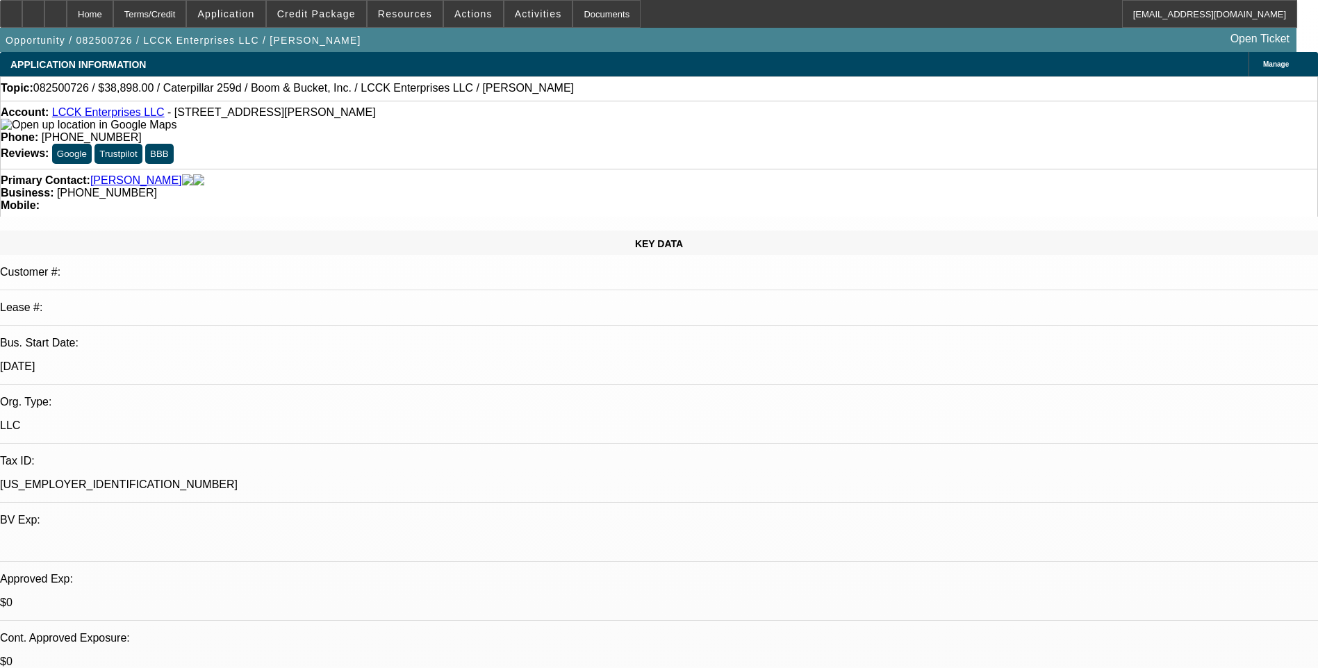
select select "2"
select select "4"
click at [331, 15] on span "Credit Package" at bounding box center [316, 13] width 79 height 11
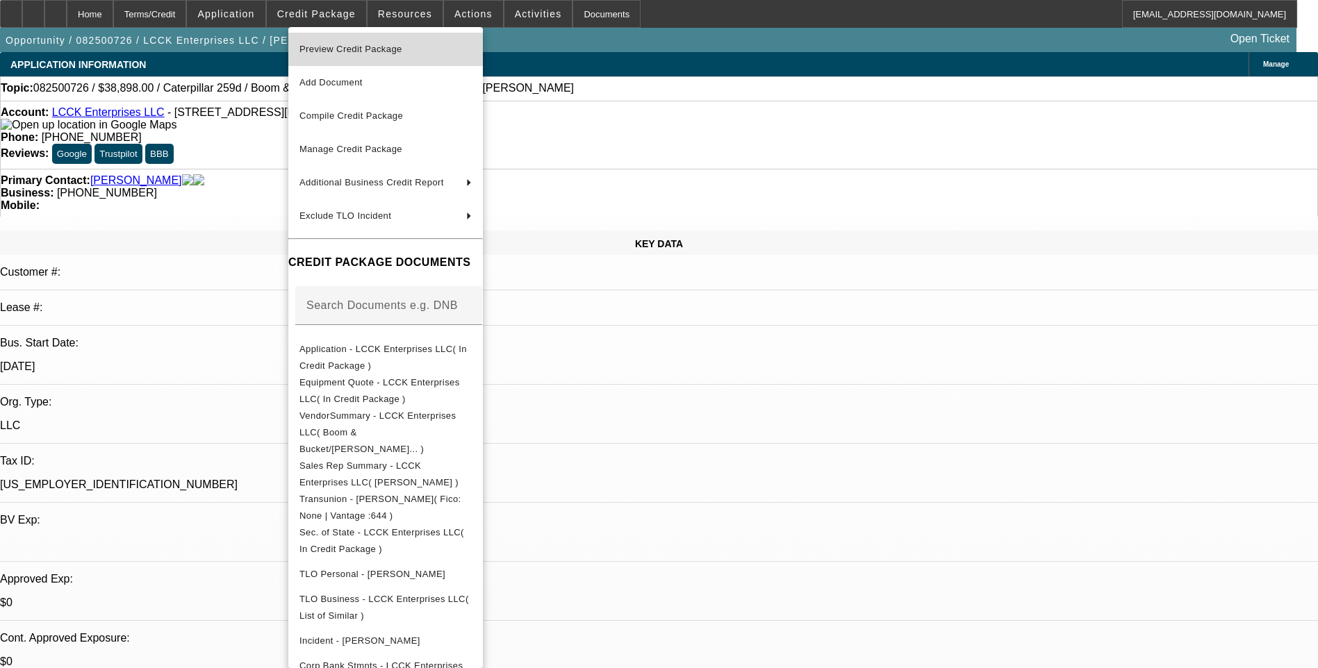
click at [367, 53] on span "Preview Credit Package" at bounding box center [350, 49] width 103 height 10
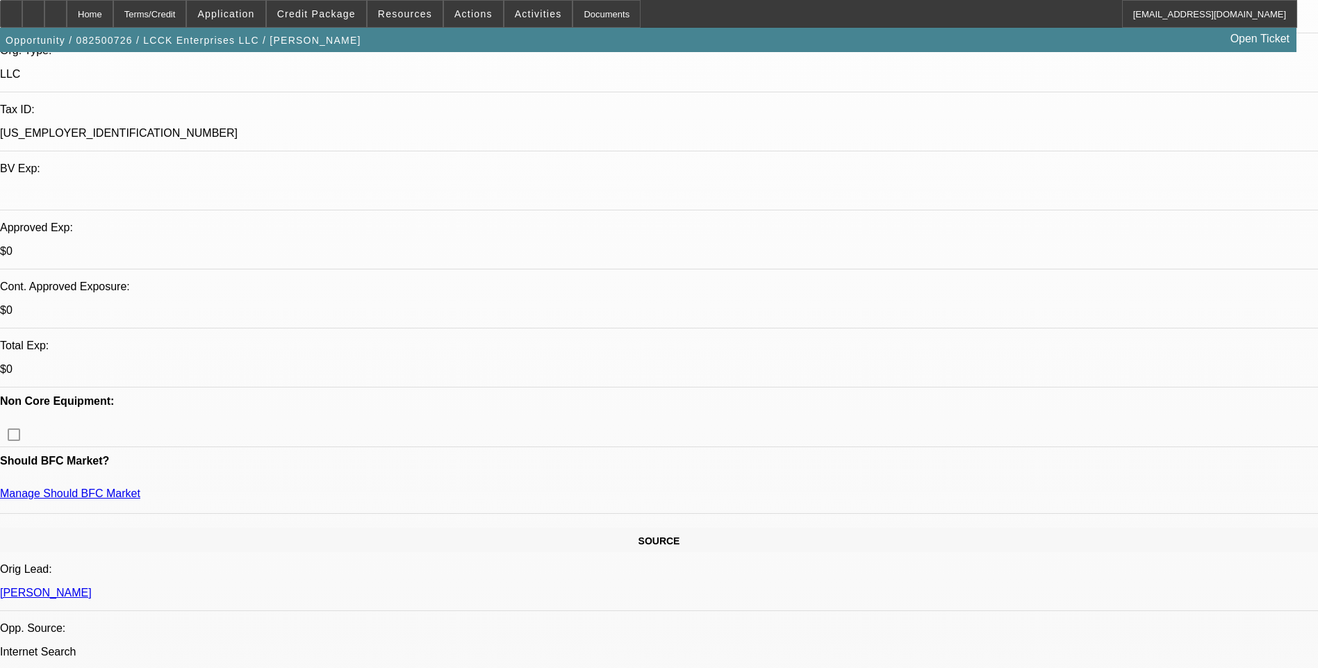
scroll to position [347, 0]
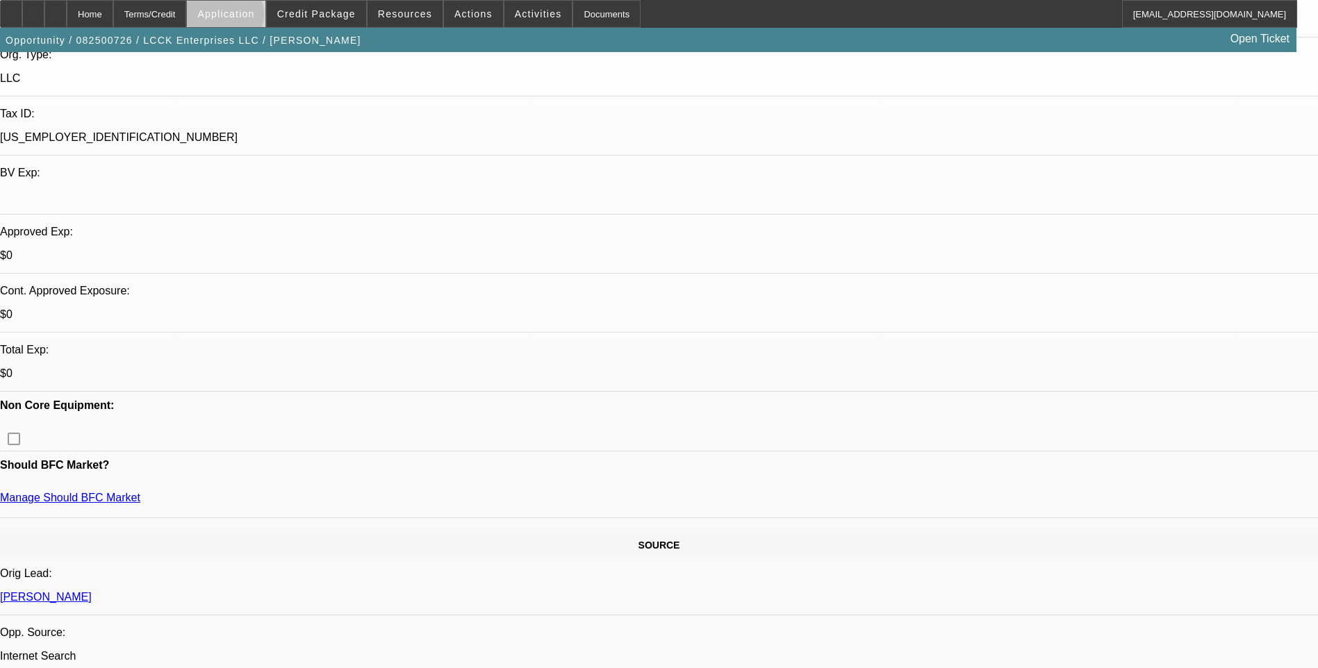
click at [254, 18] on span "Application" at bounding box center [225, 13] width 57 height 11
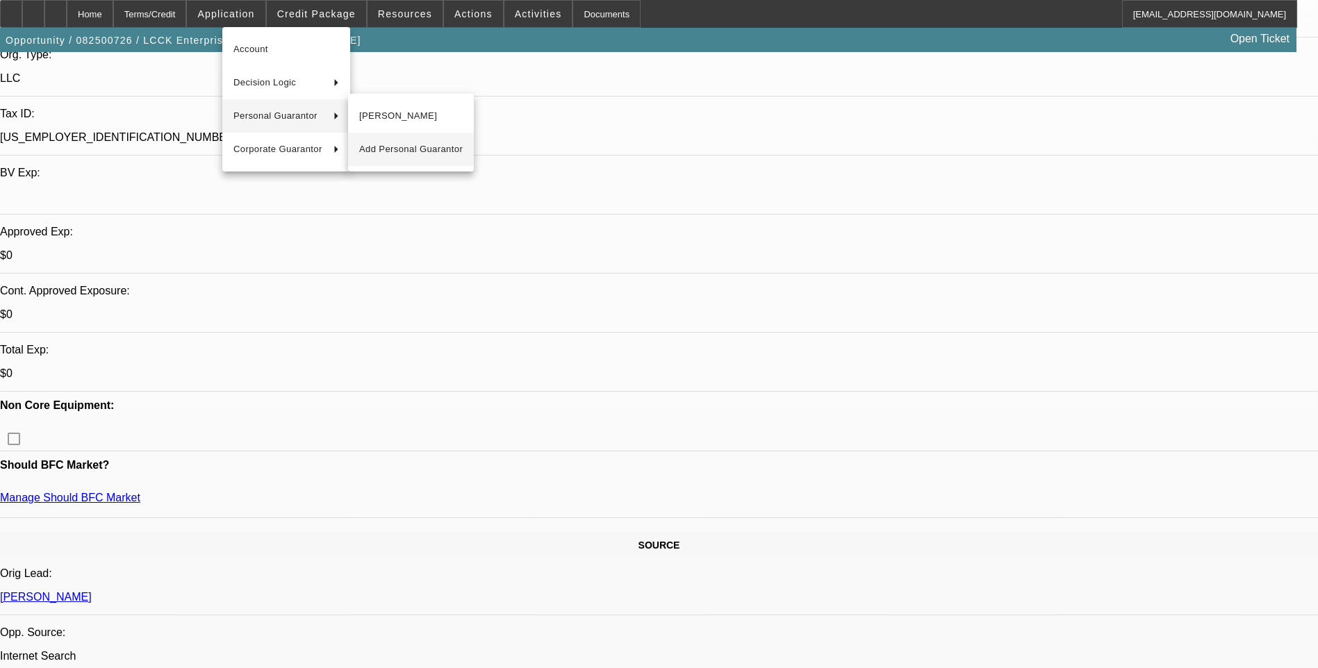
click at [420, 153] on span "Add Personal Guarantor" at bounding box center [411, 149] width 104 height 17
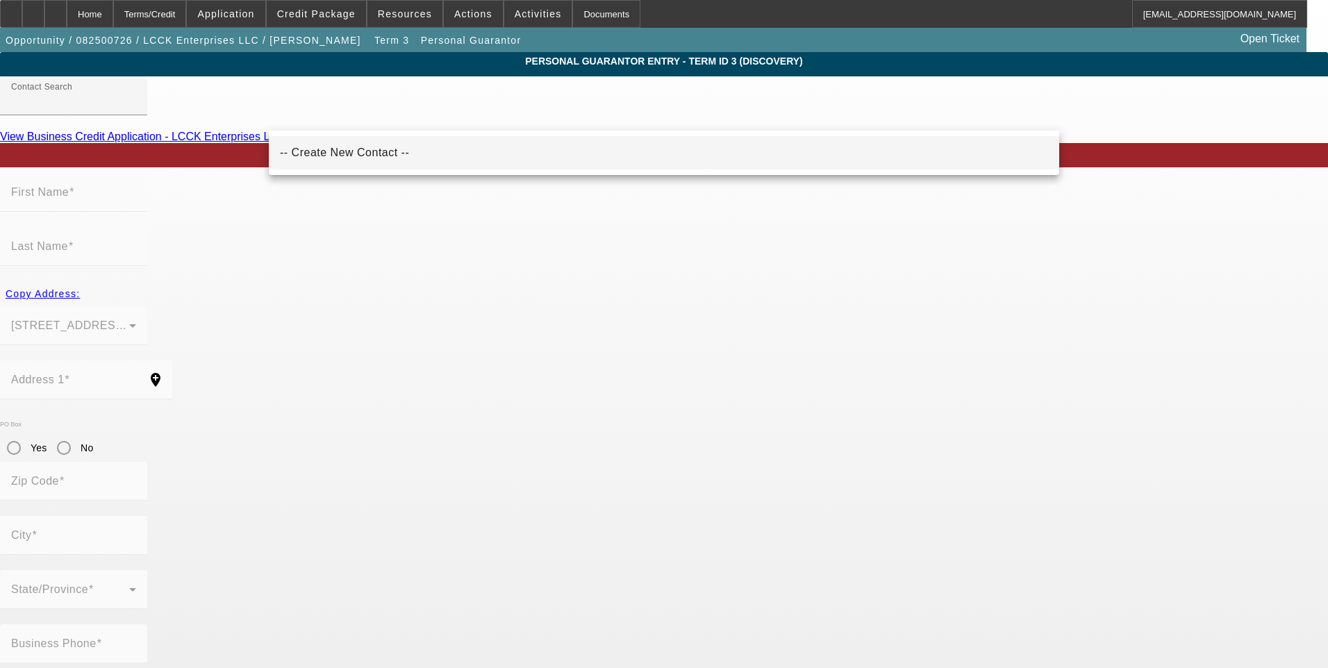
click at [424, 166] on mat-option "-- Create New Contact --" at bounding box center [664, 152] width 791 height 33
type input "-- Create New Contact --"
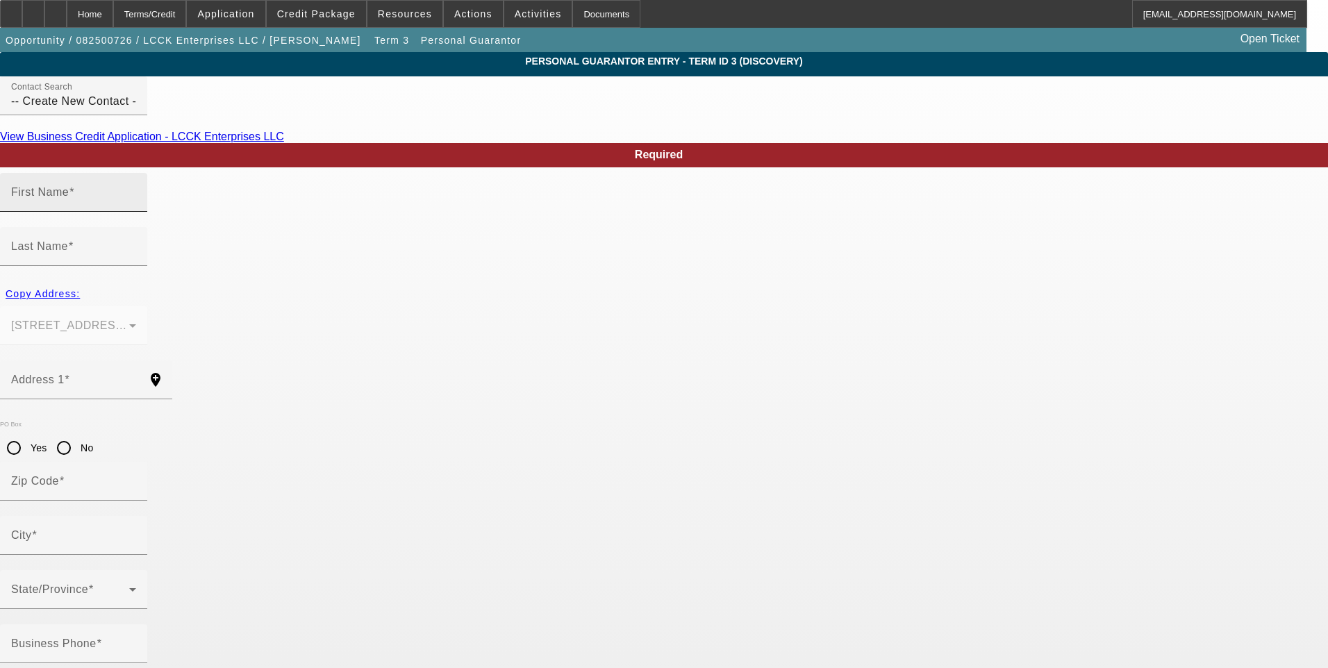
click at [69, 198] on mat-label "First Name" at bounding box center [40, 192] width 58 height 12
click at [136, 206] on input "First Name" at bounding box center [73, 198] width 125 height 17
type input "[PERSON_NAME]"
click at [80, 288] on span "Copy Address:" at bounding box center [43, 293] width 74 height 11
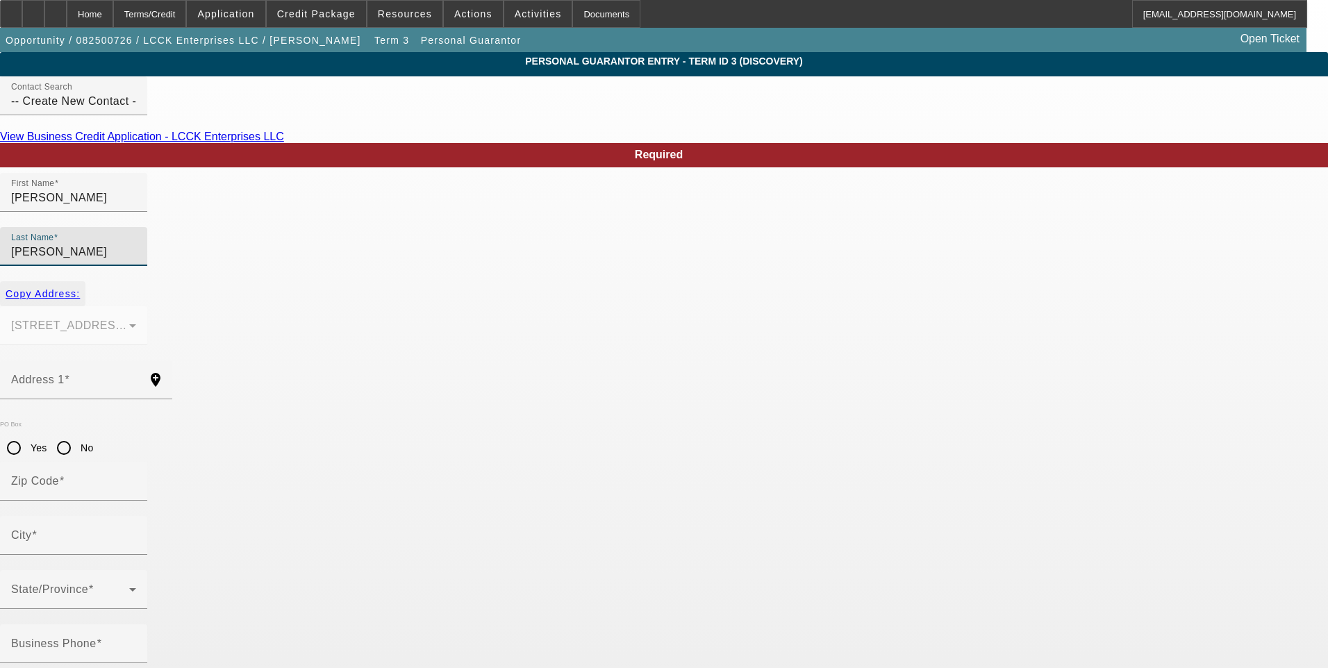
type input "[STREET_ADDRESS][PERSON_NAME]"
type input "77630"
type input "Orange"
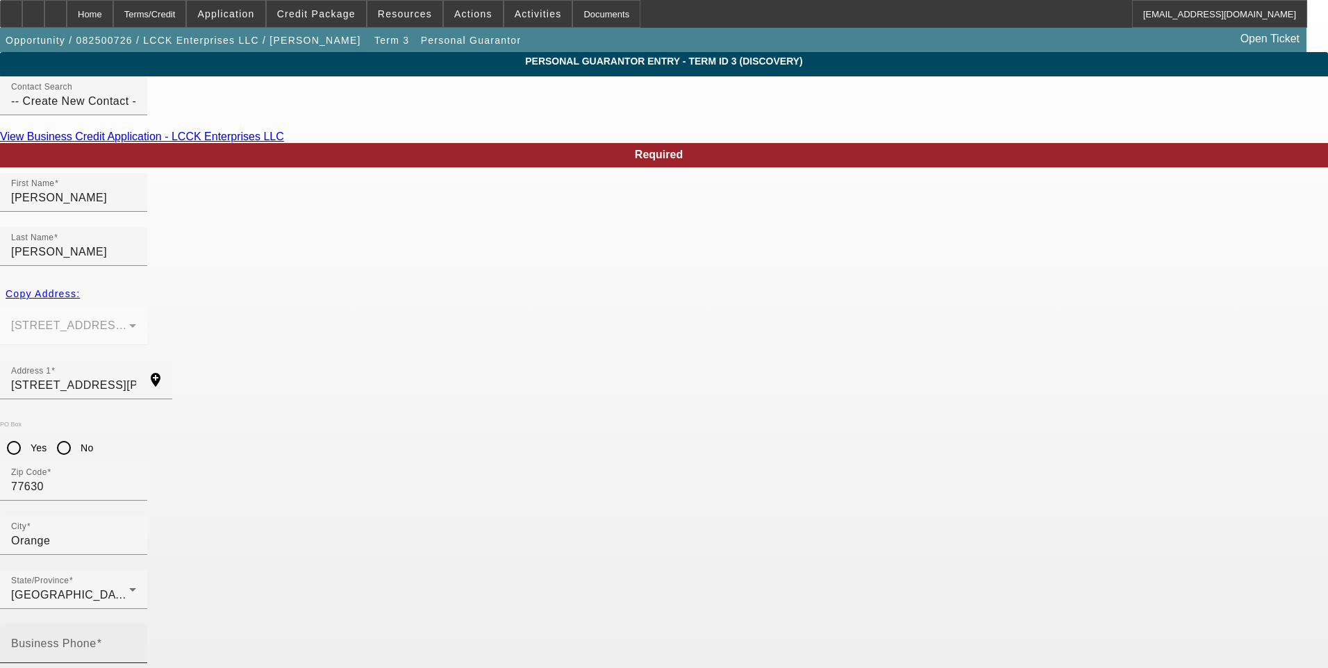
click at [97, 638] on mat-label "Business Phone" at bounding box center [53, 644] width 85 height 12
click at [136, 641] on input "Business Phone" at bounding box center [73, 649] width 125 height 17
type input "[PHONE_NUMBER]"
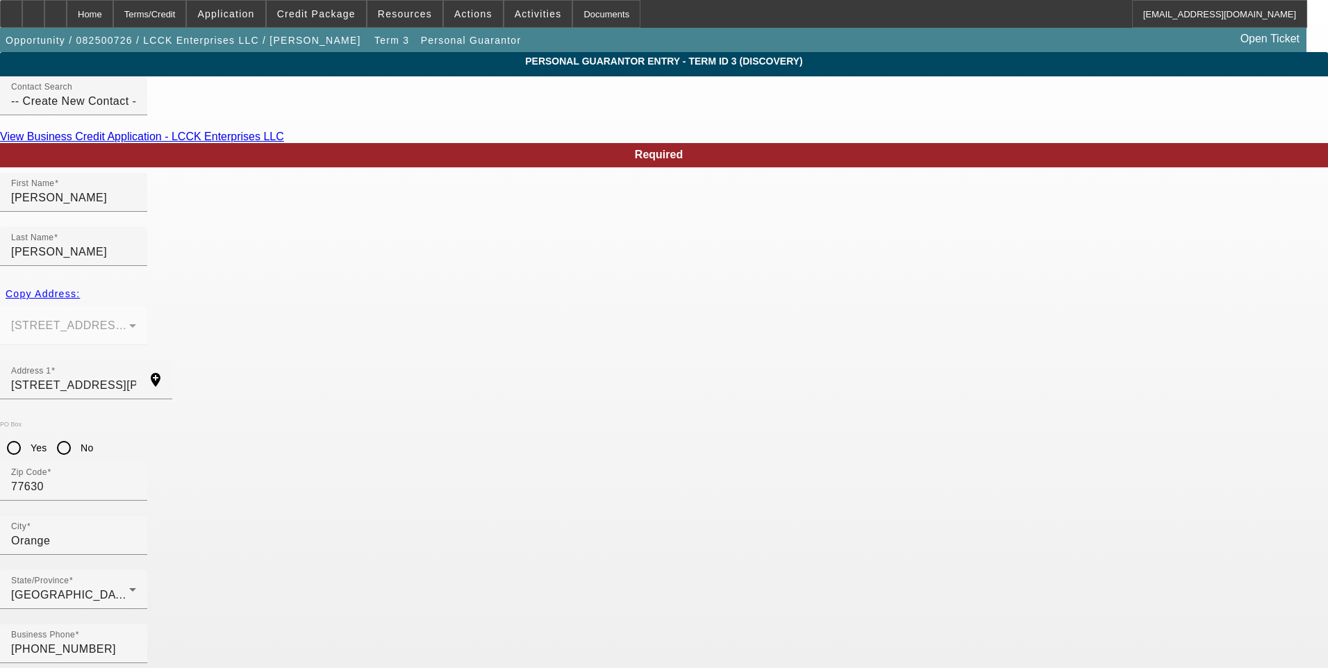
paste input "455-73-0074"
type input "455-73-0074"
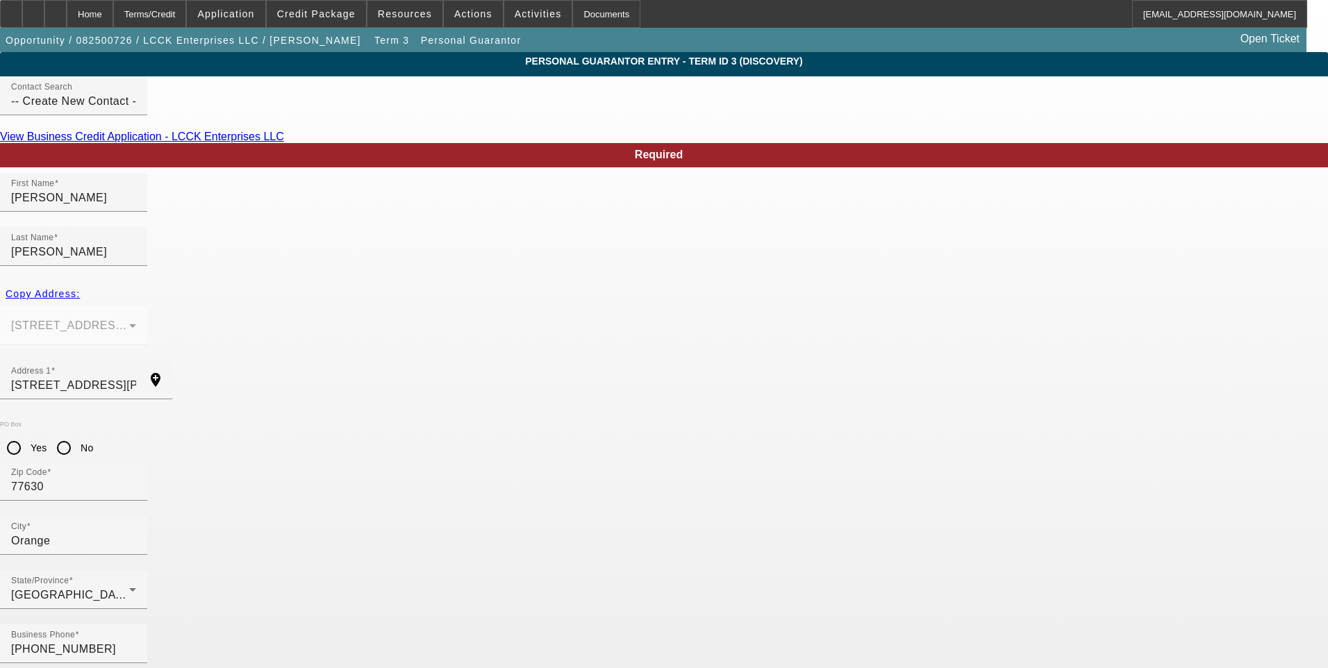
type input "50"
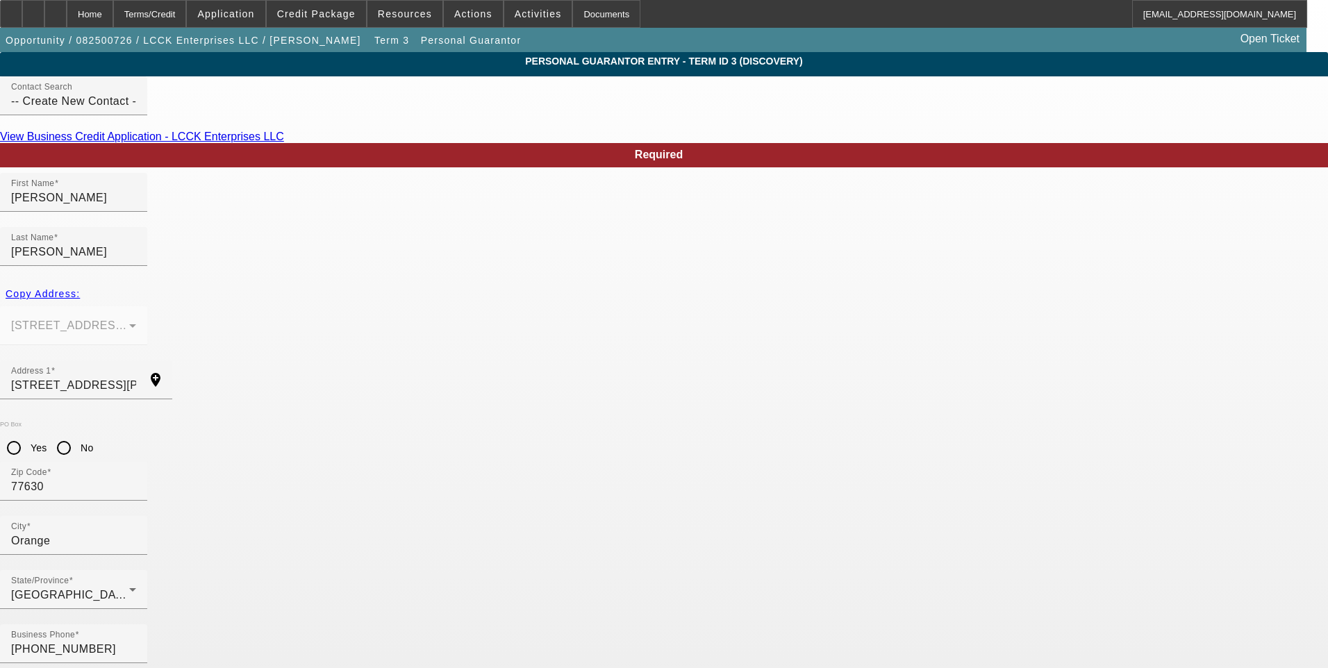
paste input "[EMAIL_ADDRESS][DOMAIN_NAME]"
type input "[EMAIL_ADDRESS][DOMAIN_NAME]"
type input "[PHONE_NUMBER]"
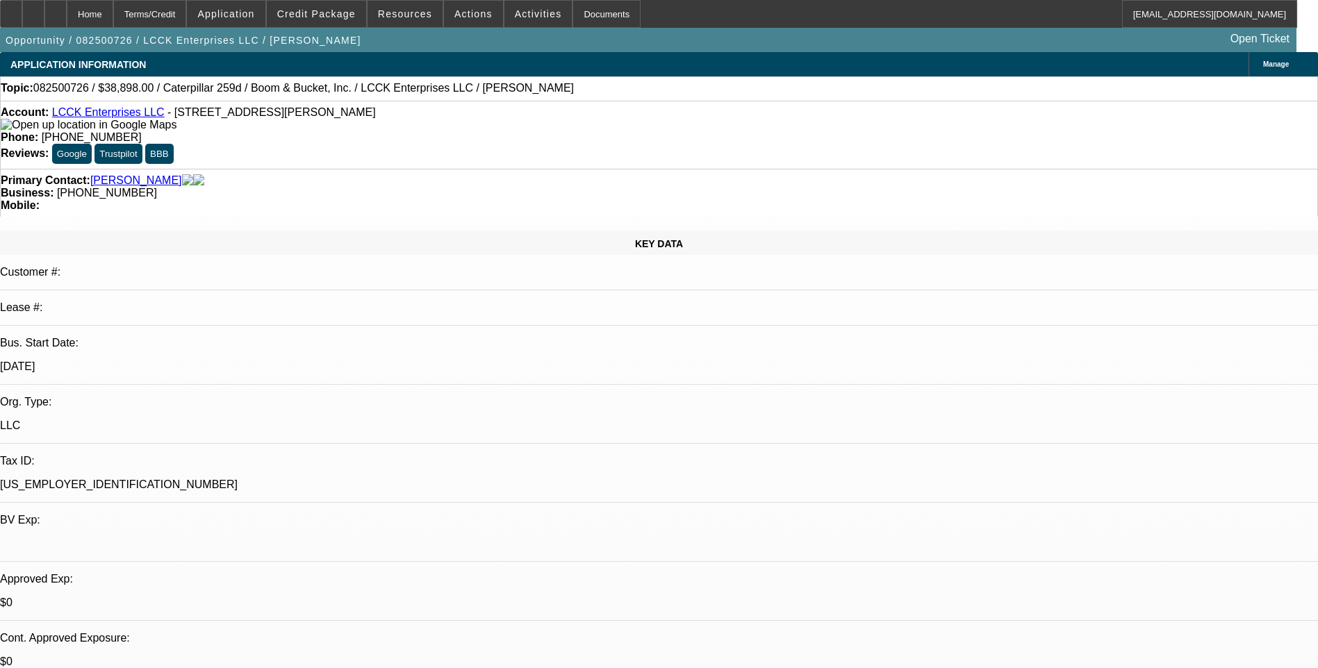
select select "0"
select select "0.1"
select select "4"
select select "0"
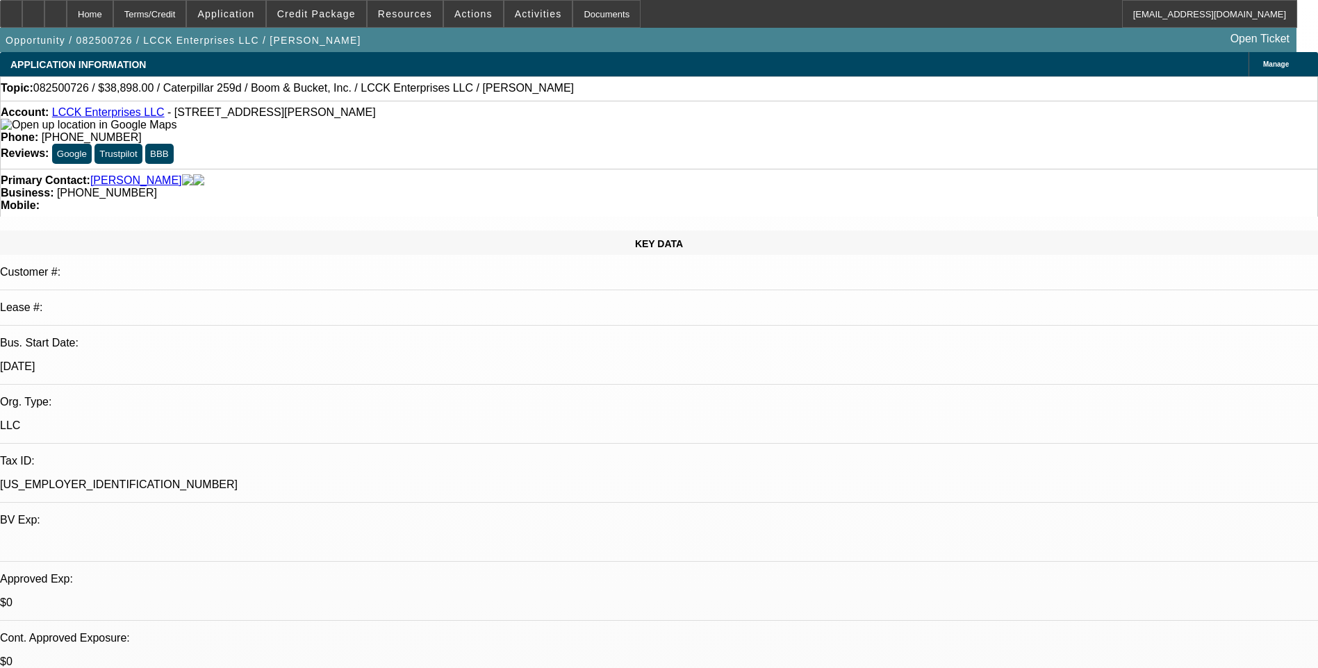
select select "0"
select select "0.1"
select select "4"
select select "0"
select select "2"
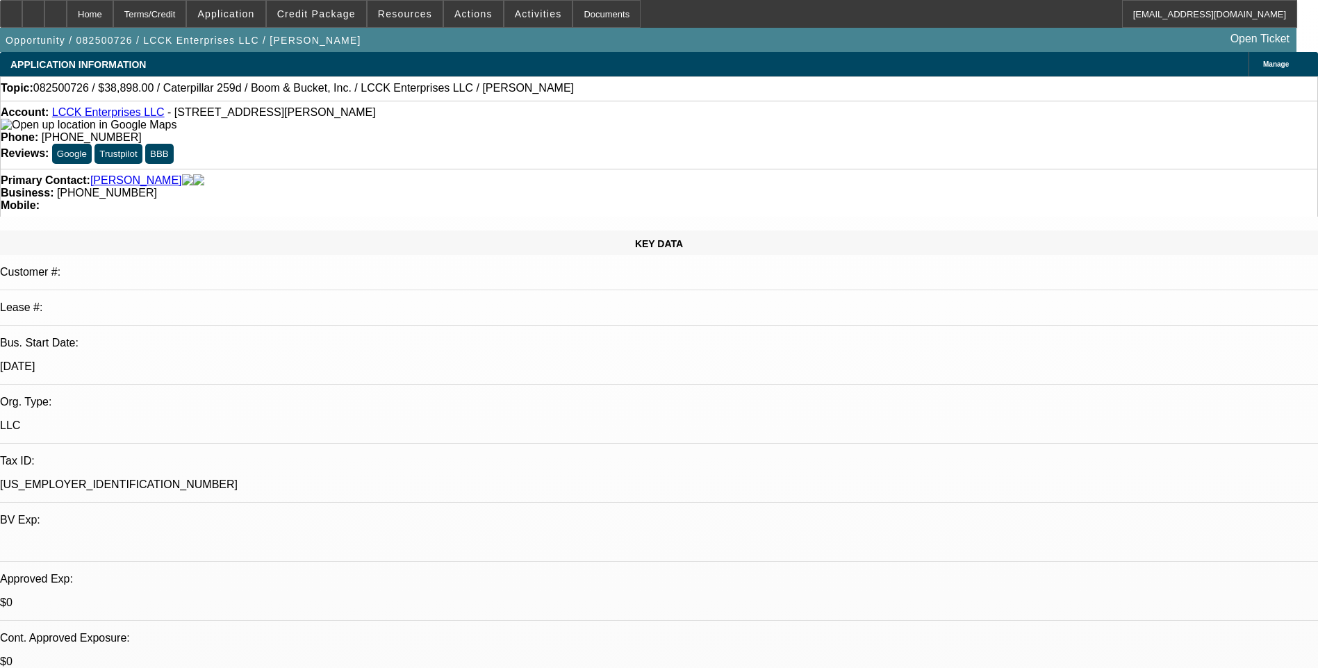
select select "2"
select select "0.1"
select select "4"
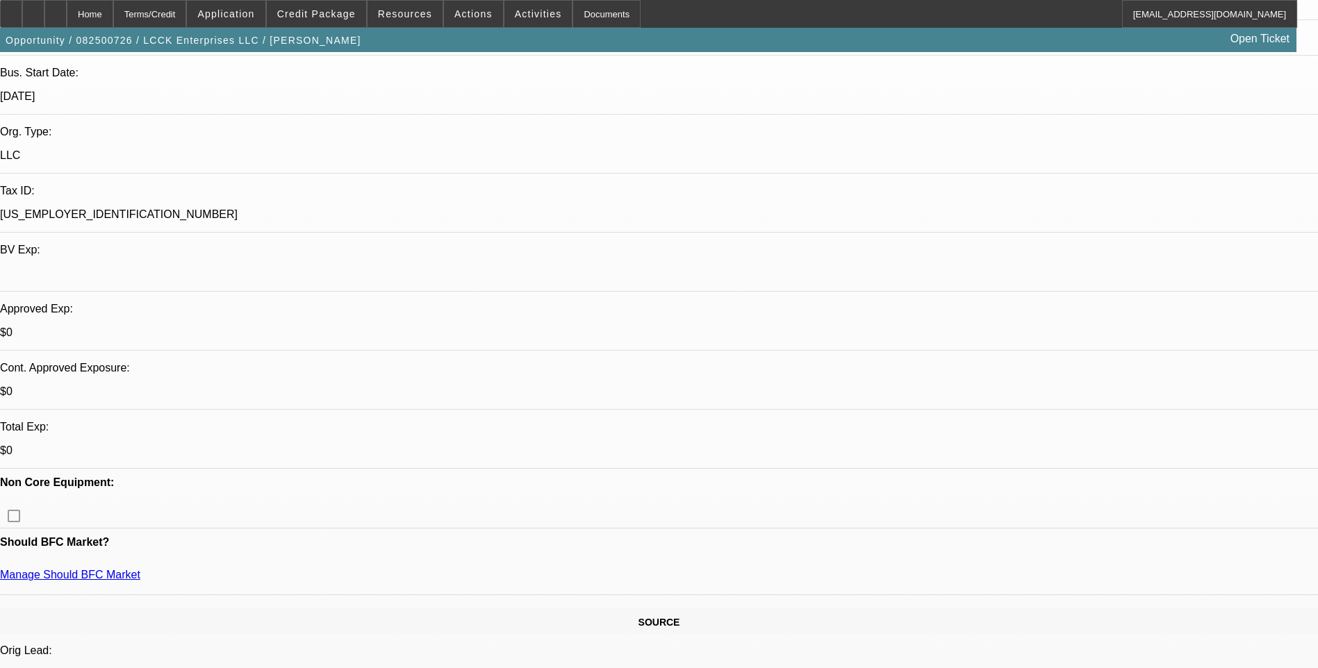
scroll to position [278, 0]
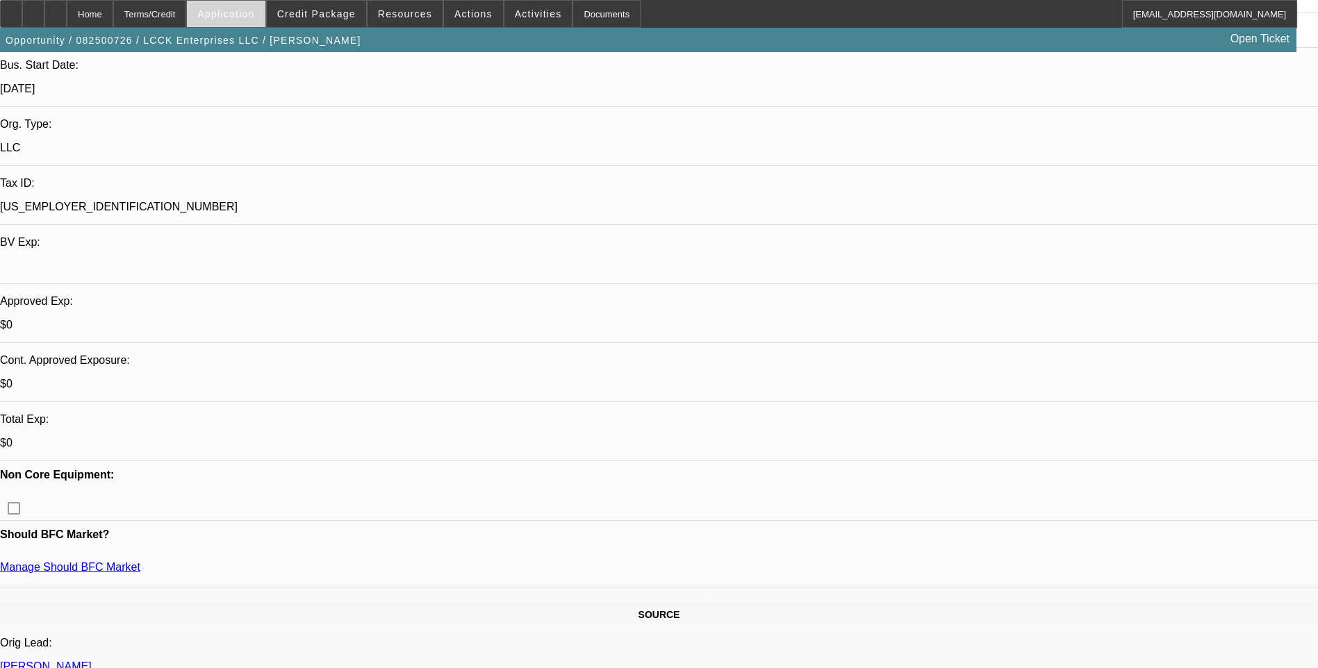
click at [258, 19] on span at bounding box center [226, 13] width 78 height 33
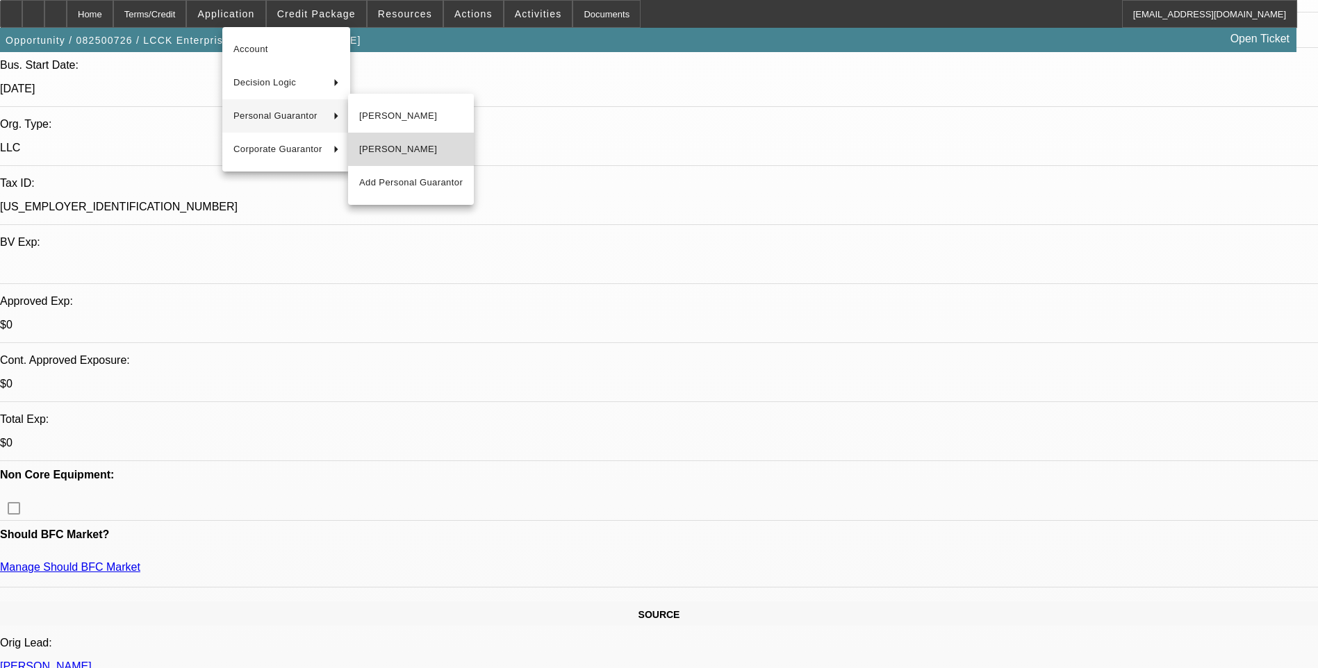
click at [428, 144] on span "[PERSON_NAME]" at bounding box center [411, 149] width 104 height 17
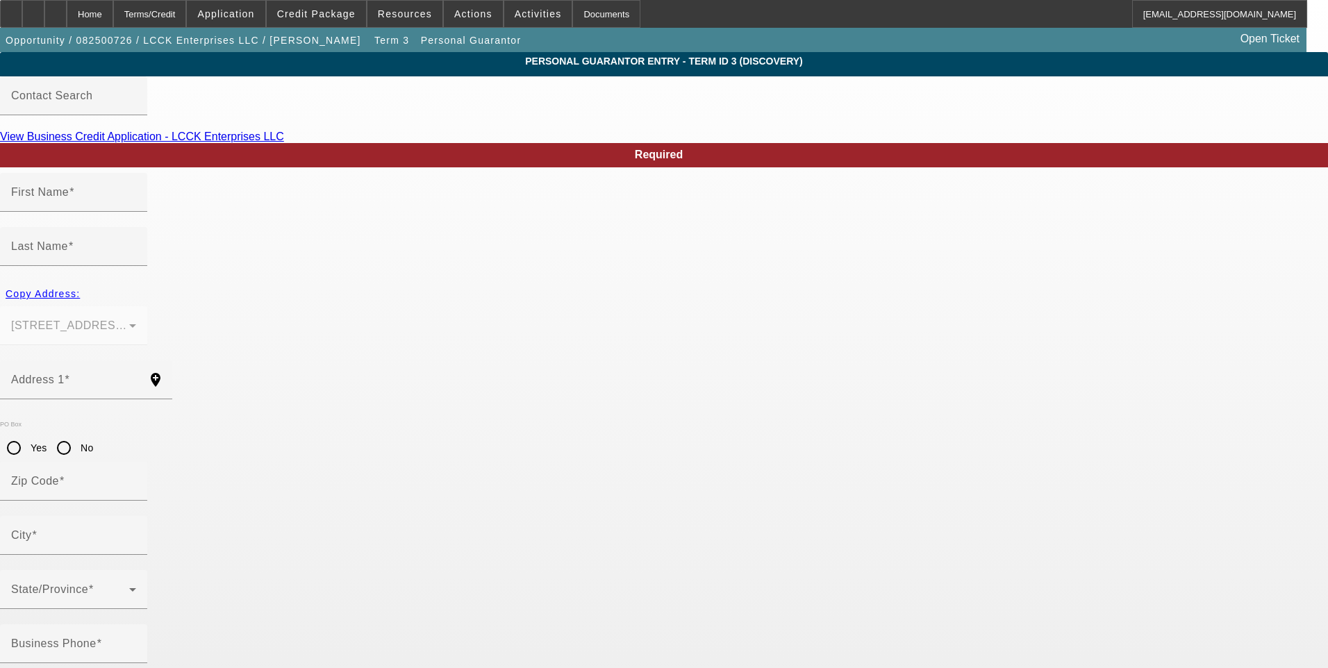
type input "[PERSON_NAME]"
type input "[STREET_ADDRESS][PERSON_NAME]"
radio input "true"
type input "77630"
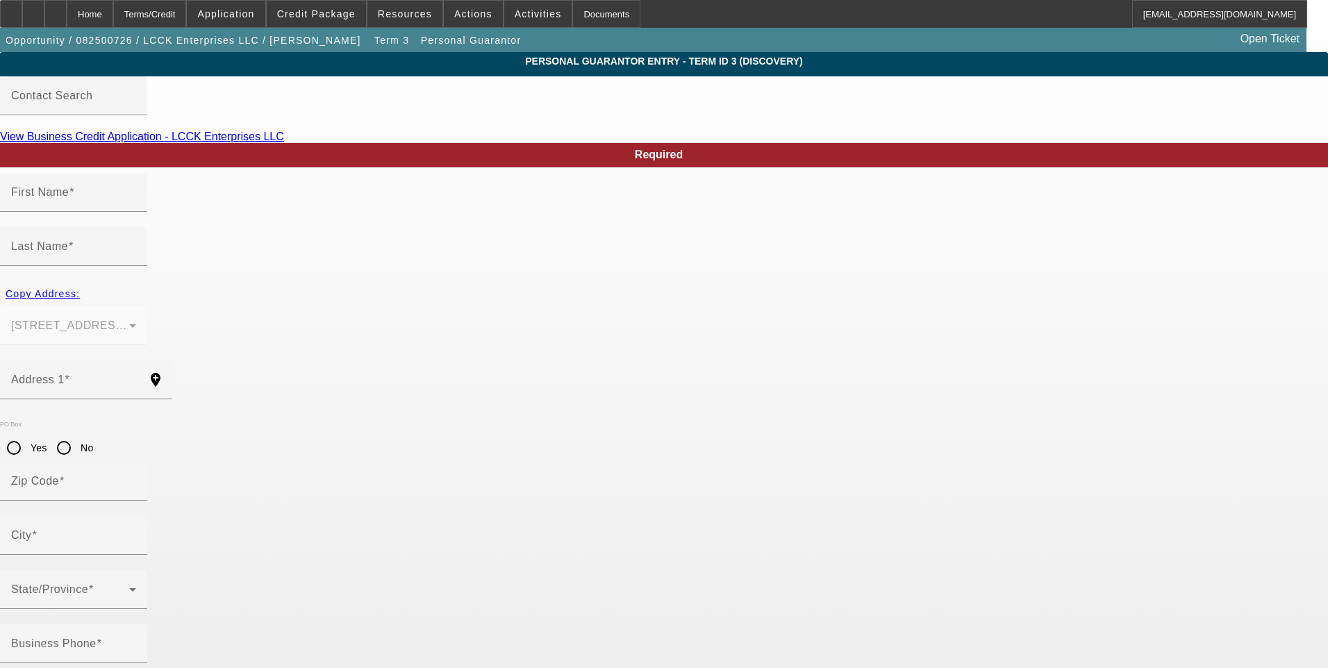
type input "Orange"
type input "[PHONE_NUMBER]"
type input "100"
type input "450-57-0609"
type input "[EMAIL_ADDRESS][DOMAIN_NAME]"
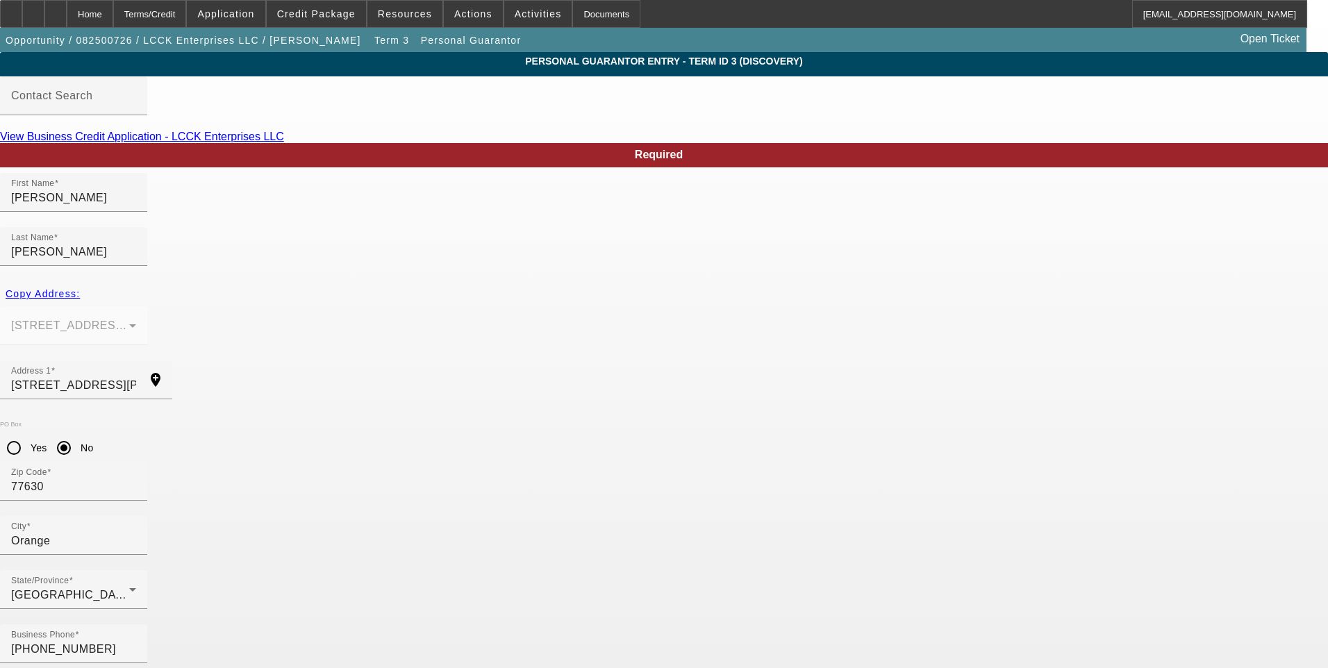
type input "50"
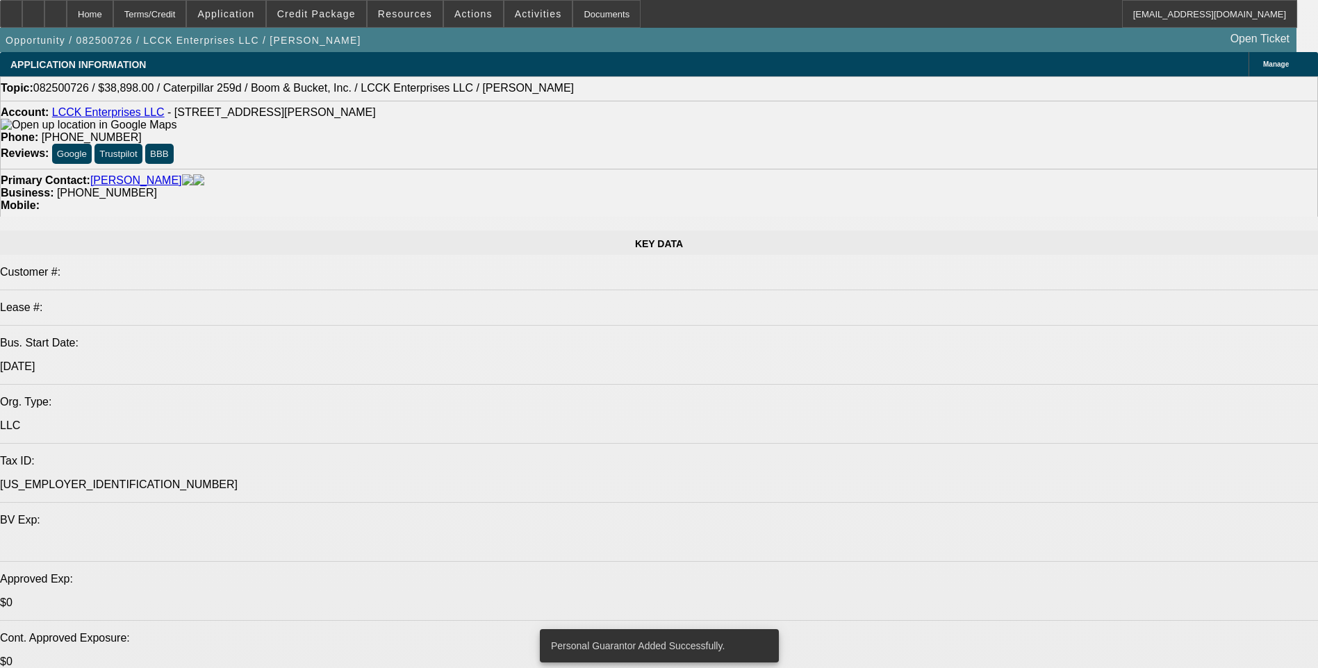
select select "0"
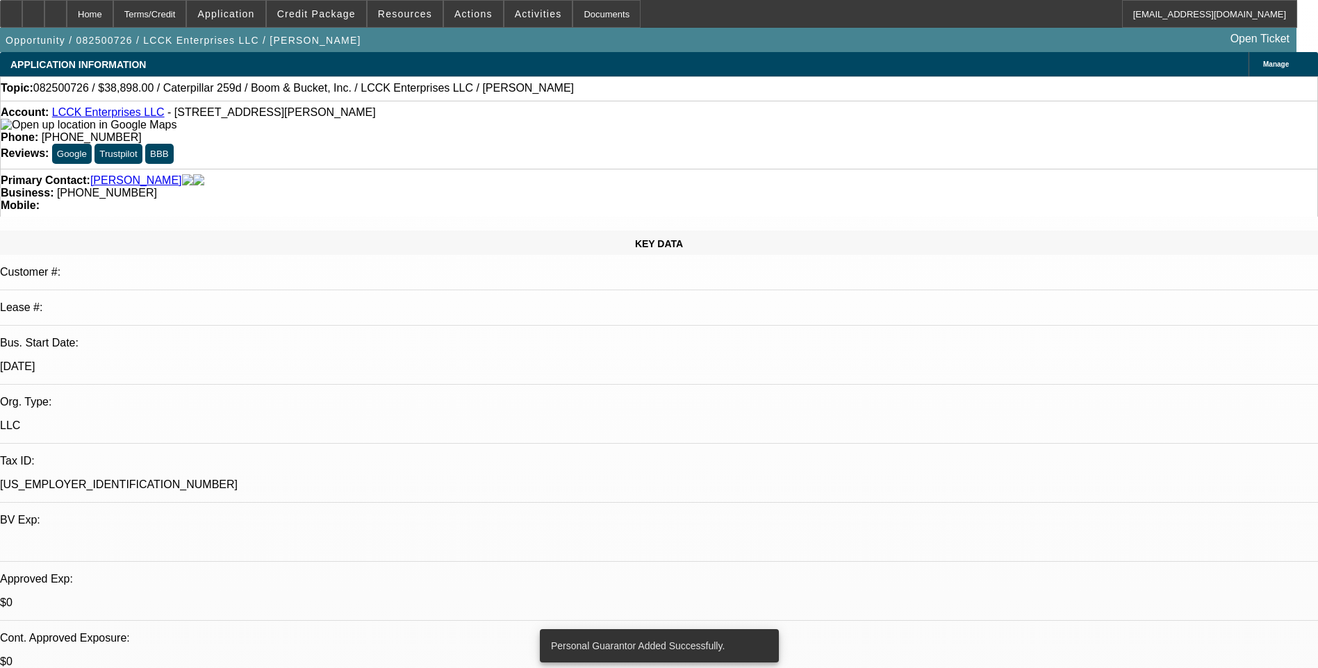
select select "0"
select select "0.1"
select select "4"
select select "0"
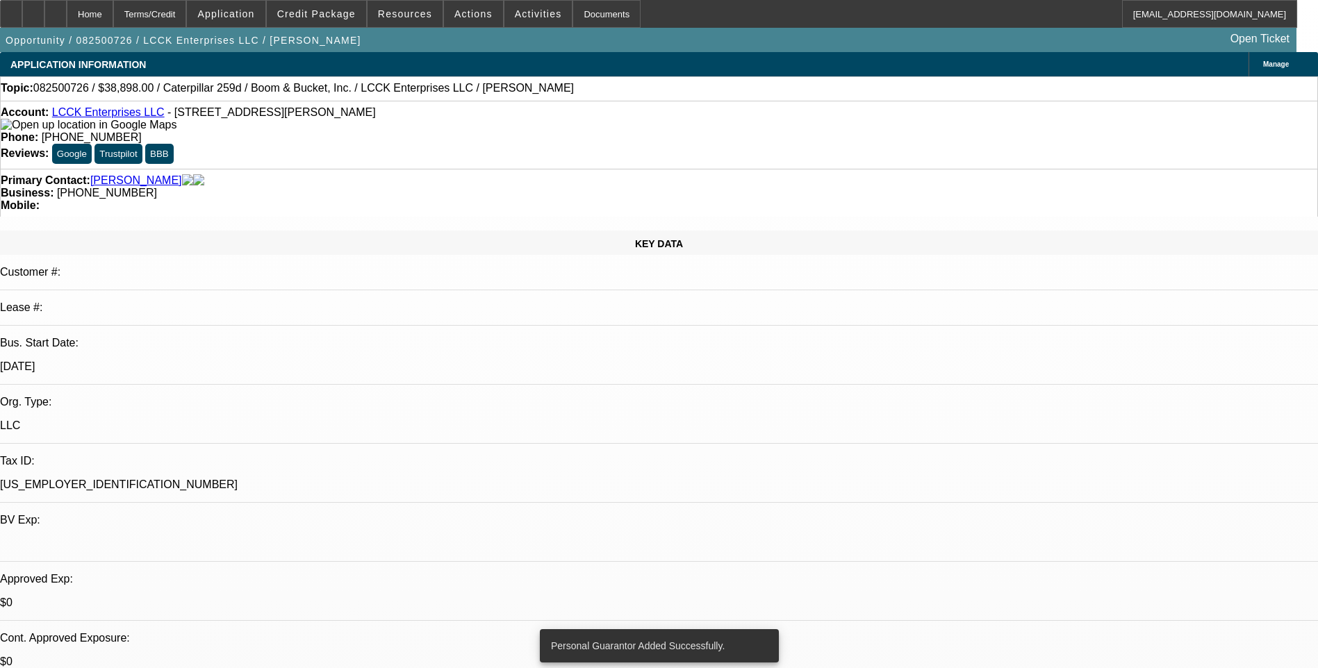
select select "0.1"
select select "4"
select select "0"
select select "2"
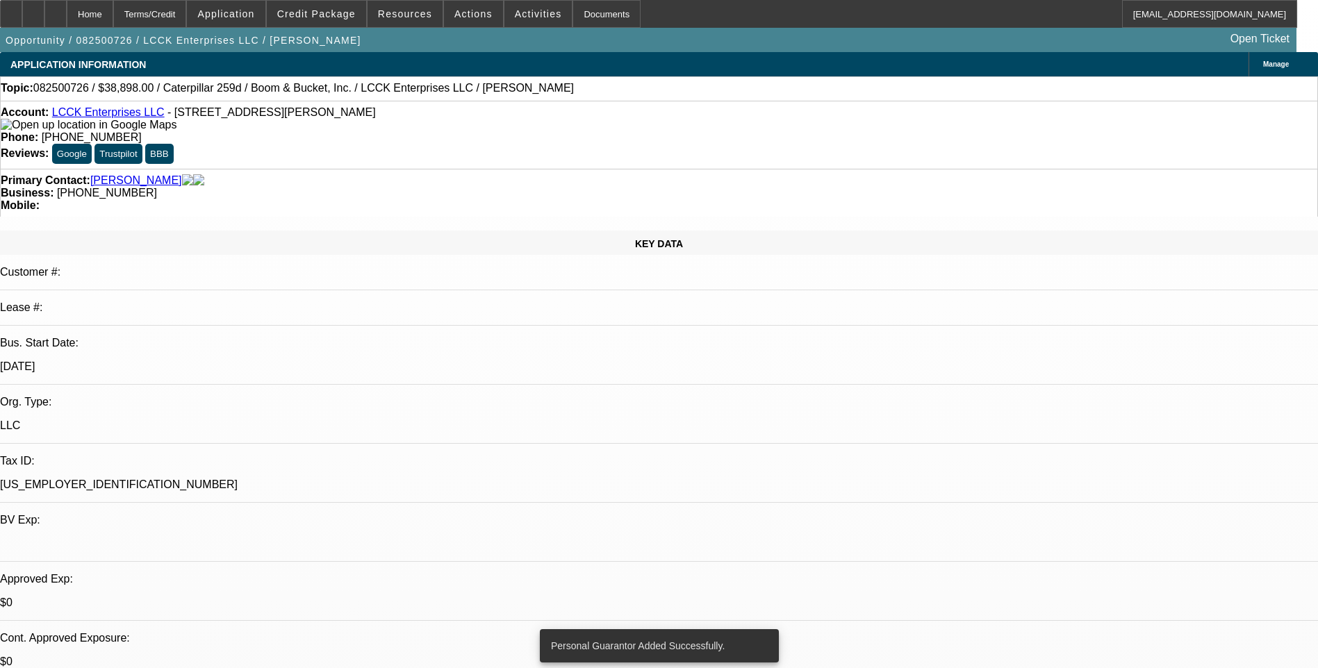
select select "0.1"
select select "4"
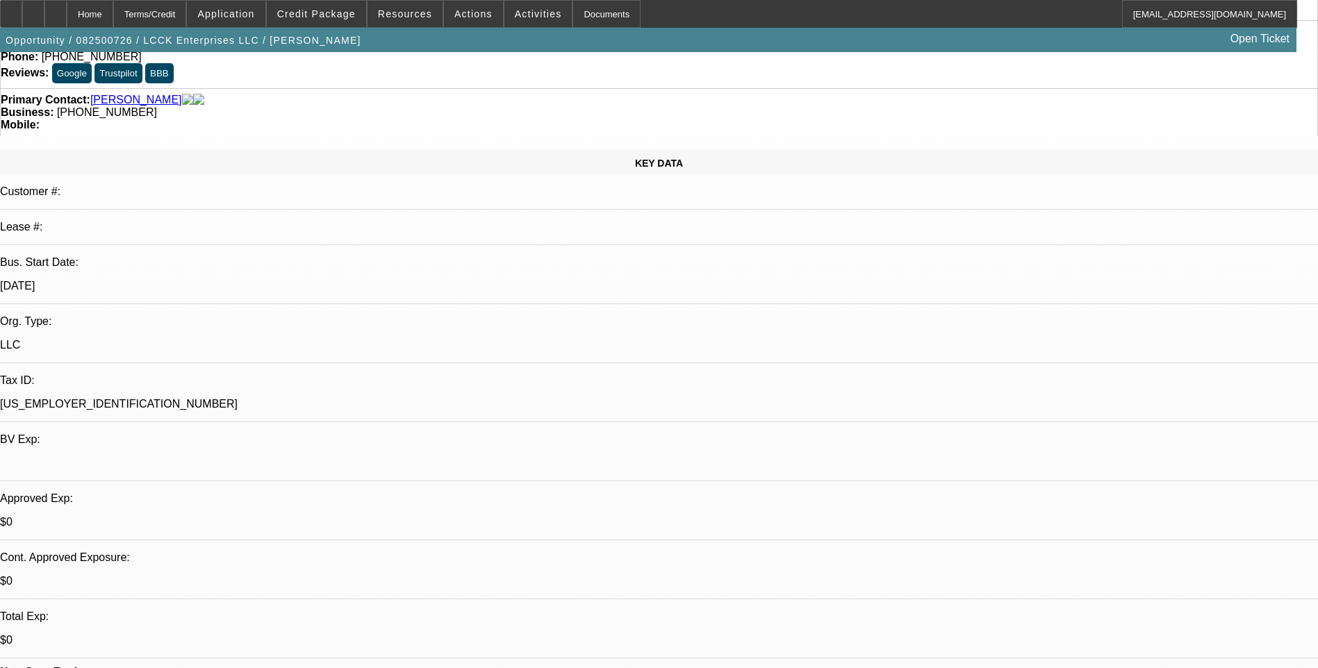
scroll to position [208, 0]
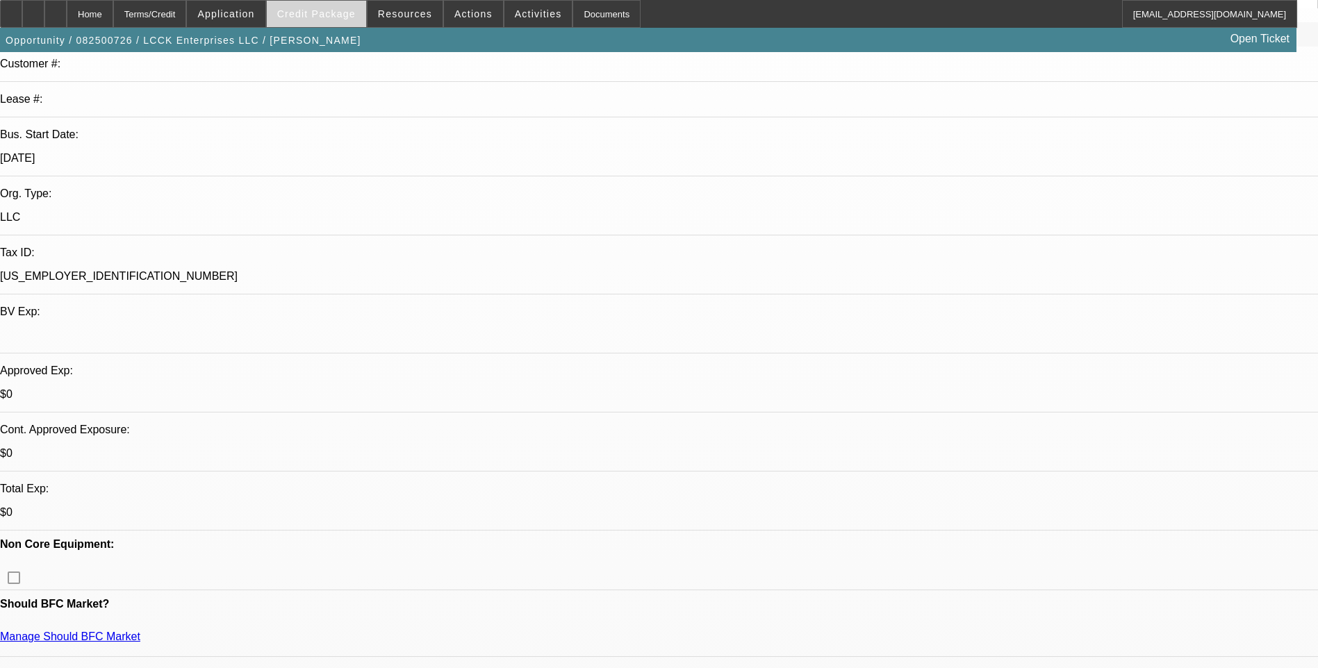
click at [320, 10] on span "Credit Package" at bounding box center [316, 13] width 79 height 11
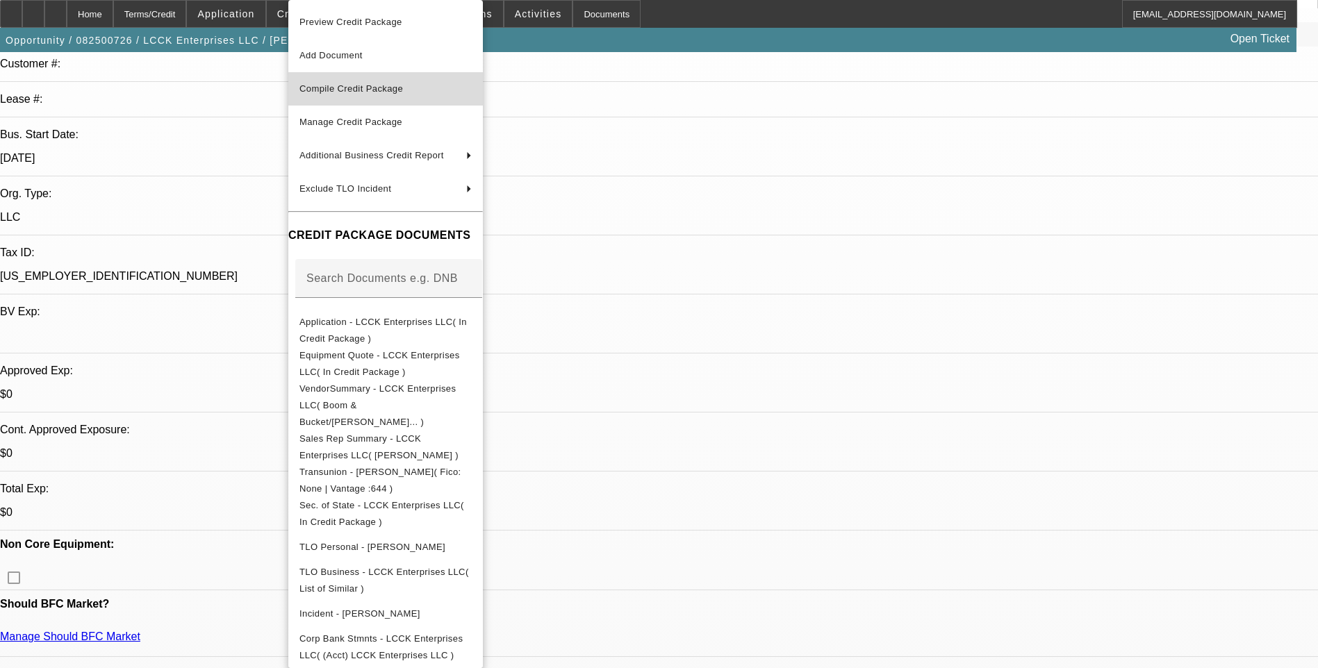
click at [426, 88] on span "Compile Credit Package" at bounding box center [385, 89] width 172 height 17
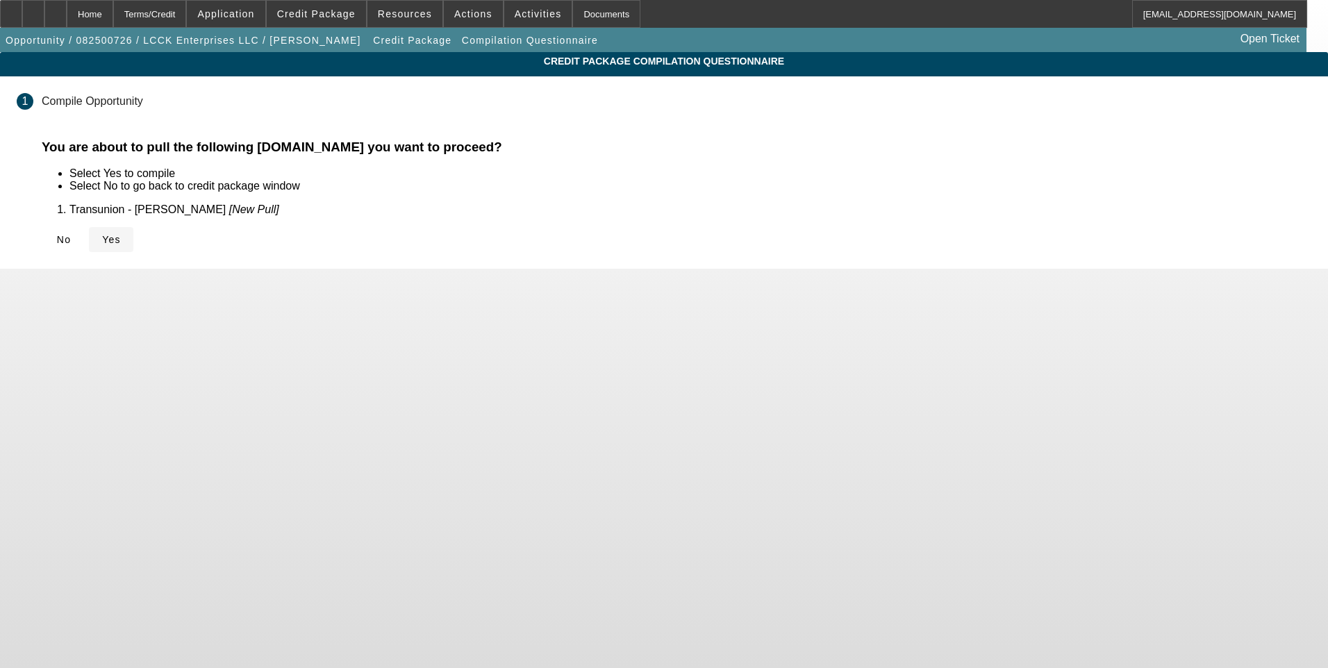
click at [102, 242] on icon at bounding box center [102, 239] width 0 height 11
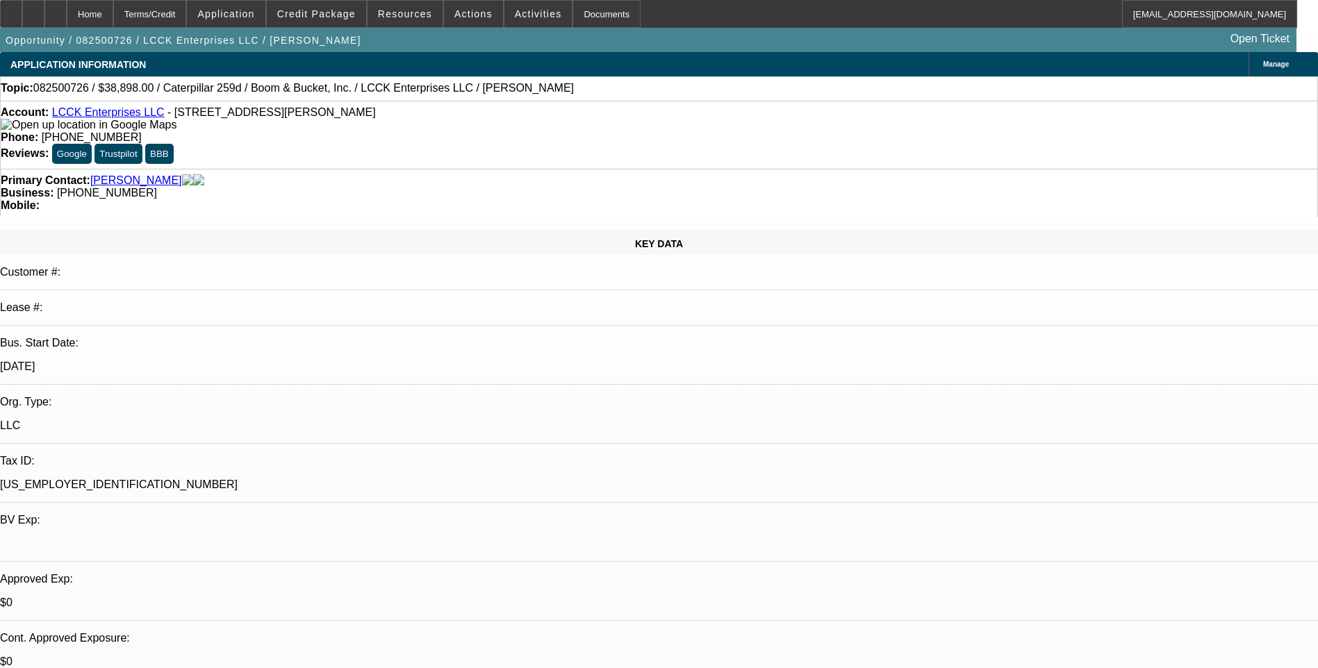
select select "0"
select select "0.1"
select select "4"
select select "0"
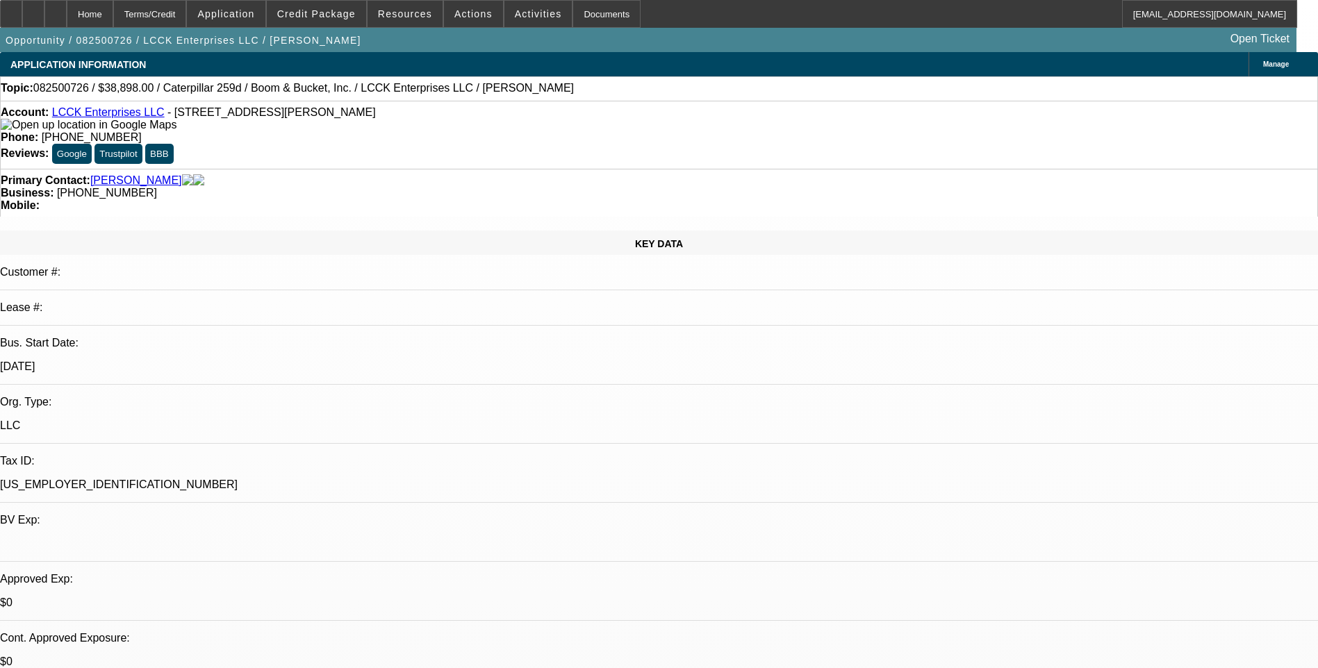
select select "0"
select select "0.1"
select select "4"
select select "0"
select select "2"
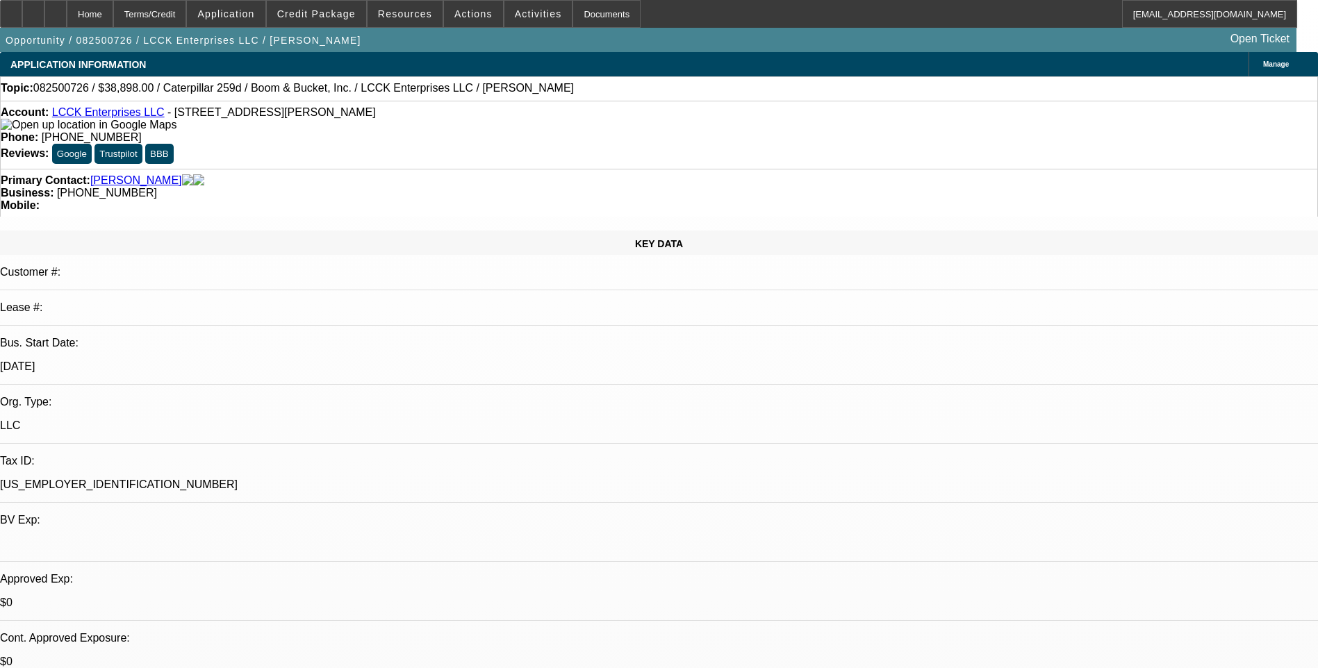
select select "2"
select select "0.1"
select select "4"
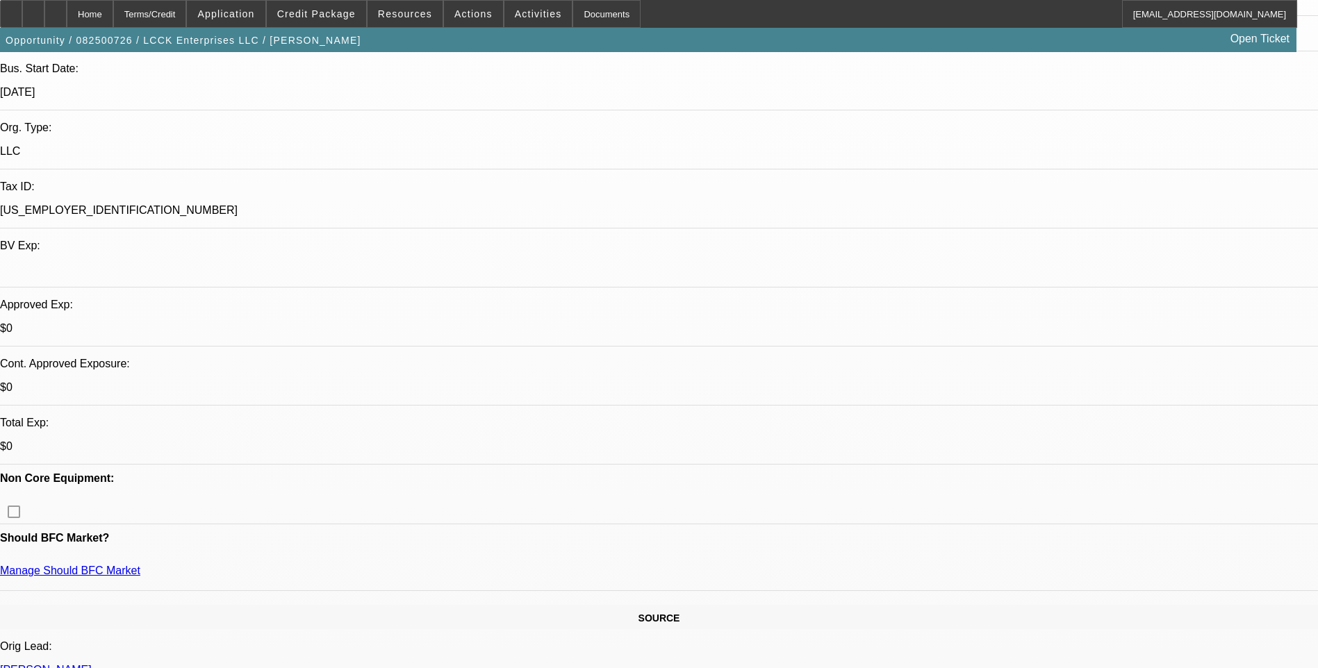
scroll to position [278, 0]
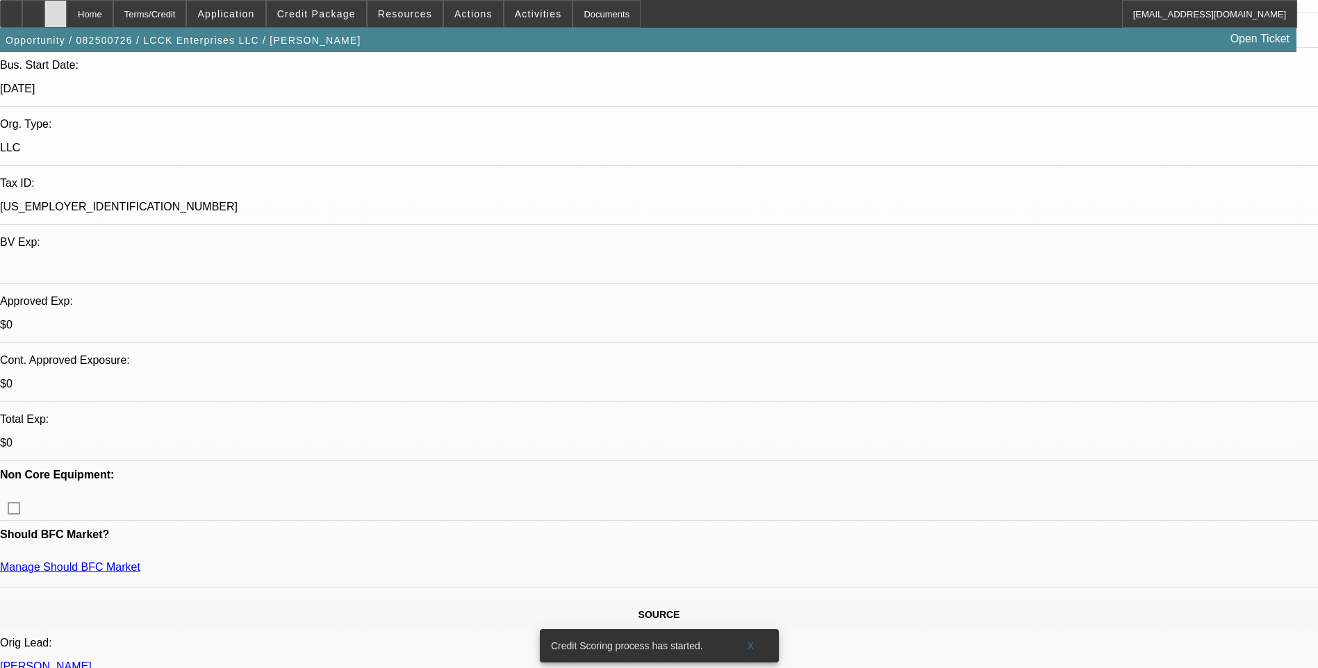
click at [67, 17] on div at bounding box center [55, 14] width 22 height 28
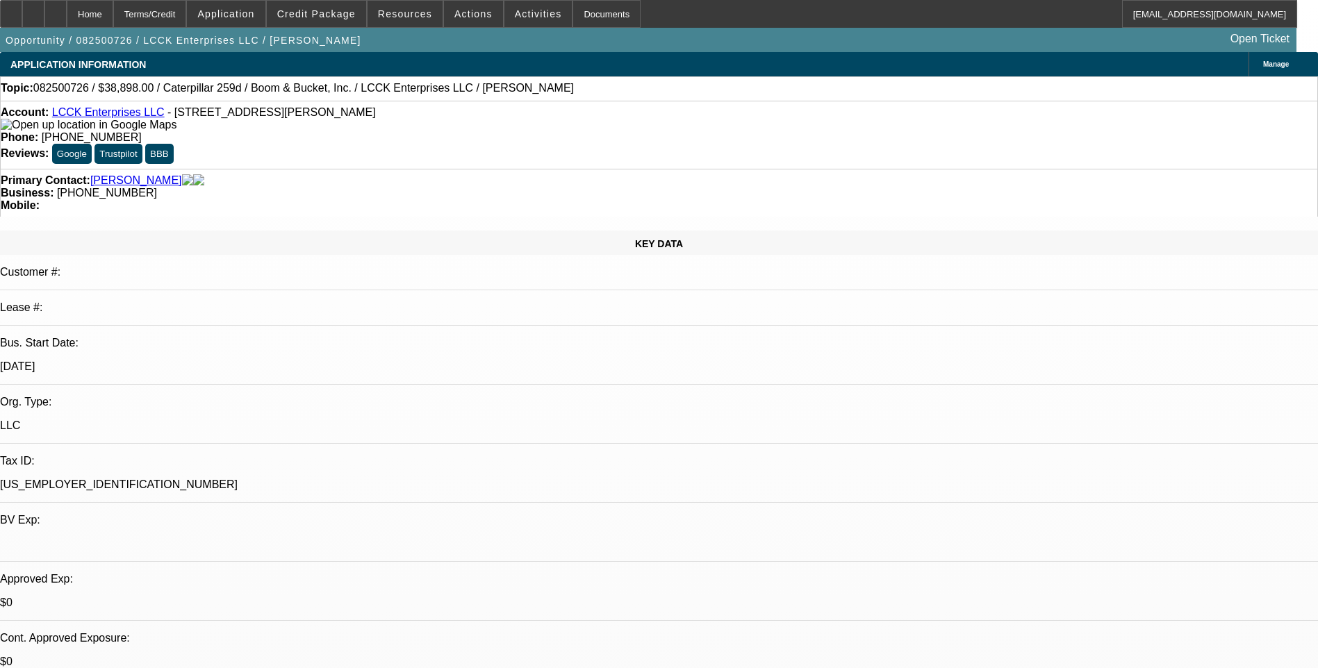
select select "0"
select select "0.1"
select select "0"
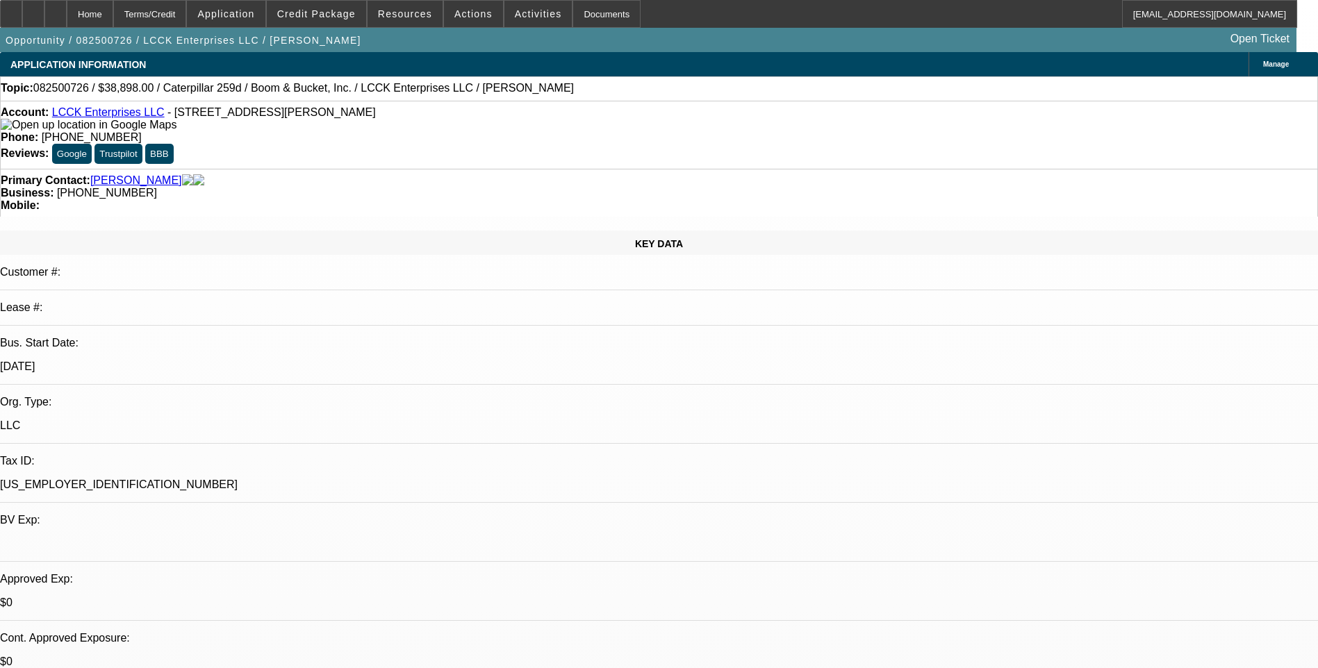
select select "0.1"
select select "0"
select select "2"
select select "0.1"
select select "1"
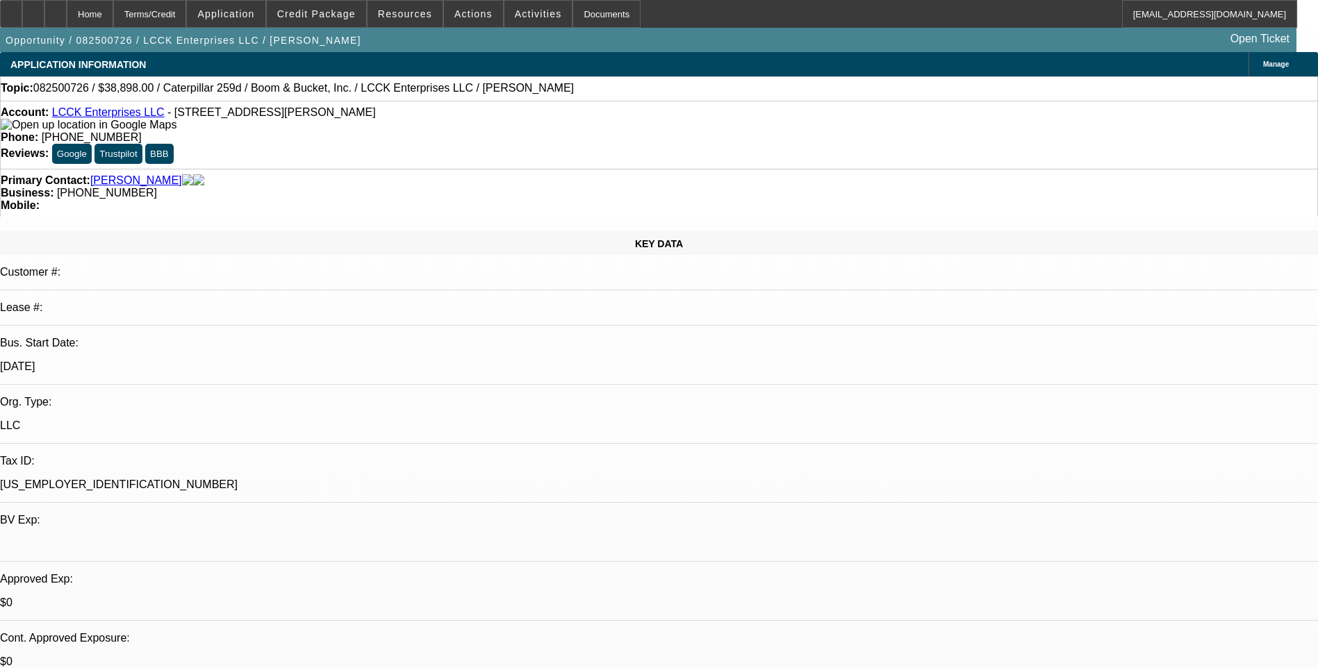
select select "1"
select select "4"
select select "1"
select select "4"
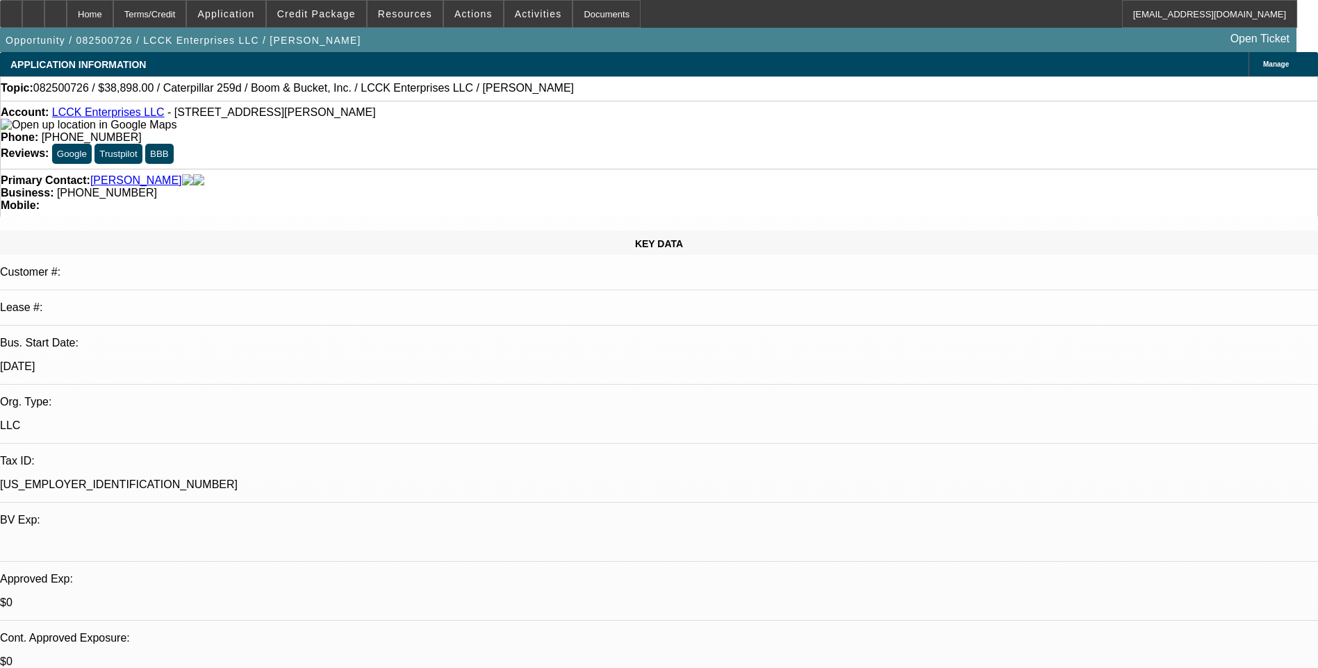
select select "1"
select select "2"
select select "4"
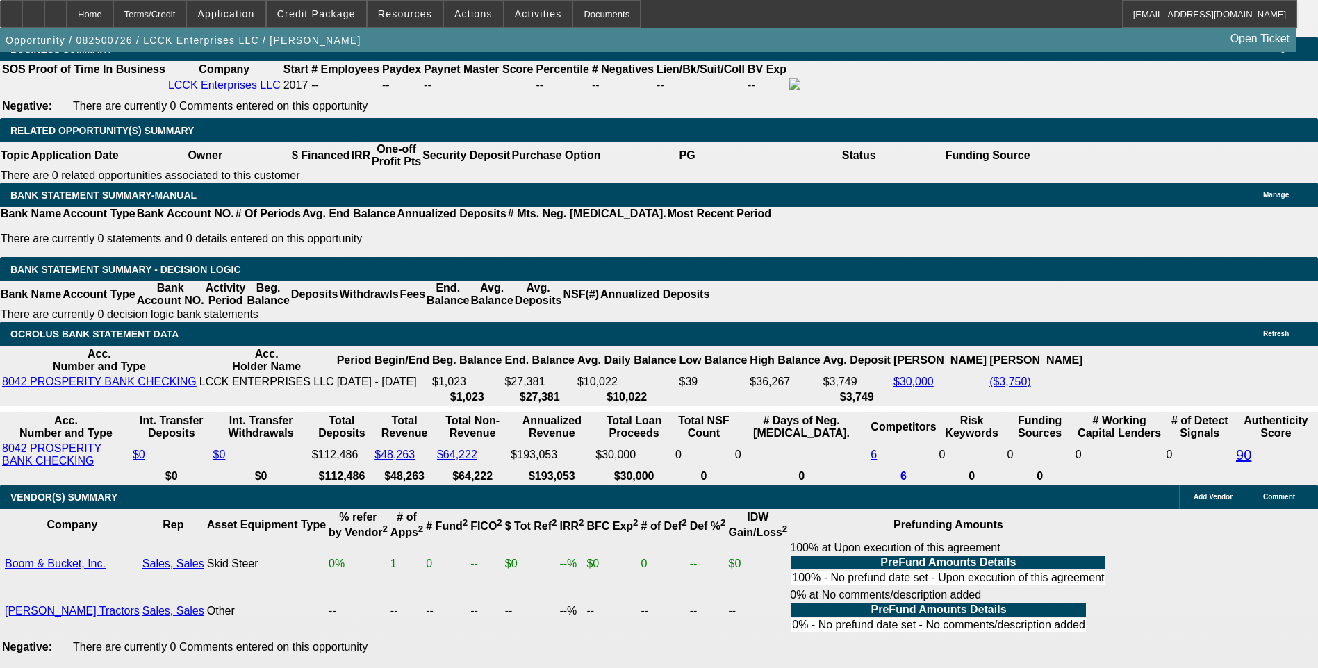
scroll to position [2293, 0]
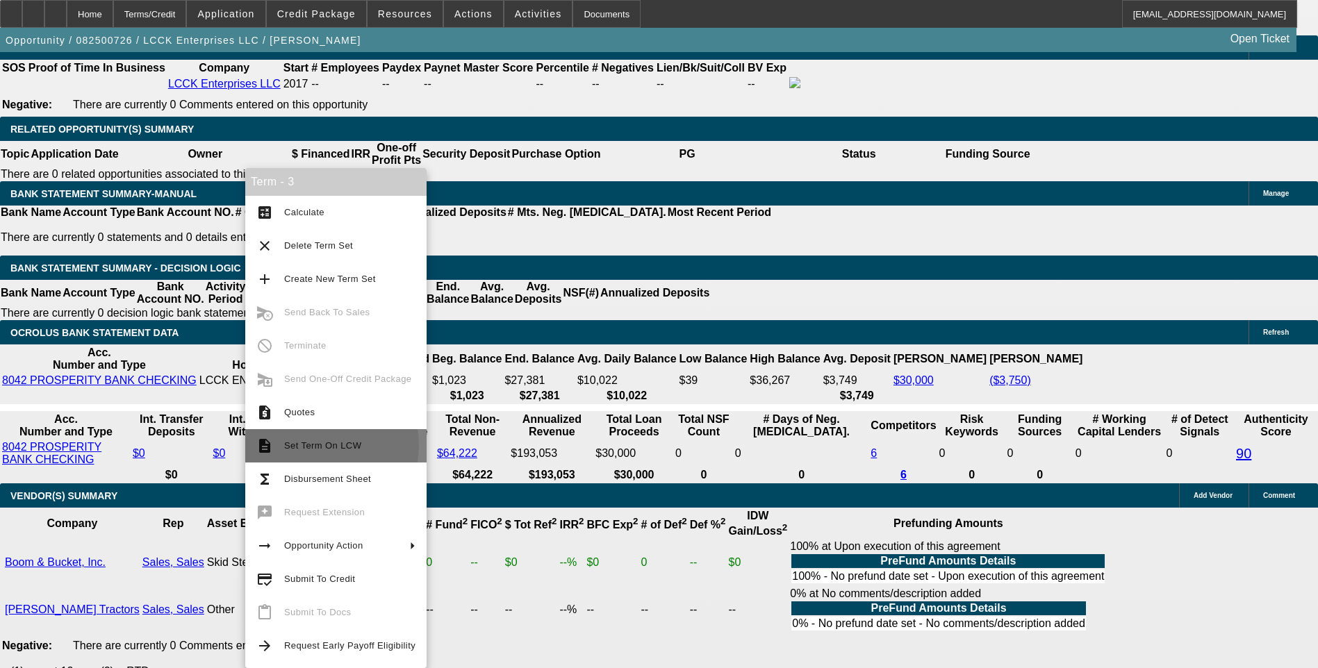
click at [315, 445] on span "Set Term On LCW" at bounding box center [322, 445] width 77 height 10
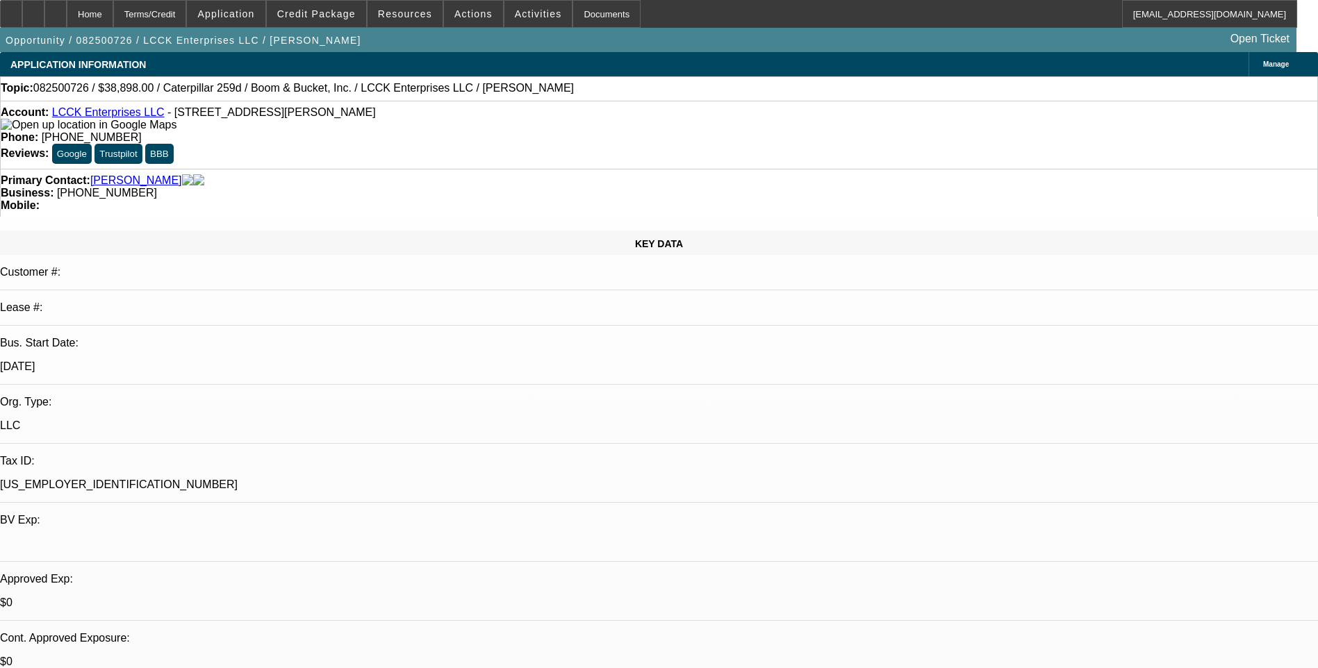
select select "0"
select select "0.1"
select select "0"
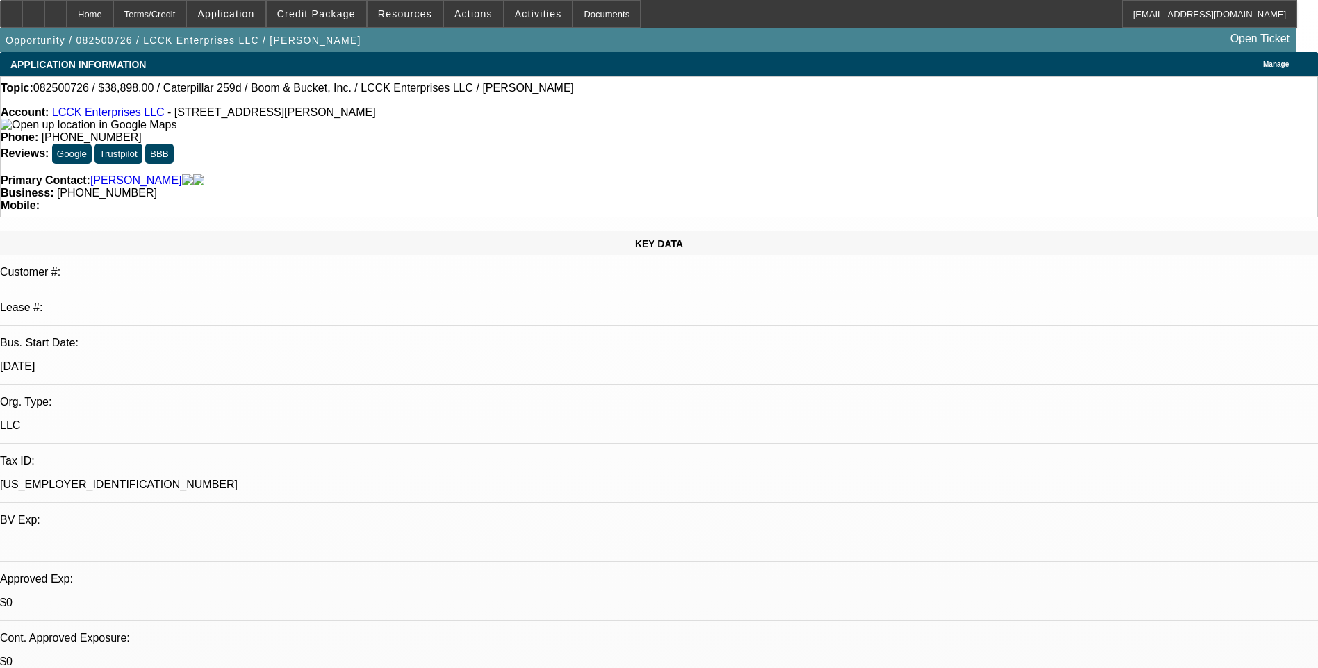
select select "0.1"
select select "0"
select select "2"
select select "0.1"
select select "1"
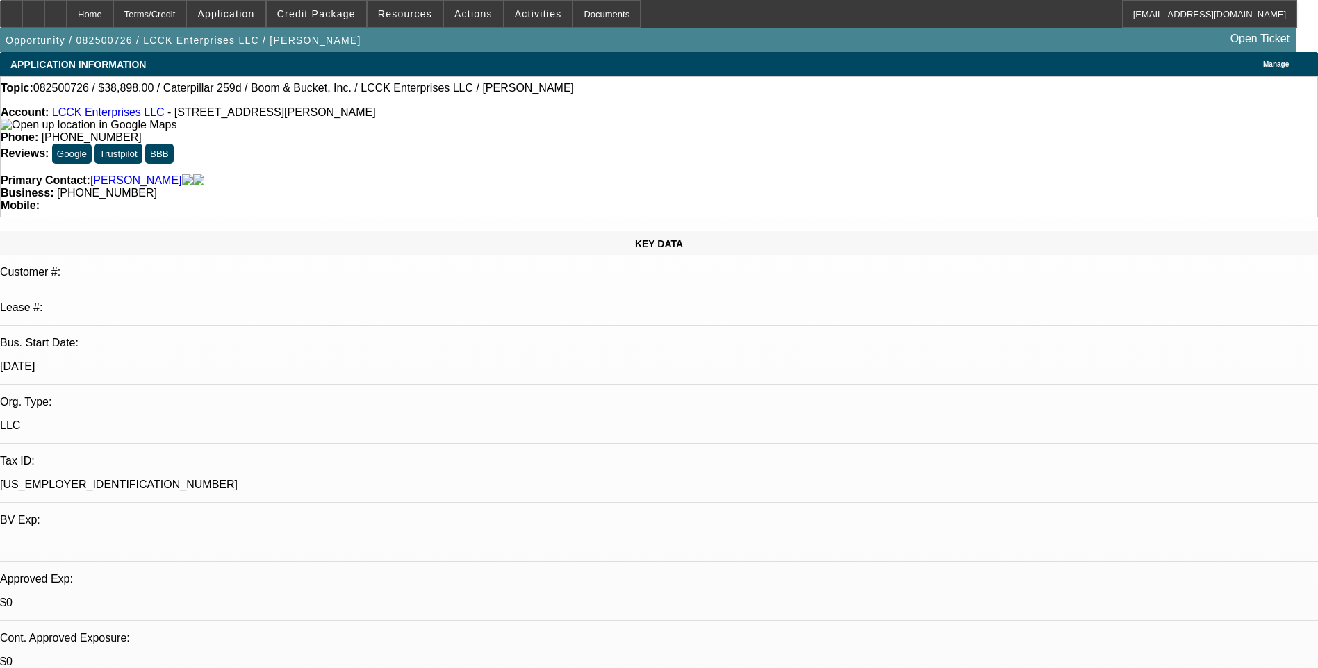
select select "1"
select select "4"
select select "1"
select select "4"
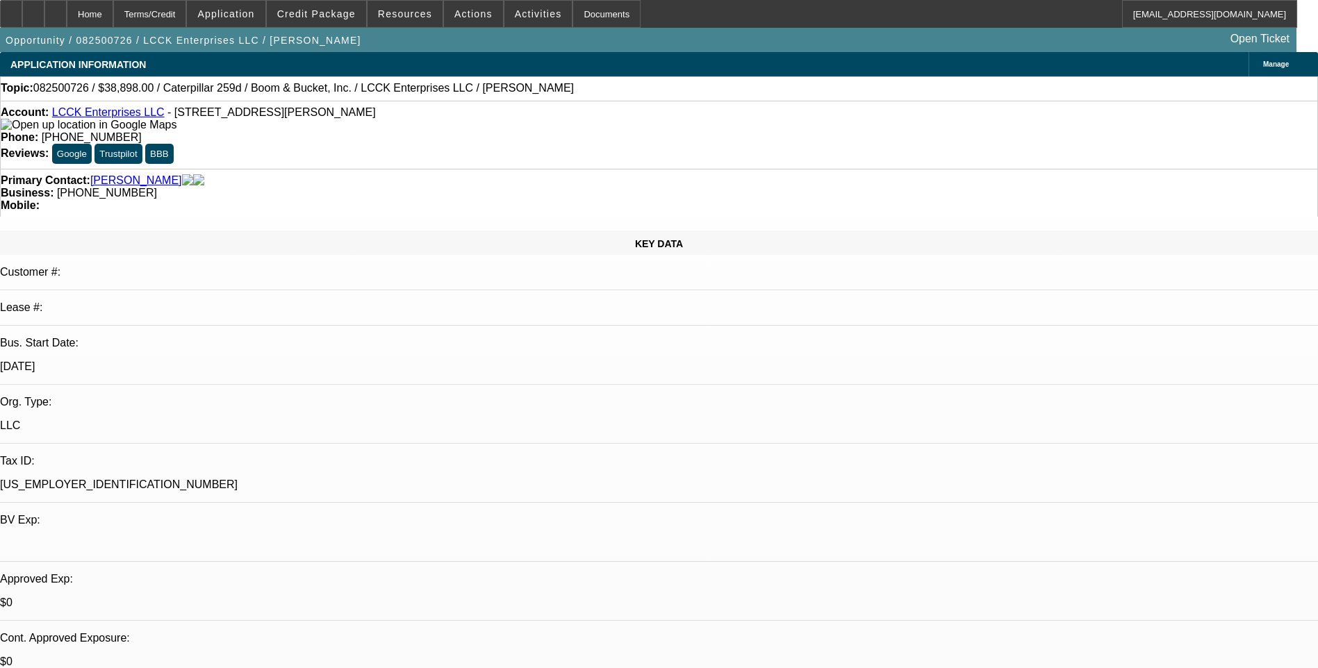
select select "1"
select select "2"
select select "4"
select select "0"
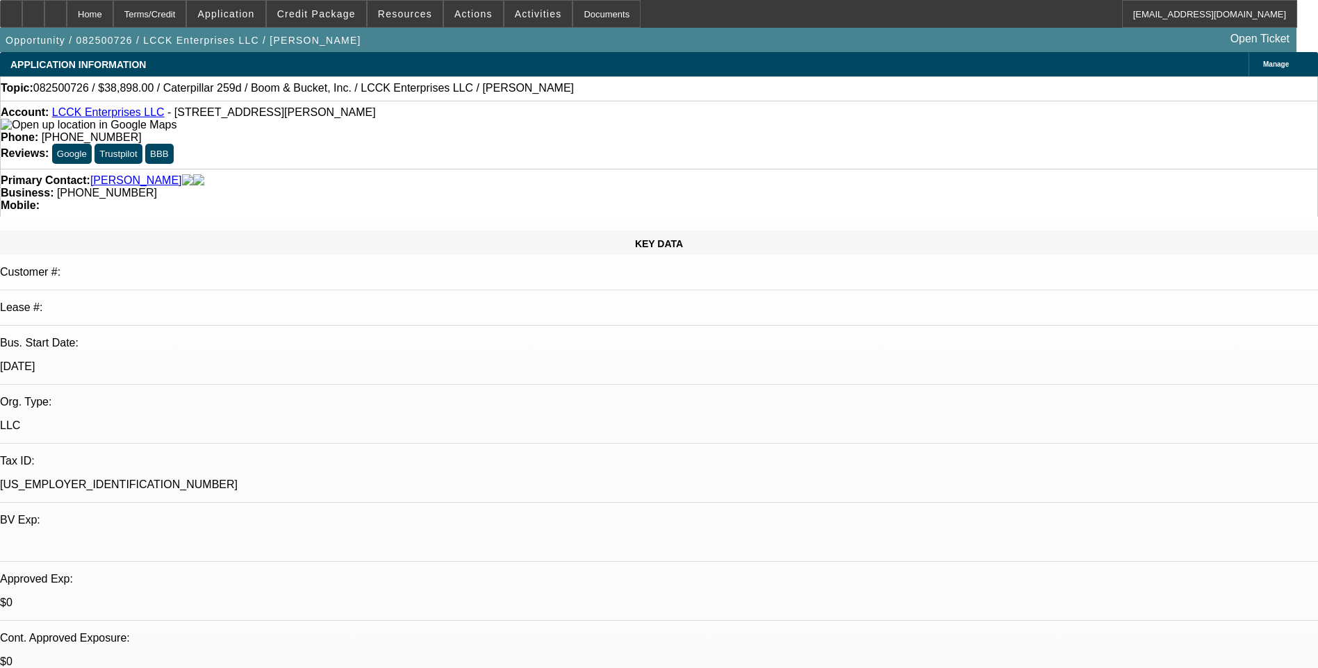
select select "0"
select select "0.1"
select select "0"
select select "0.1"
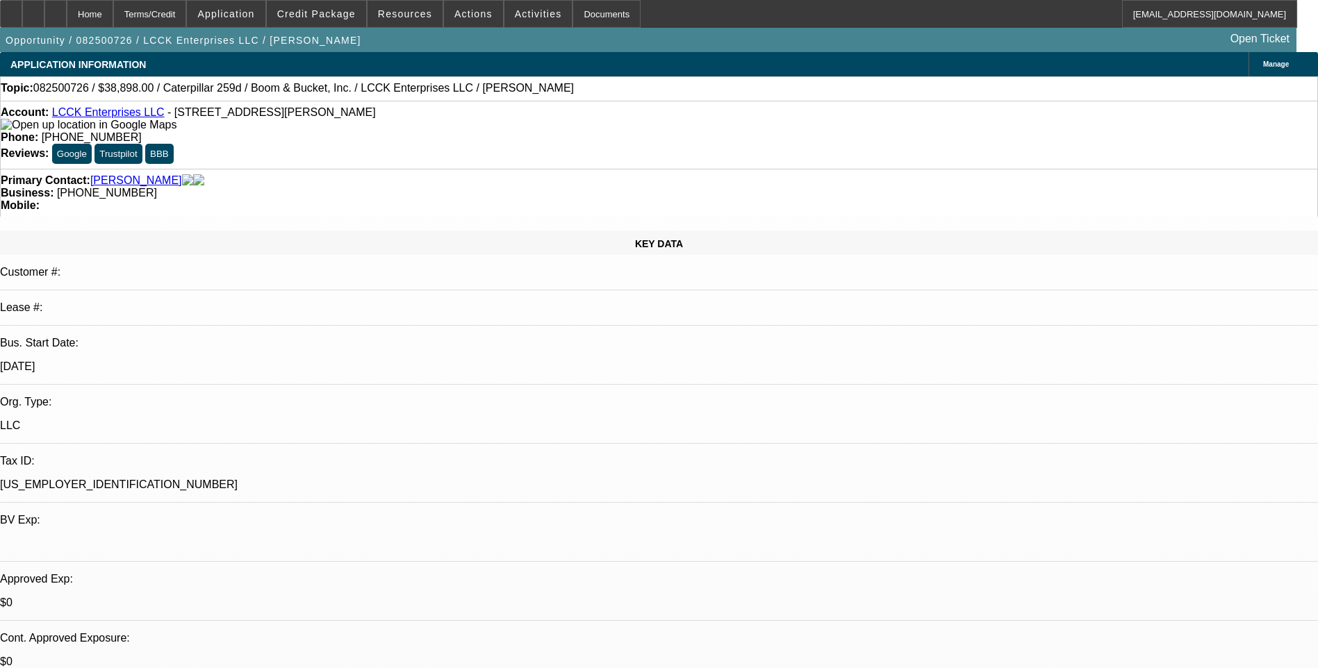
select select "0"
select select "2"
select select "0.1"
select select "1"
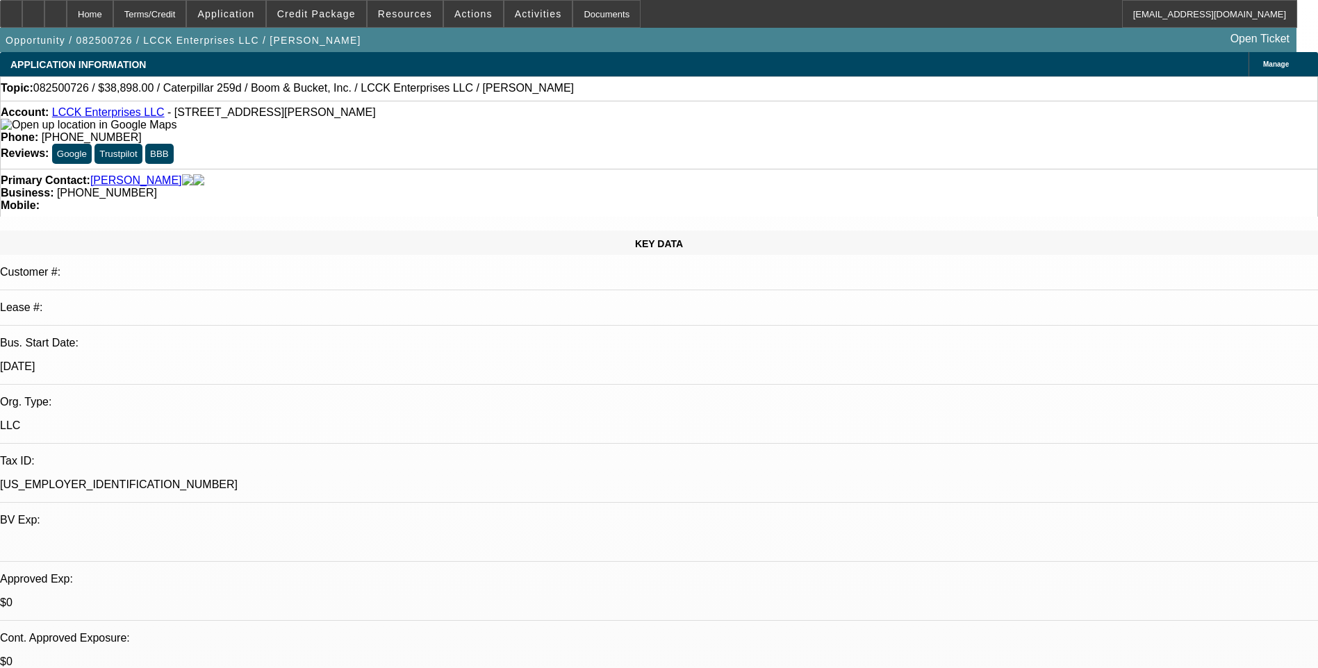
select select "4"
select select "1"
select select "4"
select select "1"
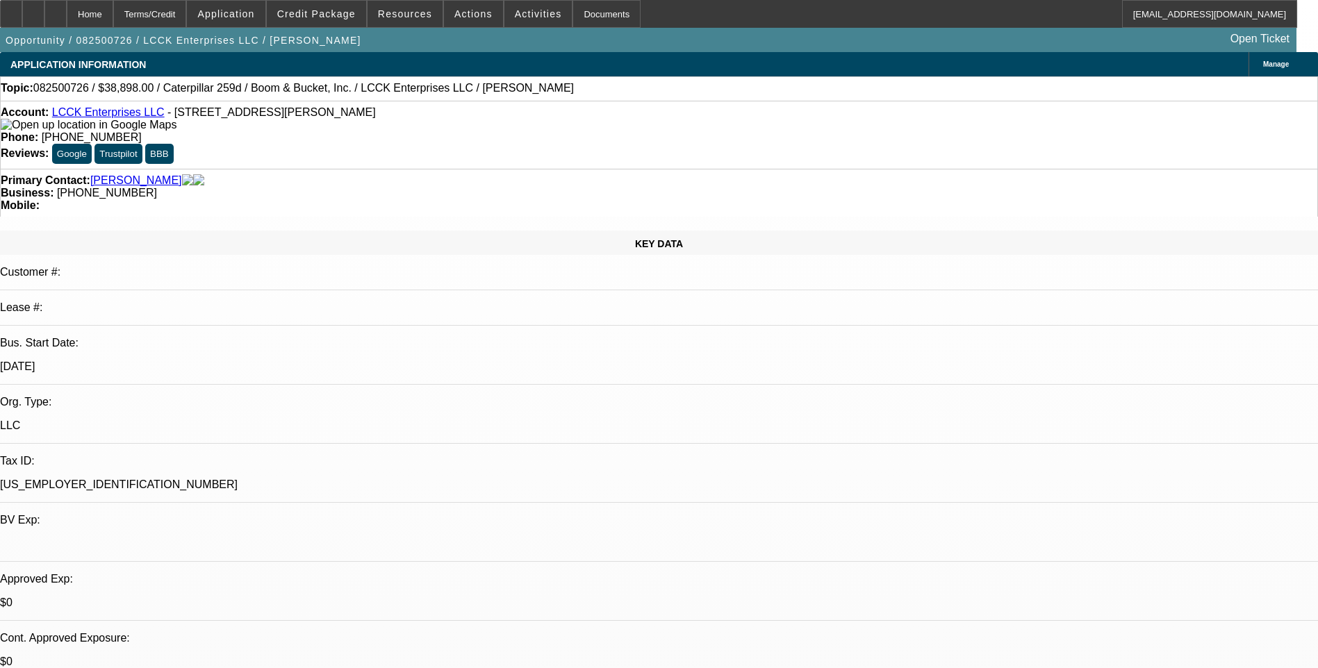
select select "2"
select select "4"
click at [184, 15] on div "Terms/Credit" at bounding box center [150, 14] width 74 height 28
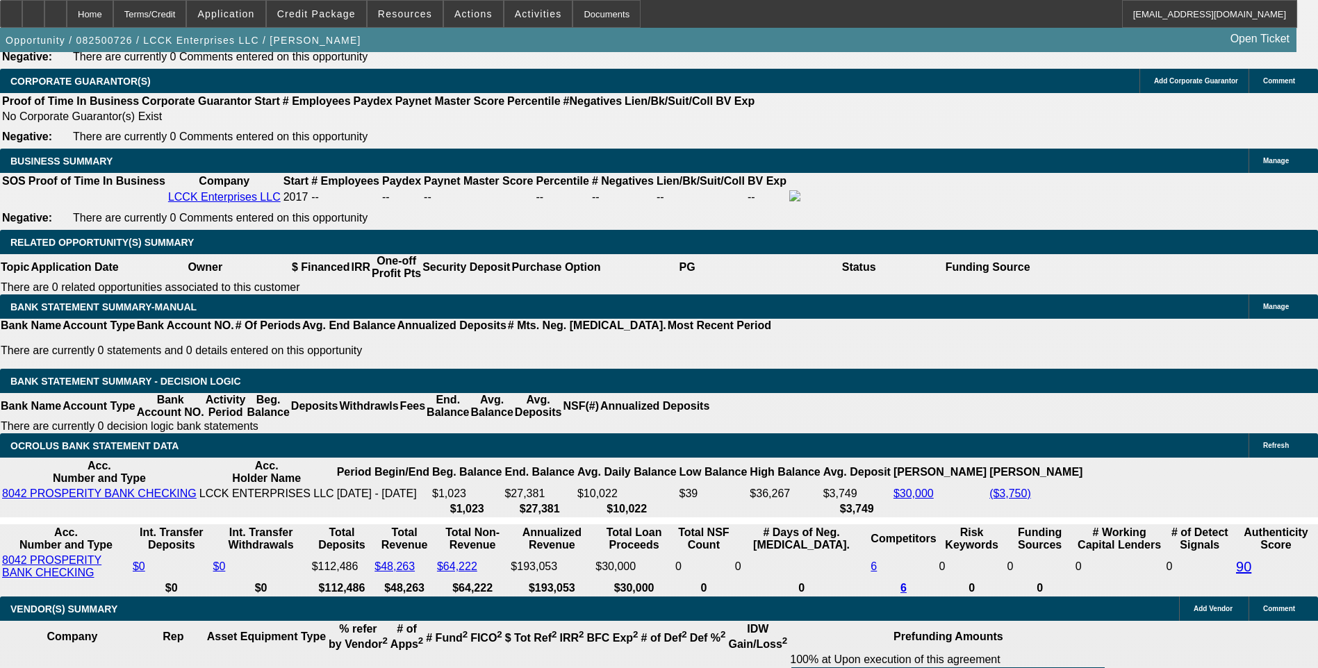
scroll to position [2249, 0]
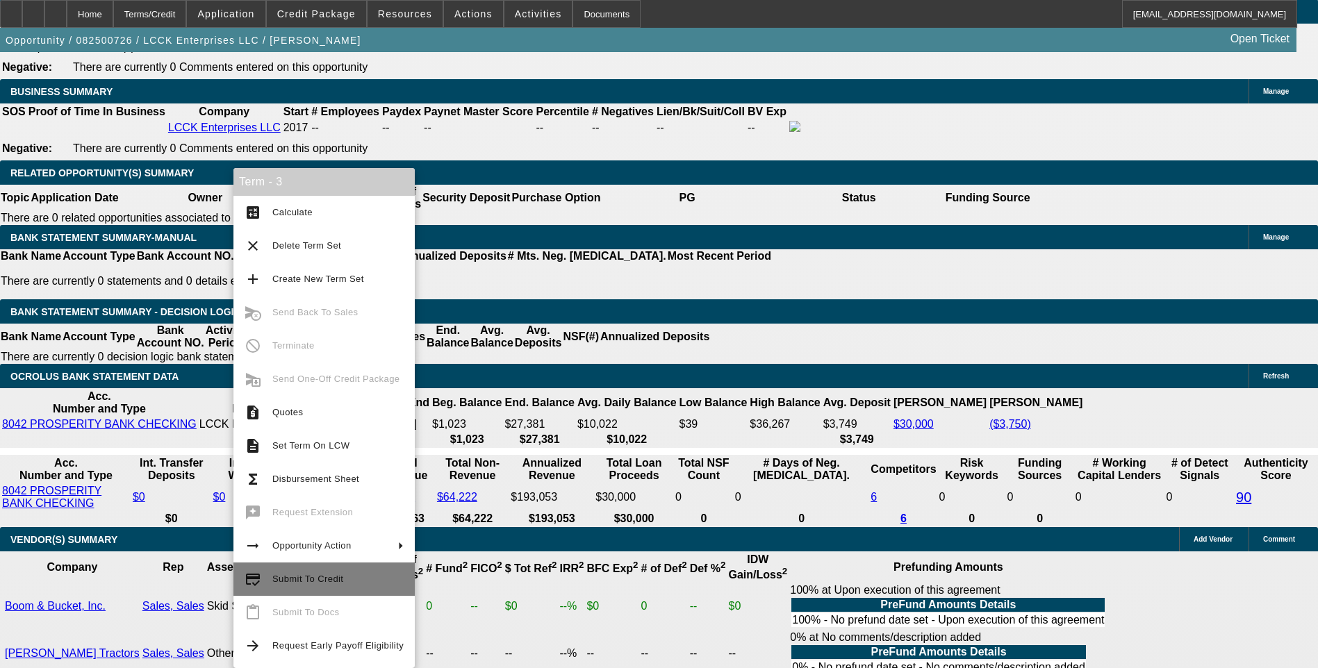
click at [318, 575] on span "Submit To Credit" at bounding box center [307, 579] width 71 height 10
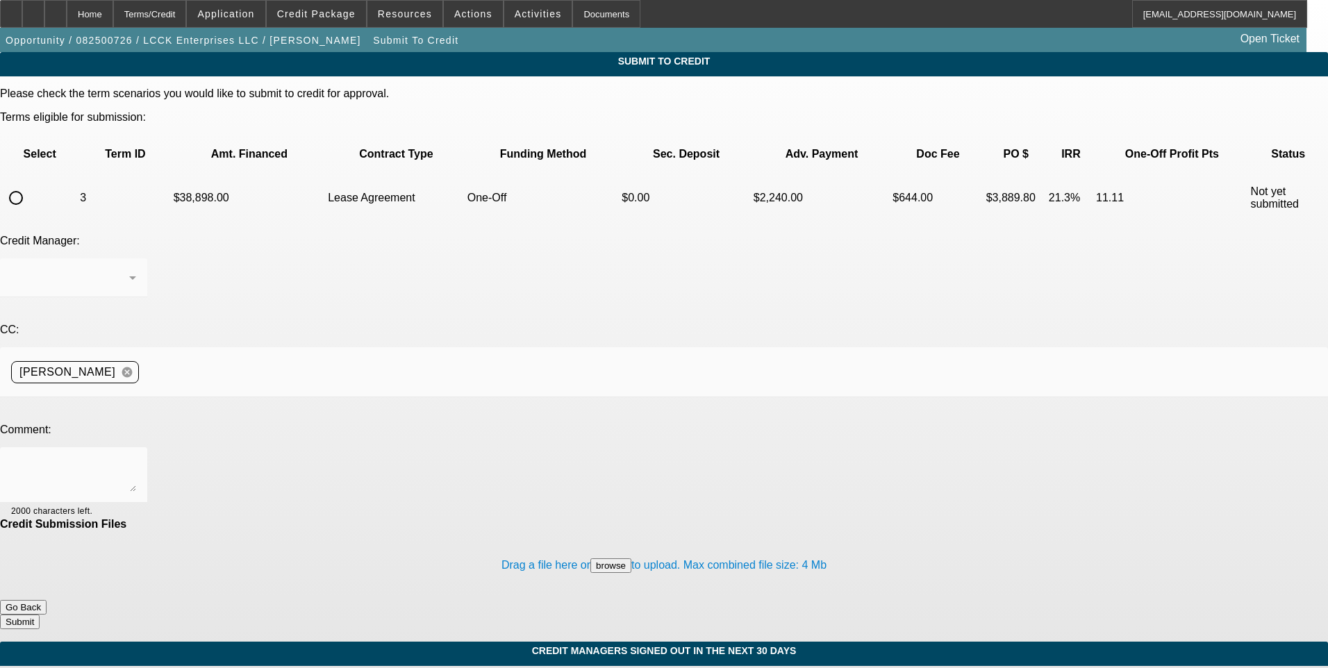
click at [30, 184] on input "radio" at bounding box center [16, 198] width 28 height 28
radio input "true"
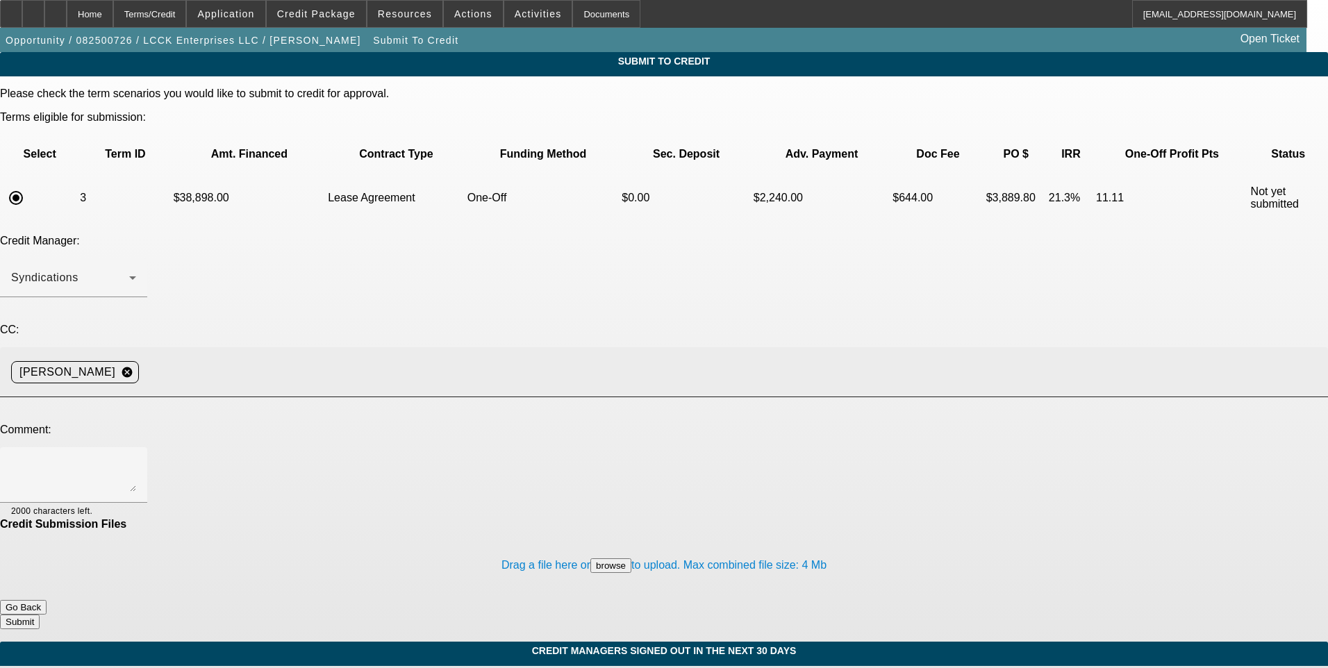
click at [310, 358] on input at bounding box center [727, 372] width 1167 height 28
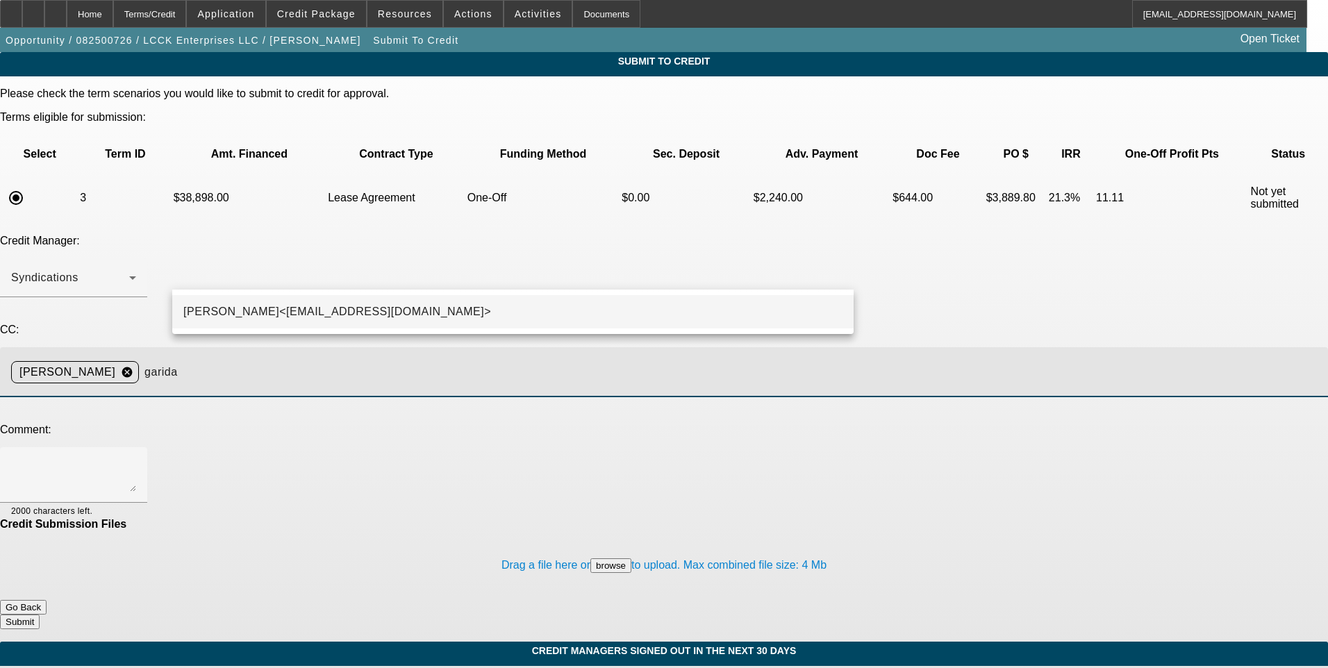
type input "garida"
click at [312, 311] on span "George Arida<GArida@beaconfunding.com>" at bounding box center [337, 312] width 308 height 17
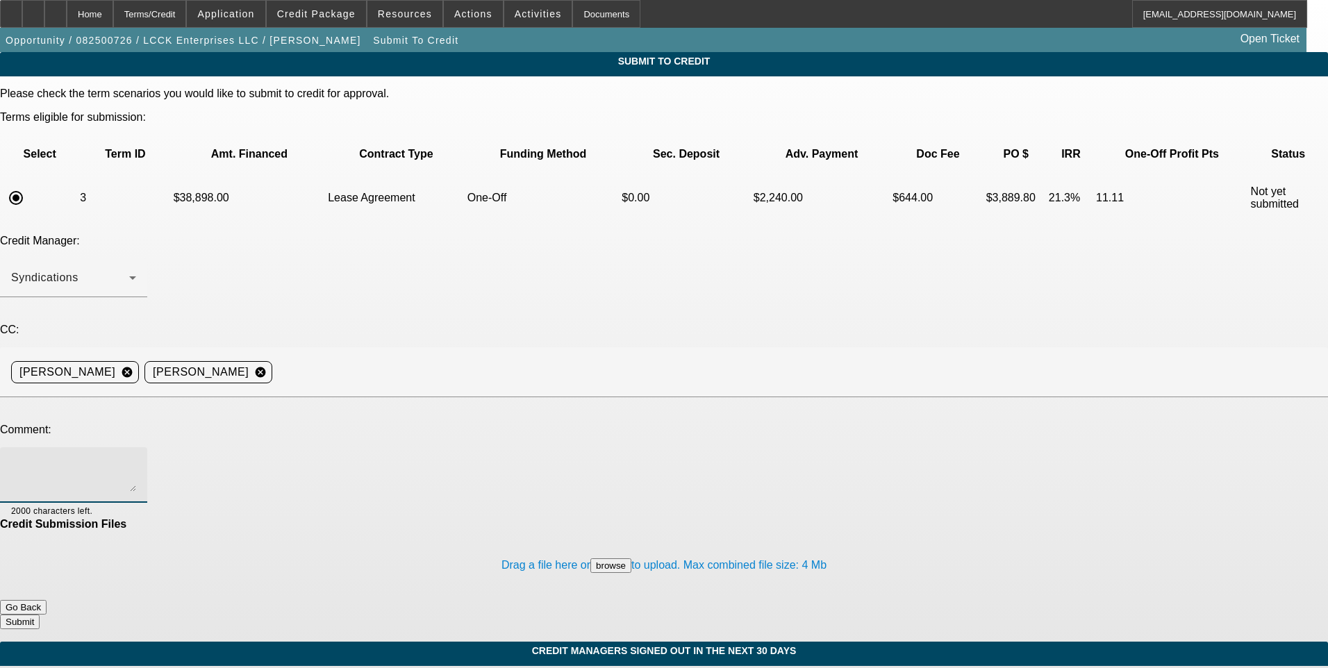
click at [136, 459] on textarea at bounding box center [73, 475] width 125 height 33
type textarea "G"
type textarea "Lucy Anderson has been added as a PG. She is George Anderson's wife. Anderson C…"
click at [40, 615] on button "Submit" at bounding box center [20, 622] width 40 height 15
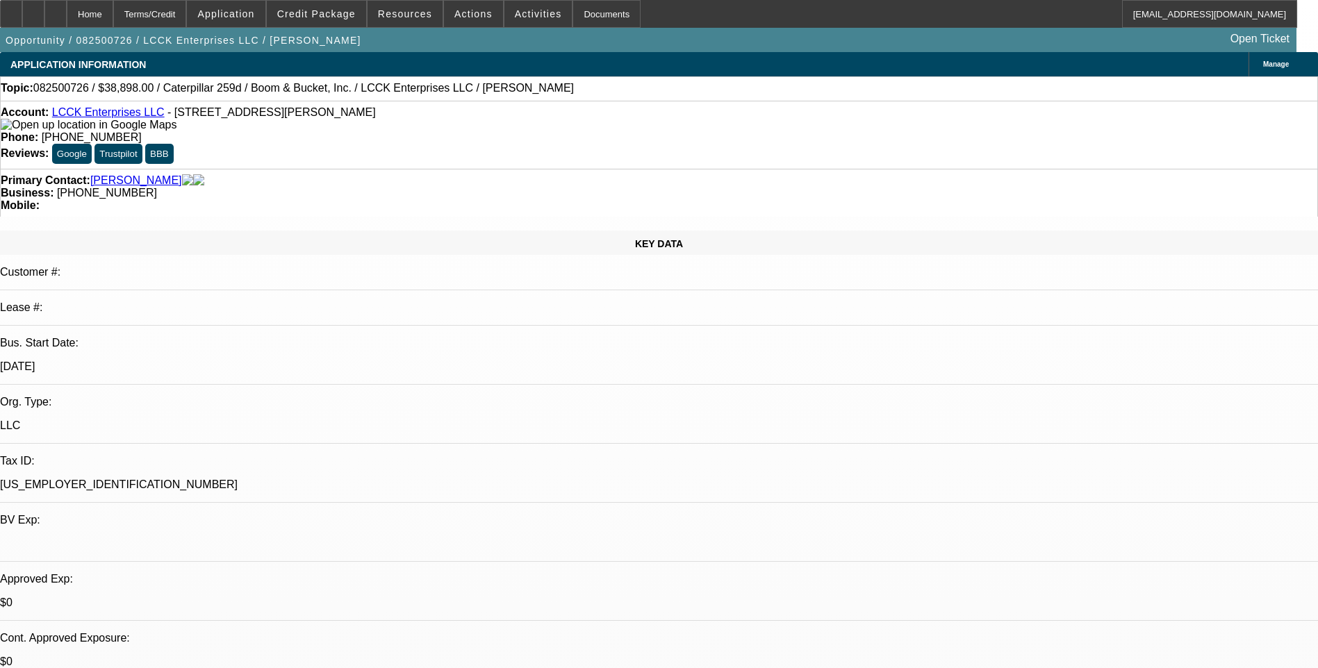
select select "0"
select select "0.1"
select select "4"
select select "0"
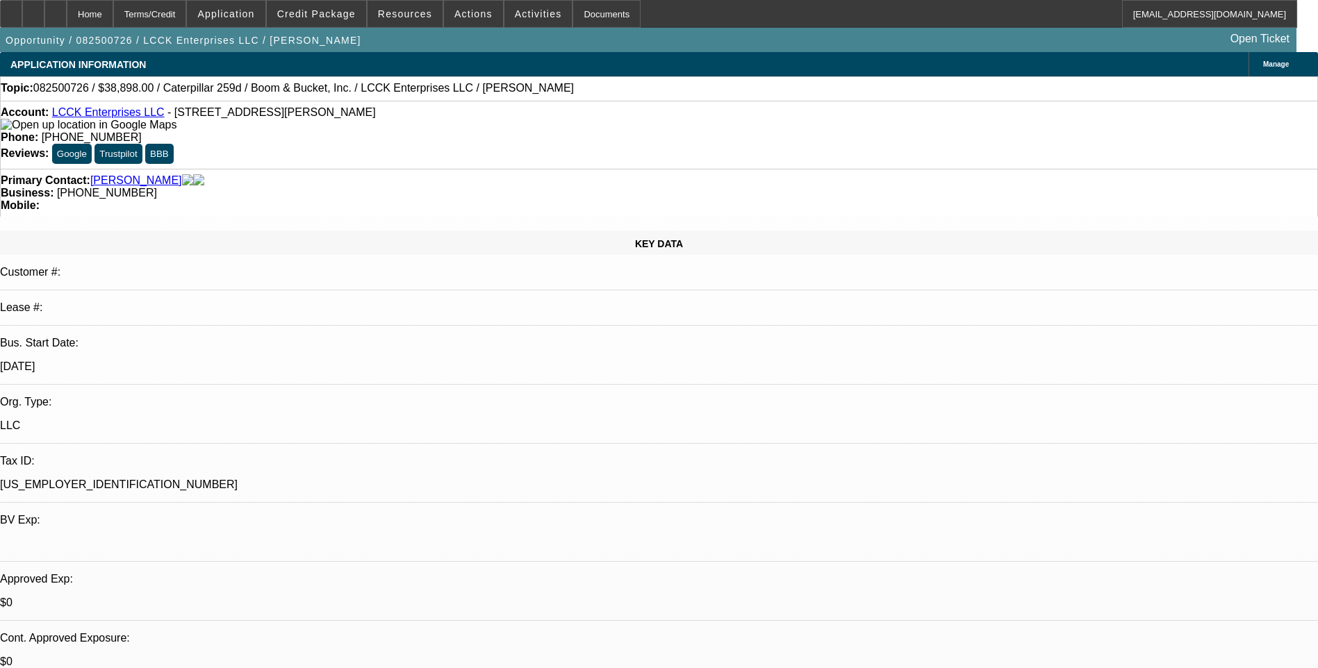
select select "0"
select select "0.1"
select select "4"
select select "0"
select select "2"
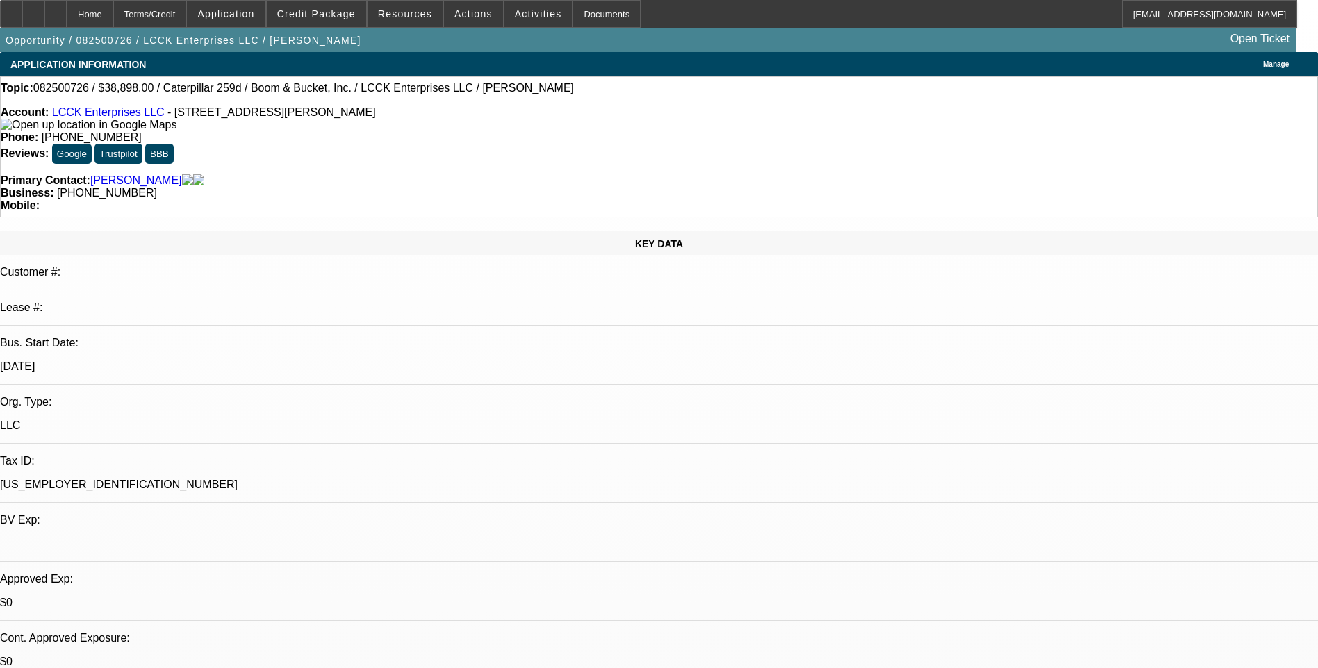
select select "2"
select select "0.1"
select select "4"
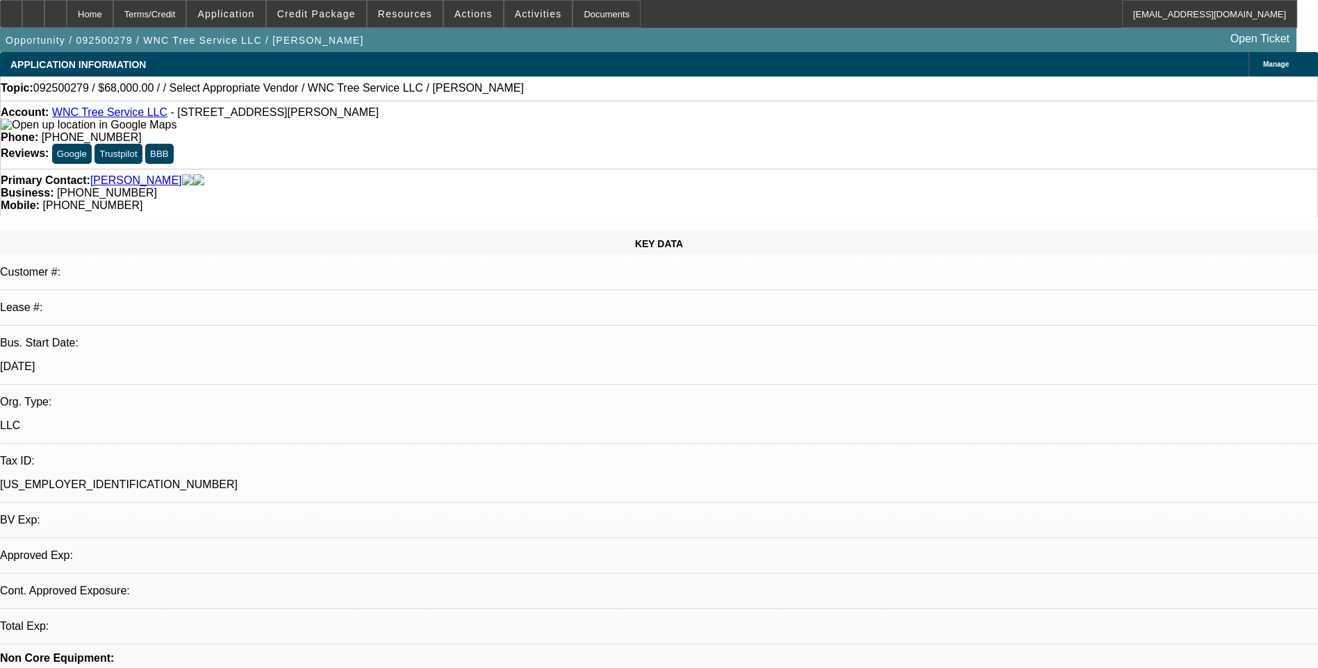
select select "0"
select select "2"
select select "0.1"
select select "1"
select select "2"
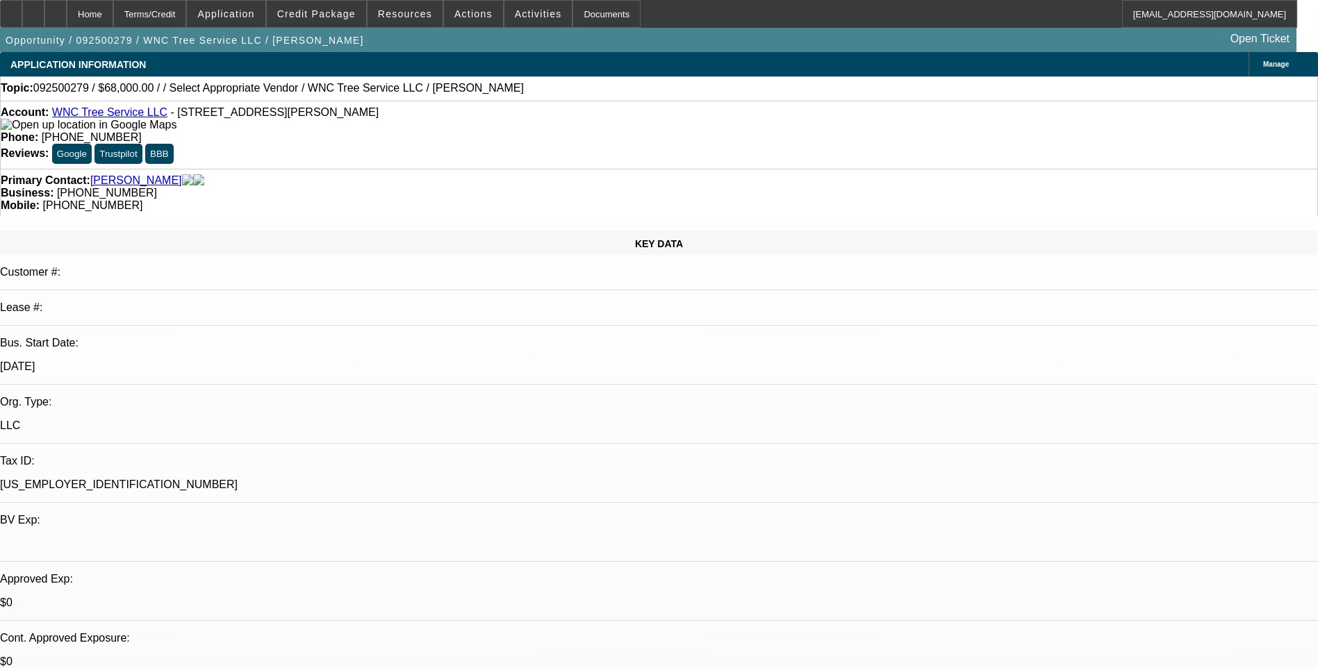
select select "4"
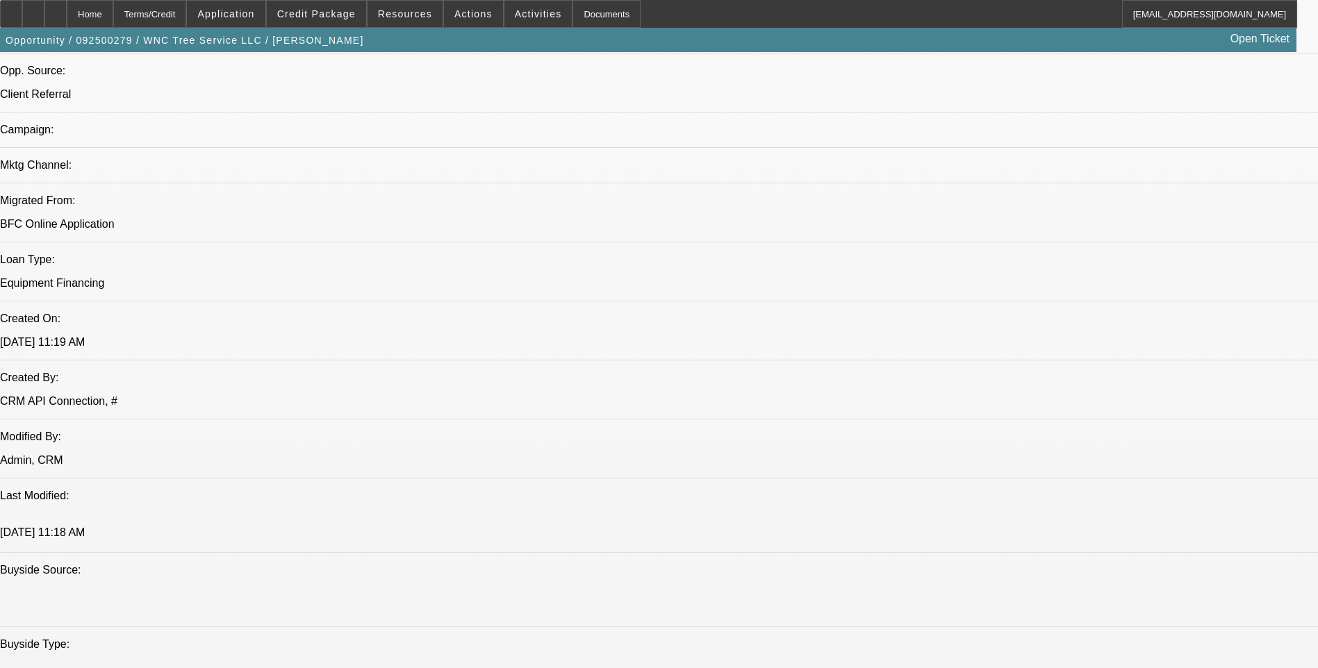
scroll to position [903, 0]
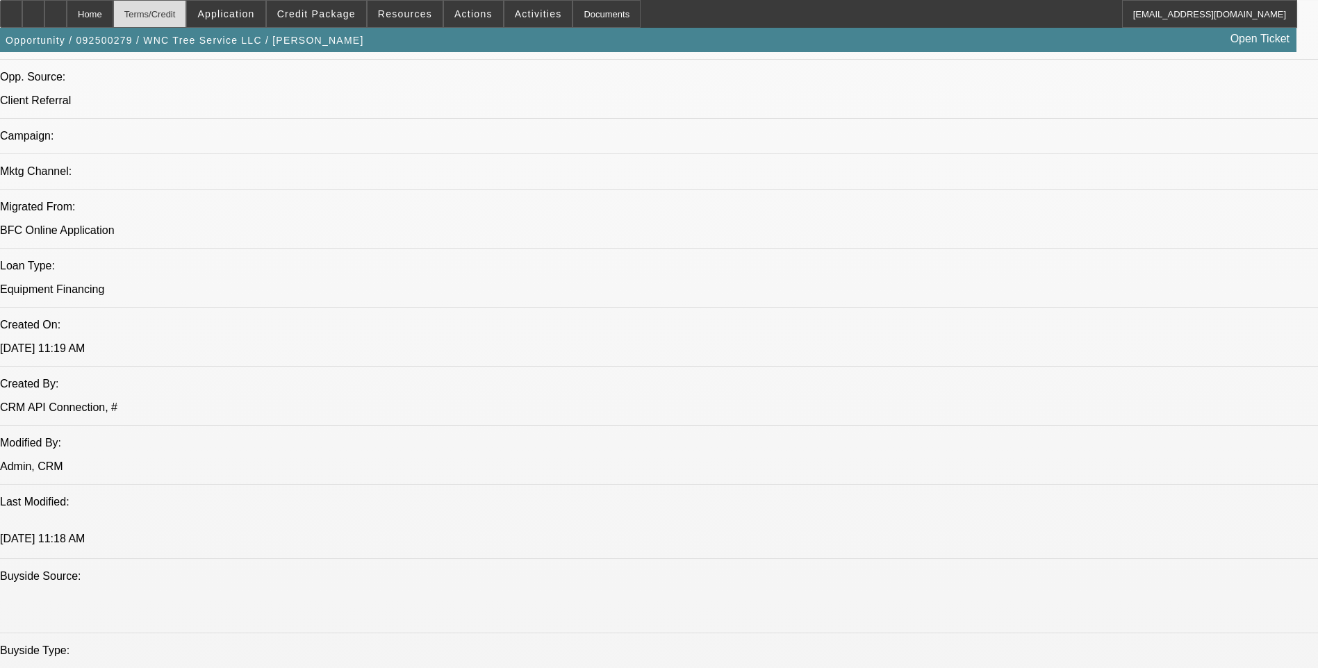
click at [187, 14] on div "Terms/Credit" at bounding box center [150, 14] width 74 height 28
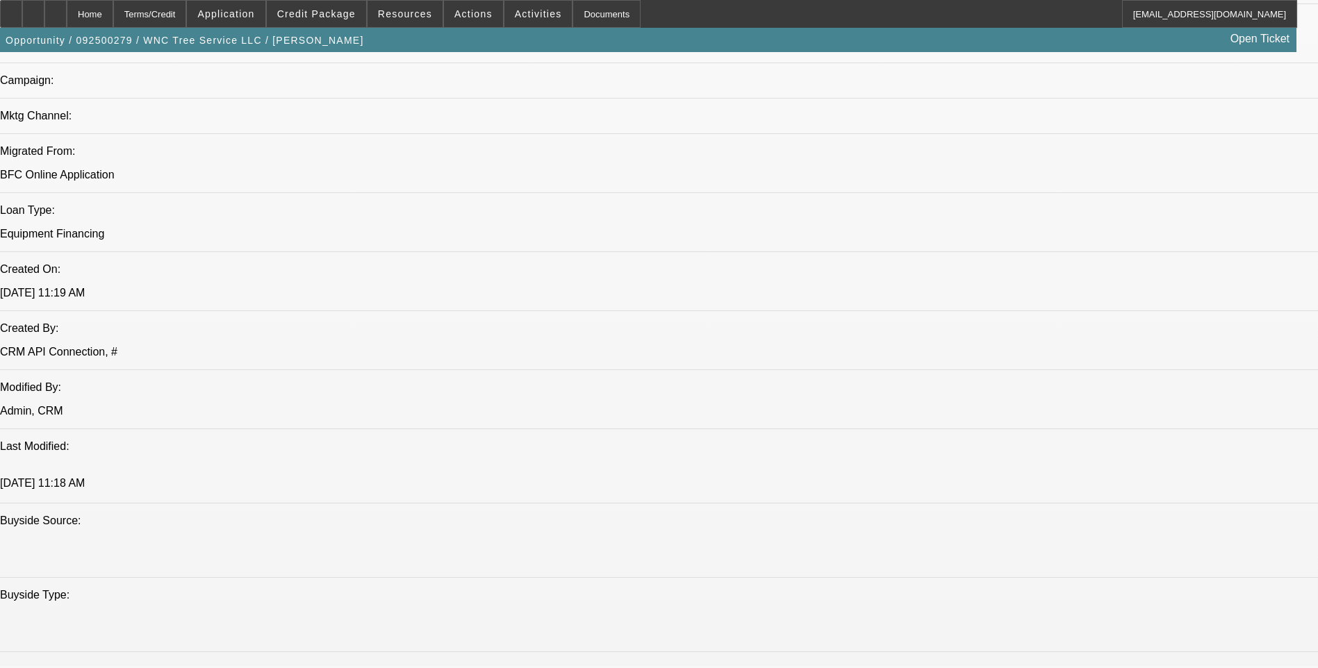
scroll to position [1181, 0]
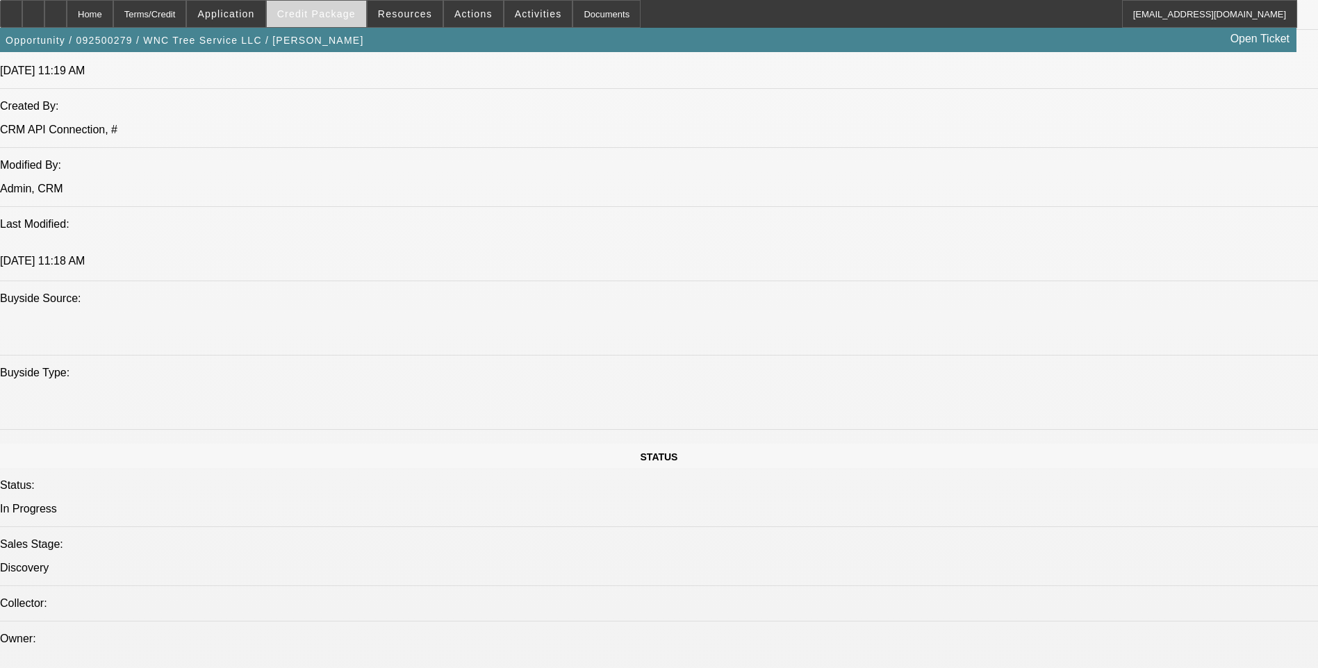
click at [352, 9] on span "Credit Package" at bounding box center [316, 13] width 79 height 11
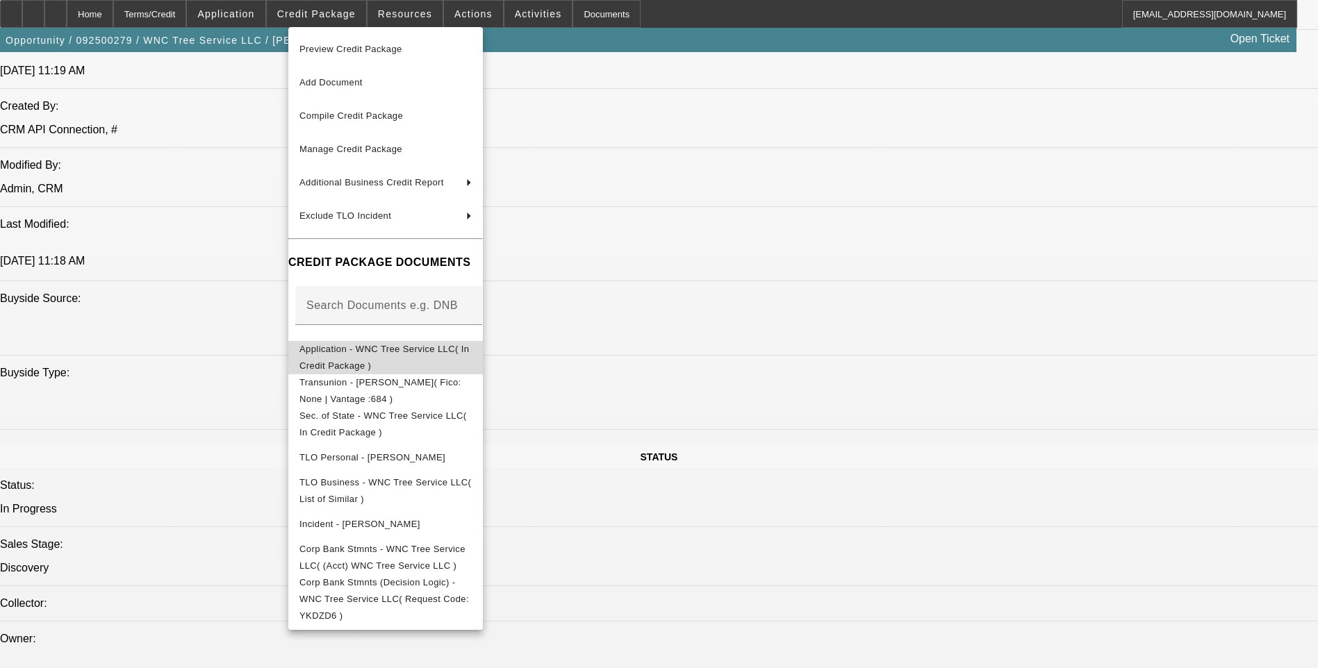
click at [467, 361] on span "Application - WNC Tree Service LLC( In Credit Package )" at bounding box center [385, 357] width 172 height 33
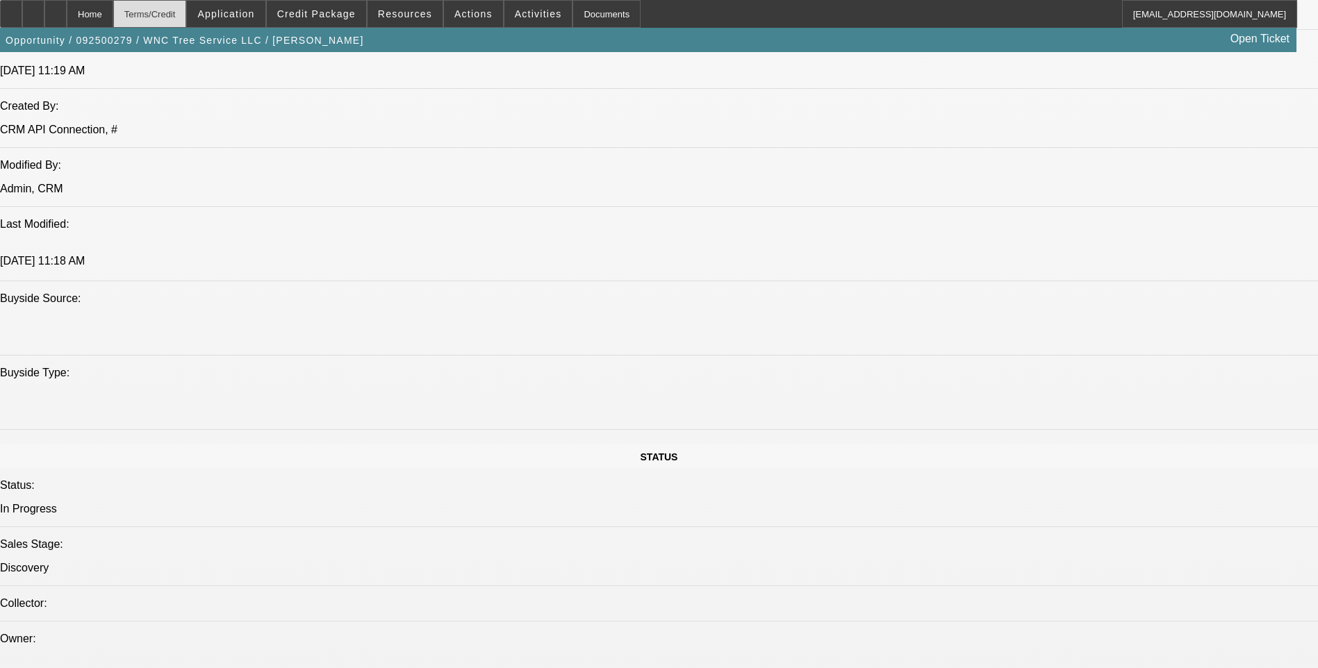
click at [162, 19] on div "Terms/Credit" at bounding box center [150, 14] width 74 height 28
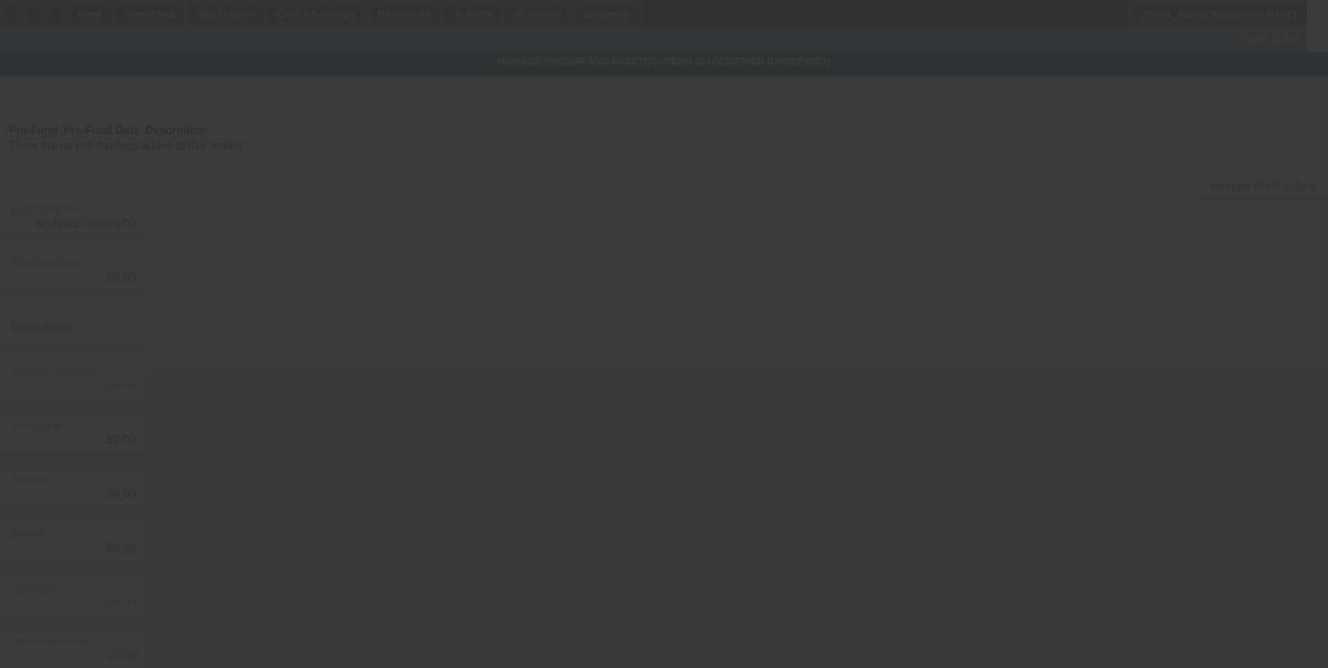
type input "$68,000.00"
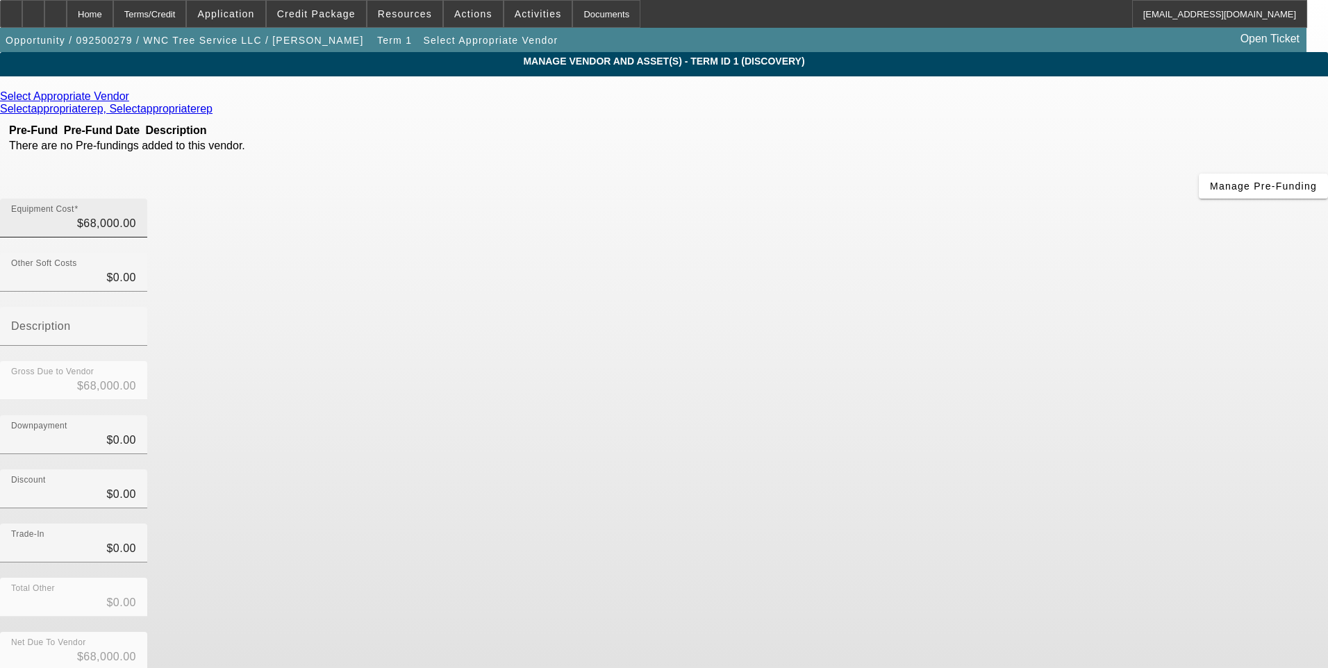
type input "68000"
click at [136, 215] on input "68000" at bounding box center [73, 223] width 125 height 17
type input "$0.00"
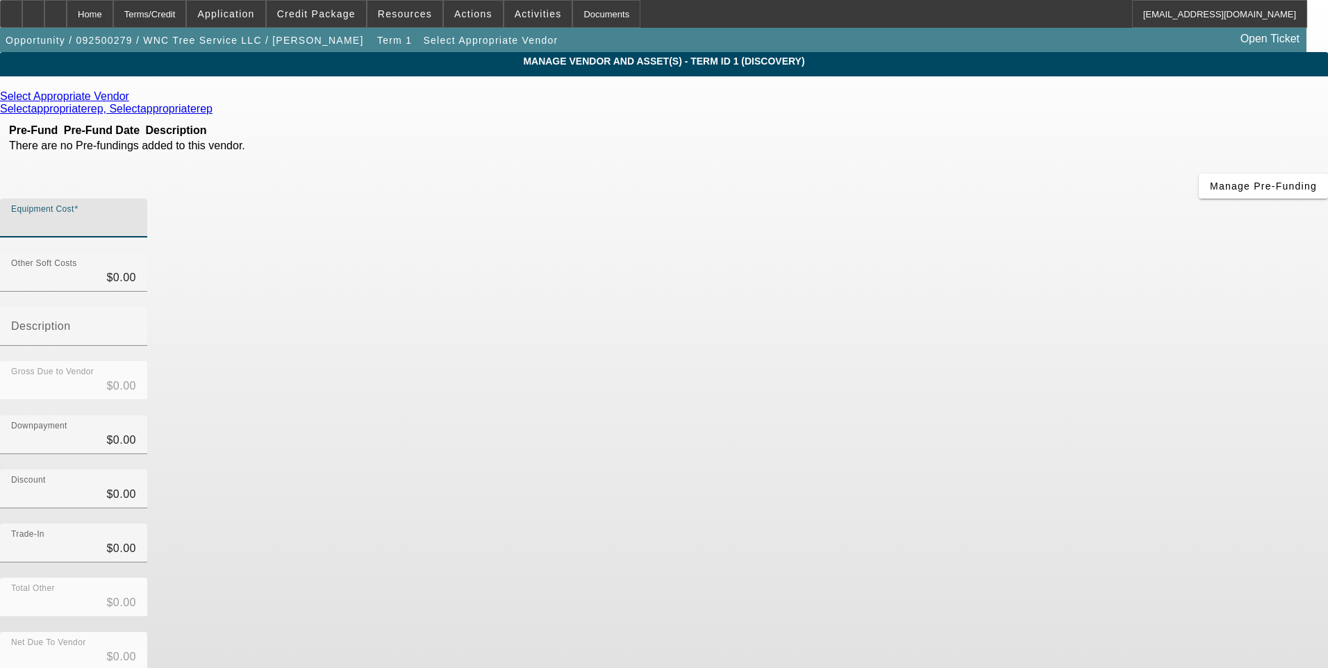
type input "6"
type input "$6.00"
type input "65"
type input "$65.00"
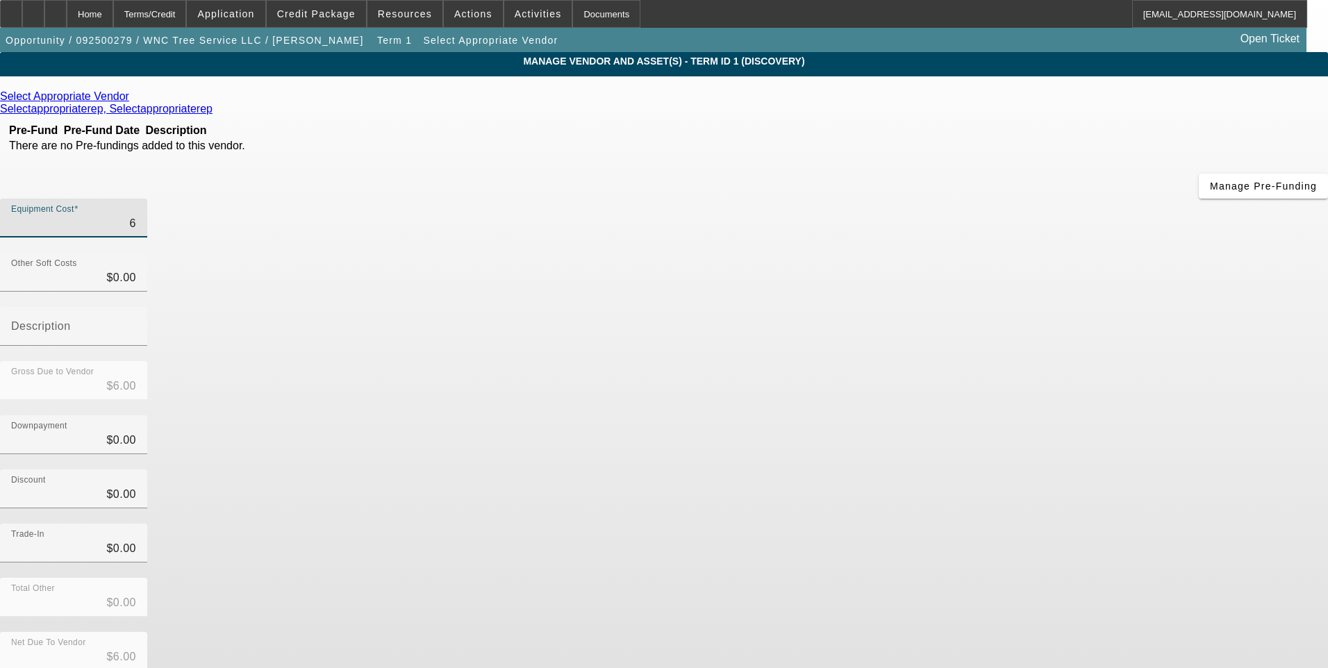
type input "$65.00"
type input "650"
type input "$650.00"
type input "6500"
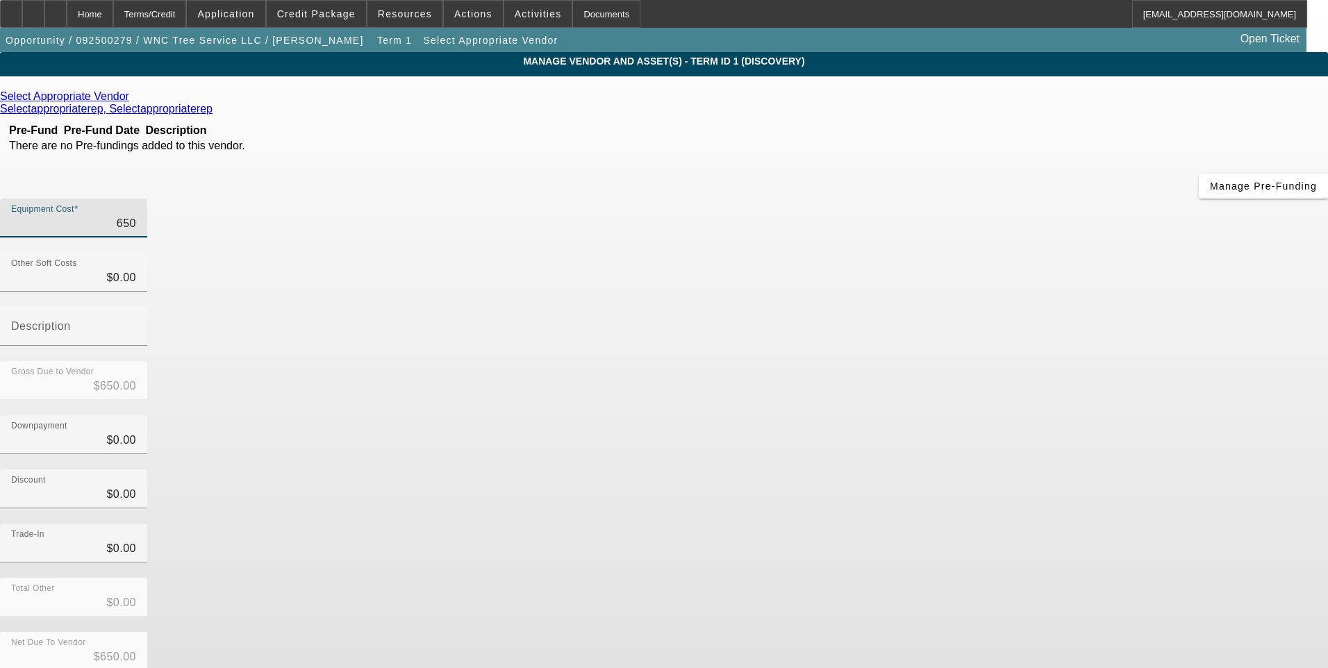
type input "$6,500.00"
type input "65000"
type input "$65,000.00"
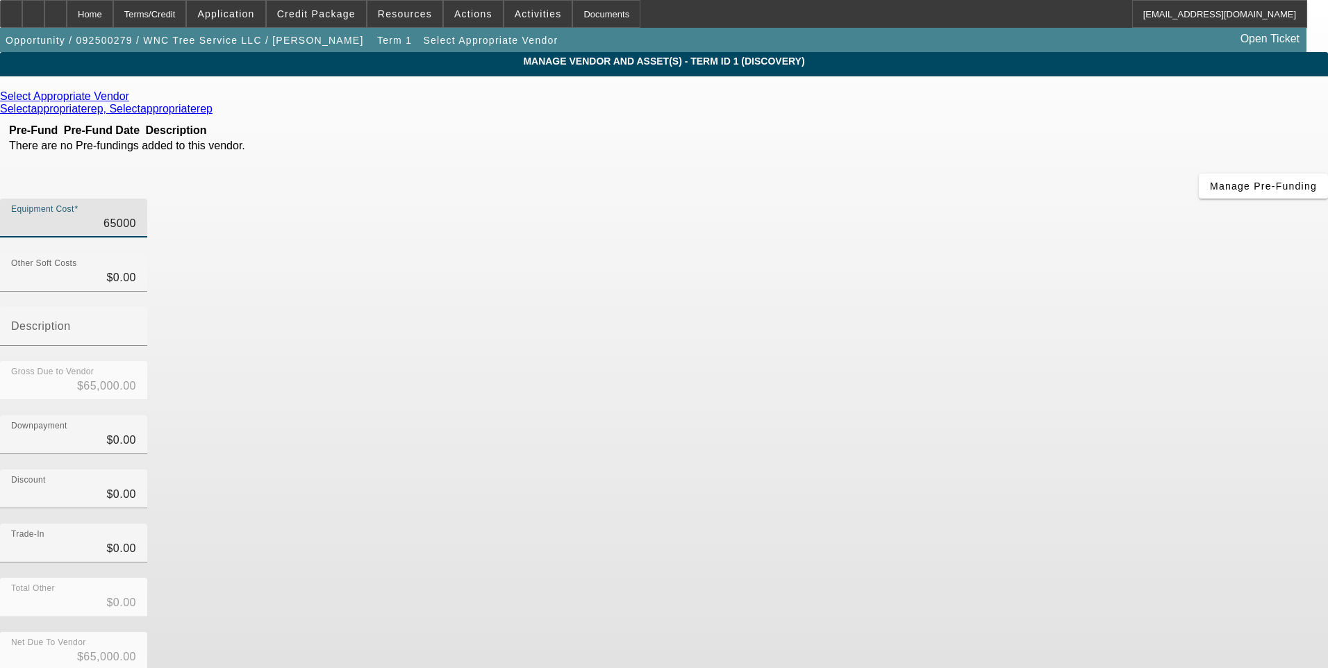
type input "$65,000.00"
click at [943, 415] on div "Downpayment $0.00" at bounding box center [664, 442] width 1328 height 54
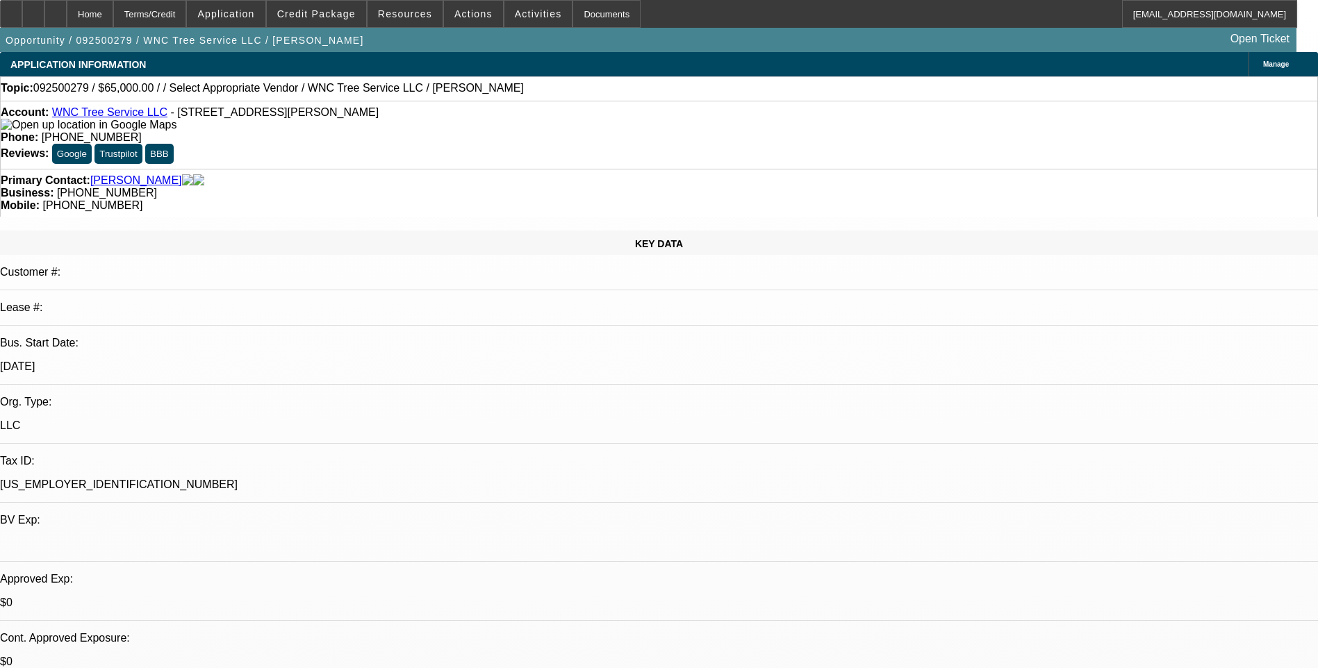
select select "0"
select select "2"
select select "0.1"
select select "4"
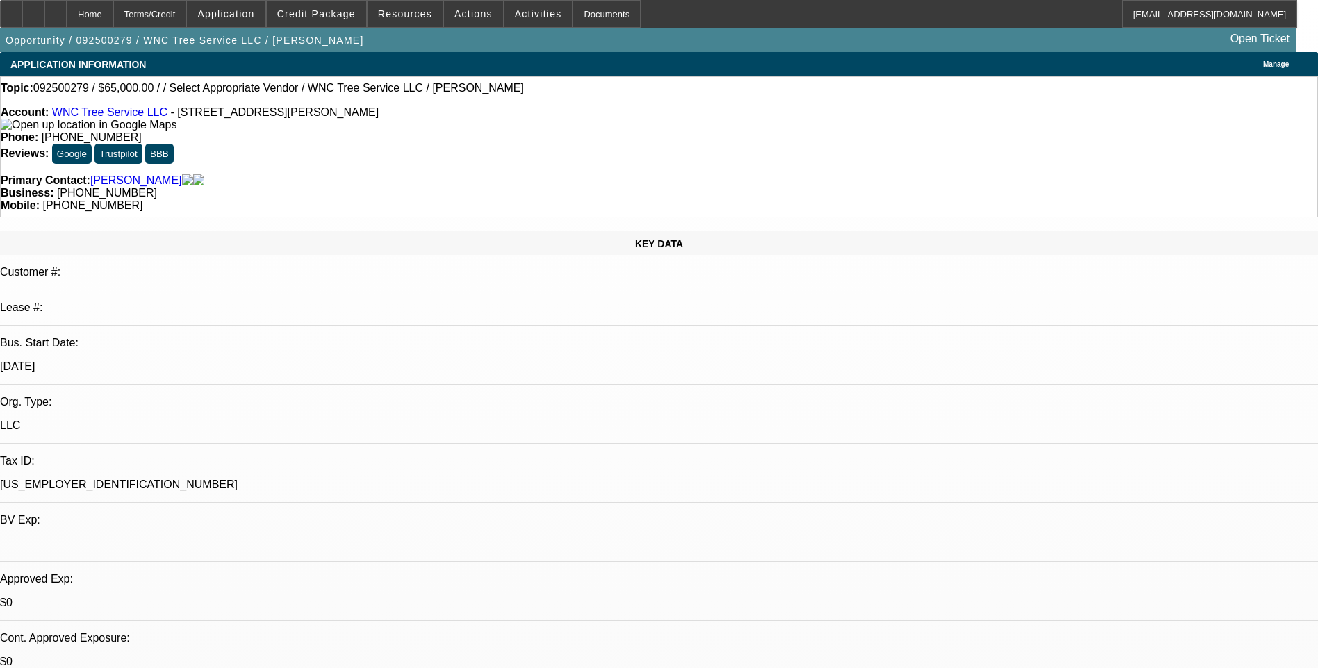
click at [176, 17] on div "Terms/Credit" at bounding box center [150, 14] width 74 height 28
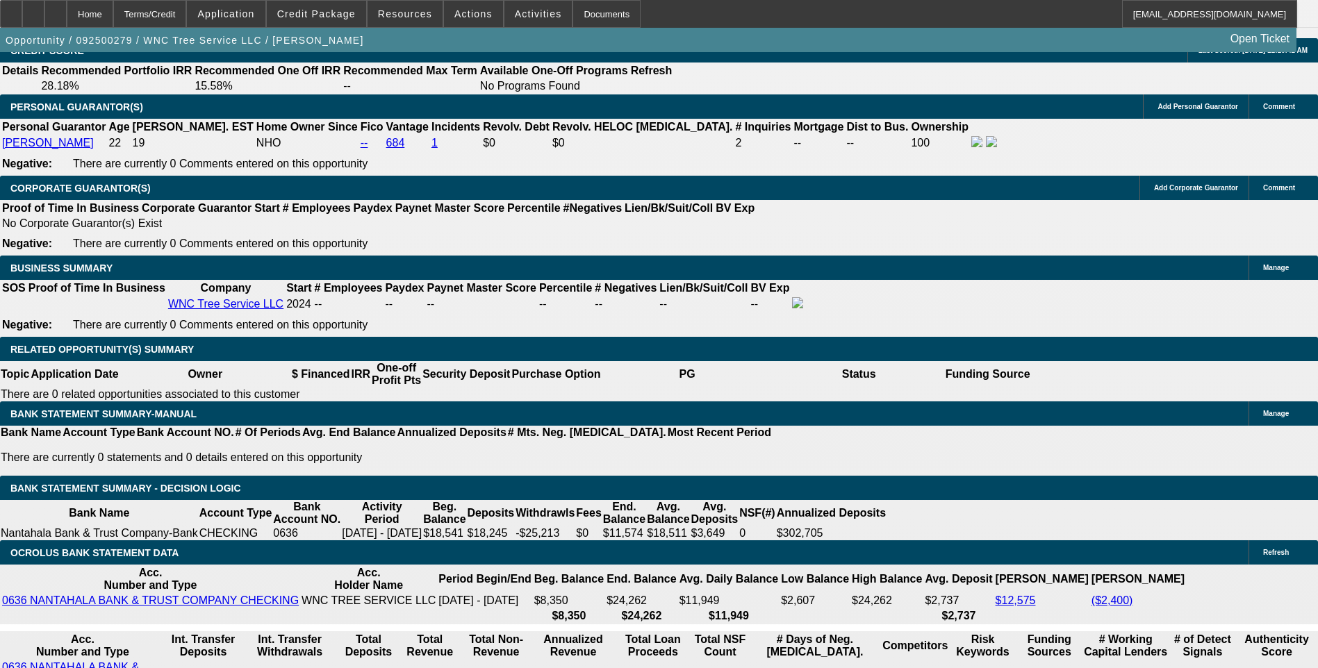
scroll to position [2064, 0]
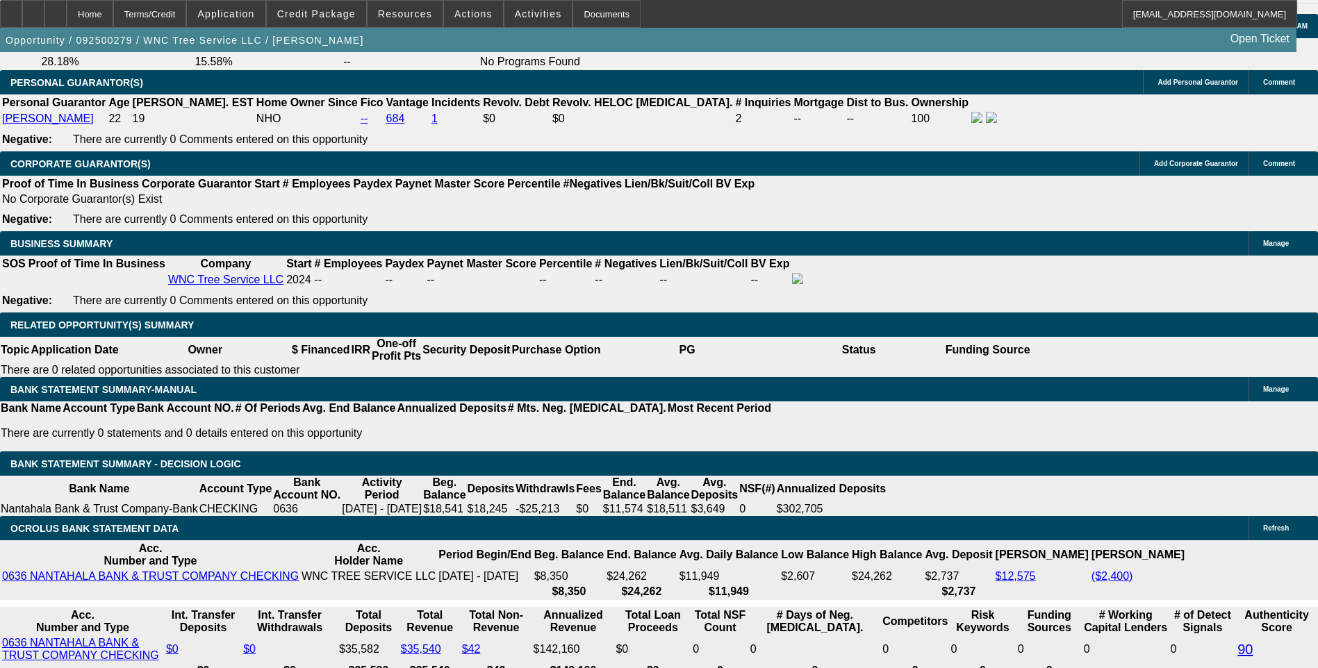
select select "0.15"
type input "$9,750.00"
type input "UNKNOWN"
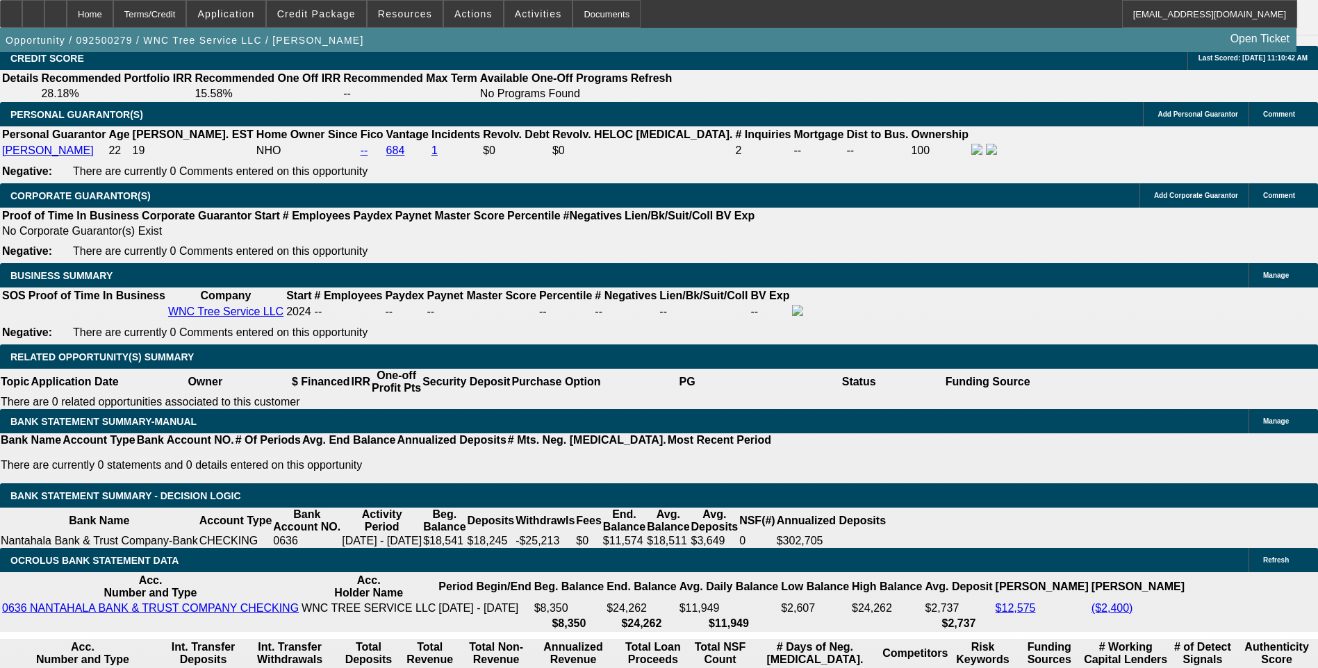
scroll to position [1995, 0]
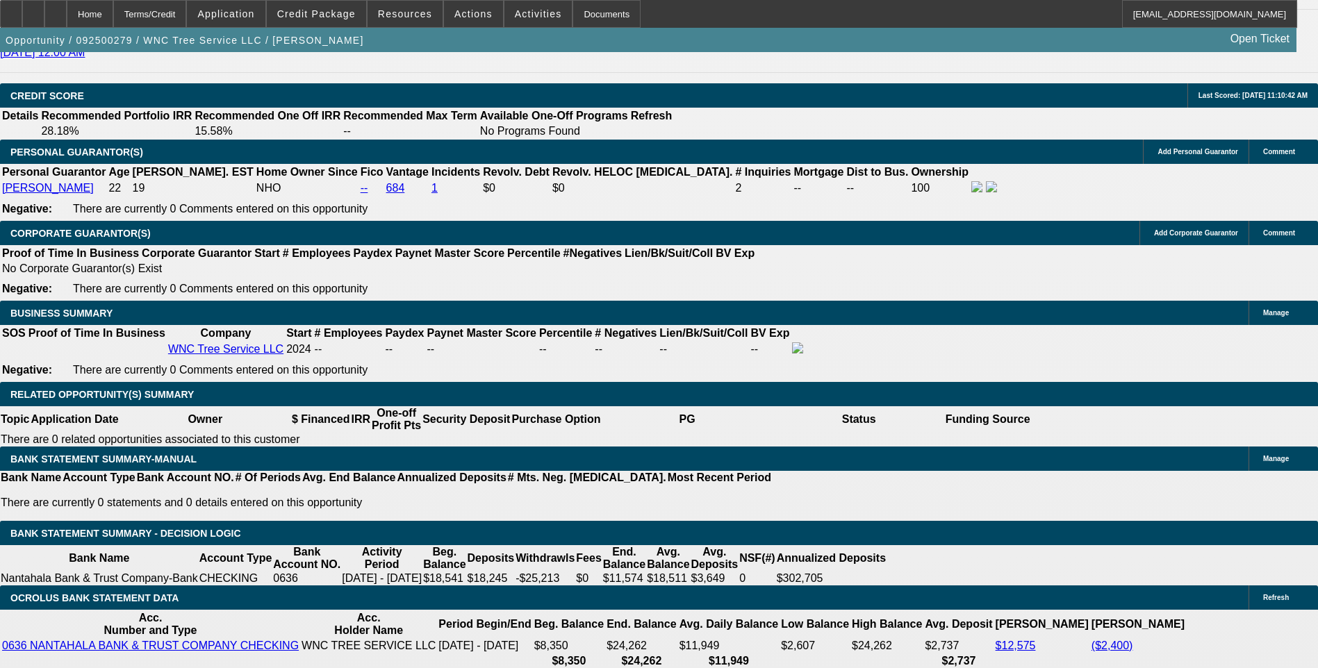
type input "48"
type input "18"
type input "$3,245.94"
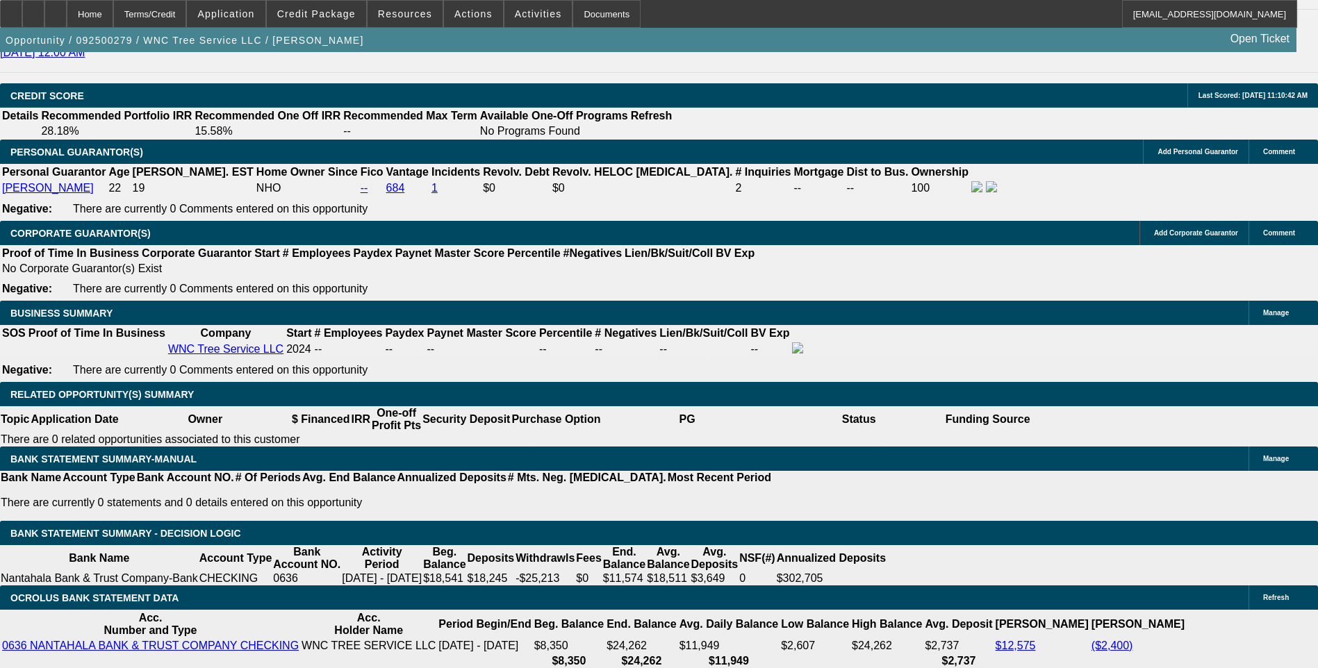
type input "$1,622.97"
type input "$2,349.40"
type input "$1,174.70"
type input "18.5"
type input "$3,274.88"
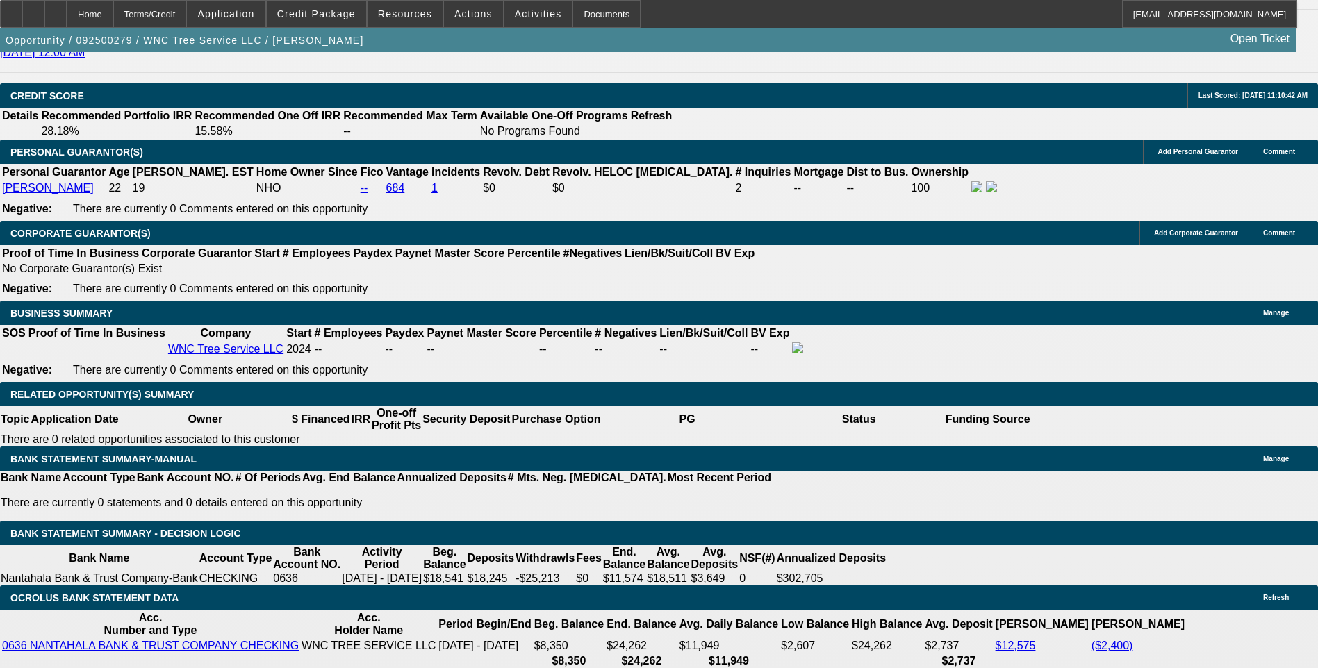
type input "$1,637.44"
type input "18.5"
type input "1637.4"
type input "$3,274.80"
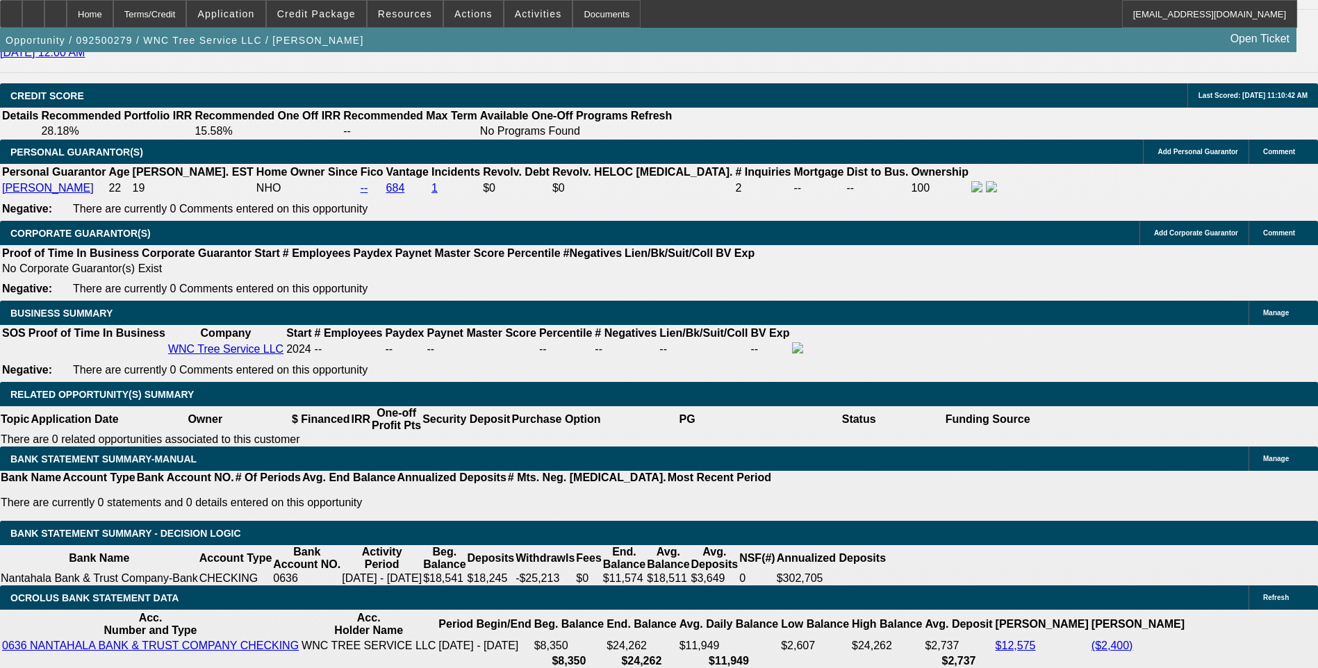
type input "1637"
type input "$3,274.00"
type input "16"
type input "$32.00"
type input "1640"
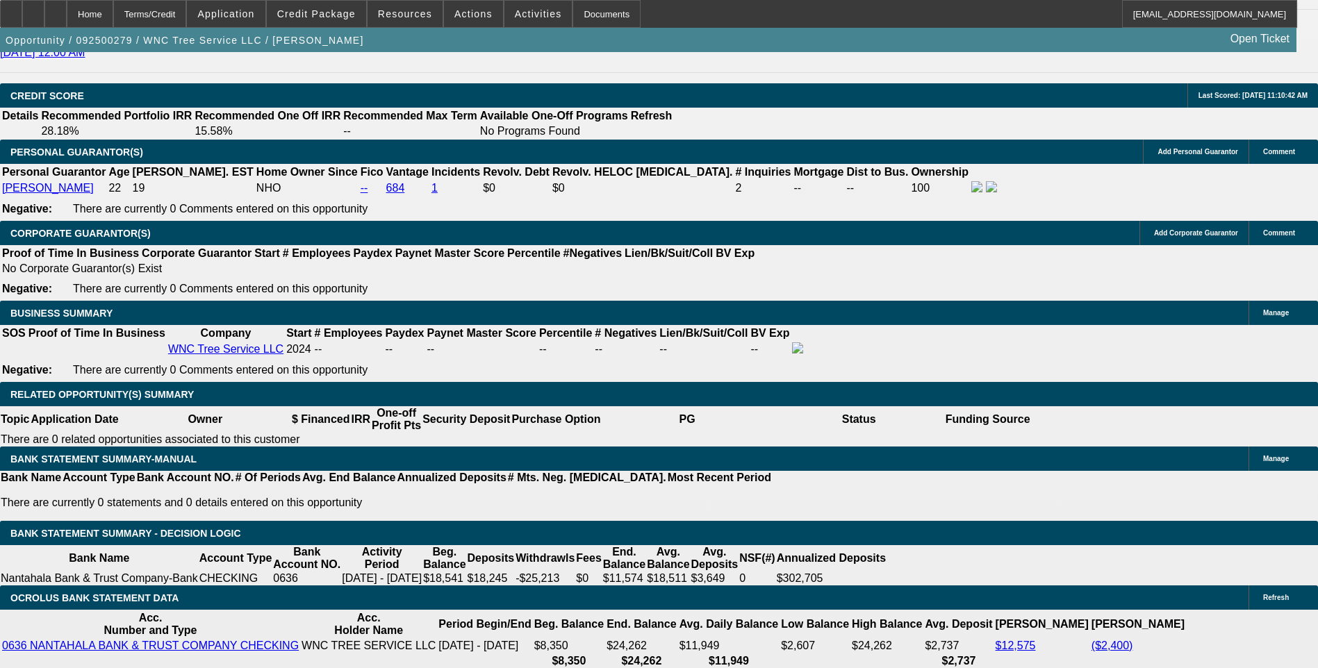
type input "$3,280.00"
type input "18.6"
type input "$1,640.00"
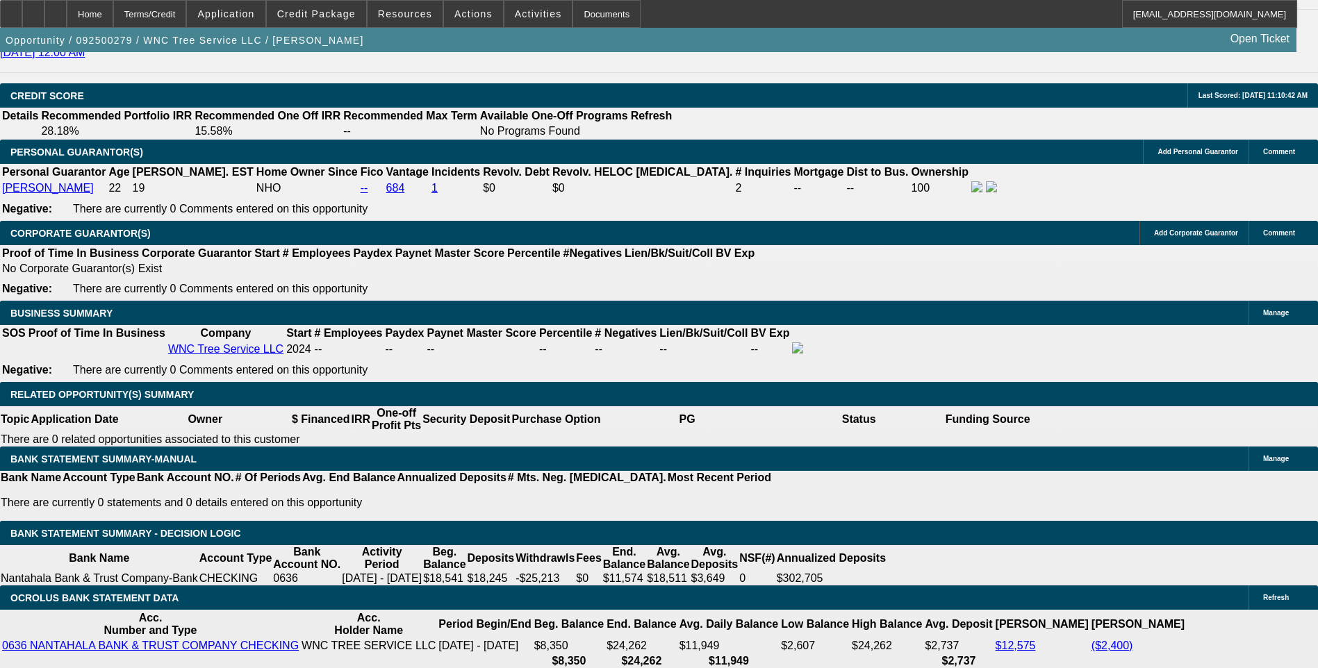
select select "6"
select select "0"
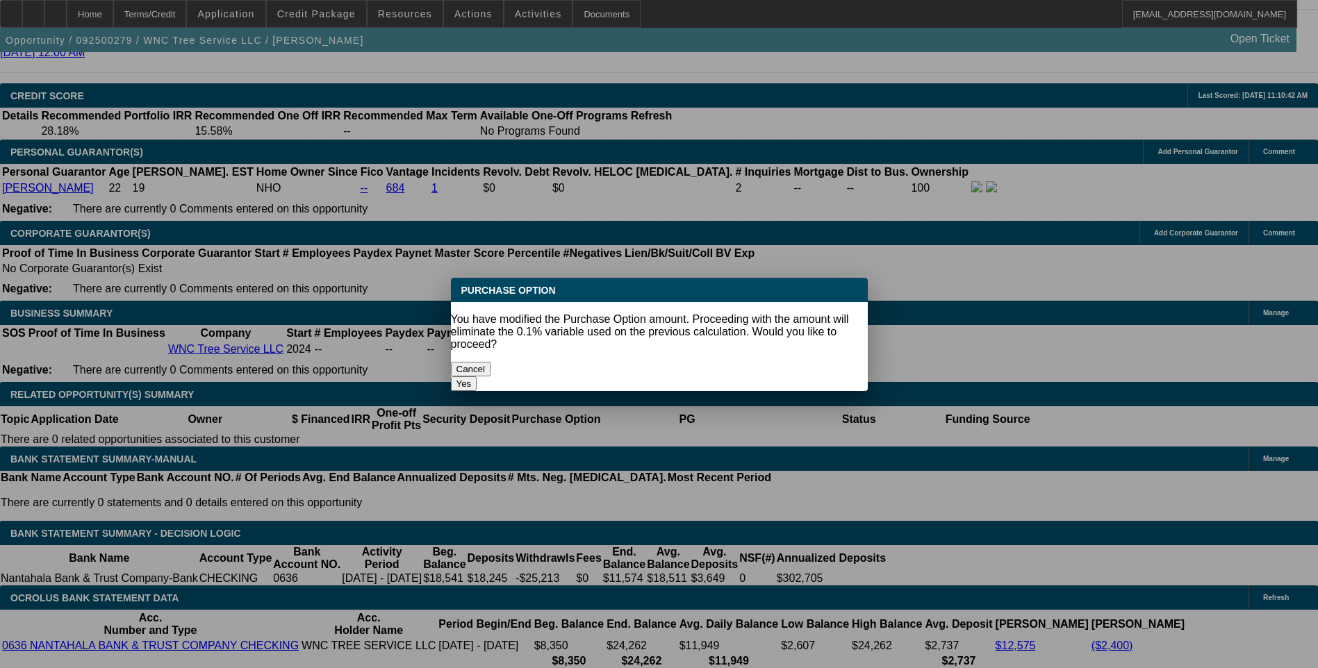
scroll to position [0, 0]
click at [477, 377] on button "Yes" at bounding box center [464, 384] width 26 height 15
type input "$0.00"
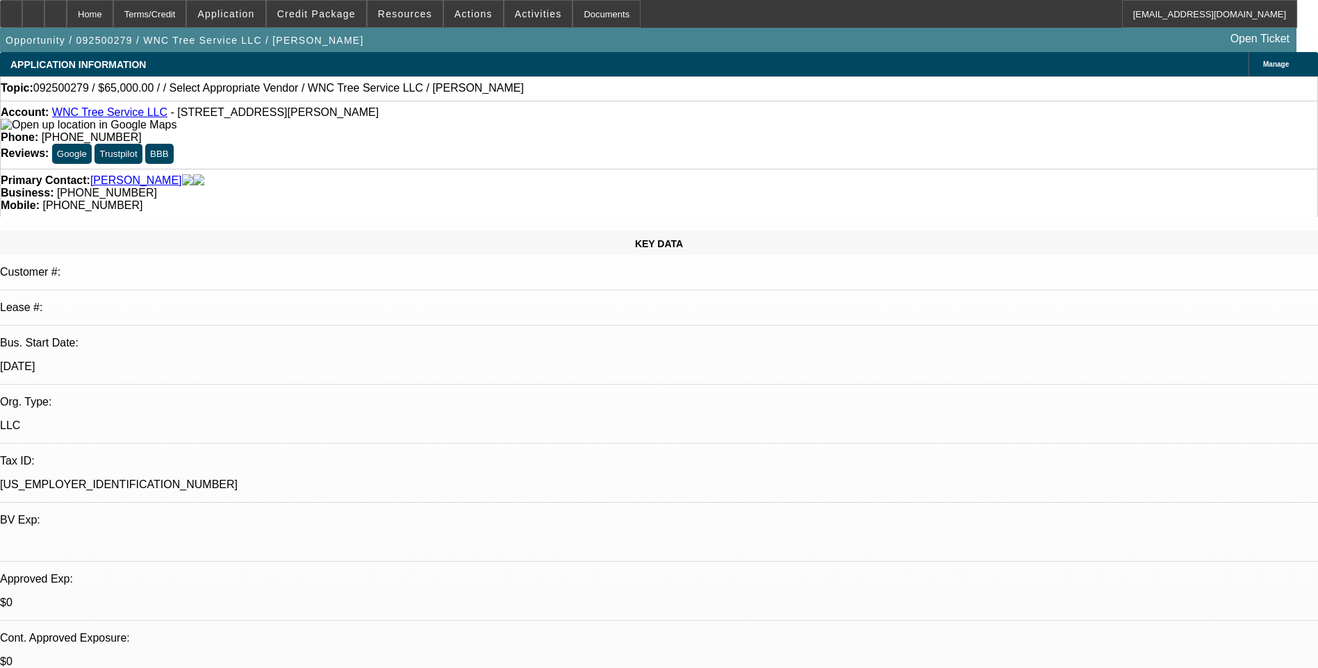
scroll to position [1995, 0]
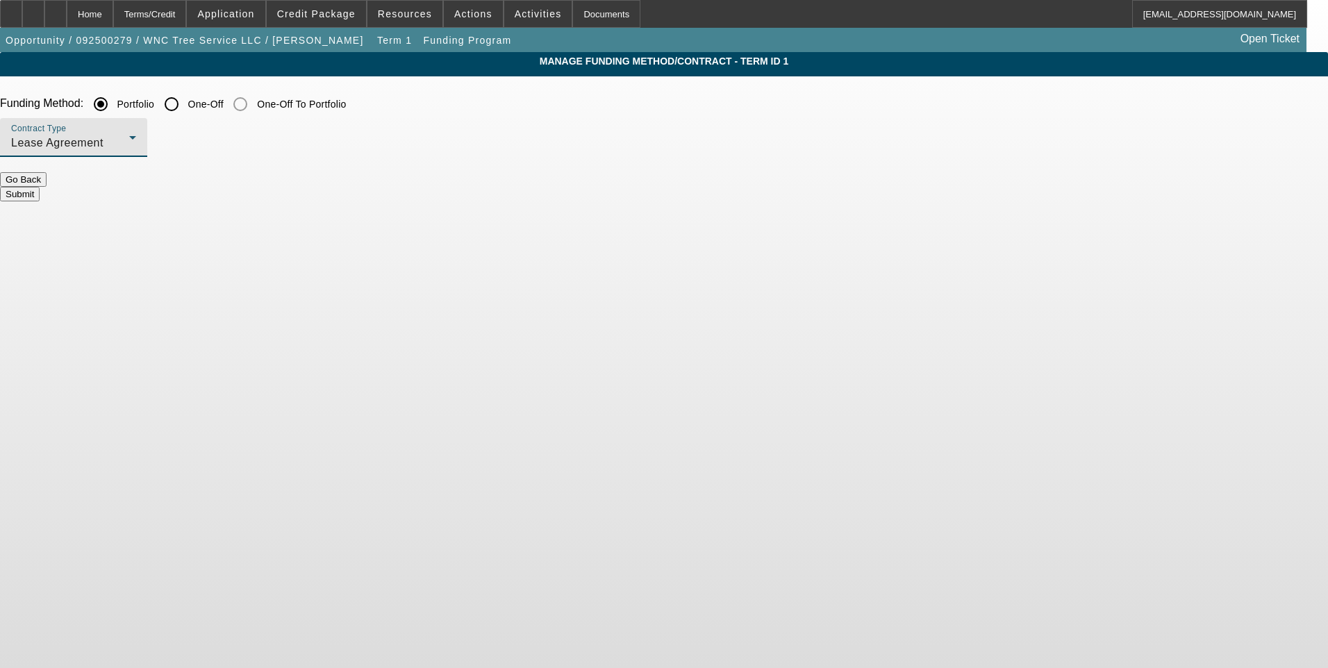
click at [129, 137] on div "Lease Agreement" at bounding box center [70, 143] width 118 height 17
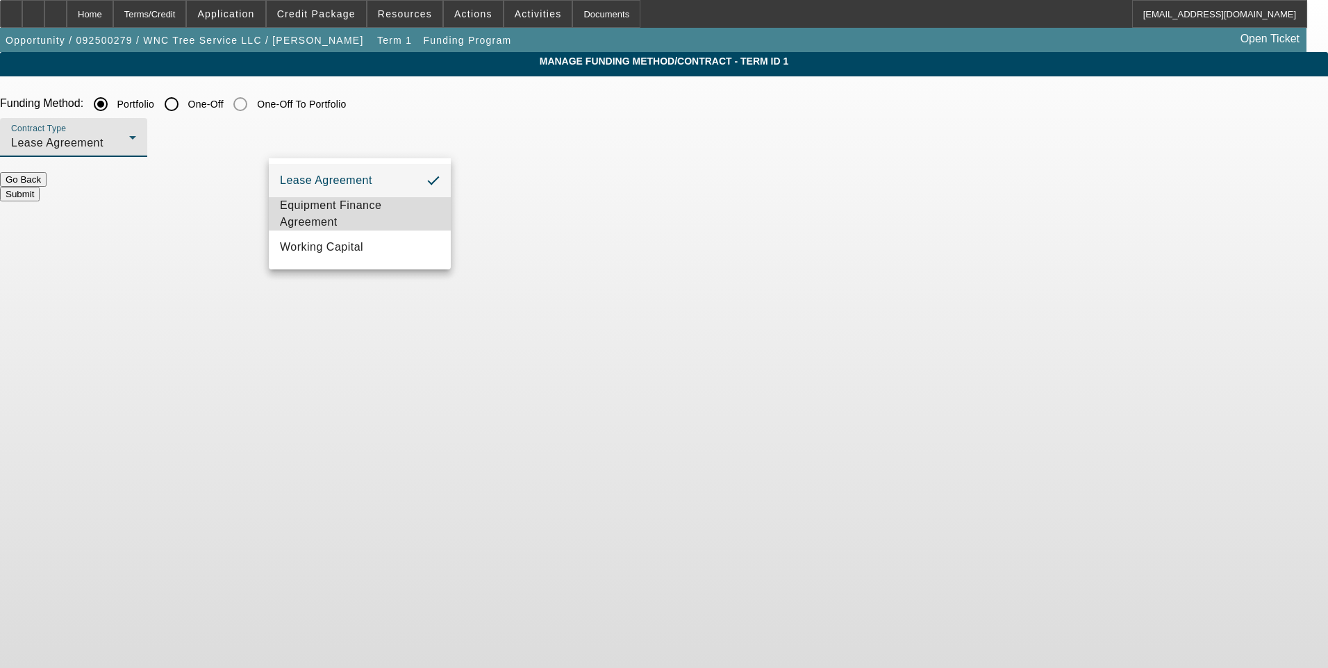
click at [388, 216] on span "Equipment Finance Agreement" at bounding box center [360, 213] width 160 height 33
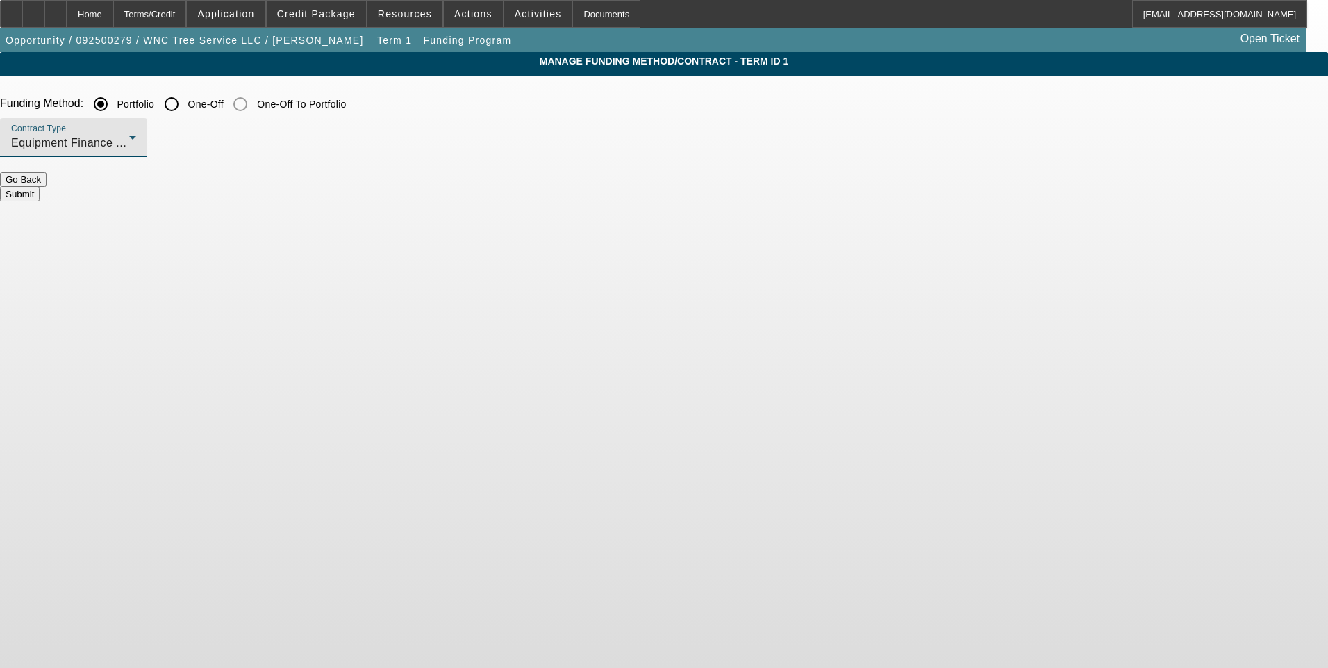
click at [40, 187] on button "Submit" at bounding box center [20, 194] width 40 height 15
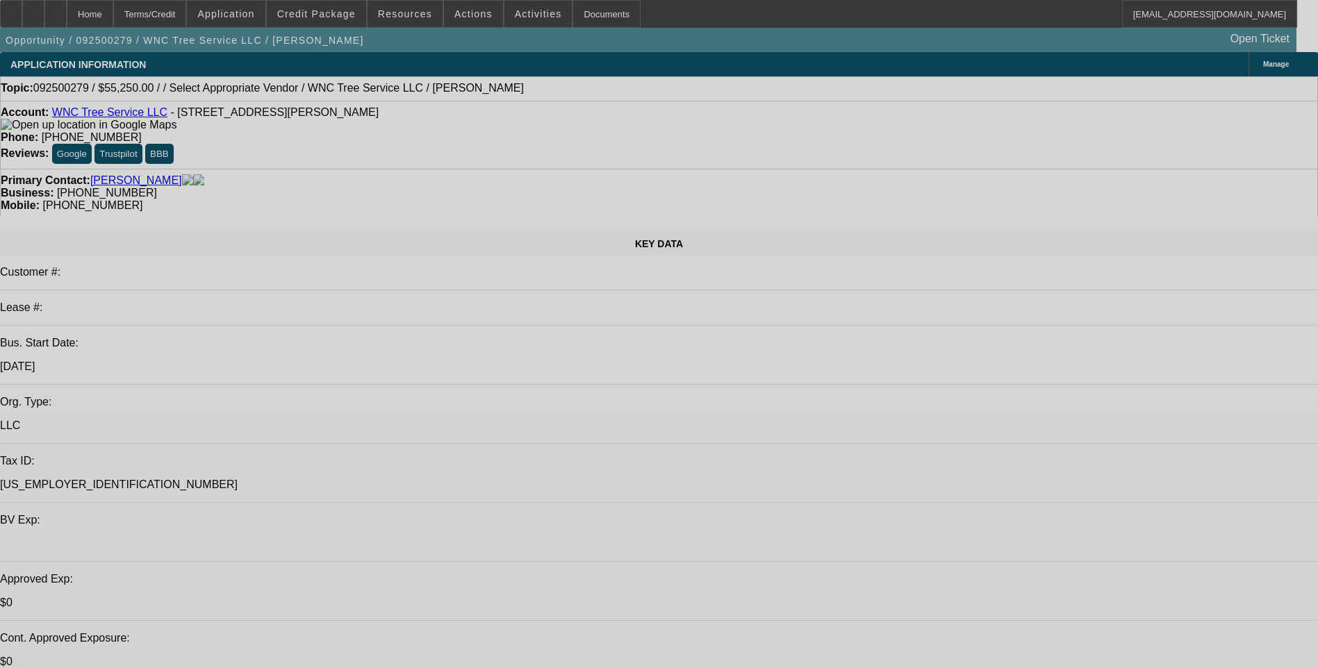
select select "0.15"
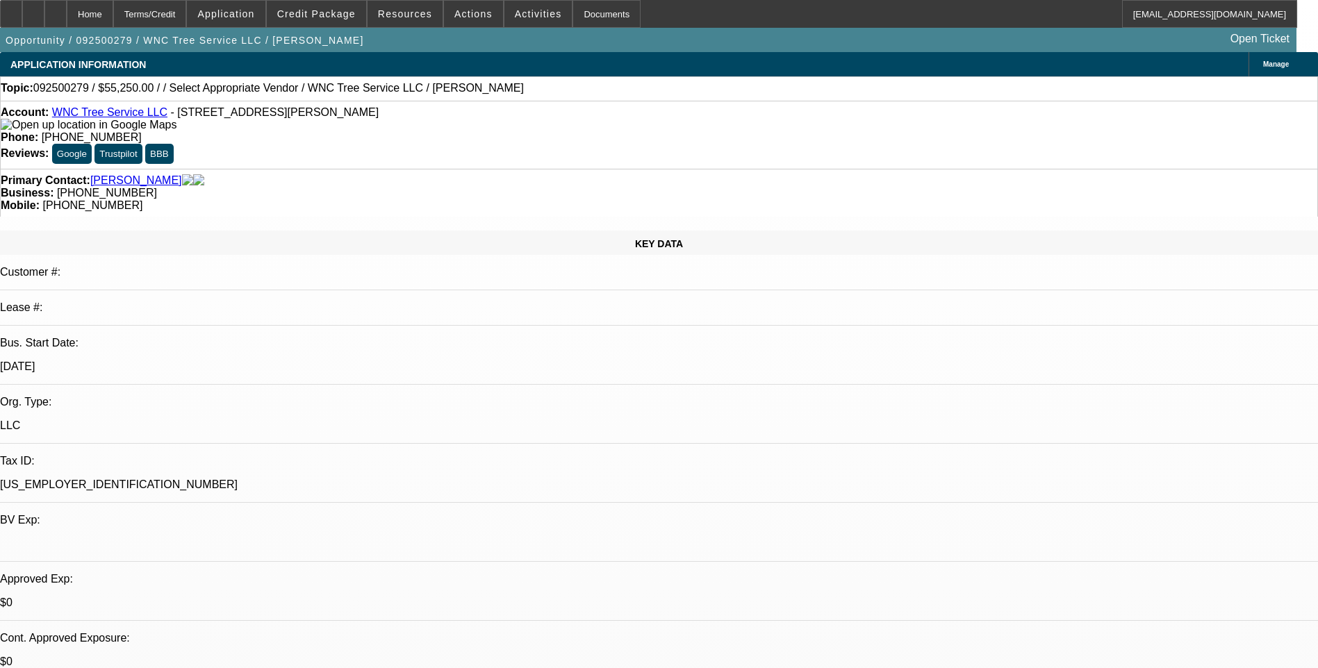
select select "2"
select select "0"
select select "6"
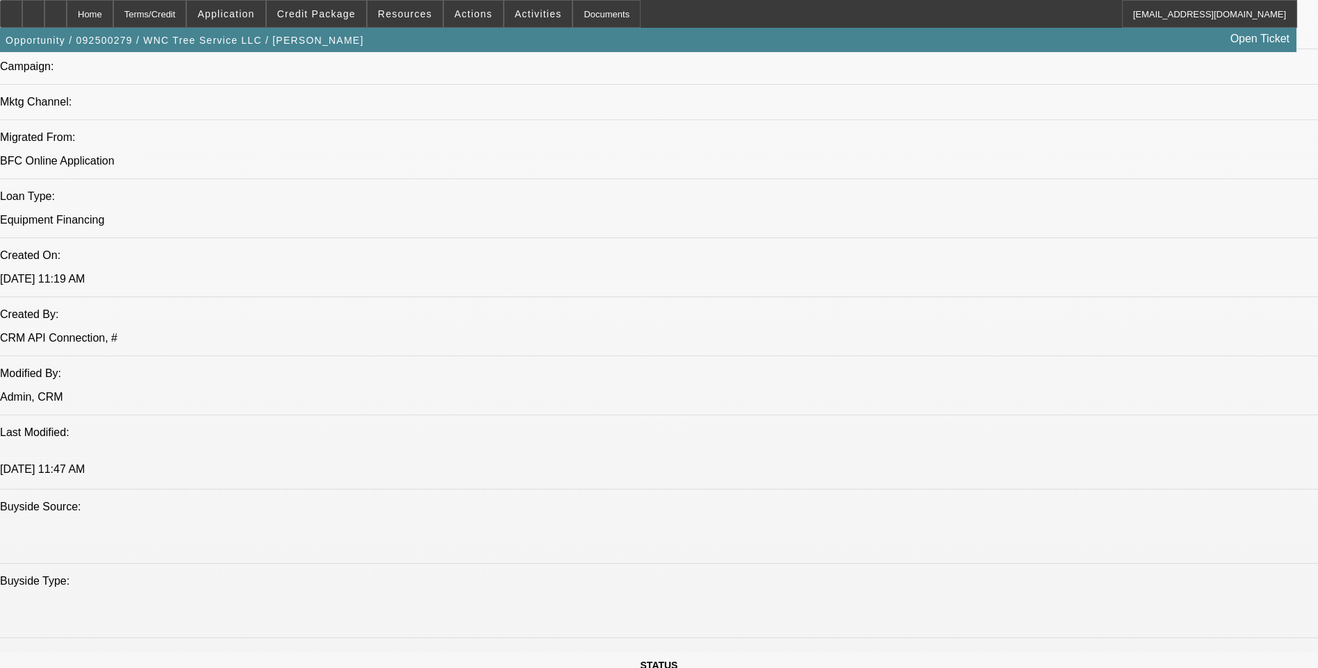
scroll to position [0, 351]
drag, startPoint x: 892, startPoint y: 472, endPoint x: 1312, endPoint y: 503, distance: 420.7
drag, startPoint x: 1312, startPoint y: 503, endPoint x: 1191, endPoint y: 488, distance: 121.8
copy div "[URL][DOMAIN_NAME][DOMAIN_NAME]"
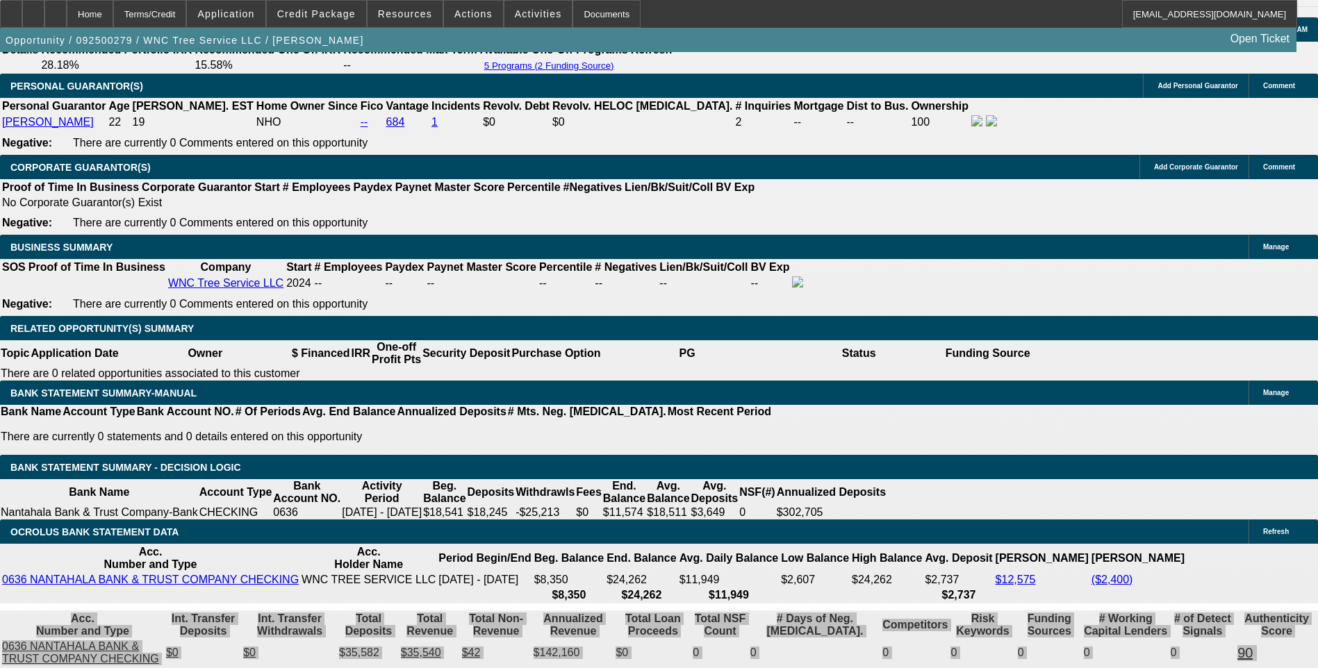
scroll to position [2084, 0]
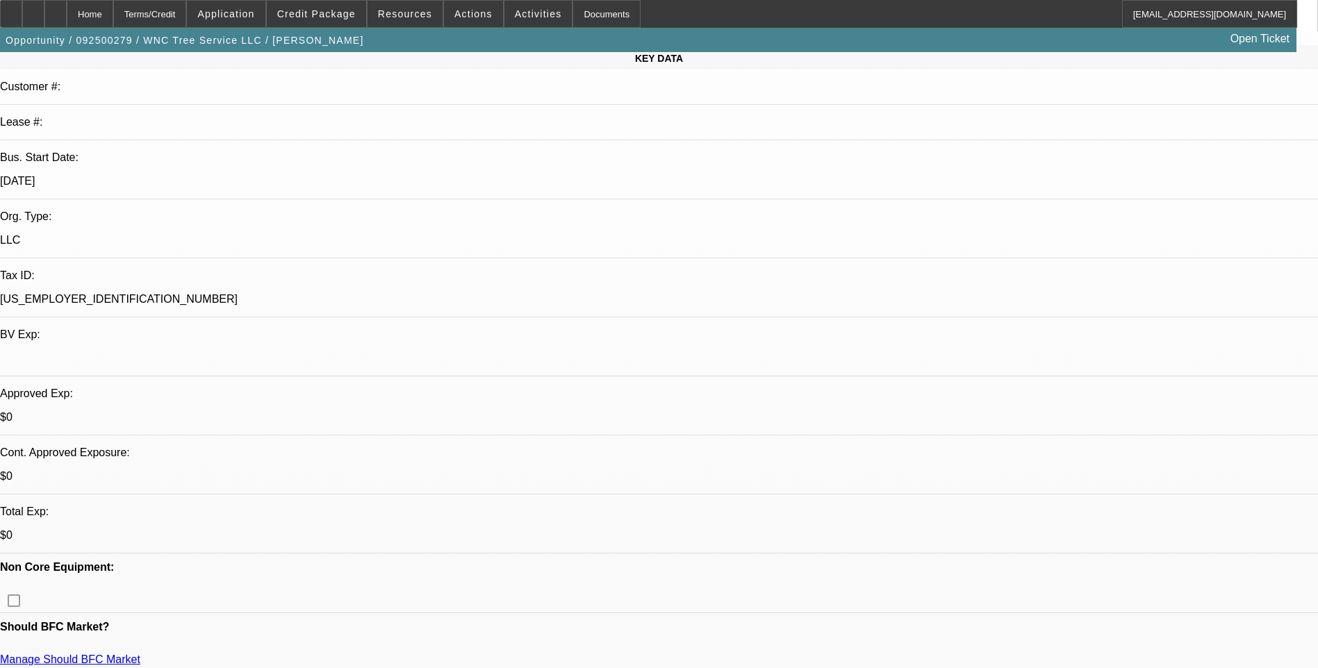
scroll to position [208, 0]
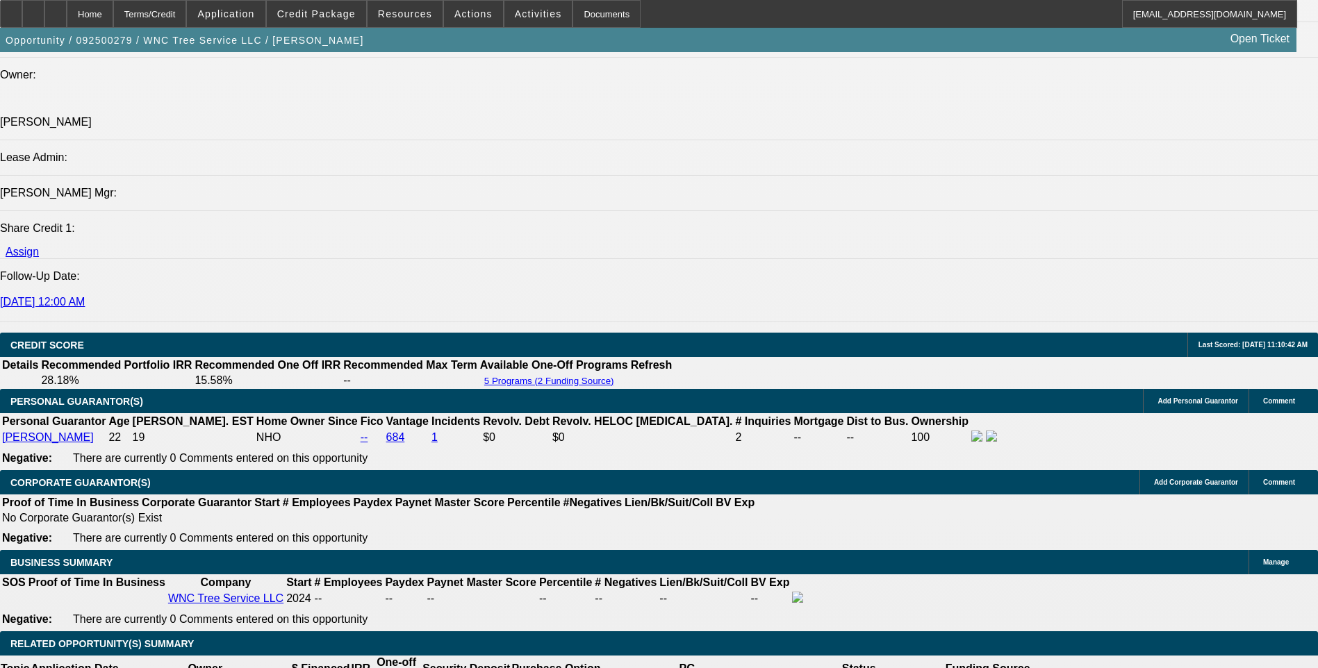
scroll to position [2015, 0]
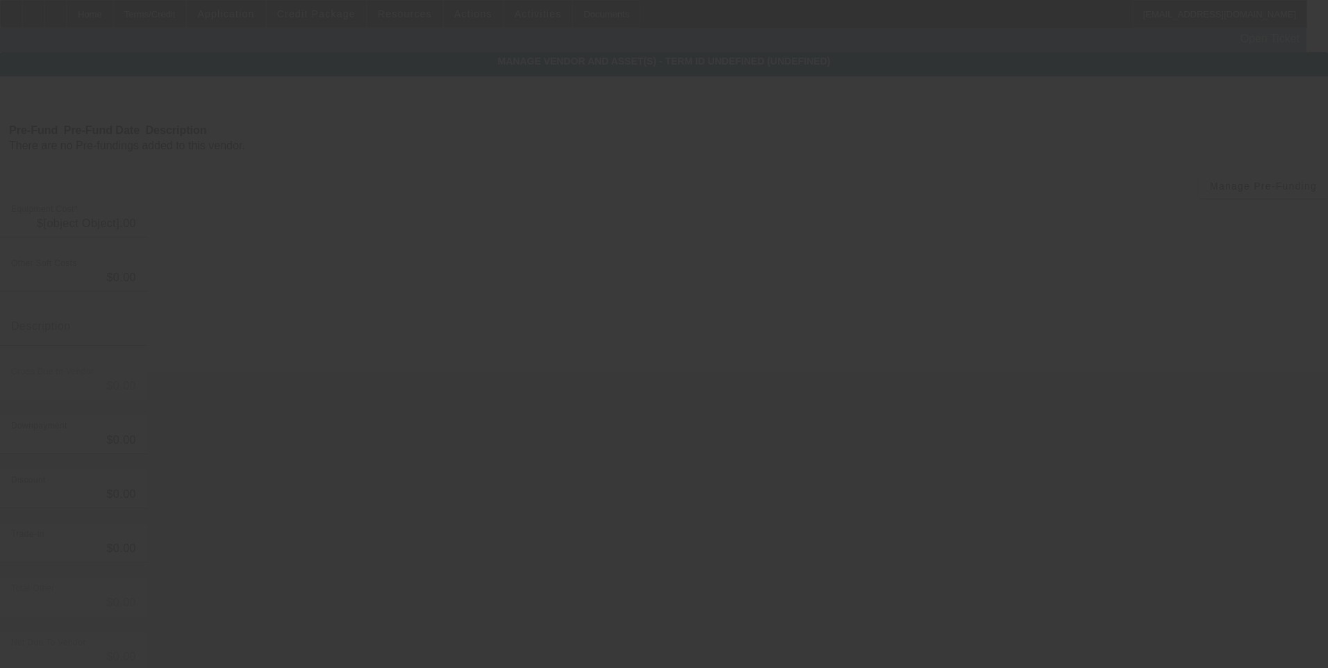
type input "$65,000.00"
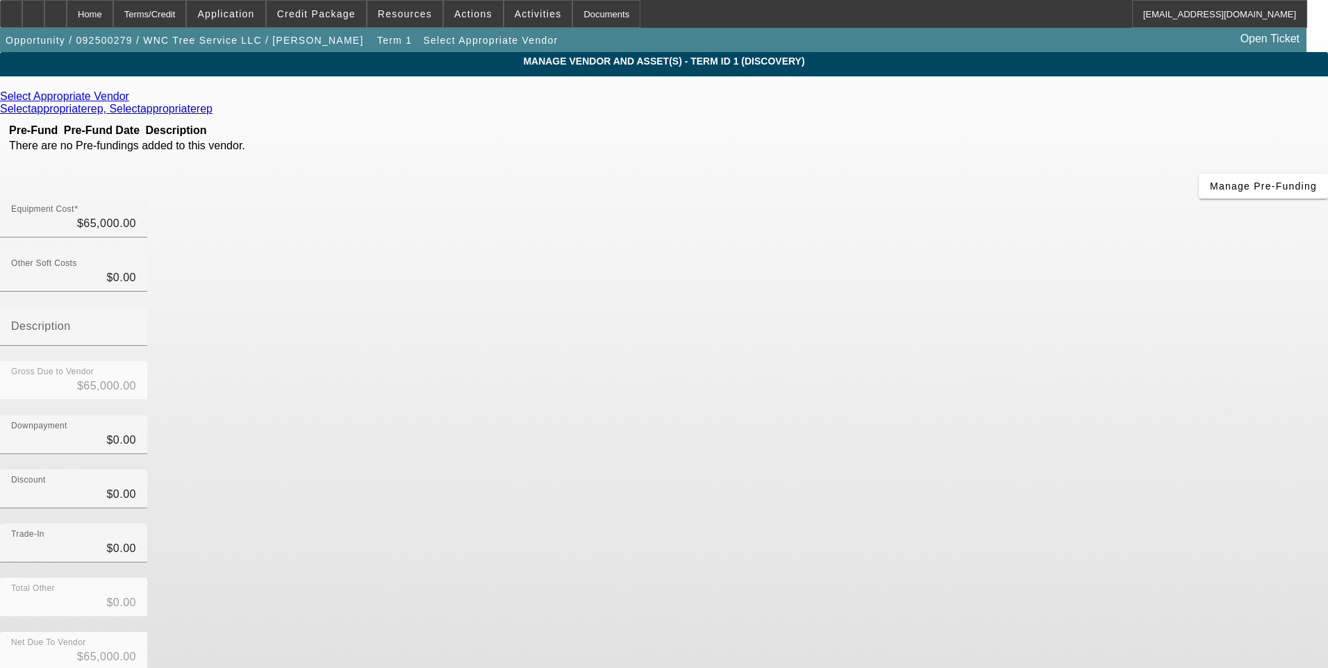
click at [133, 99] on icon at bounding box center [133, 96] width 0 height 12
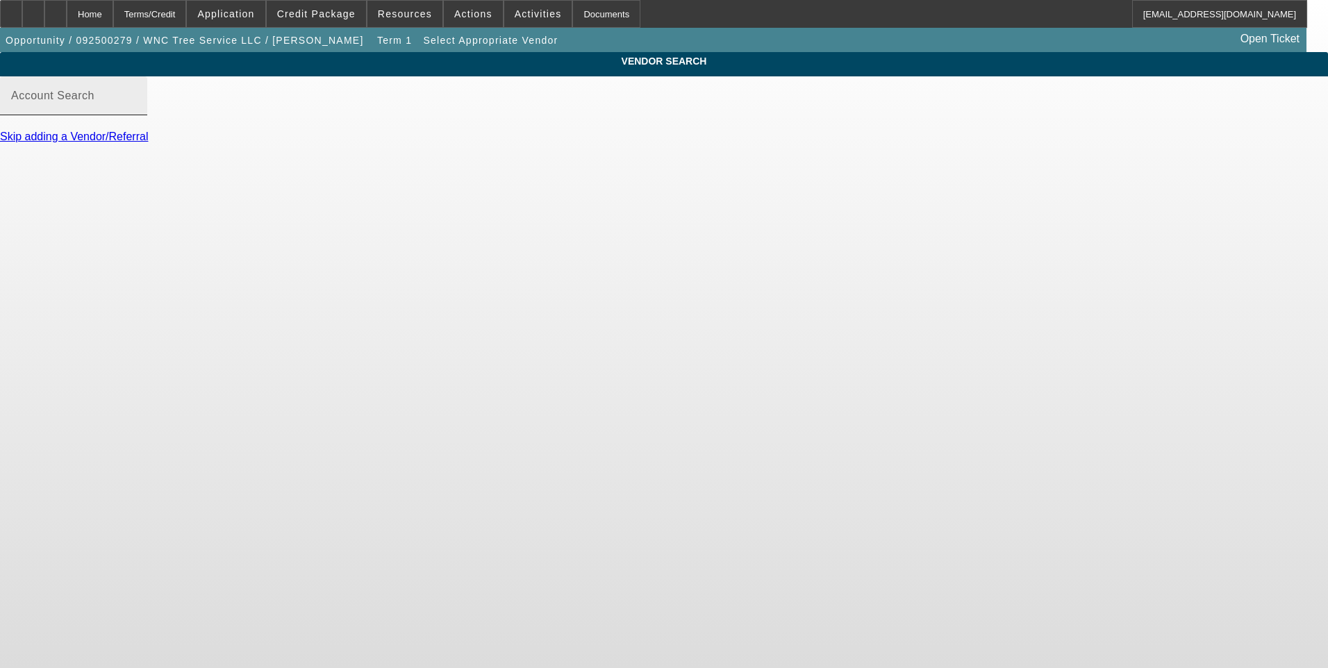
click at [136, 110] on input "Account Search" at bounding box center [73, 101] width 125 height 17
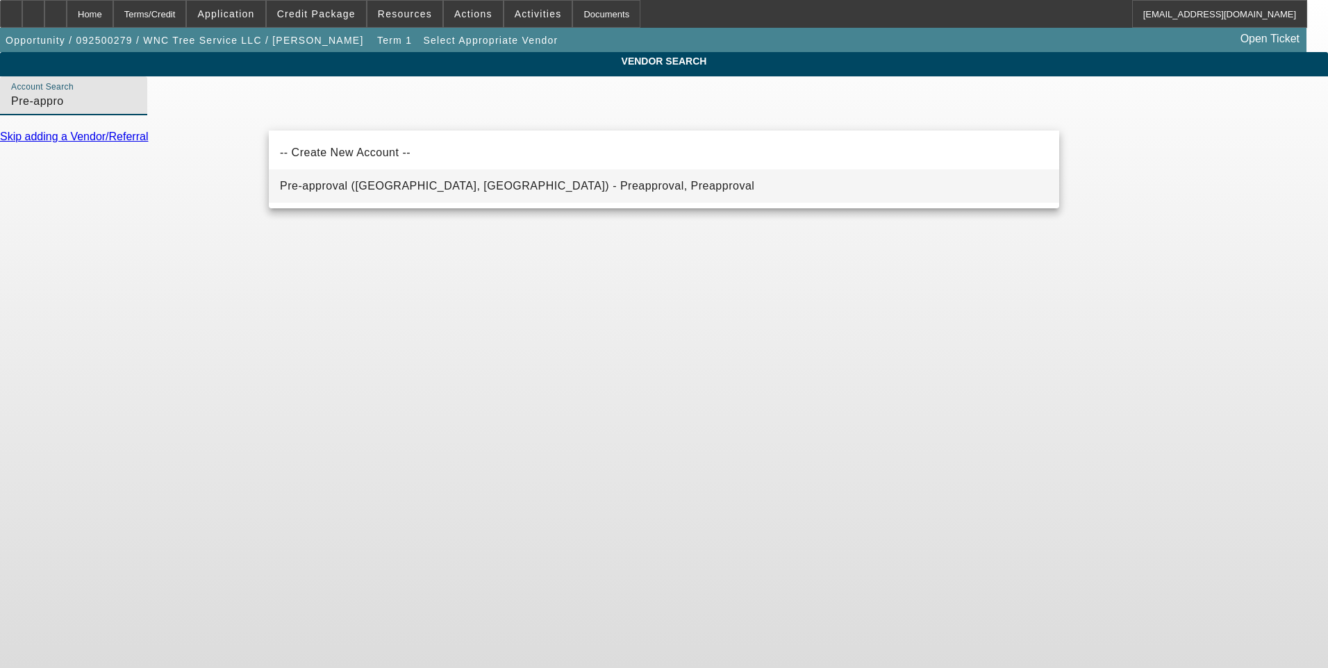
click at [411, 188] on span "Pre-approval ([GEOGRAPHIC_DATA], [GEOGRAPHIC_DATA]) - Preapproval, Preapproval" at bounding box center [517, 186] width 474 height 12
type input "Pre-approval ([GEOGRAPHIC_DATA], [GEOGRAPHIC_DATA]) - Preapproval, Preapproval"
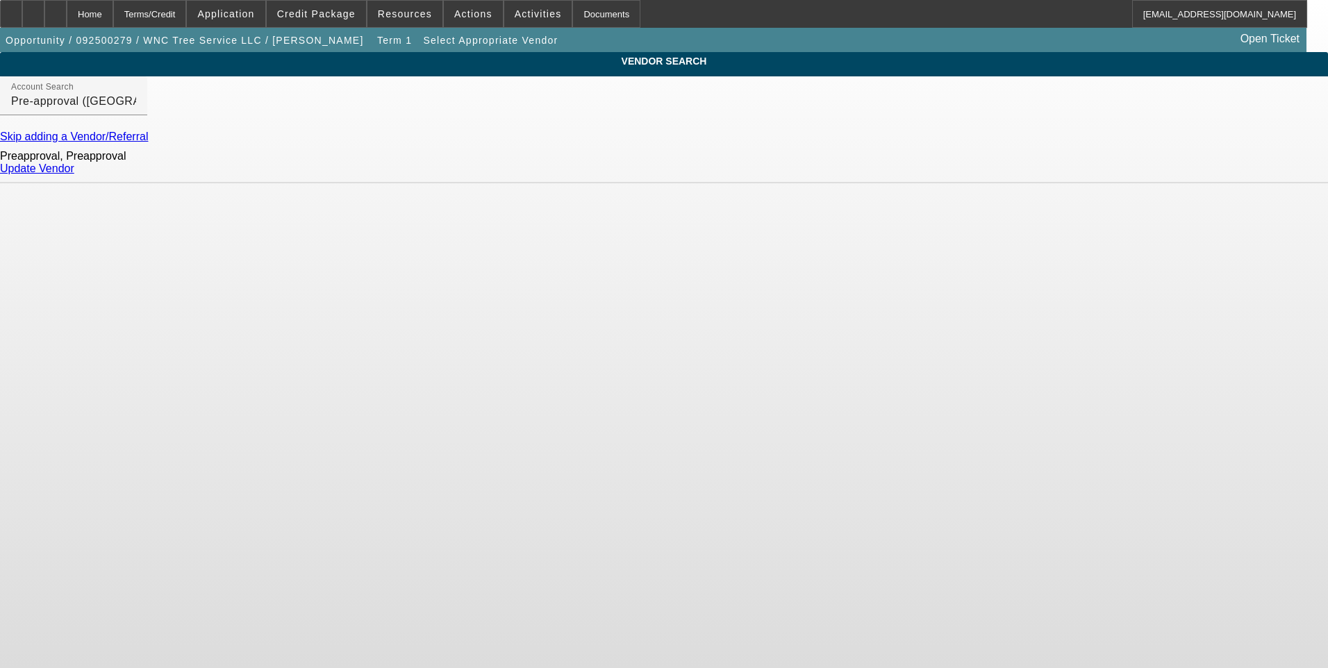
click at [74, 174] on link "Update Vendor" at bounding box center [37, 169] width 74 height 12
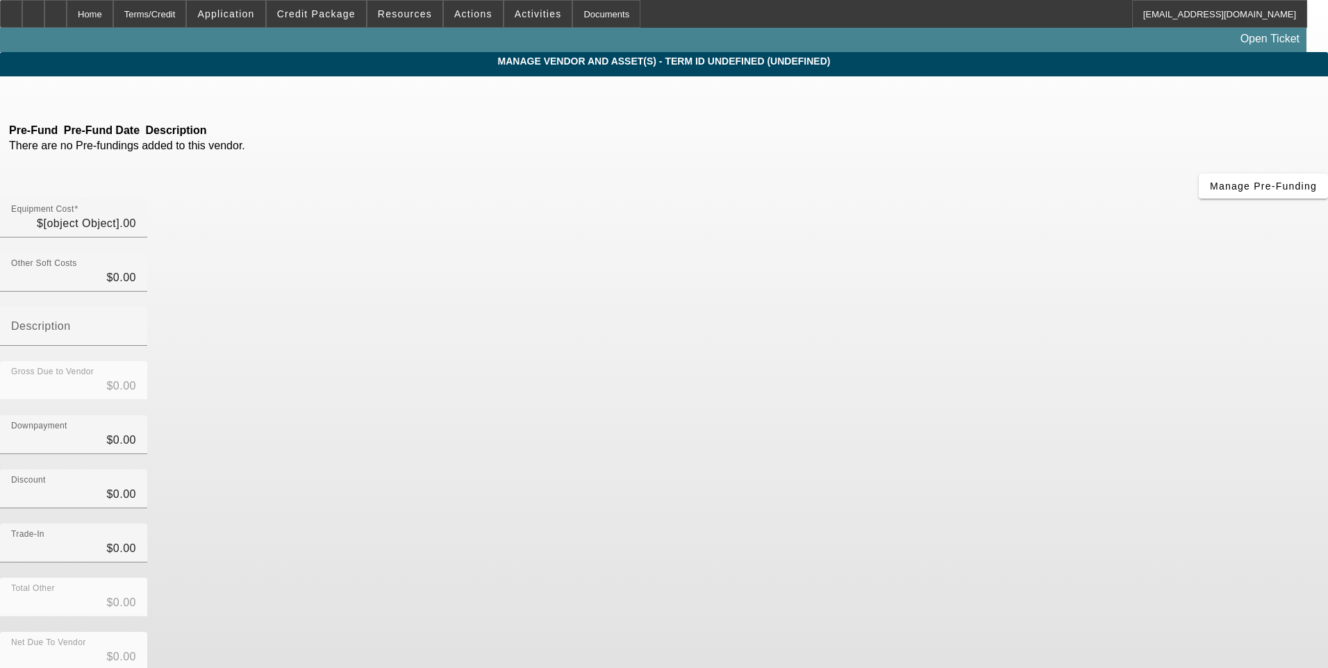
type input "$65,000.00"
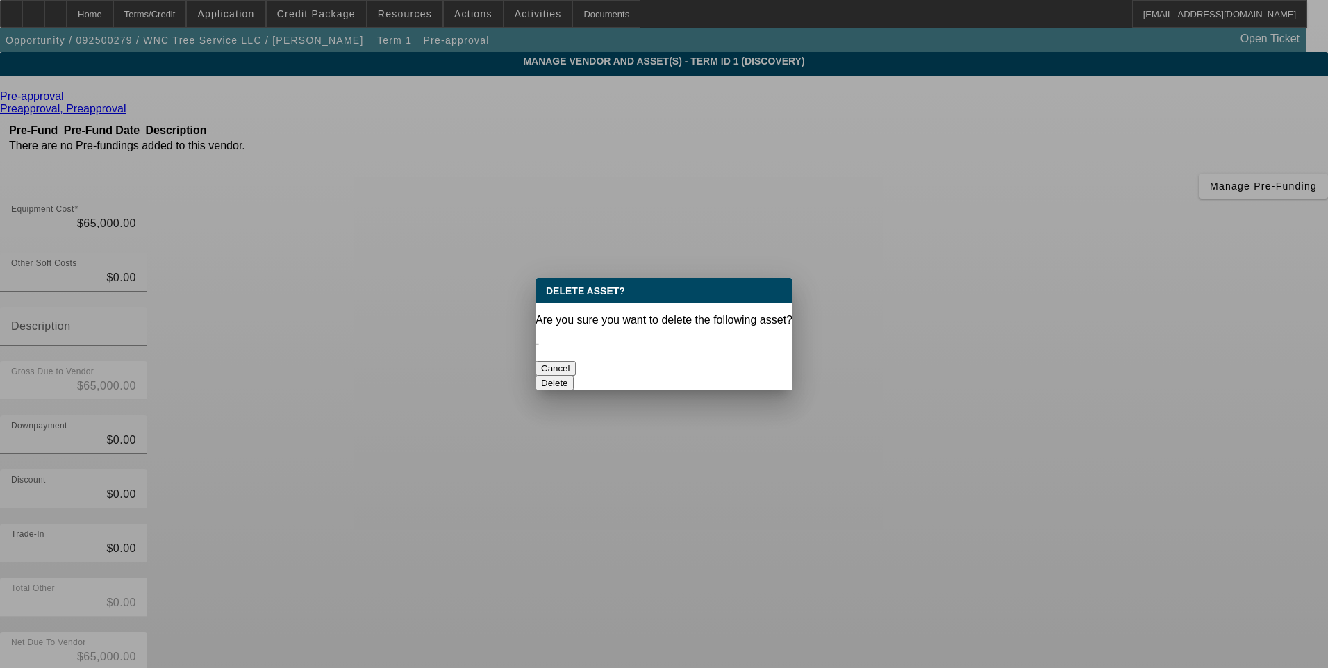
click at [574, 376] on button "Delete" at bounding box center [555, 383] width 38 height 15
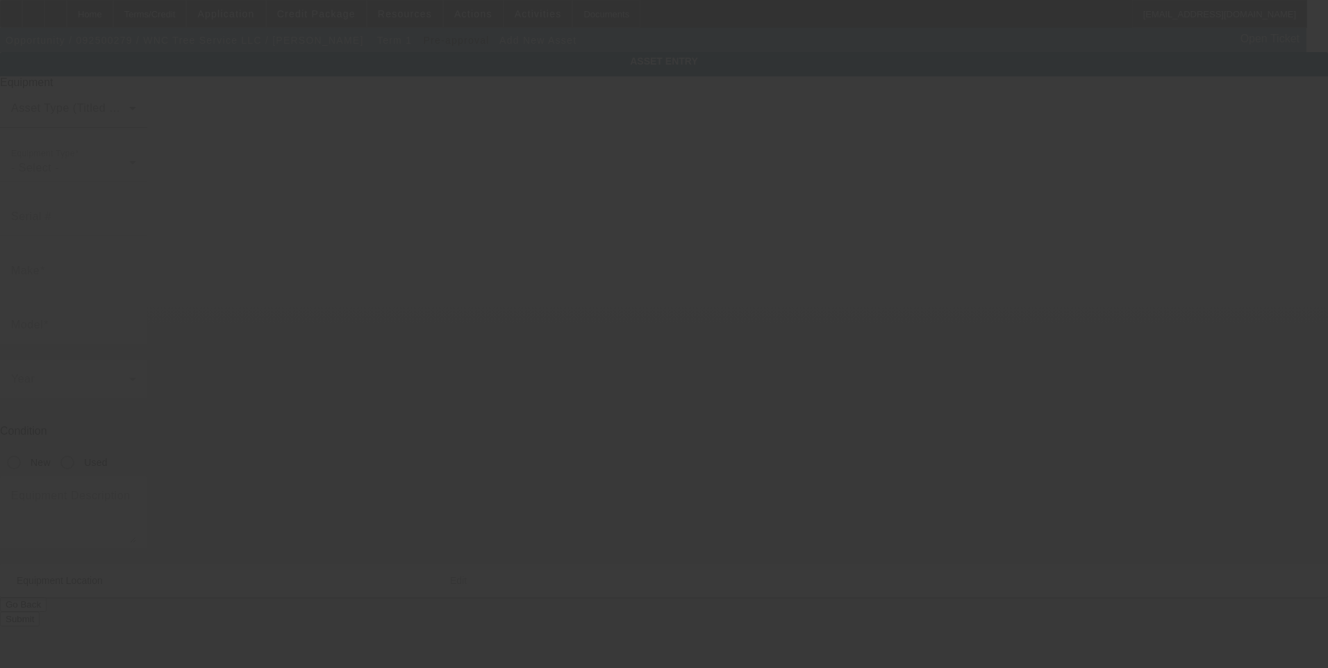
type input "1568 [PERSON_NAME] Cove Rd"
type input "[GEOGRAPHIC_DATA]"
type input "28904"
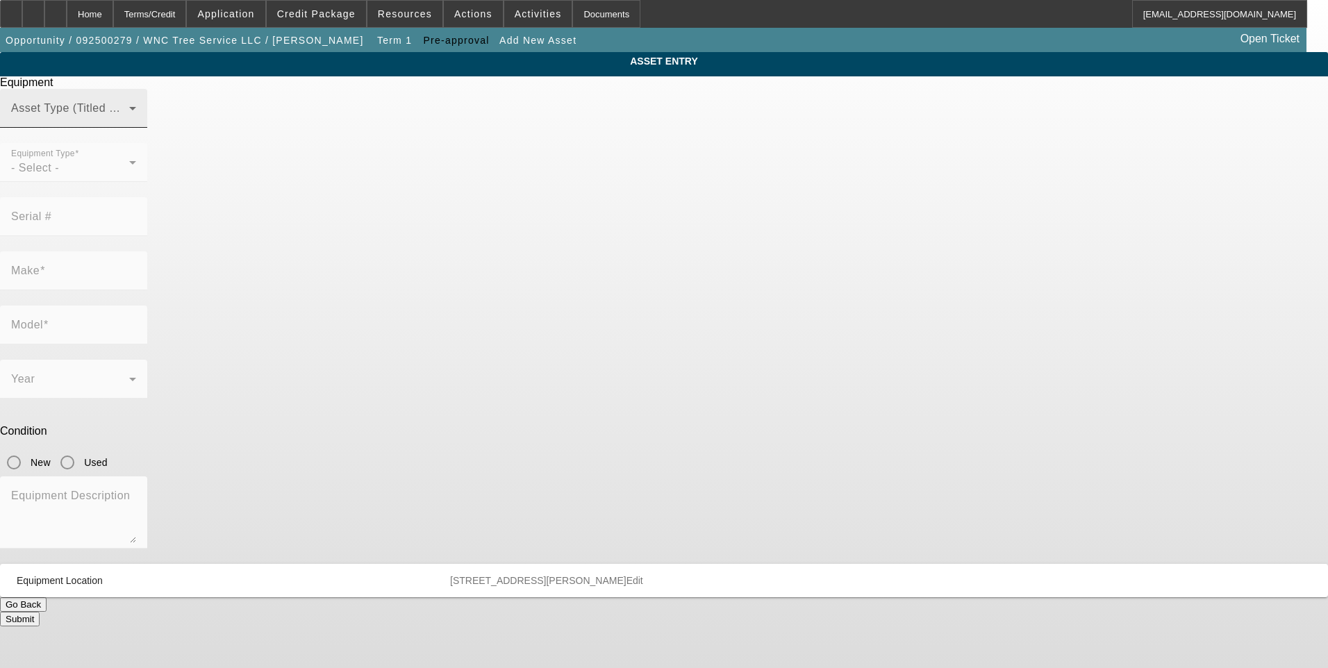
click at [129, 122] on span at bounding box center [70, 114] width 118 height 17
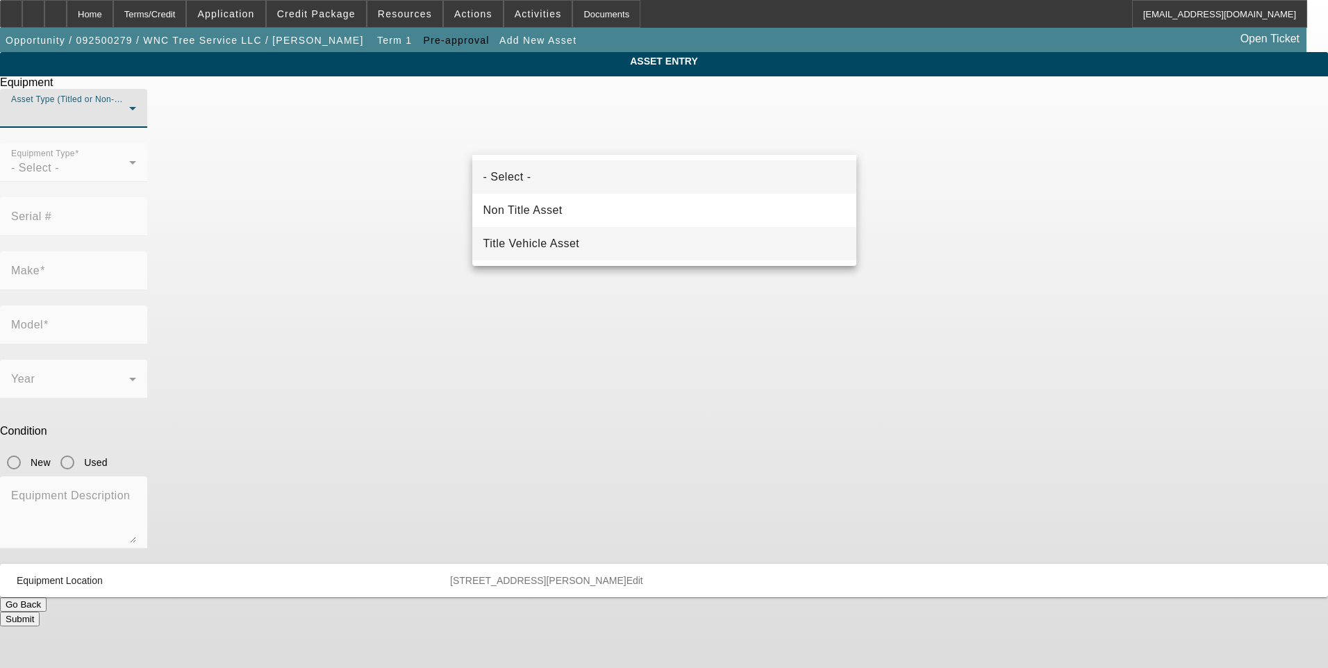
click at [595, 246] on mat-option "Title Vehicle Asset" at bounding box center [664, 243] width 384 height 33
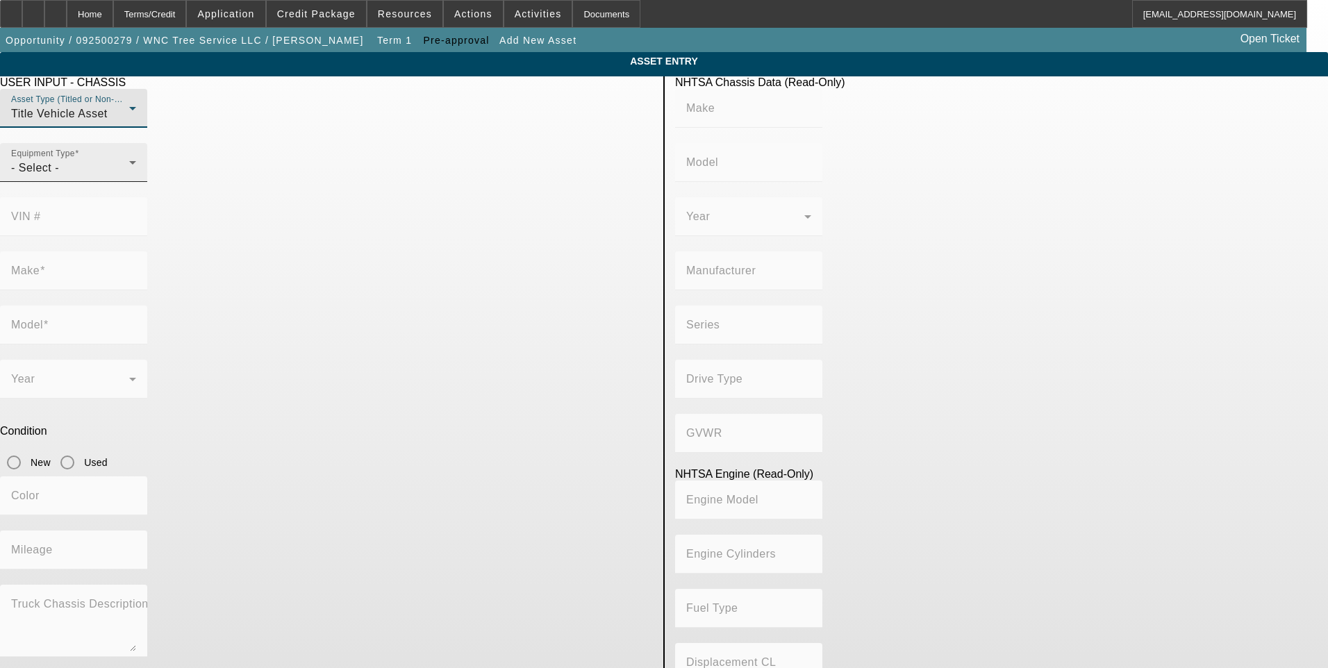
click at [129, 176] on div "- Select -" at bounding box center [70, 168] width 118 height 17
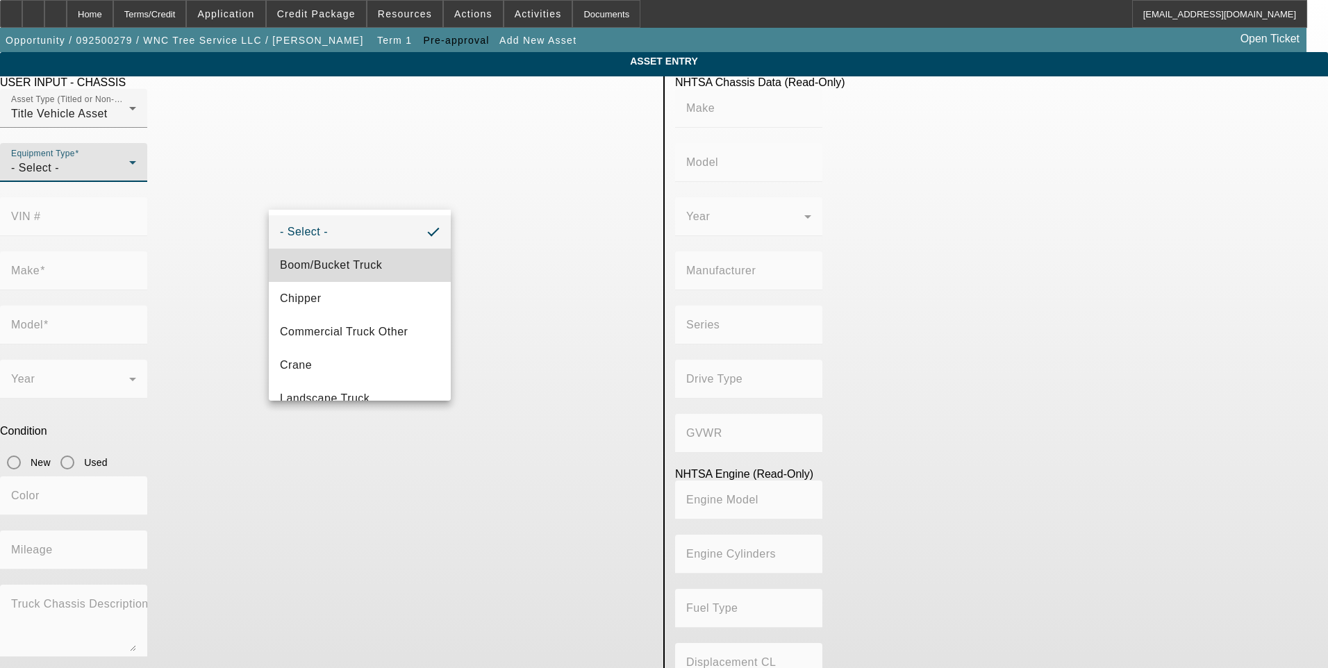
click at [370, 270] on span "Boom/Bucket Truck" at bounding box center [331, 265] width 102 height 17
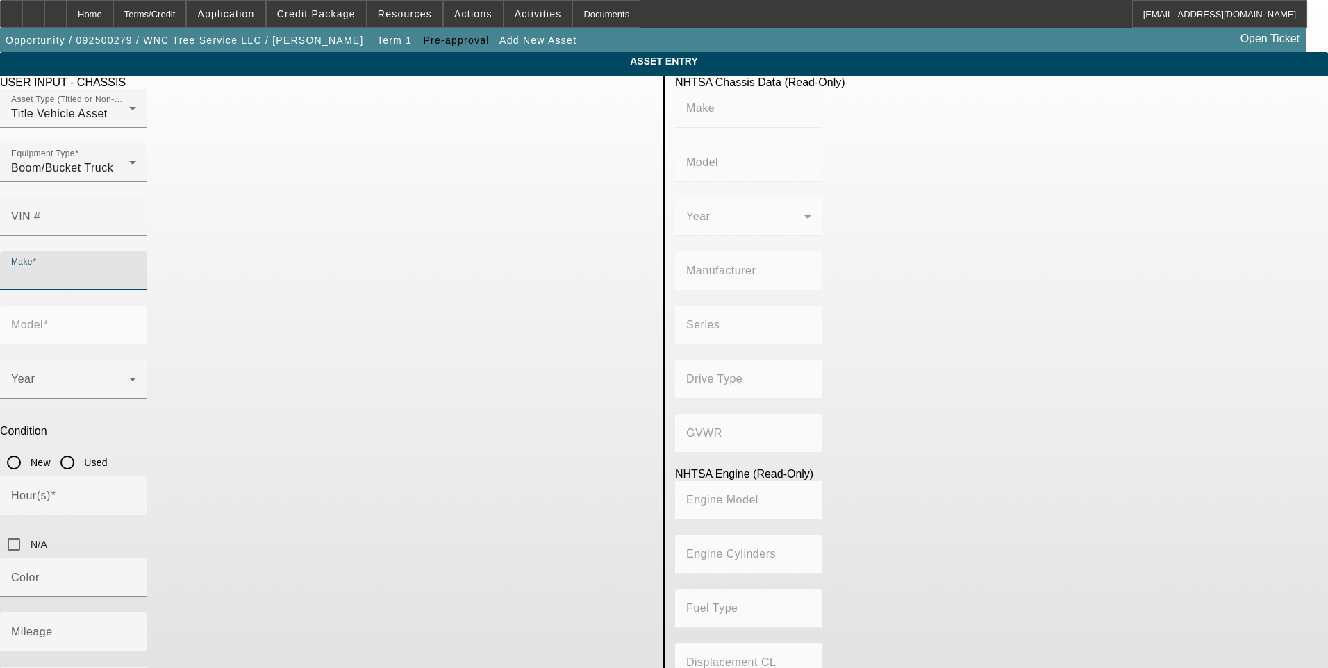
click at [136, 268] on input "Make" at bounding box center [73, 276] width 125 height 17
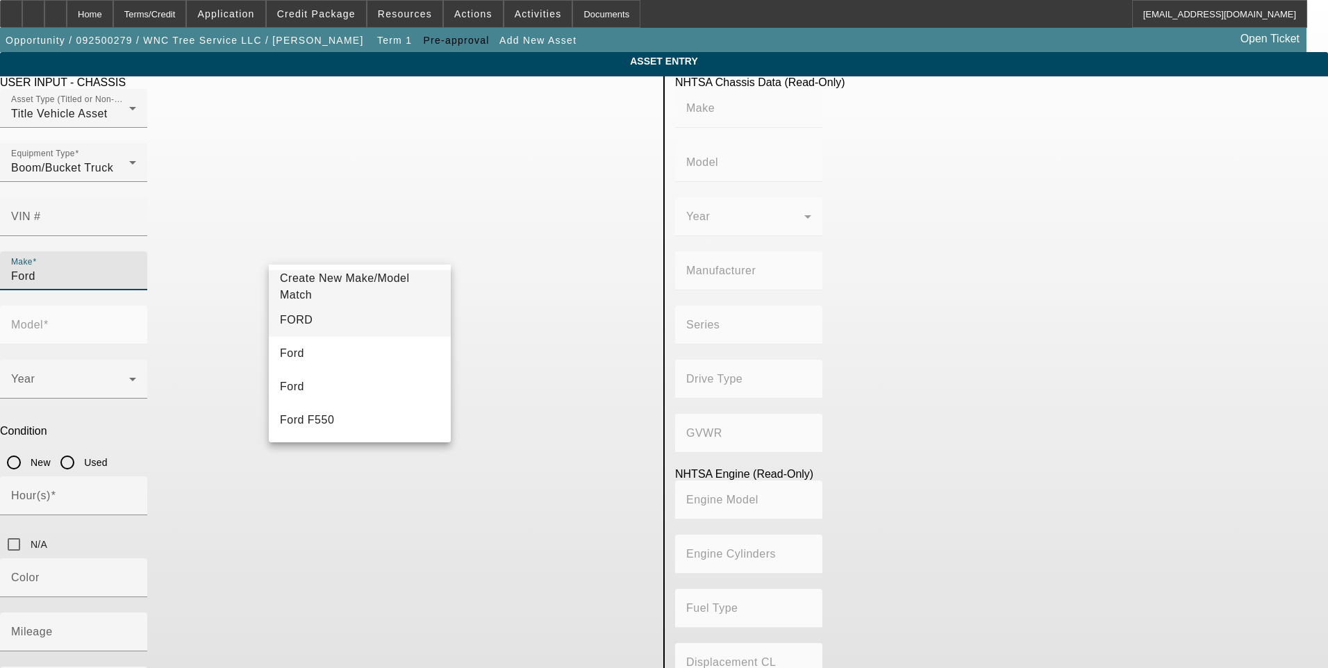
click at [349, 315] on mat-option "FORD" at bounding box center [360, 320] width 182 height 33
type input "FORD"
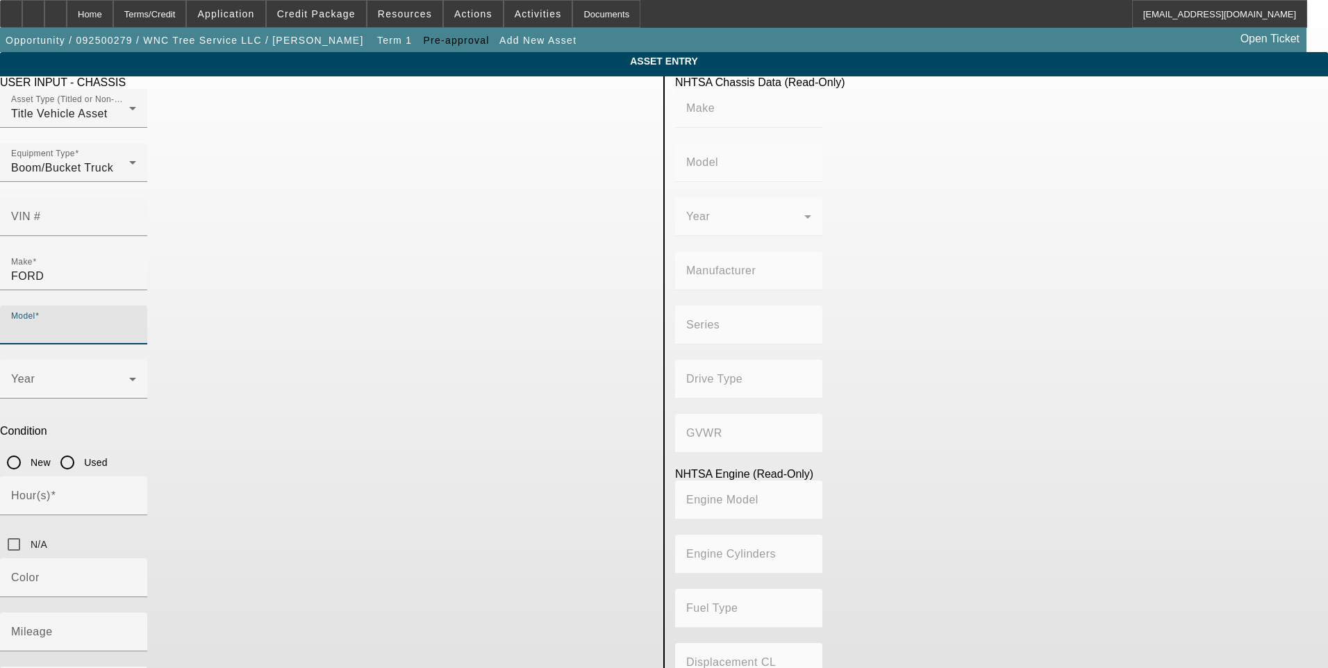
click at [136, 322] on input "Model" at bounding box center [73, 330] width 125 height 17
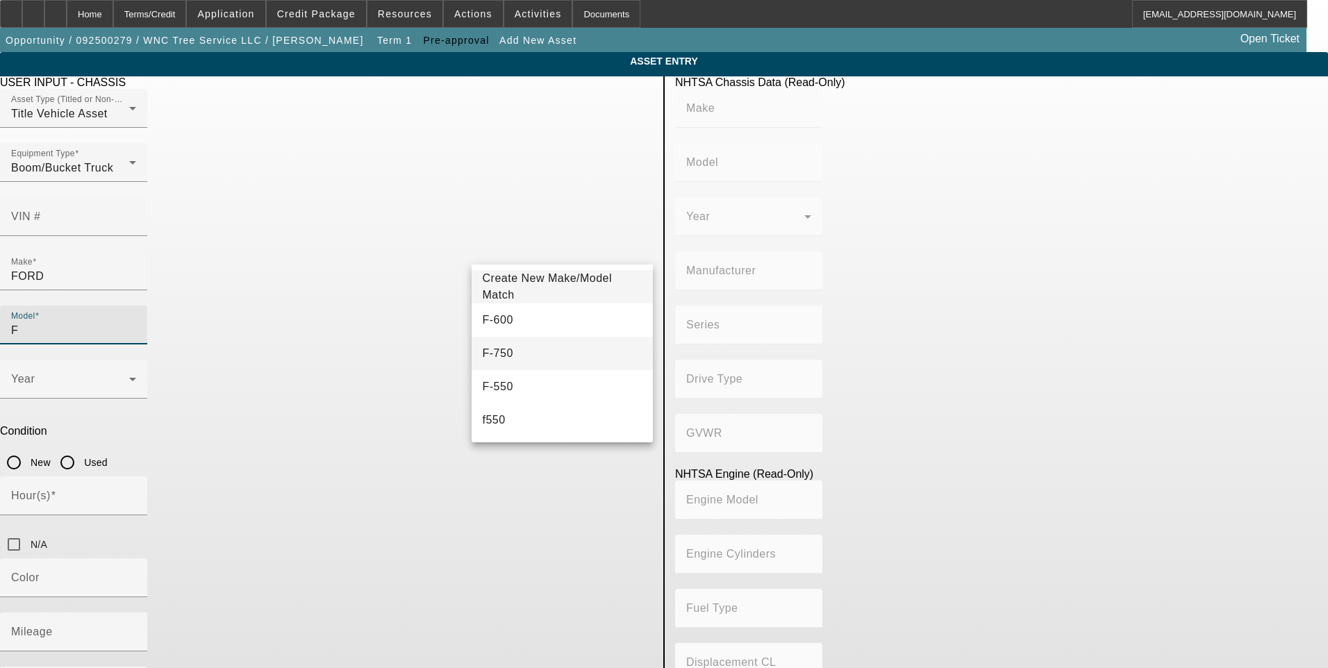
click at [519, 354] on mat-option "F-750" at bounding box center [563, 353] width 182 height 33
type input "F-750"
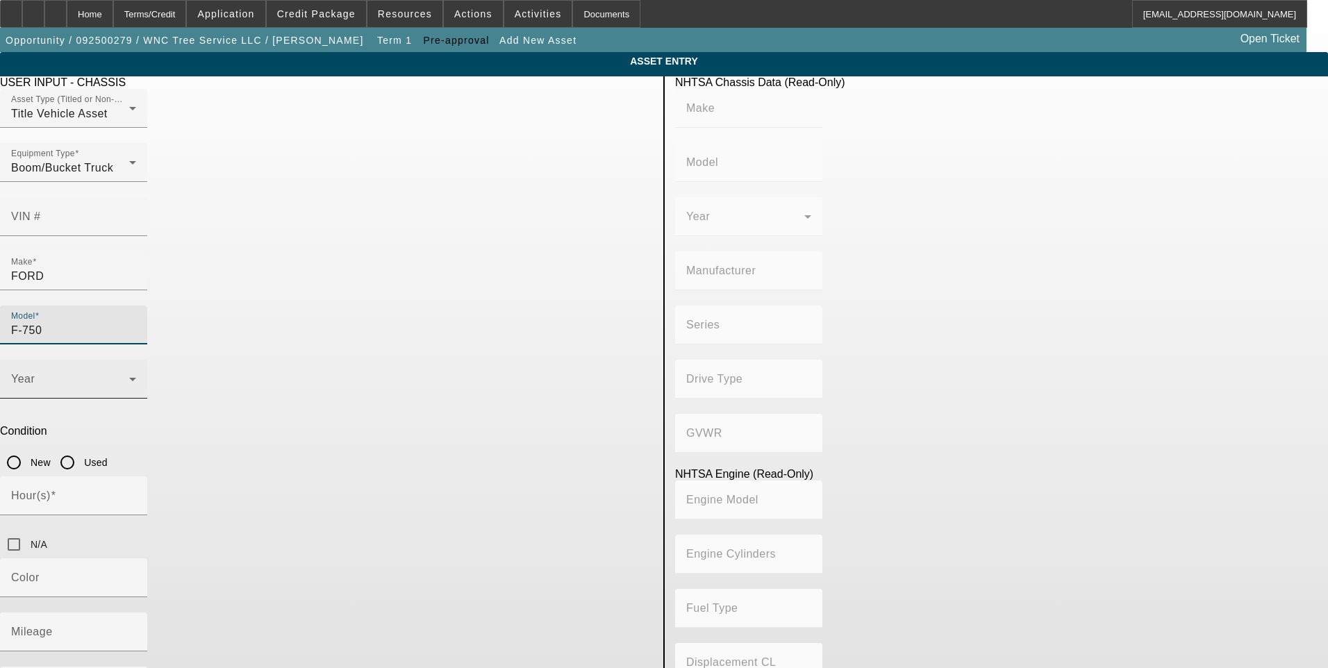
click at [129, 377] on span at bounding box center [70, 385] width 118 height 17
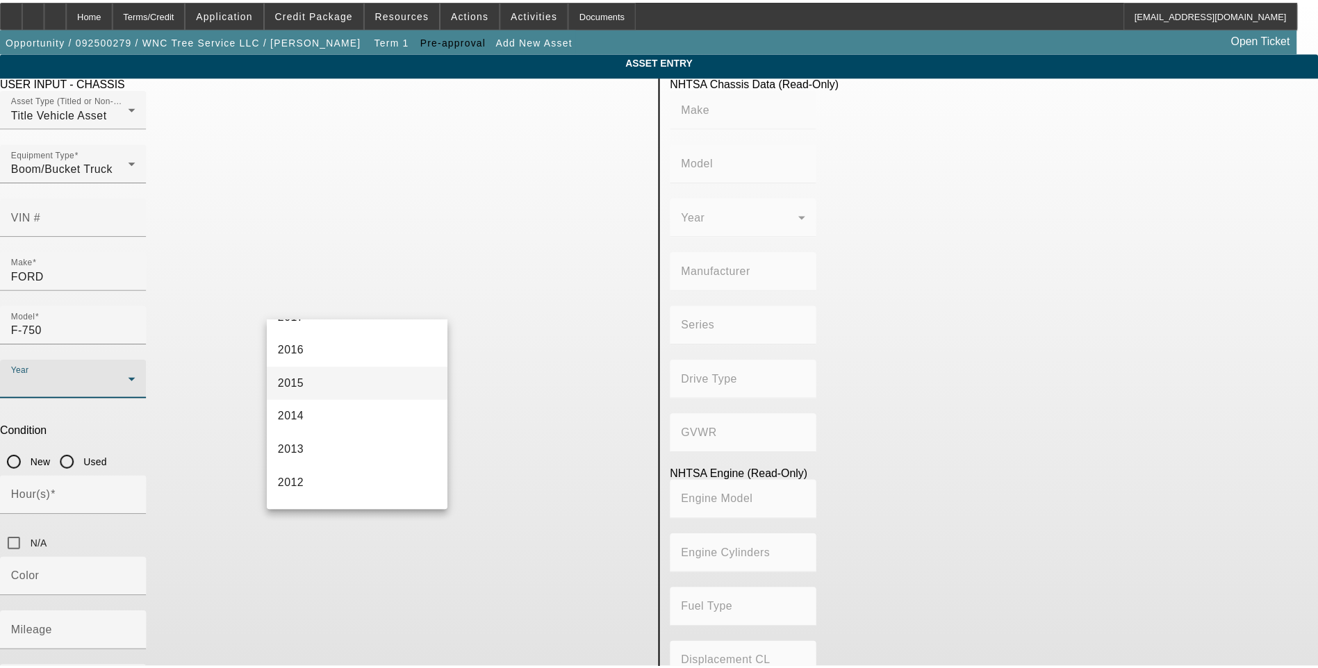
scroll to position [486, 0]
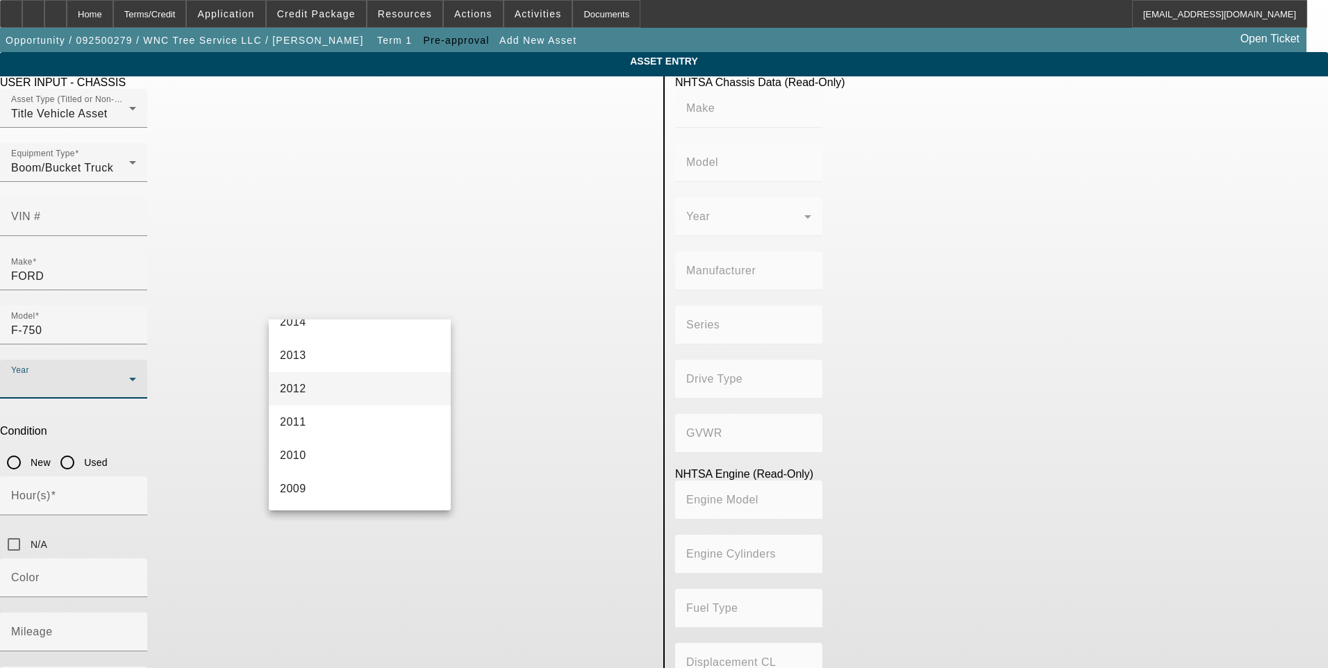
click at [351, 390] on mat-option "2012" at bounding box center [360, 388] width 182 height 33
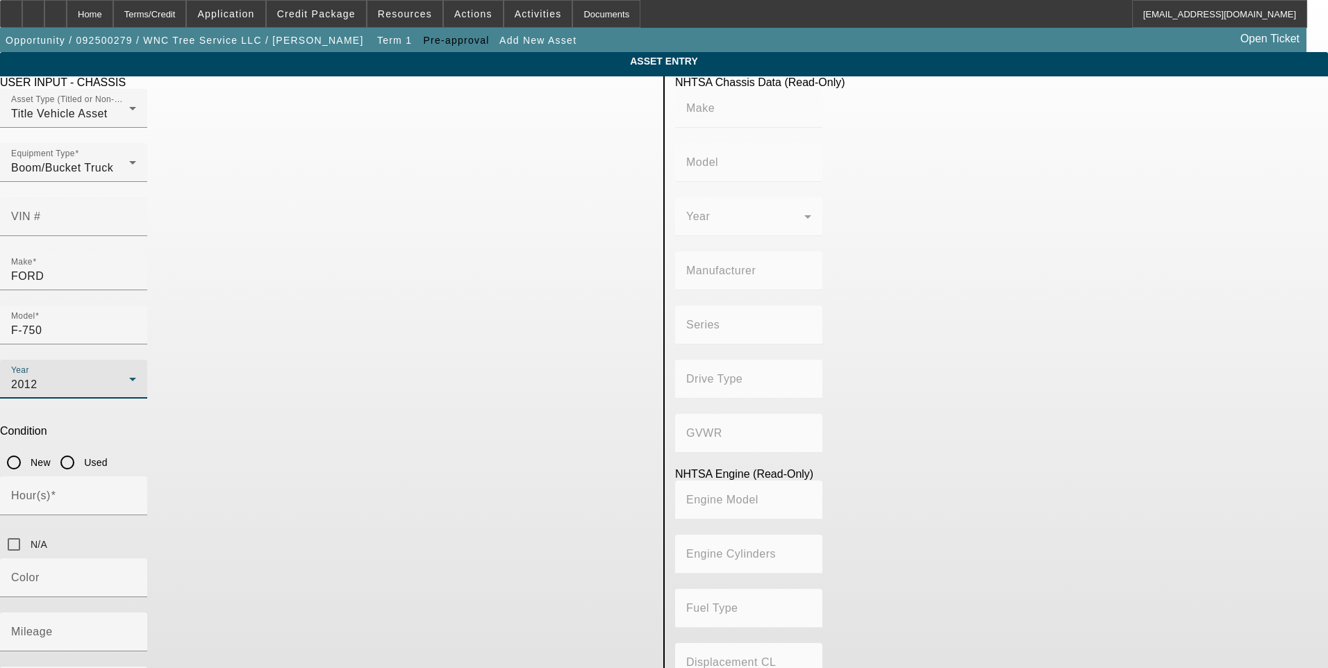
click at [81, 449] on input "Used" at bounding box center [67, 463] width 28 height 28
radio input "true"
click at [28, 531] on input "N/A" at bounding box center [14, 545] width 28 height 28
checkbox input "true"
click at [53, 626] on mat-label "Mileage" at bounding box center [32, 632] width 42 height 12
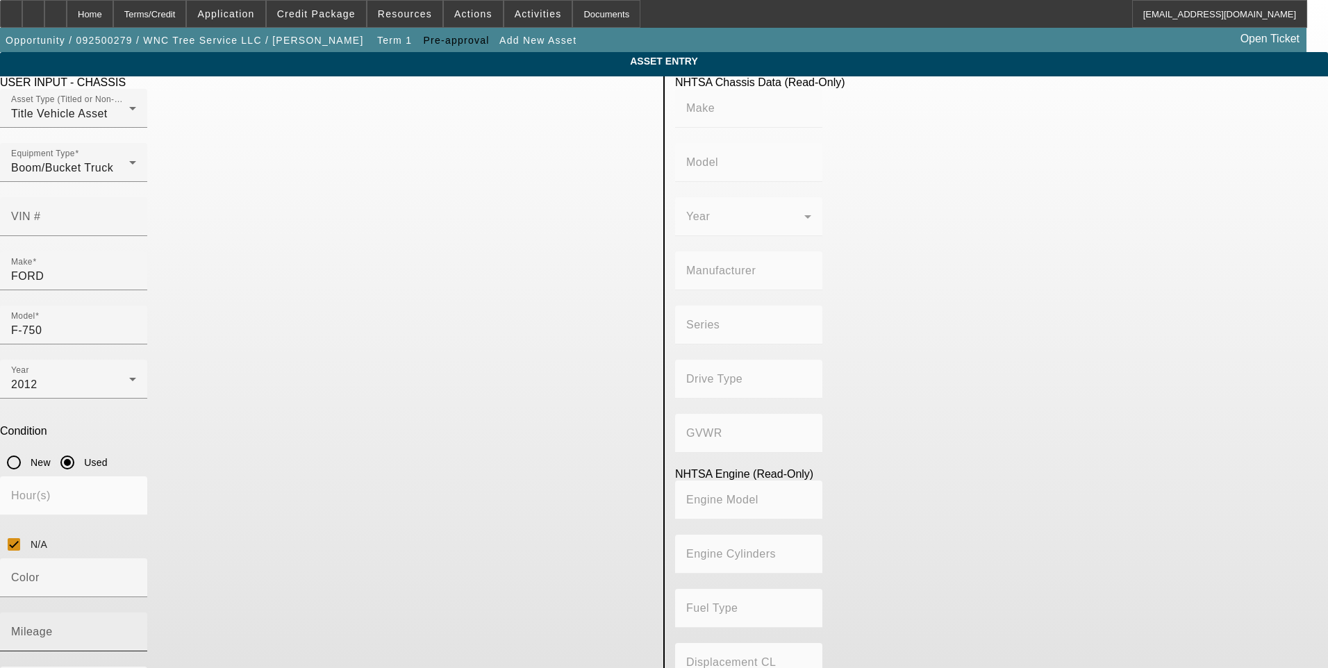
click at [136, 629] on input "Mileage" at bounding box center [73, 637] width 125 height 17
type input "71000"
click at [142, 381] on app-asset-collateral-manage "ASSET ENTRY USER INPUT - CHASSIS Asset Type (Titled or Non-Titled) Title Vehicl…" at bounding box center [664, 441] width 1328 height 778
drag, startPoint x: 274, startPoint y: 542, endPoint x: 245, endPoint y: 529, distance: 31.7
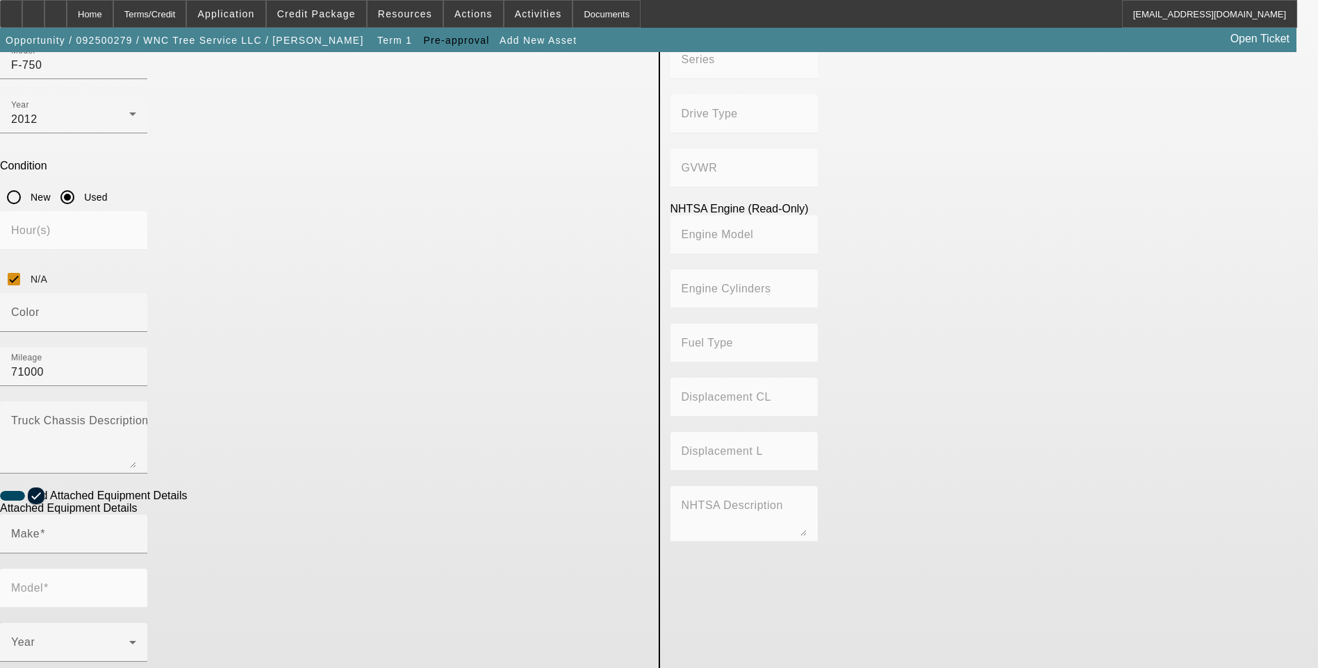
scroll to position [278, 0]
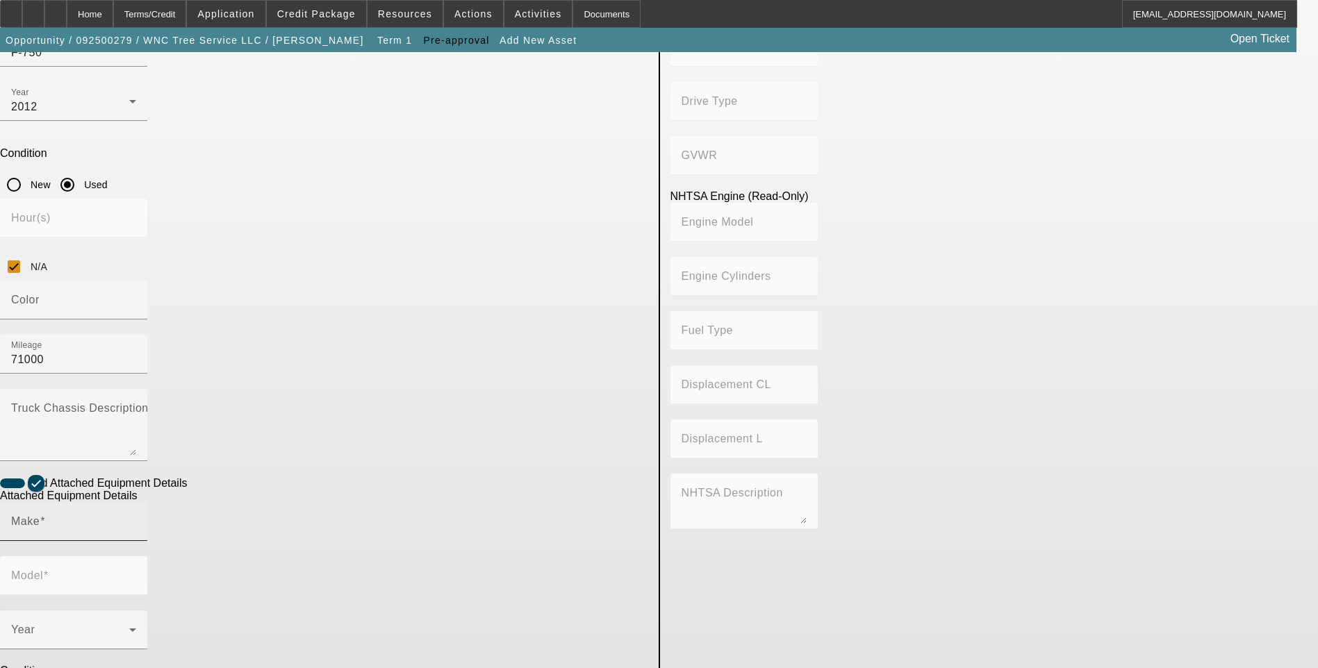
click at [45, 515] on span at bounding box center [43, 521] width 6 height 12
click at [136, 519] on input "Make" at bounding box center [73, 527] width 125 height 17
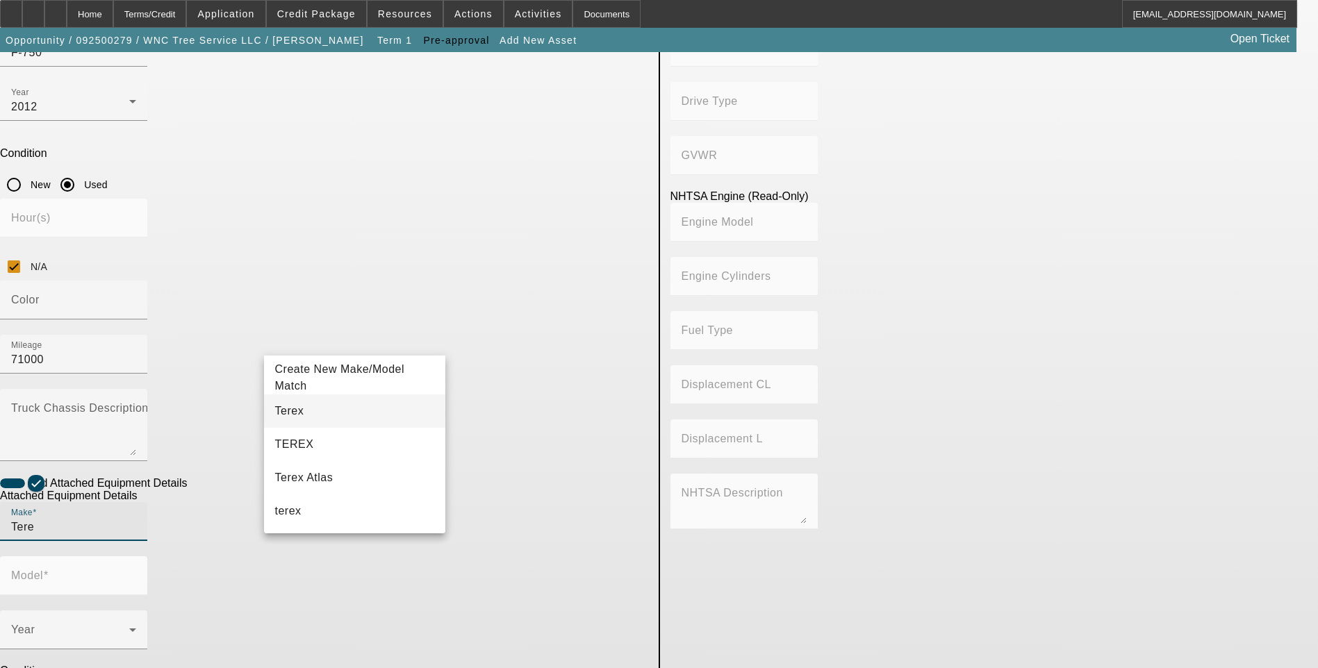
click at [344, 427] on mat-option "Terex" at bounding box center [355, 411] width 182 height 33
type input "Terex"
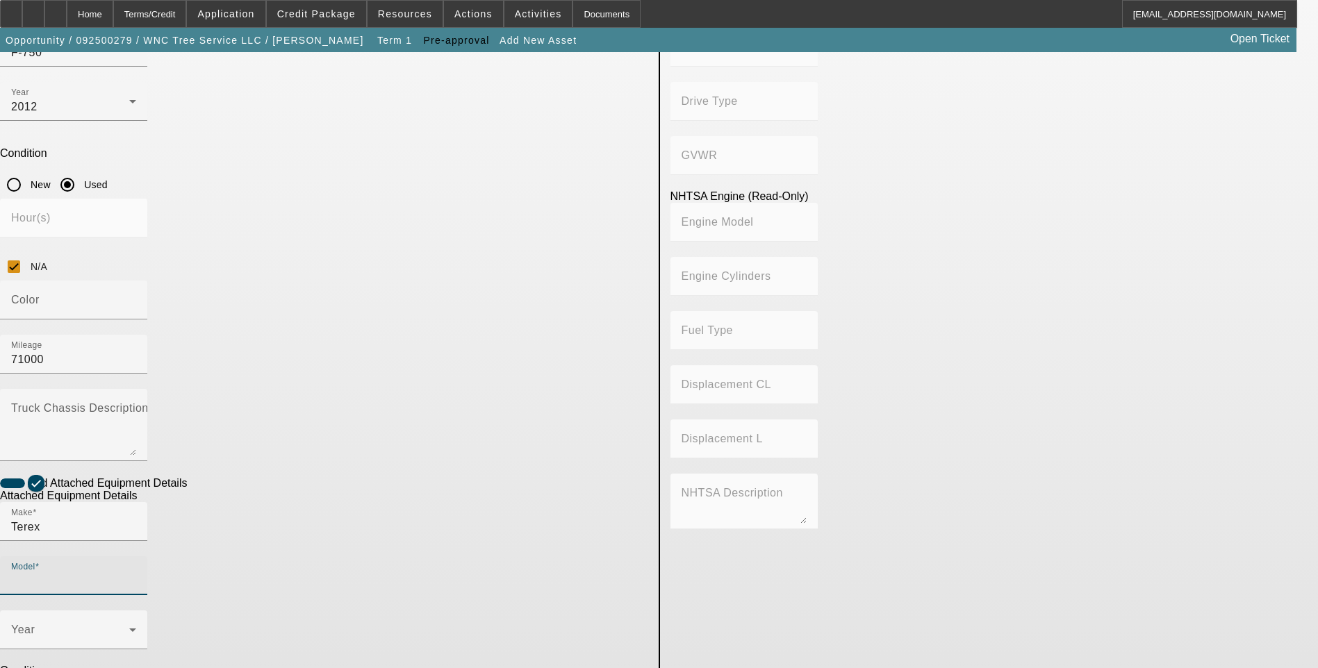
click at [136, 573] on input "Model" at bounding box center [73, 581] width 125 height 17
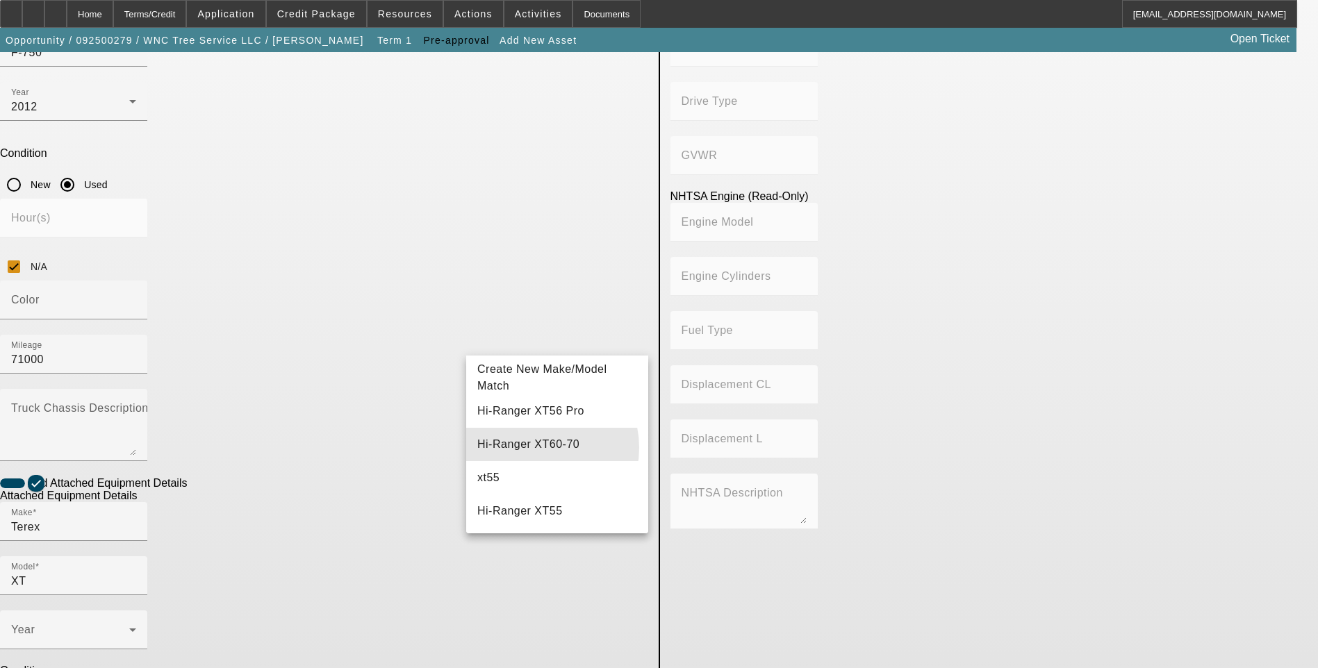
drag, startPoint x: 531, startPoint y: 448, endPoint x: 445, endPoint y: 430, distance: 88.0
click at [530, 448] on span "Hi-Ranger XT60-70" at bounding box center [528, 444] width 102 height 12
type input "Hi-Ranger XT60-70"
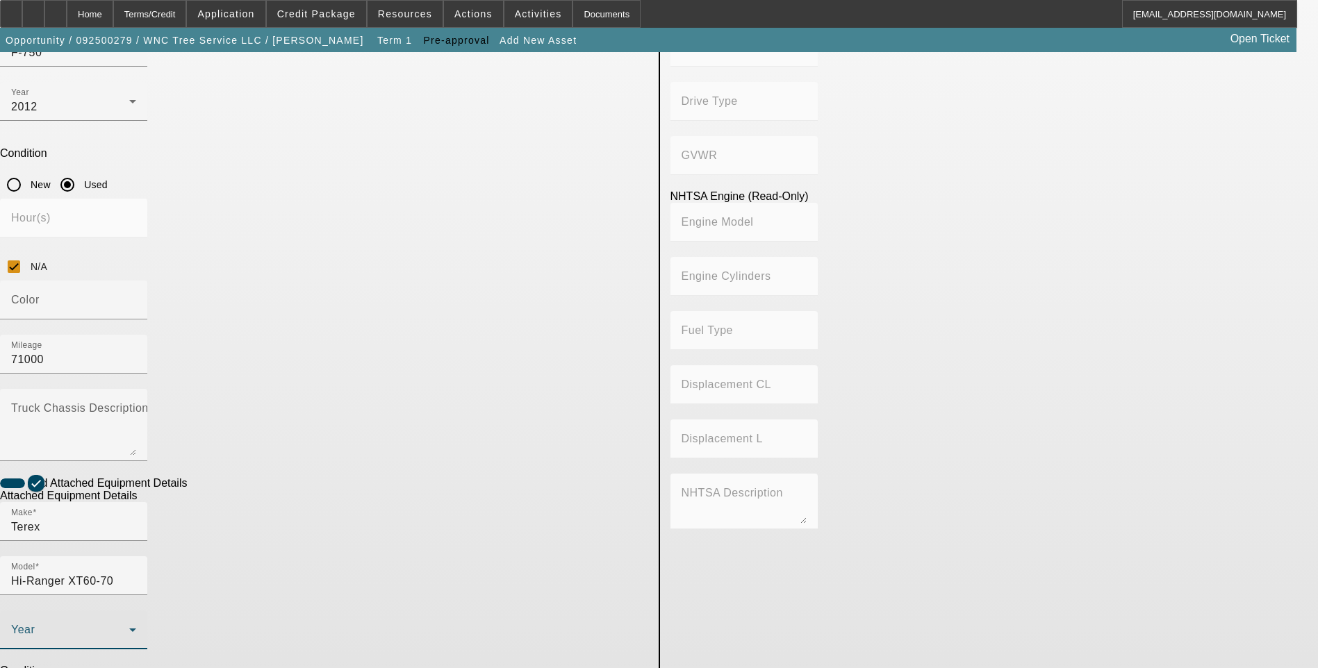
click at [129, 627] on span at bounding box center [70, 635] width 118 height 17
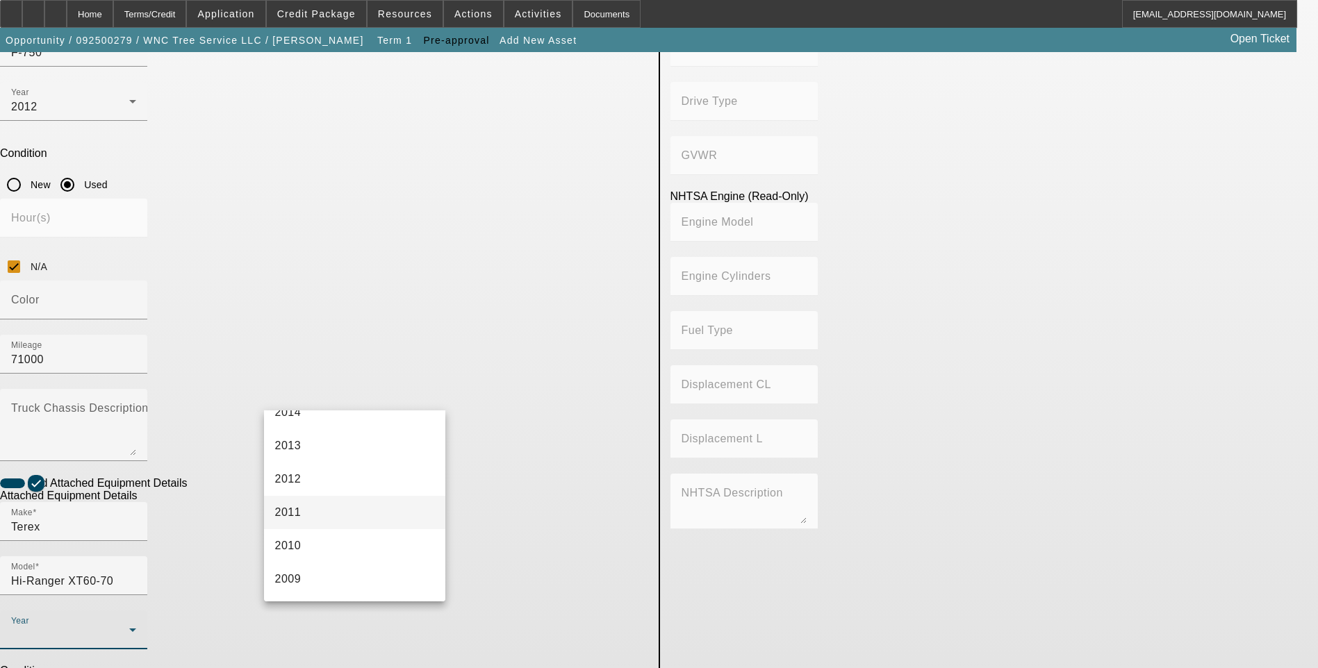
scroll to position [486, 0]
click at [335, 487] on mat-option "2012" at bounding box center [355, 479] width 182 height 33
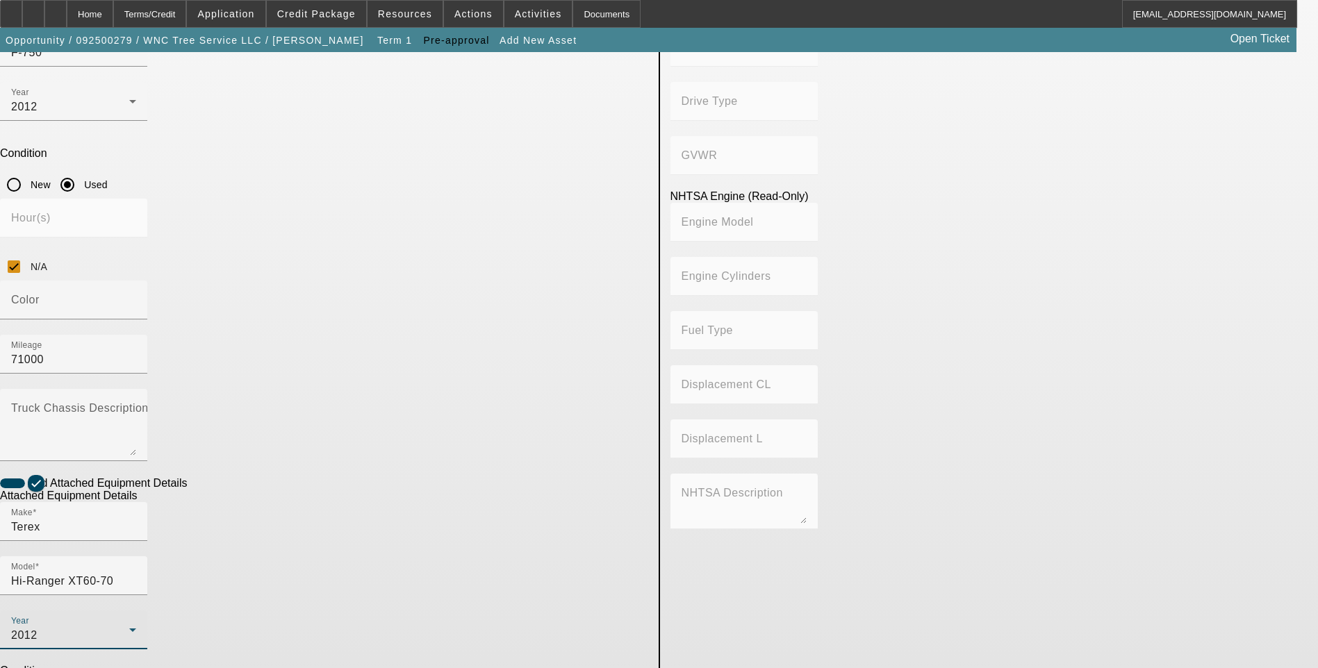
radio input "true"
checkbox input "true"
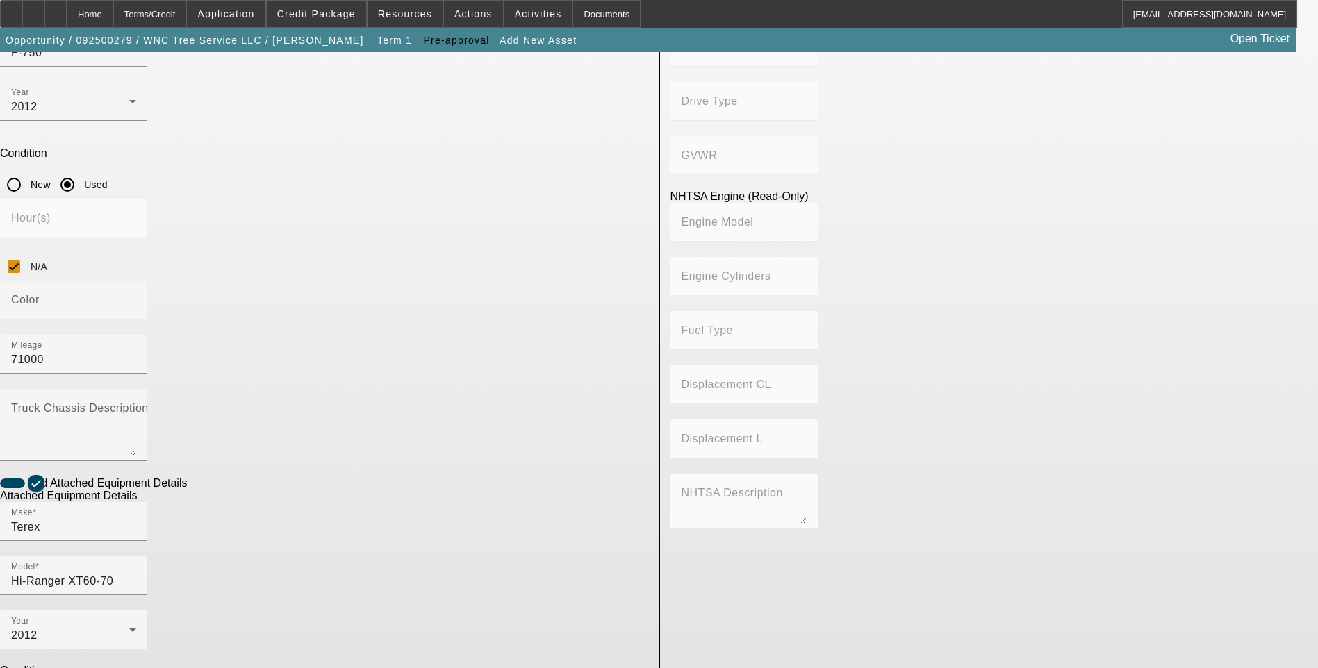
click at [113, 401] on app-asset-collateral-manage "ASSET ENTRY USER INPUT - CHASSIS Asset Type (Titled or Non-Titled) Title Vehicl…" at bounding box center [659, 355] width 1318 height 1163
type textarea "Forestry Bucket Truck with Chip Dump Bed."
click at [141, 372] on app-asset-collateral-manage "ASSET ENTRY USER INPUT - CHASSIS Asset Type (Titled or Non-Titled) Title Vehicl…" at bounding box center [659, 352] width 1318 height 1163
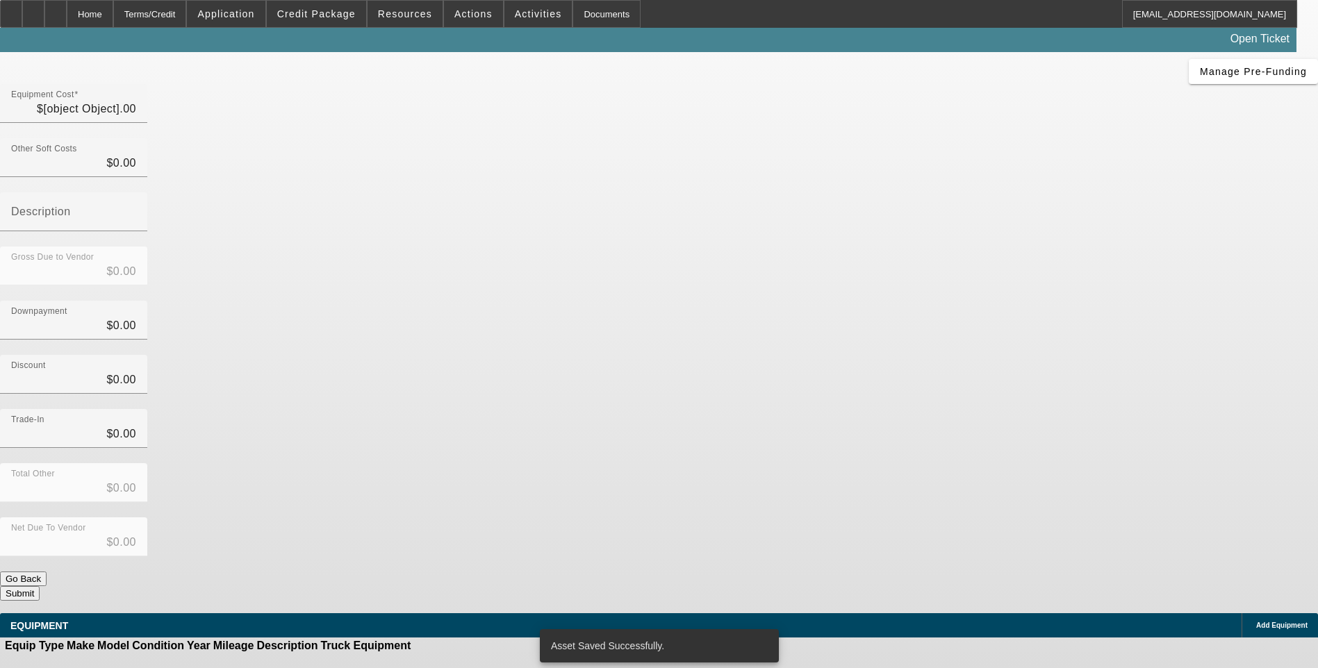
type input "$65,000.00"
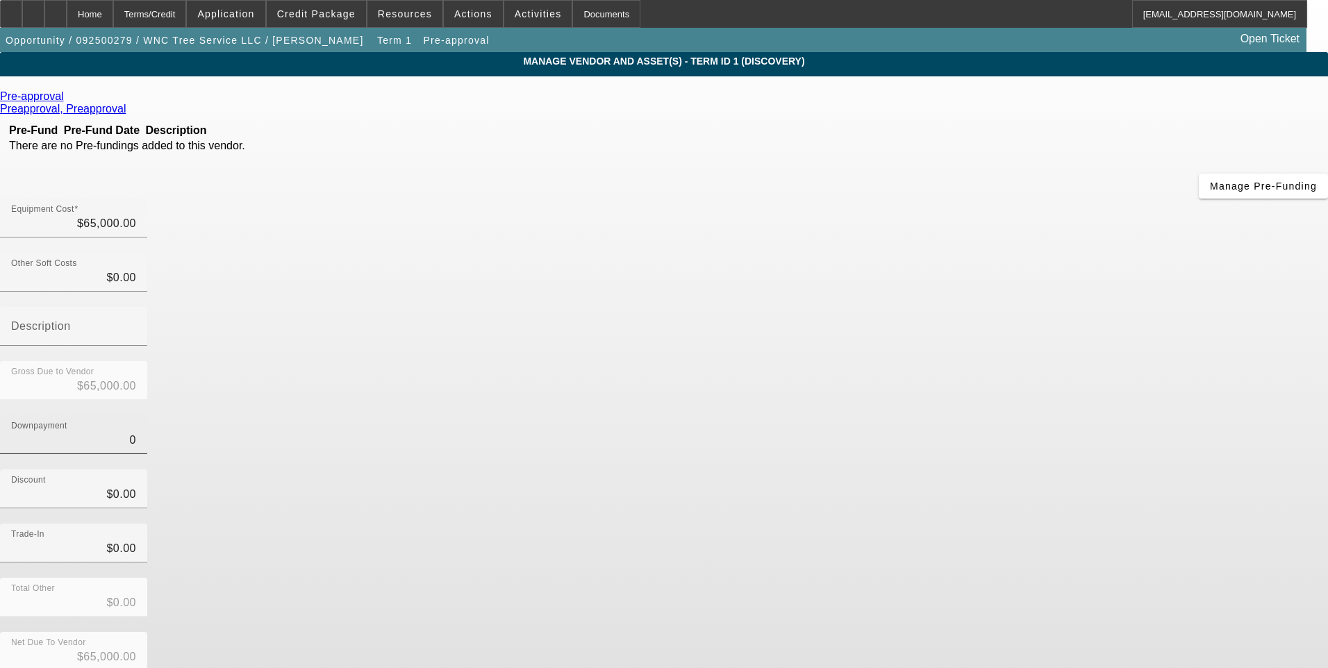
click at [136, 432] on input "0" at bounding box center [73, 440] width 125 height 17
type input "$0.00"
click at [965, 415] on div "Downpayment $0.00" at bounding box center [664, 442] width 1328 height 54
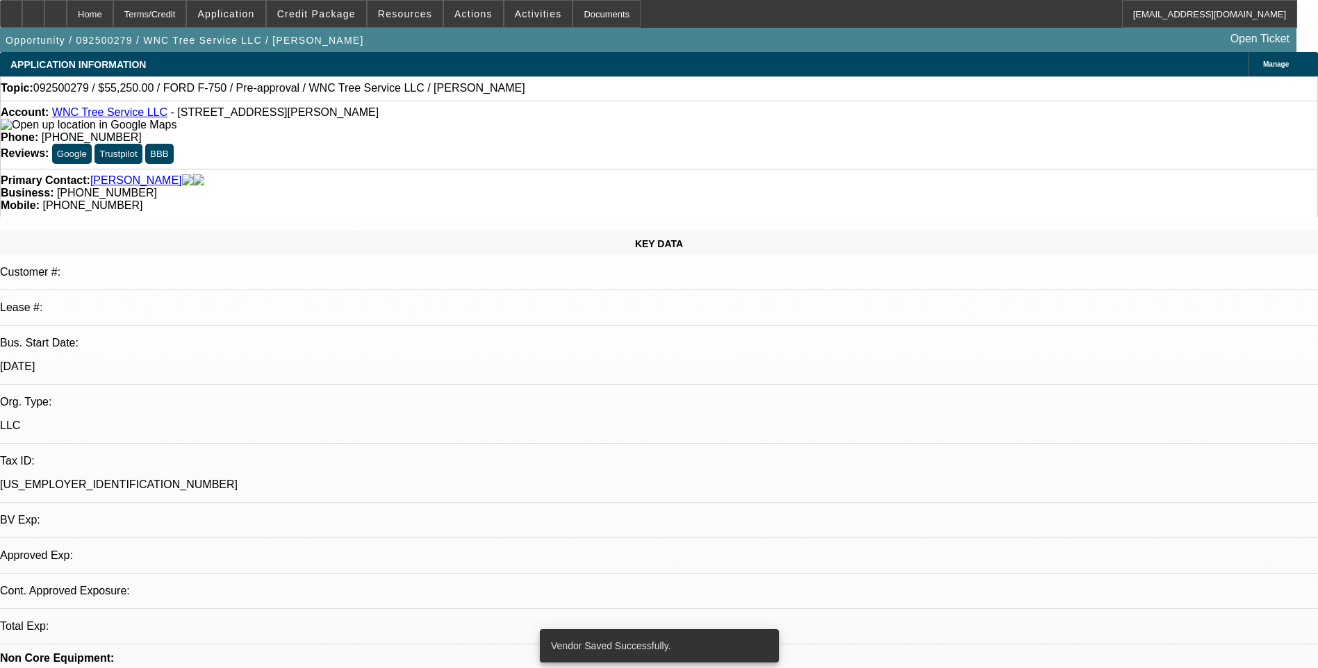
select select "0.15"
select select "2"
select select "0"
select select "6"
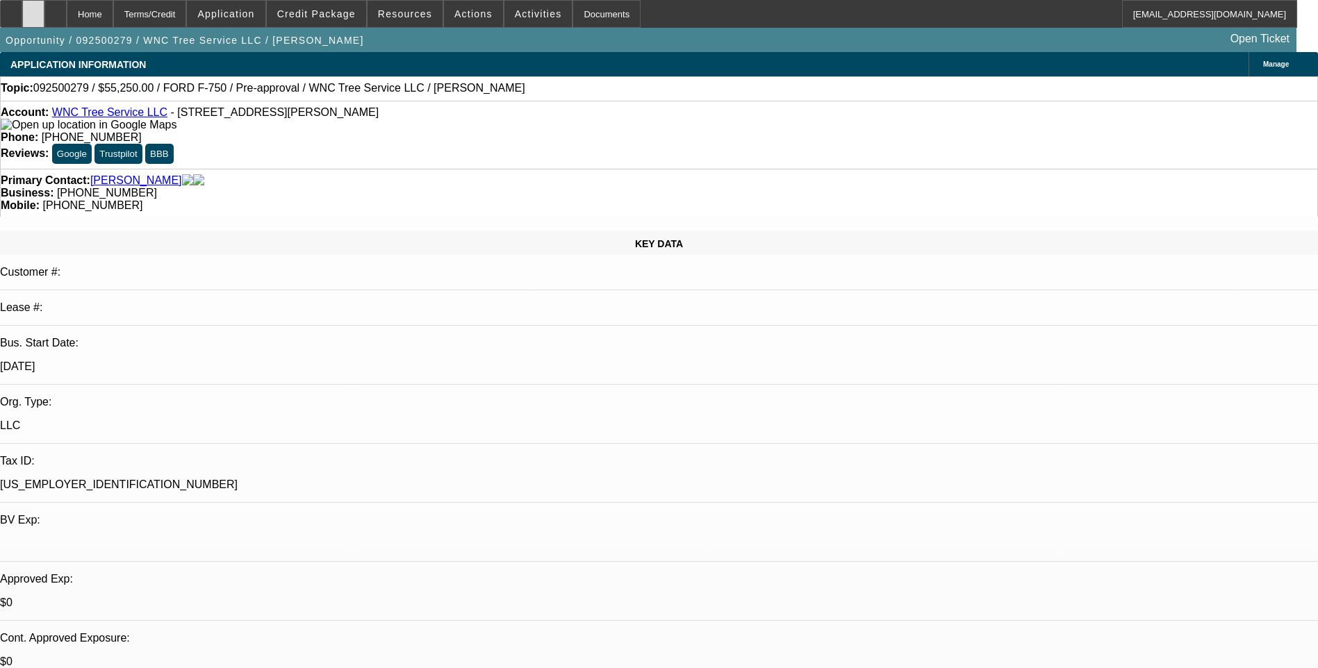
click at [33, 9] on icon at bounding box center [33, 9] width 0 height 0
click at [56, 9] on icon at bounding box center [56, 9] width 0 height 0
select select "0.15"
select select "2"
select select "0"
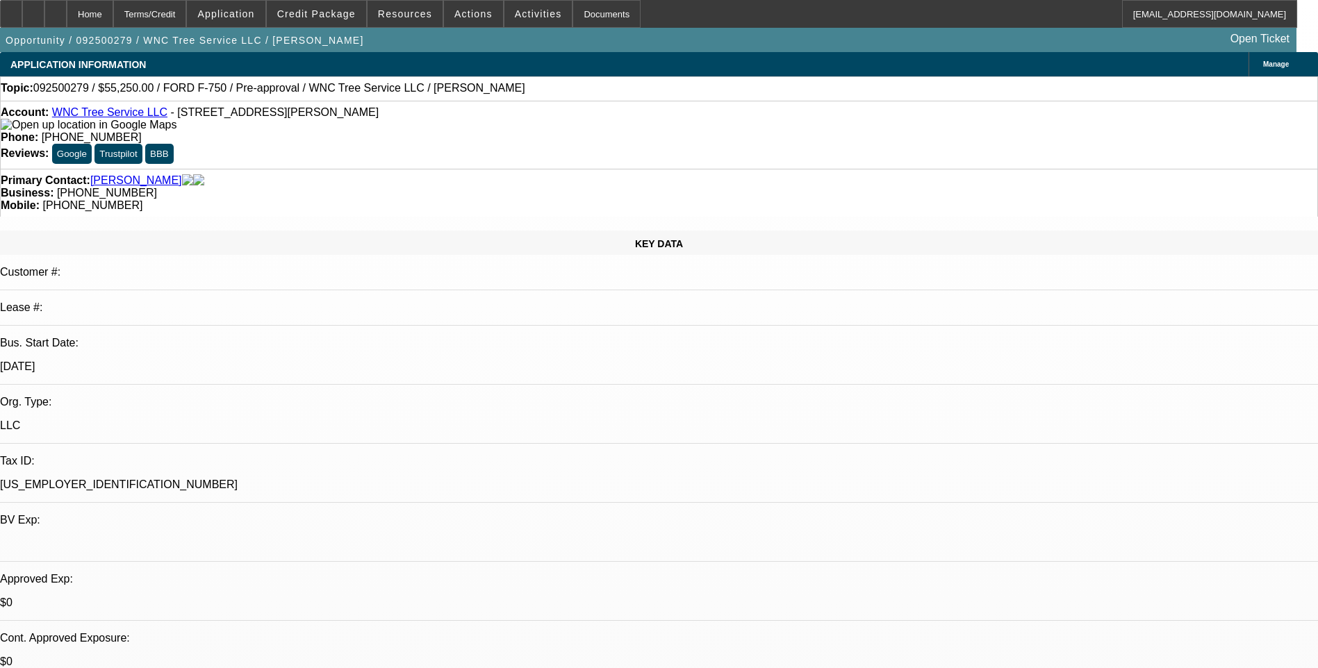
select select "1"
select select "2"
select select "6"
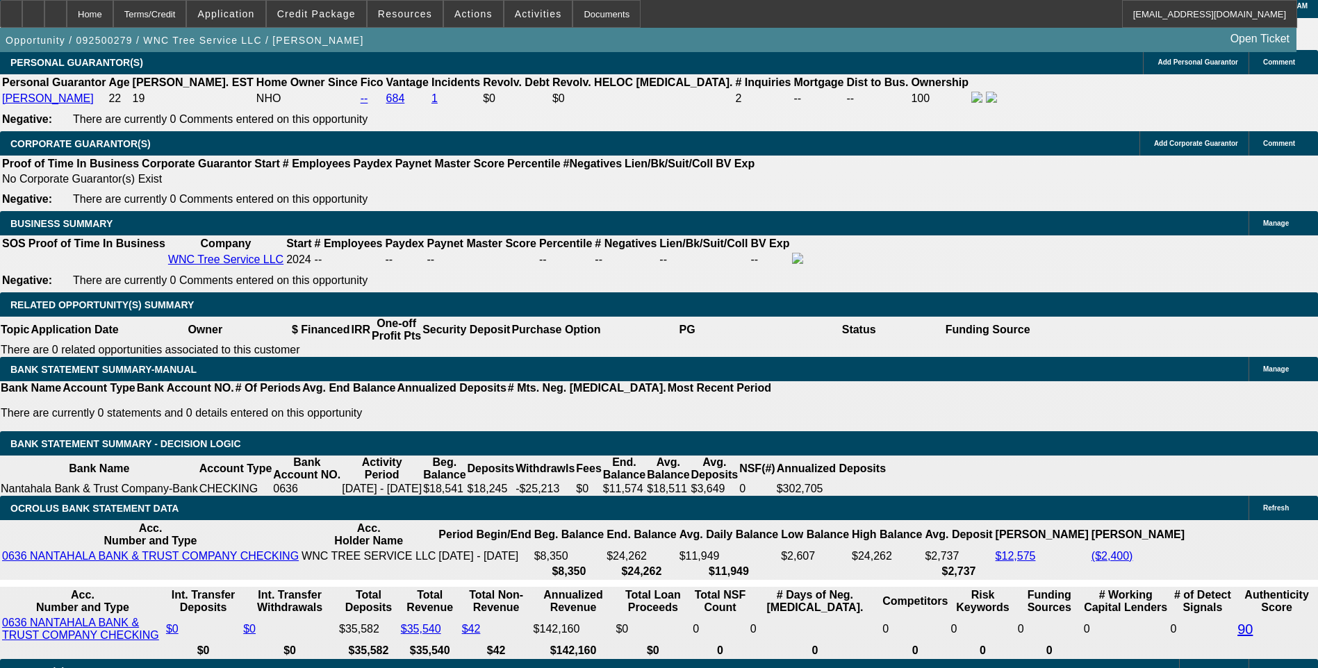
scroll to position [2015, 0]
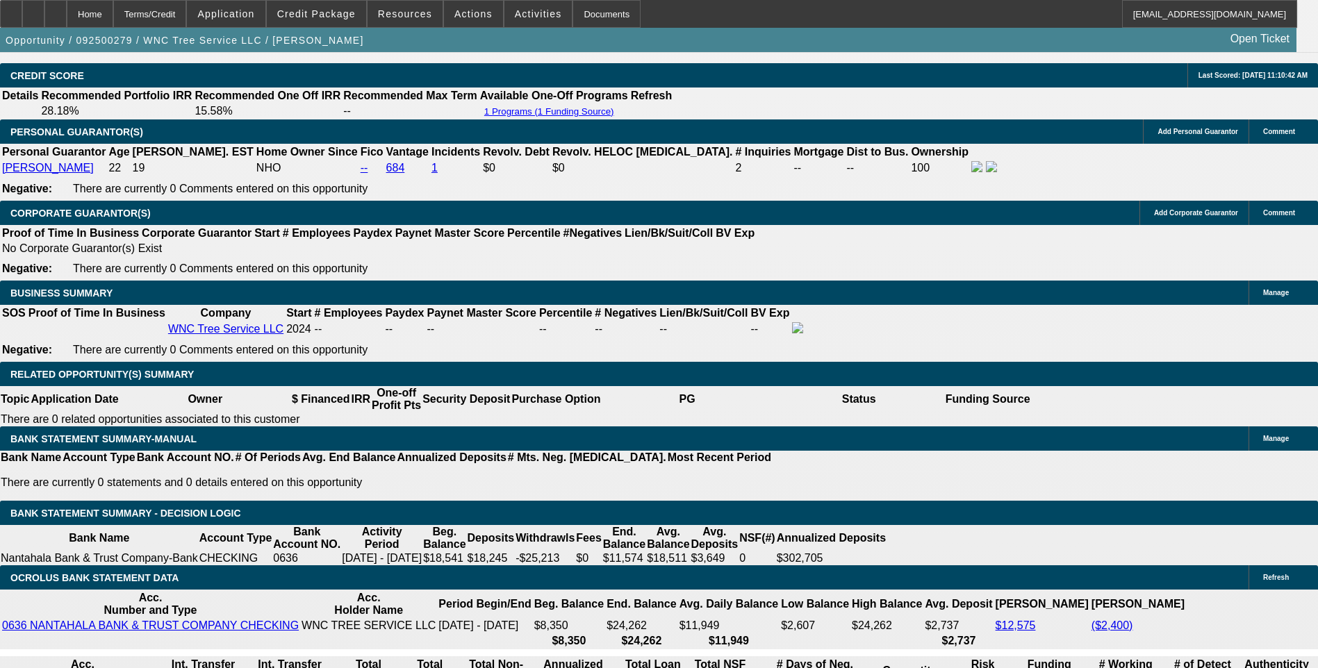
type input "1639.9"
type input "$3,279.80"
type input "UNKNOWN"
type input "1639"
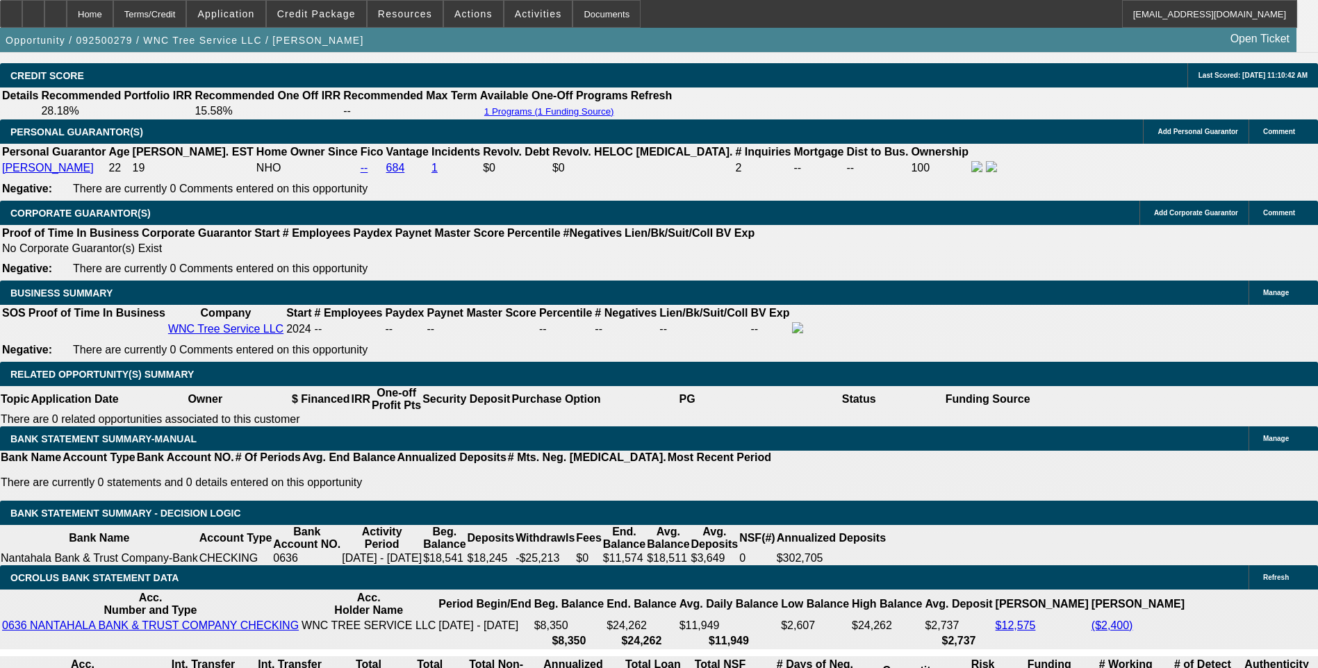
type input "$3,278.00"
type input "163"
type input "$326.00"
type input "16"
type input "$32.00"
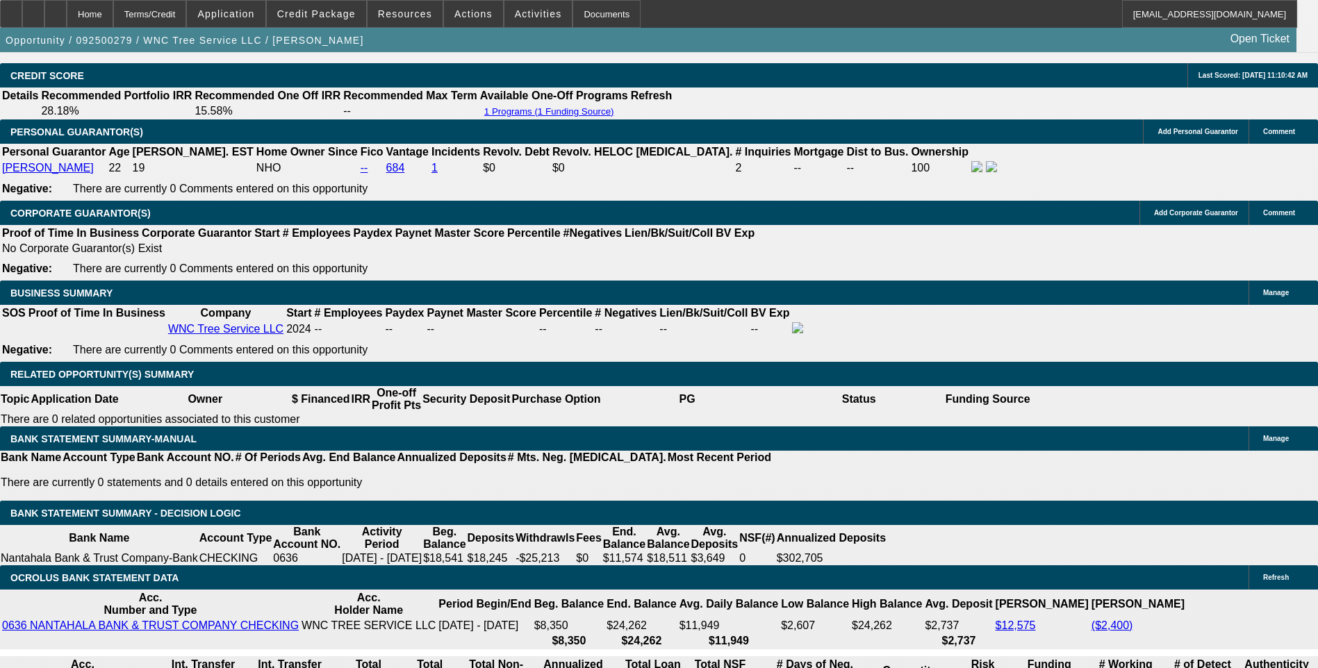
type input "1640"
type input "$3,280.00"
type input "18.6"
type input "$1,640.00"
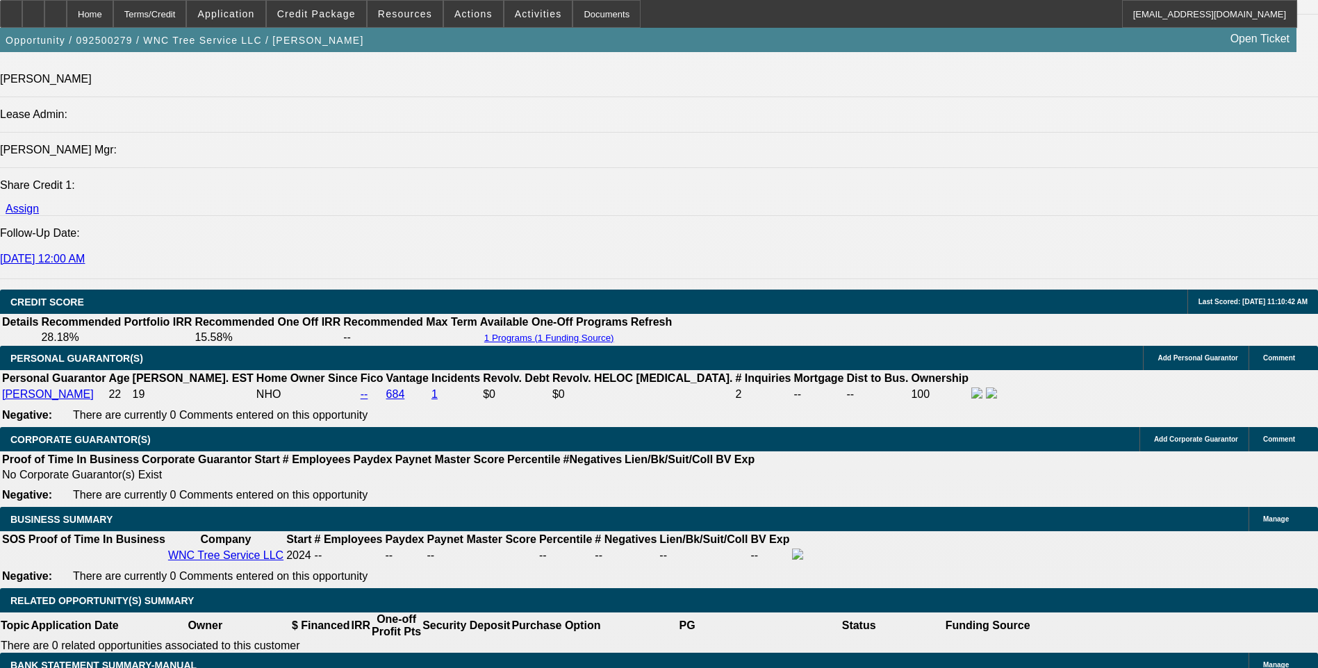
scroll to position [1737, 0]
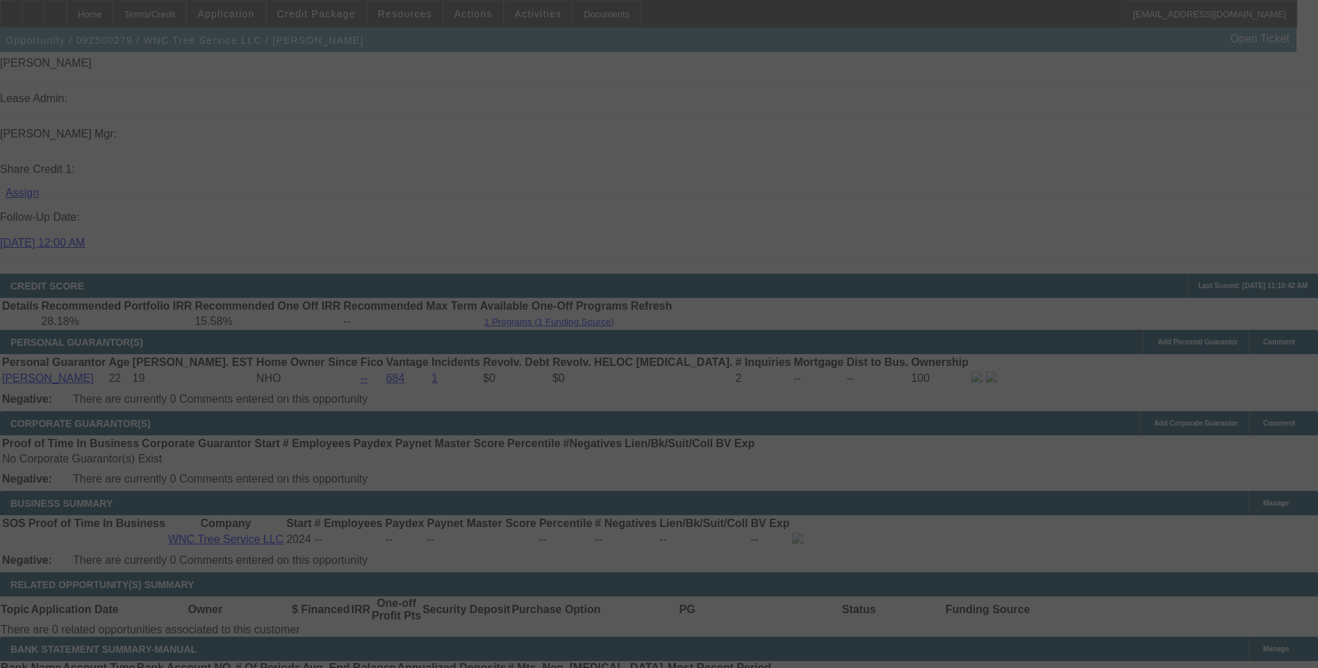
scroll to position [1876, 0]
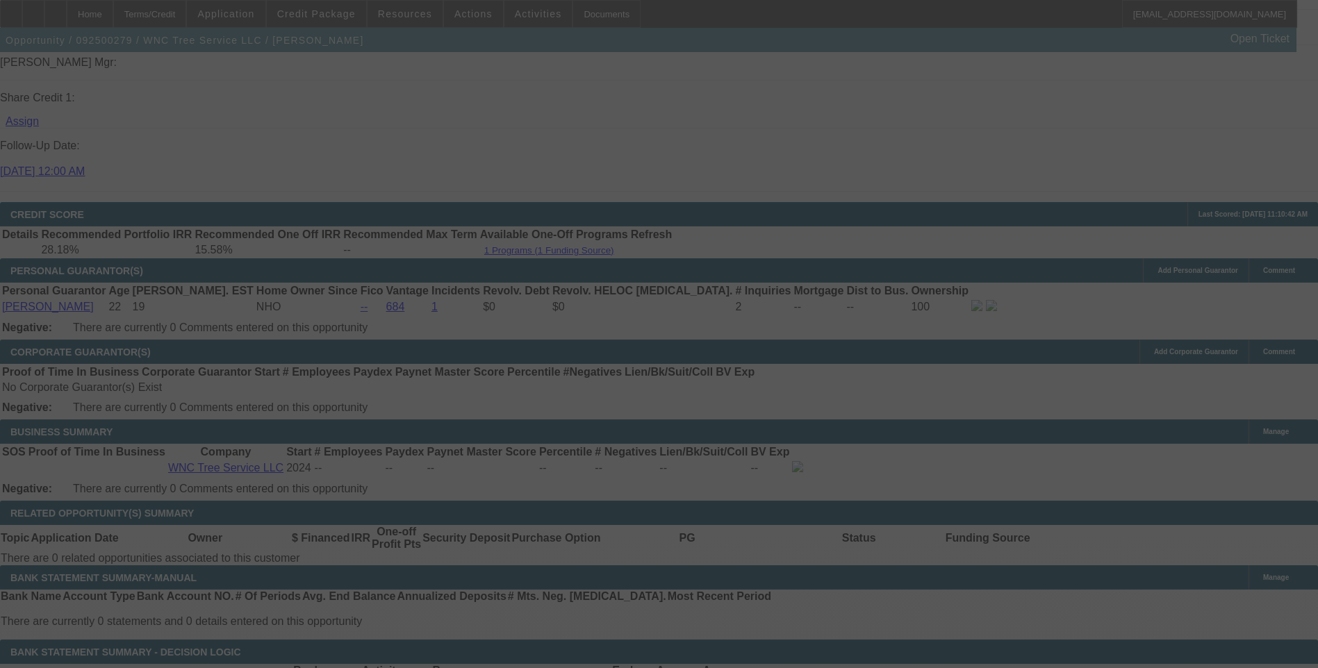
select select "0.15"
select select "2"
select select "0"
select select "6"
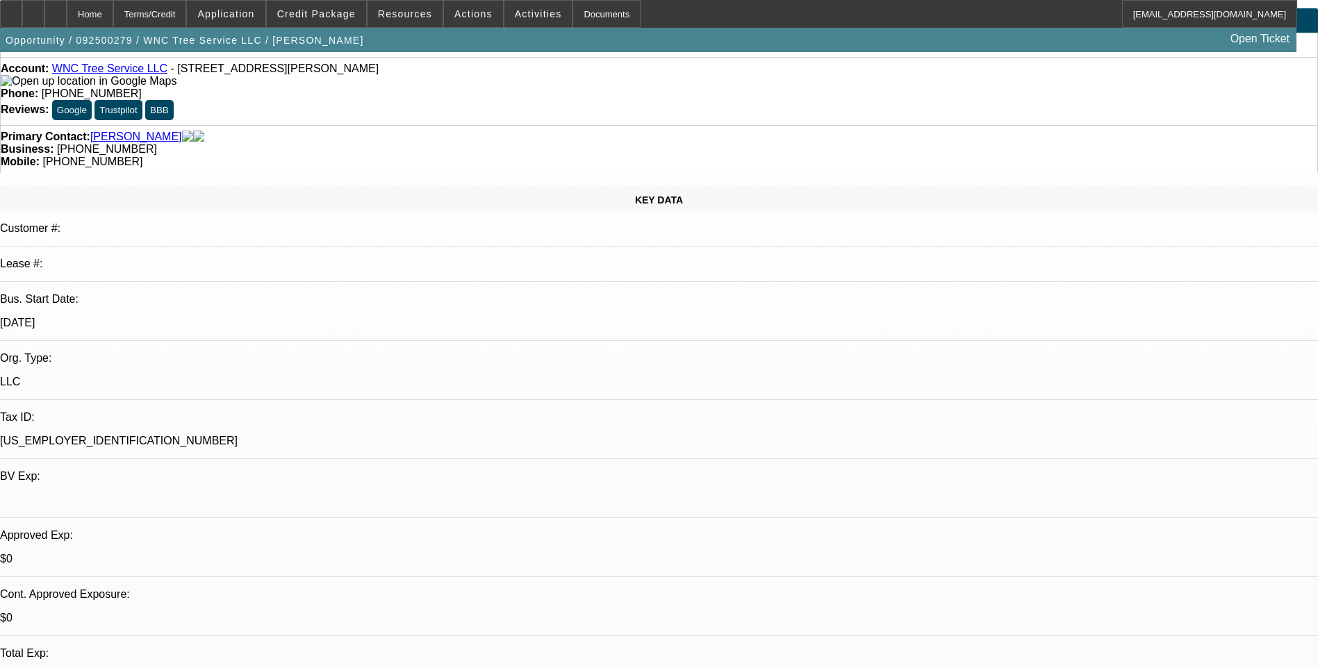
scroll to position [0, 0]
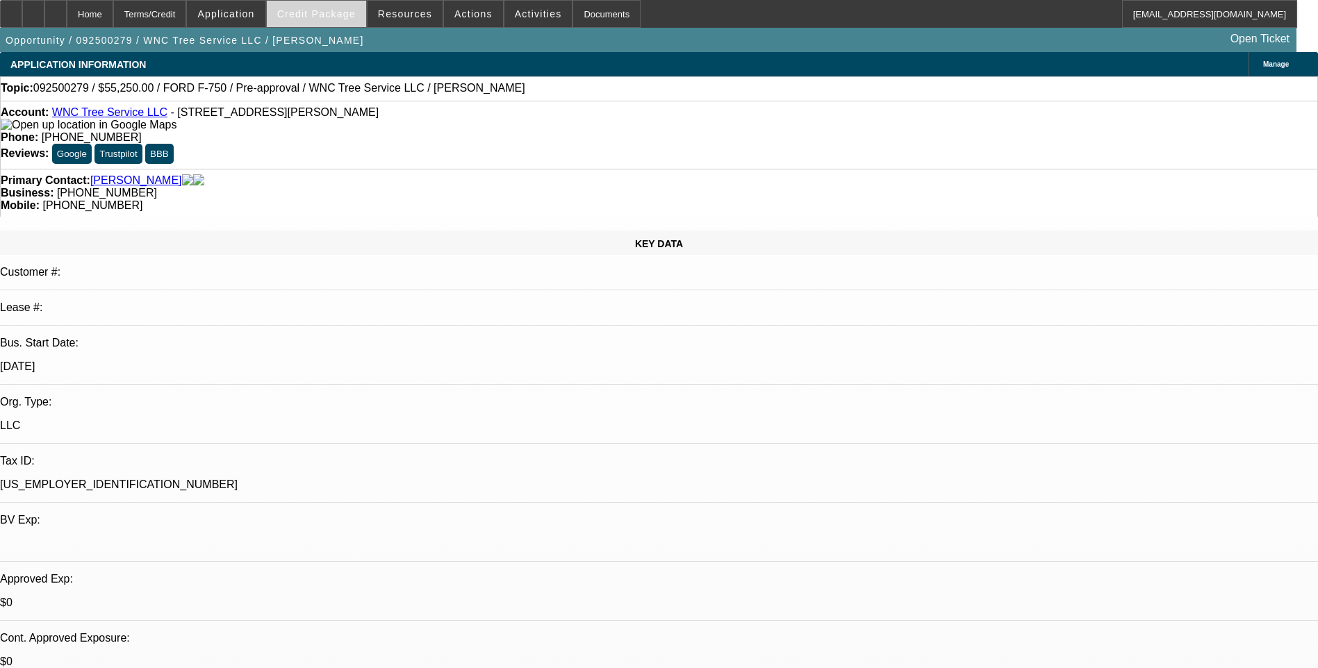
click at [313, 19] on span "Credit Package" at bounding box center [316, 13] width 79 height 11
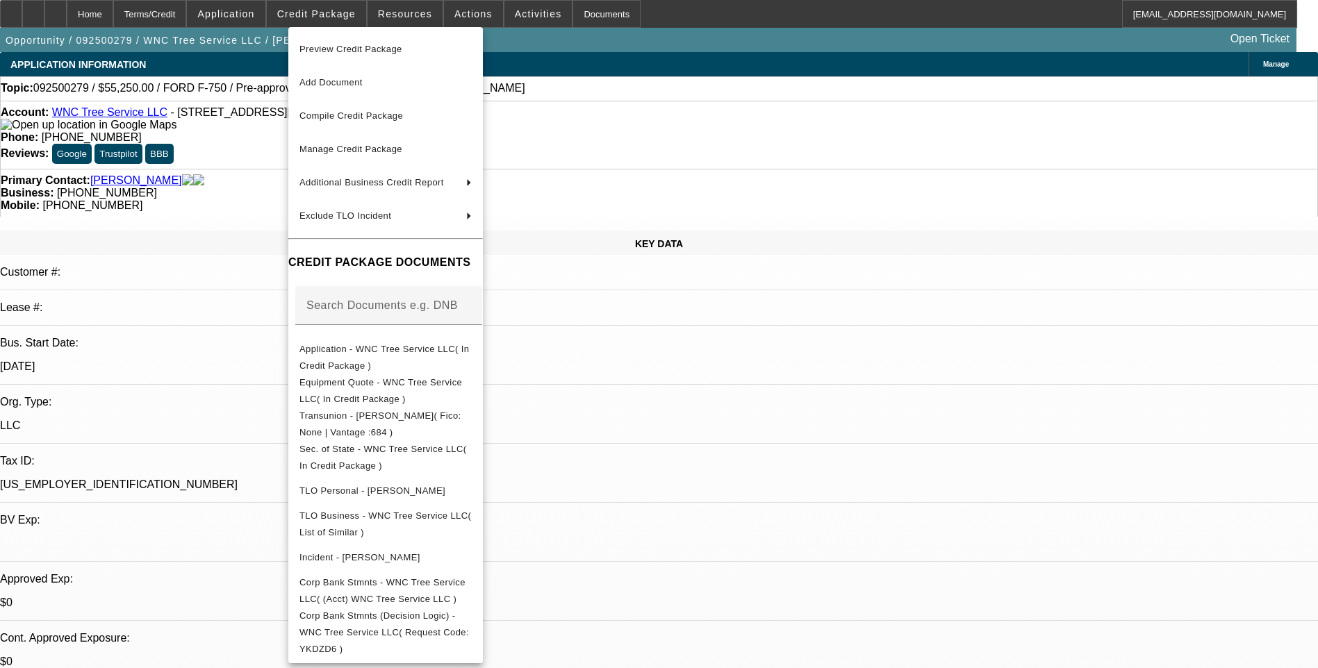
click at [267, 13] on div at bounding box center [659, 334] width 1318 height 668
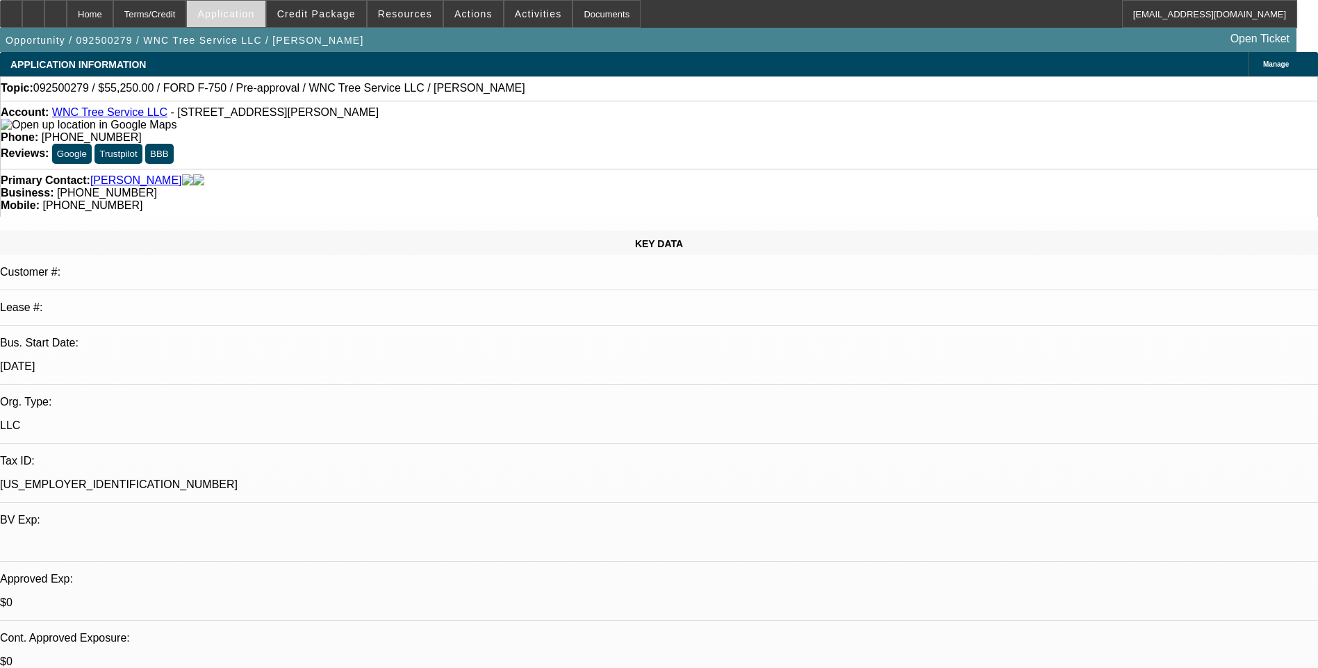
click at [254, 13] on span "Application" at bounding box center [225, 13] width 57 height 11
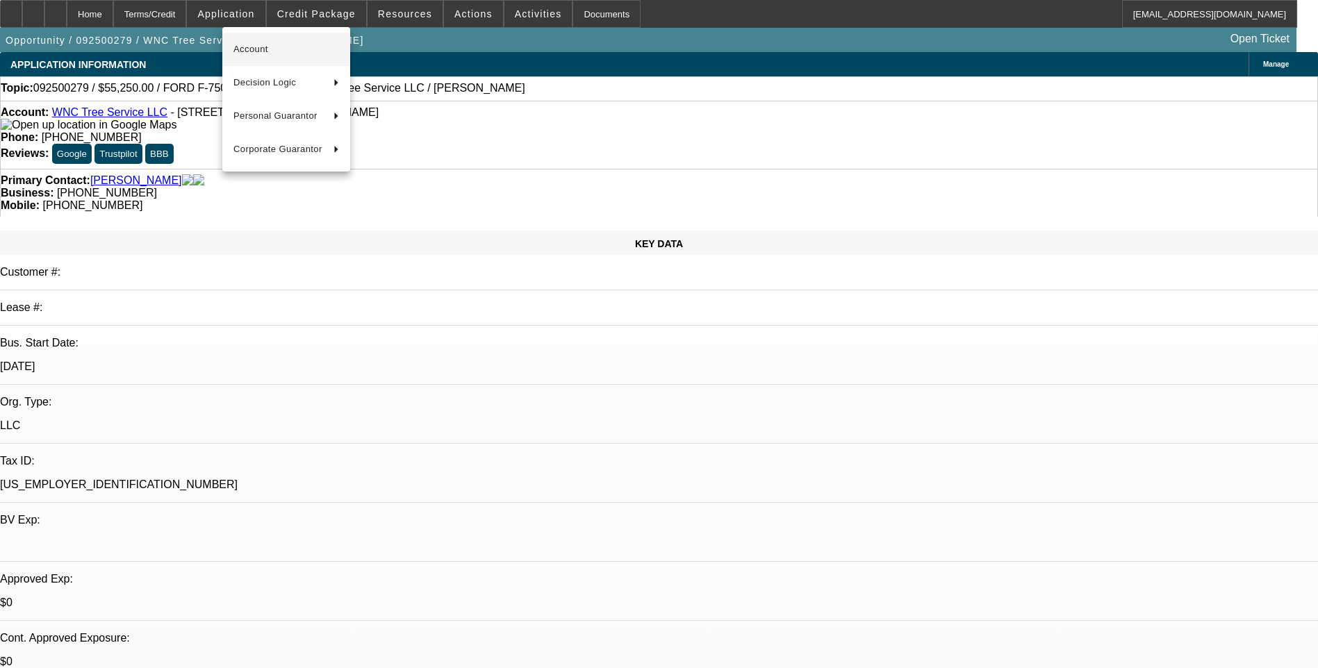
click at [274, 47] on span "Account" at bounding box center [286, 49] width 106 height 17
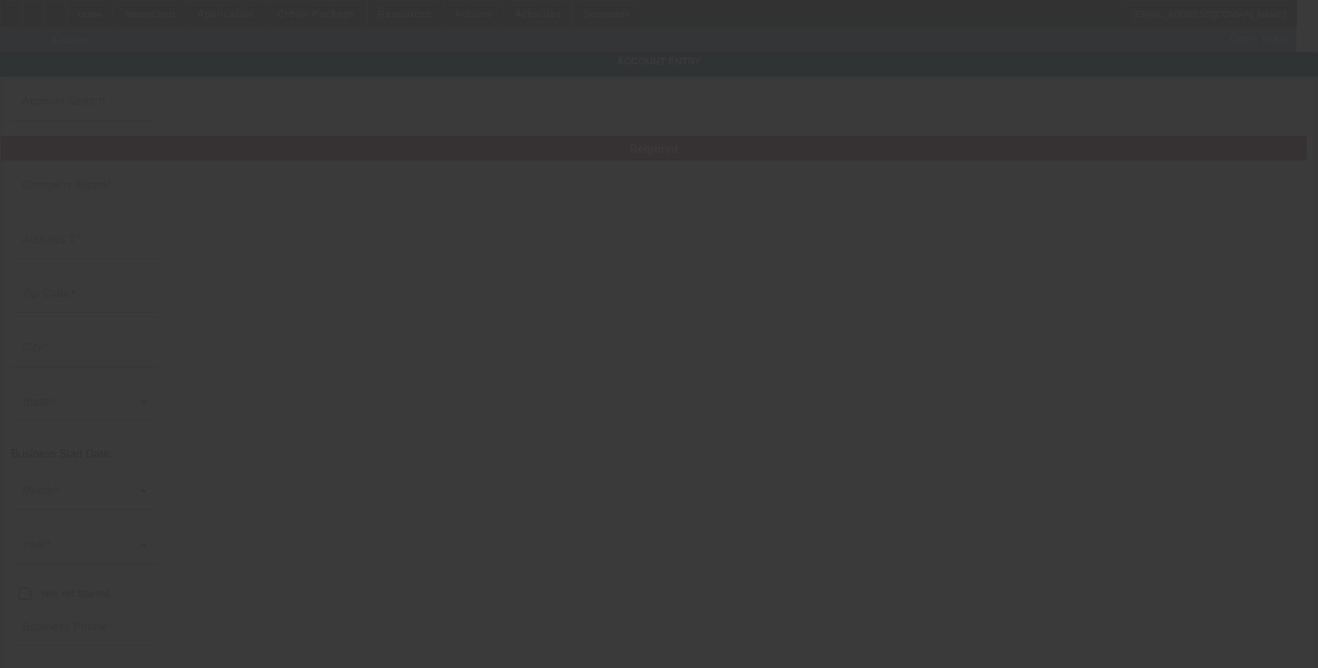
type input "WNC Tree Service LLC"
type input "1568 Carter Cove Rd"
type input "28904"
type input "Hayesville"
type input "[PHONE_NUMBER]"
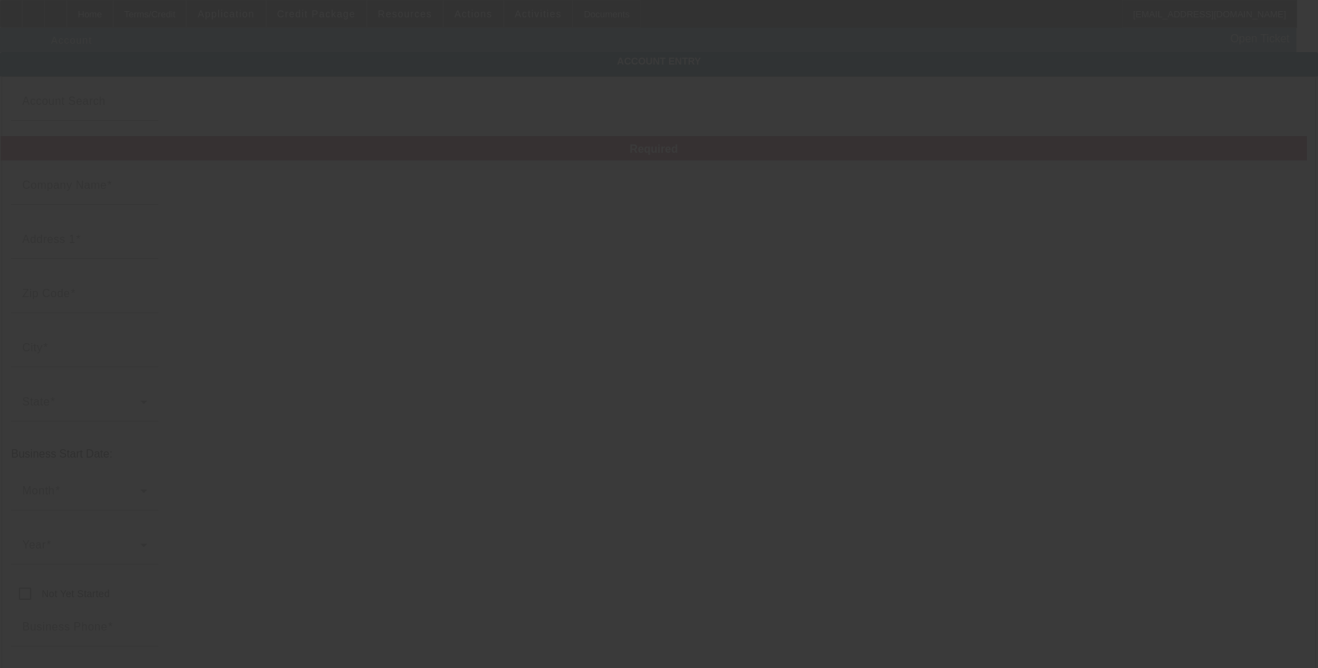
type input "mctaggartjake1@gmail.com"
type input "[US_EMPLOYER_IDENTIFICATION_NUMBER]"
type input "https://www.facebook.com/profile.php?id=61574495267549#"
type input "9/12/2025"
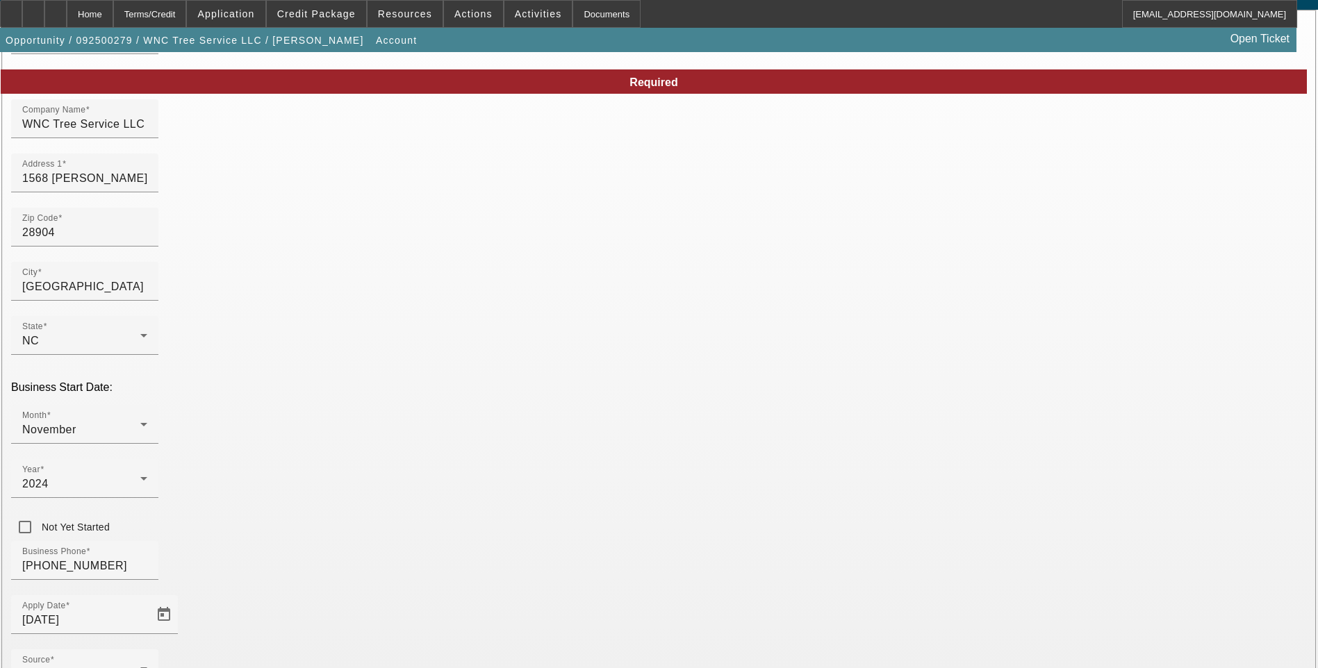
scroll to position [151, 0]
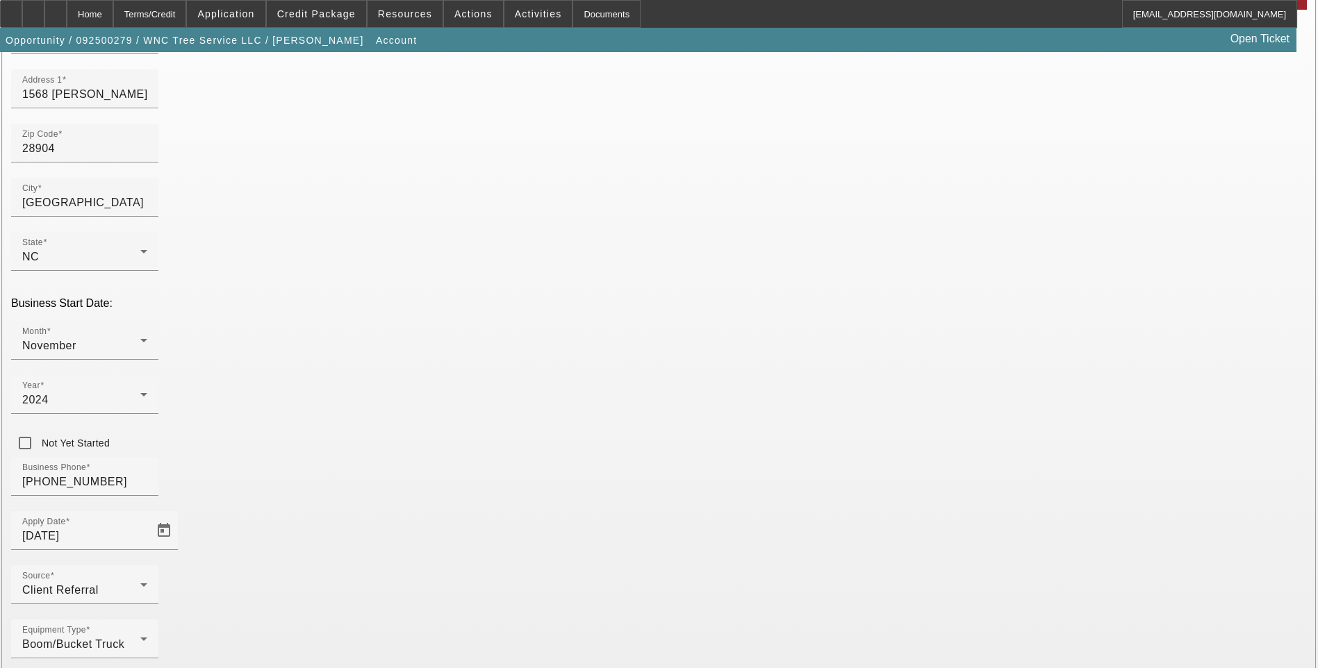
click at [113, 10] on div "Home" at bounding box center [90, 14] width 47 height 28
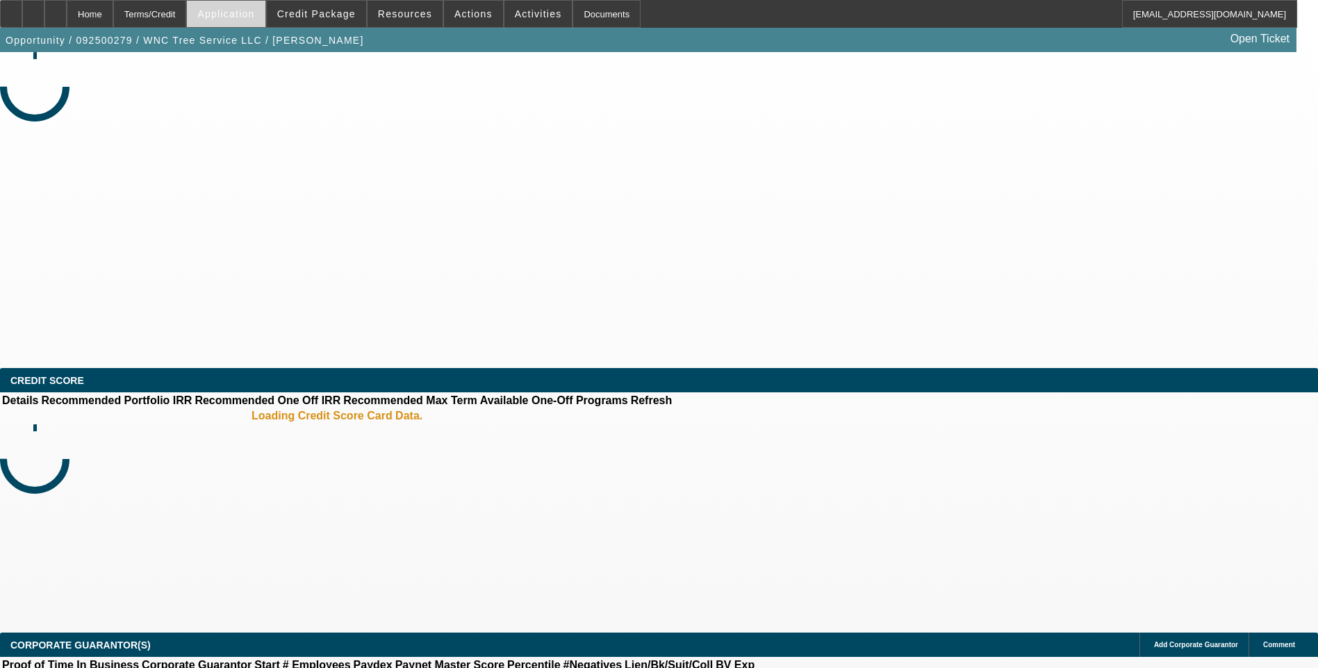
select select "0.15"
select select "2"
select select "0"
select select "6"
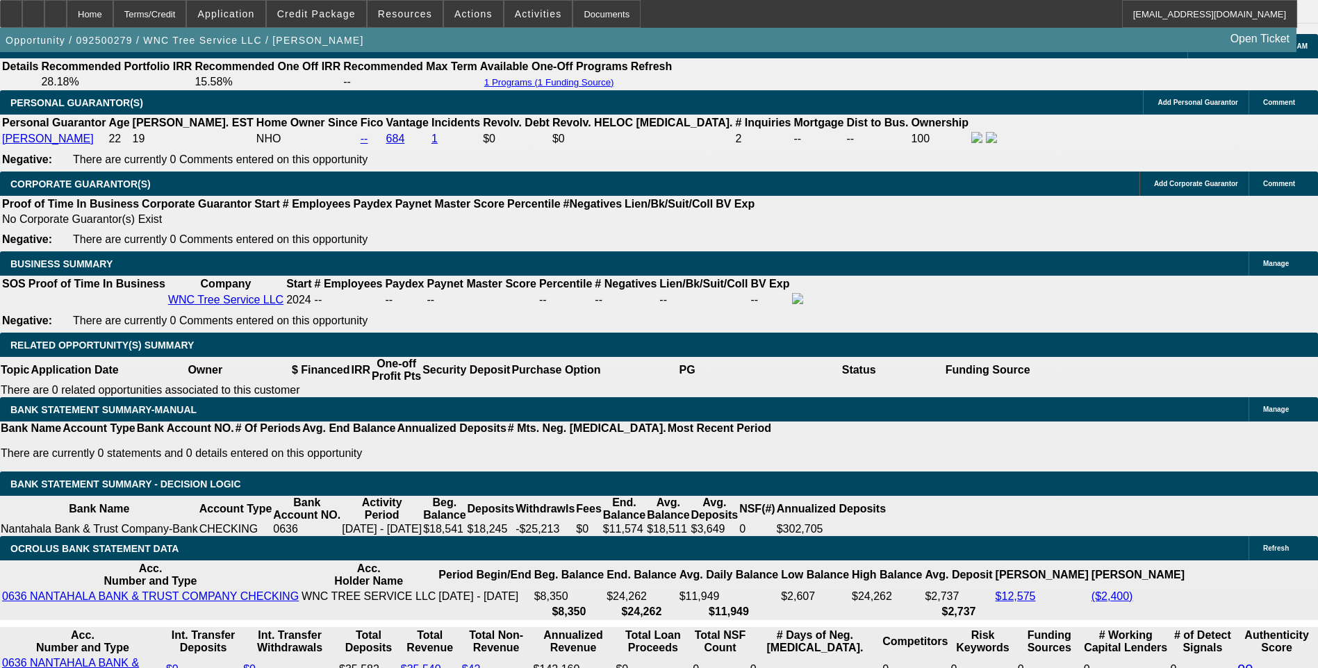
scroll to position [2015, 0]
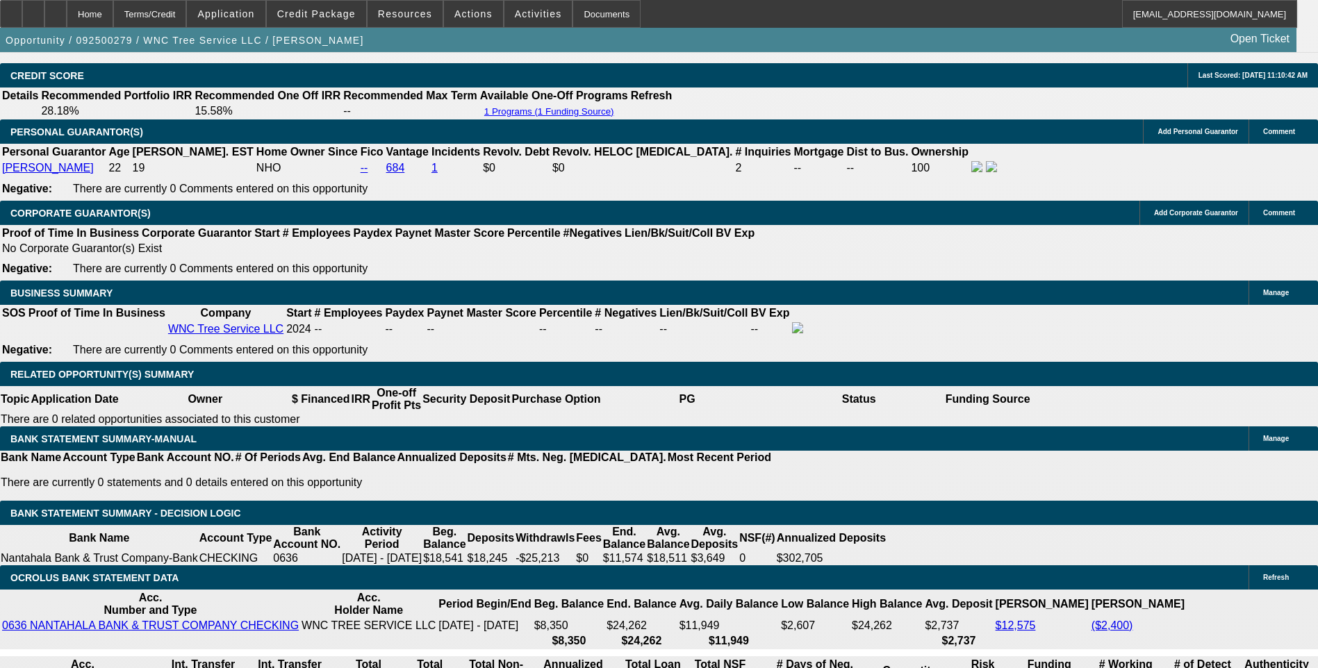
select select "0.1"
type input "$6,500.00"
type input "UNKNOWN"
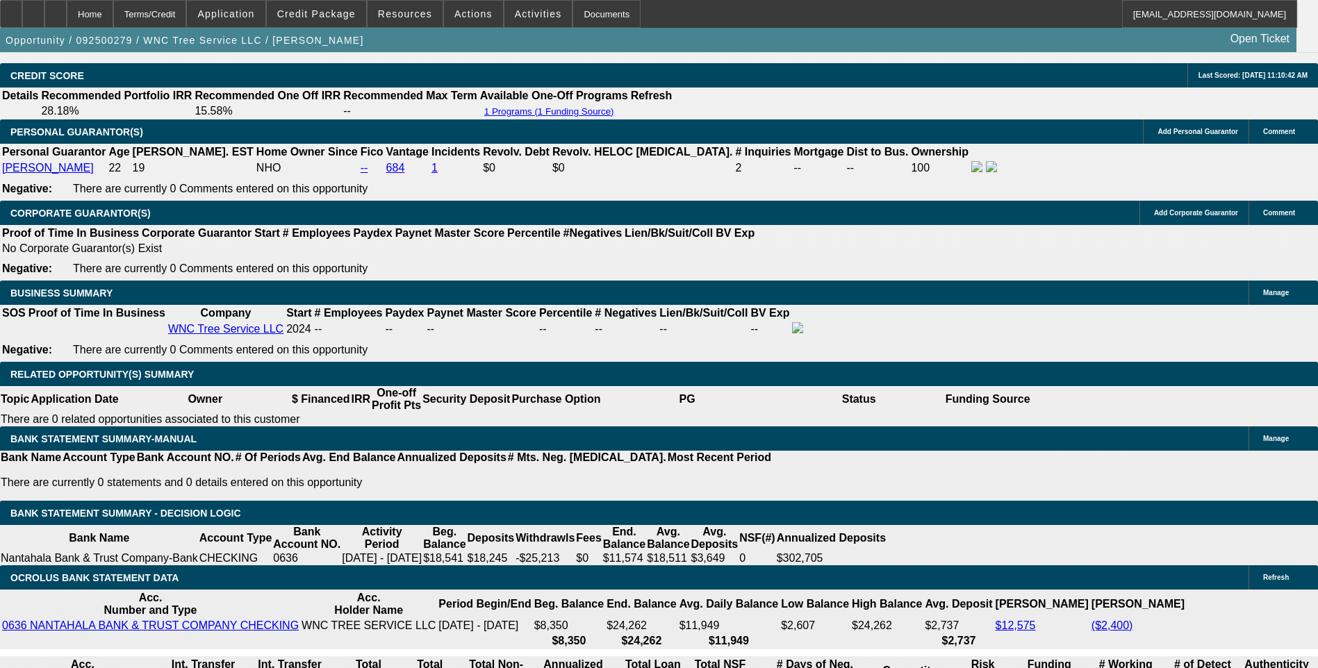
type input "$1,736.46"
type input "$3,472.92"
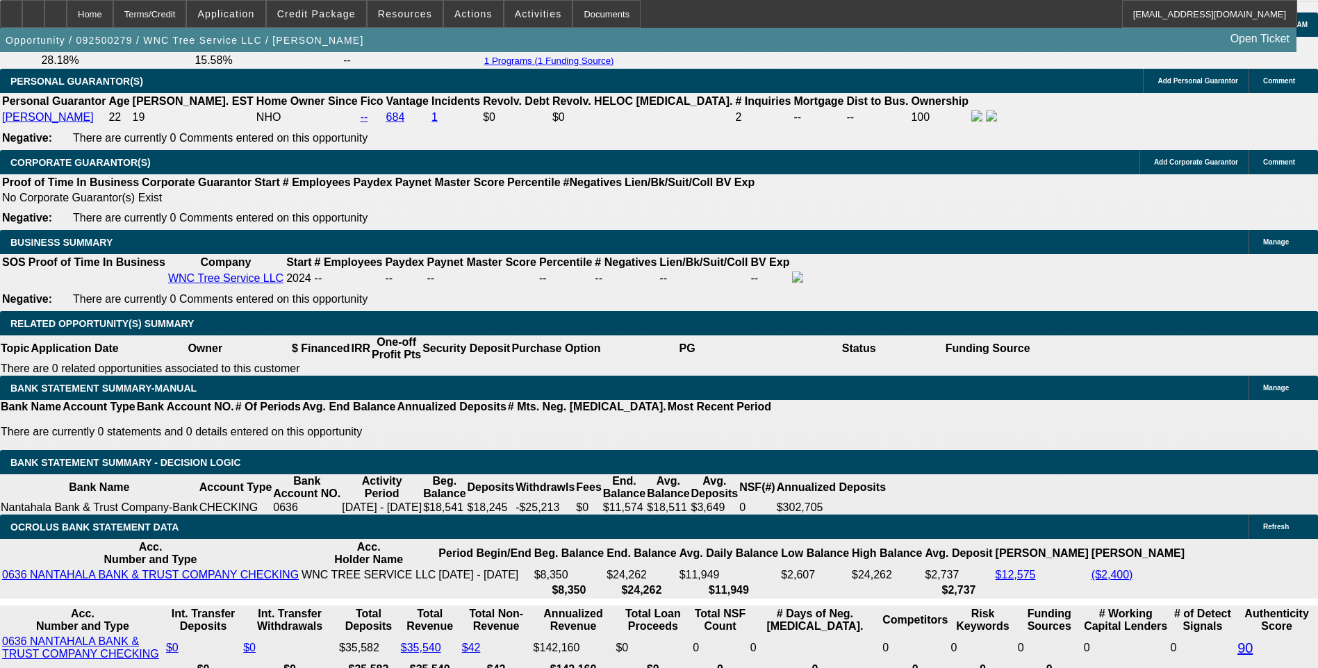
scroll to position [2154, 0]
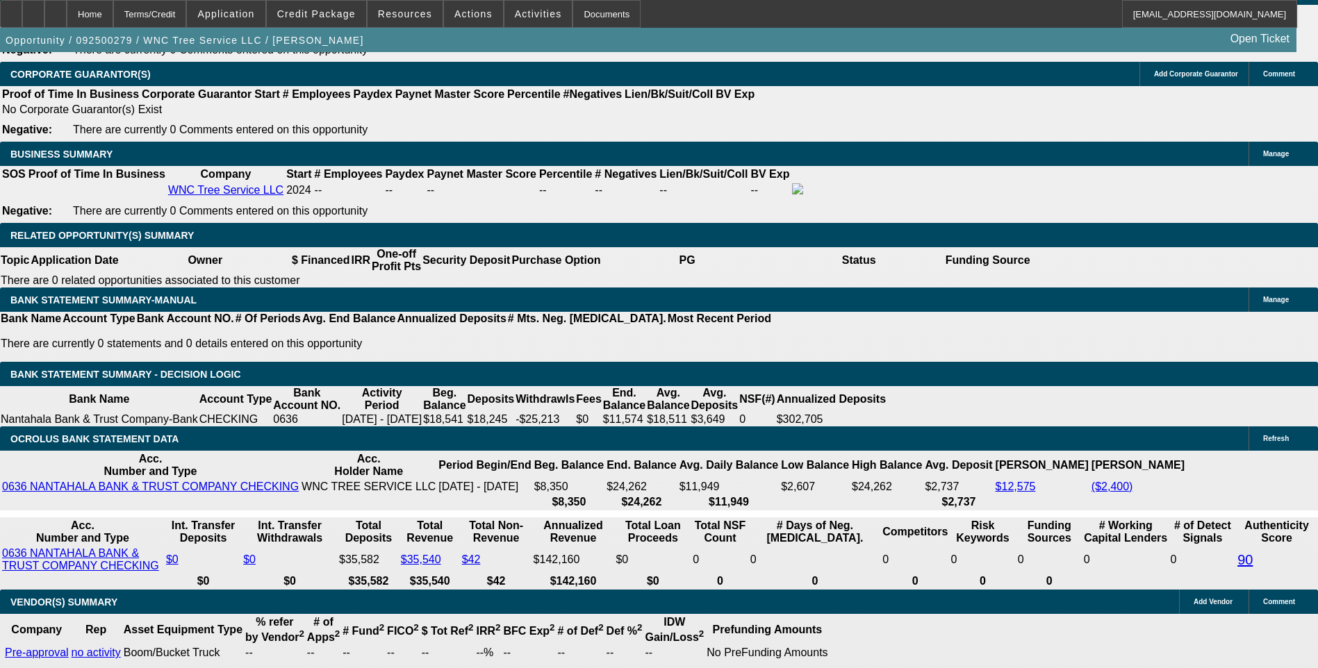
type input "1736.4"
type input "$3,472.80"
type input "1736"
type input "$3,472.00"
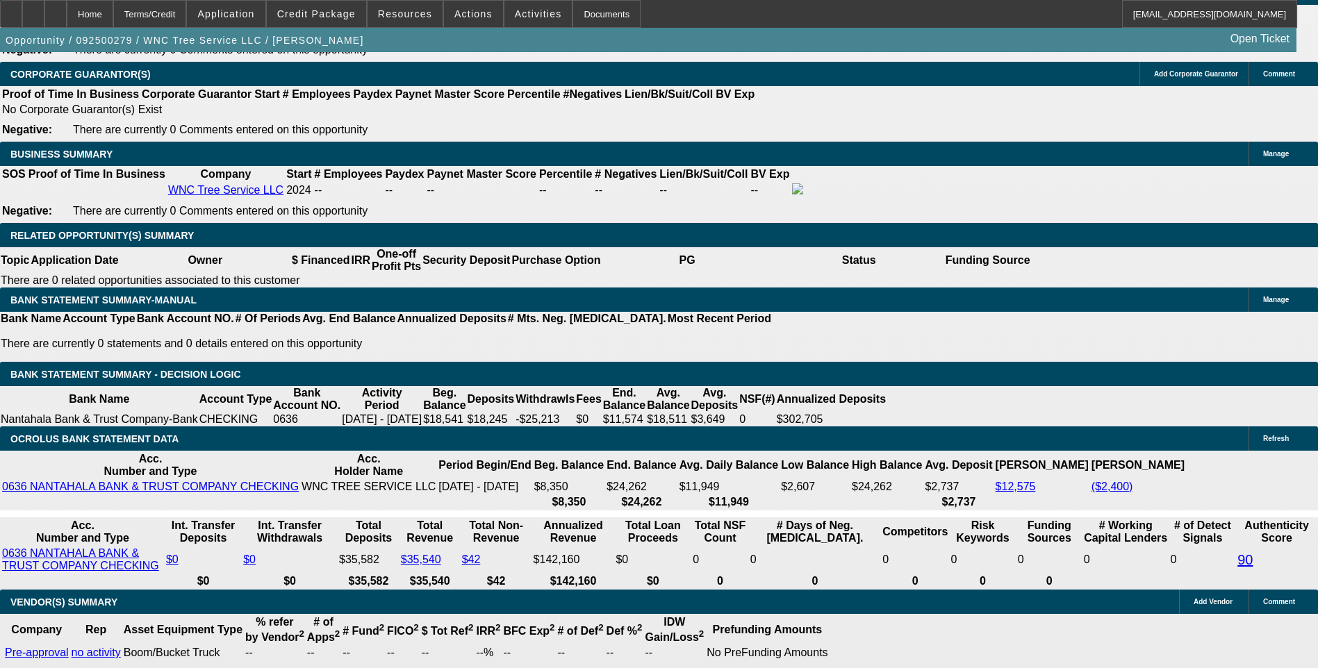
type input "173"
type input "$346.00"
type input "18.6"
type input "17"
type input "$34.00"
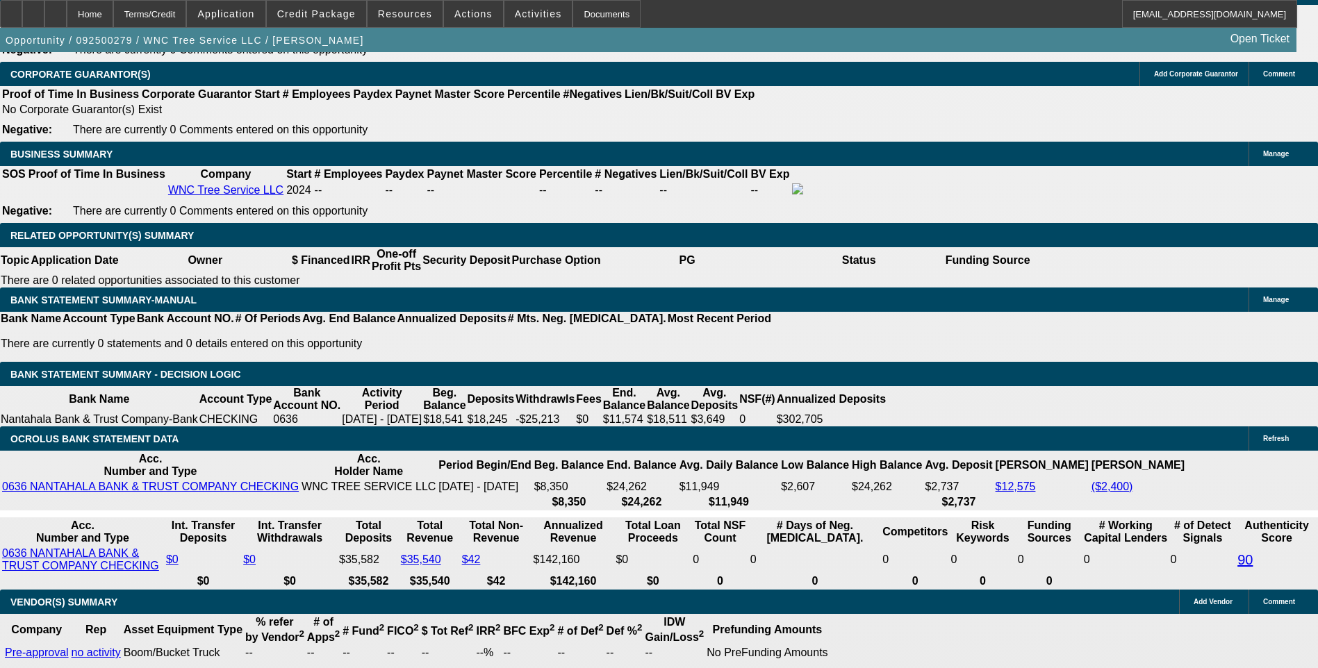
type input "1740"
type input "18.7"
type input "$3,480.00"
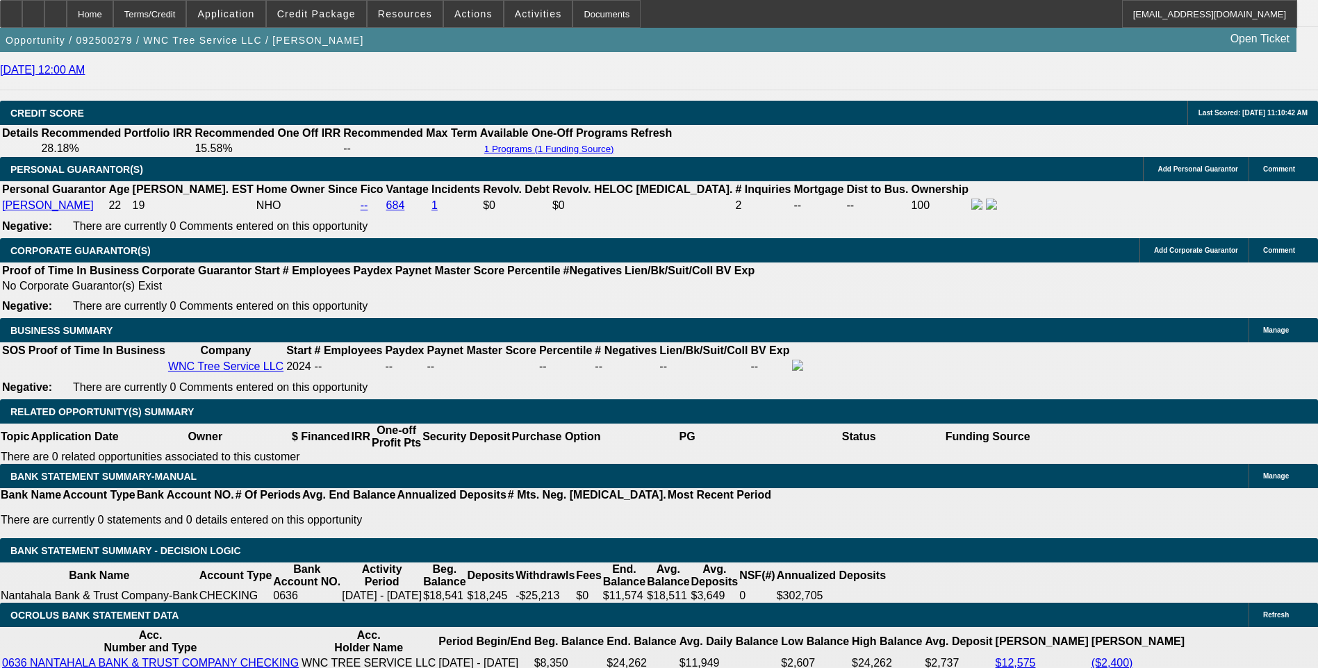
scroll to position [1945, 0]
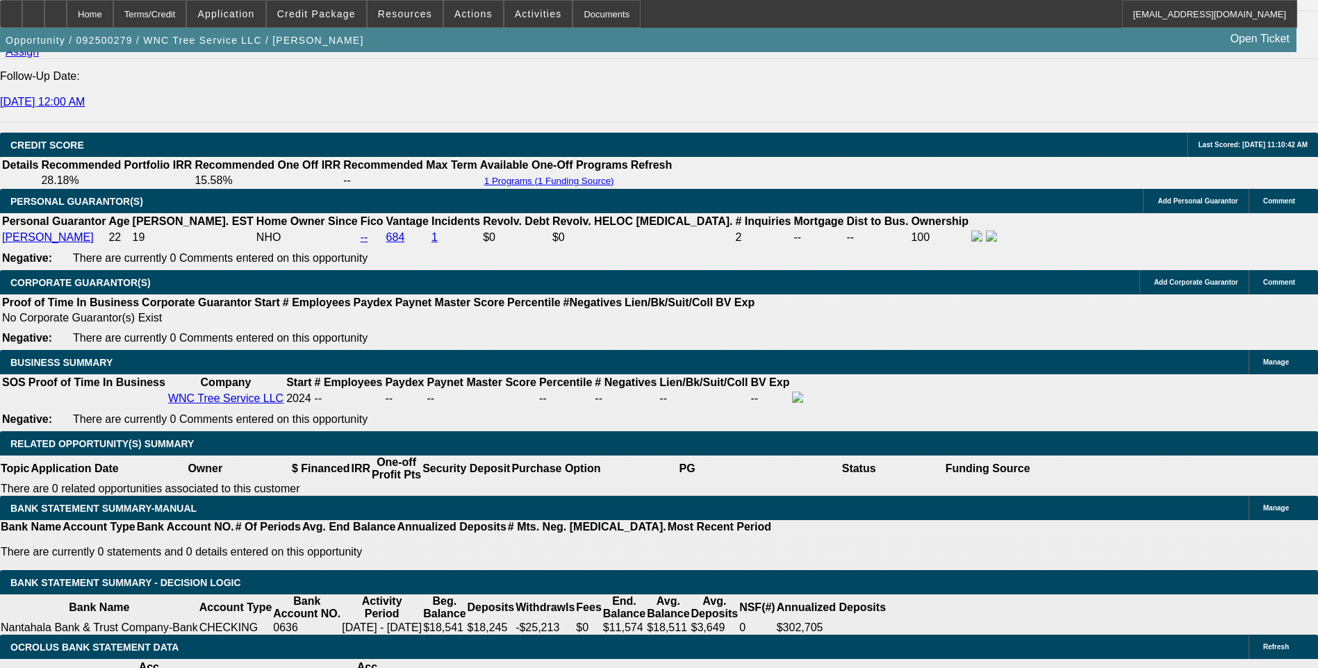
type input "$1,740.00"
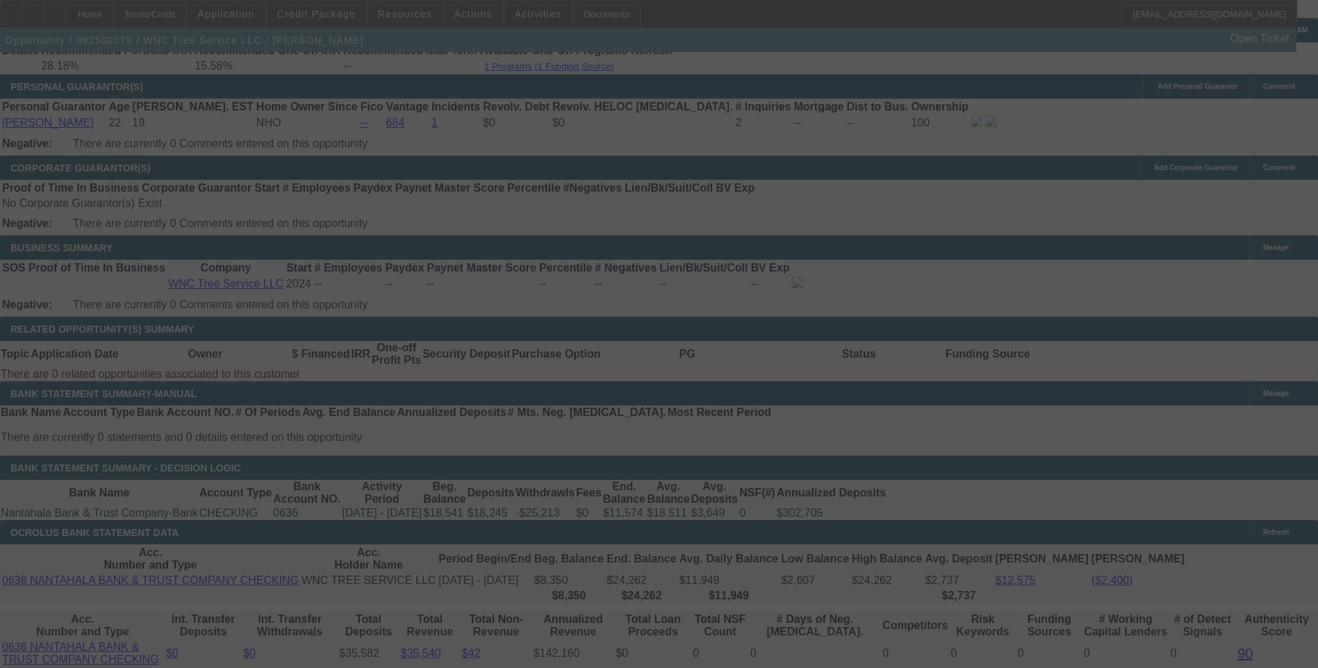
scroll to position [2084, 0]
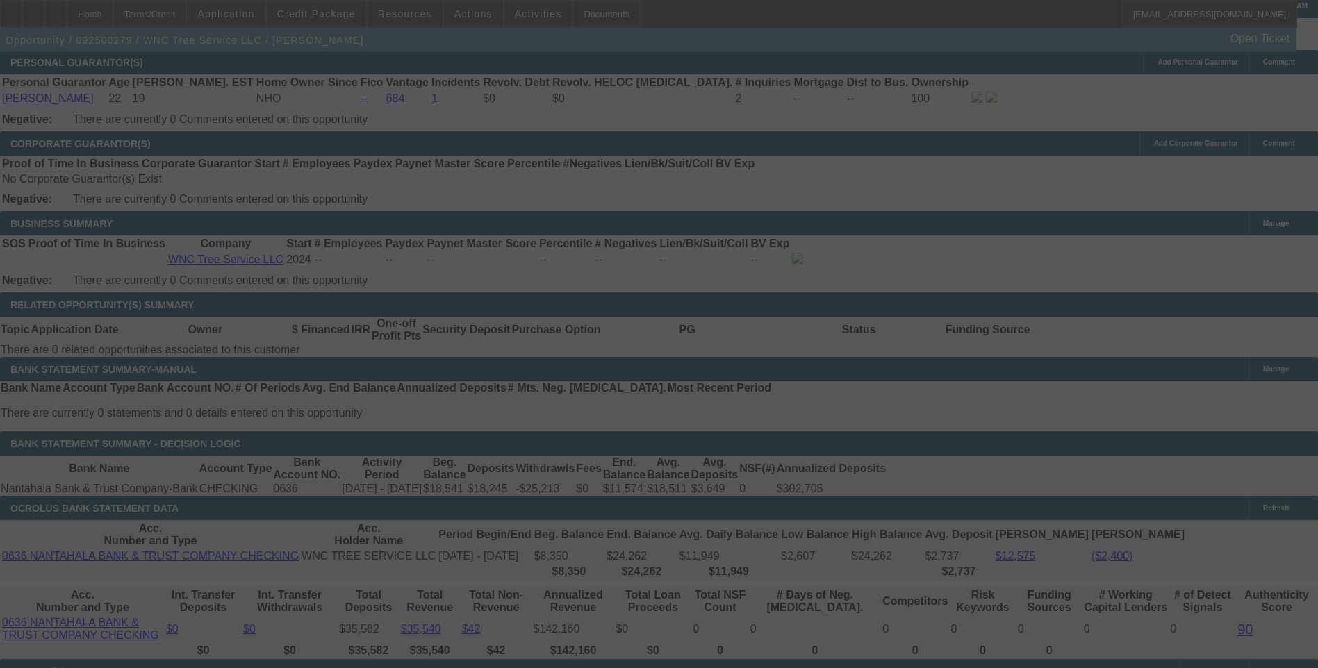
select select "0.1"
select select "2"
select select "0"
select select "6"
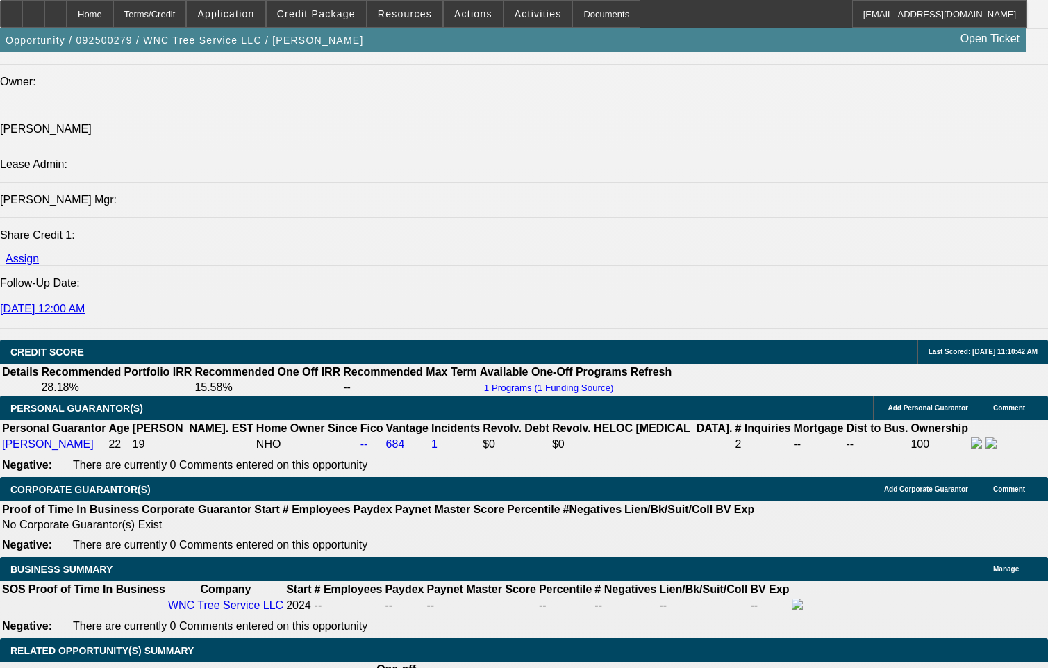
scroll to position [1737, 0]
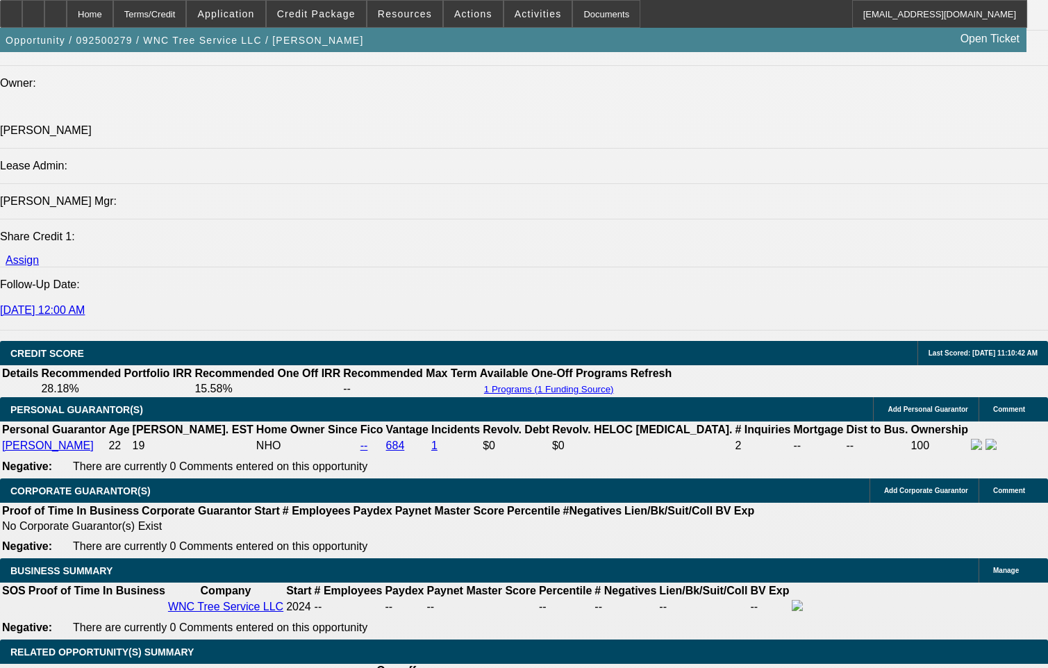
click at [67, 10] on div at bounding box center [55, 14] width 22 height 28
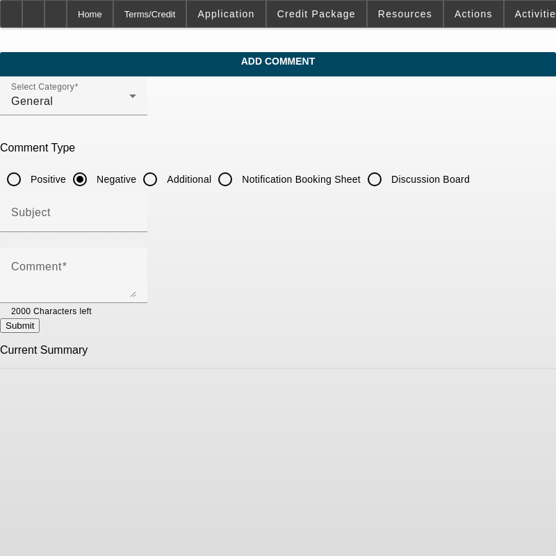
click at [164, 178] on input "Additional" at bounding box center [150, 179] width 28 height 28
radio input "true"
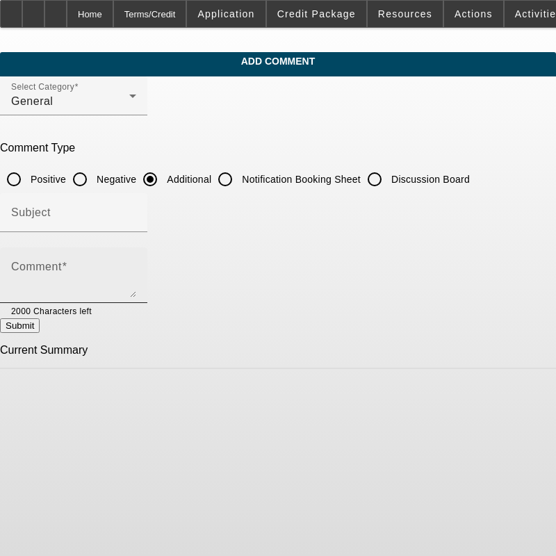
drag, startPoint x: 74, startPoint y: 271, endPoint x: 58, endPoint y: 270, distance: 15.3
click at [62, 271] on mat-label "Comment" at bounding box center [36, 267] width 51 height 12
click at [71, 271] on textarea "Comment" at bounding box center [73, 280] width 125 height 33
paste textarea "Lorem IpSumdolo, sitam co ADI Elit Seddoei TEM, in utlabor etdolorem ali e 2484…"
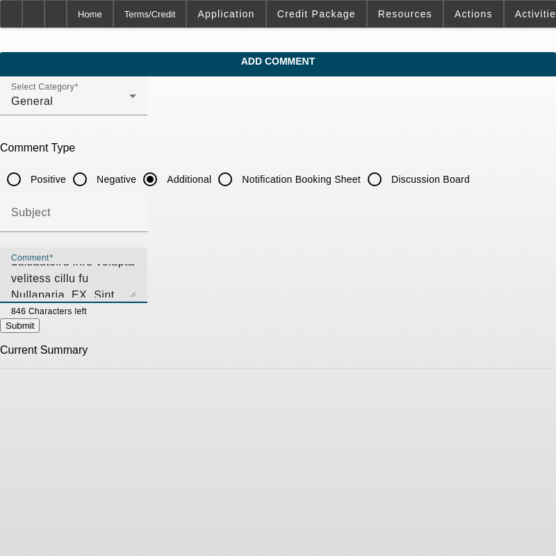
scroll to position [150, 0]
type textarea "Lorem IpSumdolo, sitam co ADI Elit Seddoei TEM, in utlabor etdolorem ali e 2484…"
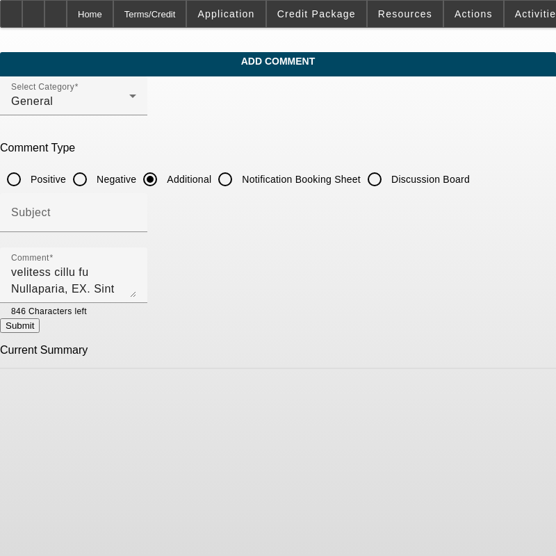
click at [40, 328] on button "Submit" at bounding box center [20, 325] width 40 height 15
radio input "true"
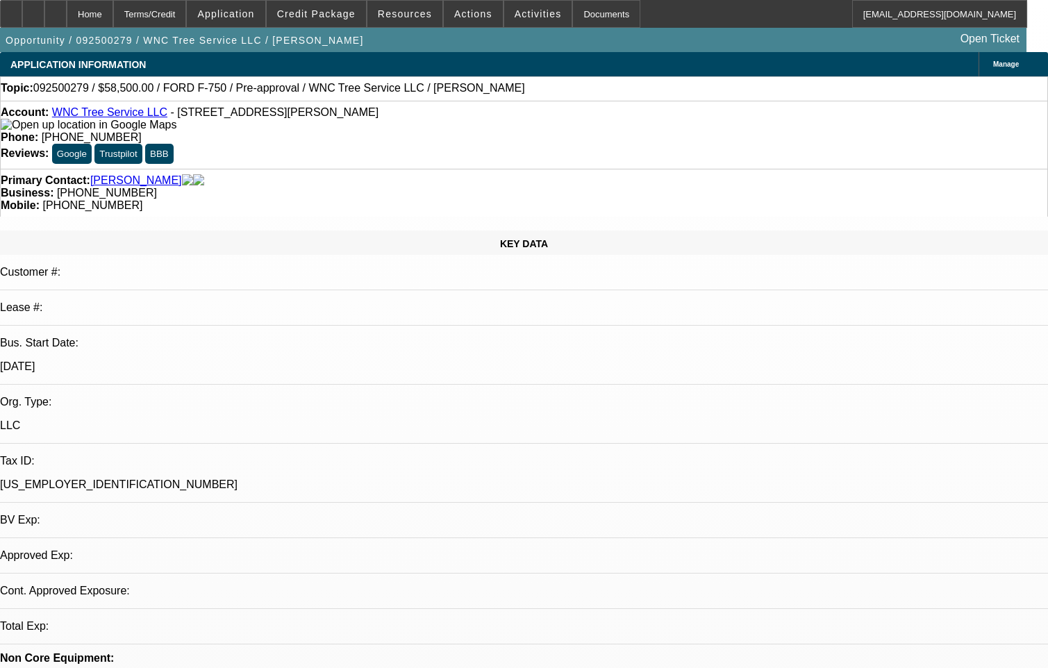
select select "0.1"
select select "2"
select select "0"
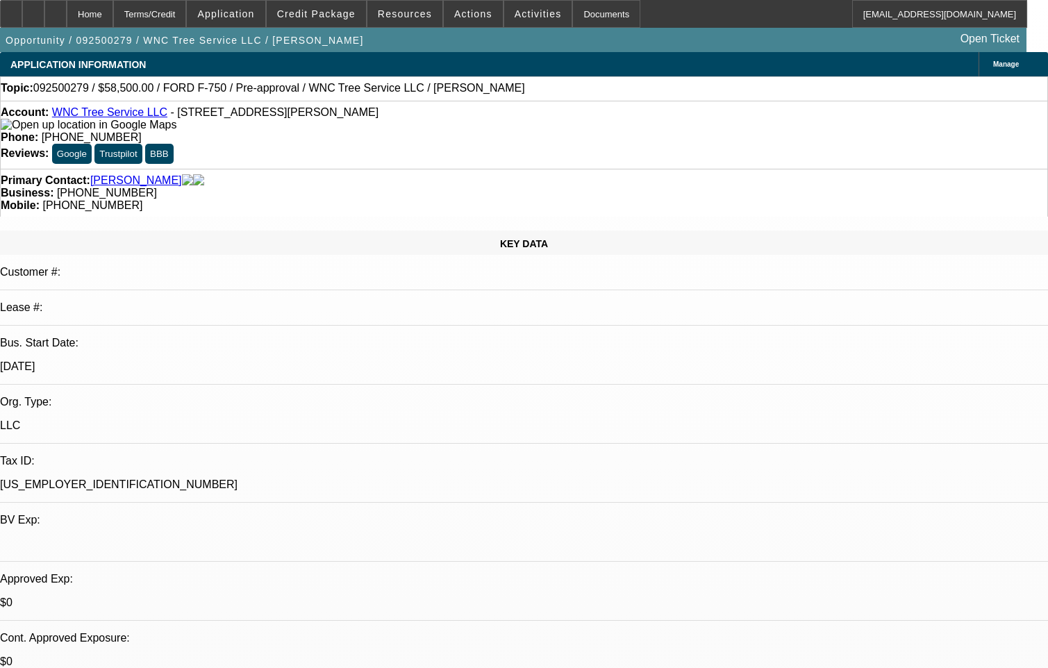
select select "1"
select select "2"
select select "6"
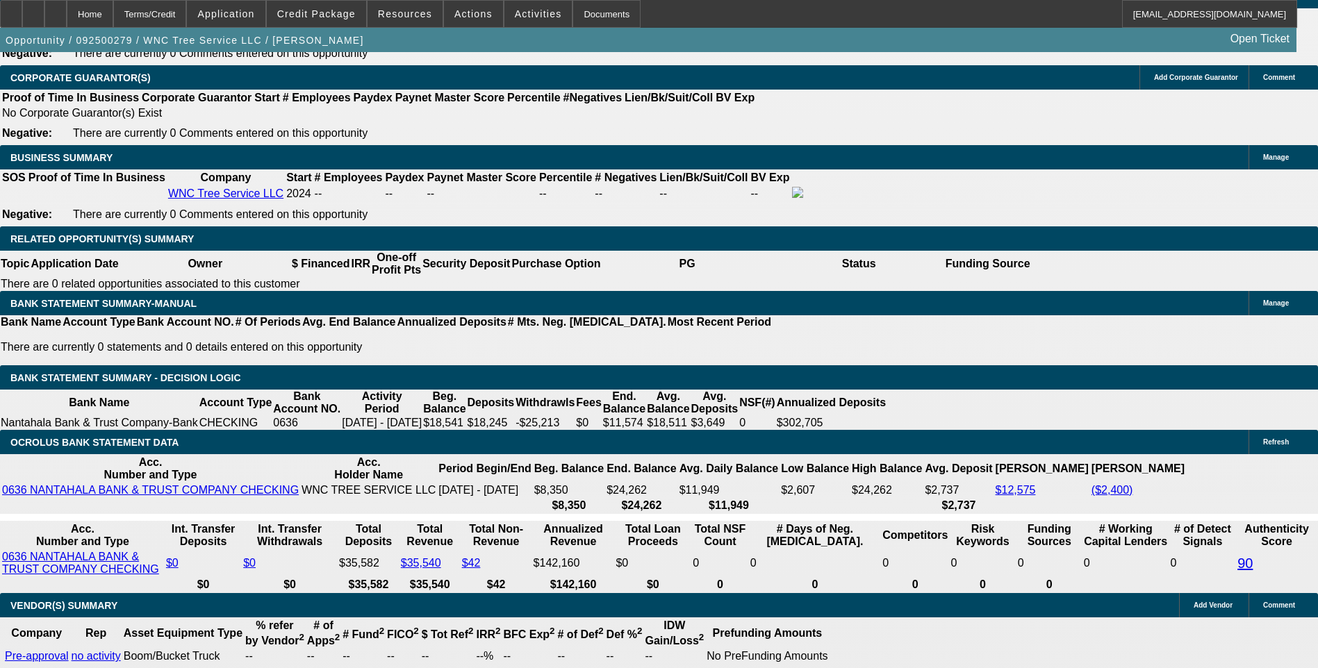
scroll to position [2116, 0]
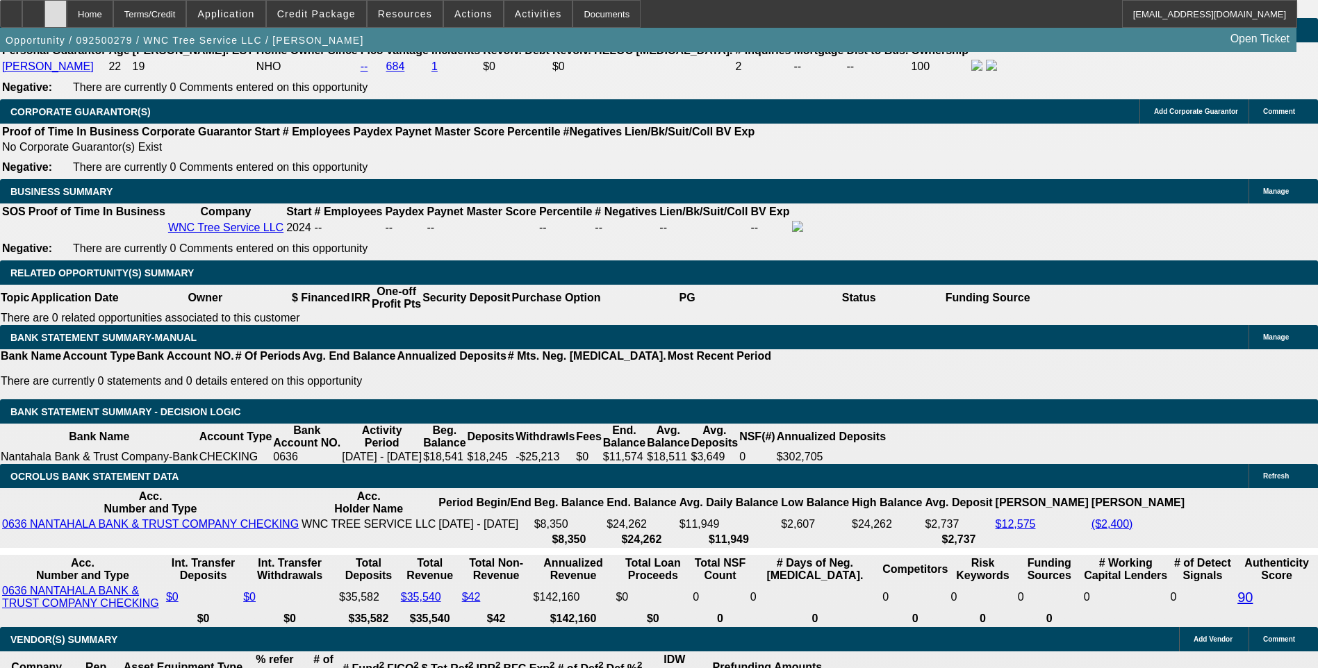
click at [67, 13] on div at bounding box center [55, 14] width 22 height 28
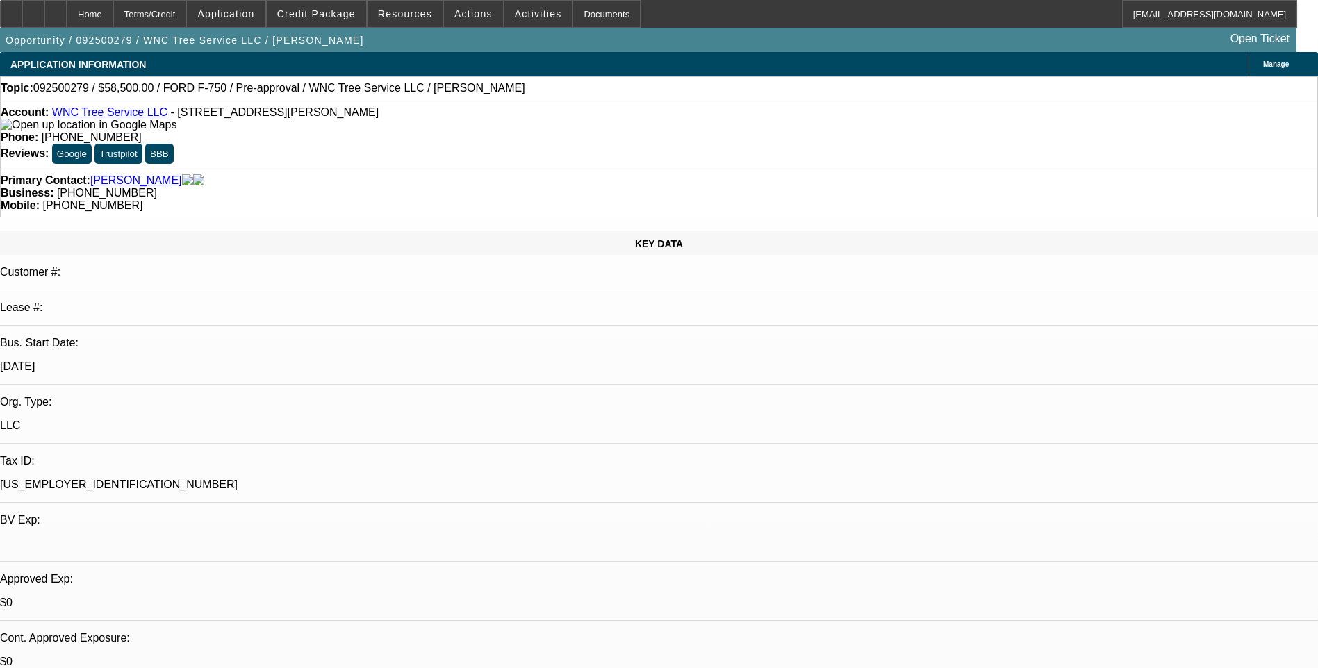
select select "0.1"
select select "2"
select select "0"
select select "6"
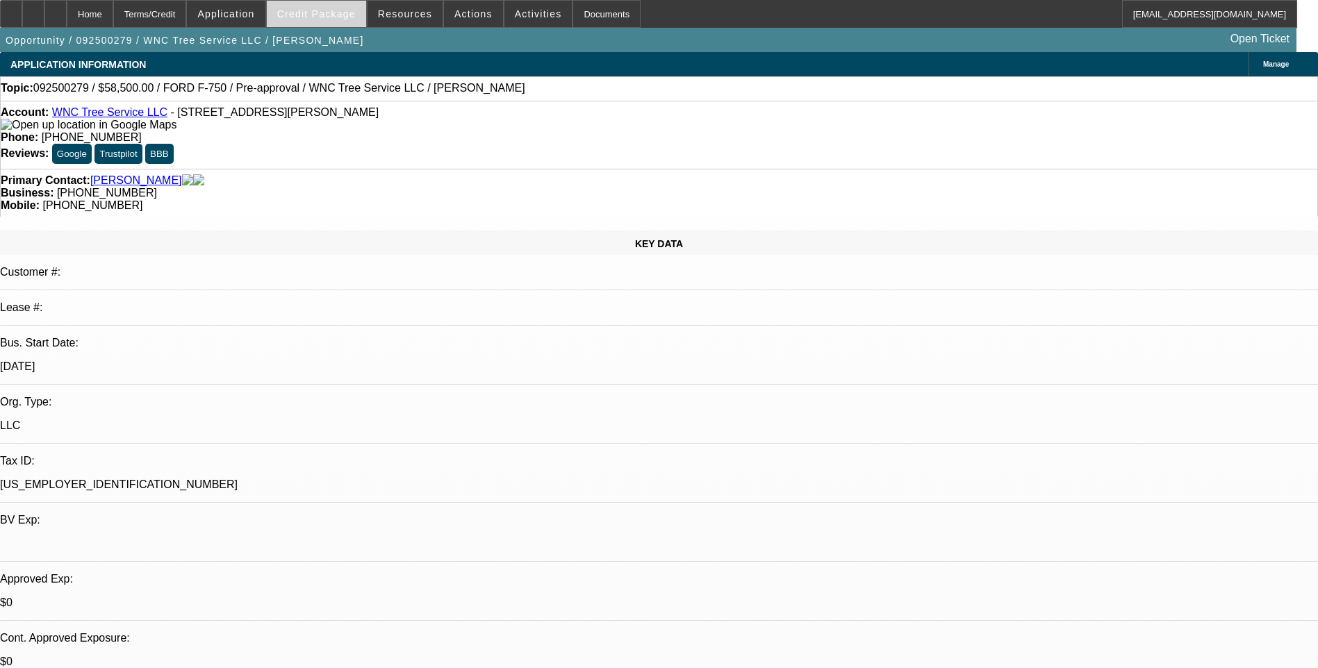
click at [327, 17] on span "Credit Package" at bounding box center [316, 13] width 79 height 11
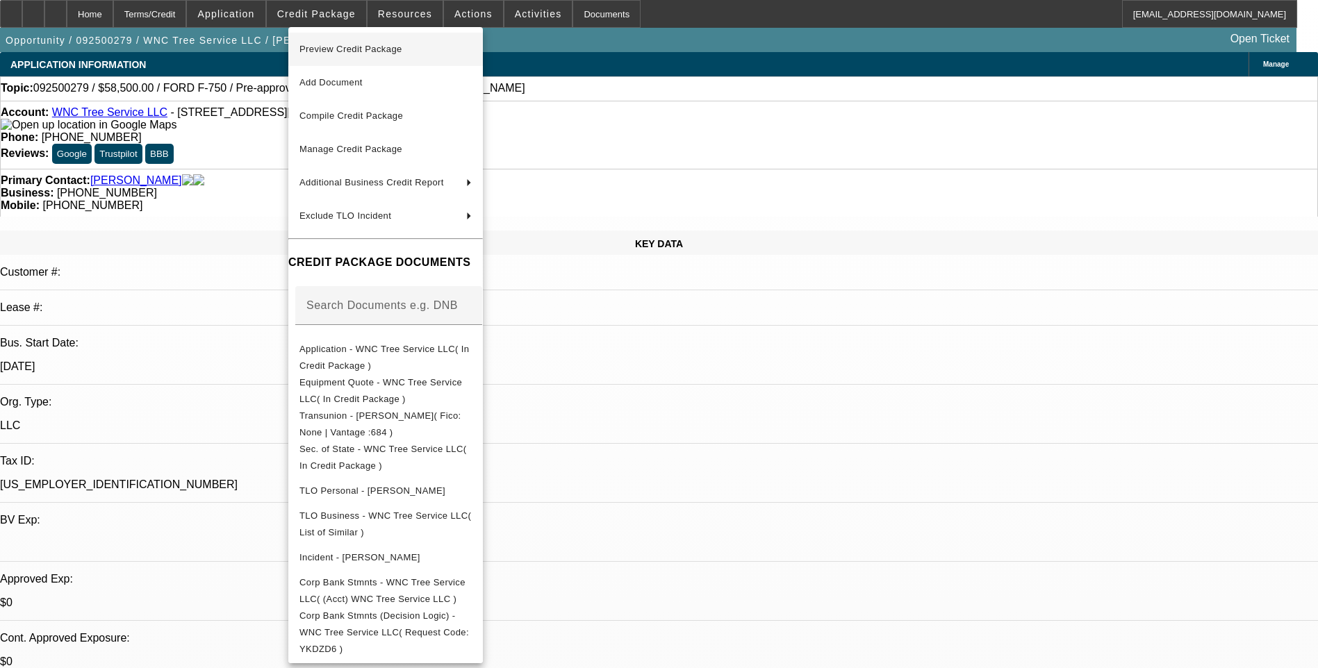
click at [392, 55] on span "Preview Credit Package" at bounding box center [385, 49] width 172 height 17
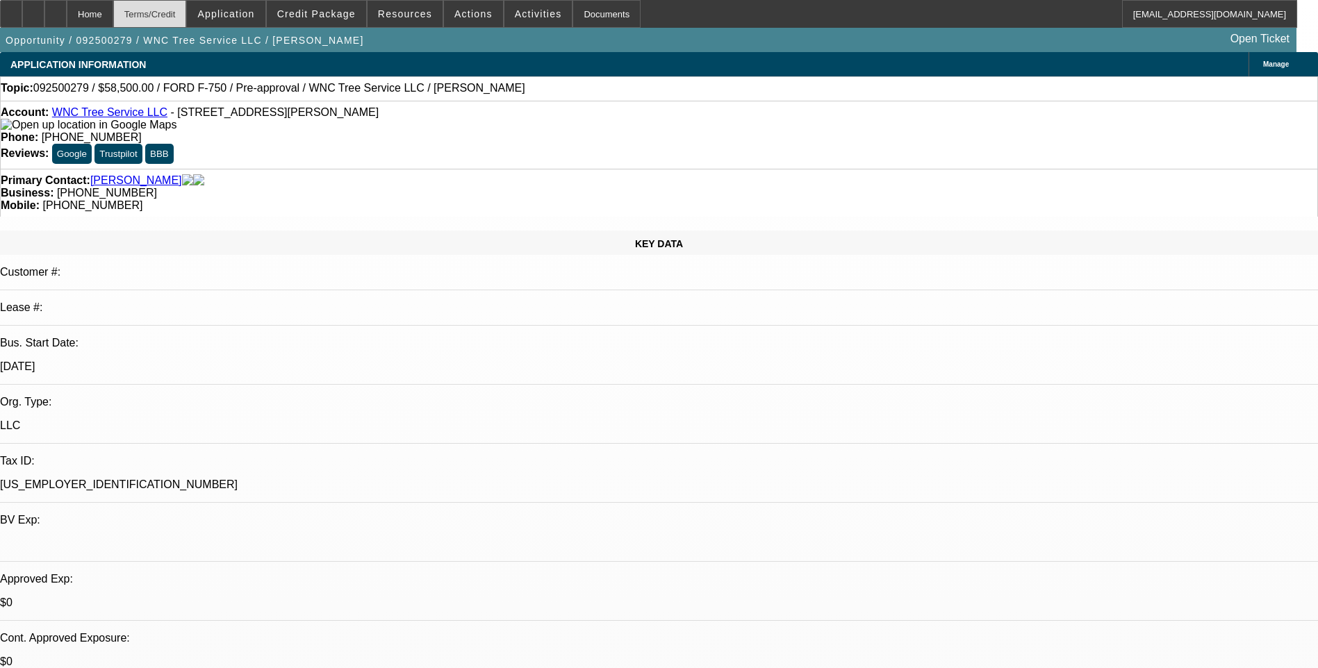
click at [170, 19] on div "Terms/Credit" at bounding box center [150, 14] width 74 height 28
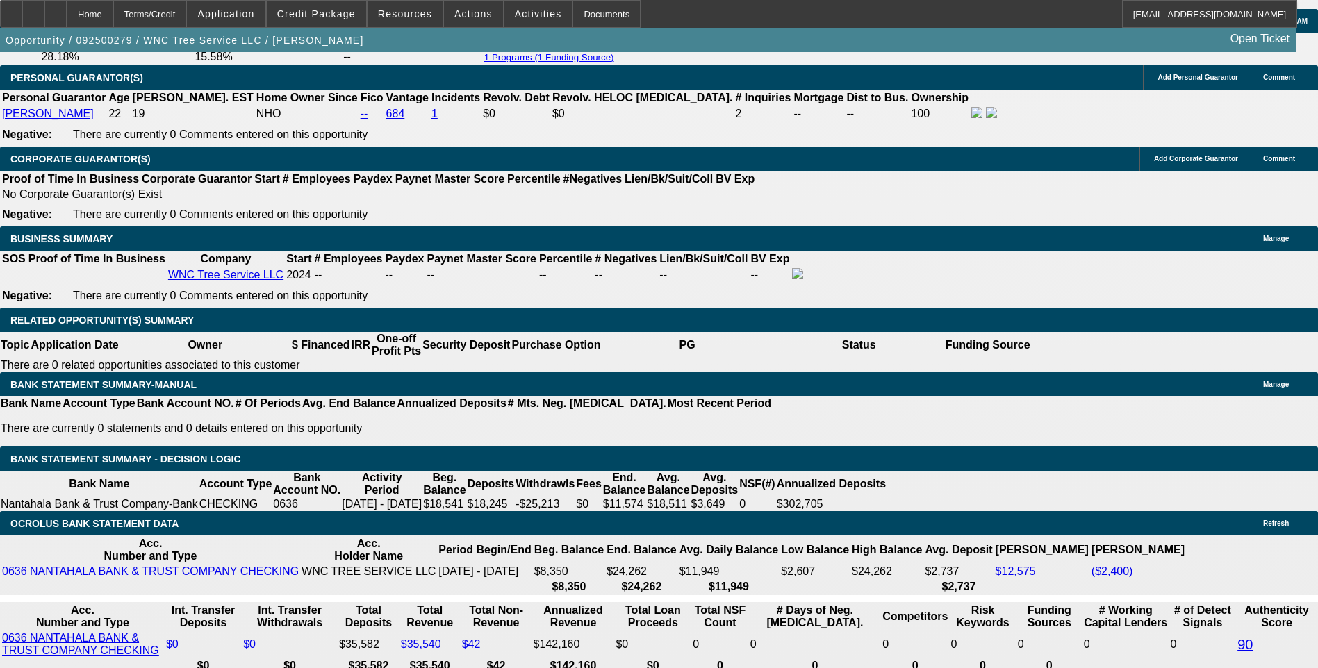
scroll to position [2102, 0]
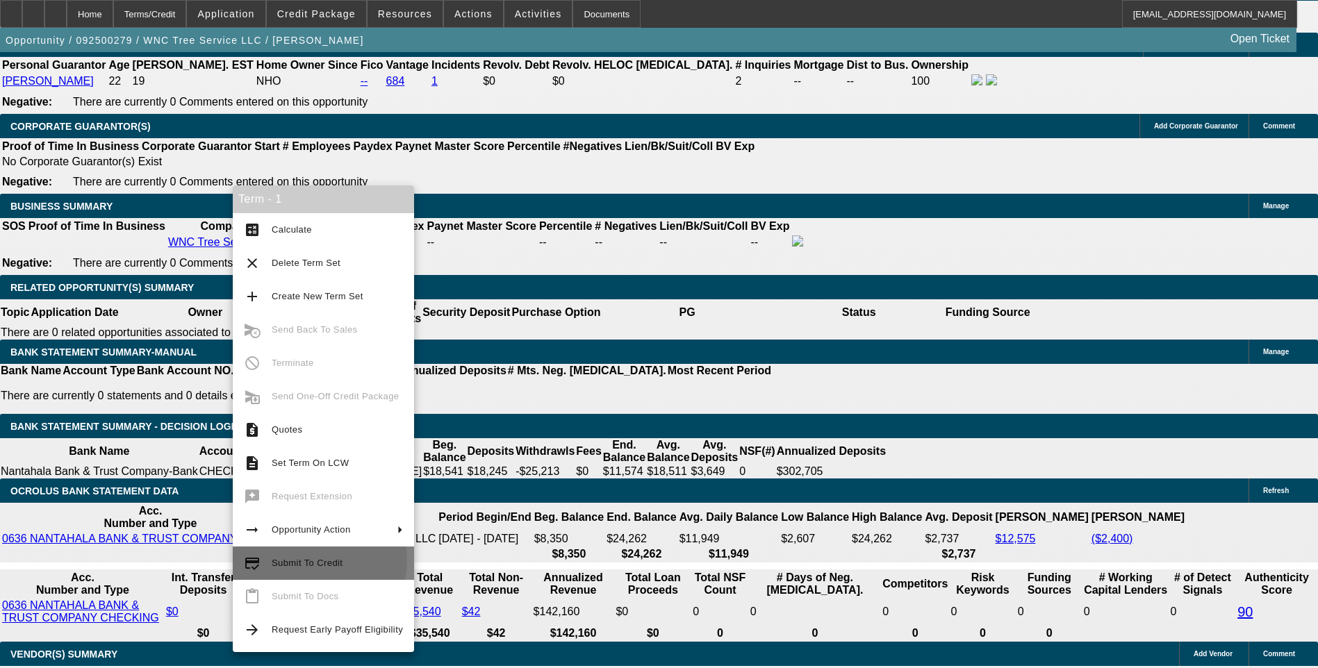
click at [305, 560] on span "Submit To Credit" at bounding box center [307, 563] width 71 height 10
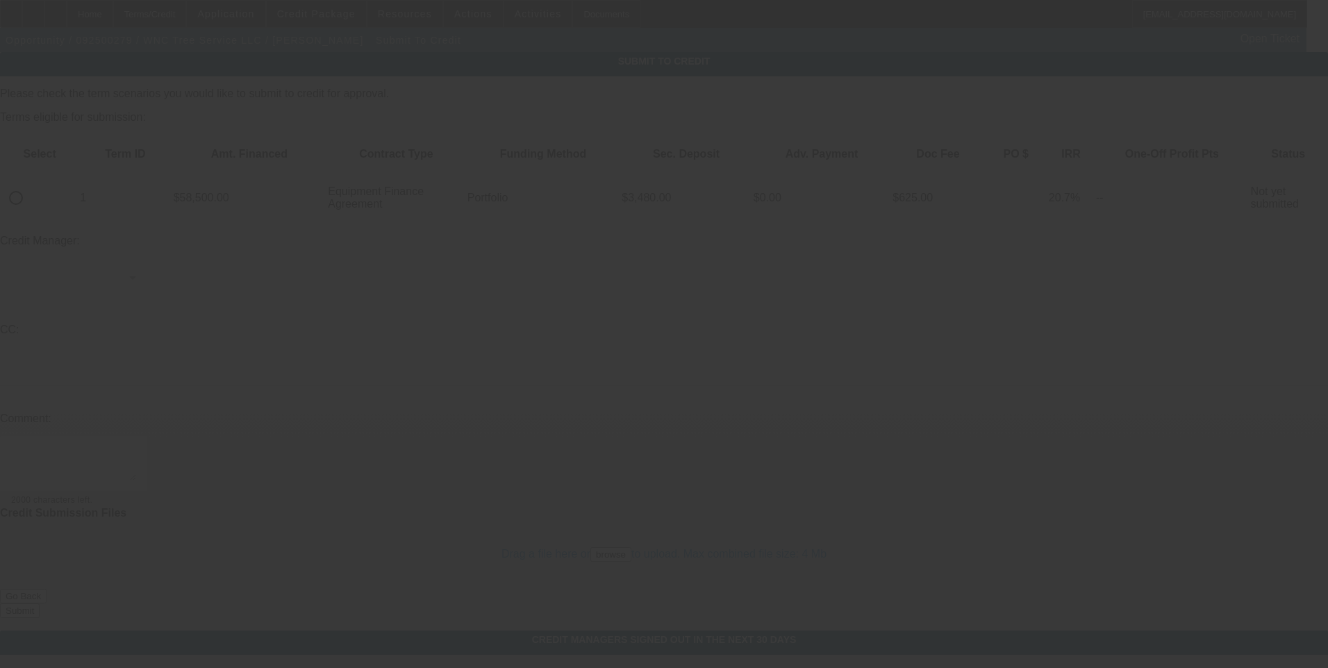
drag, startPoint x: 251, startPoint y: 195, endPoint x: 1004, endPoint y: 429, distance: 788.2
click at [1004, 429] on div at bounding box center [664, 334] width 1328 height 668
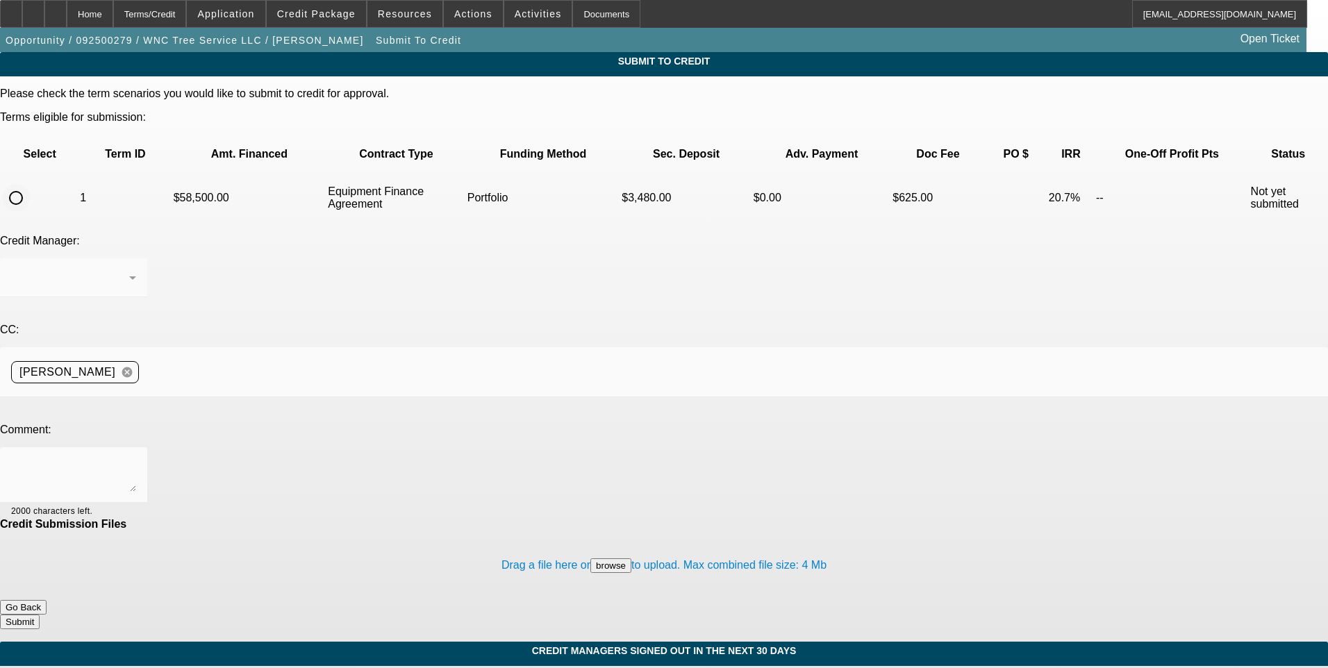
click at [30, 184] on input "radio" at bounding box center [16, 198] width 28 height 28
radio input "true"
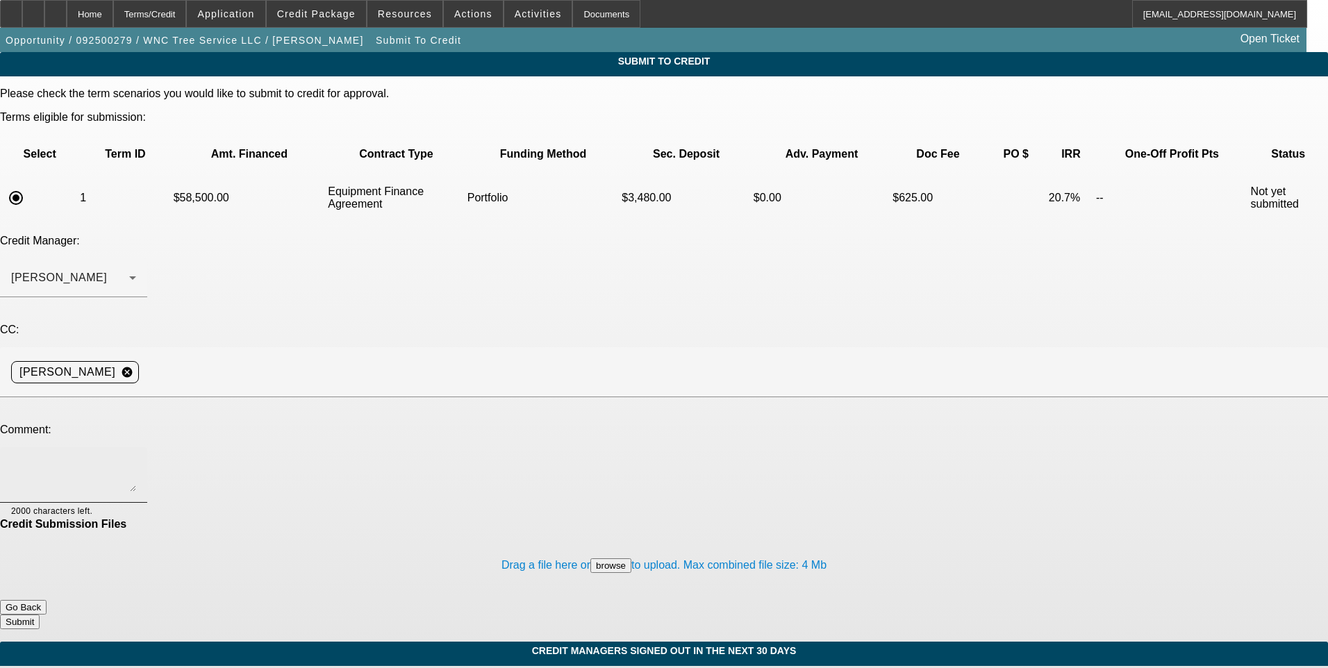
click at [136, 459] on textarea at bounding box center [73, 475] width 125 height 33
type textarea "[PERSON_NAME], see additional comments for write up and consider for pre-approv…"
click at [40, 615] on button "Submit" at bounding box center [20, 622] width 40 height 15
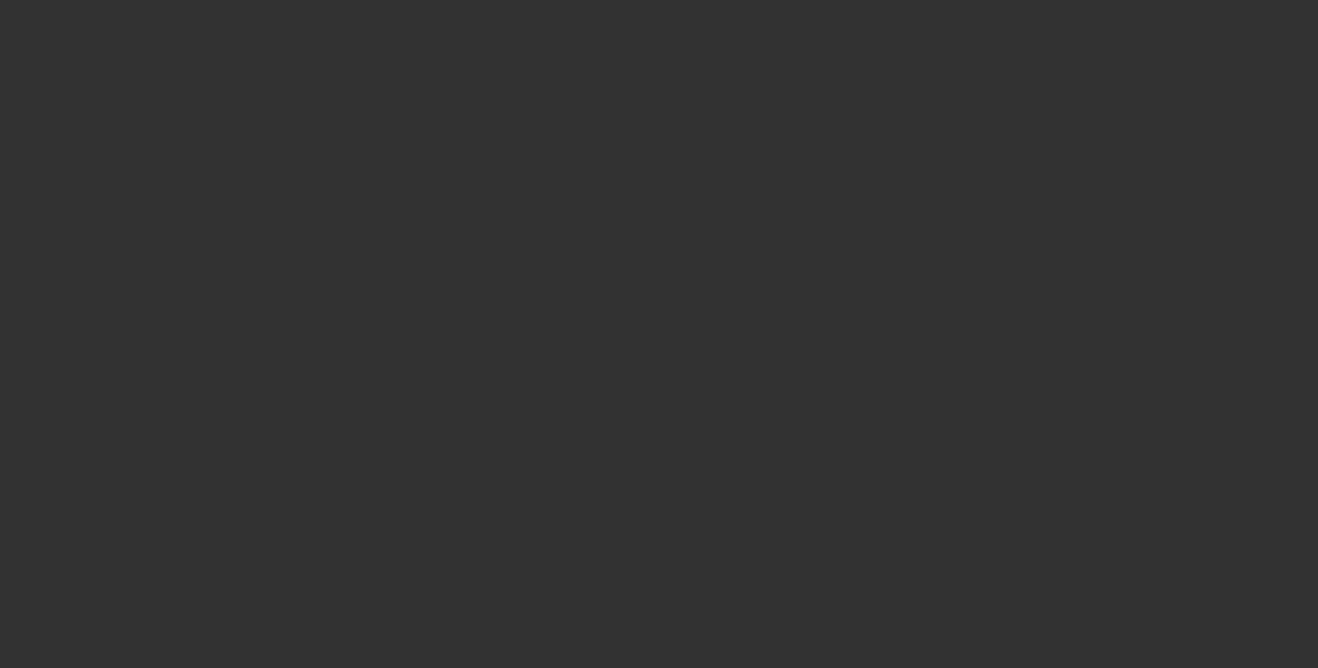
select select "0.1"
select select "2"
select select "0"
select select "6"
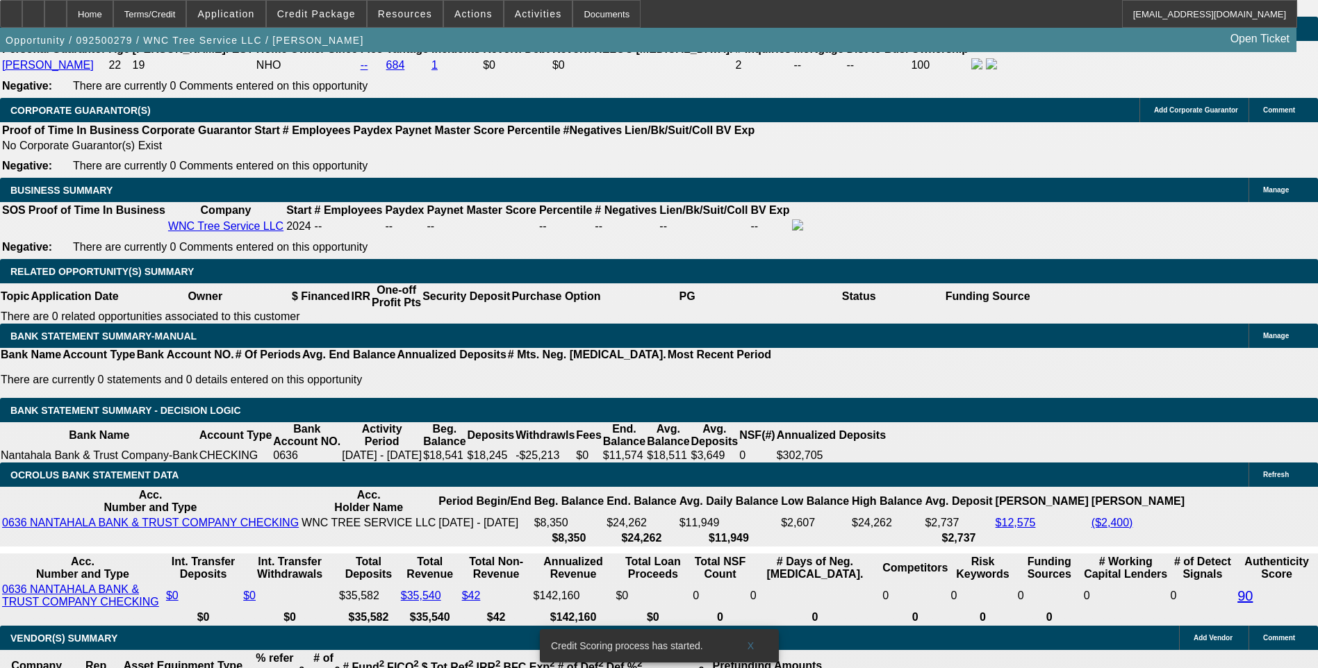
scroll to position [2084, 0]
